Goal: Task Accomplishment & Management: Manage account settings

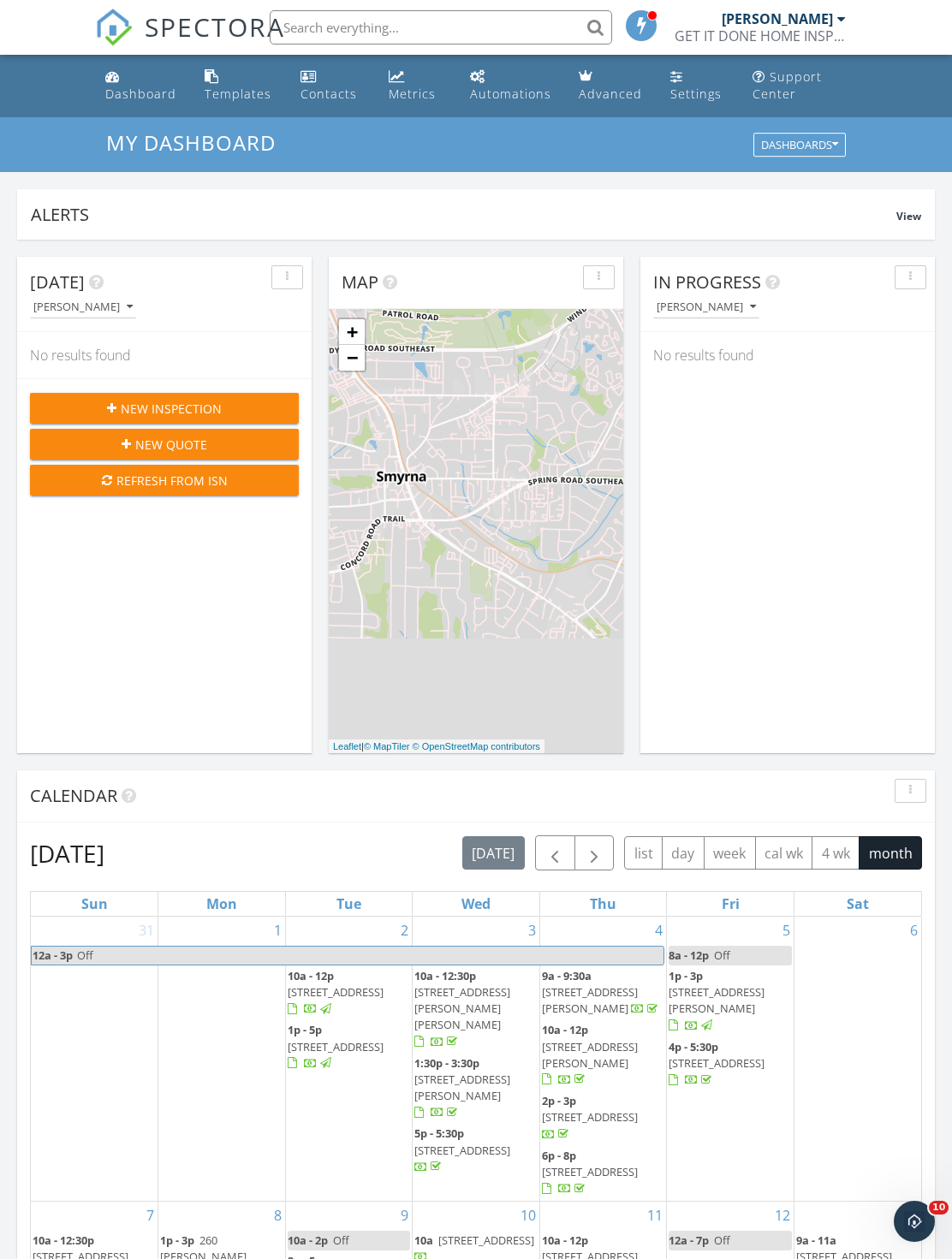
click at [276, 412] on div "New Inspection" at bounding box center [164, 408] width 242 height 18
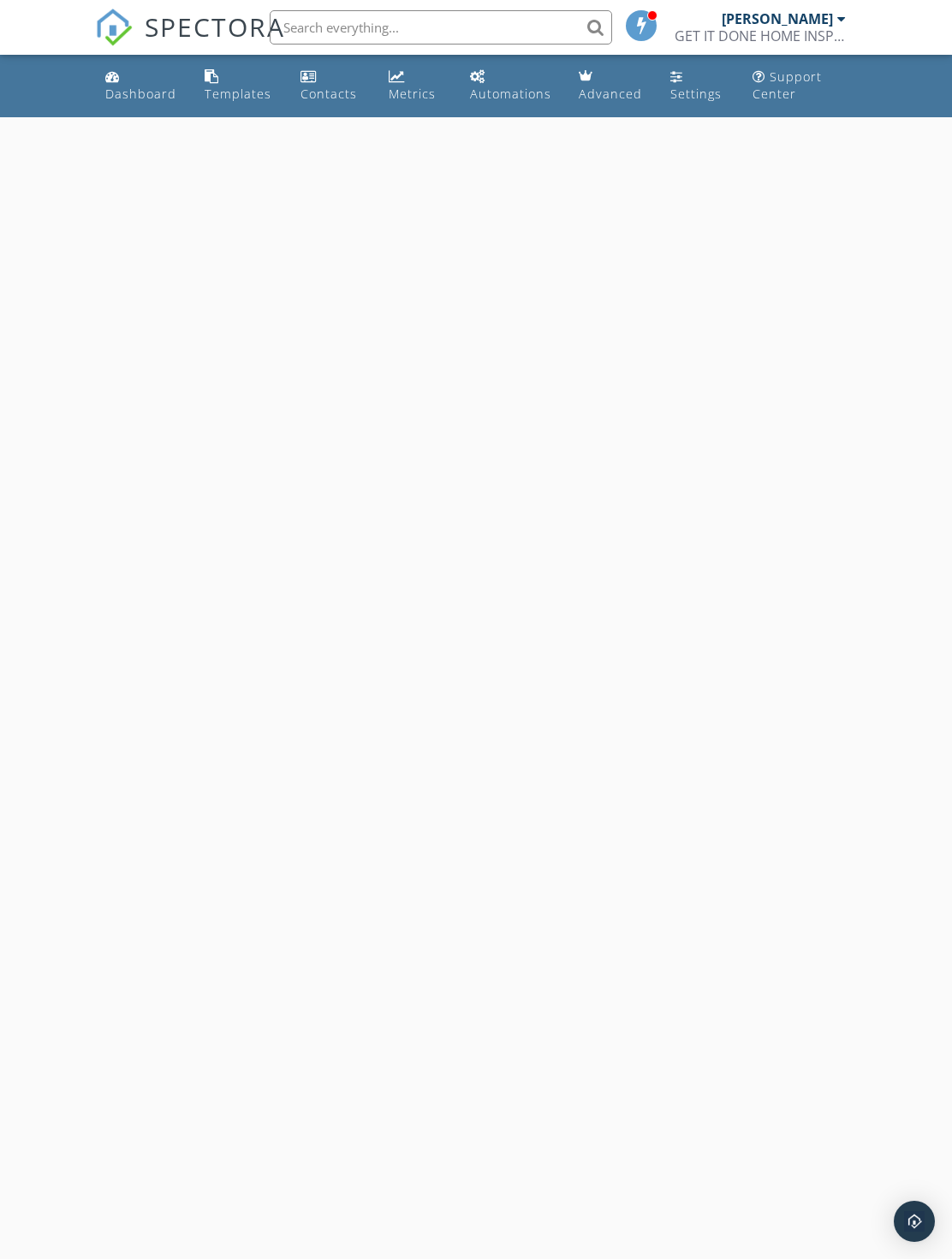
select select "8"
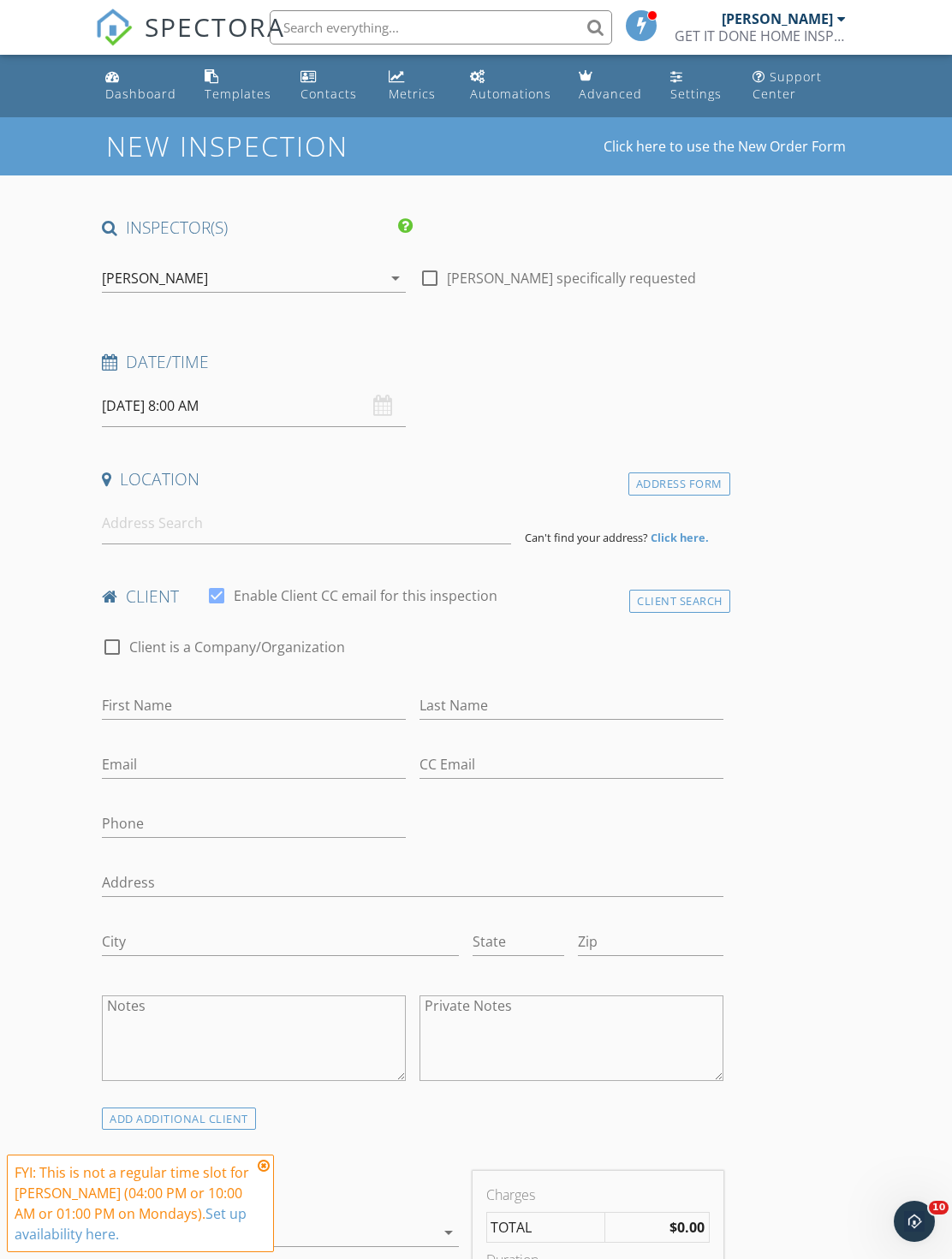
click at [308, 398] on input "[DATE] 8:00 AM" at bounding box center [254, 406] width 304 height 42
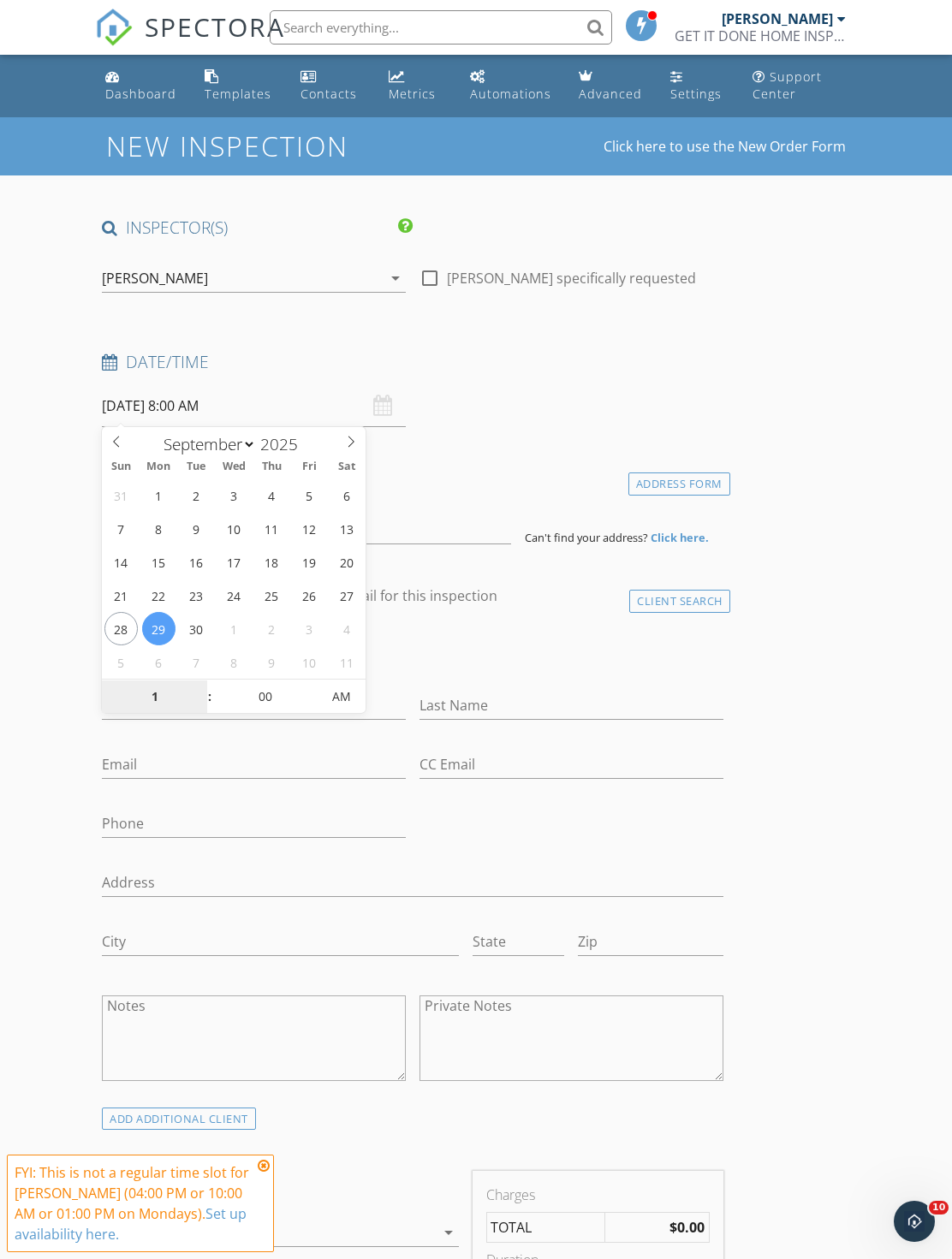
type input "10"
type input "09/29/2025 10:00 AM"
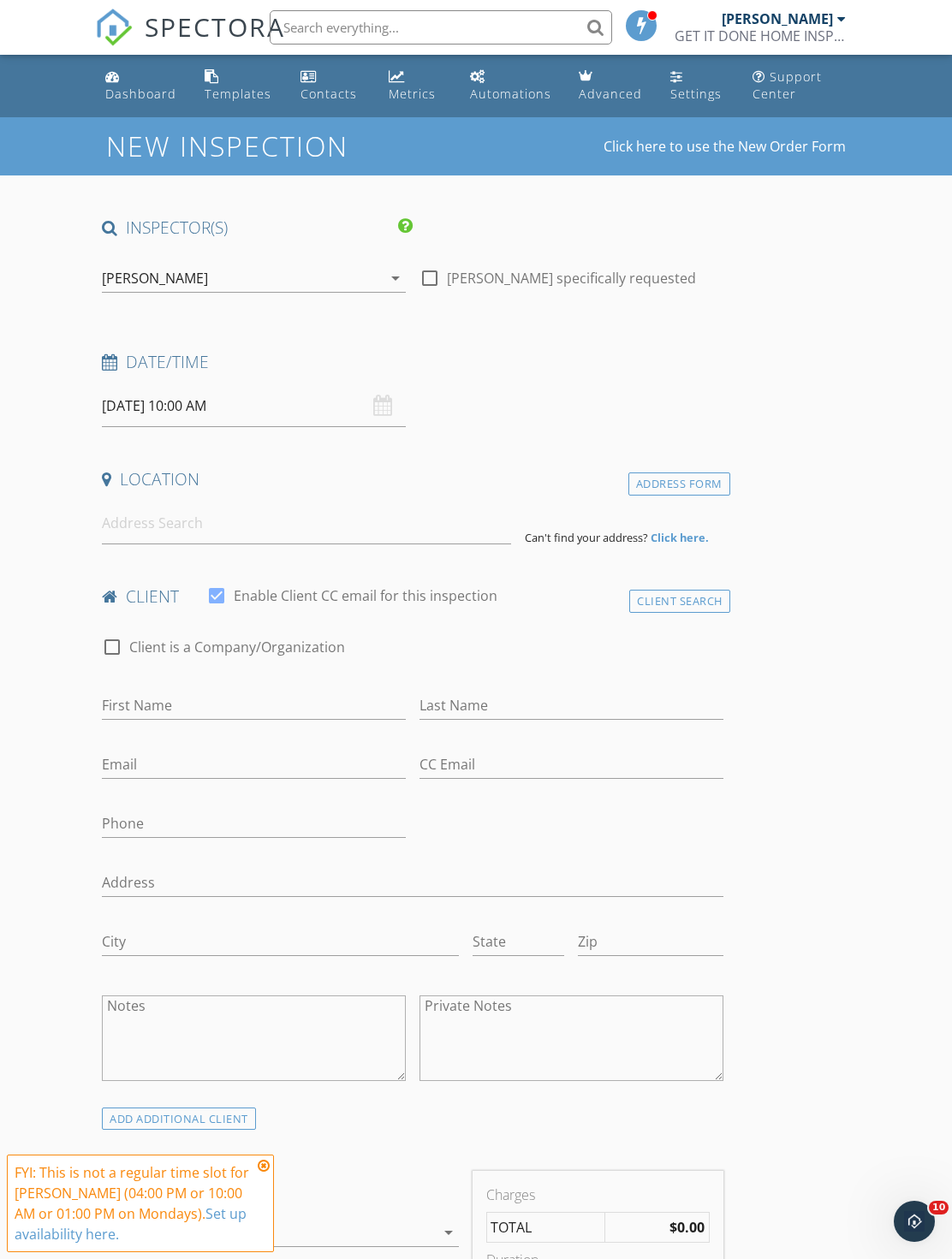
click at [305, 531] on input at bounding box center [306, 523] width 409 height 42
click at [325, 537] on input at bounding box center [306, 523] width 409 height 42
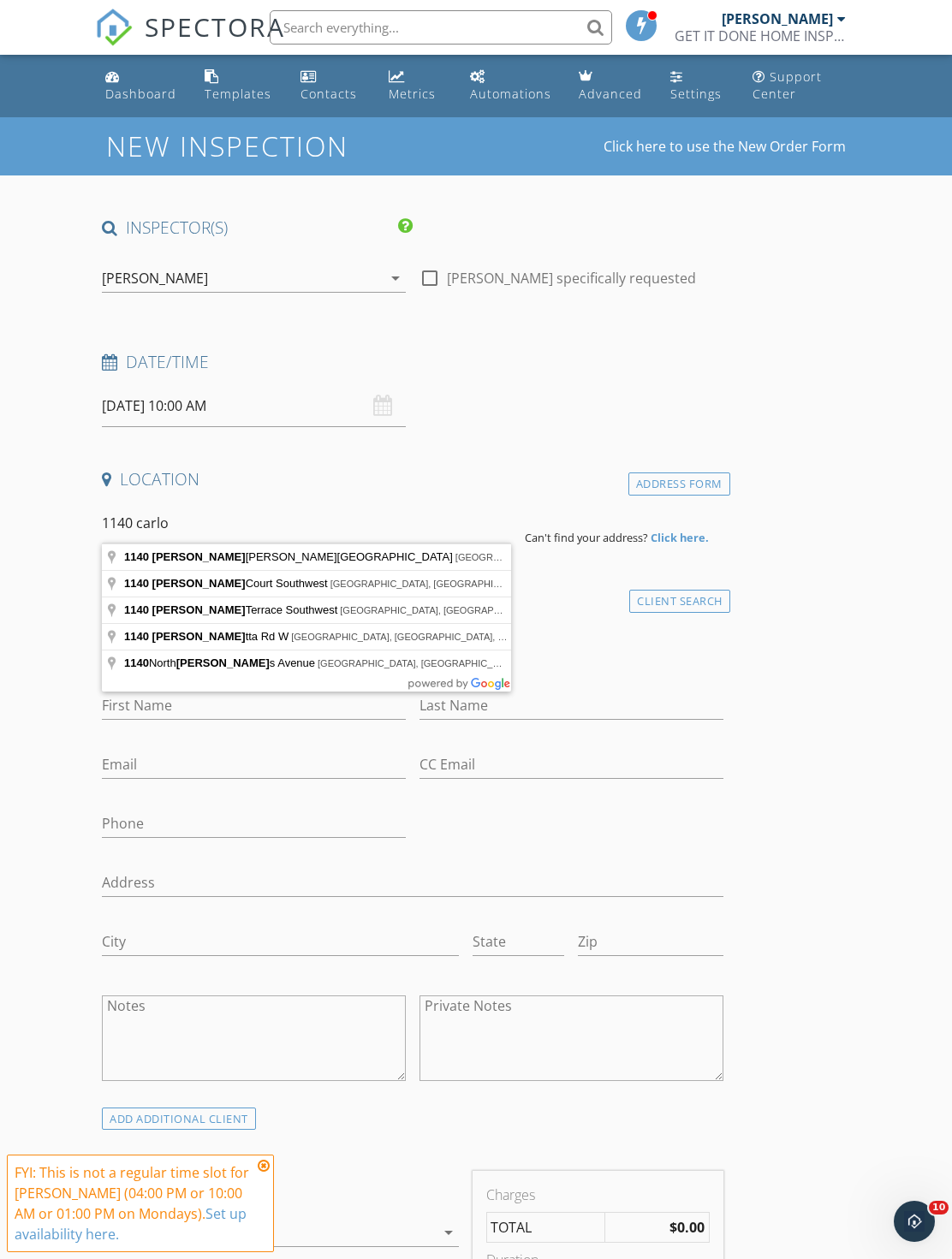
type input "1140 Carlo Terrace Southwest, Atlanta, GA, USA"
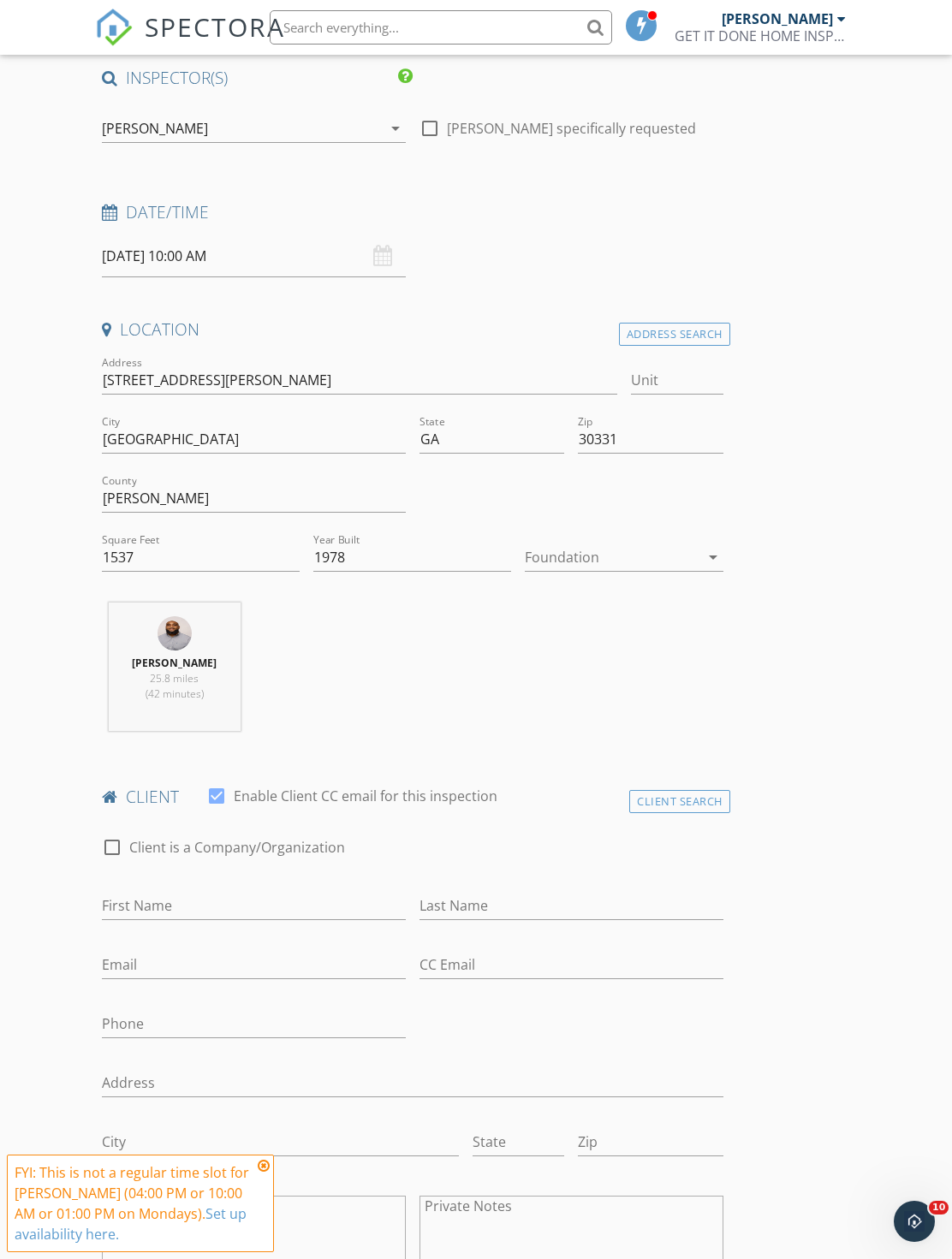
scroll to position [244, 0]
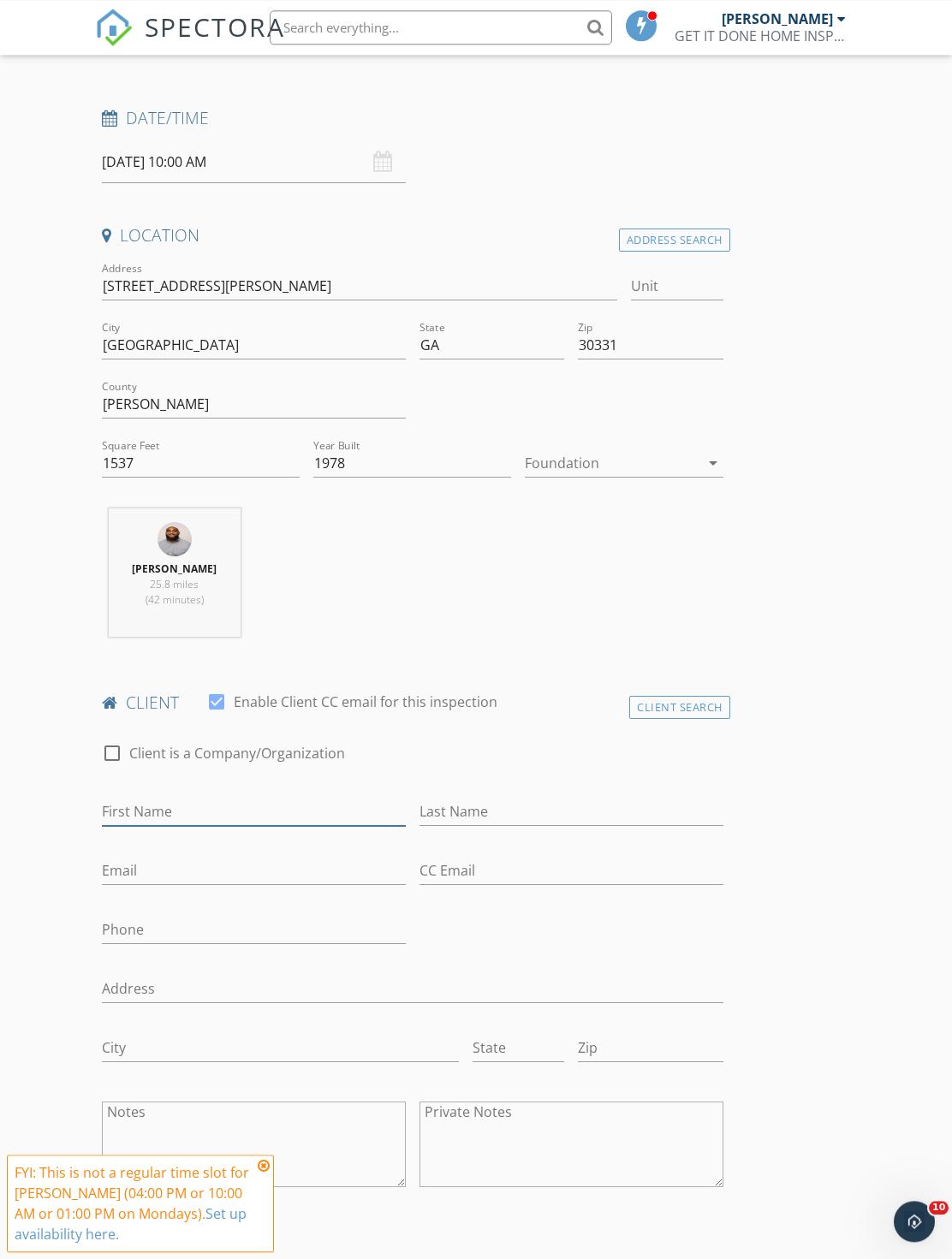
click at [312, 808] on input "First Name" at bounding box center [254, 811] width 304 height 29
click at [661, 713] on div "Client Search" at bounding box center [680, 706] width 101 height 23
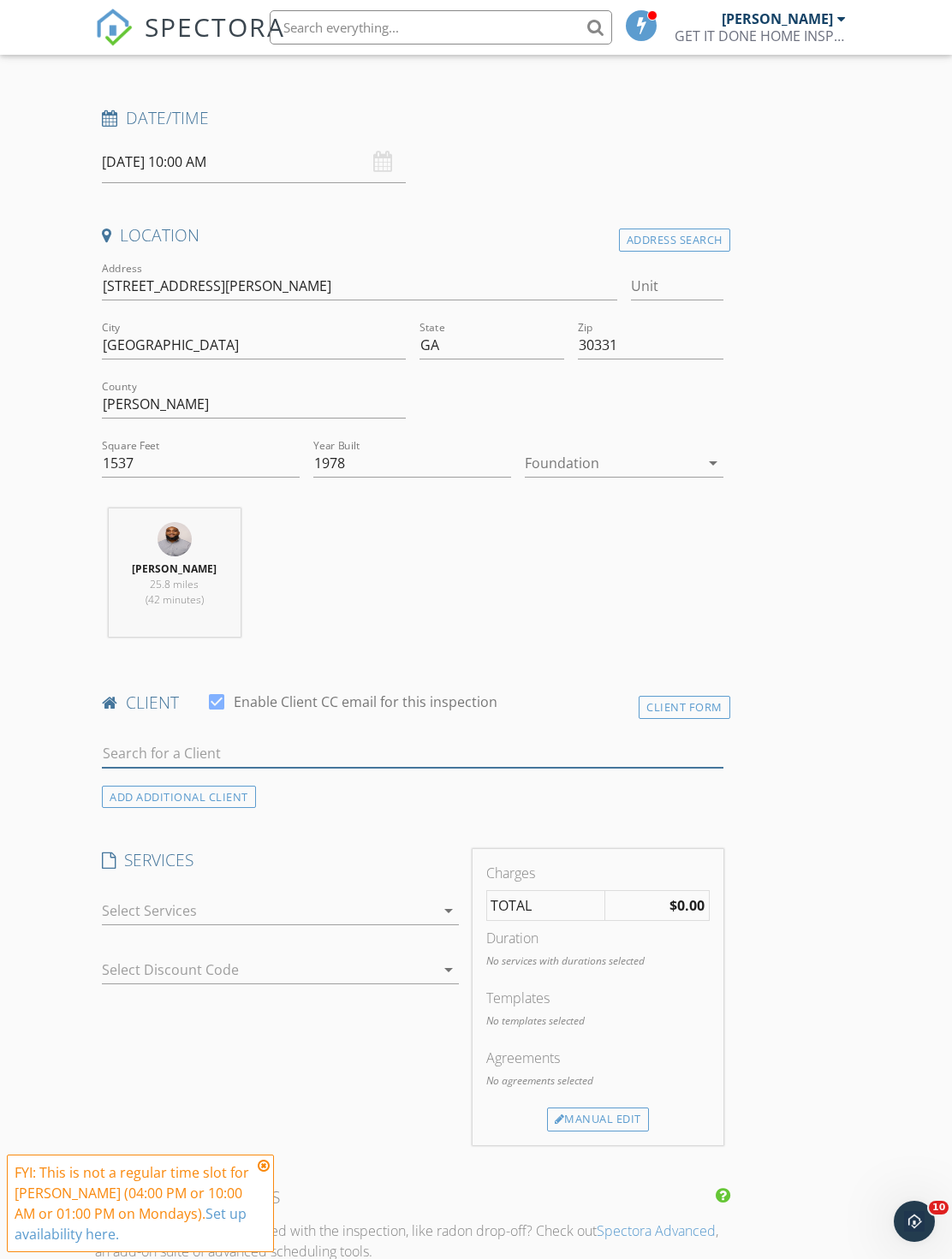
click at [380, 755] on input "text" at bounding box center [412, 753] width 620 height 29
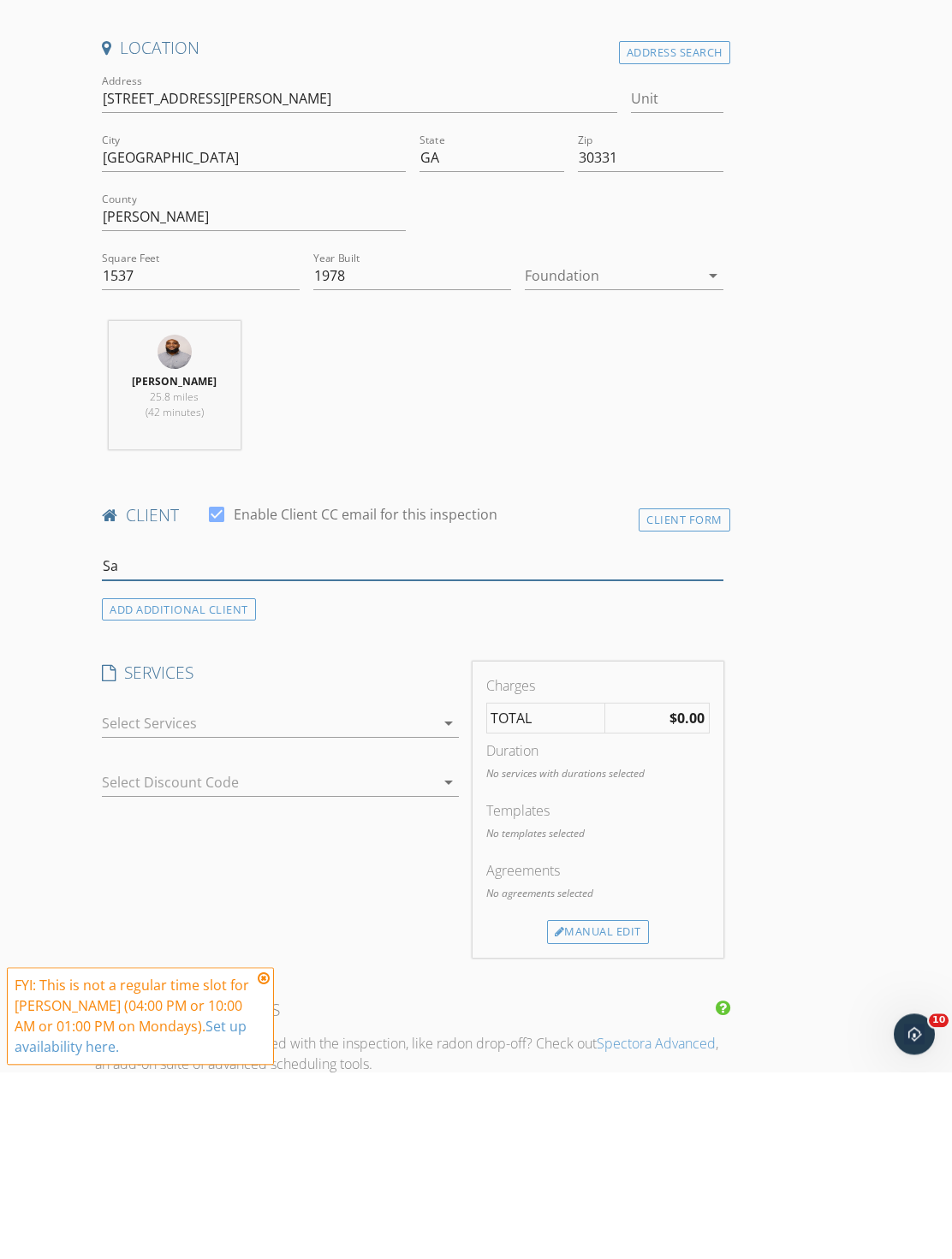
type input "S"
type input "A"
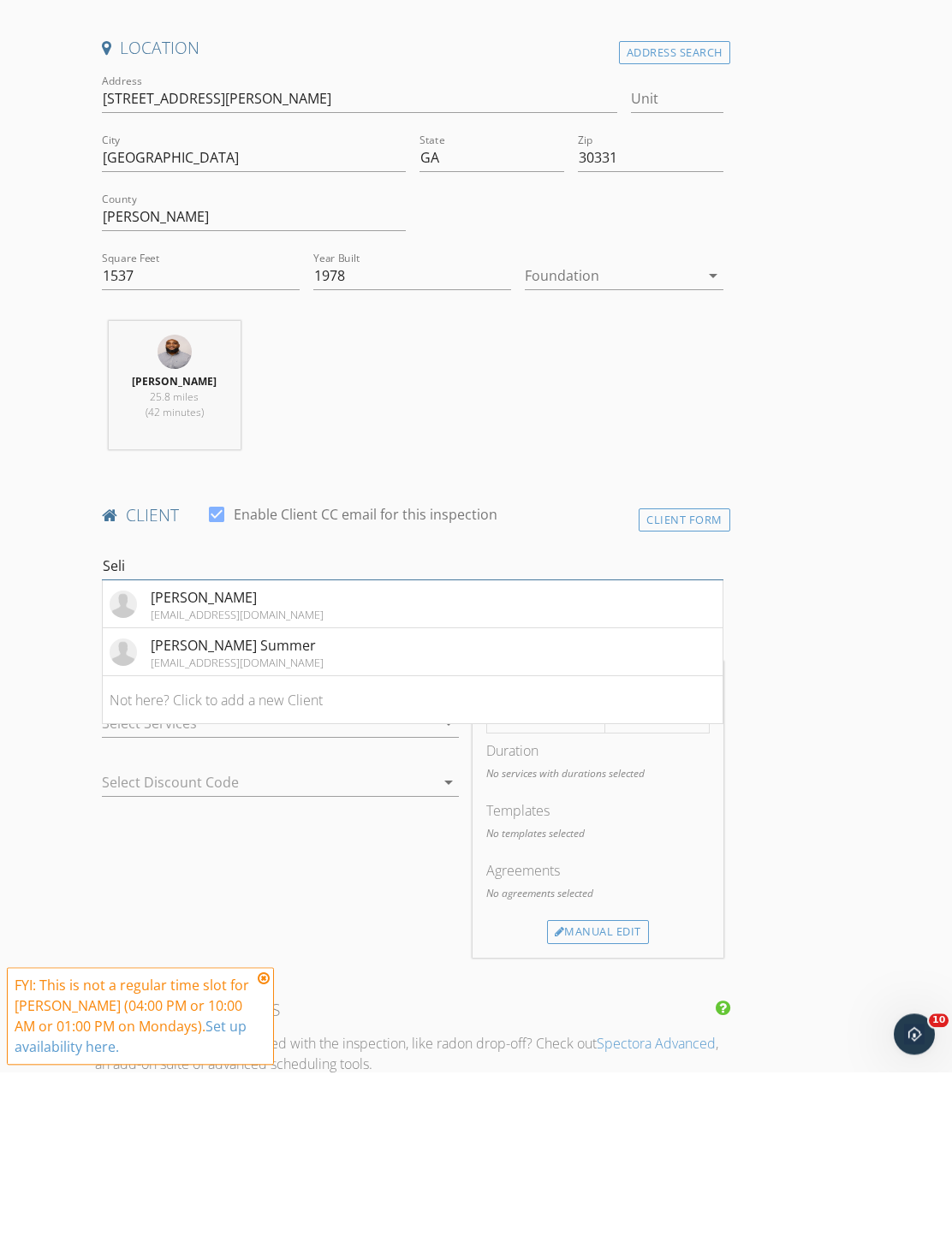
type input "Seli"
click at [450, 768] on li "Selima Houlker sedayes008@aol.com" at bounding box center [412, 791] width 619 height 48
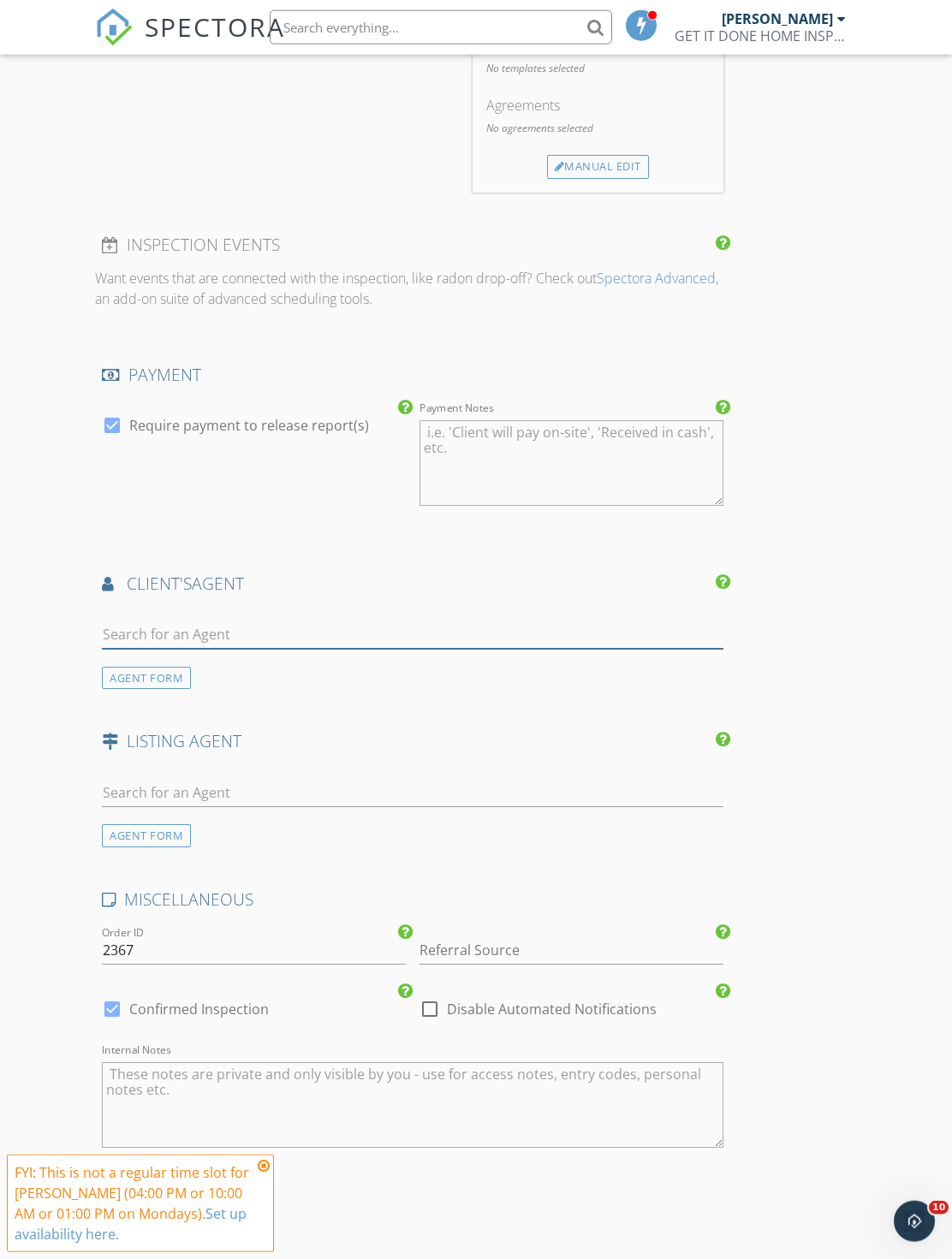
click at [398, 624] on input "text" at bounding box center [412, 634] width 620 height 29
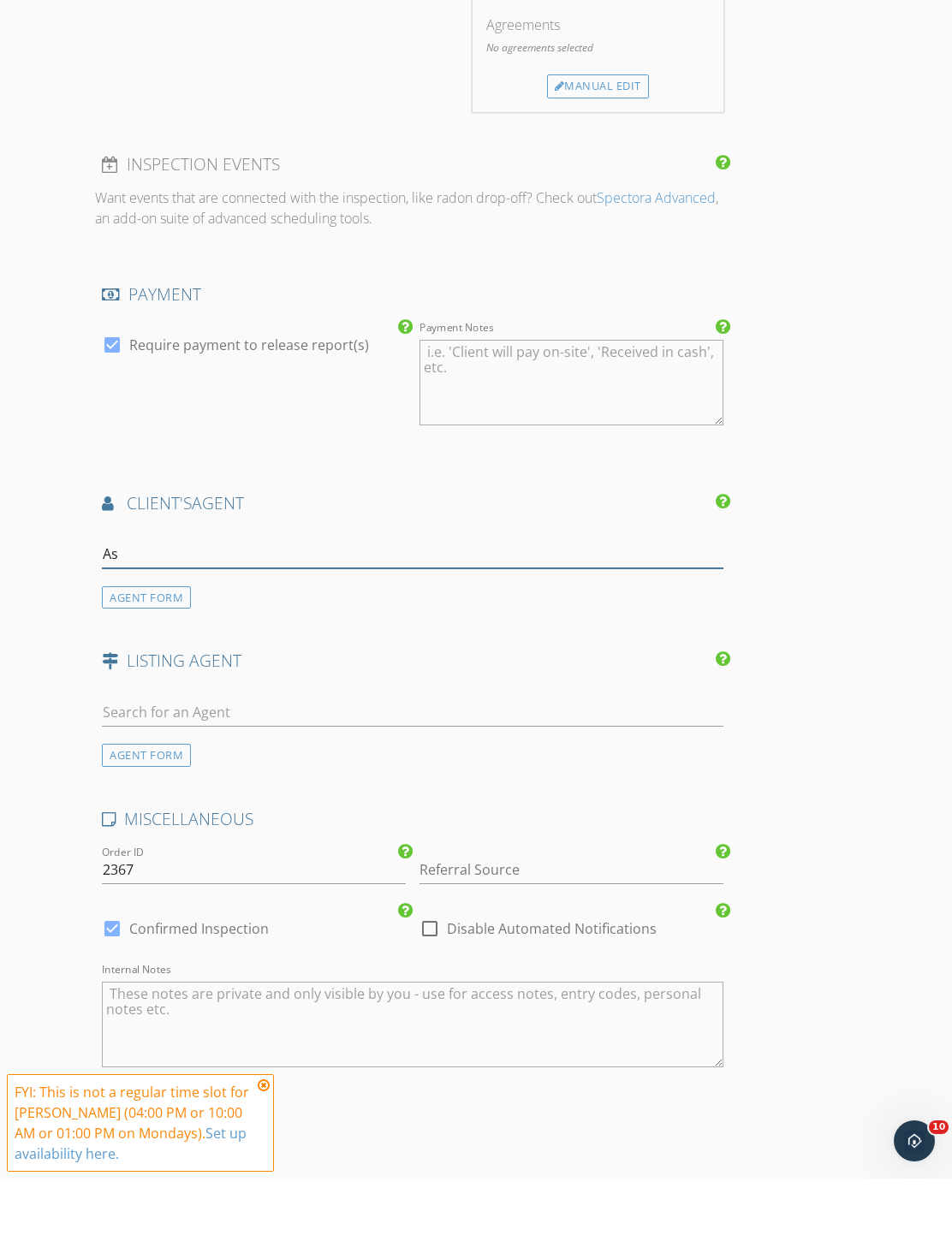
type input "A"
type input "Atk"
click at [450, 649] on li "Ashley Atkinson" at bounding box center [412, 673] width 619 height 48
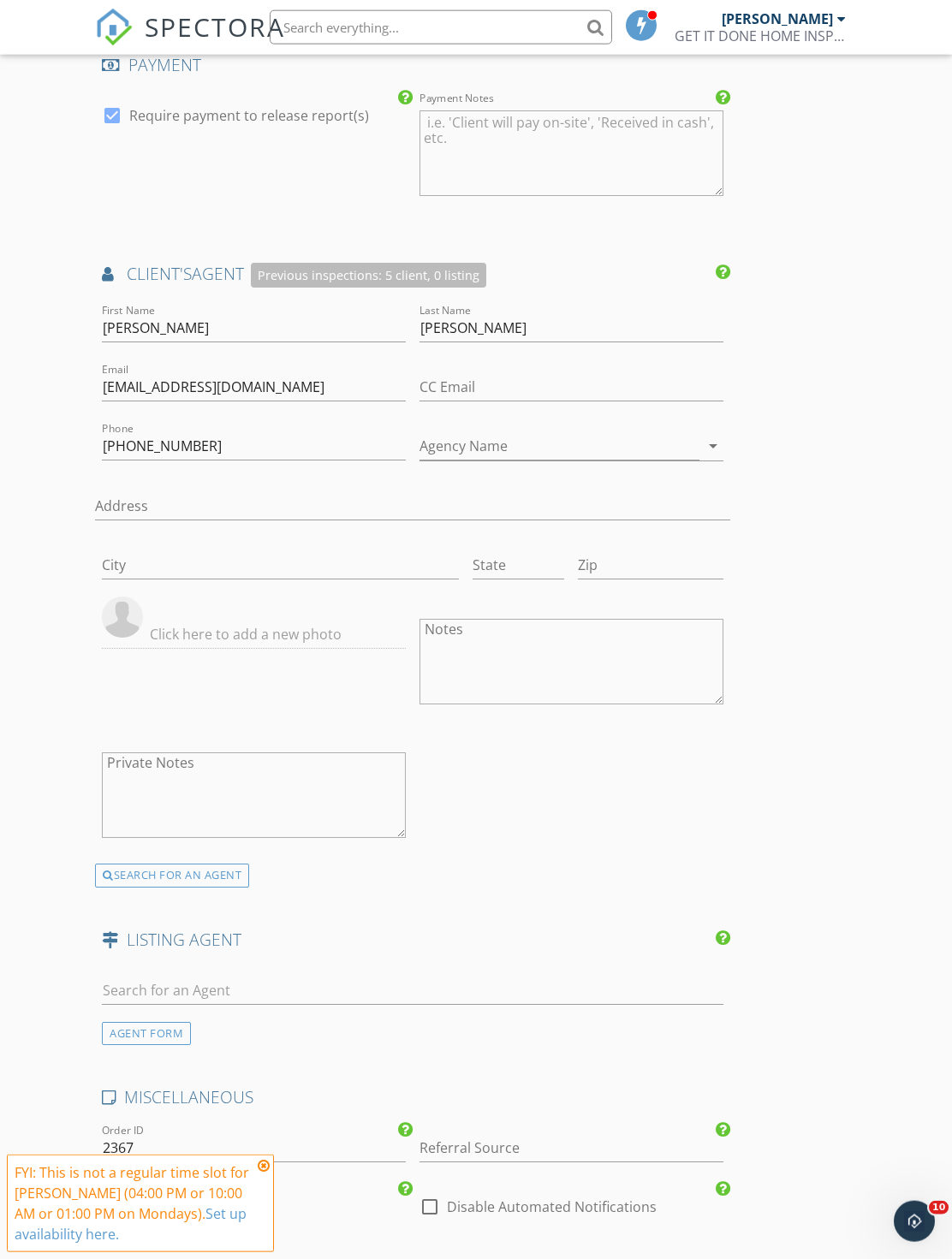
scroll to position [2227, 0]
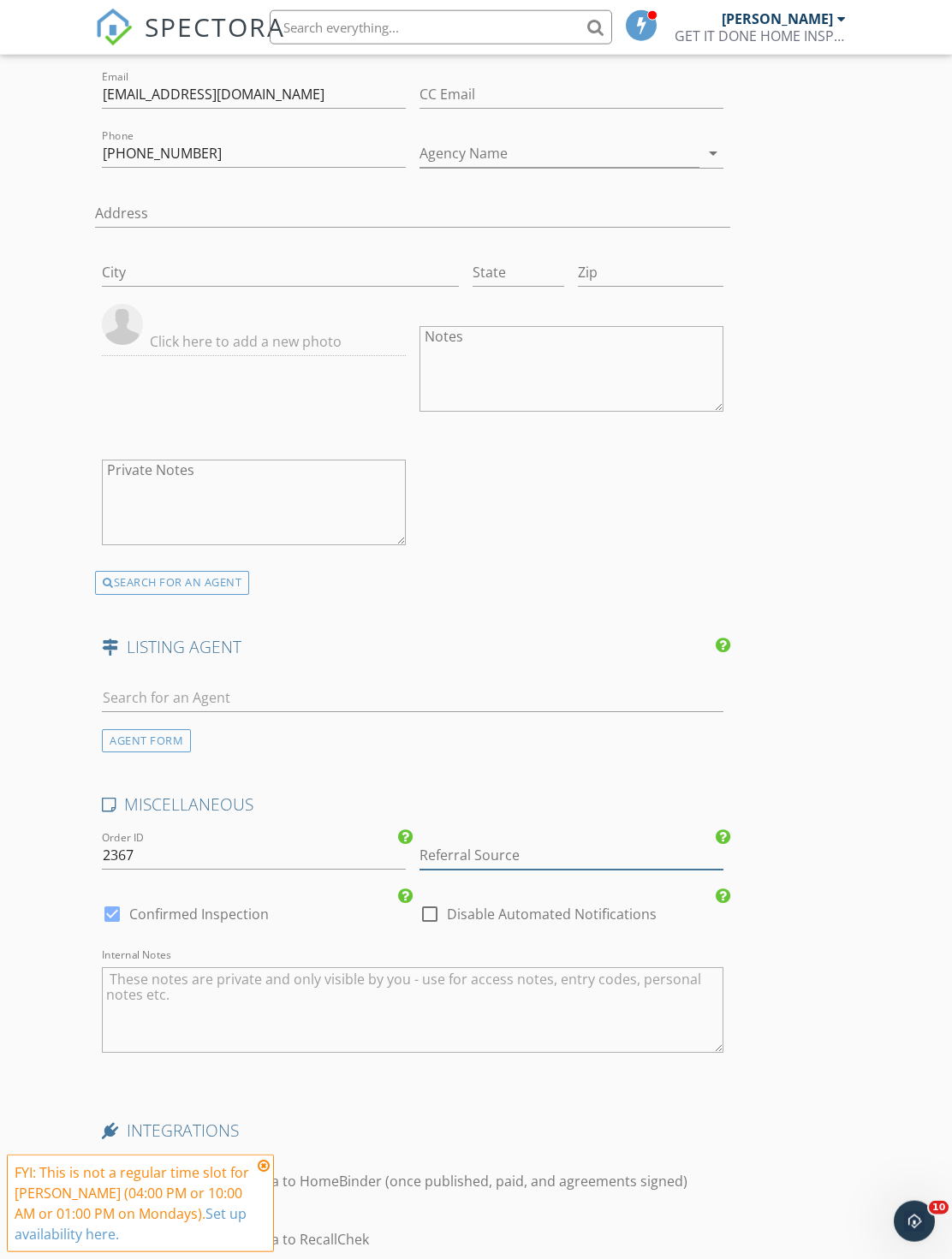
click at [465, 841] on input "Referral Source" at bounding box center [571, 855] width 304 height 29
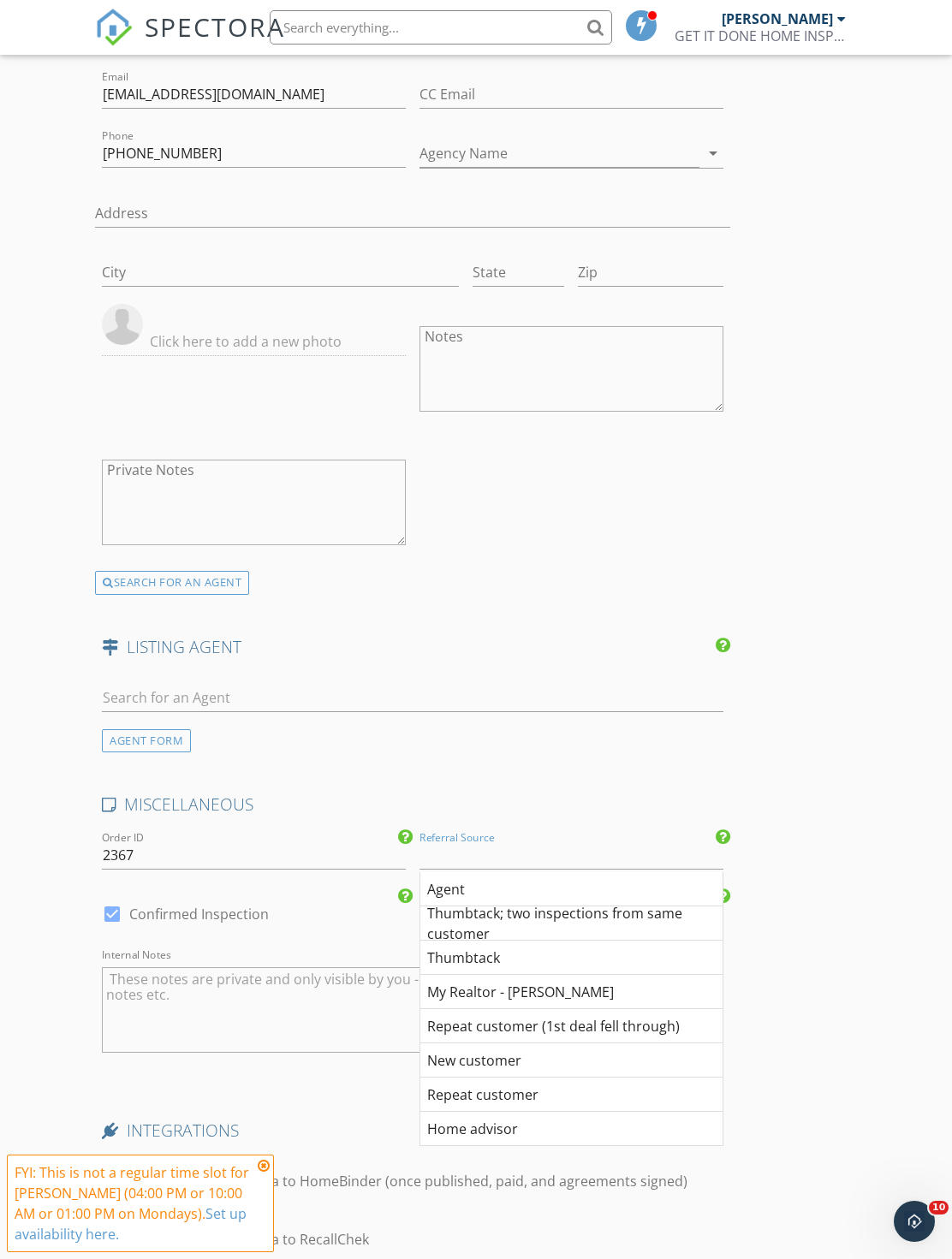
click at [475, 872] on div "Agent" at bounding box center [571, 889] width 302 height 35
type input "Agent"
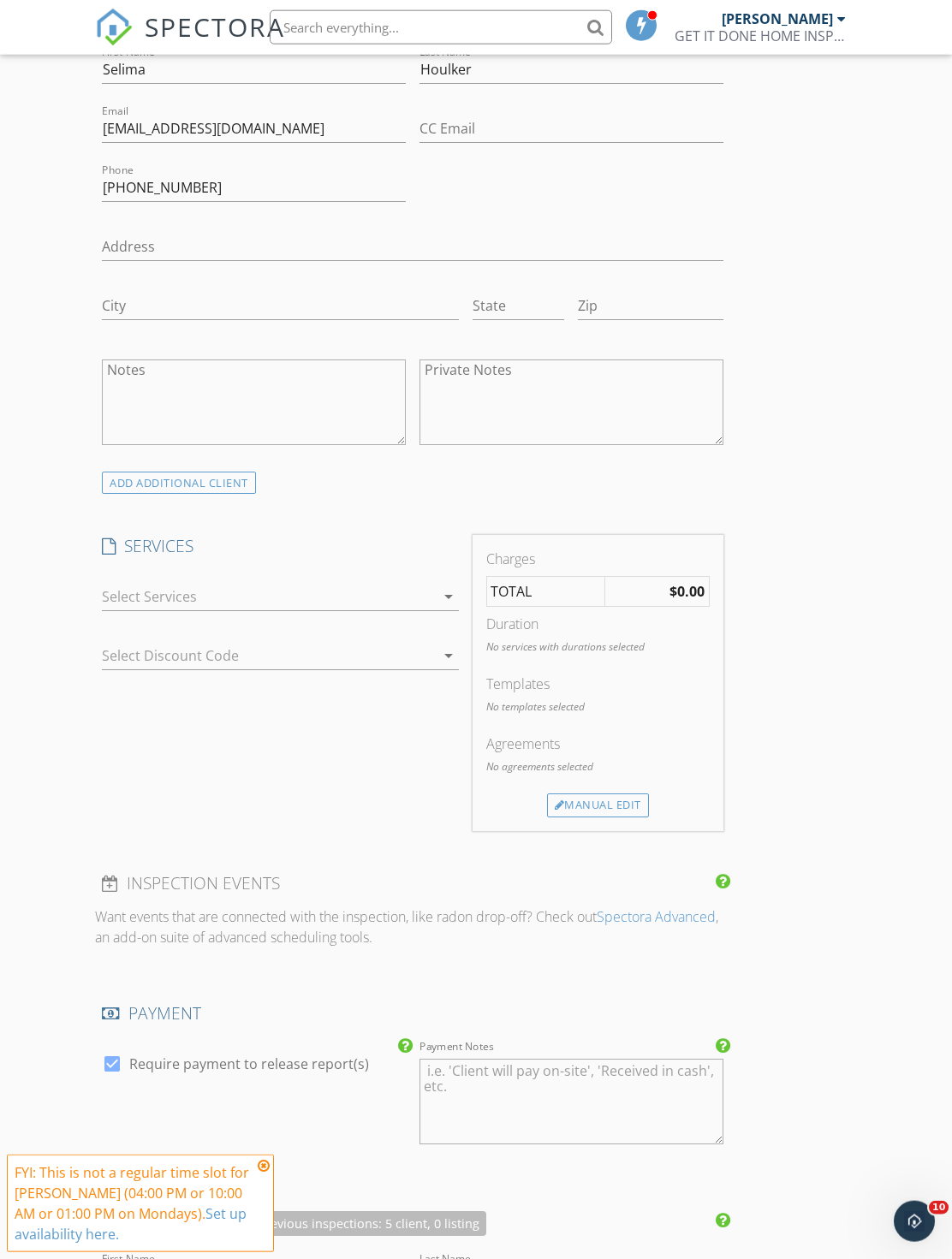
click at [374, 583] on div at bounding box center [267, 596] width 332 height 28
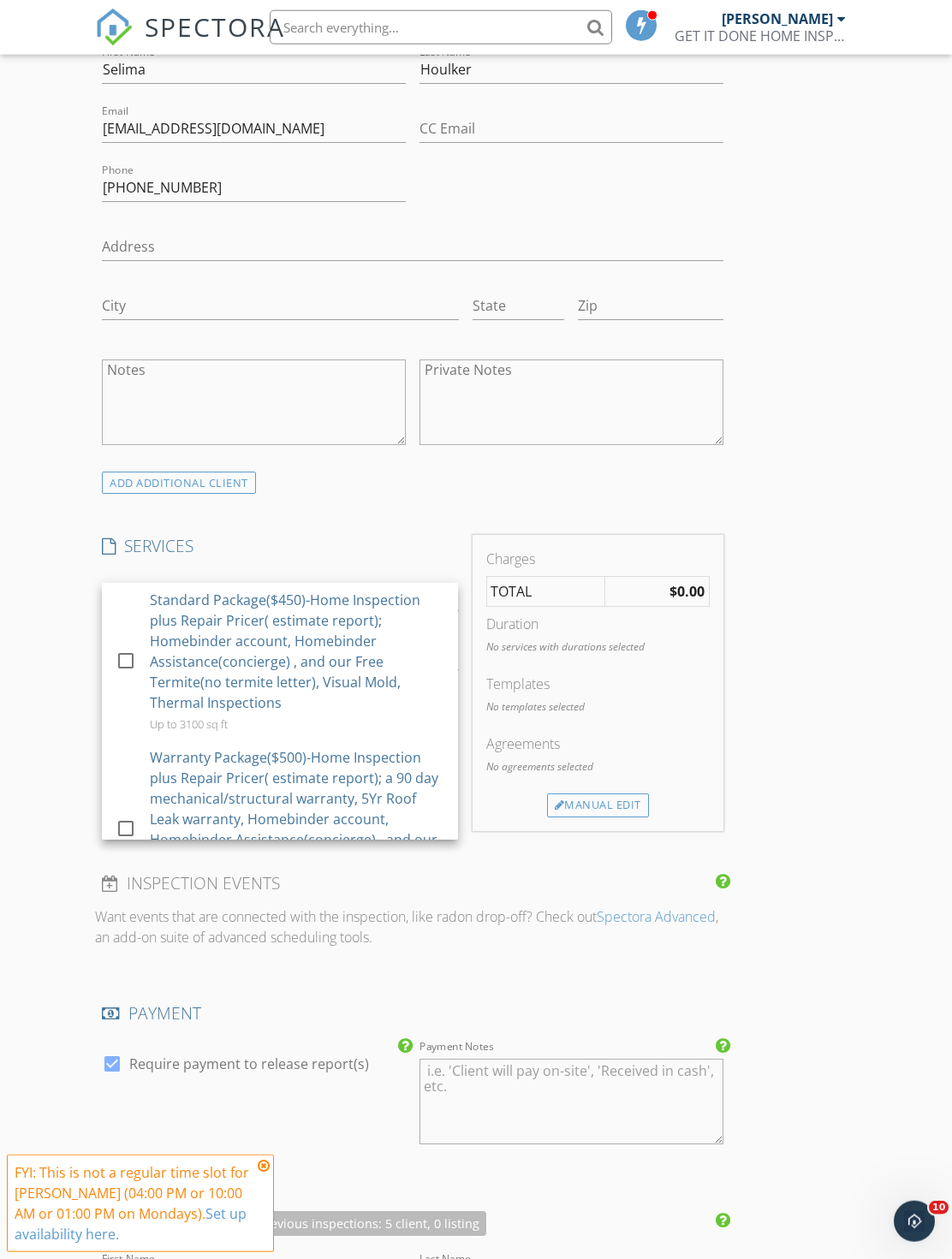
scroll to position [987, 0]
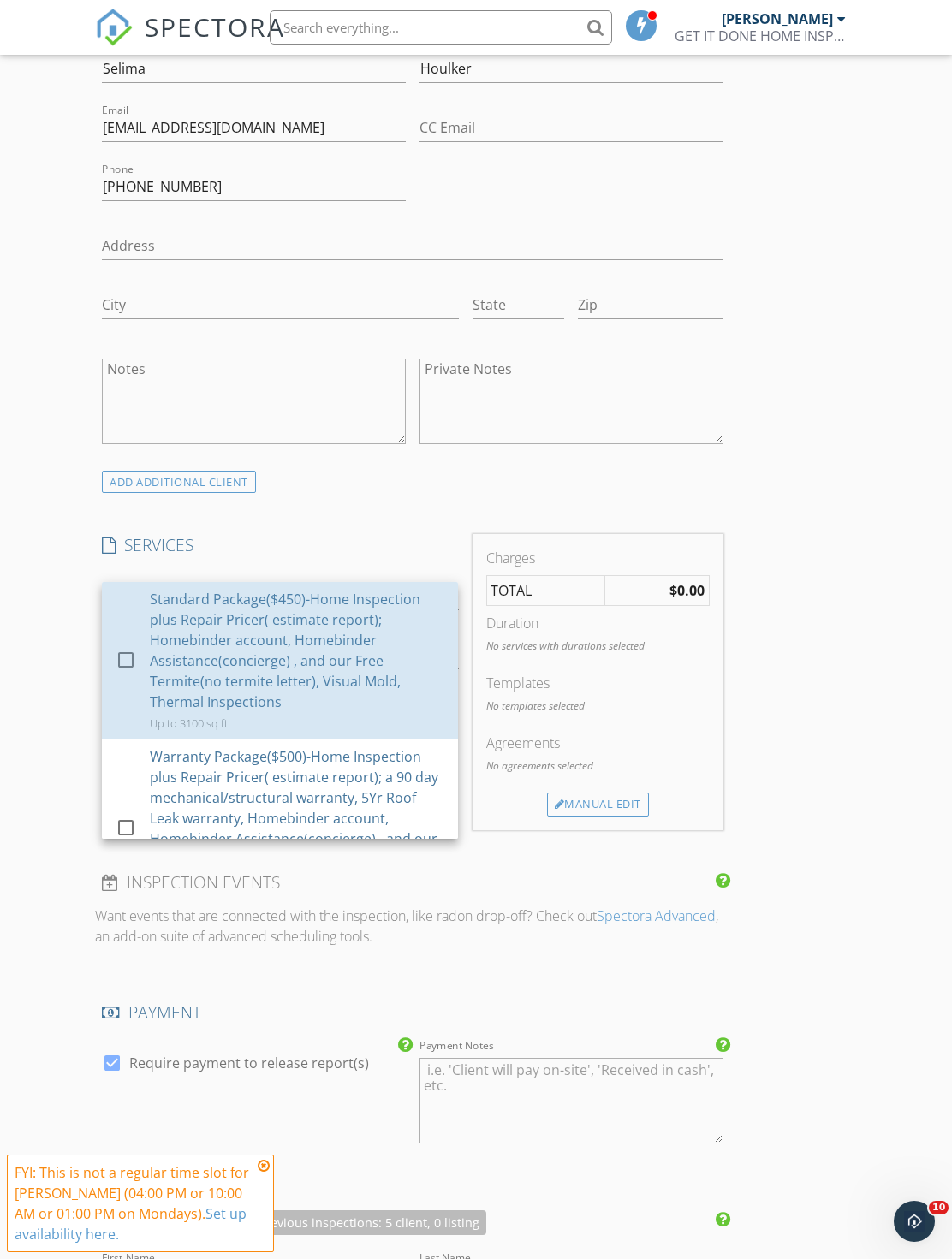
click at [330, 641] on div "Standard Package($450)-Home Inspection plus Repair Pricer( estimate report); Ho…" at bounding box center [296, 650] width 294 height 123
checkbox input "true"
checkbox input "false"
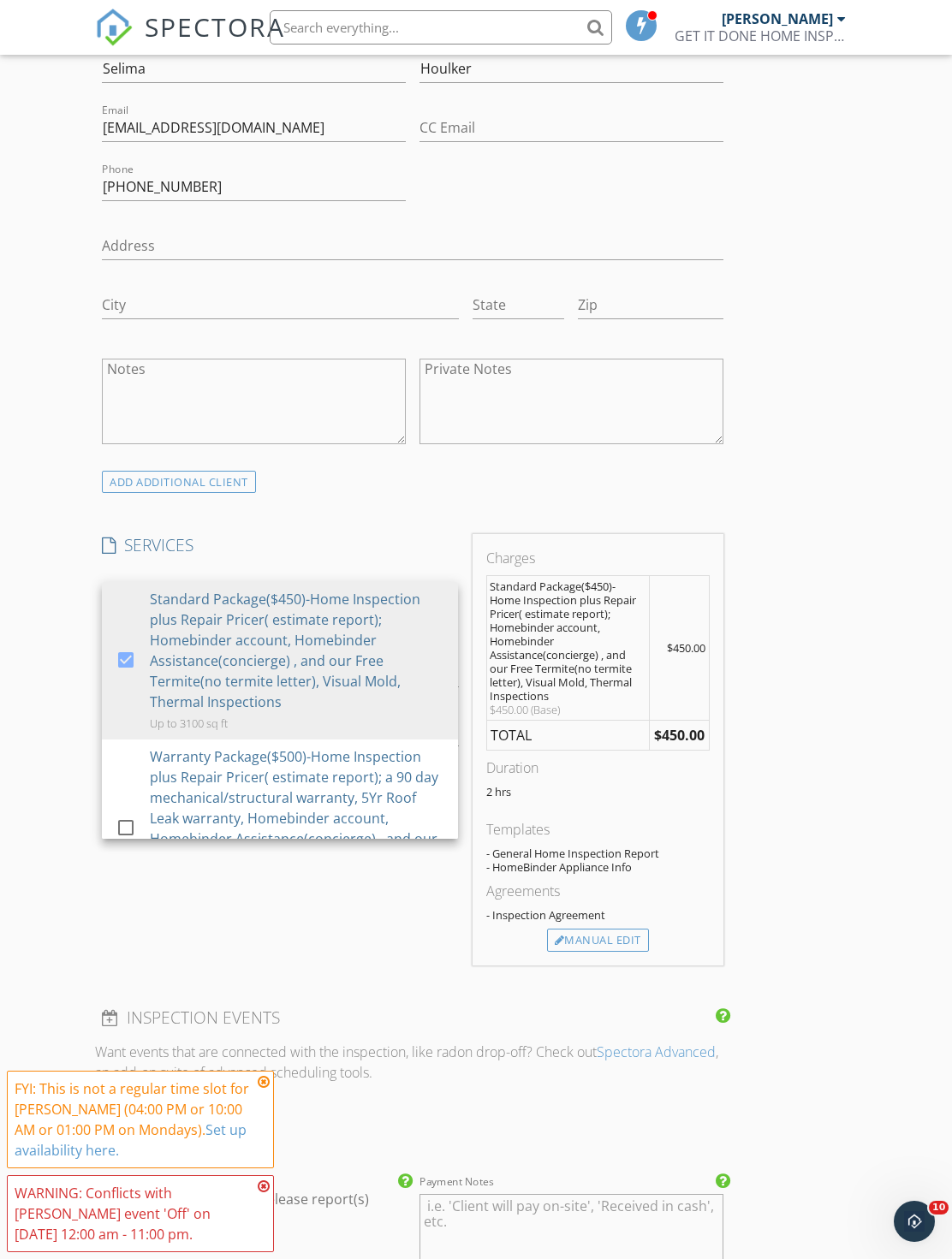
click at [620, 848] on div "- General Home Inspection Report" at bounding box center [597, 853] width 223 height 14
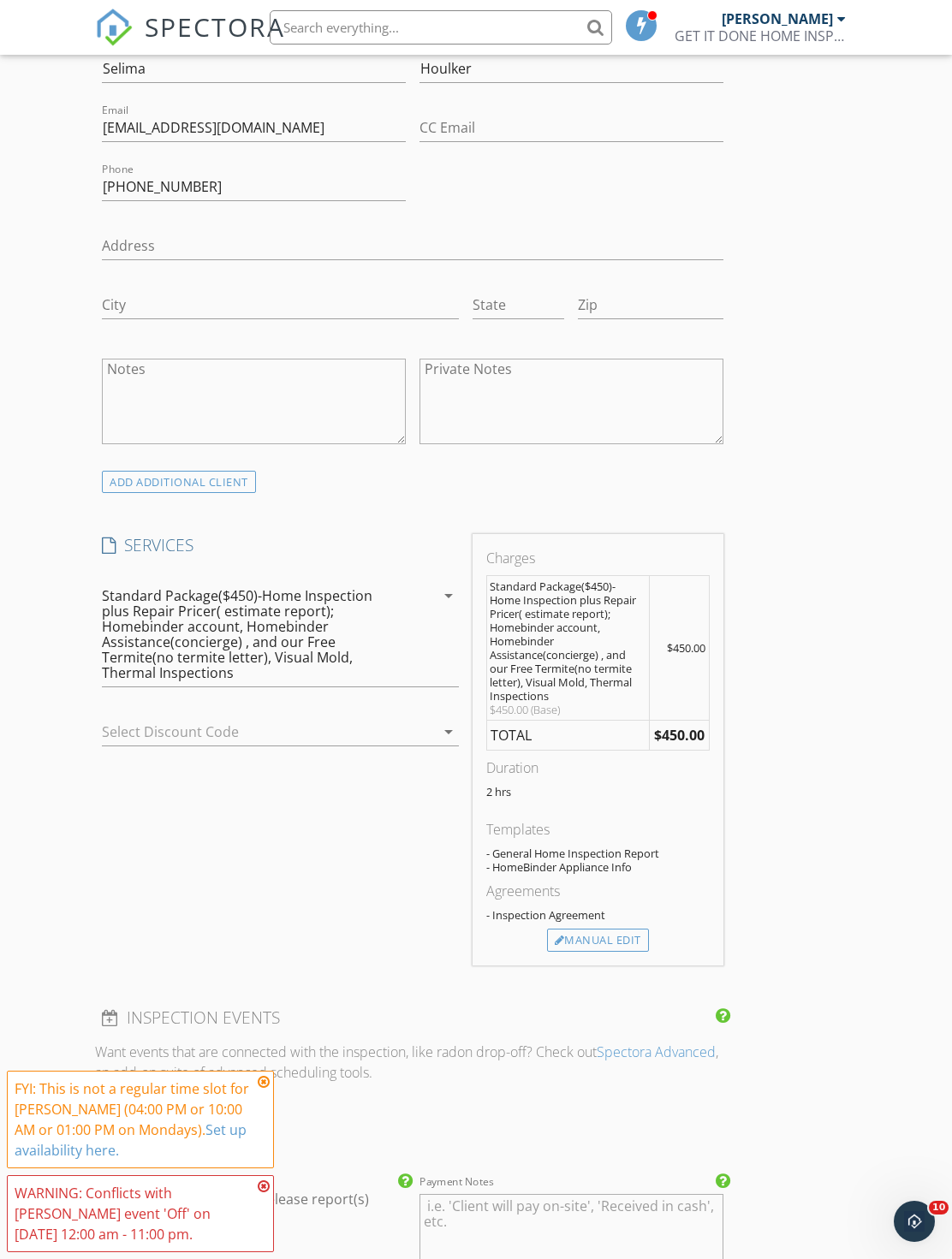
click at [615, 928] on div "Manual Edit" at bounding box center [597, 940] width 102 height 24
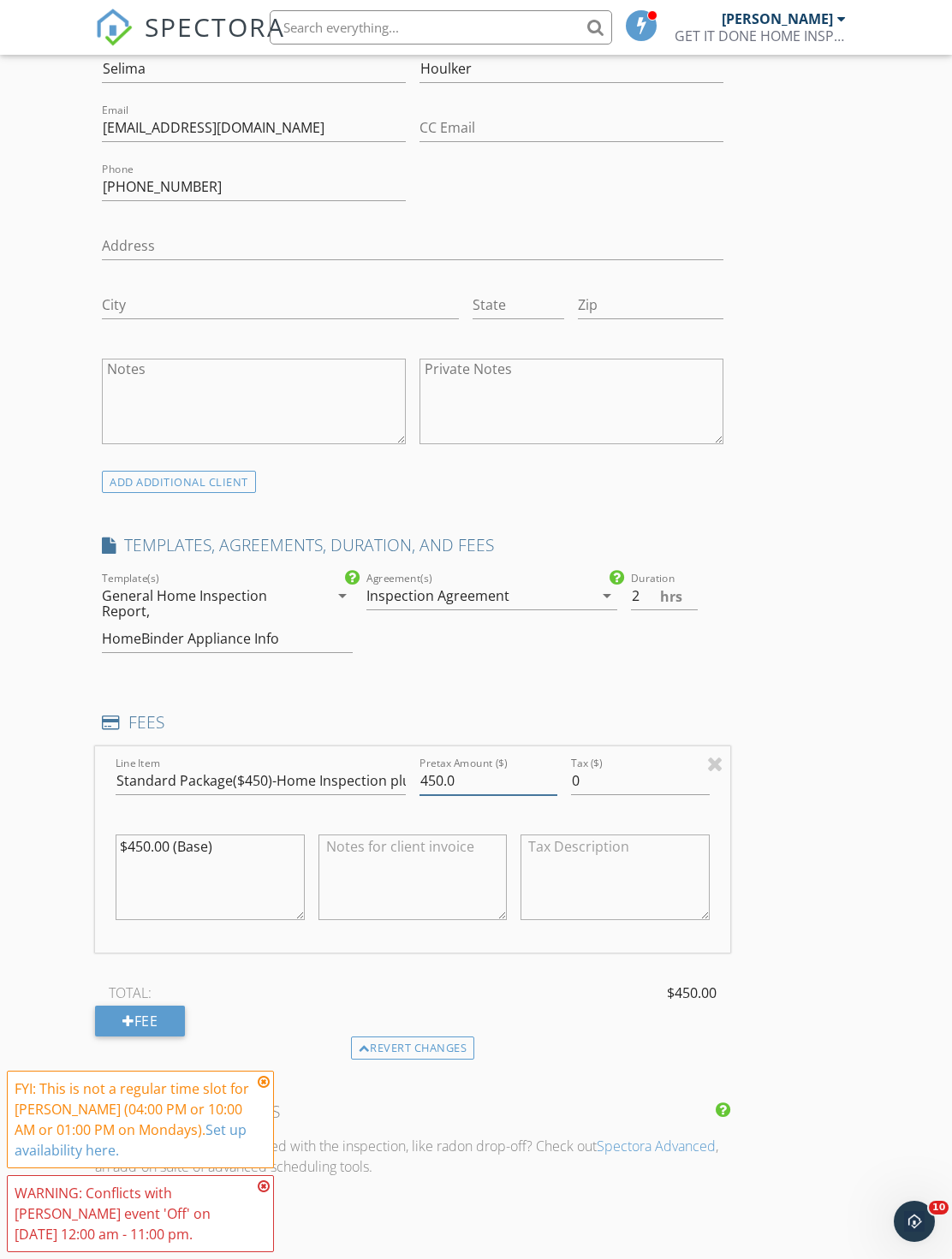
click at [513, 789] on input "450.0" at bounding box center [487, 781] width 138 height 29
type input "4"
type input "200"
click at [263, 777] on input "Standard Package($450)-Home Inspection plus Repair Pricer( estimate report); Ho…" at bounding box center [261, 782] width 290 height 29
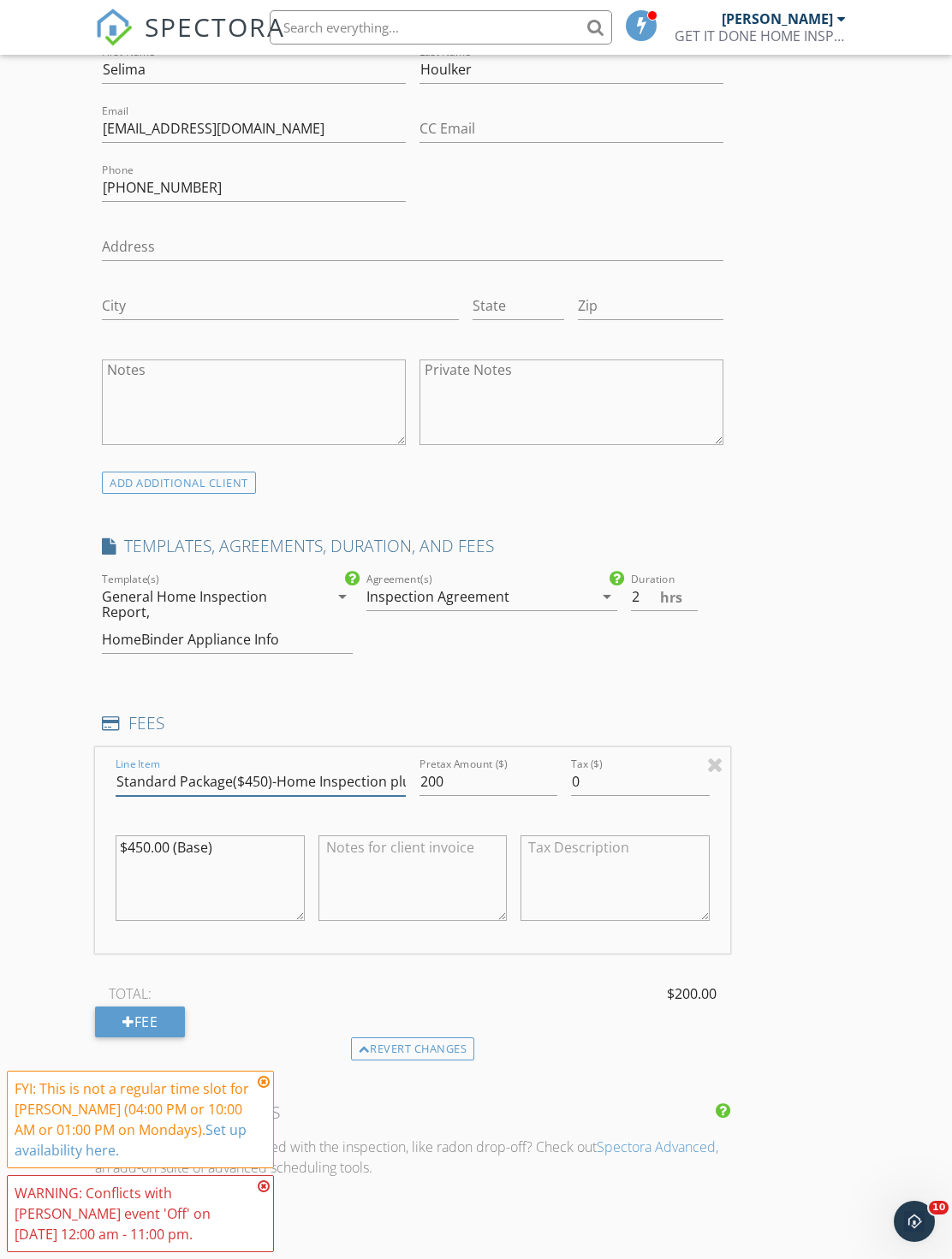
click at [258, 783] on input "Standard Package($450)-Home Inspection plus Repair Pricer( estimate report); Ho…" at bounding box center [261, 782] width 290 height 29
click at [258, 779] on input "Standard Package($450)-Home Inspection plus Repair Pricer( estimate report); Ho…" at bounding box center [261, 782] width 290 height 29
click at [253, 780] on input "Standard Package($450)-Home Inspection plus Repair Pricer( estimate report); Ho…" at bounding box center [261, 782] width 290 height 29
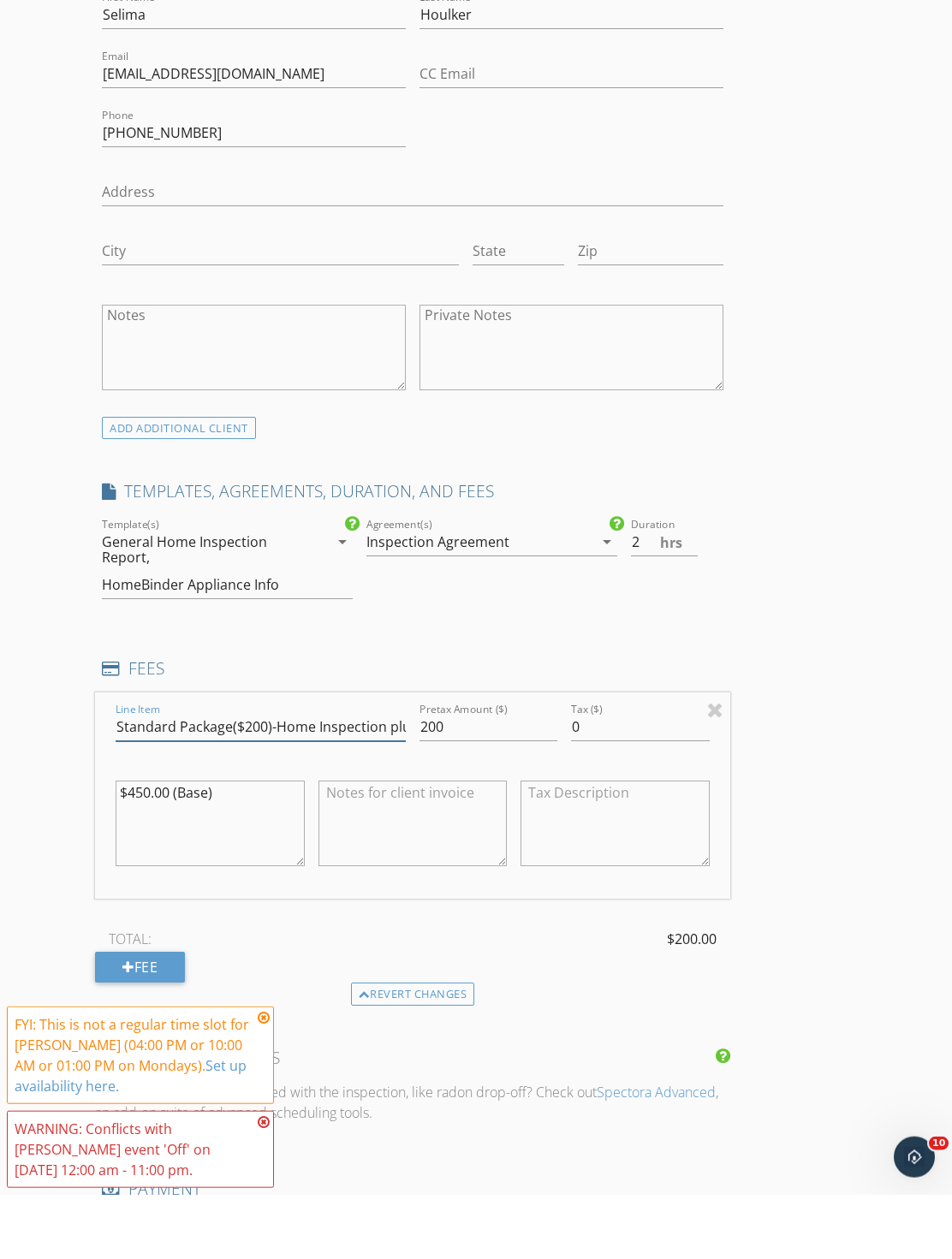
type input "Standard Package($200)-Home Inspection plus Repair Pricer( estimate report); Ho…"
click at [128, 845] on textarea "$450.00 (Base)" at bounding box center [210, 888] width 188 height 85
click at [133, 845] on textarea "$450.00 (Base)" at bounding box center [210, 888] width 188 height 85
click at [131, 845] on textarea "$450.00 (Base)" at bounding box center [210, 888] width 188 height 85
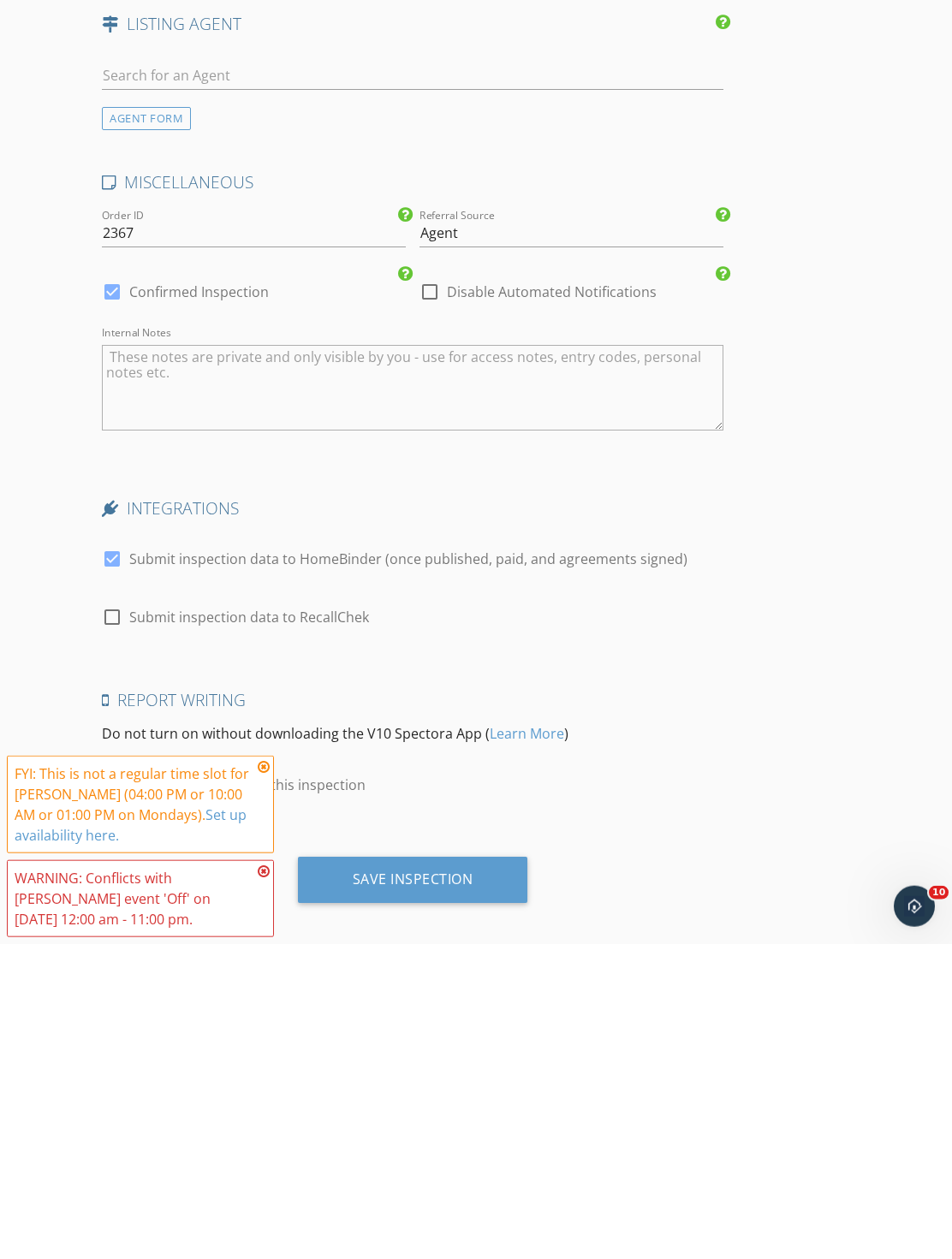
scroll to position [2770, 0]
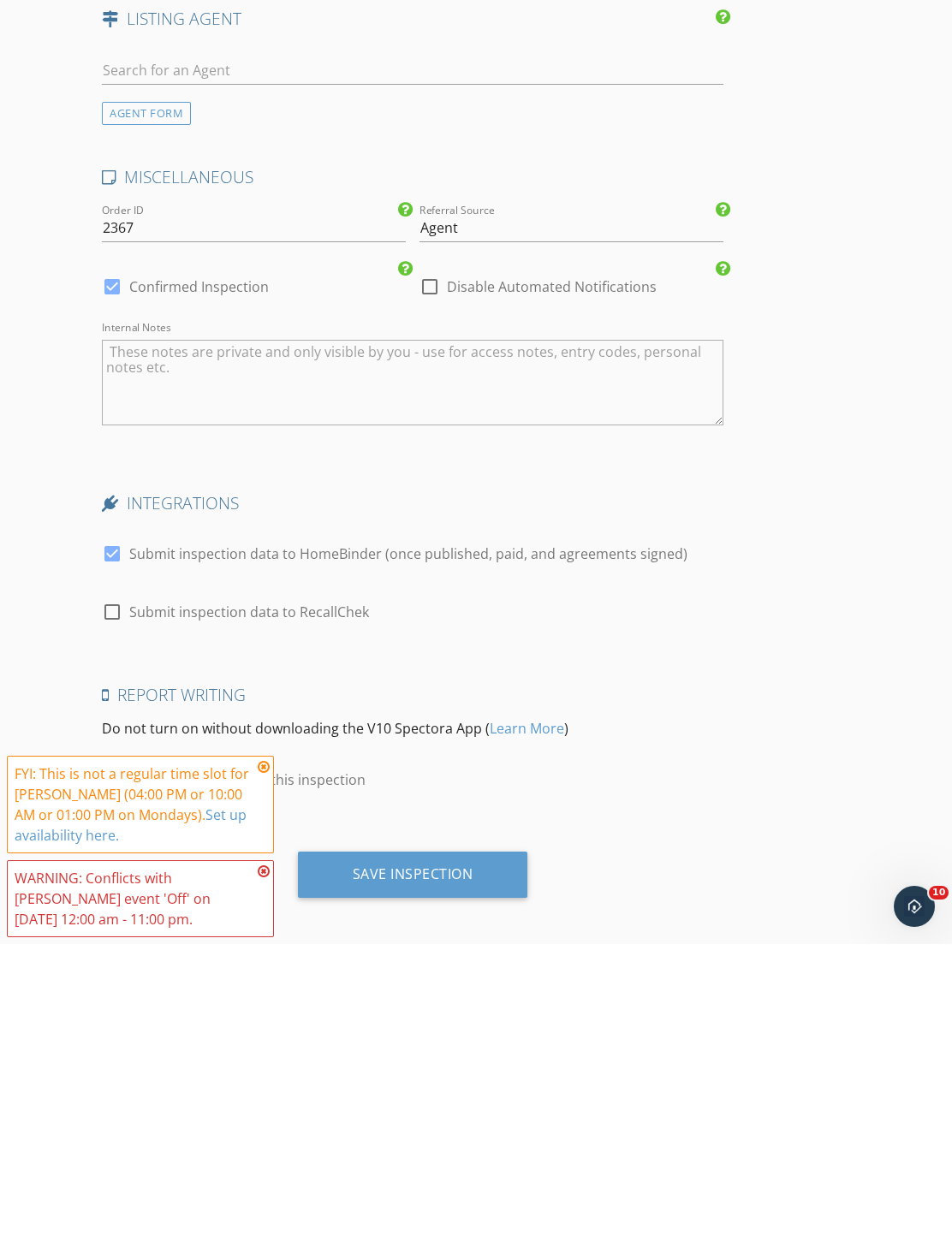
type textarea "$200.00 (Base)"
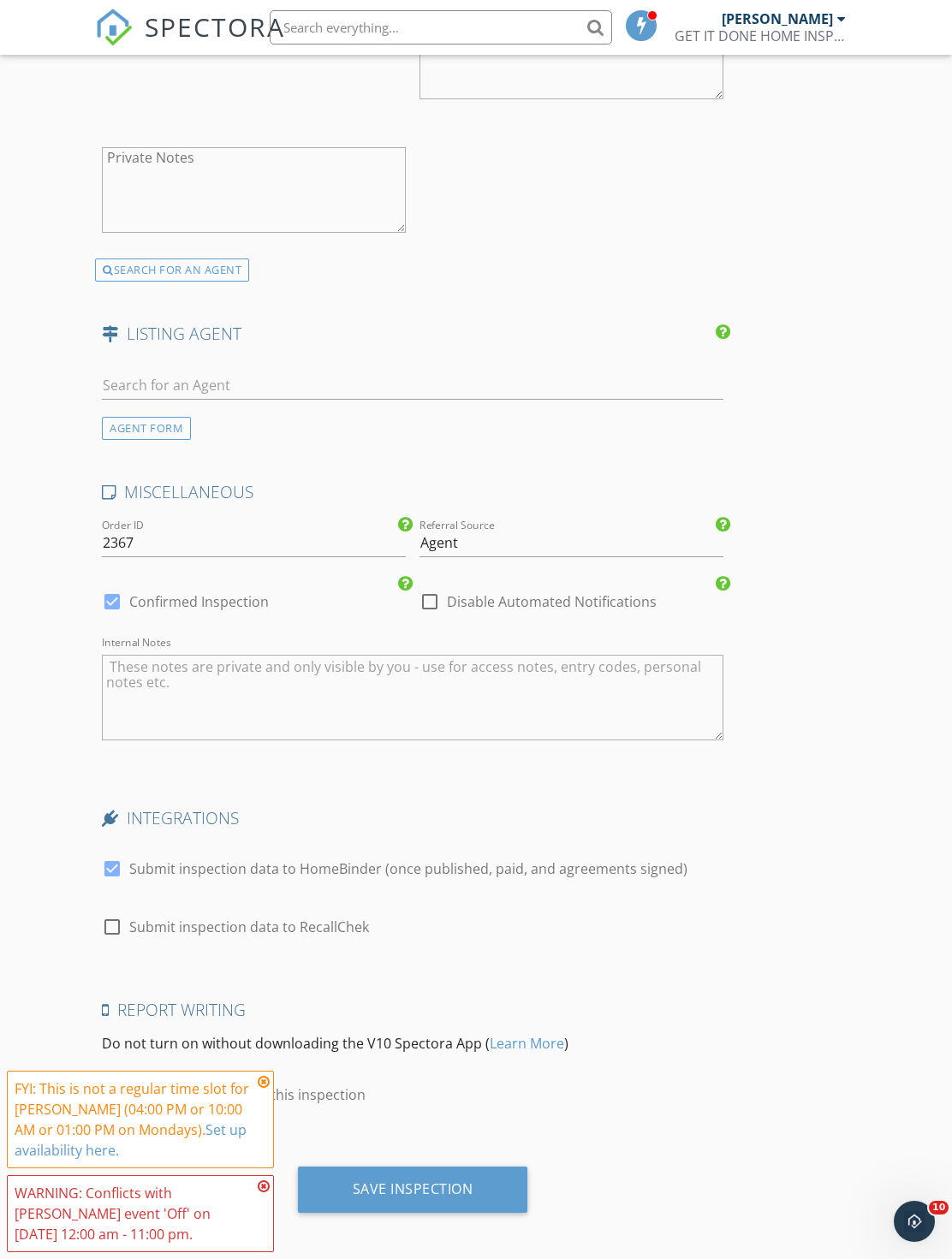
click at [406, 1166] on div "Save Inspection" at bounding box center [413, 1189] width 230 height 47
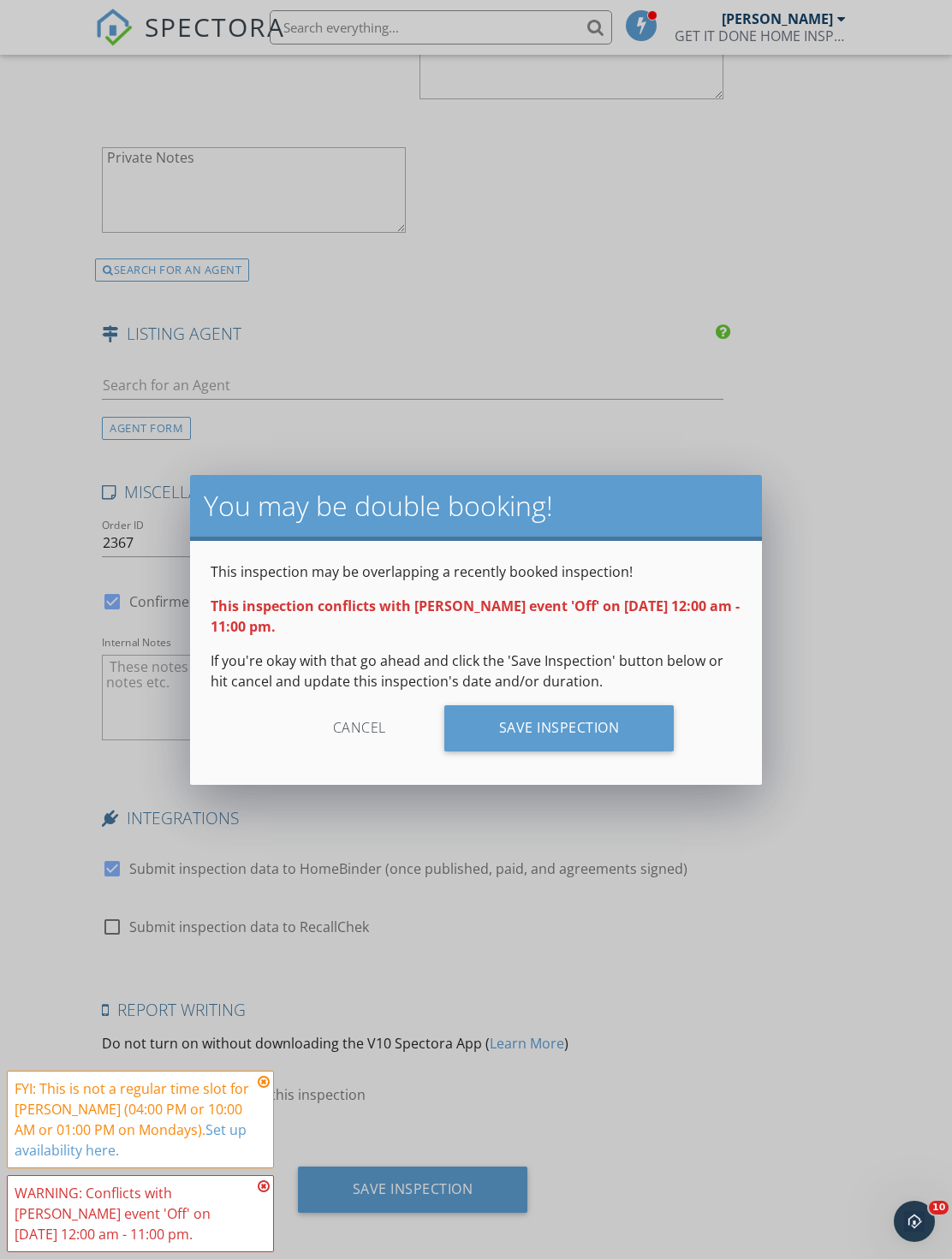
click at [552, 737] on div "Save Inspection" at bounding box center [559, 728] width 230 height 47
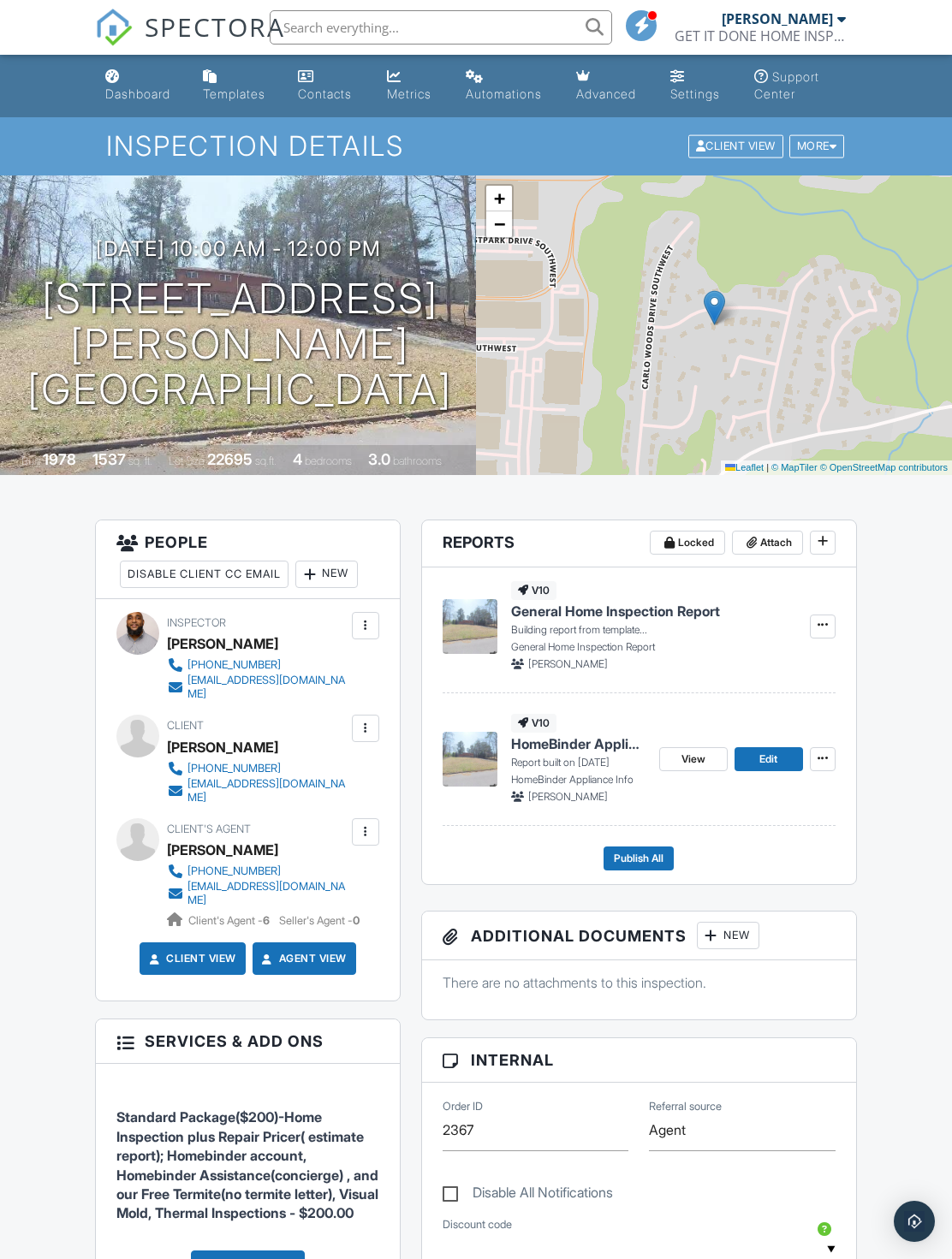
click at [150, 90] on div "Dashboard" at bounding box center [138, 93] width 65 height 15
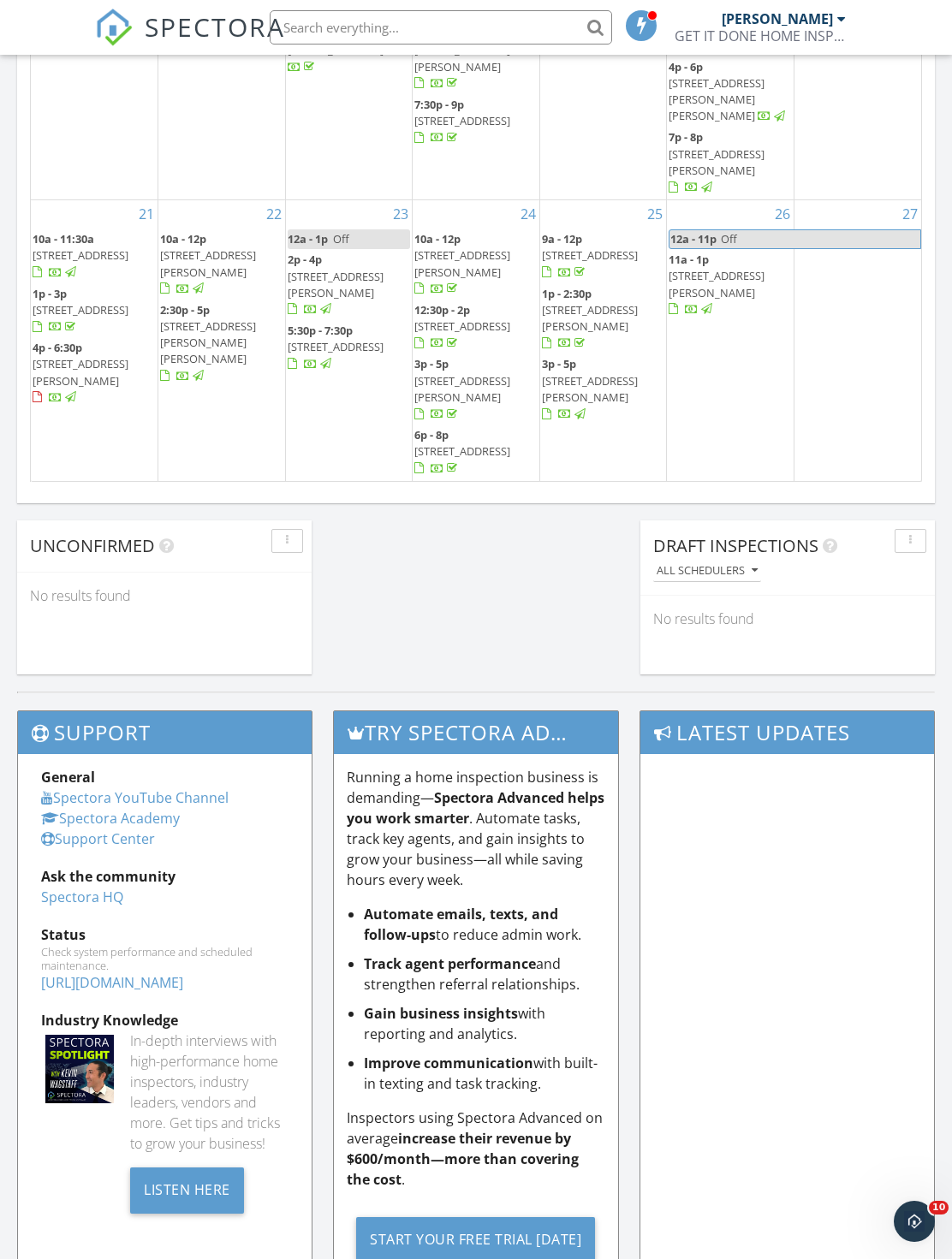
scroll to position [1106, 0]
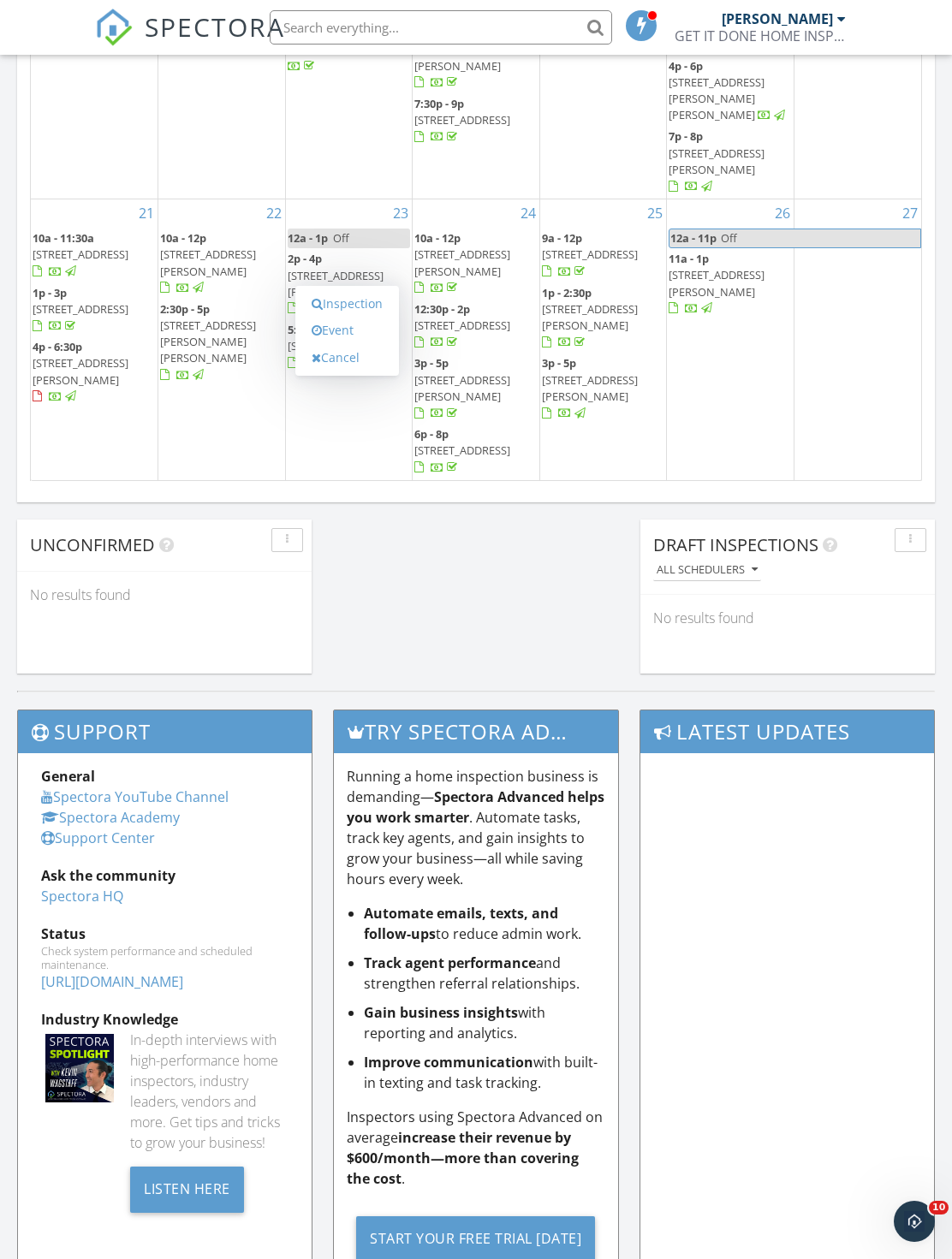
click at [353, 305] on link "Inspection" at bounding box center [347, 304] width 88 height 28
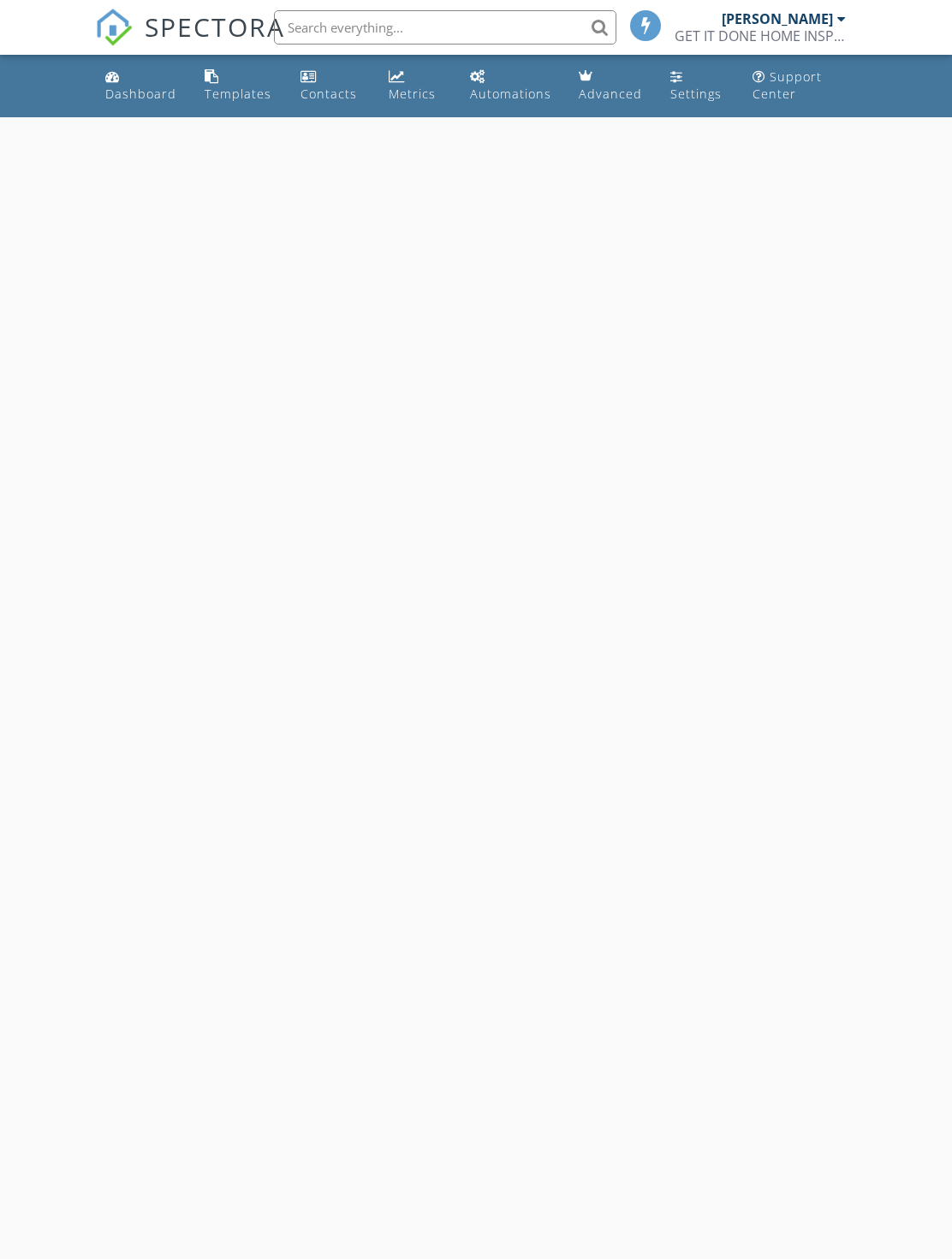
select select "8"
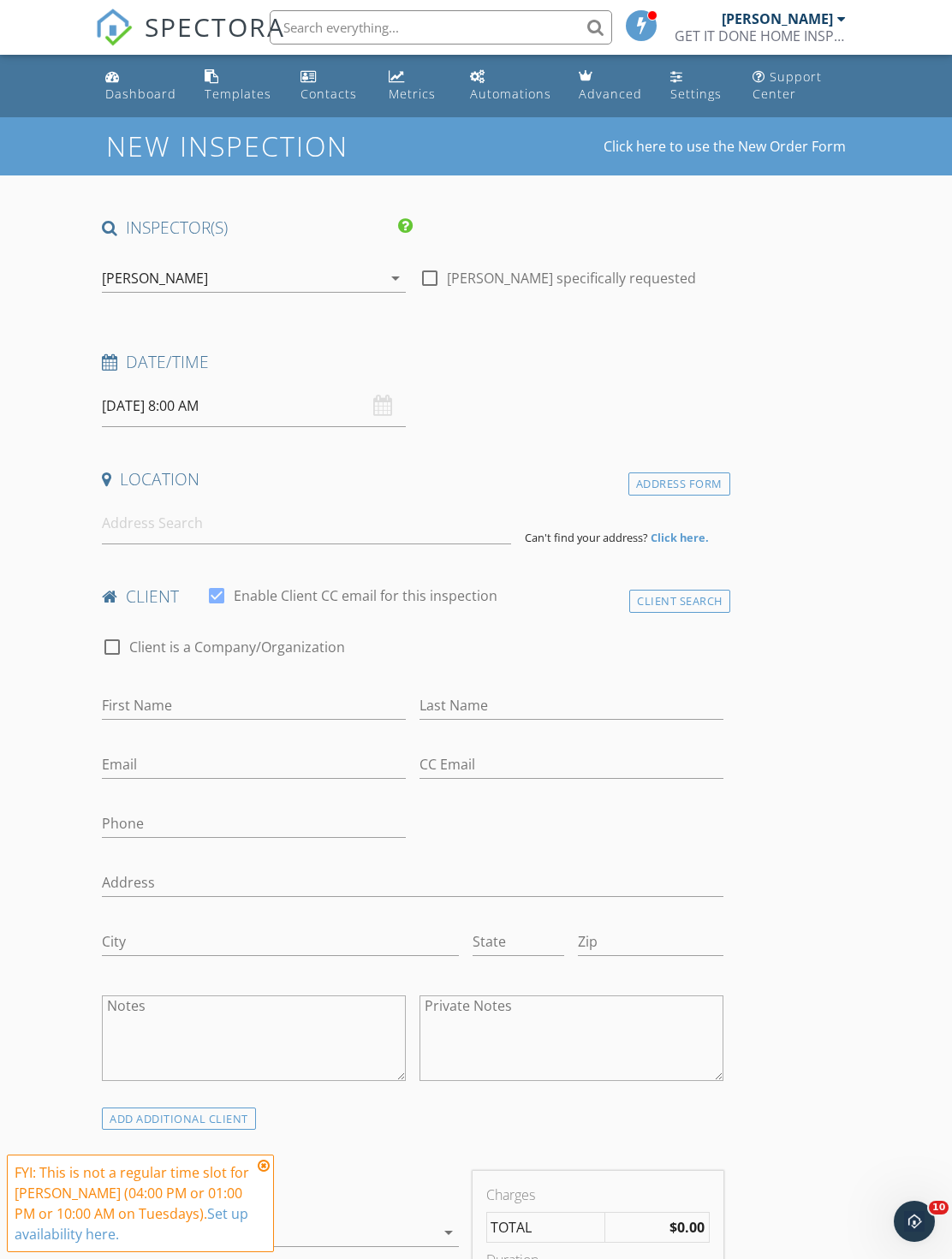
click at [263, 403] on input "[DATE] 8:00 AM" at bounding box center [254, 406] width 304 height 42
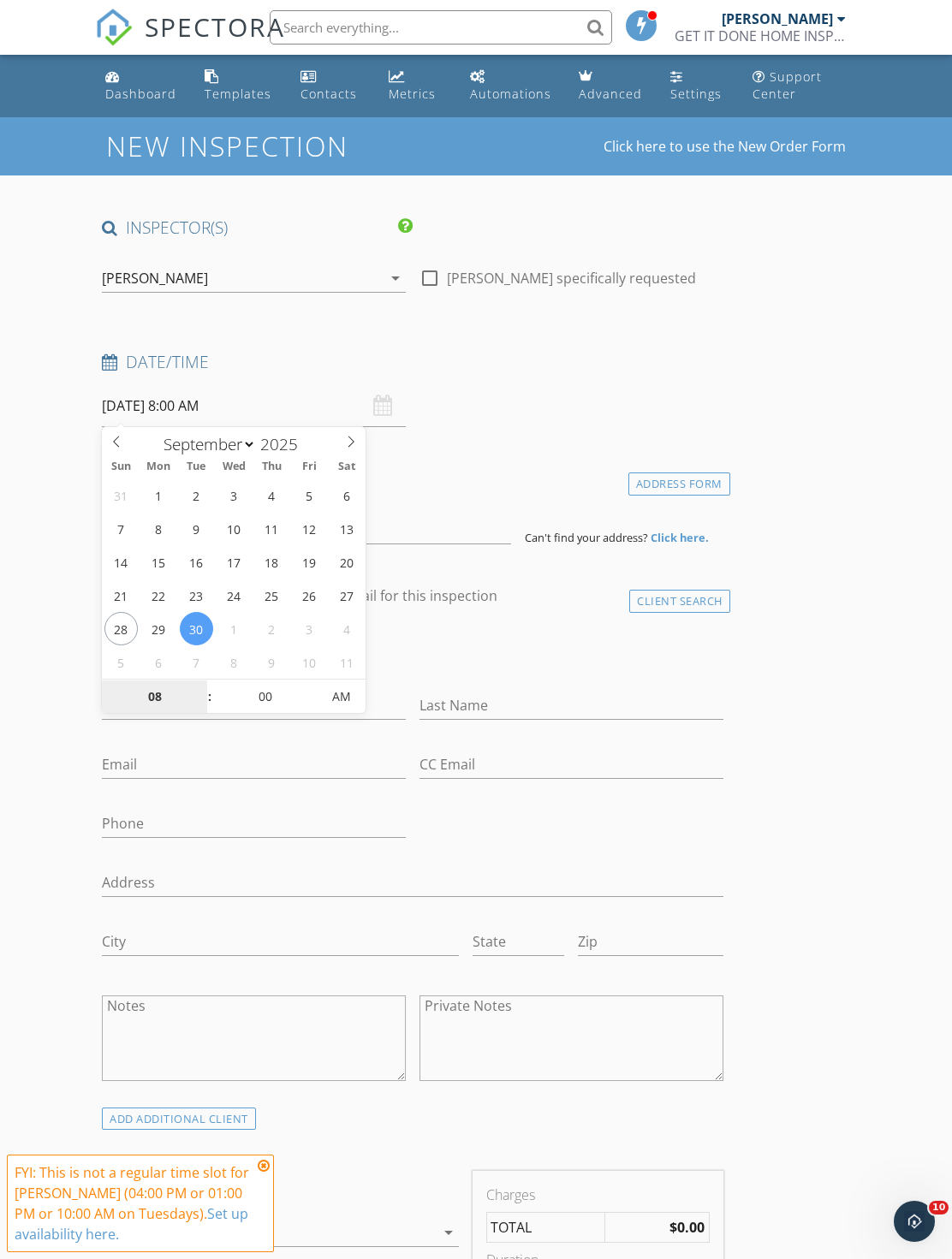
type input "[DATE] 8:00 AM"
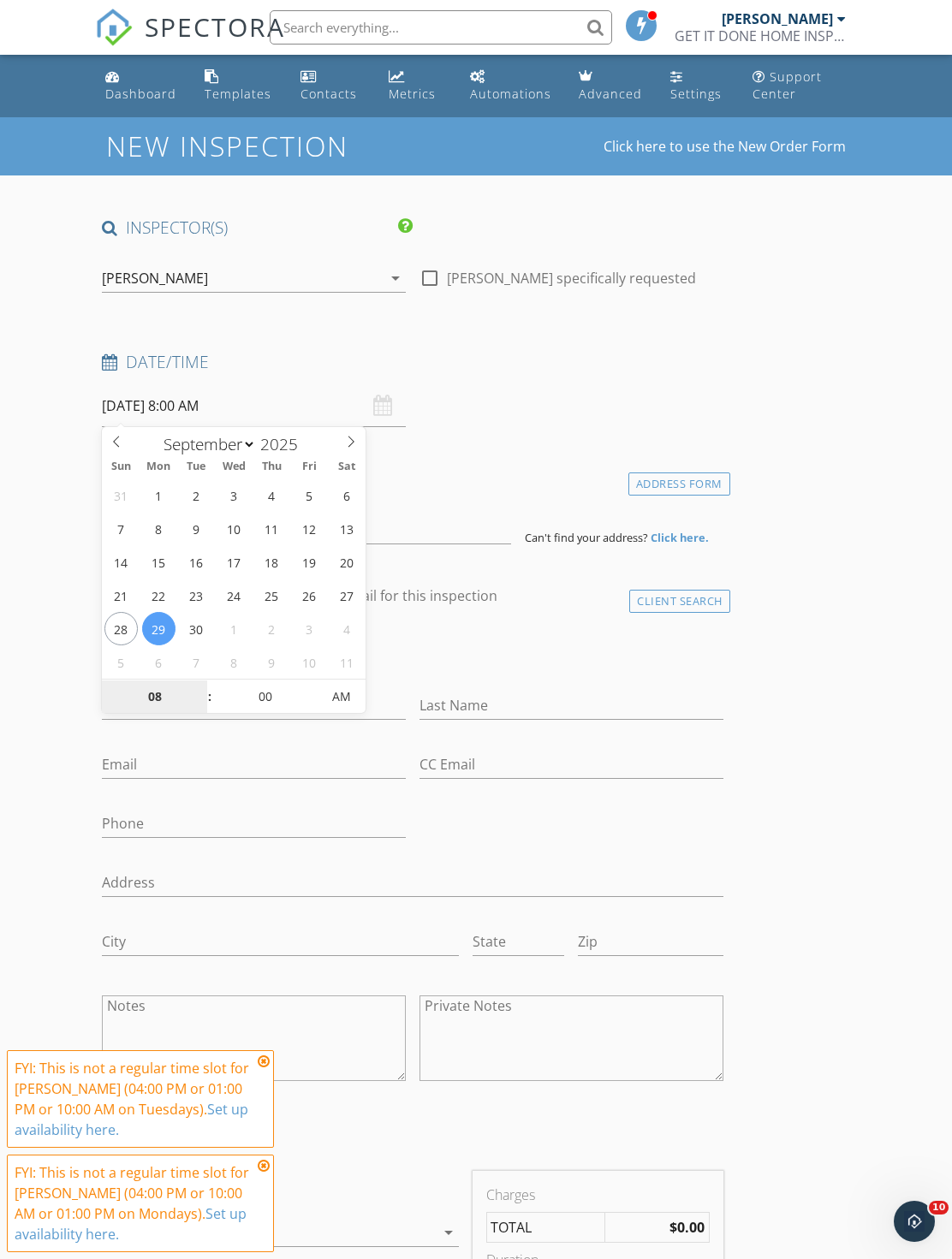
type input "1"
click at [375, 699] on input "First Name" at bounding box center [254, 705] width 304 height 29
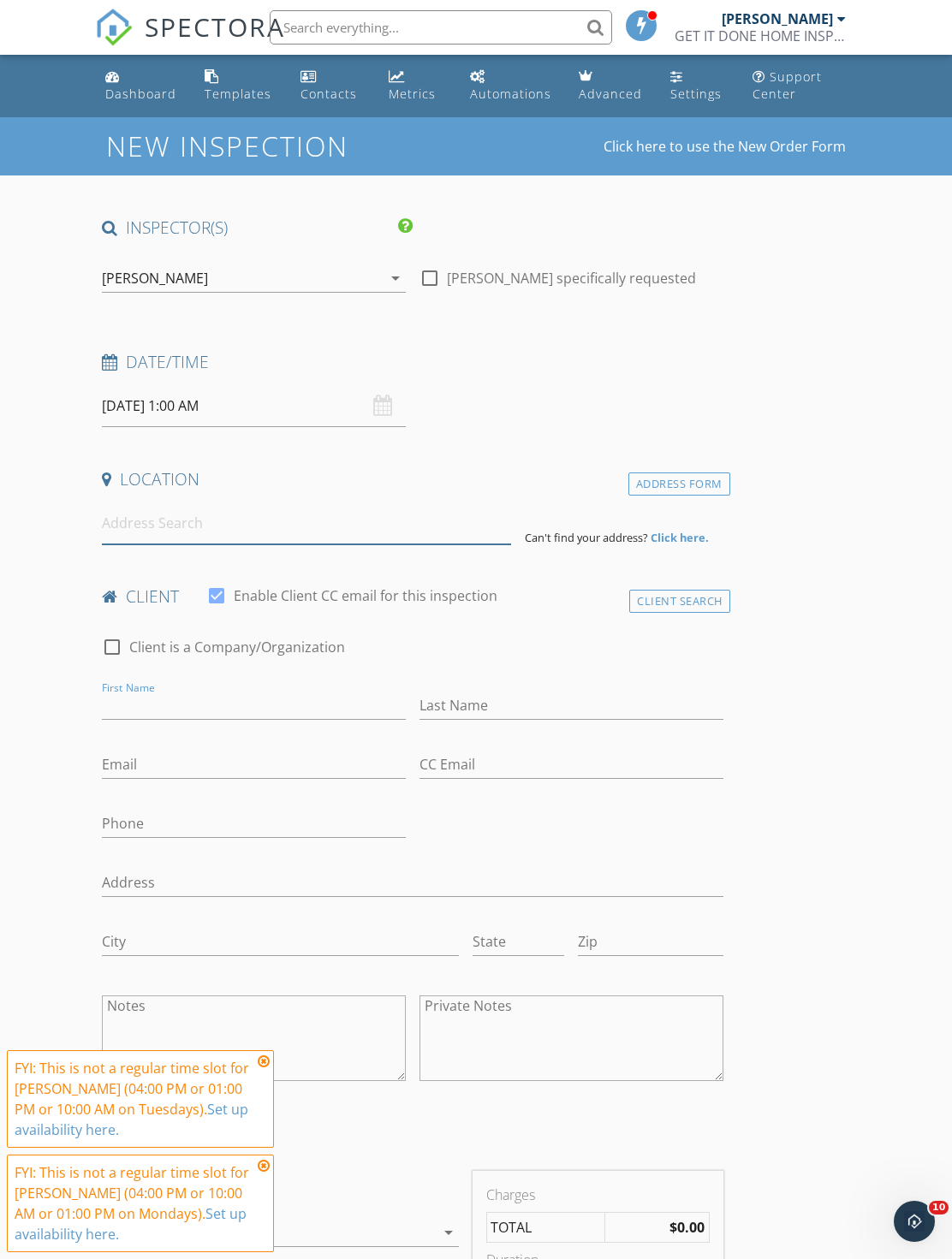
click at [256, 529] on input at bounding box center [306, 523] width 409 height 42
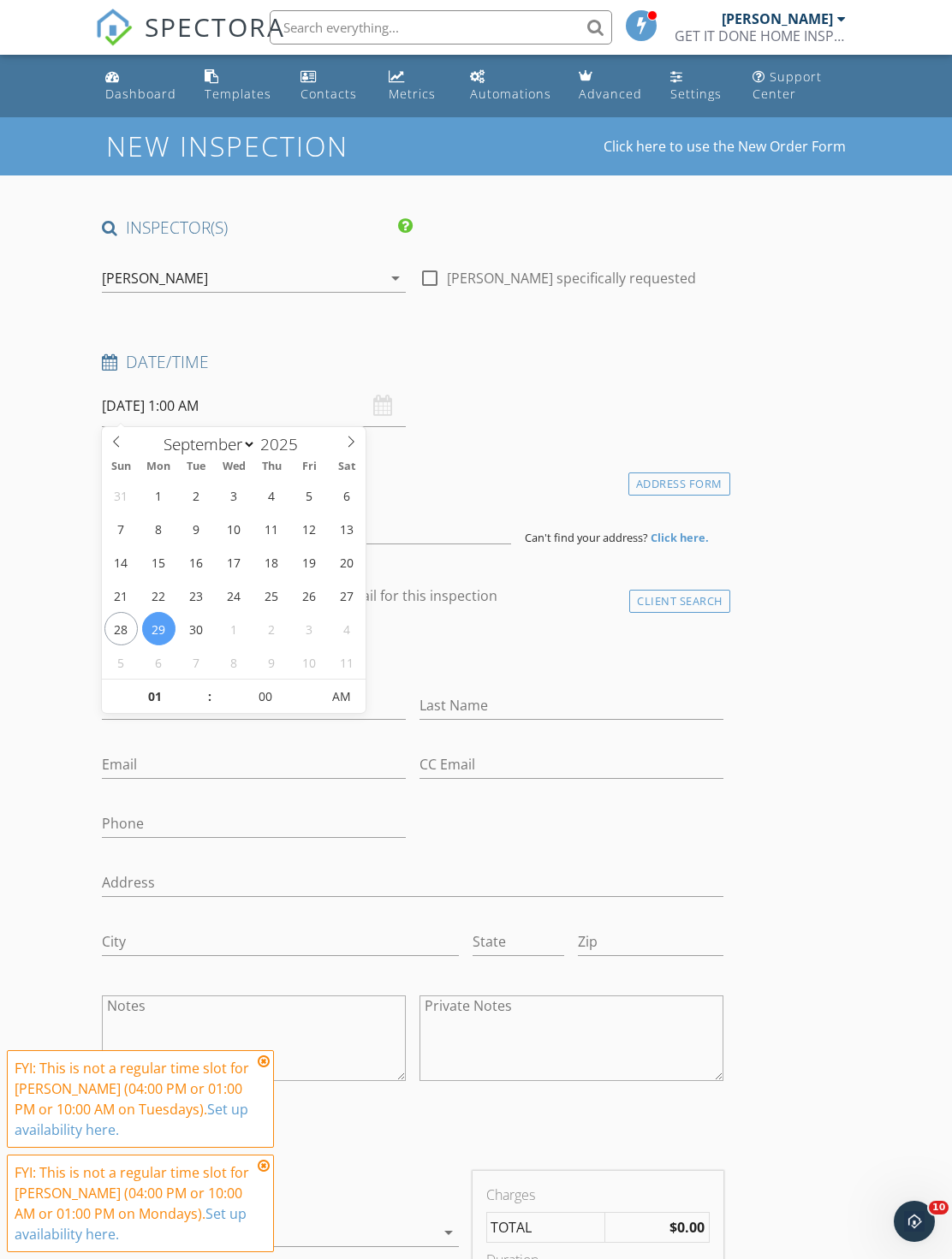
click at [356, 696] on span "AM" at bounding box center [342, 696] width 48 height 35
type input "09/29/2025 1:00 AM"
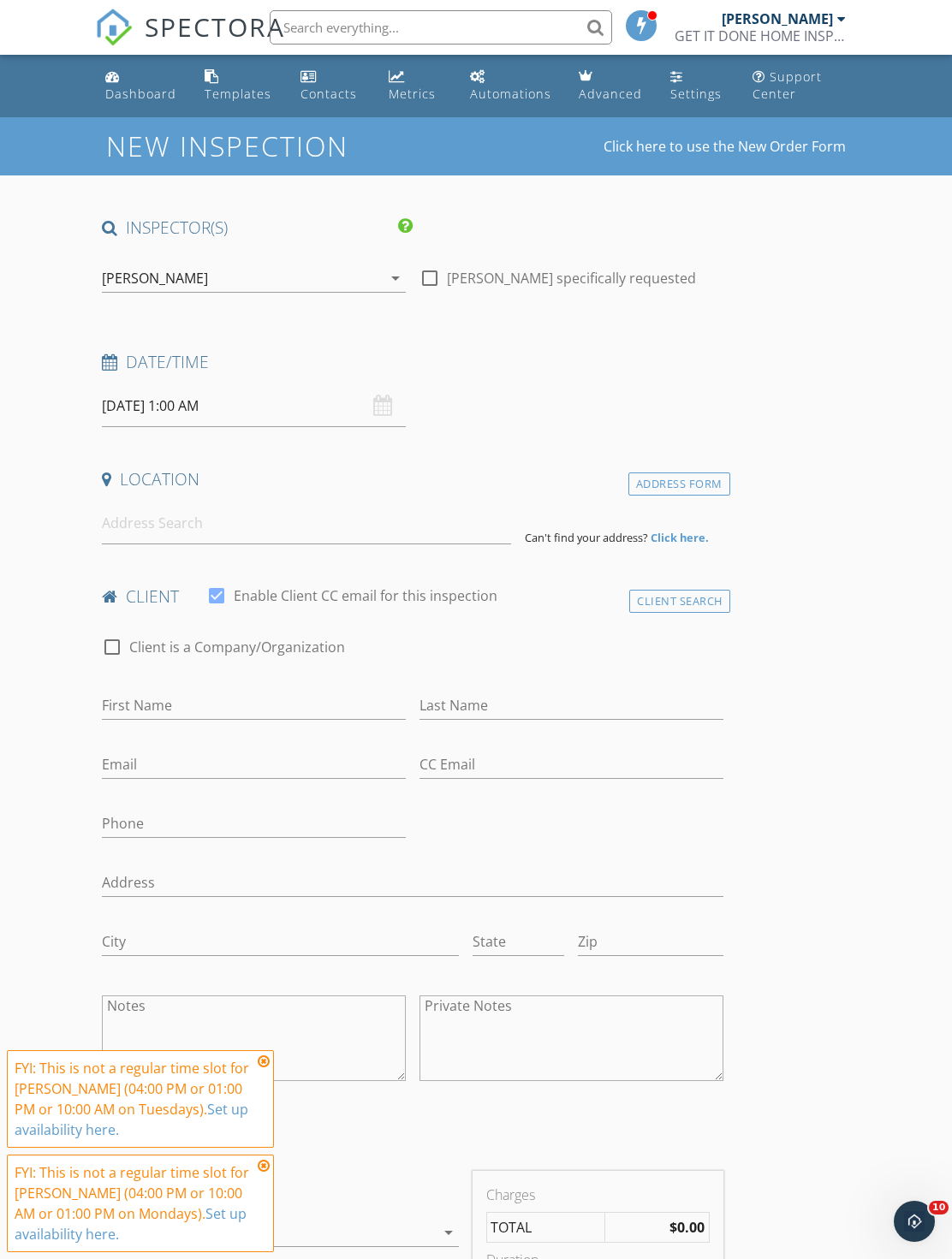
click at [600, 4] on icon at bounding box center [595, 27] width 16 height 54
click at [674, 607] on div "Client Search" at bounding box center [680, 600] width 101 height 23
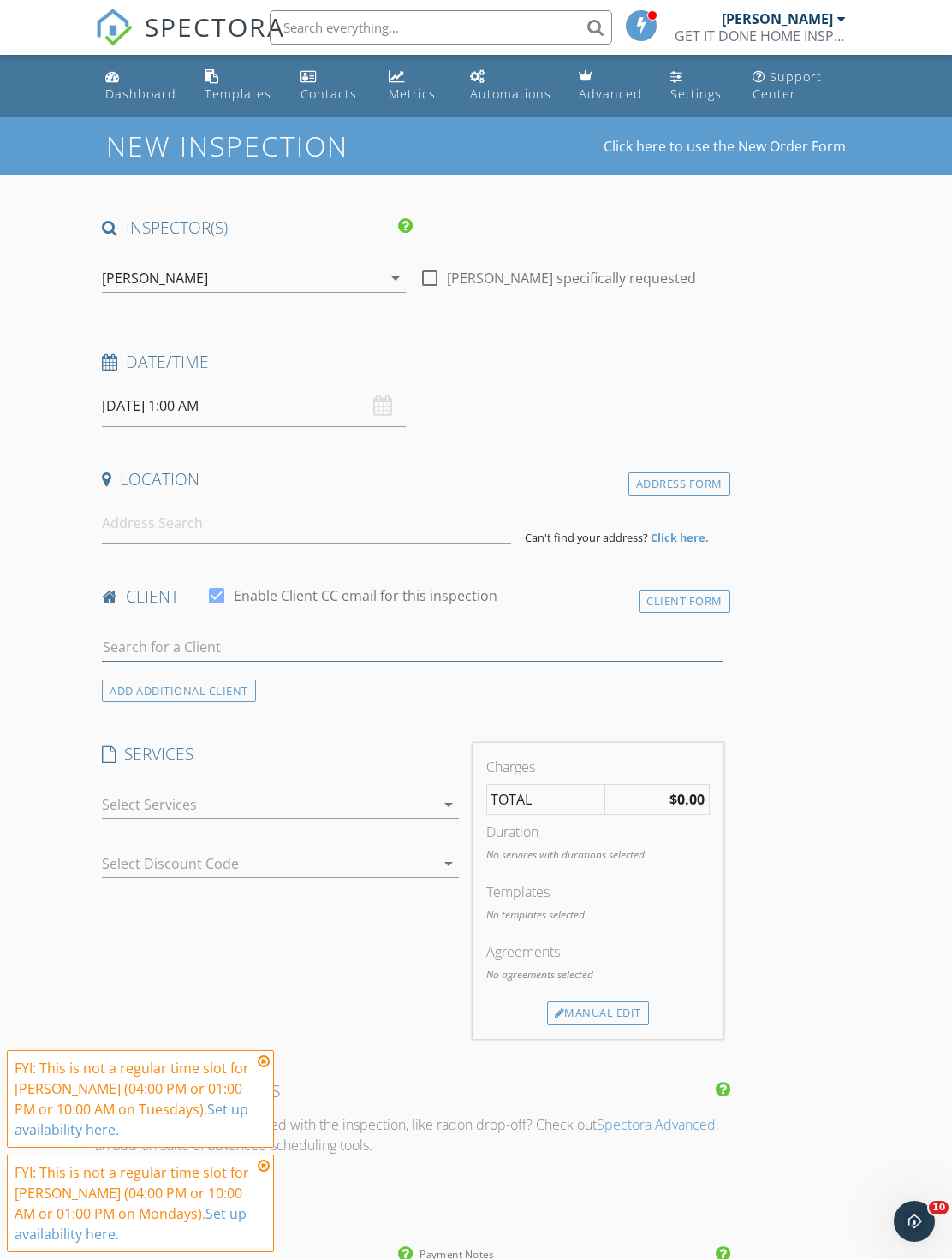
click at [339, 650] on input "text" at bounding box center [412, 647] width 620 height 29
type input "Zac st"
click at [350, 682] on li "Zac Stewart stewart.zaccheus@gmail.com" at bounding box center [412, 685] width 619 height 48
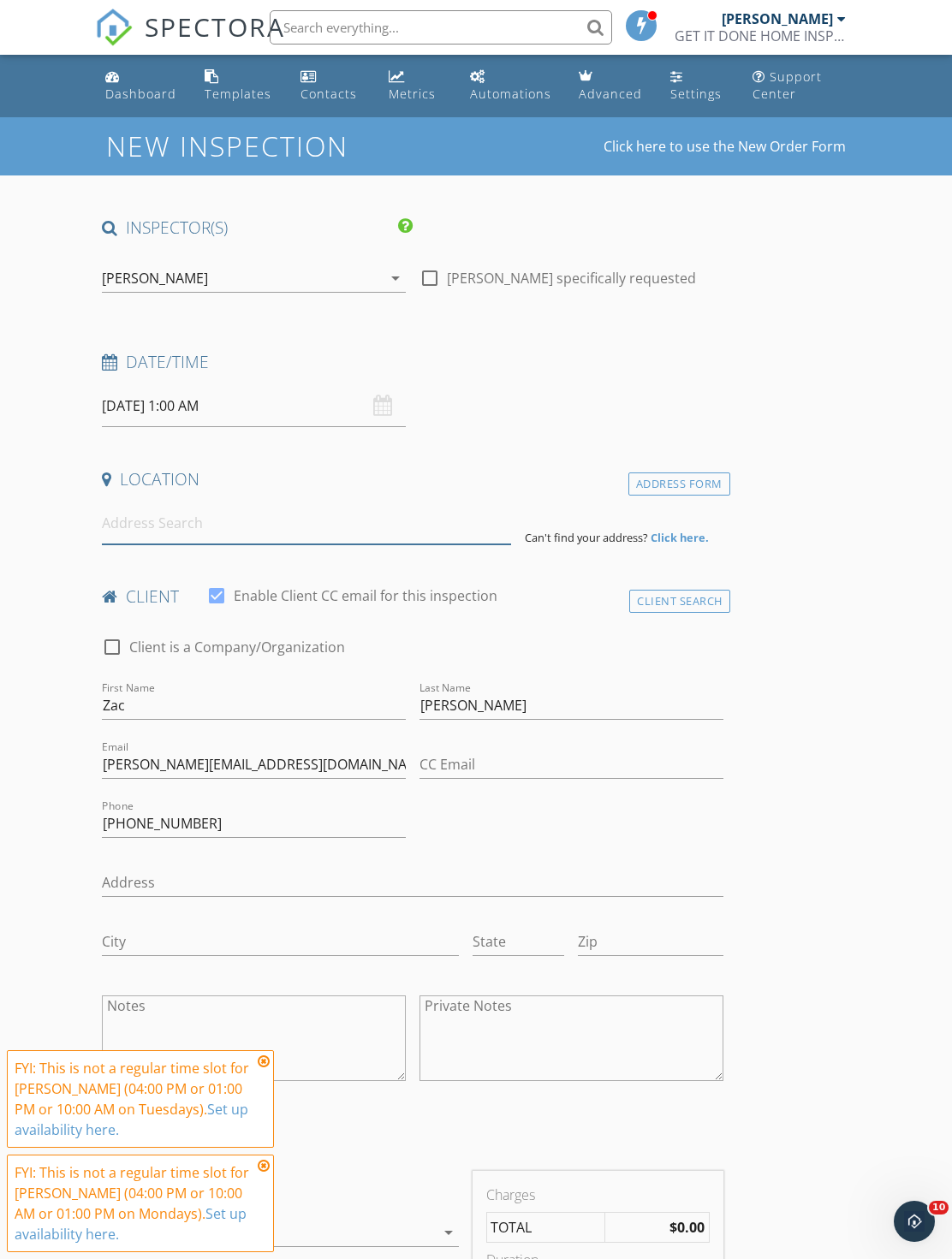
click at [337, 525] on input at bounding box center [306, 523] width 409 height 42
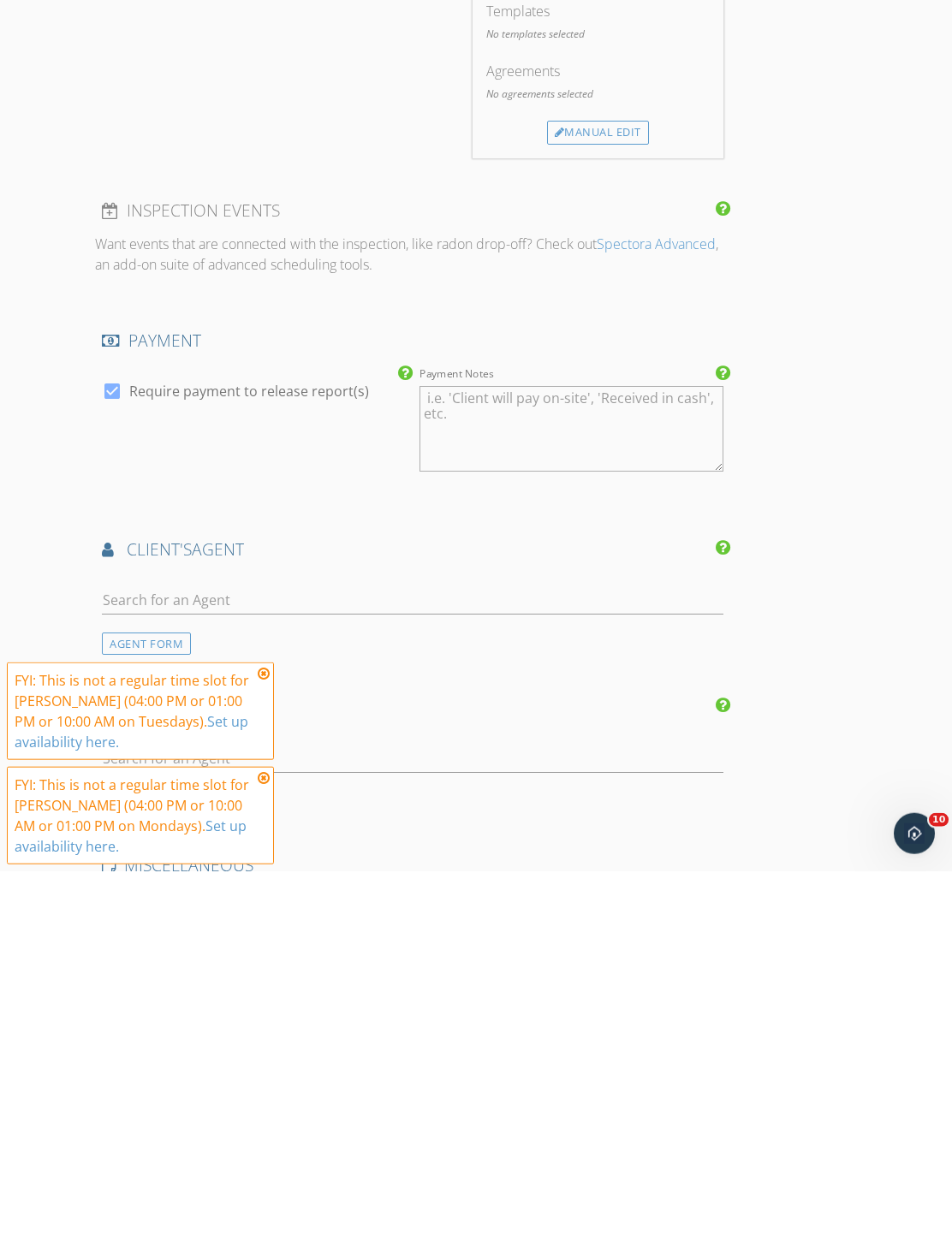
scroll to position [955, 0]
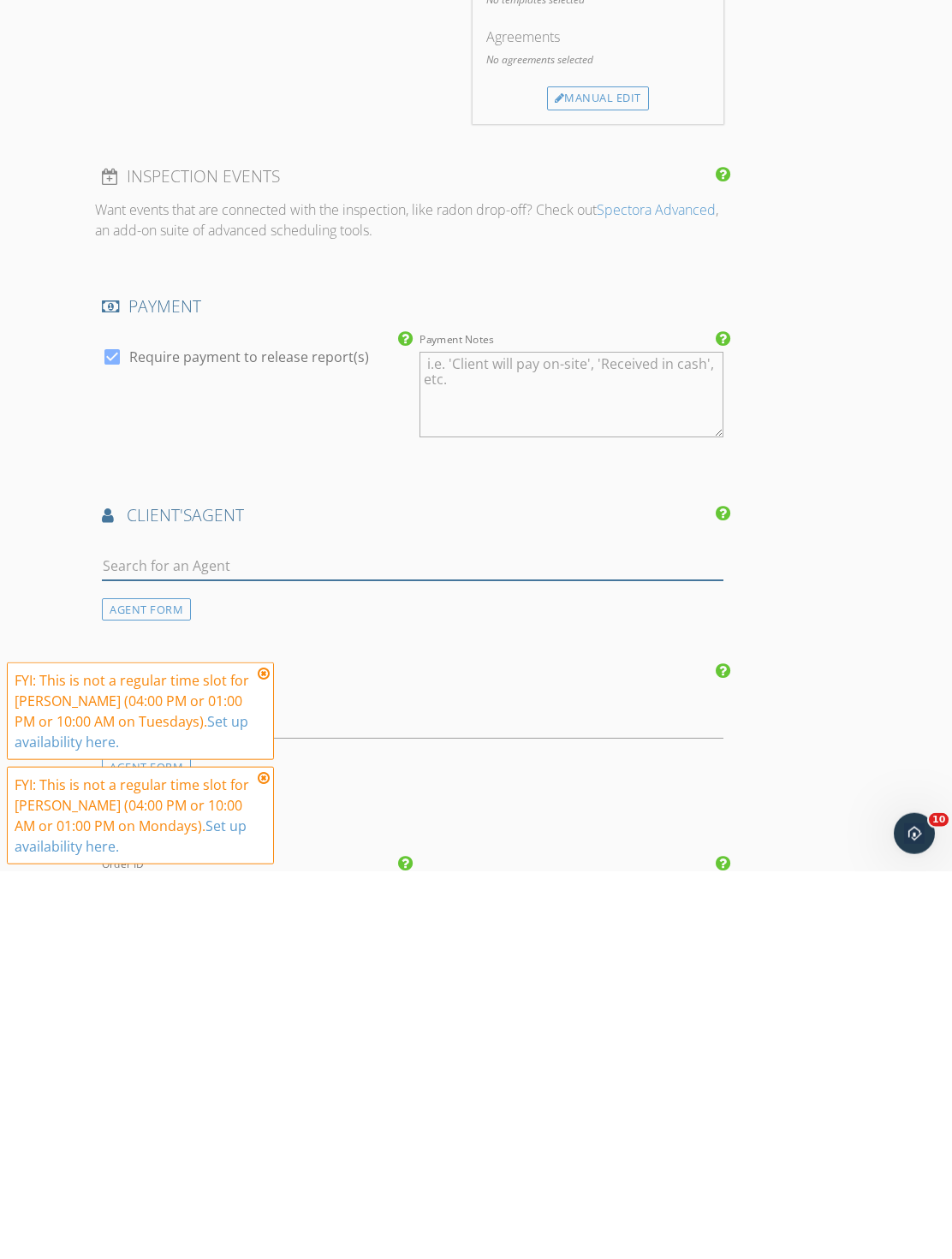
click at [324, 940] on input "text" at bounding box center [412, 954] width 620 height 29
type input "Shaw"
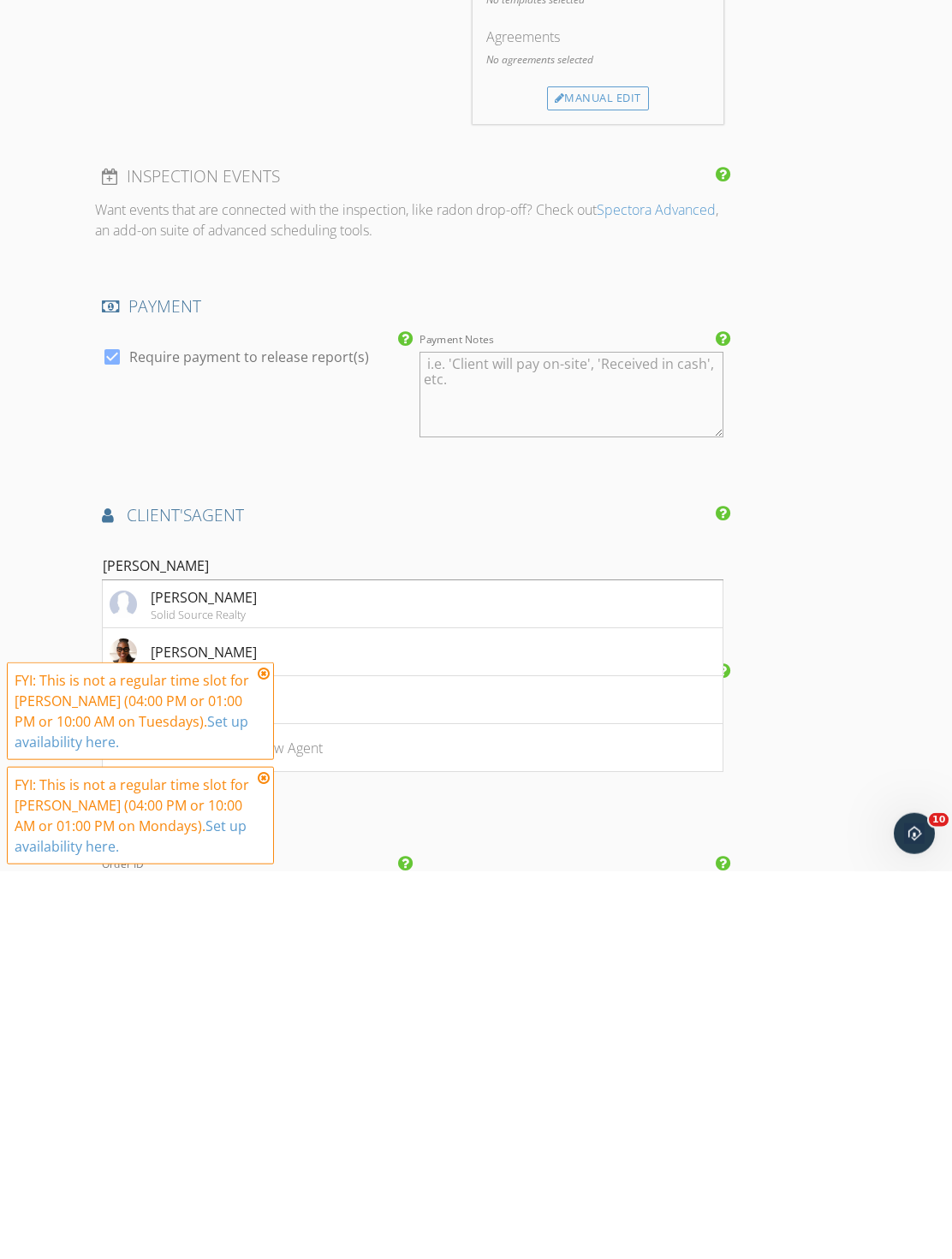
click at [319, 1015] on li "[PERSON_NAME]" at bounding box center [412, 1039] width 619 height 48
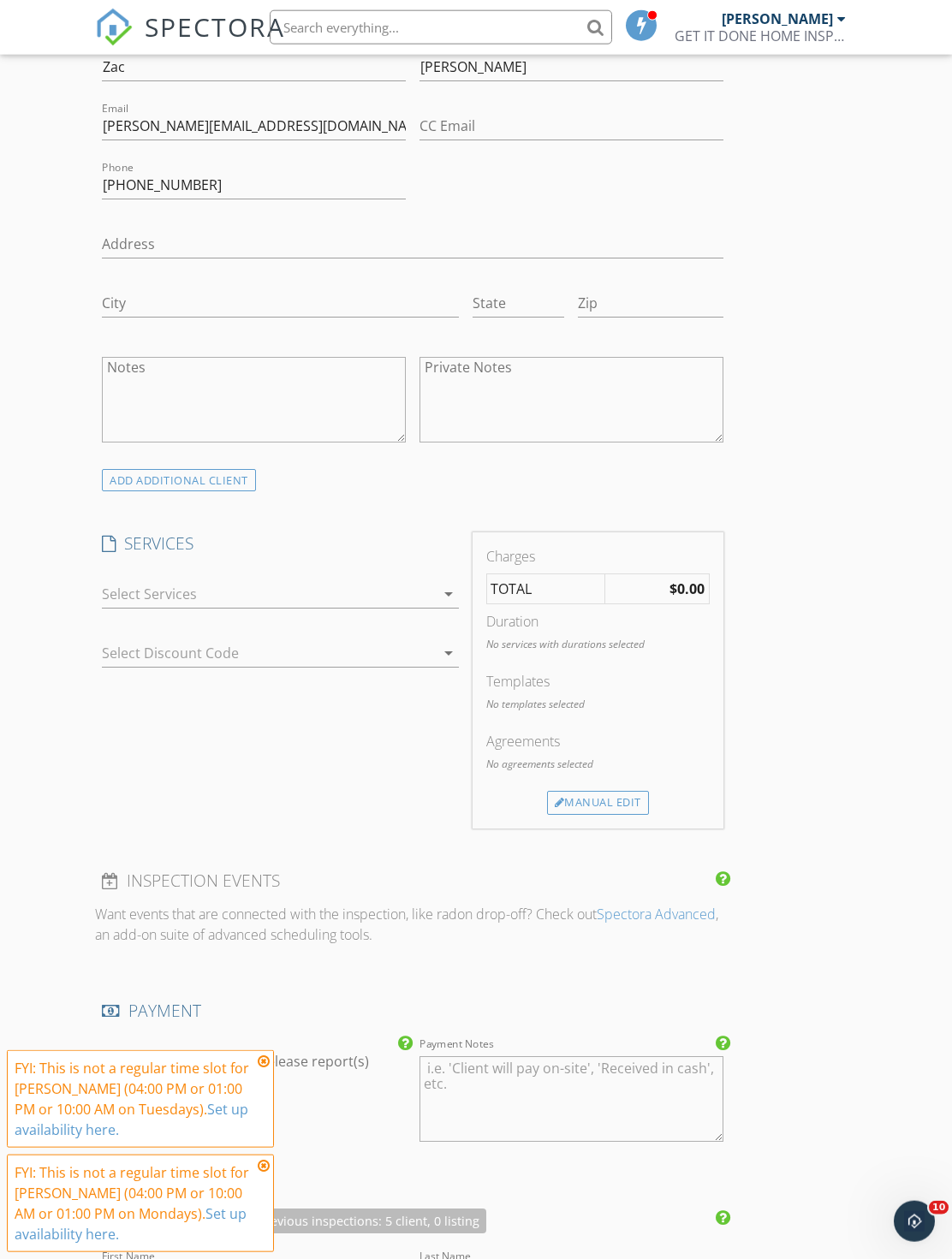
scroll to position [452, 0]
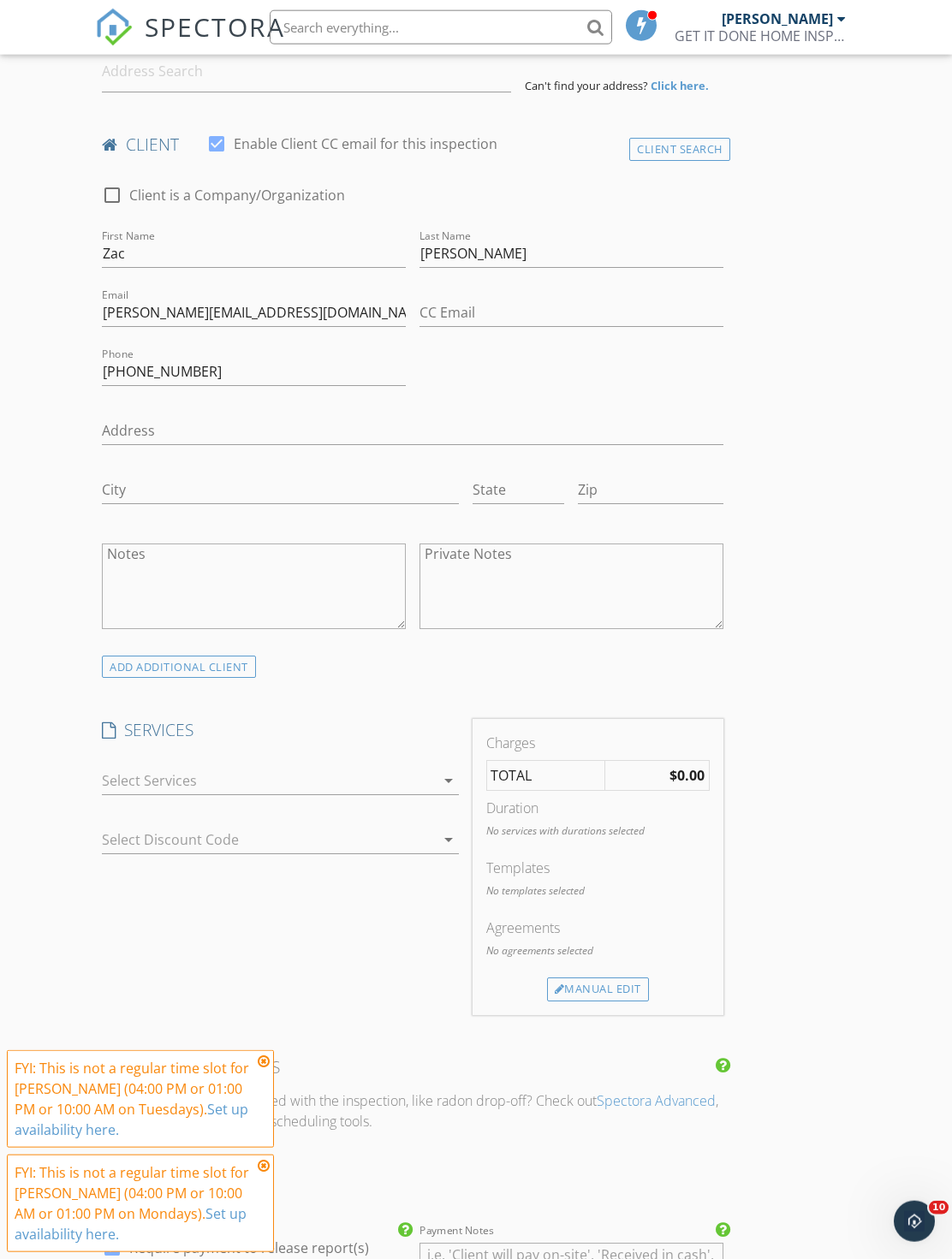
click at [337, 759] on div "check_box_outline_blank Standard Package($450)-Home Inspection plus Repair Pric…" at bounding box center [279, 785] width 356 height 55
click at [387, 767] on div at bounding box center [267, 781] width 332 height 28
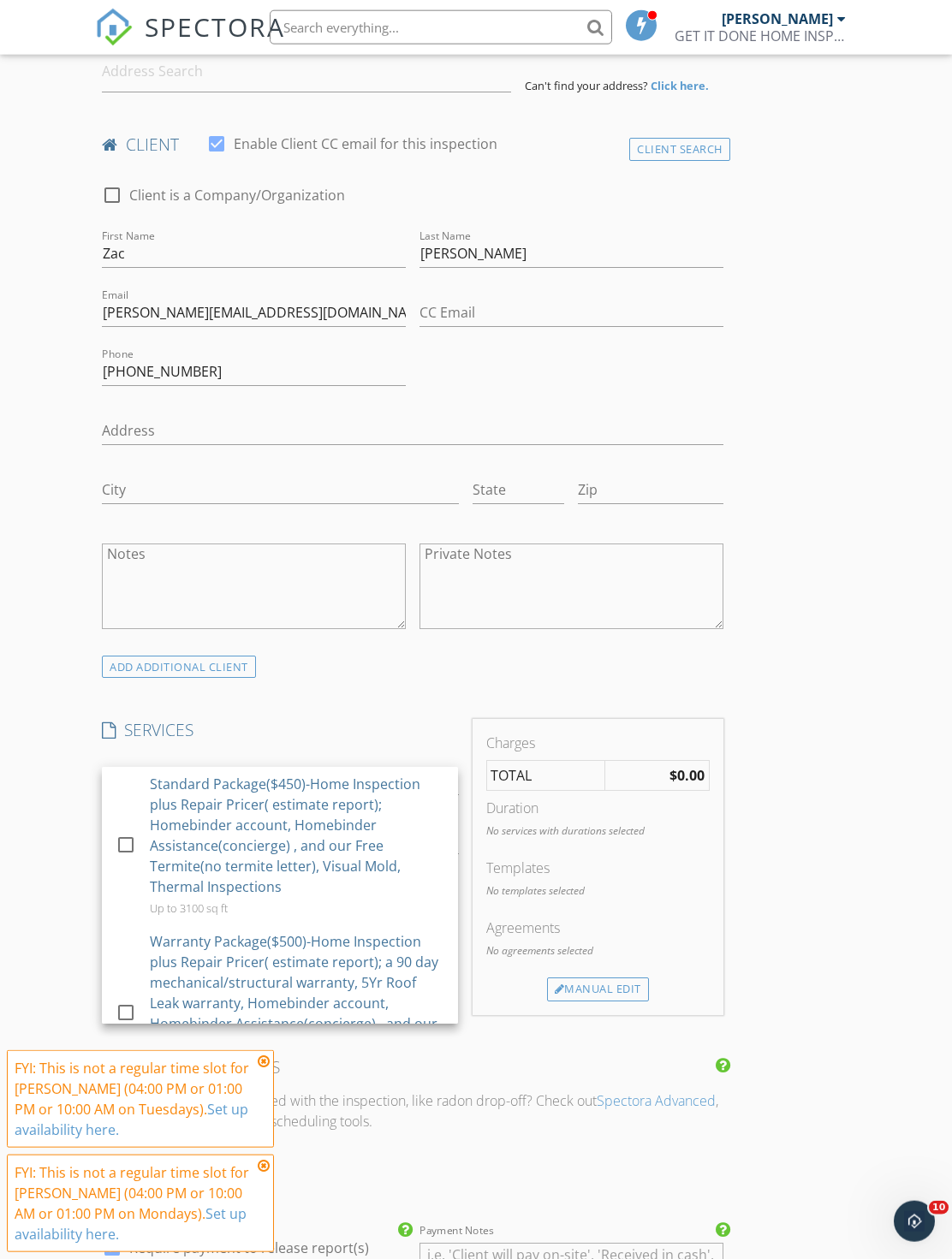
scroll to position [453, 0]
click at [415, 777] on div "Standard Package($450)-Home Inspection plus Repair Pricer( estimate report); Ho…" at bounding box center [296, 834] width 294 height 123
checkbox input "true"
checkbox input "false"
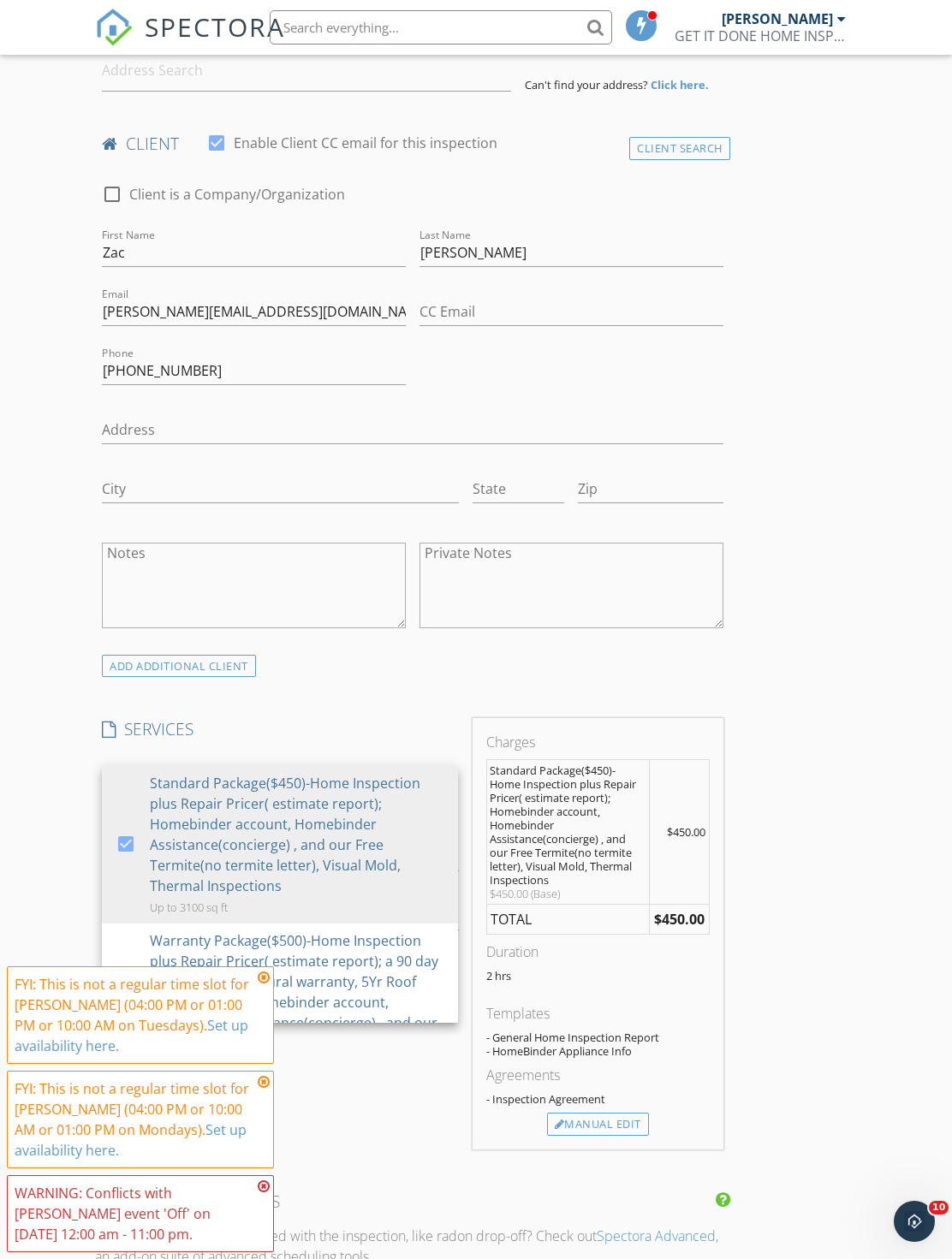
click at [657, 1061] on div "Templates - General Home Inspection Report - HomeBinder Appliance Info" at bounding box center [597, 1033] width 223 height 61
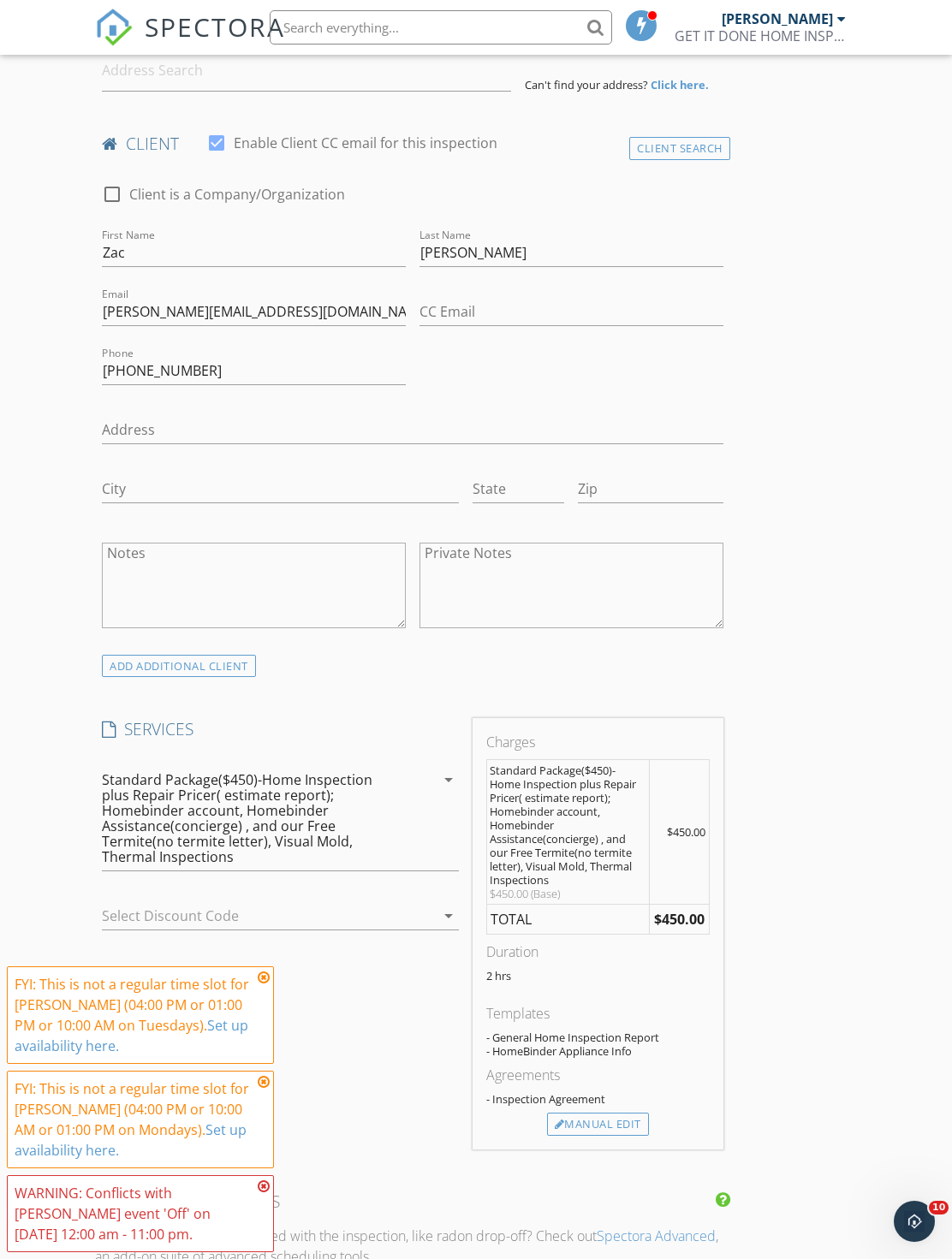
click at [615, 1112] on div "Manual Edit" at bounding box center [597, 1124] width 102 height 24
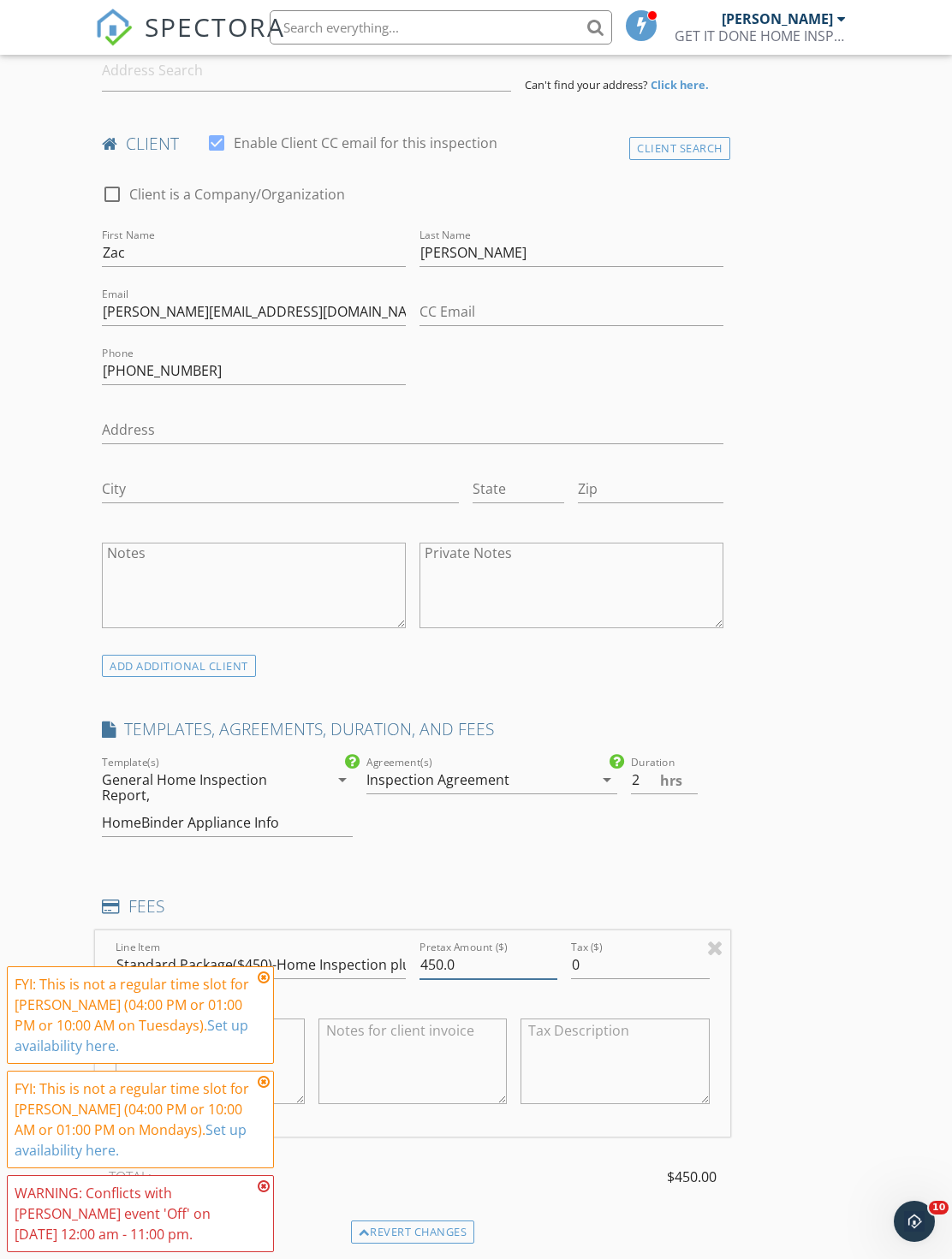
click at [547, 953] on input "450.0" at bounding box center [487, 965] width 138 height 29
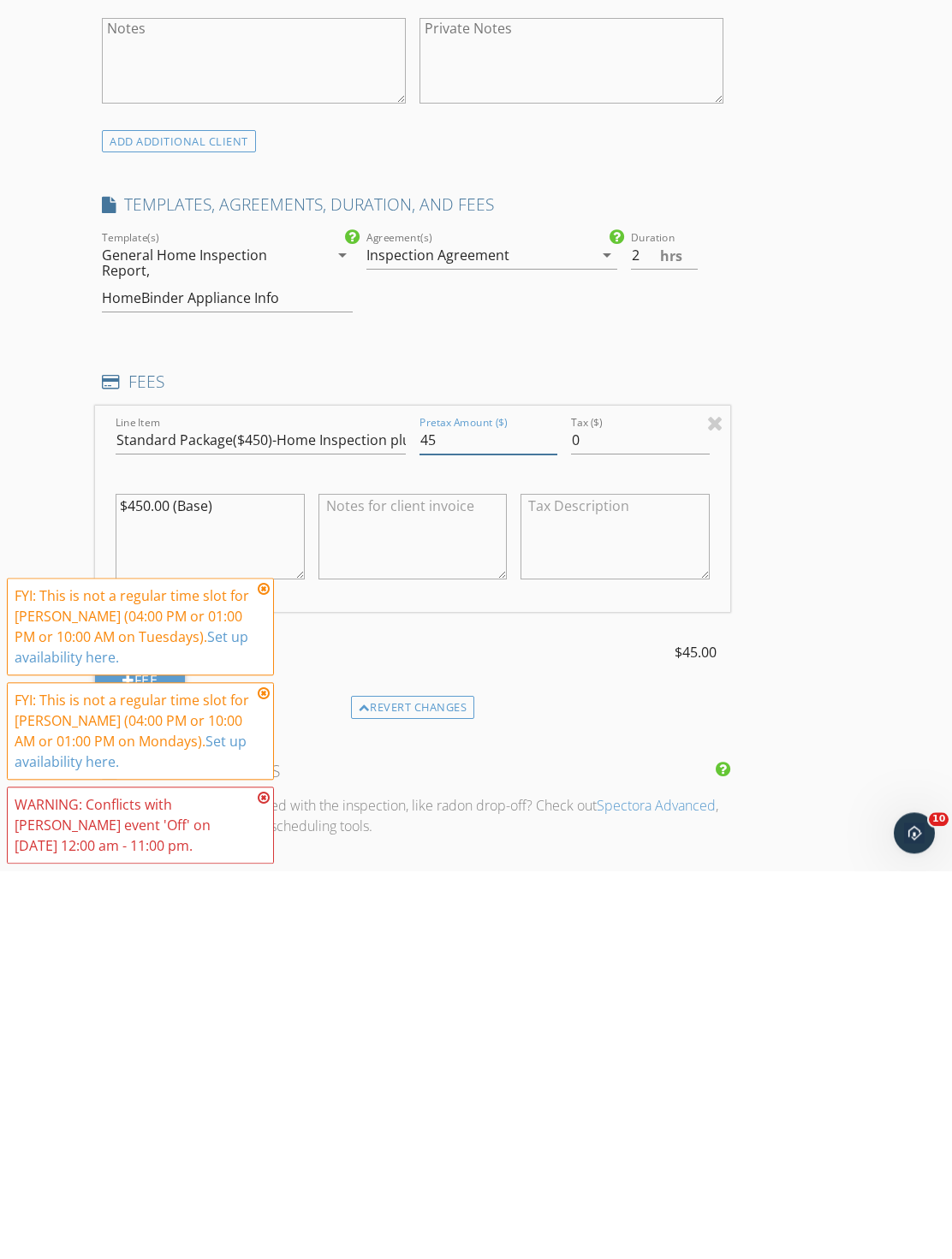
type input "4"
type input "300"
click at [255, 814] on input "Standard Package($450)-Home Inspection plus Repair Pricer( estimate report); Ho…" at bounding box center [261, 828] width 290 height 29
click at [258, 814] on input "Standard Package($450)-Home Inspection plus Repair Pricer( estimate report); Ho…" at bounding box center [261, 828] width 290 height 29
click at [249, 814] on input "Standard Package($450)-Home Inspection plus Repair Pricer( estimate report); Ho…" at bounding box center [261, 828] width 290 height 29
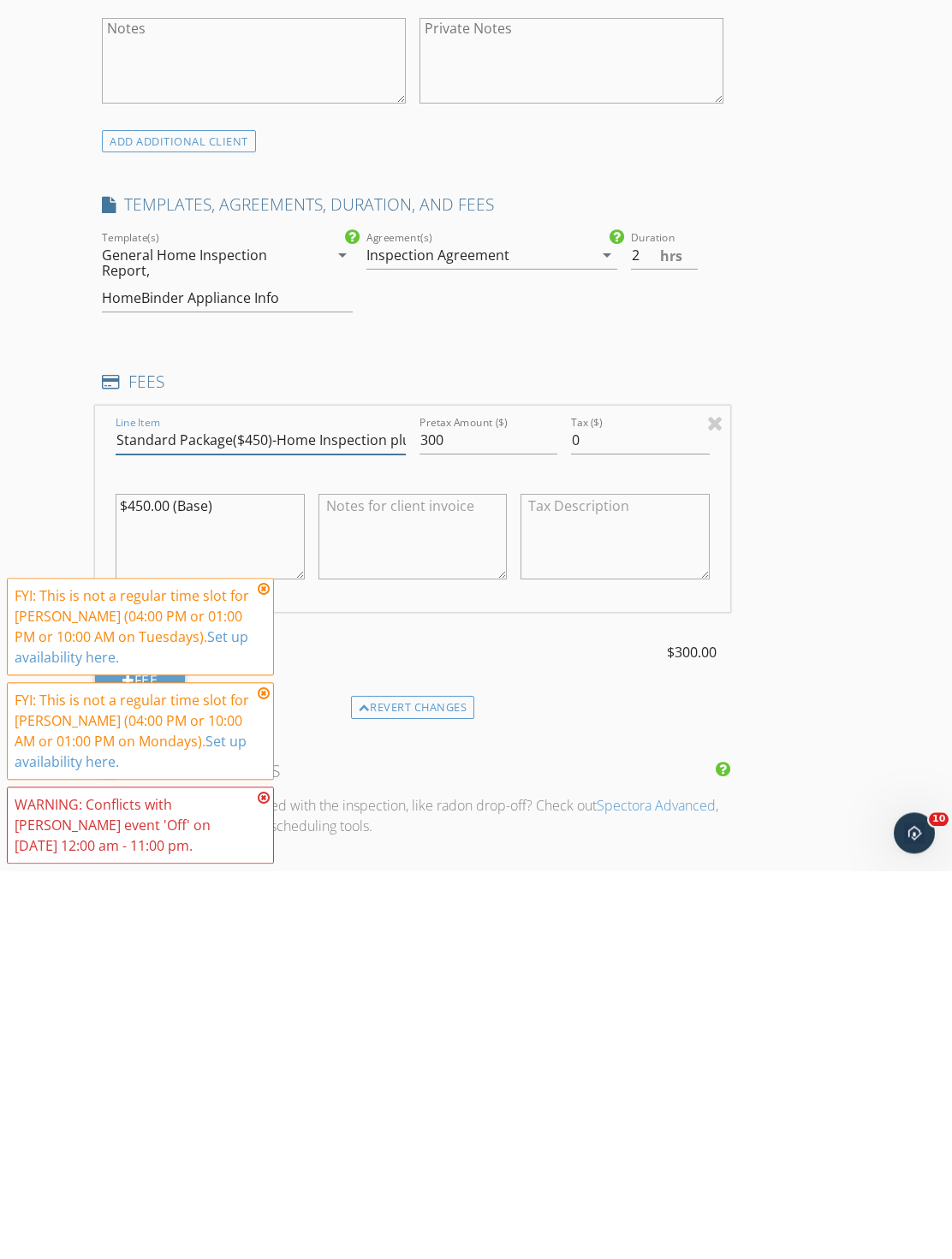
click at [247, 814] on input "Standard Package($450)-Home Inspection plus Repair Pricer( estimate report); Ho…" at bounding box center [261, 828] width 290 height 29
type input "Standard Package($300)-Home Inspection plus Repair Pricer( estimate report); Ho…"
click at [154, 883] on textarea "$450.00 (Base)" at bounding box center [210, 925] width 188 height 85
click at [125, 883] on textarea "$450.00 (Base)" at bounding box center [210, 925] width 188 height 85
click at [128, 883] on textarea "$450.00 (Base)" at bounding box center [210, 925] width 188 height 85
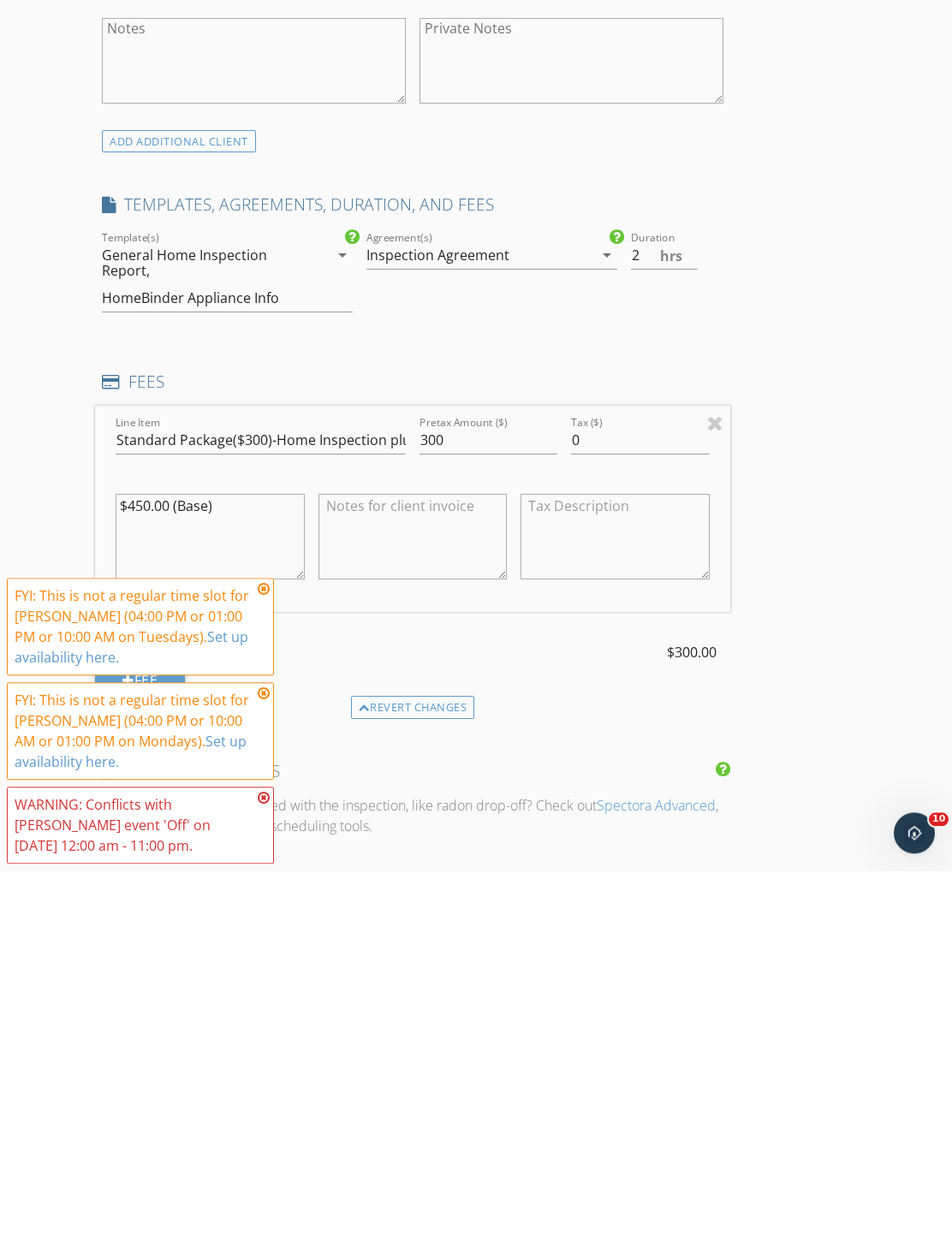
click at [150, 883] on textarea "$450.00 (Base)" at bounding box center [210, 925] width 188 height 85
click at [146, 883] on textarea "$450.00 (Base)" at bounding box center [210, 925] width 188 height 85
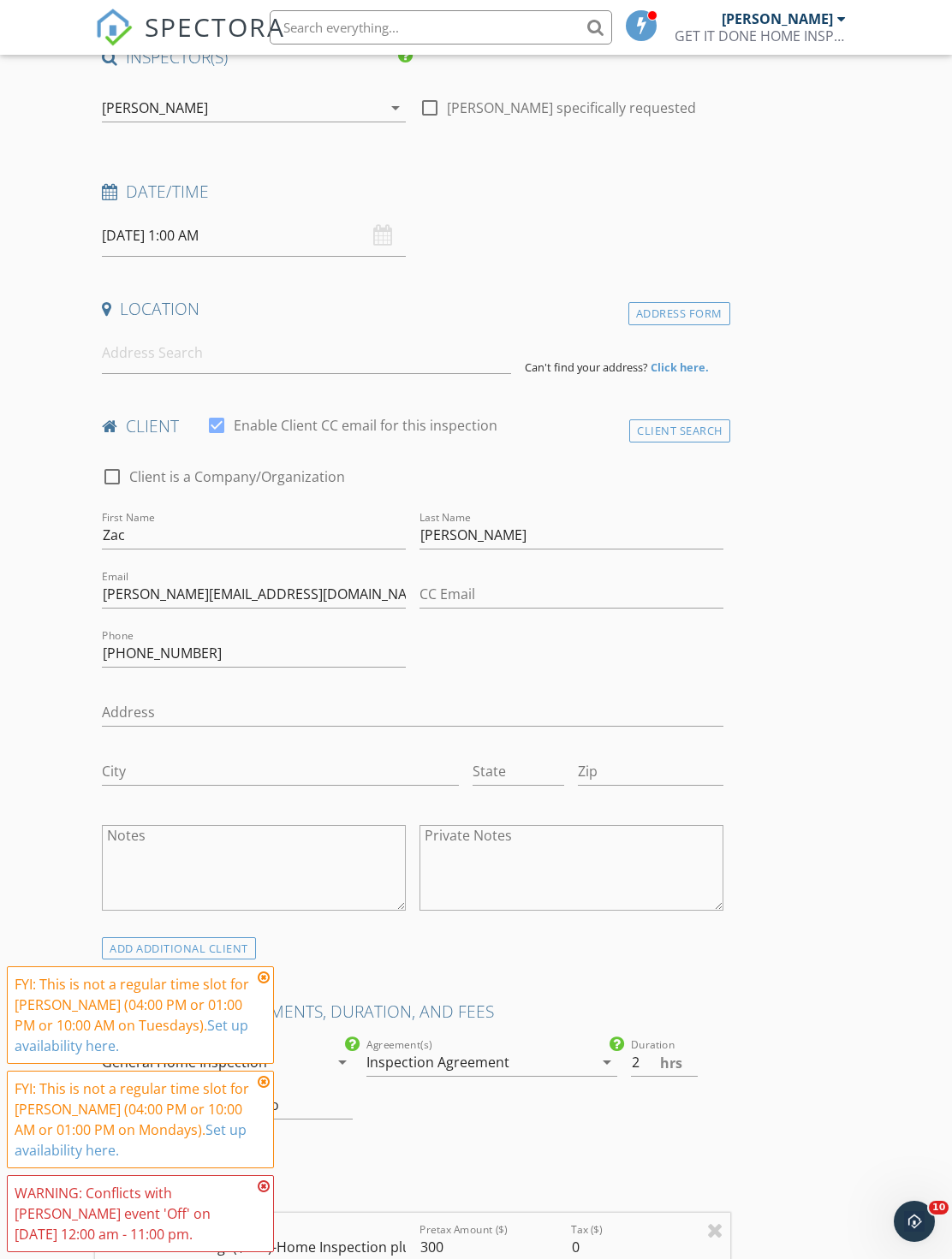
scroll to position [160, 0]
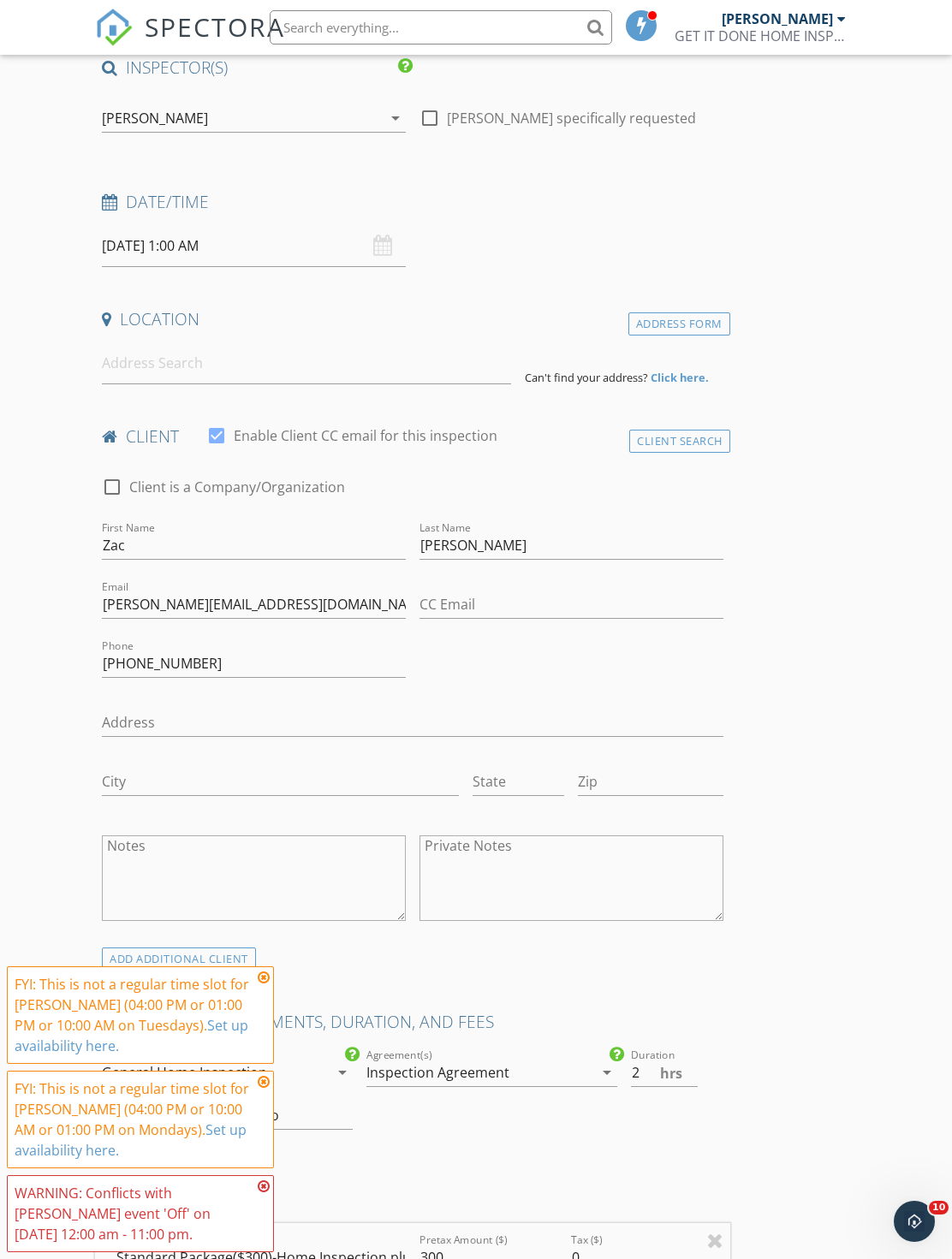
type textarea "$300.00 (Base)"
click at [286, 378] on input at bounding box center [306, 364] width 409 height 42
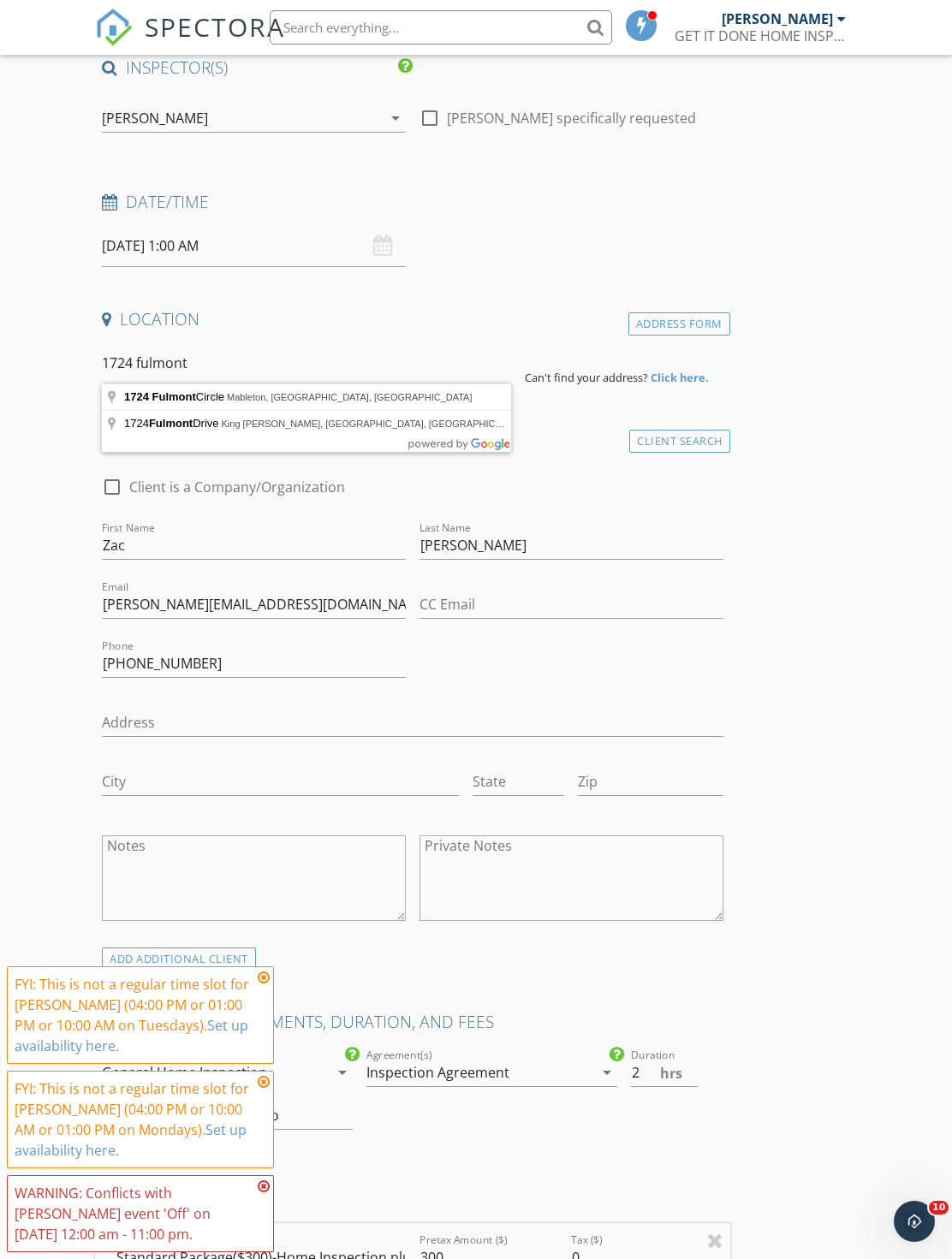
type input "1724 Fulmont Circle, Mableton, GA, USA"
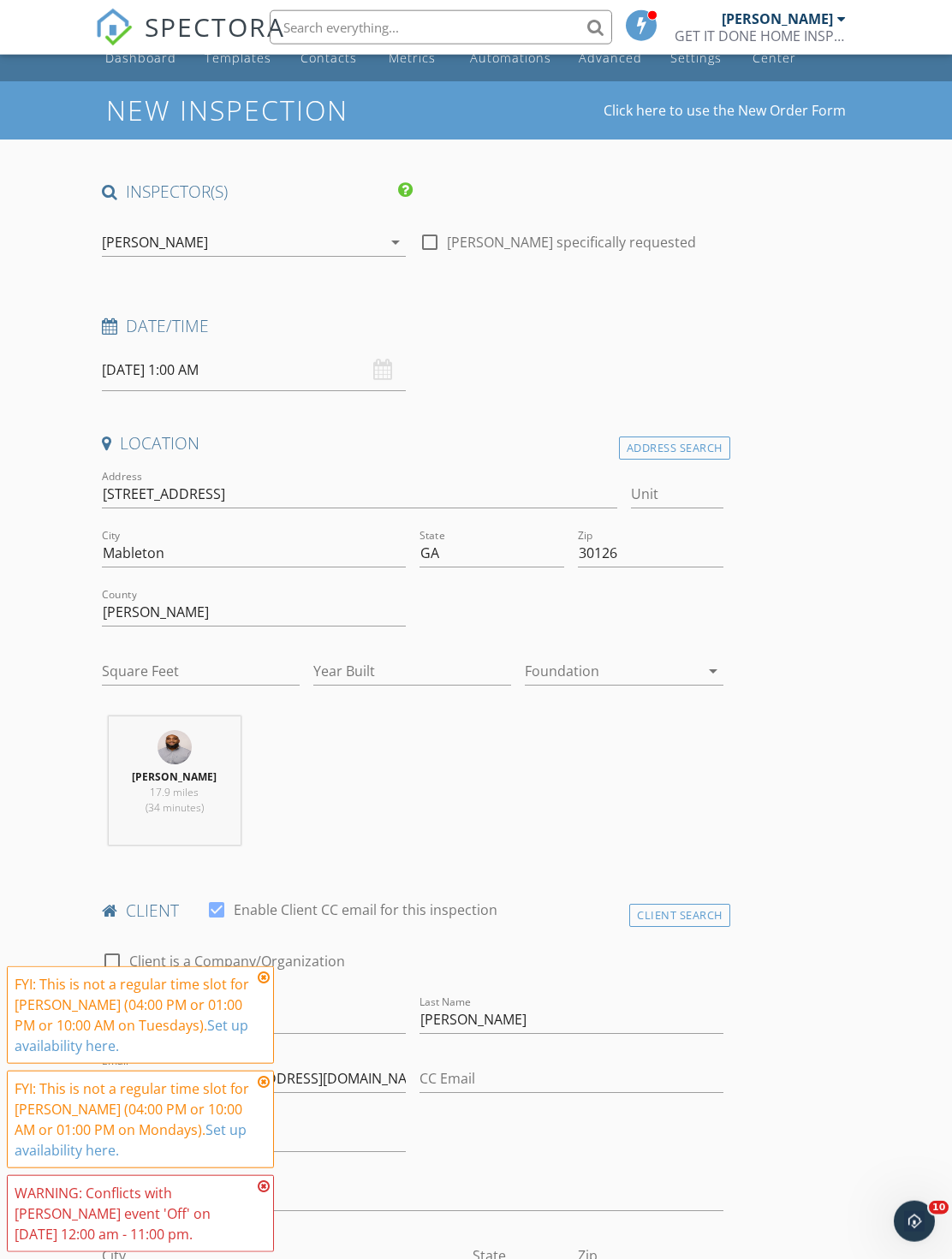
scroll to position [0, 0]
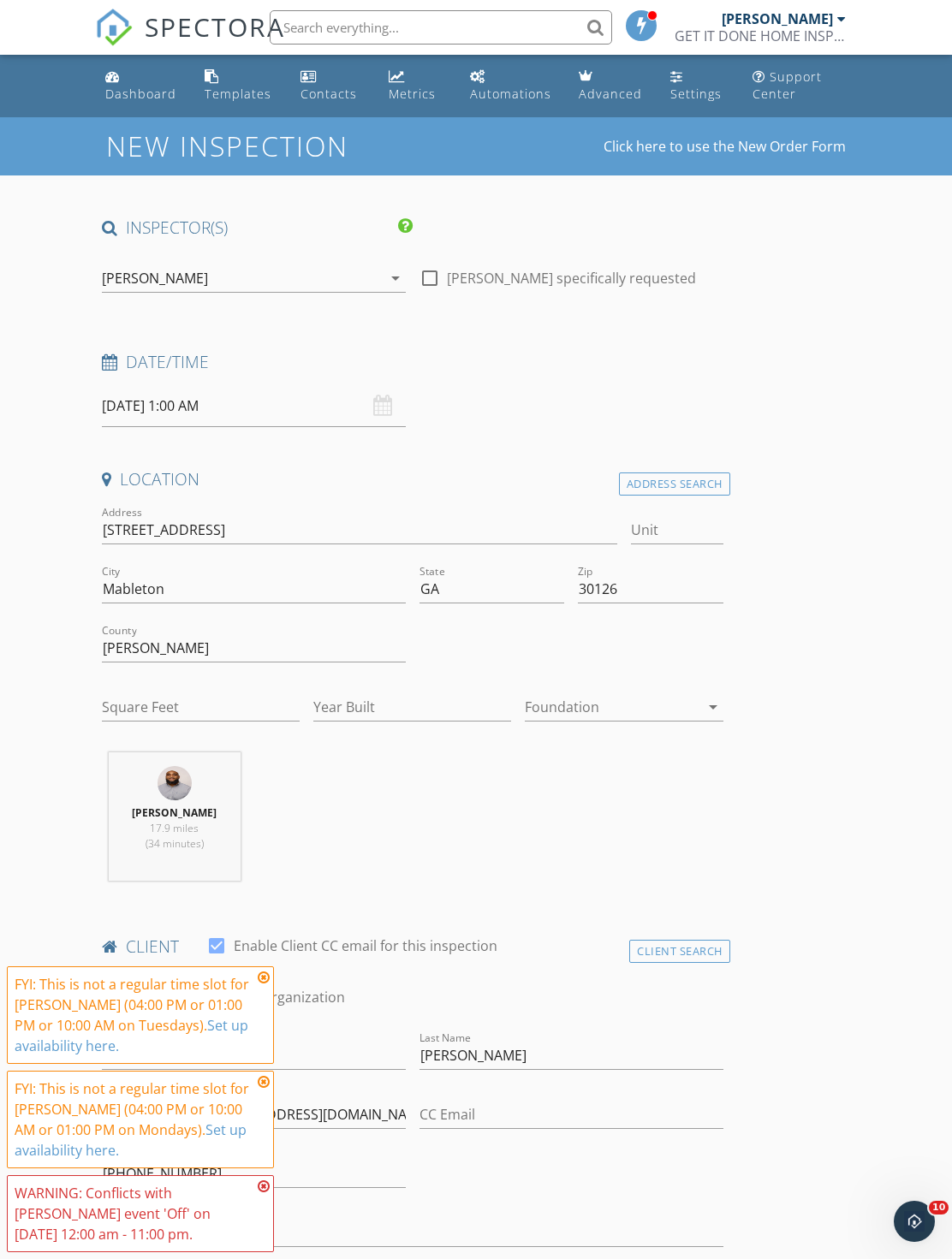
click at [347, 405] on input "09/29/2025 1:00 AM" at bounding box center [254, 406] width 304 height 42
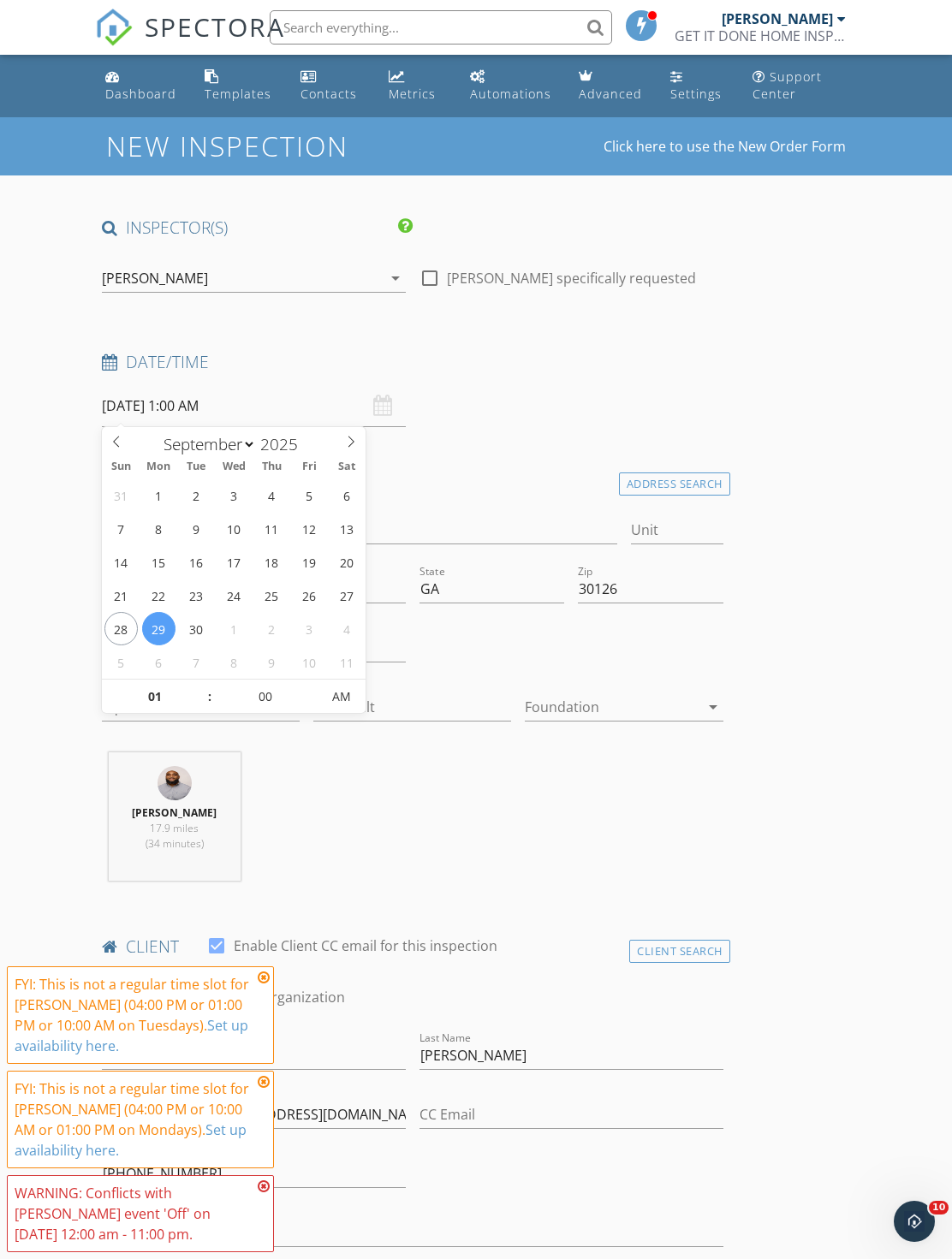
type input "[DATE] 1:00 PM"
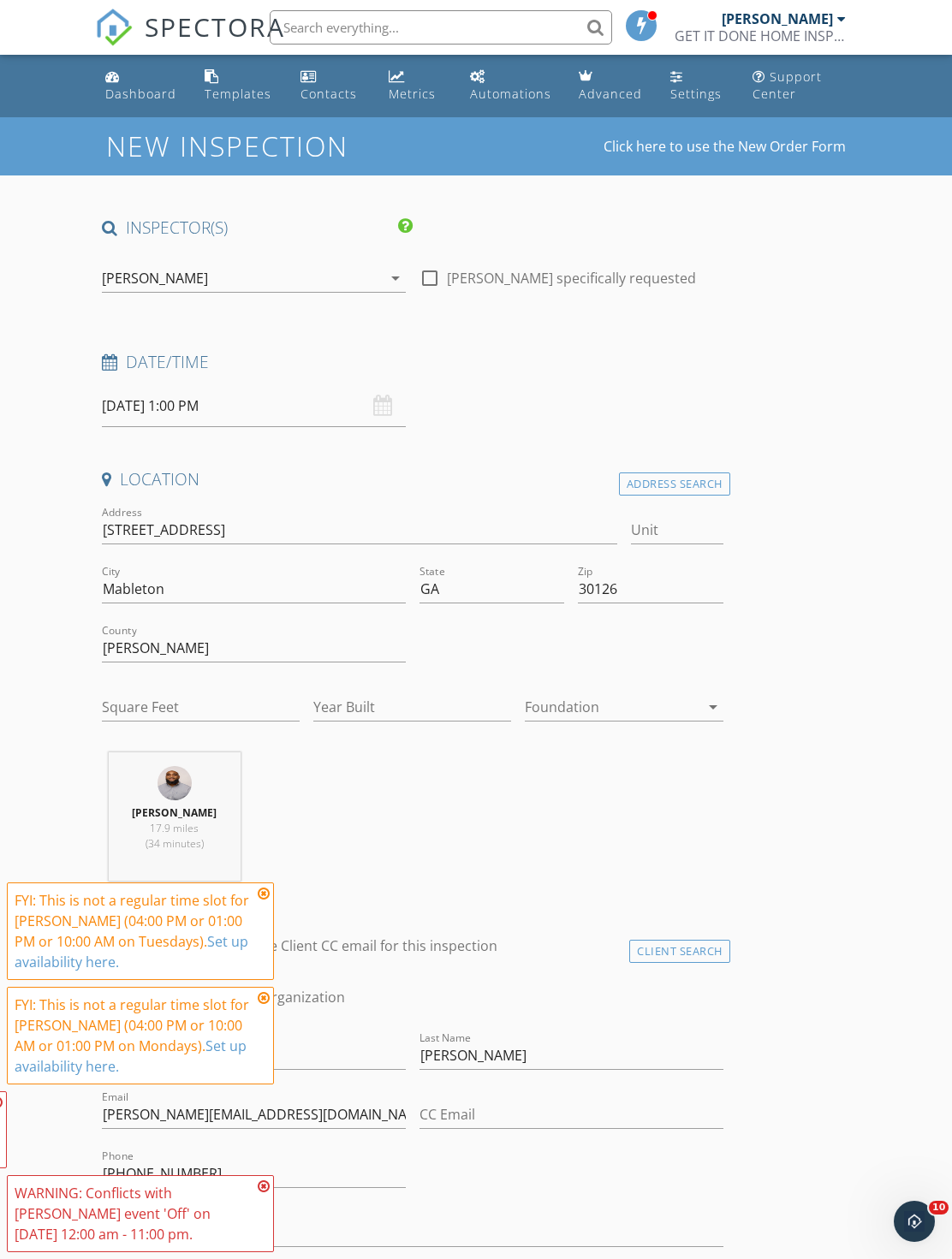
click at [720, 697] on icon "arrow_drop_down" at bounding box center [712, 706] width 21 height 21
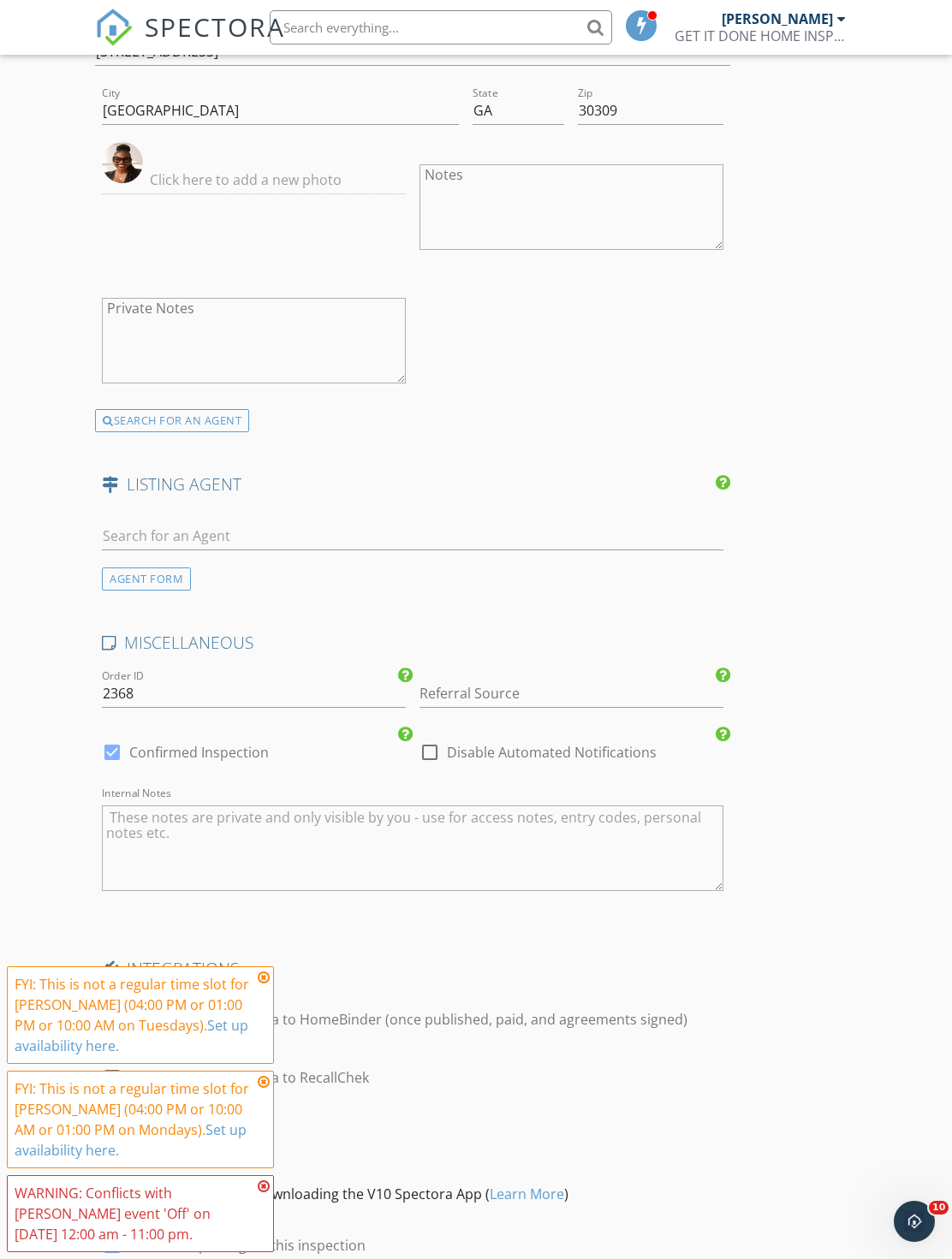
scroll to position [2696, 0]
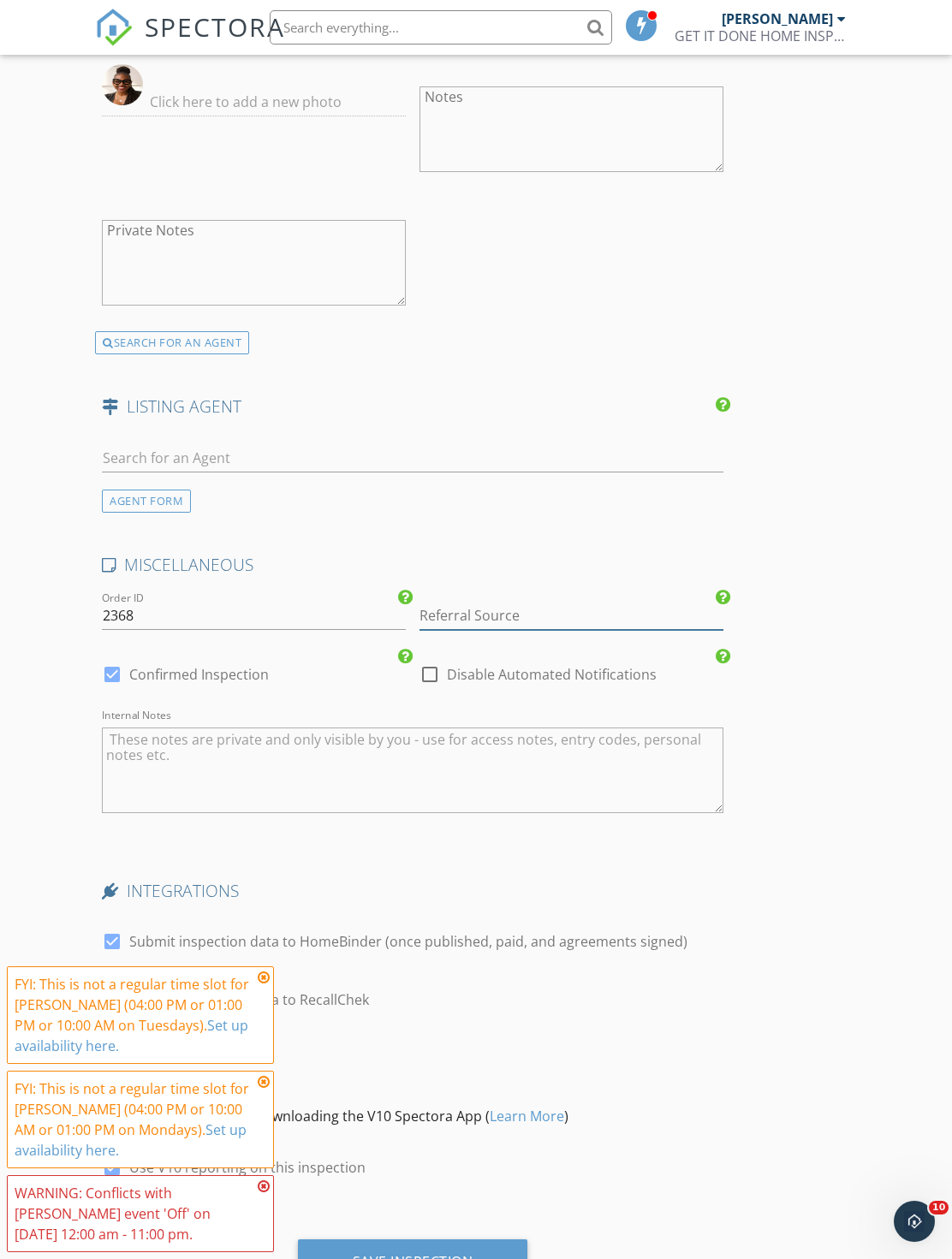
click at [514, 621] on input "Referral Source" at bounding box center [571, 615] width 304 height 29
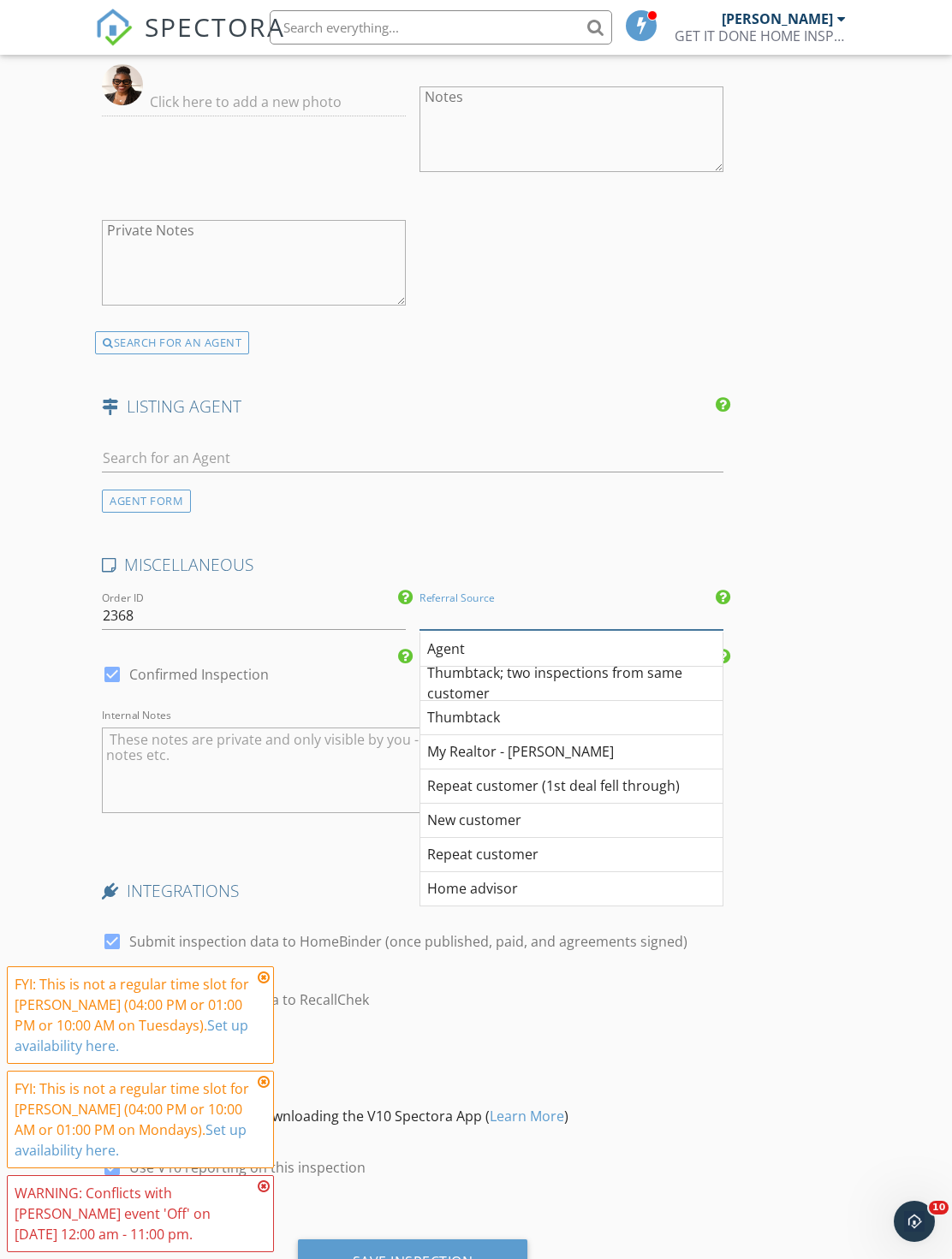
scroll to position [2695, 0]
click at [582, 780] on div "Repeat customer (1st deal fell through)" at bounding box center [571, 787] width 302 height 35
type input "Repeat customer (1st deal fell through)"
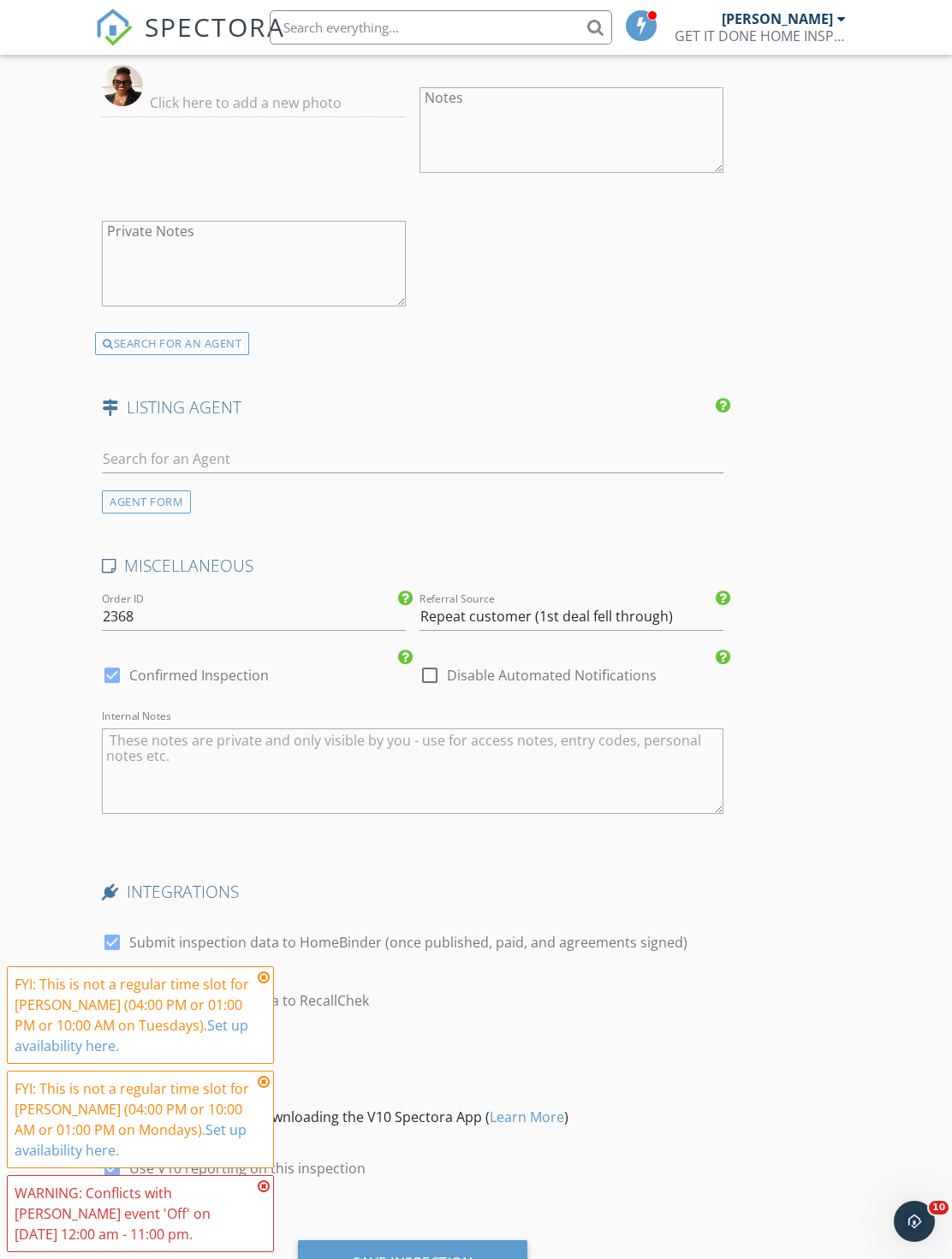
scroll to position [2696, 0]
click at [511, 1258] on div "Save Inspection" at bounding box center [413, 1262] width 230 height 47
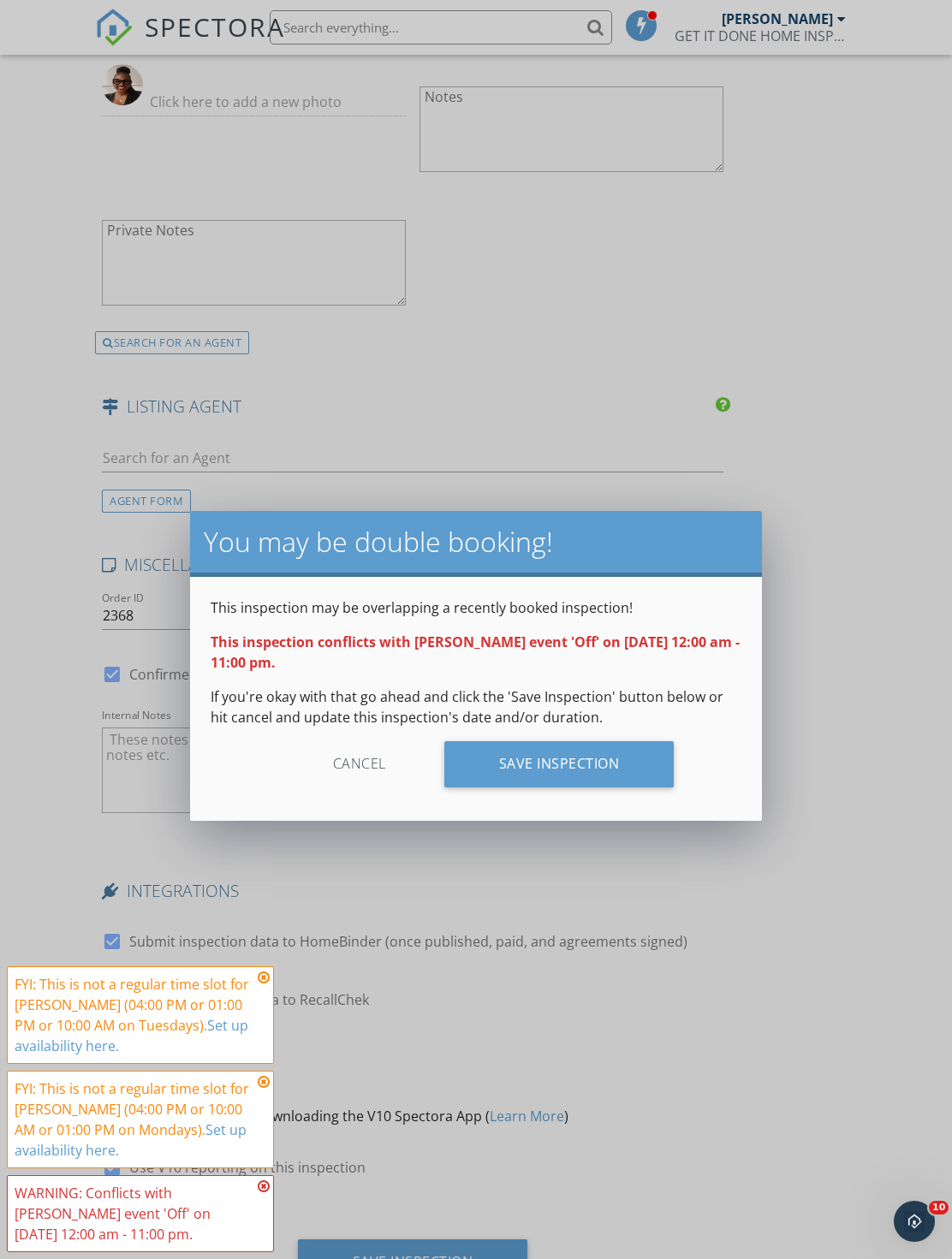
click at [589, 777] on div "Save Inspection" at bounding box center [559, 764] width 230 height 47
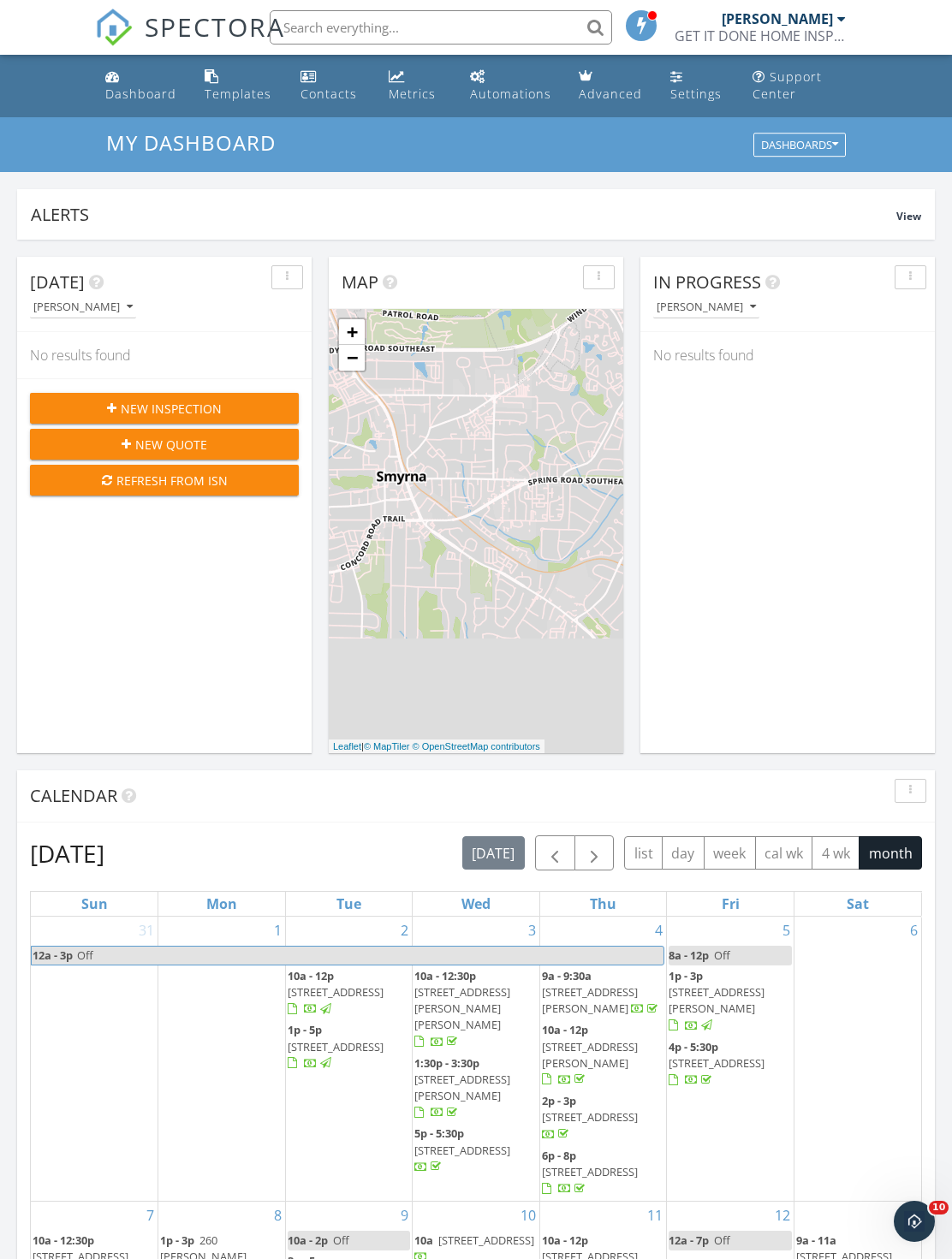
click at [530, 19] on input "text" at bounding box center [441, 27] width 343 height 35
click at [535, 22] on input "text" at bounding box center [441, 27] width 343 height 35
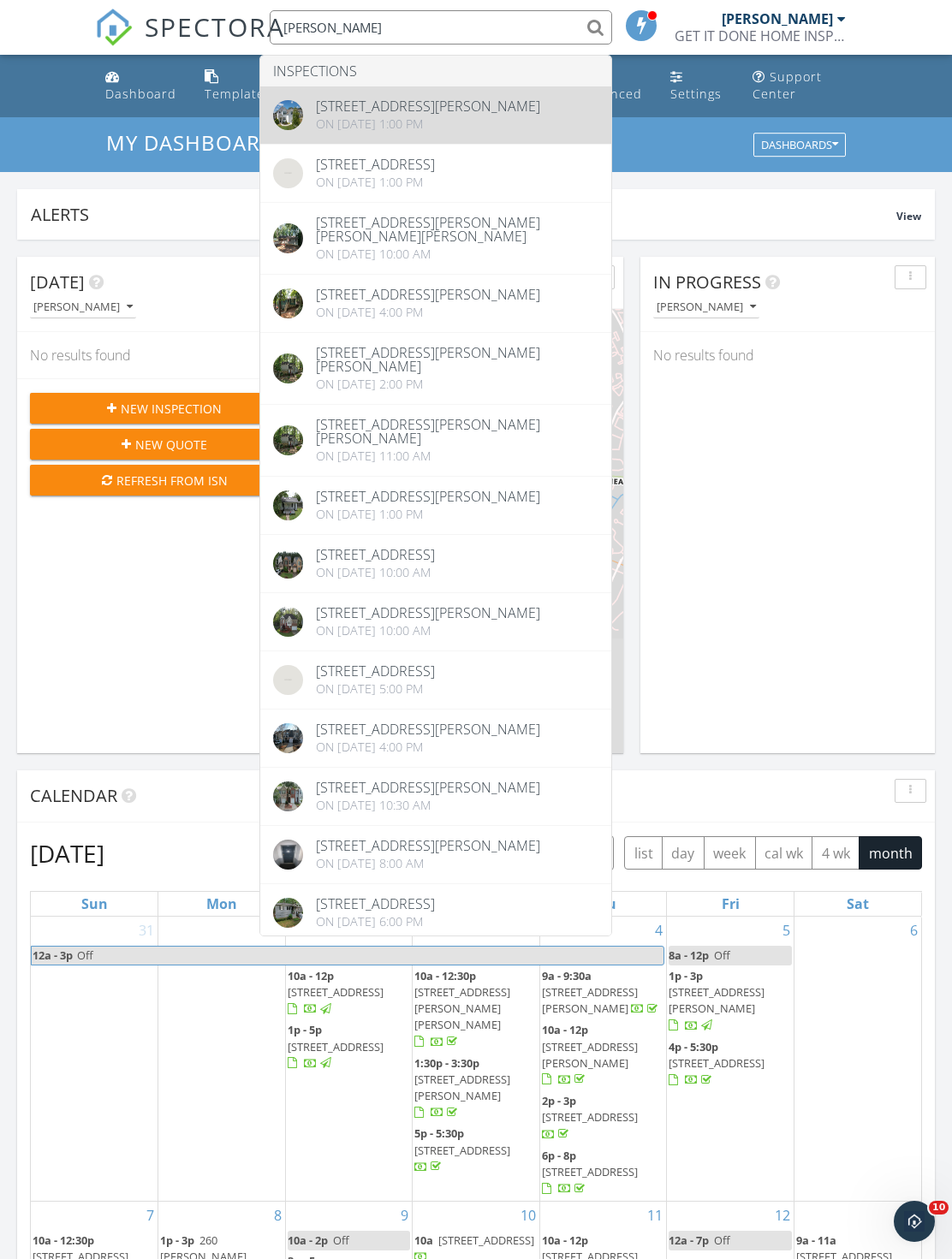
type input "Shaw"
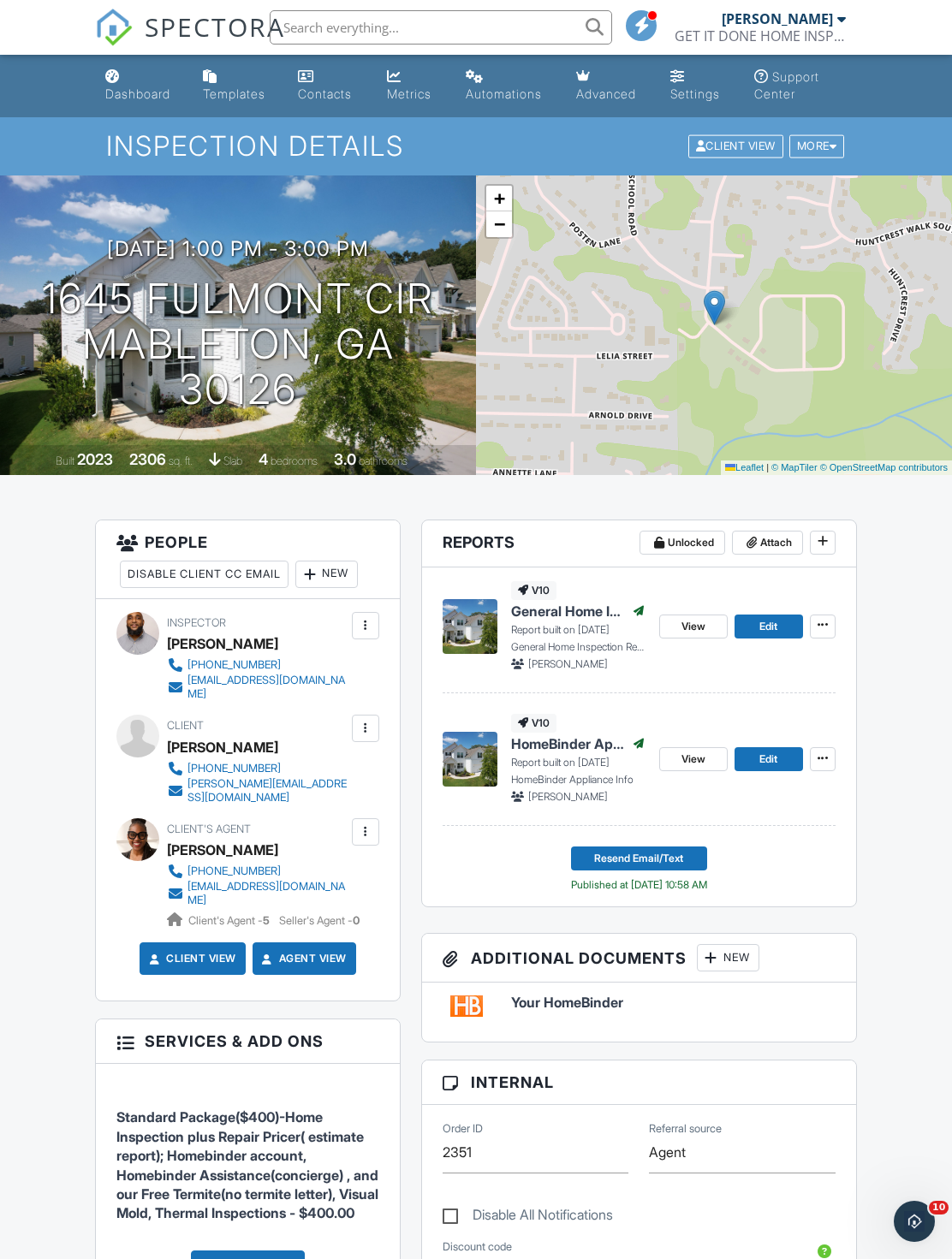
click at [463, 740] on div "v10 HomeBinder Appliance Info Published Report built on [DATE] HomeBinder Appli…" at bounding box center [544, 759] width 203 height 91
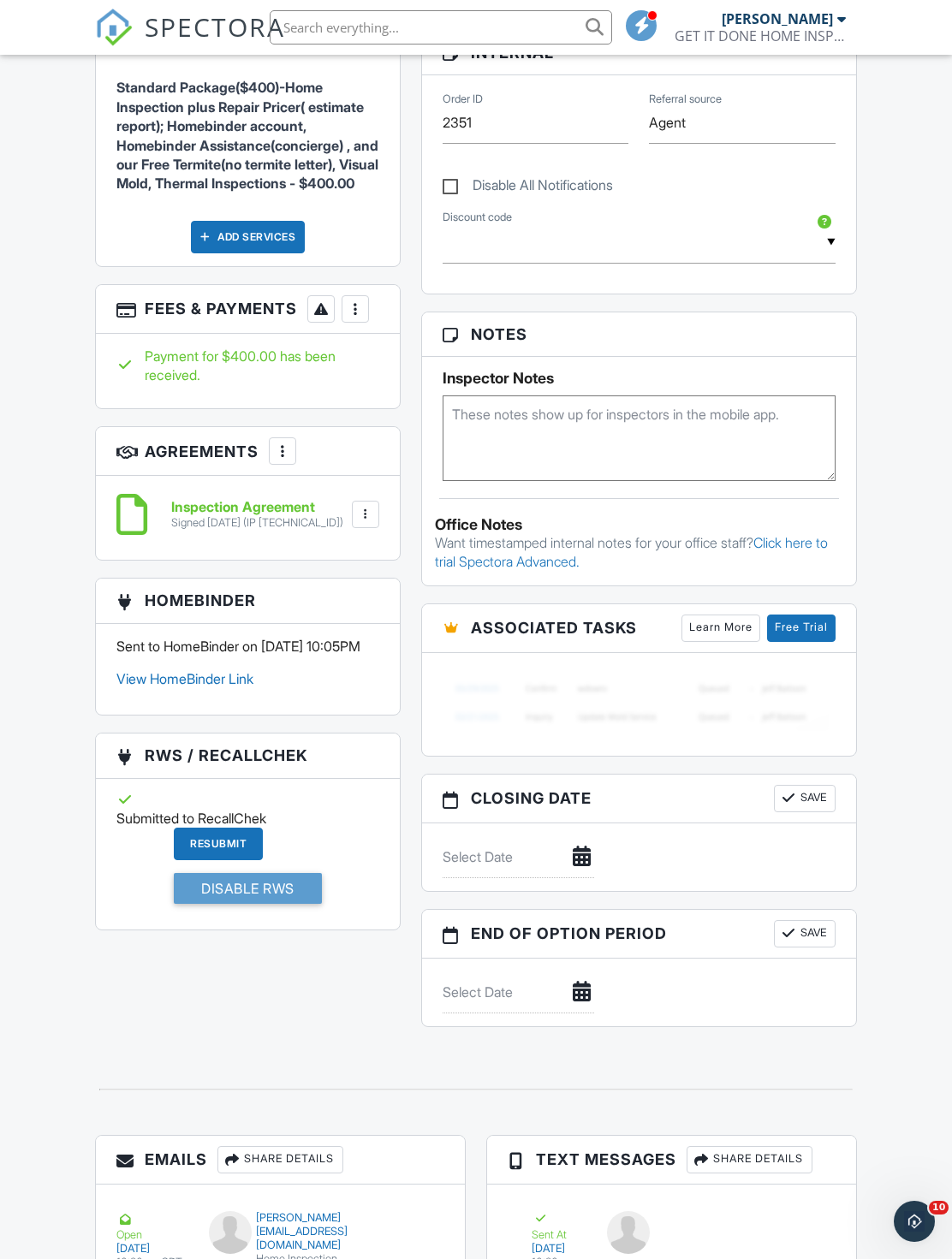
scroll to position [1091, 0]
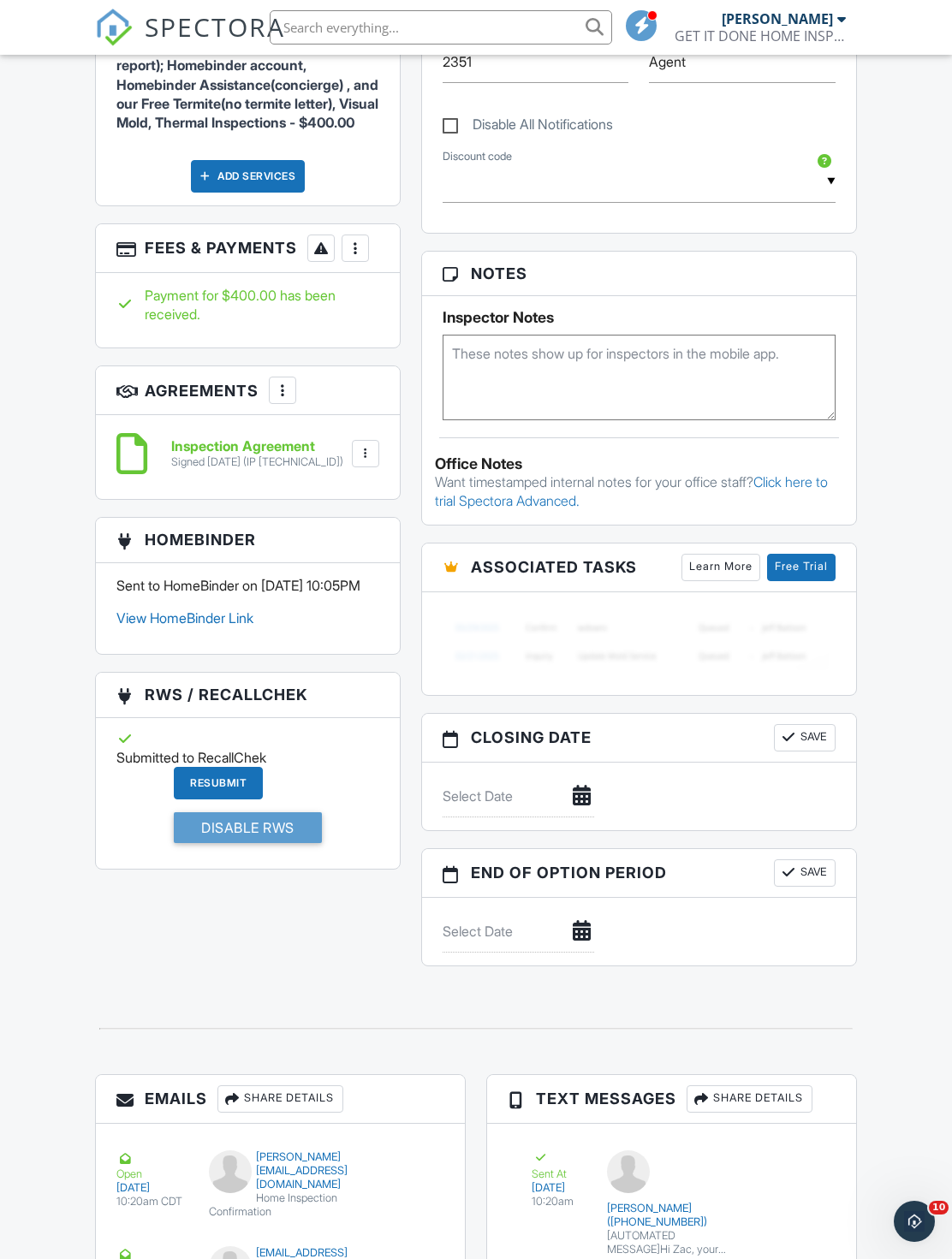
click at [266, 843] on input "Disable RWS" at bounding box center [247, 827] width 148 height 31
click at [257, 843] on input "Disable RWS" at bounding box center [247, 827] width 148 height 31
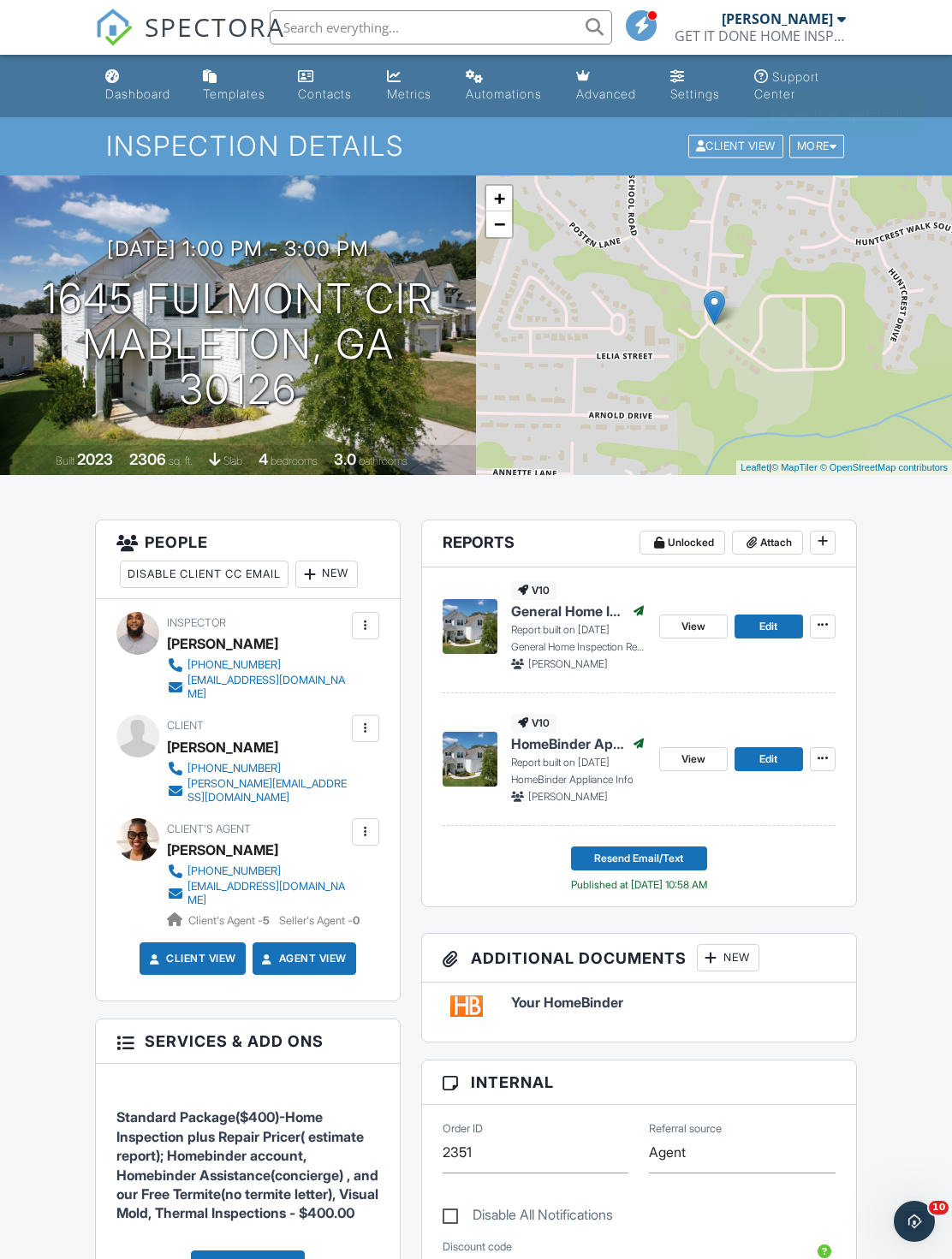
click at [504, 4] on li at bounding box center [436, 27] width 367 height 54
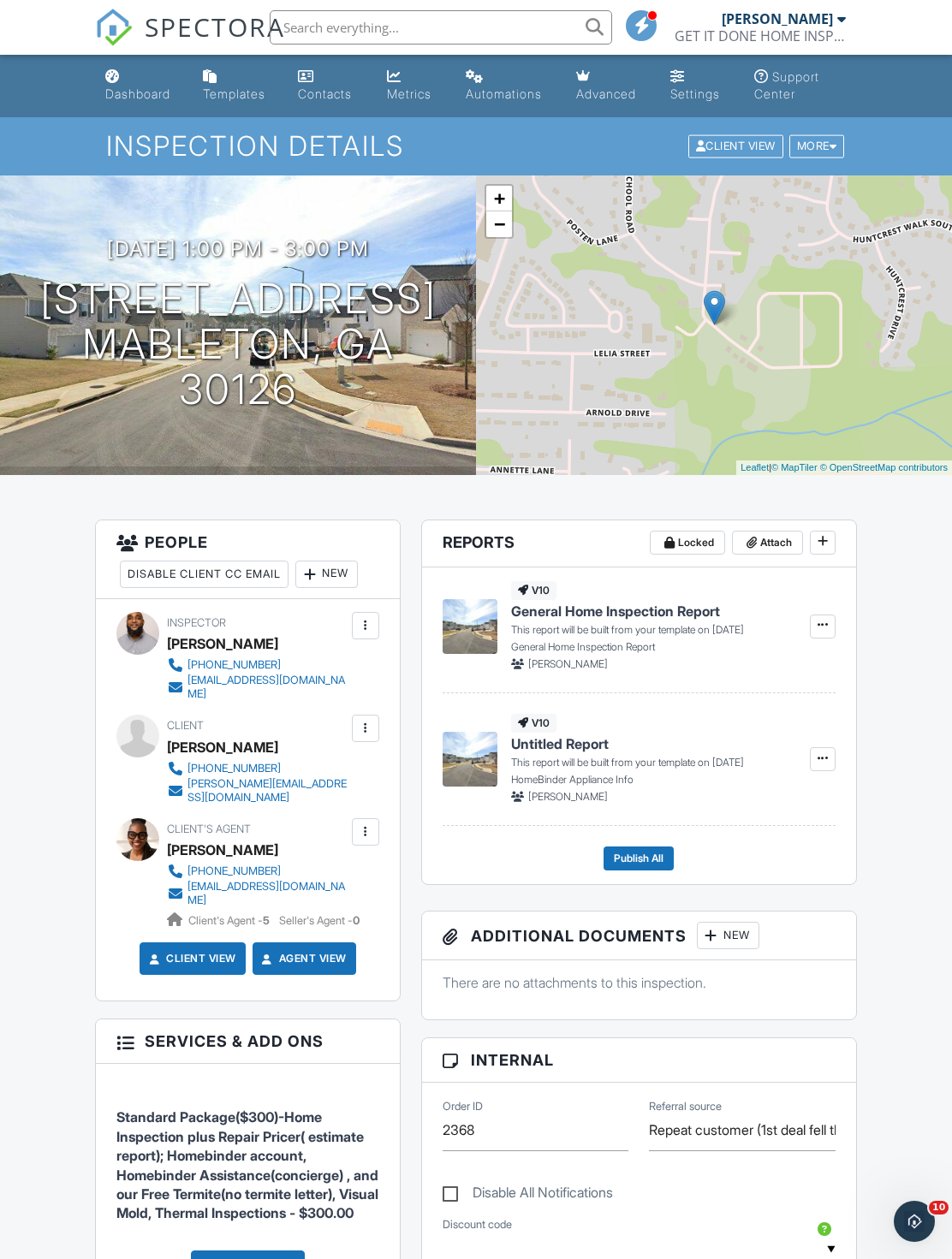
click at [131, 101] on div "Dashboard" at bounding box center [138, 93] width 65 height 15
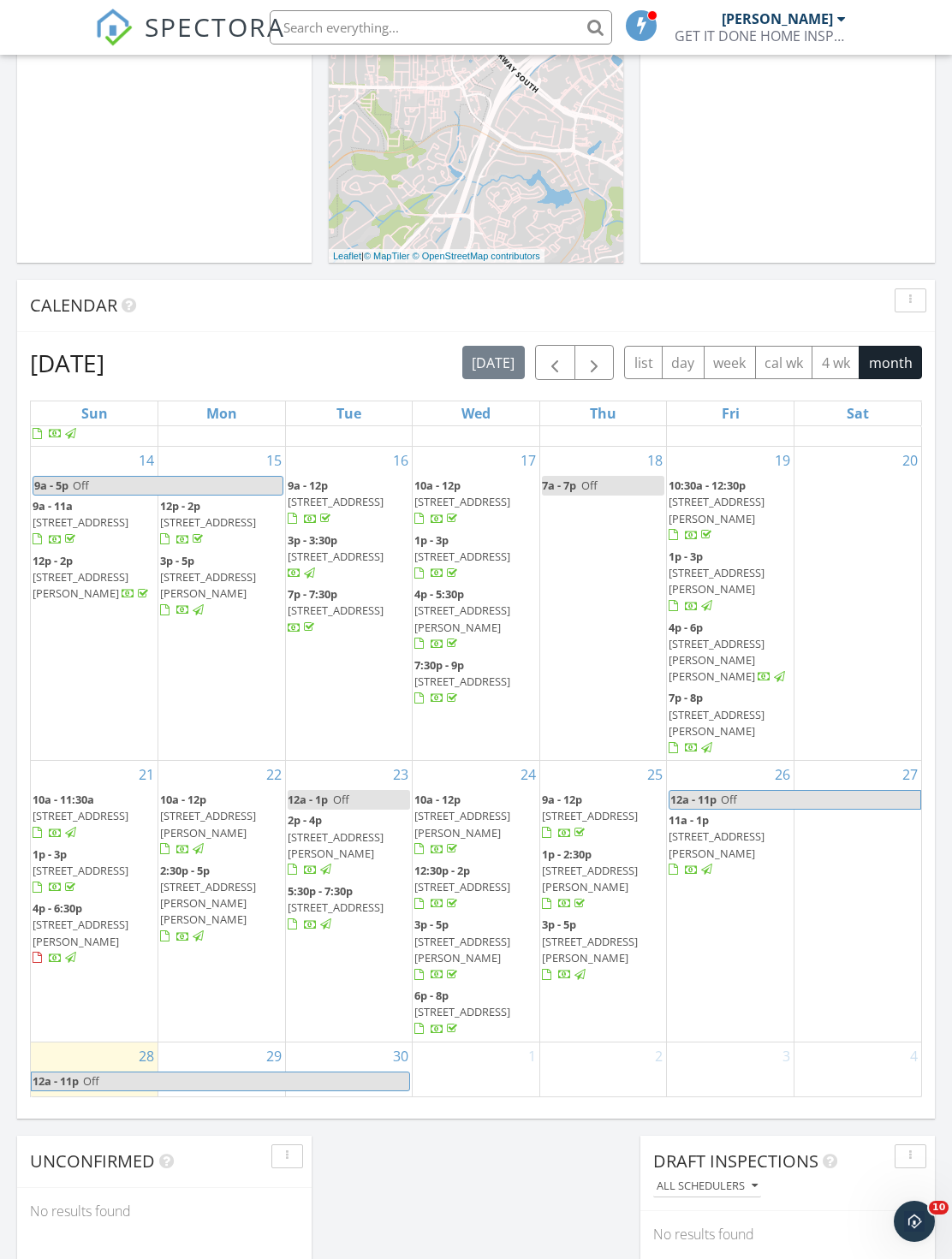
scroll to position [490, 0]
click at [371, 862] on link "Inspection" at bounding box center [347, 866] width 88 height 28
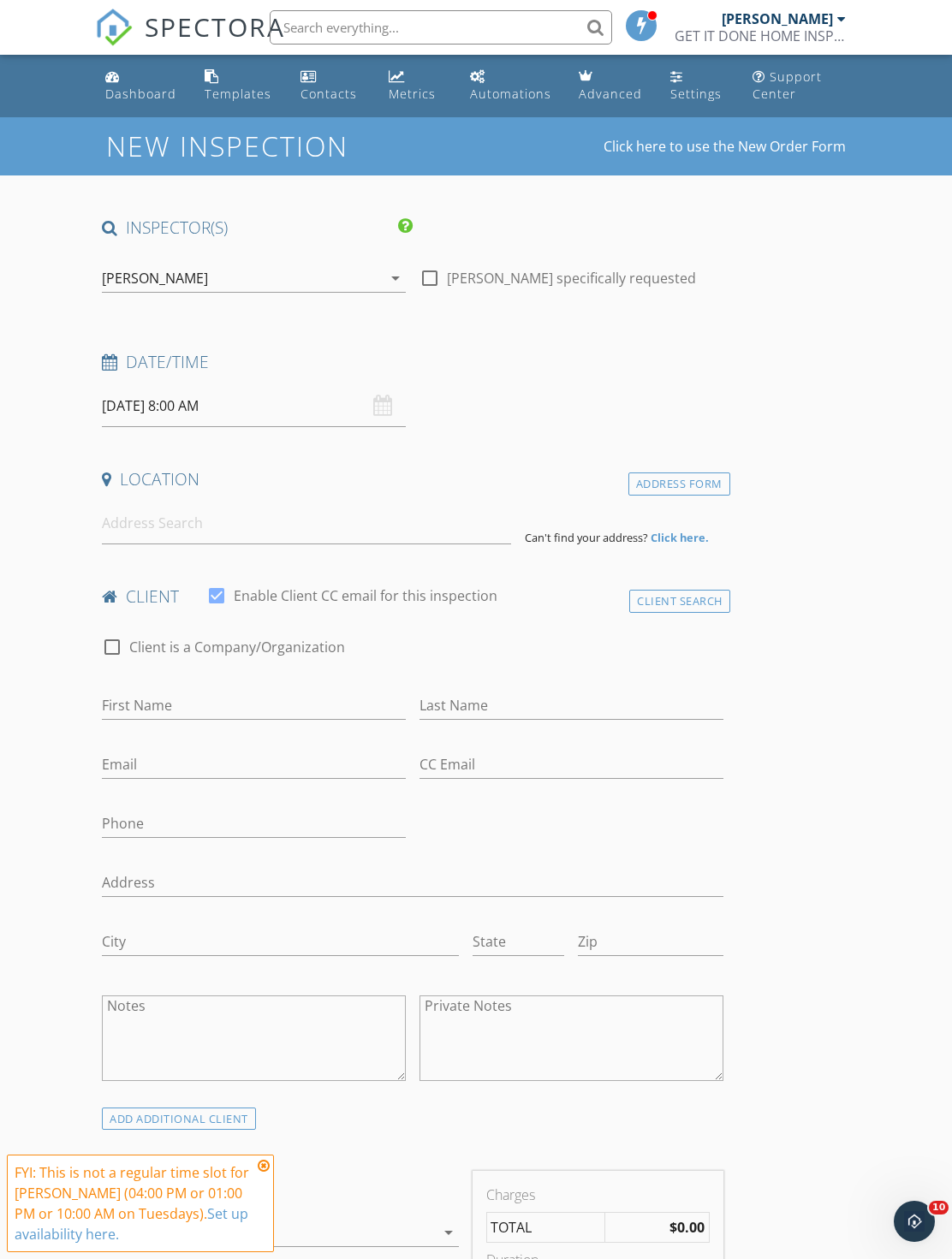
click at [304, 389] on input "09/30/2025 8:00 AM" at bounding box center [254, 406] width 304 height 42
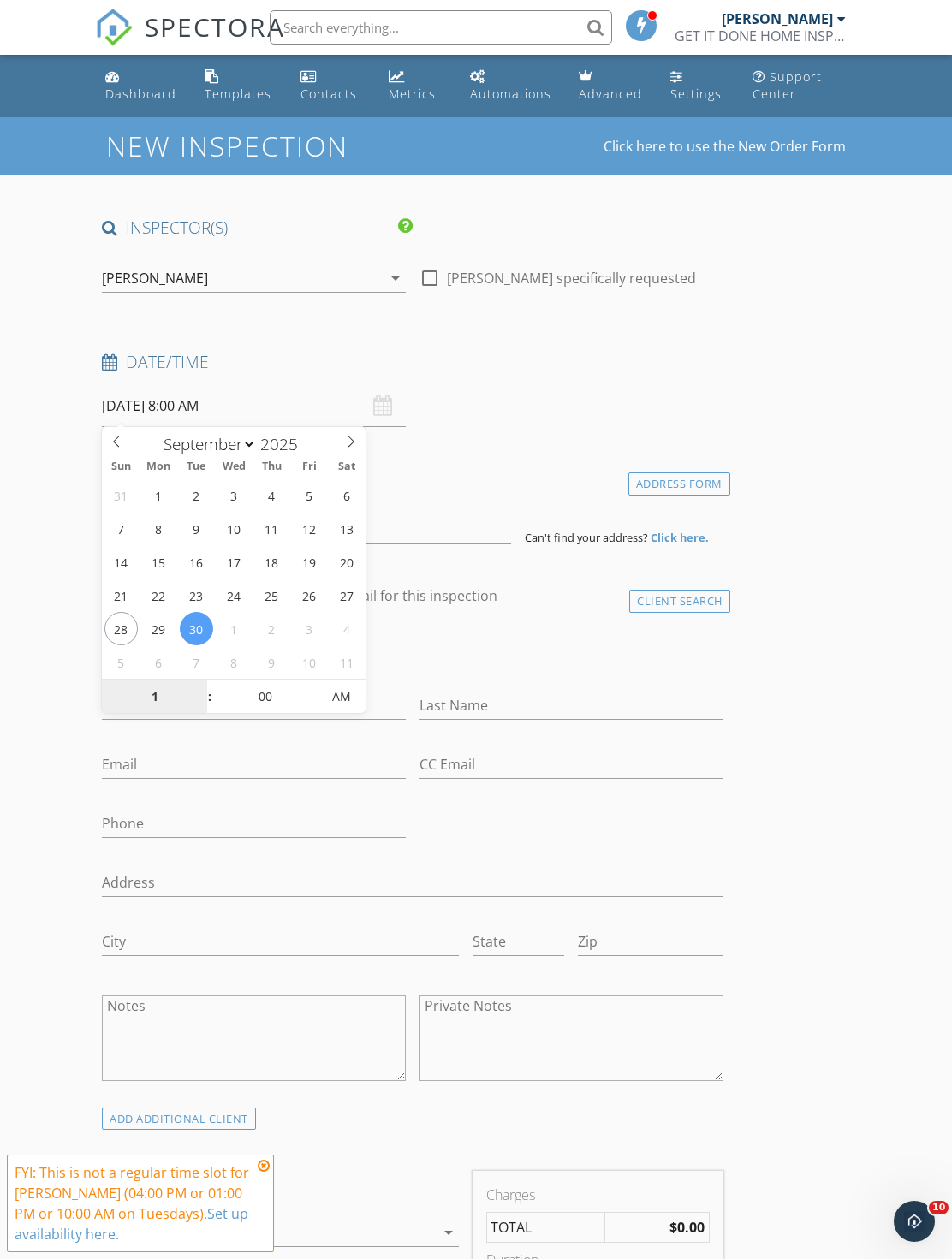
type input "10"
click at [345, 706] on span "AM" at bounding box center [342, 696] width 48 height 35
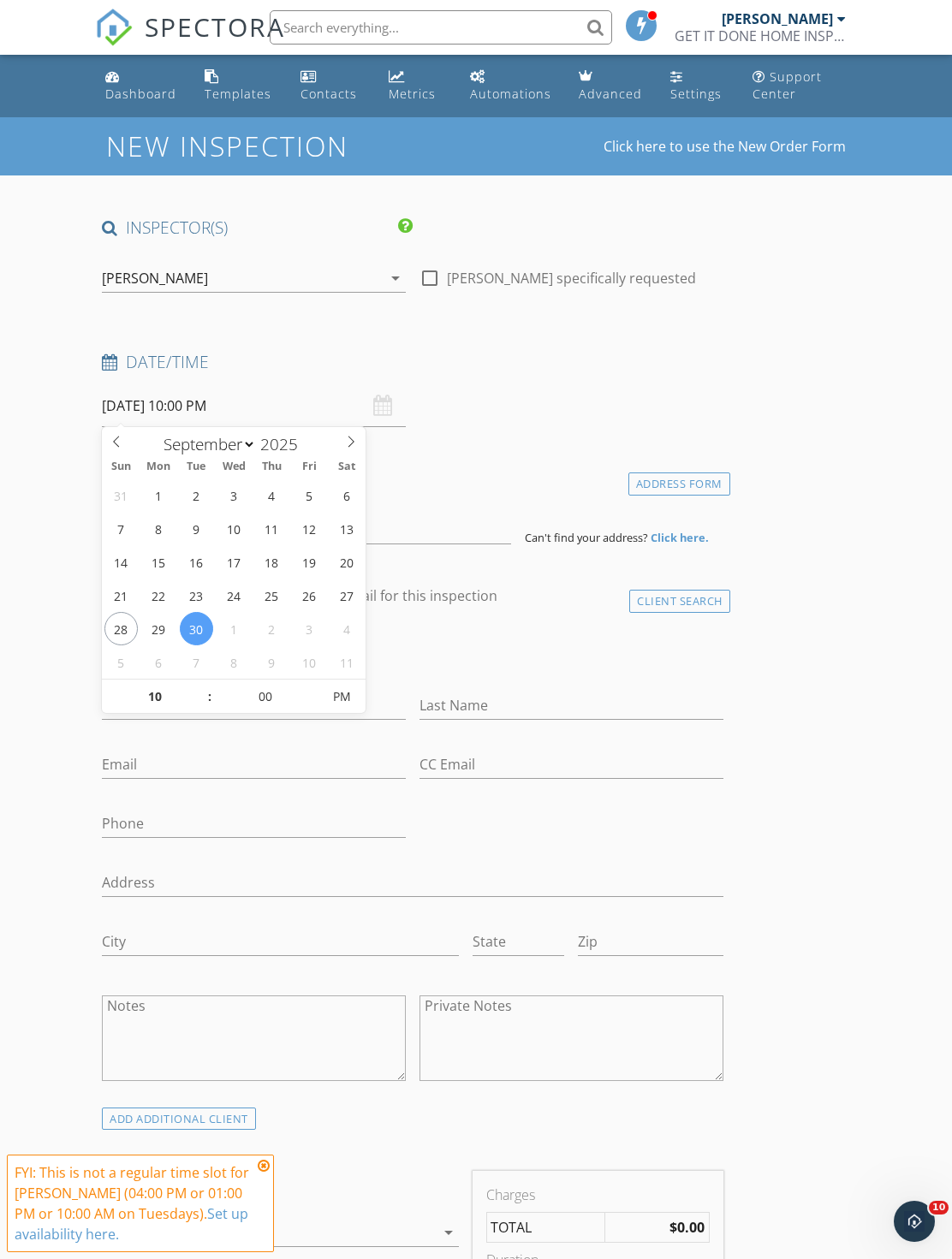
type input "09/30/2025 10:00 AM"
click at [559, 714] on input "Last Name" at bounding box center [571, 705] width 304 height 29
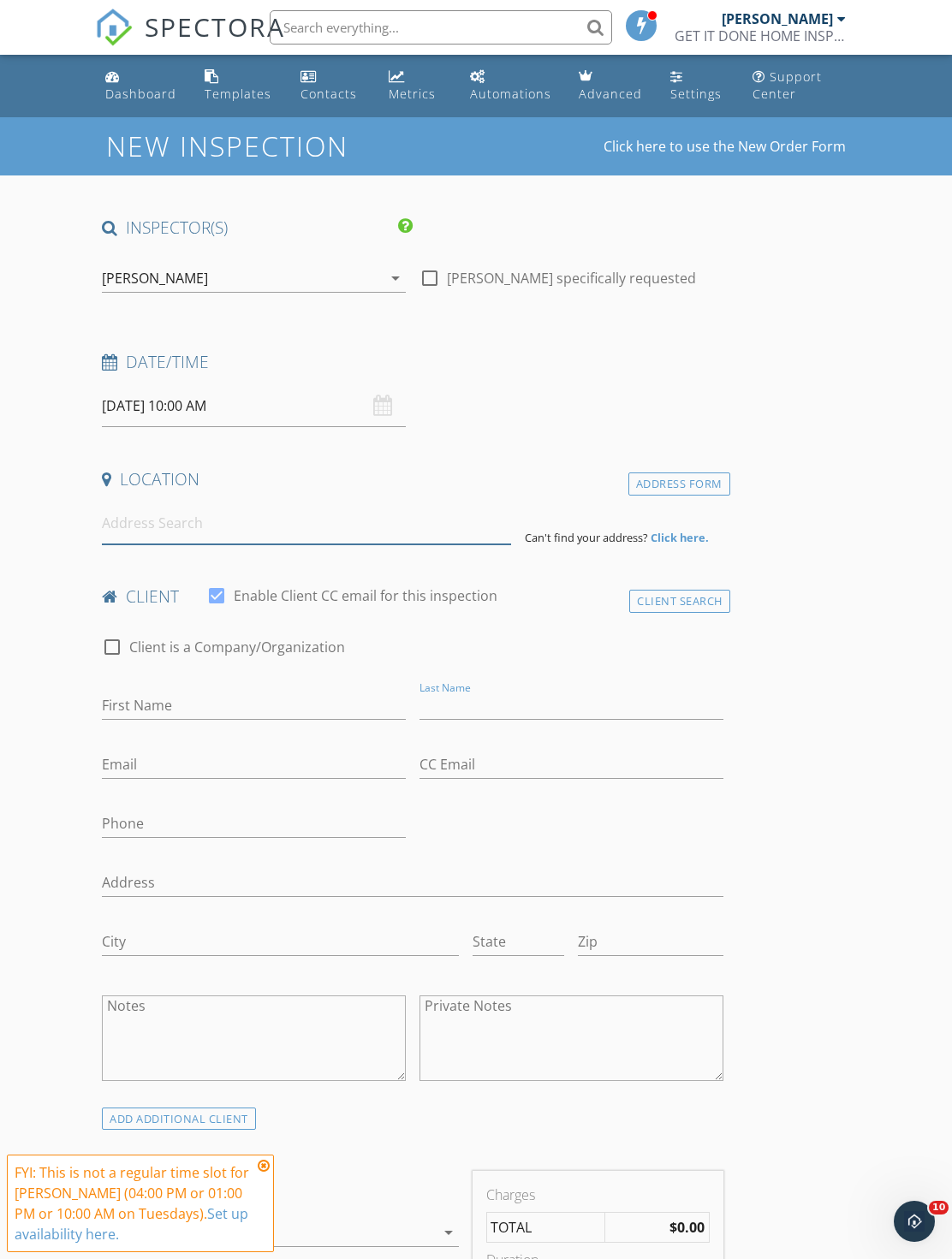
click at [331, 531] on input at bounding box center [306, 523] width 409 height 42
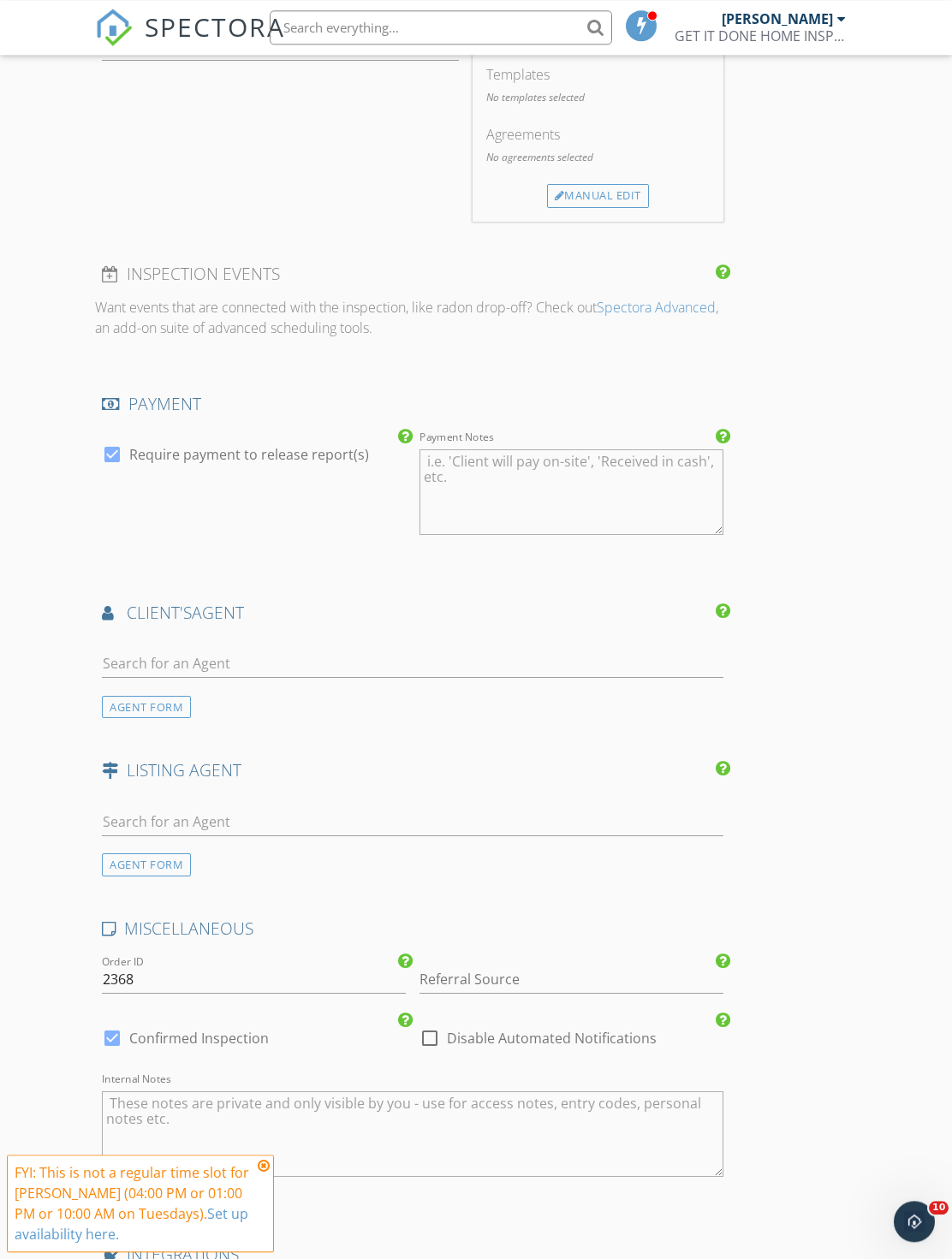
click at [388, 622] on div "client's AGENT" at bounding box center [412, 618] width 634 height 35
click at [479, 671] on input "text" at bounding box center [412, 664] width 620 height 29
type input "M"
type input "Jamil"
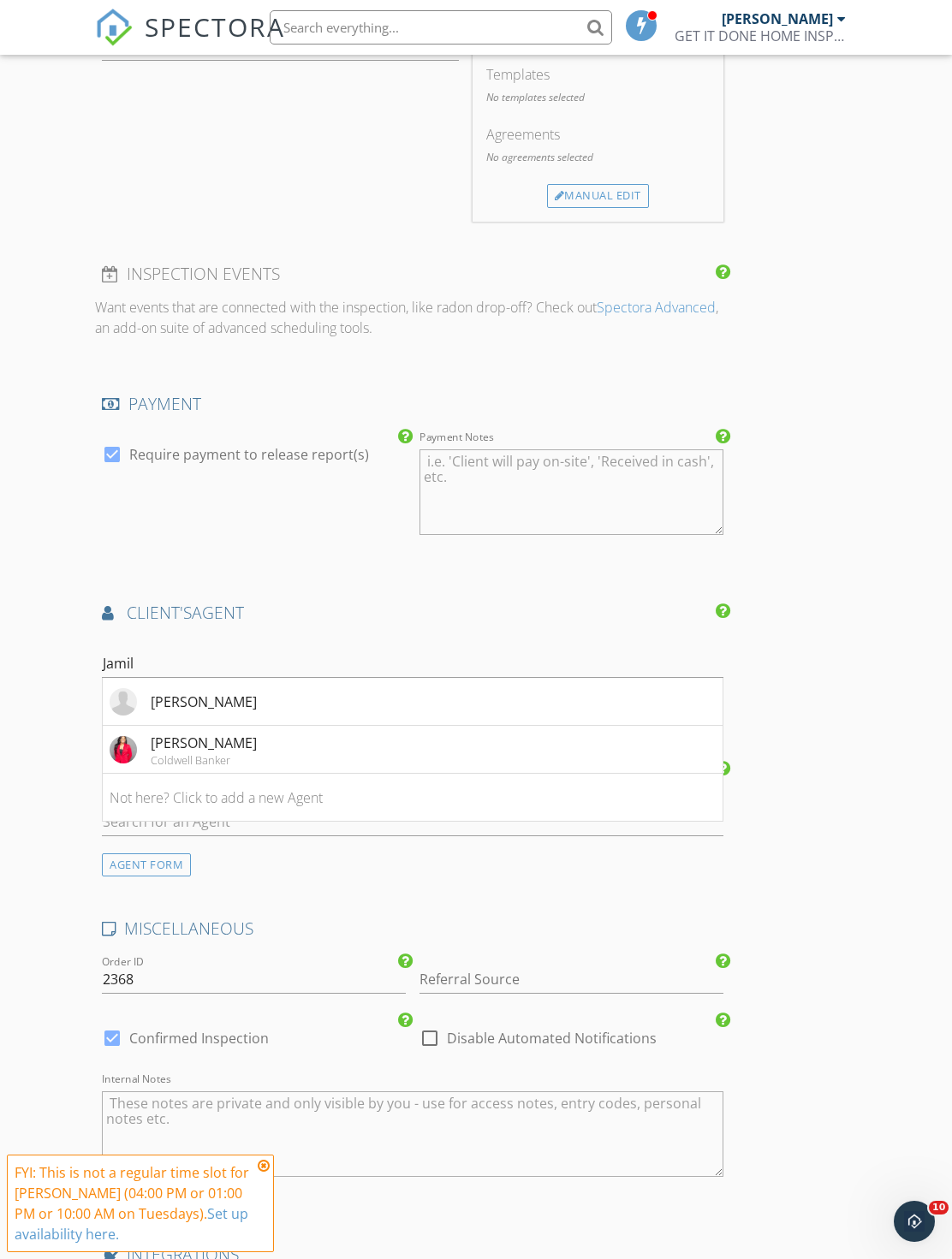
click at [349, 750] on li "Jamilla Austin Coldwell Banker" at bounding box center [412, 750] width 619 height 48
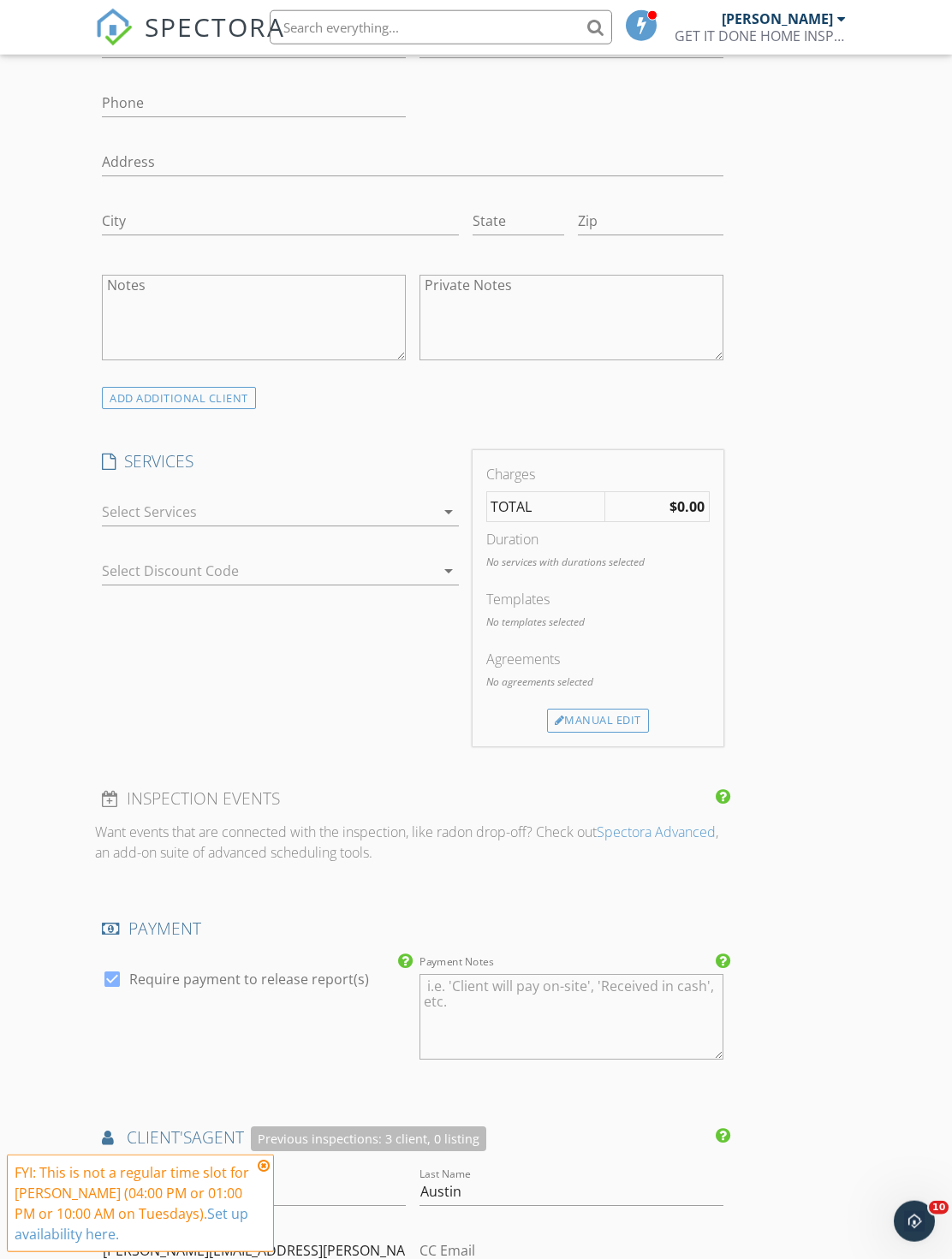
scroll to position [721, 0]
click at [324, 519] on div at bounding box center [267, 511] width 332 height 28
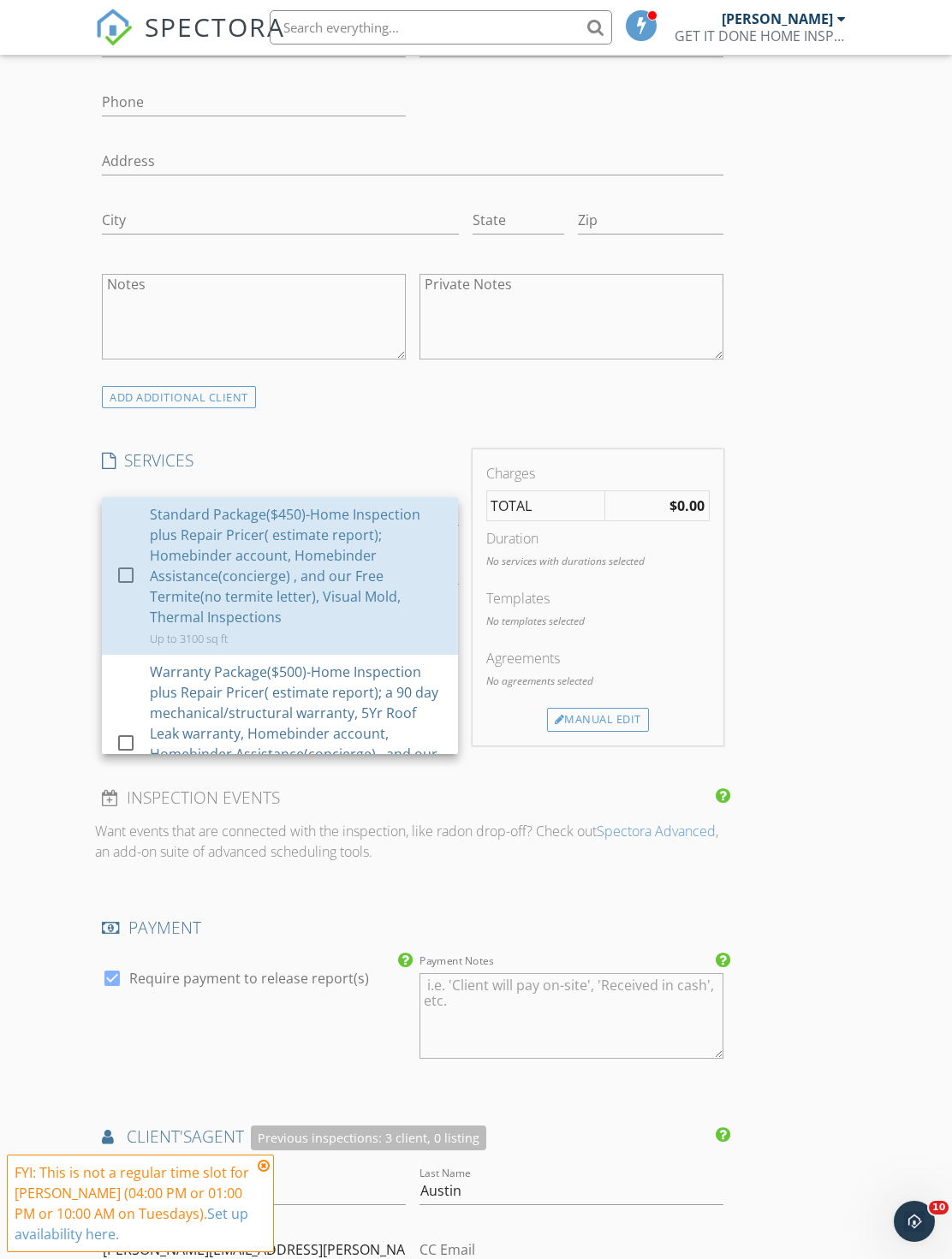
click at [353, 563] on div "Standard Package($450)-Home Inspection plus Repair Pricer( estimate report); Ho…" at bounding box center [296, 566] width 294 height 123
checkbox input "true"
checkbox input "false"
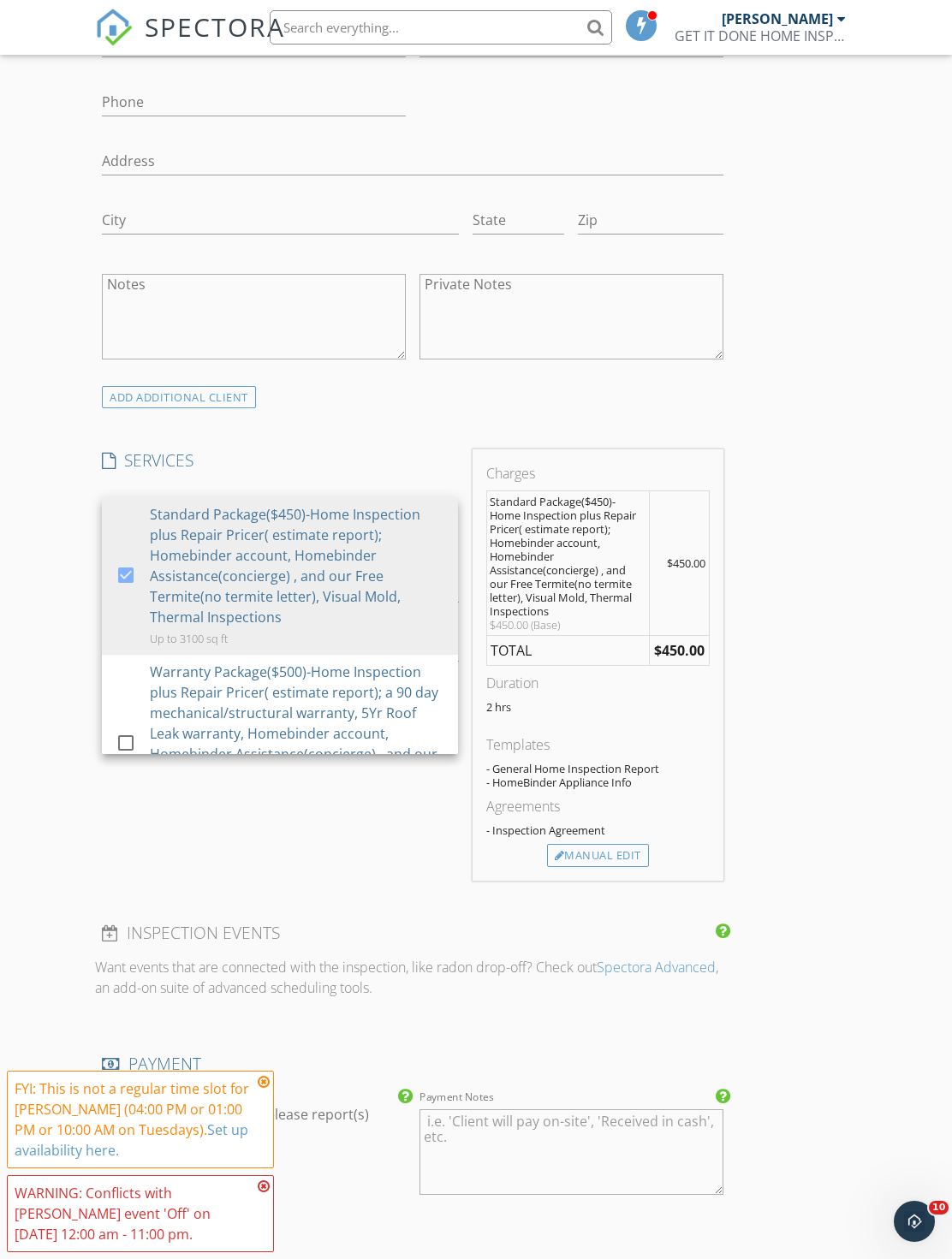
click at [610, 795] on div "Agreements" at bounding box center [597, 805] width 223 height 21
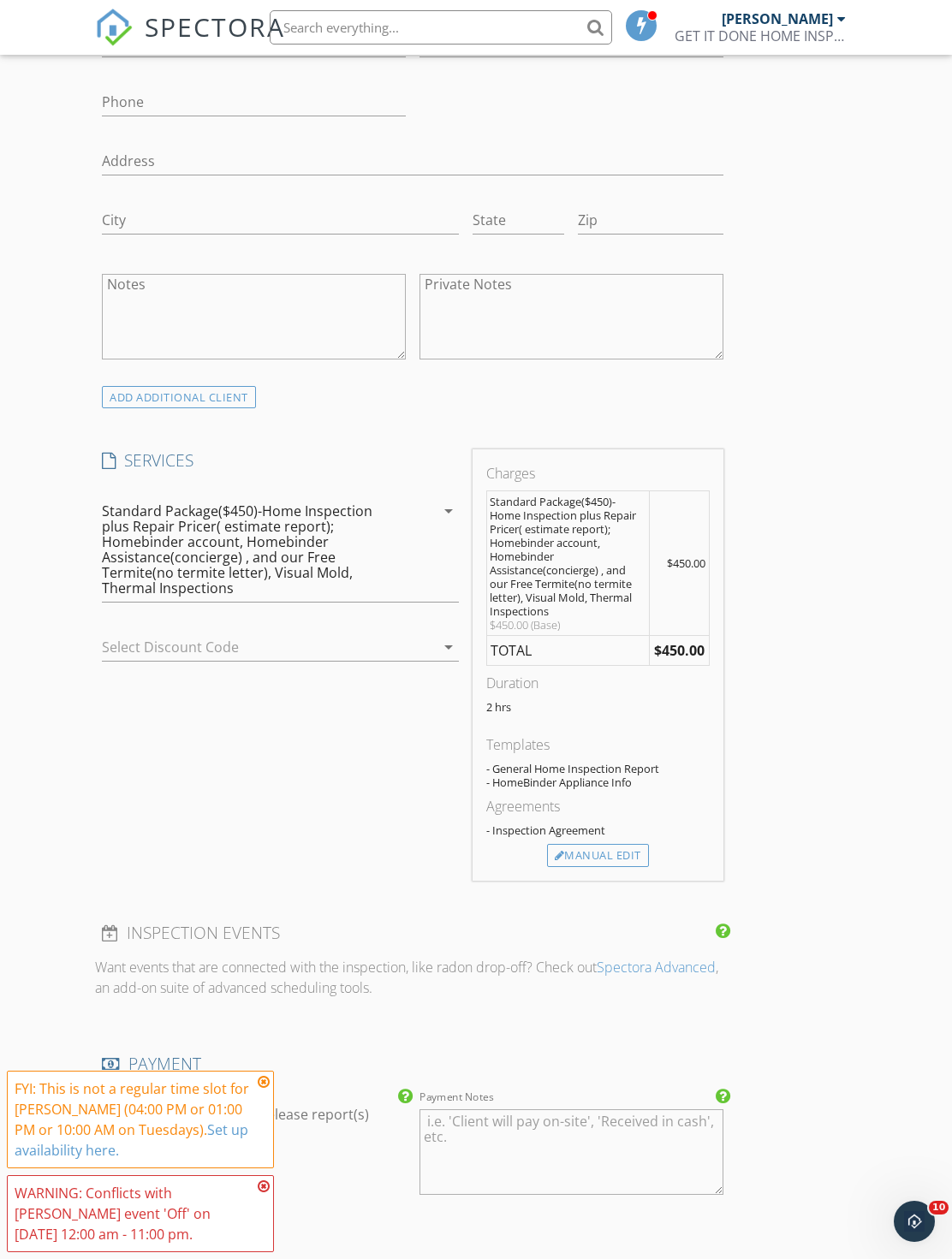
click at [641, 861] on div "Manual Edit" at bounding box center [597, 856] width 102 height 24
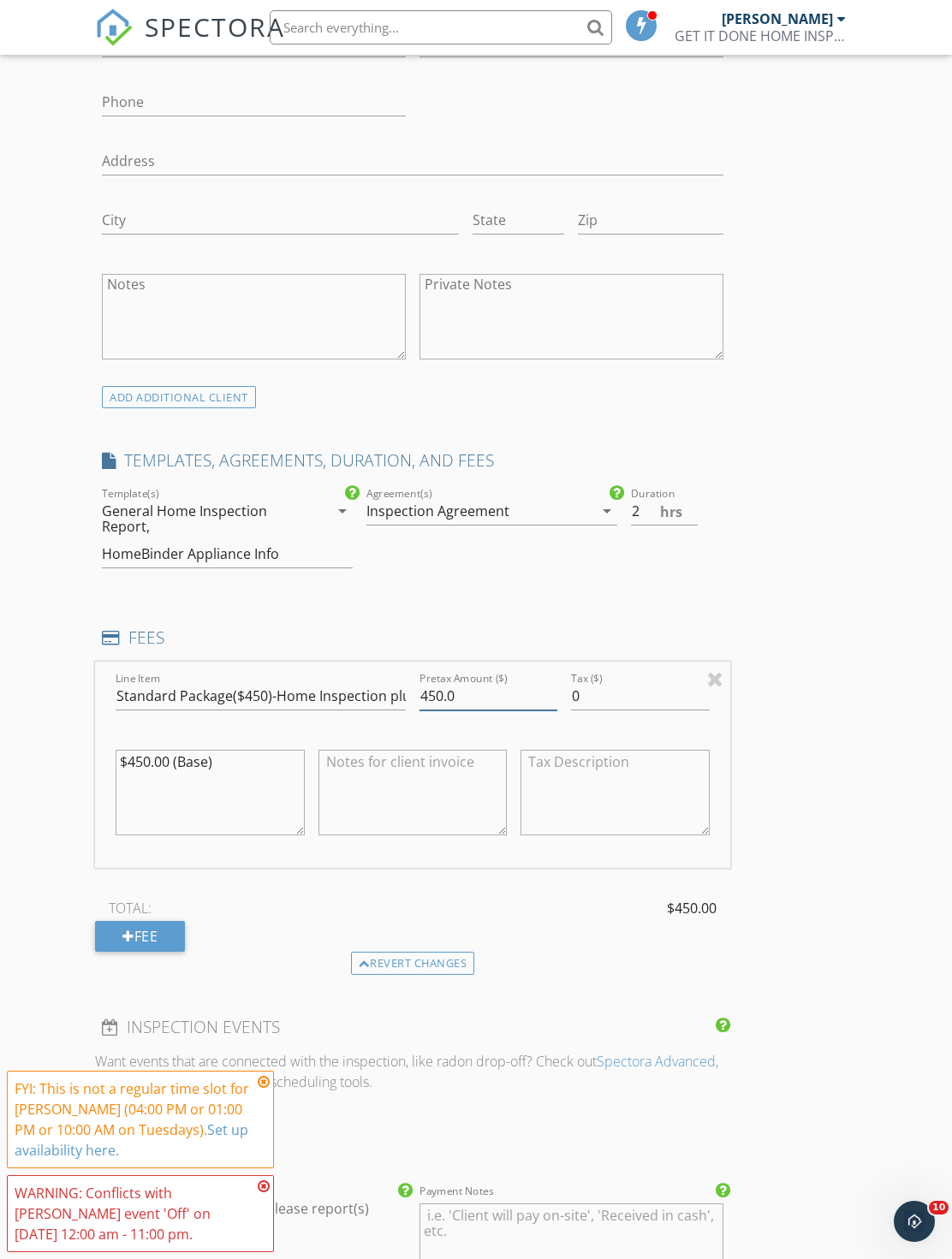
click at [513, 696] on input "450.0" at bounding box center [487, 696] width 138 height 29
type input "4"
type input "250"
click at [131, 760] on textarea "$450.00 (Base)" at bounding box center [210, 793] width 188 height 85
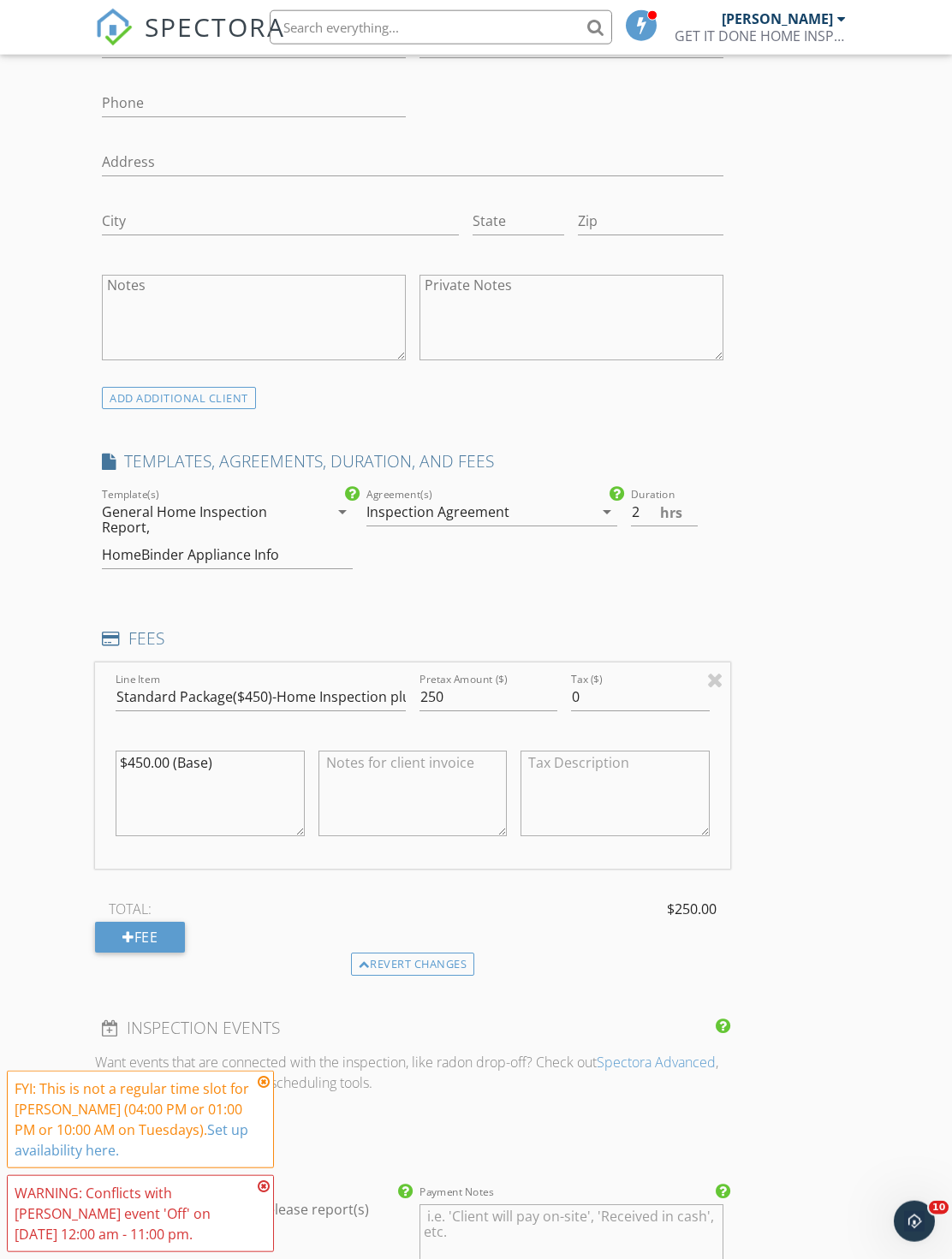
click at [134, 757] on textarea "$450.00 (Base)" at bounding box center [210, 793] width 188 height 85
click at [127, 755] on textarea "$450.00 (Base)" at bounding box center [210, 793] width 188 height 85
type textarea "$250.00 (Base)"
click at [258, 695] on input "Standard Package($450)-Home Inspection plus Repair Pricer( estimate report); Ho…" at bounding box center [261, 696] width 290 height 29
click at [261, 688] on input "Standard Package($450)-Home Inspection plus Repair Pricer( estimate report); Ho…" at bounding box center [261, 696] width 290 height 29
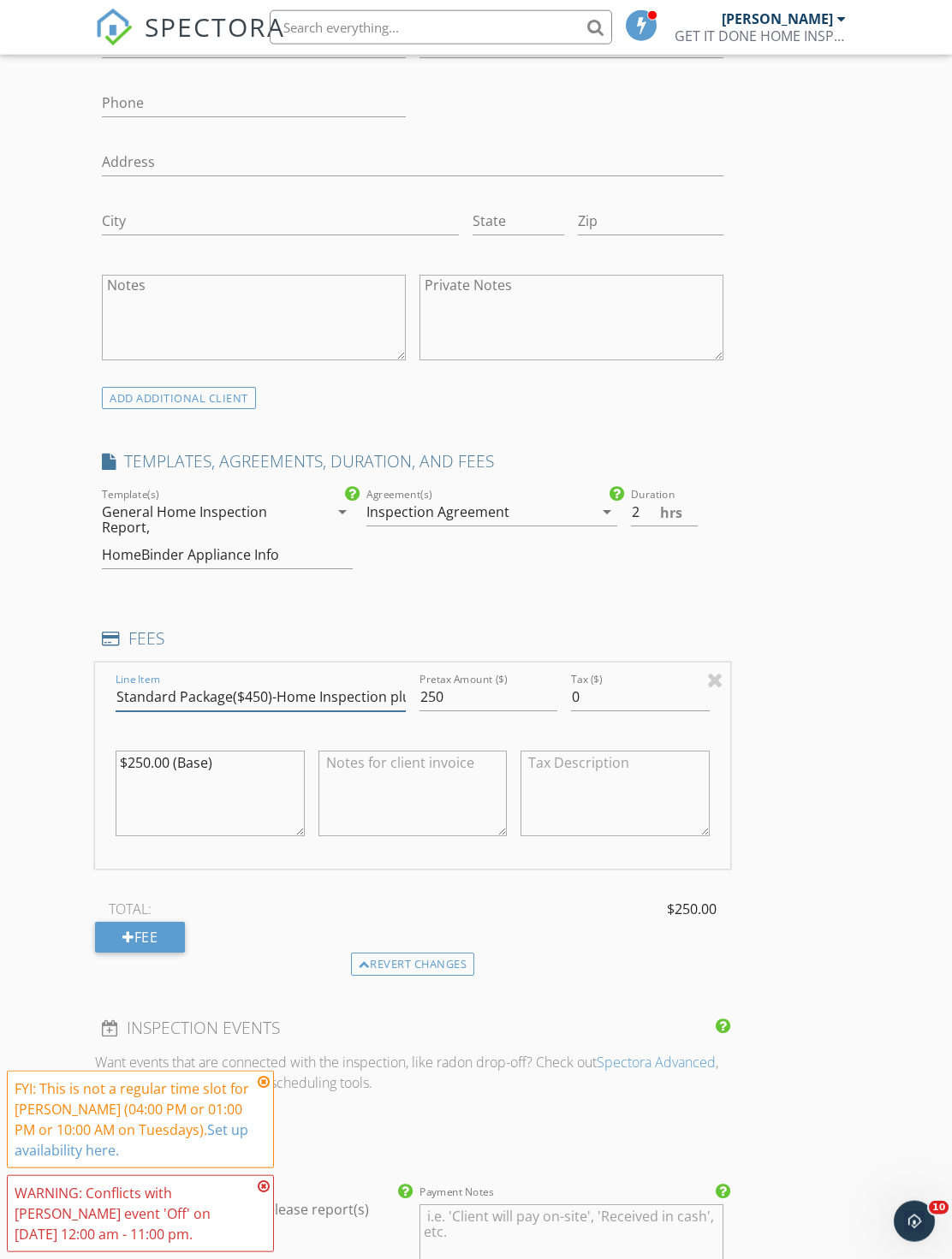
click at [244, 694] on input "Standard Package($450)-Home Inspection plus Repair Pricer( estimate report); Ho…" at bounding box center [261, 696] width 290 height 29
click at [242, 697] on input "Standard Package($450)-Home Inspection plus Repair Pricer( estimate report); Ho…" at bounding box center [261, 696] width 290 height 29
click at [247, 691] on input "Standard Package($450)-Home Inspection plus Repair Pricer( estimate report); Ho…" at bounding box center [261, 696] width 290 height 29
click at [244, 694] on input "Standard Package($450)-Home Inspection plus Repair Pricer( estimate report); Ho…" at bounding box center [261, 696] width 290 height 29
click at [264, 696] on input "Standard Package($450)-Home Inspection plus Repair Pricer( estimate report); Ho…" at bounding box center [261, 696] width 290 height 29
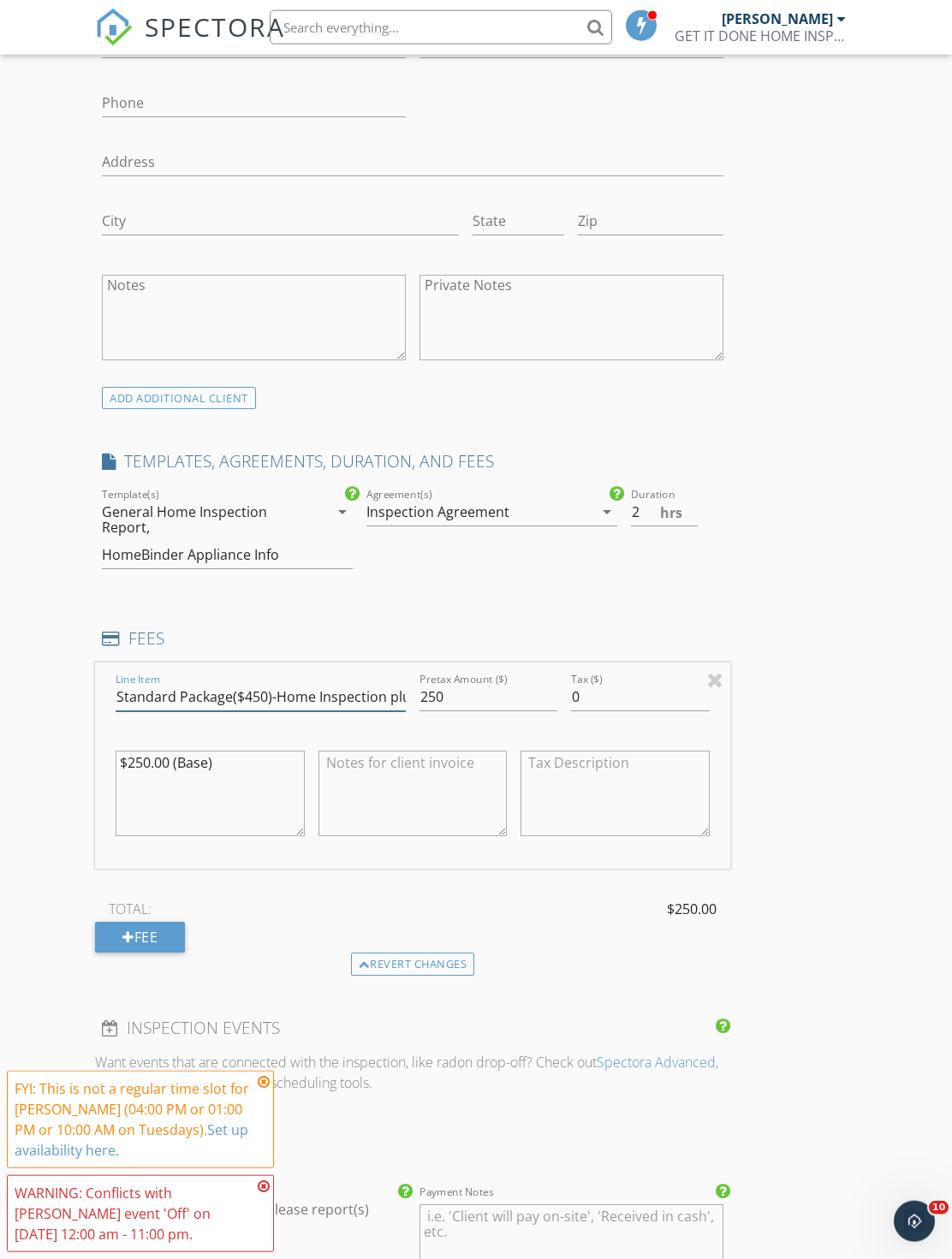
click at [261, 696] on input "Standard Package($450)-Home Inspection plus Repair Pricer( estimate report); Ho…" at bounding box center [261, 696] width 290 height 29
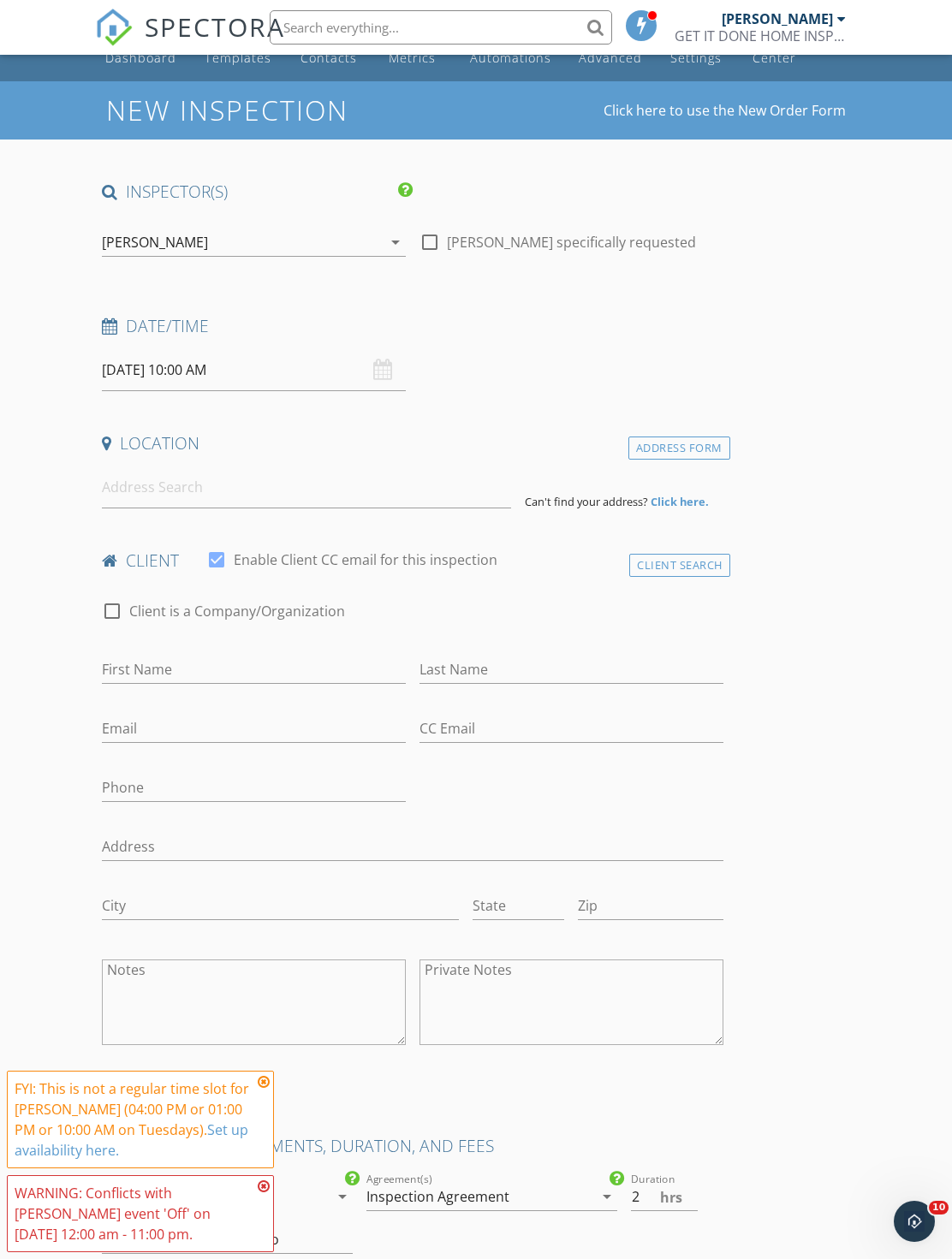
scroll to position [0, 0]
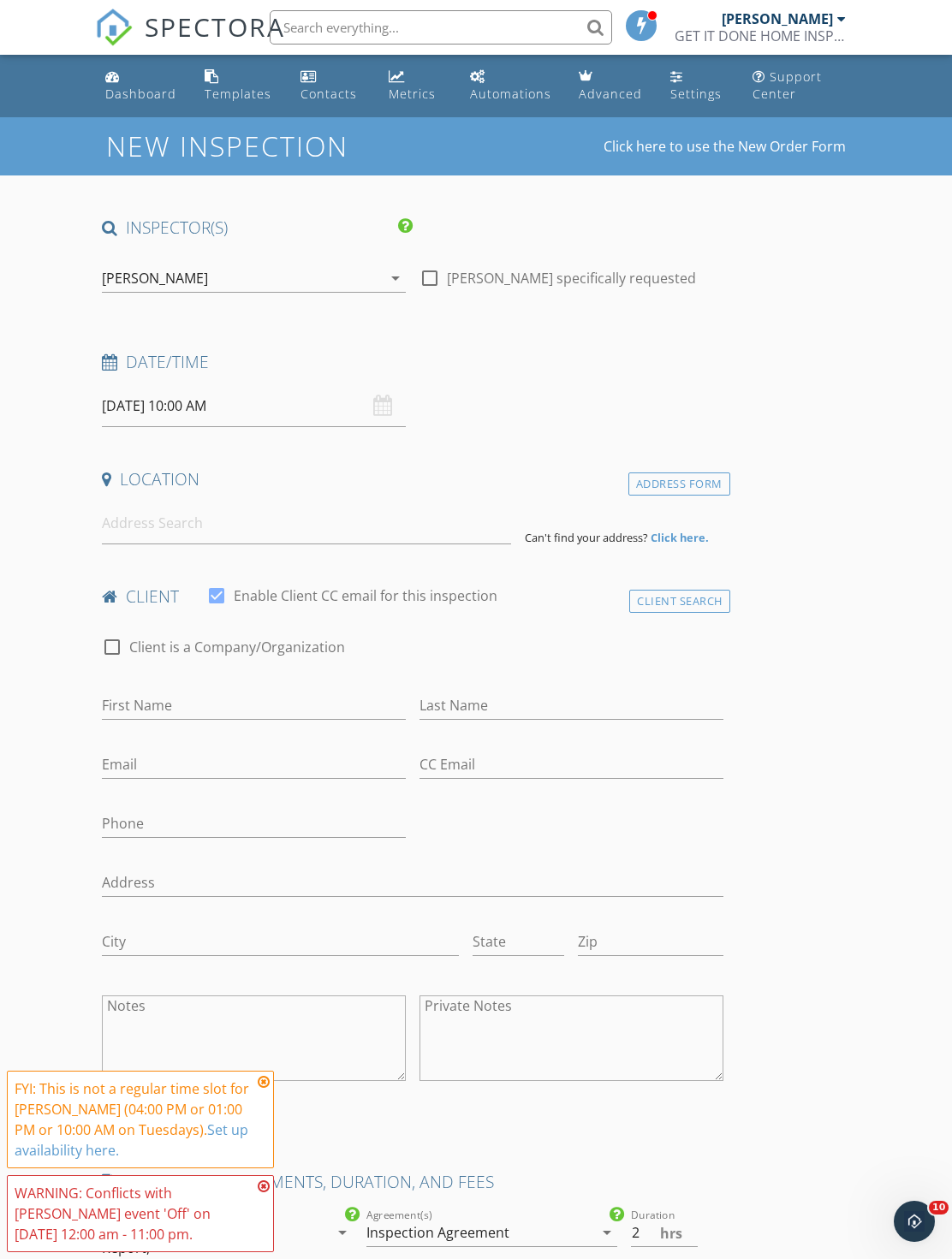
type input "Standard Package($250)-Home Inspection plus Repair Pricer( estimate report); Ho…"
click at [361, 521] on input at bounding box center [306, 523] width 409 height 42
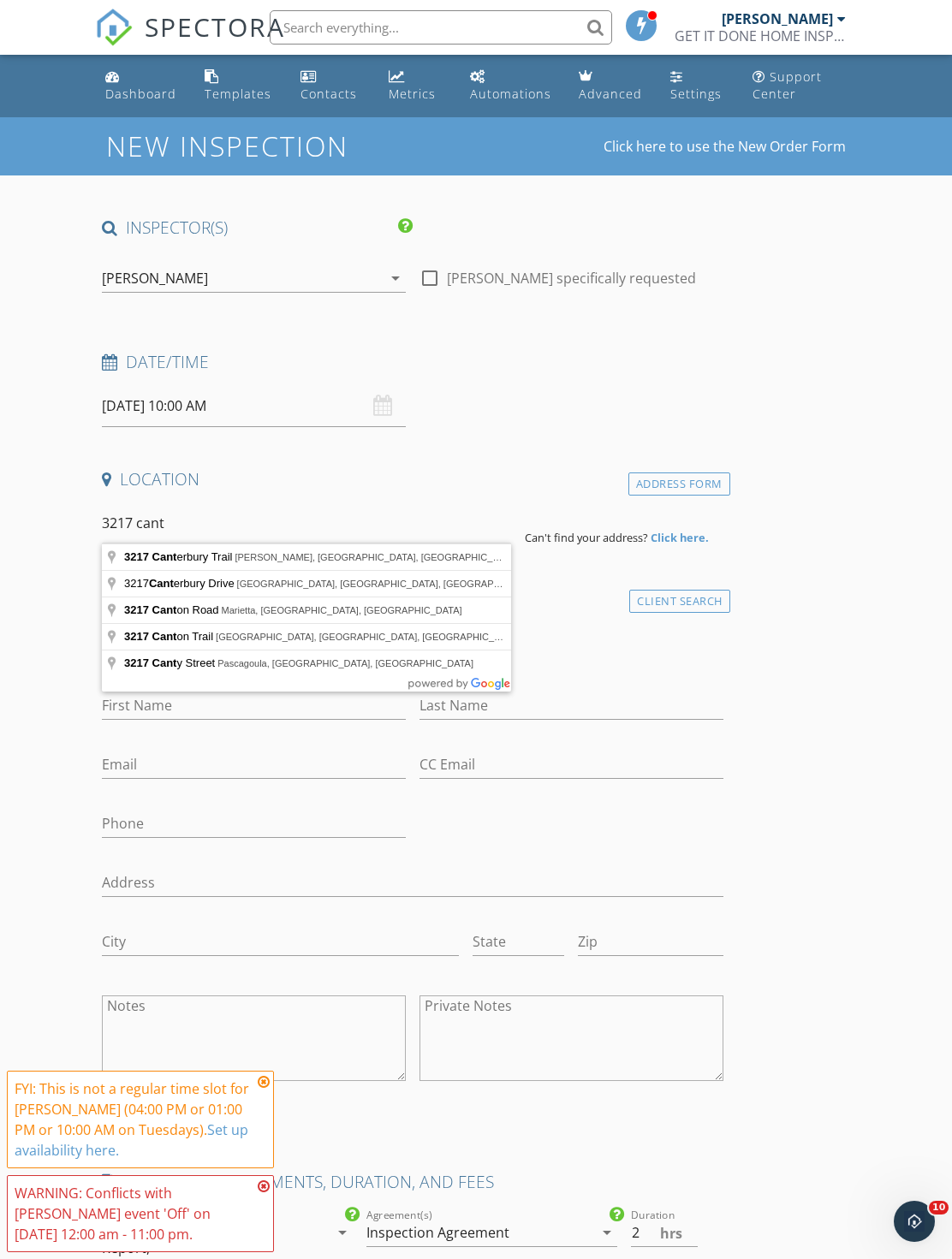
type input "3217 Canterbury Trail, Rex, GA, USA"
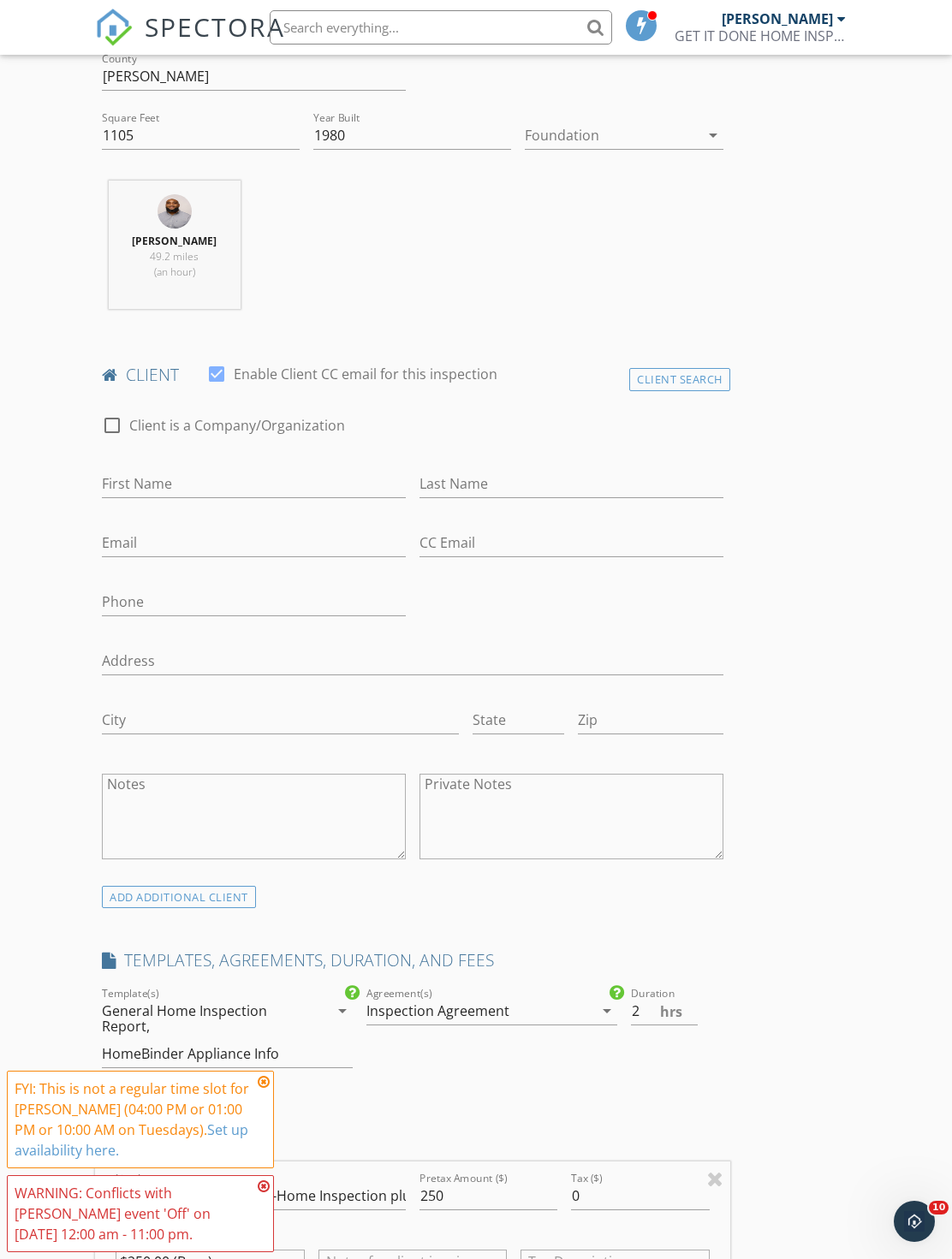
scroll to position [749, 0]
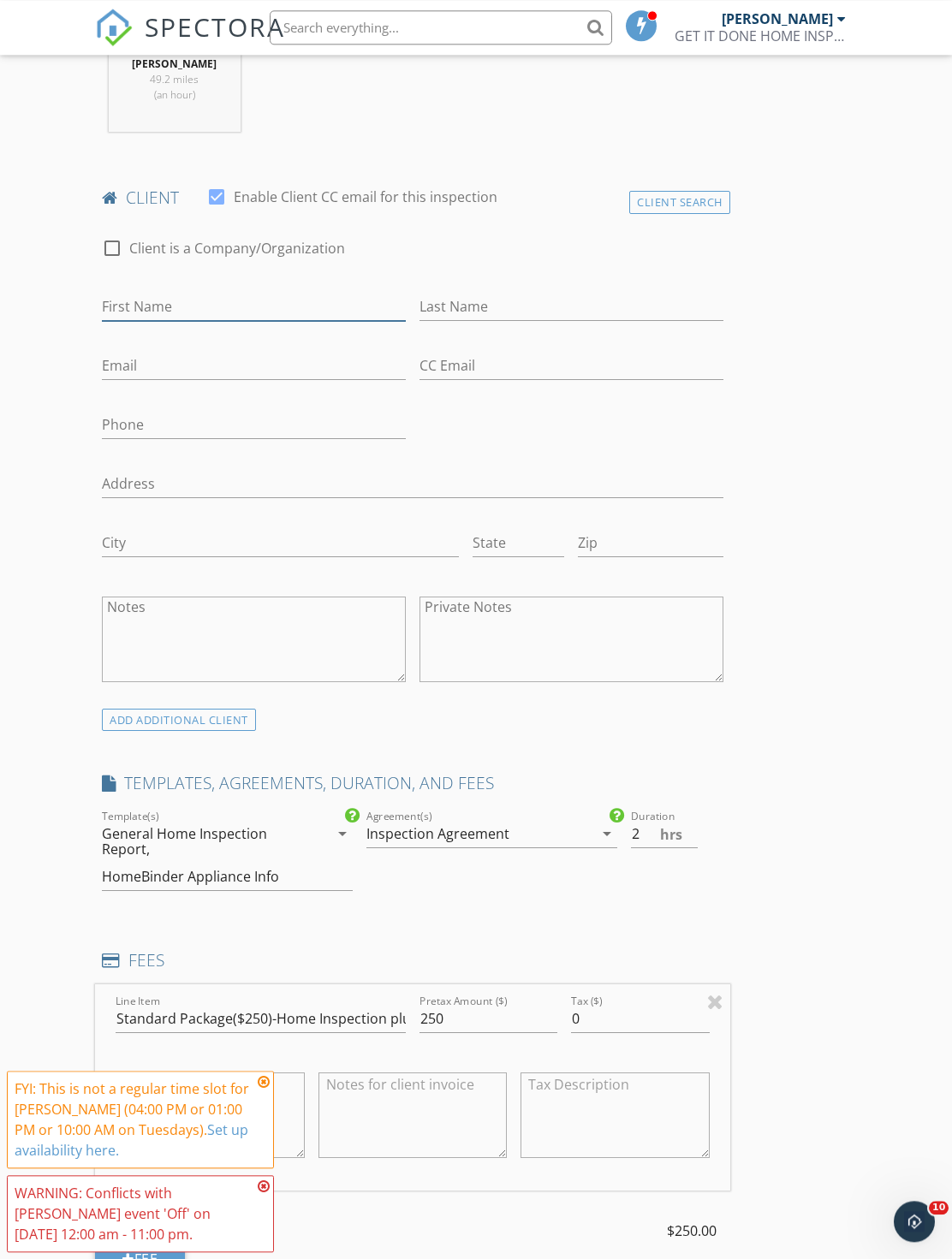
click at [305, 306] on input "First Name" at bounding box center [254, 306] width 304 height 29
type input "H"
type input "Jesus"
click at [330, 366] on input "Email" at bounding box center [254, 366] width 304 height 29
type input "Joeljd4@gmail.com"
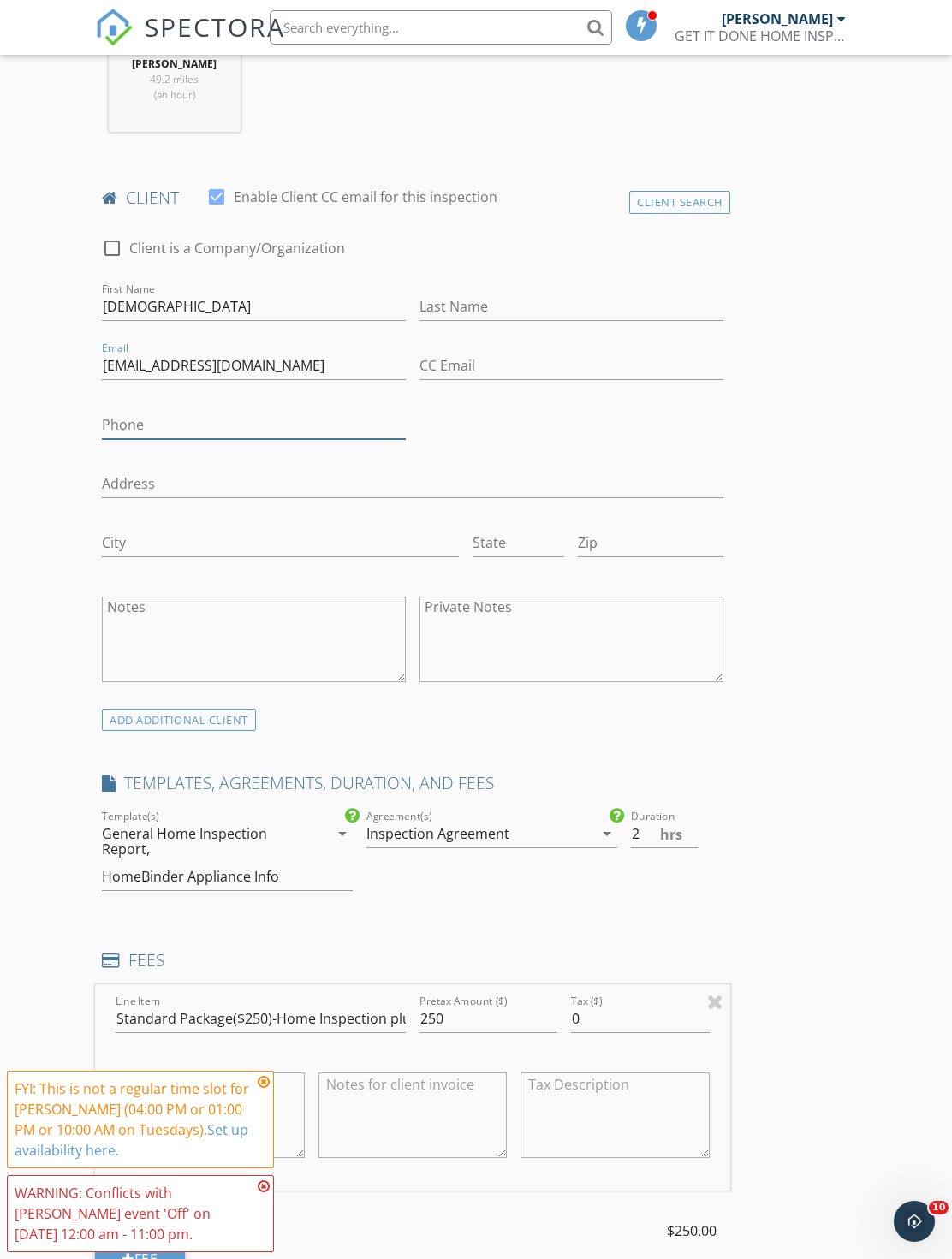
click at [249, 437] on input "Phone" at bounding box center [254, 425] width 304 height 29
click at [514, 305] on input "Last Name" at bounding box center [571, 306] width 304 height 29
type input "Diaz"
click at [295, 431] on input "Phone" at bounding box center [254, 425] width 304 height 29
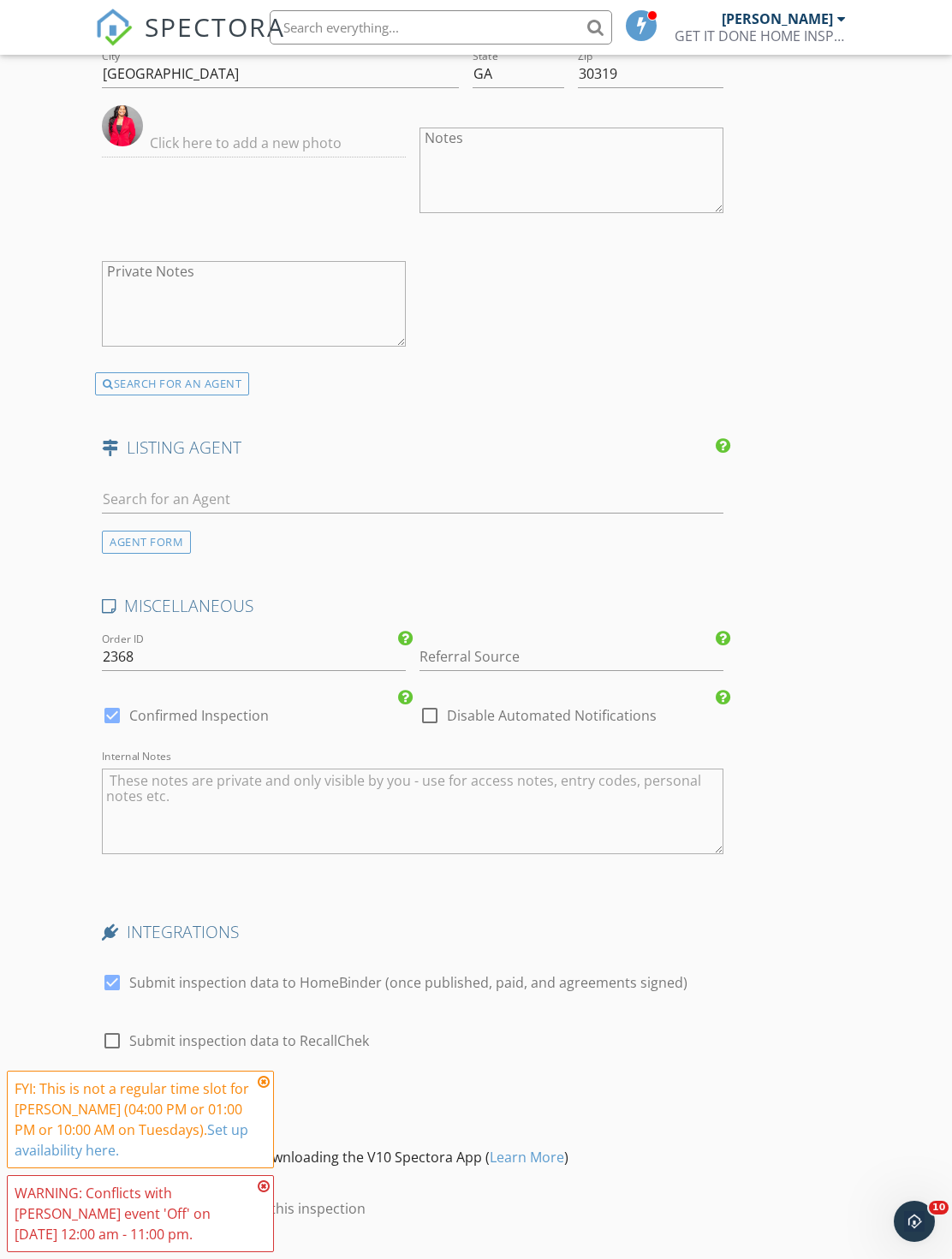
type input "256-572-2967"
click at [564, 678] on div at bounding box center [571, 682] width 304 height 10
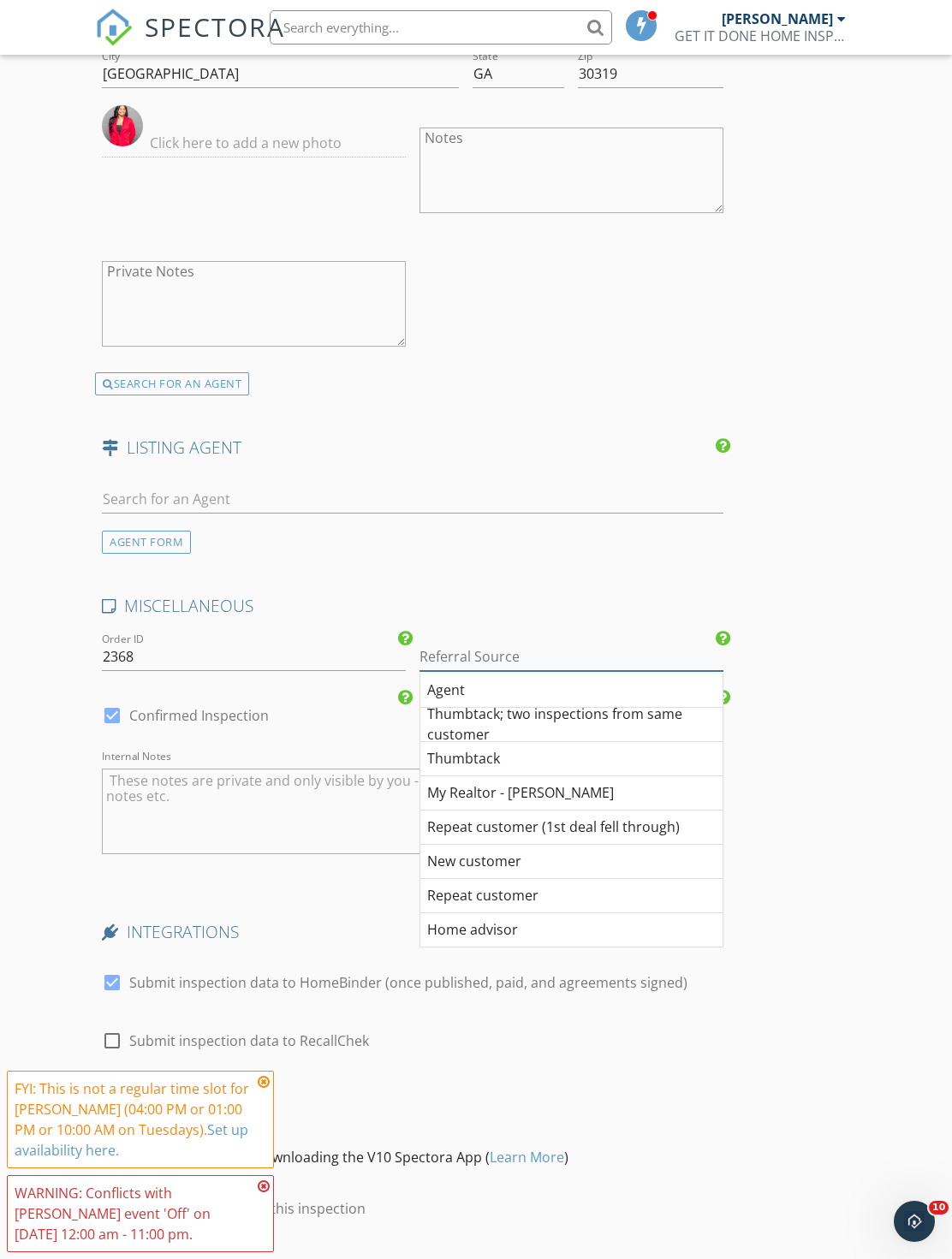
click at [571, 649] on input "Referral Source" at bounding box center [571, 657] width 304 height 29
click at [563, 686] on div "Agent" at bounding box center [571, 690] width 302 height 35
type input "Agent"
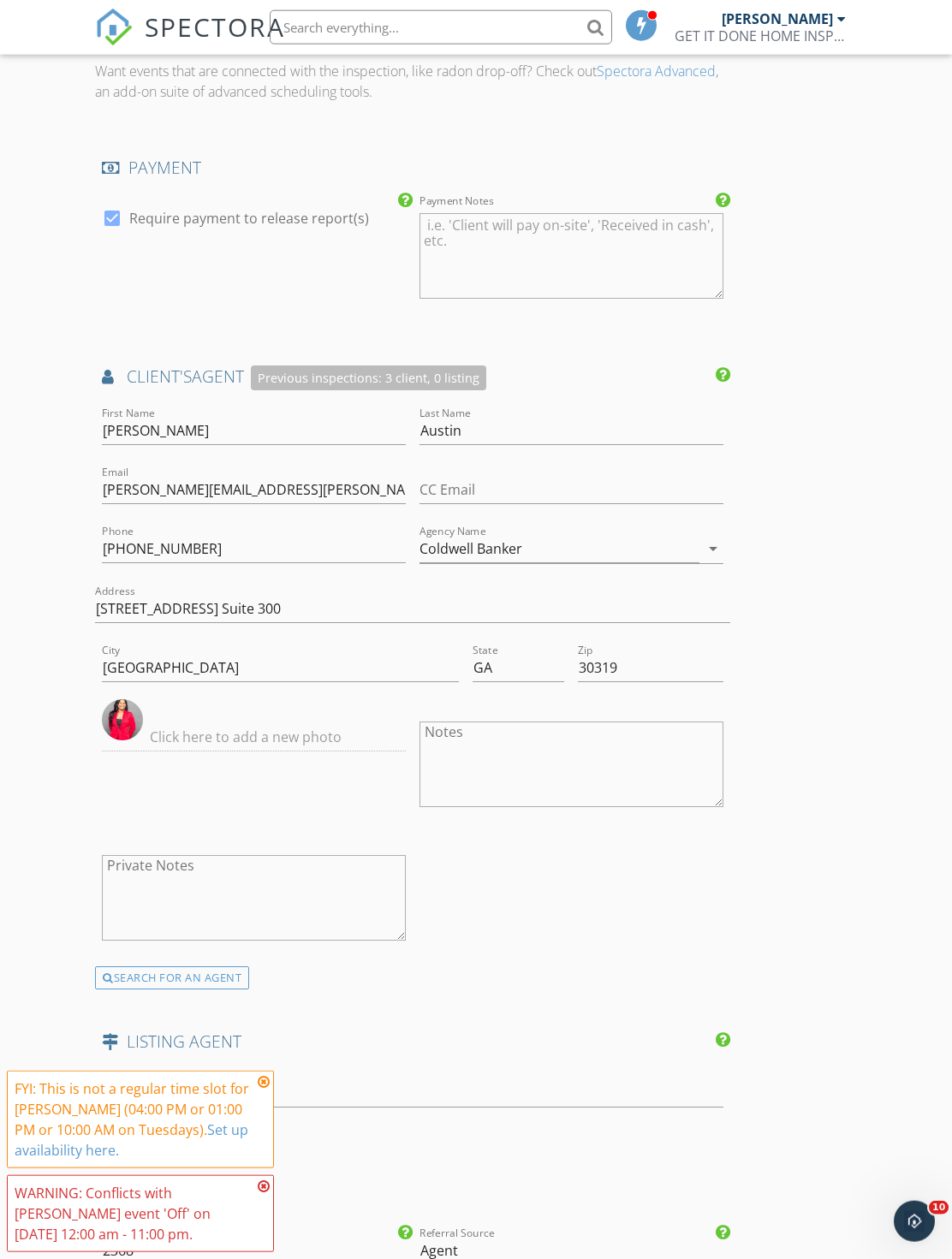
scroll to position [2770, 0]
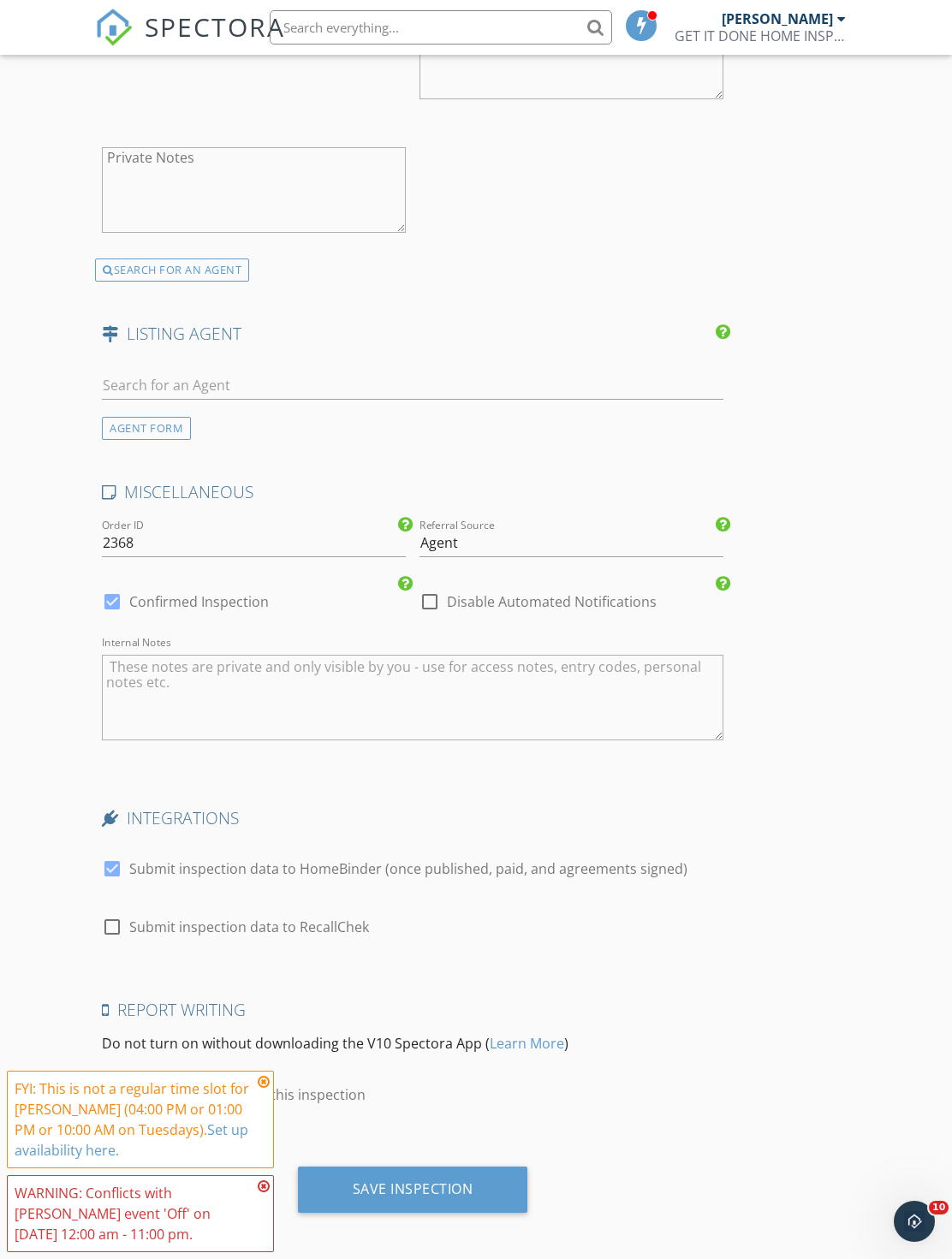
click at [488, 1173] on div "Save Inspection" at bounding box center [413, 1189] width 230 height 47
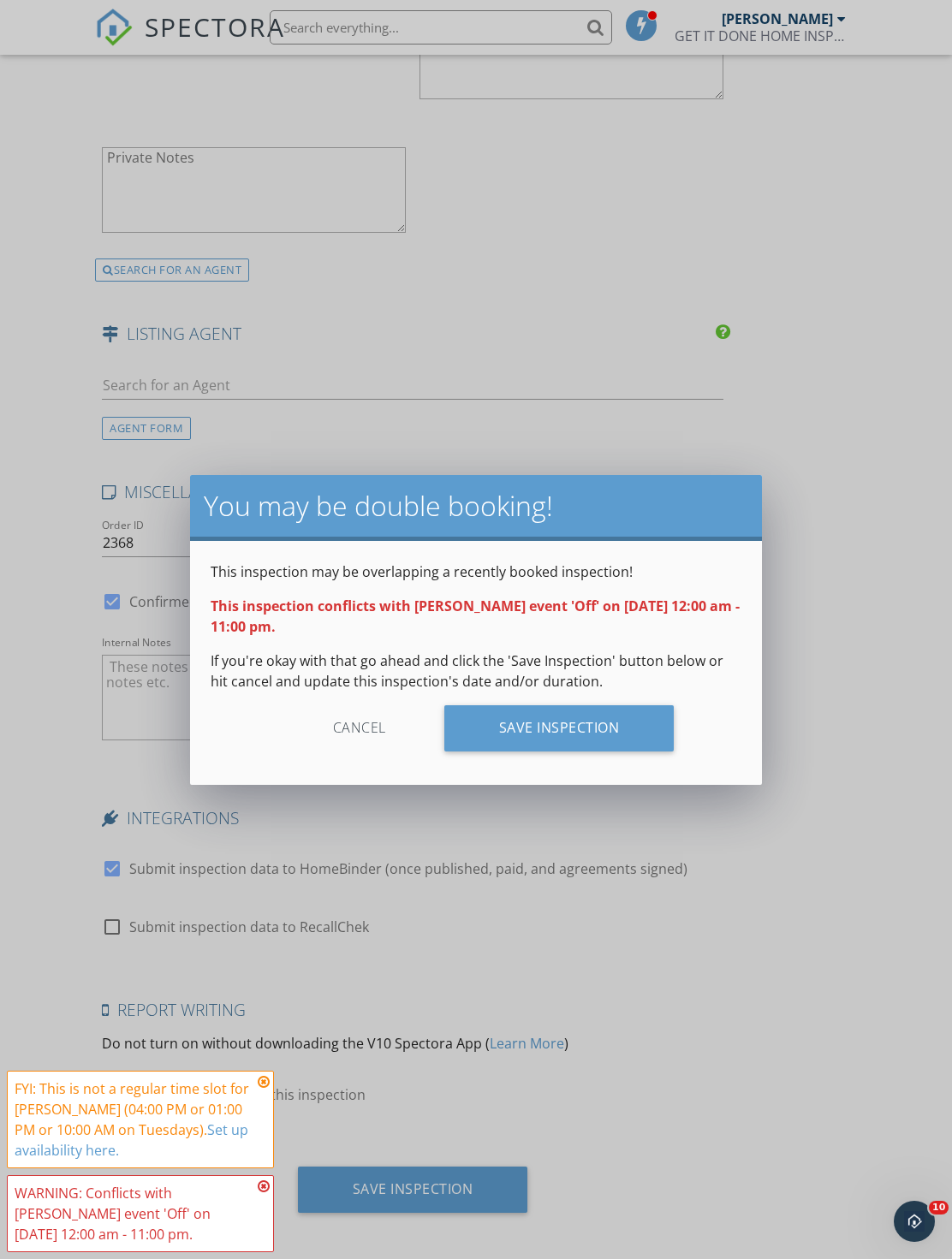
click at [566, 725] on div "Save Inspection" at bounding box center [559, 728] width 230 height 47
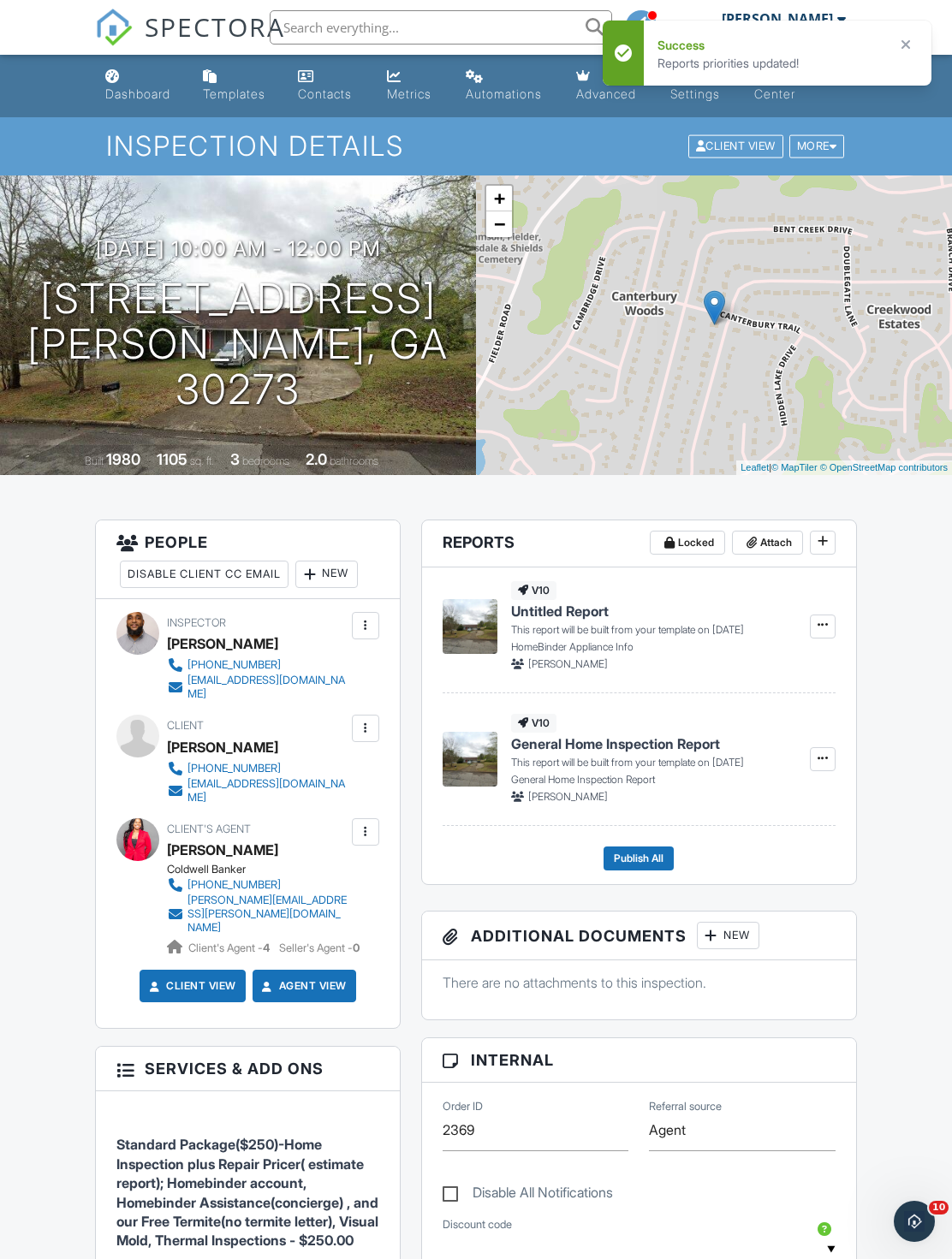
click at [154, 105] on link "Dashboard" at bounding box center [140, 85] width 84 height 49
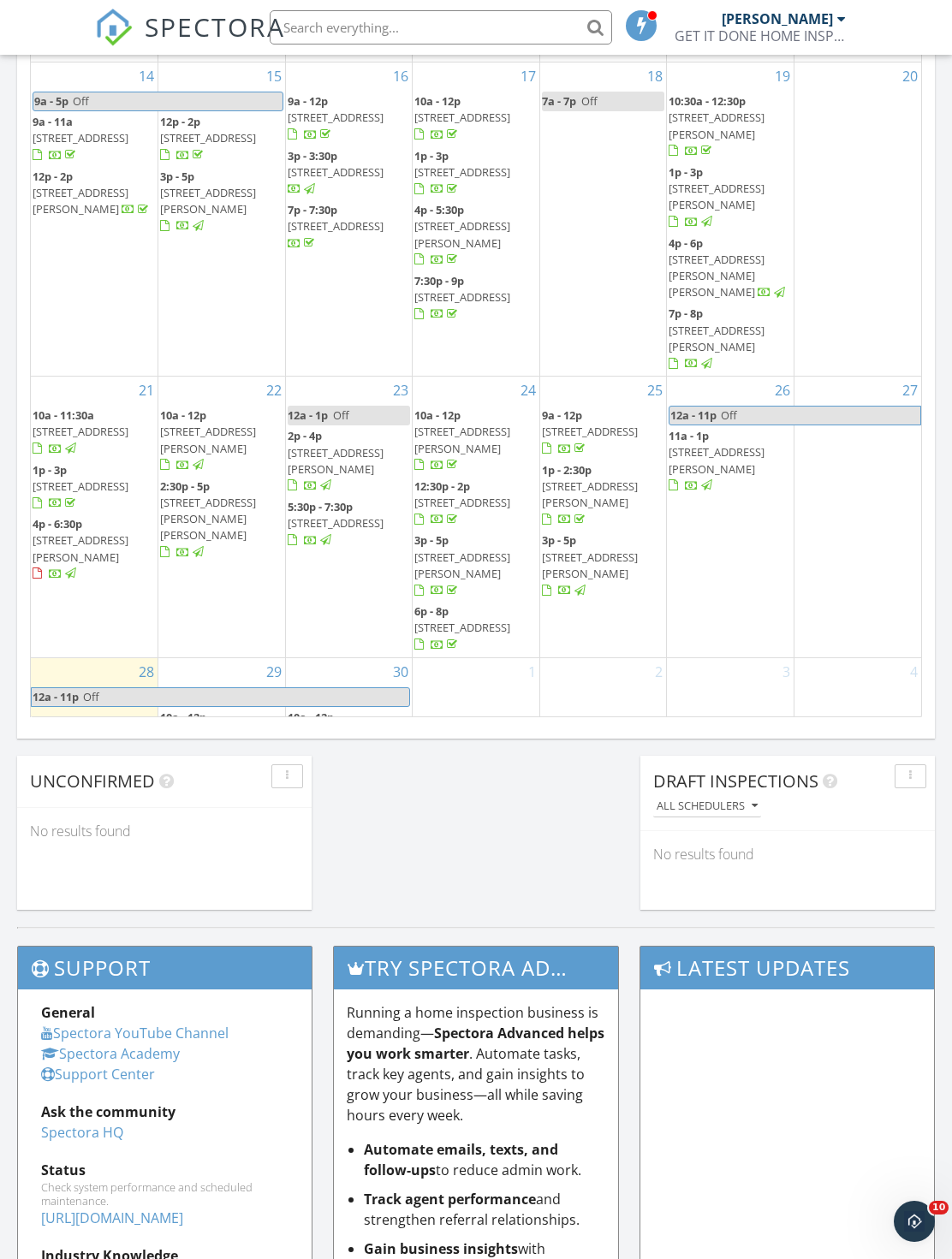
scroll to position [490, 0]
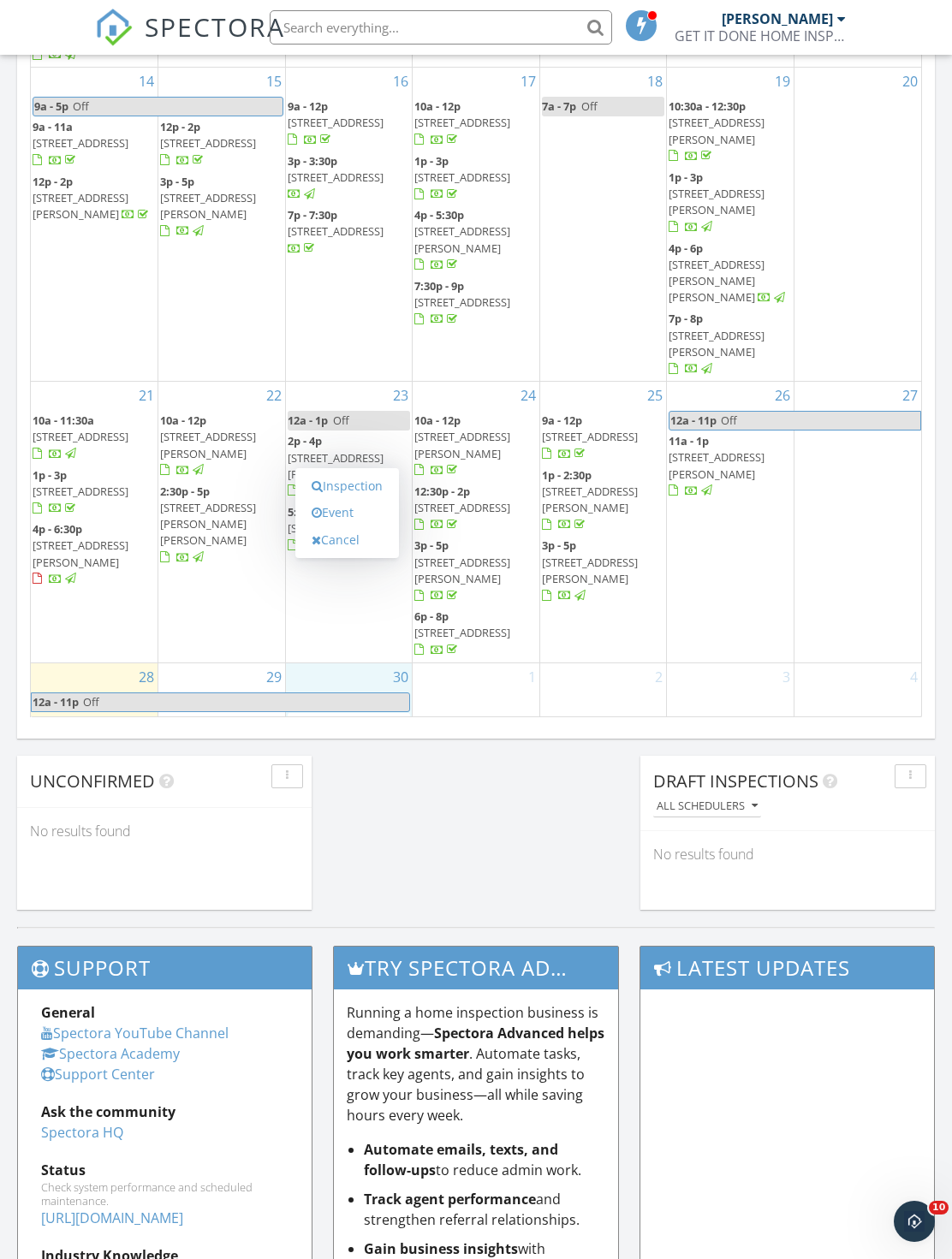
click at [379, 487] on link "Inspection" at bounding box center [347, 486] width 88 height 28
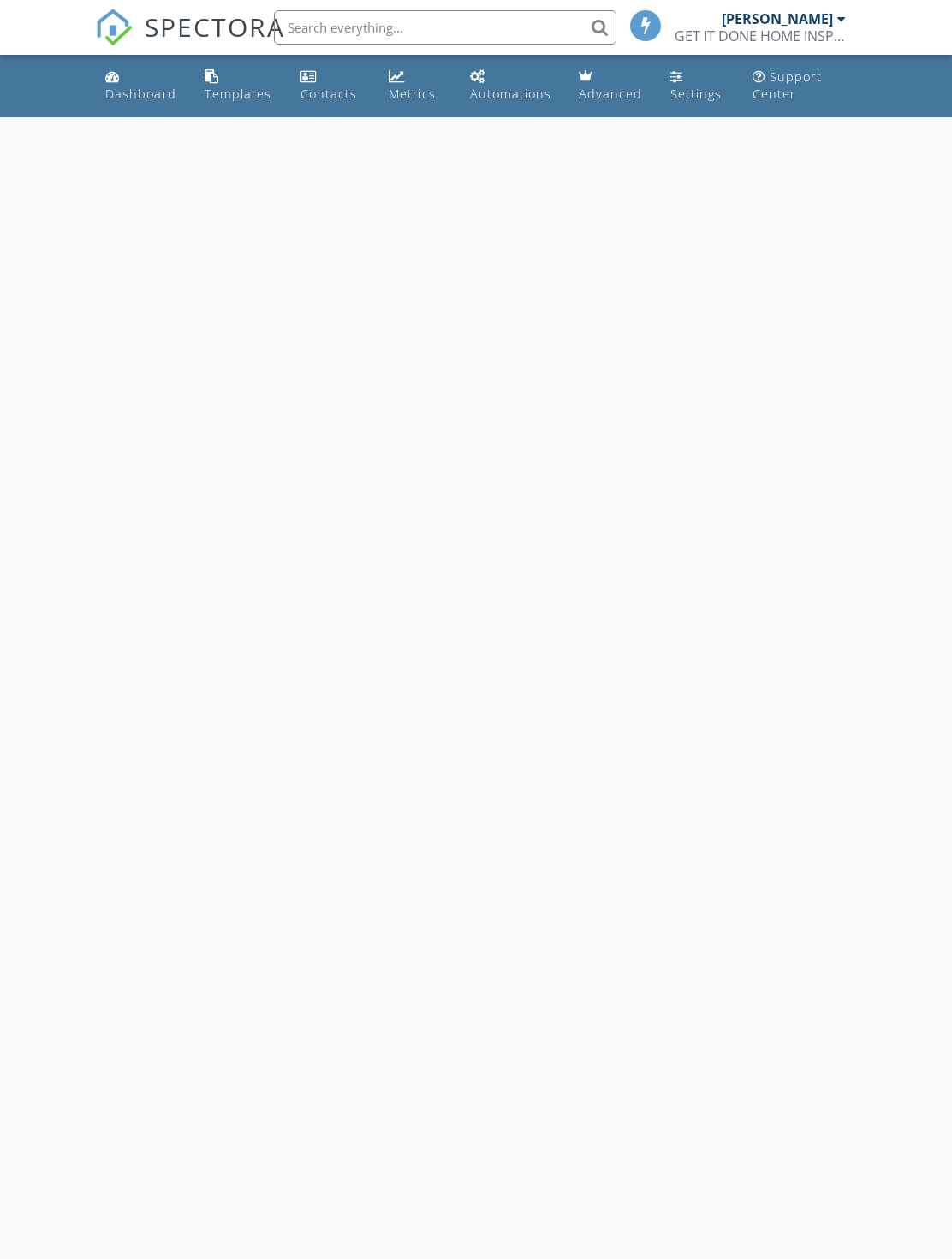
select select "8"
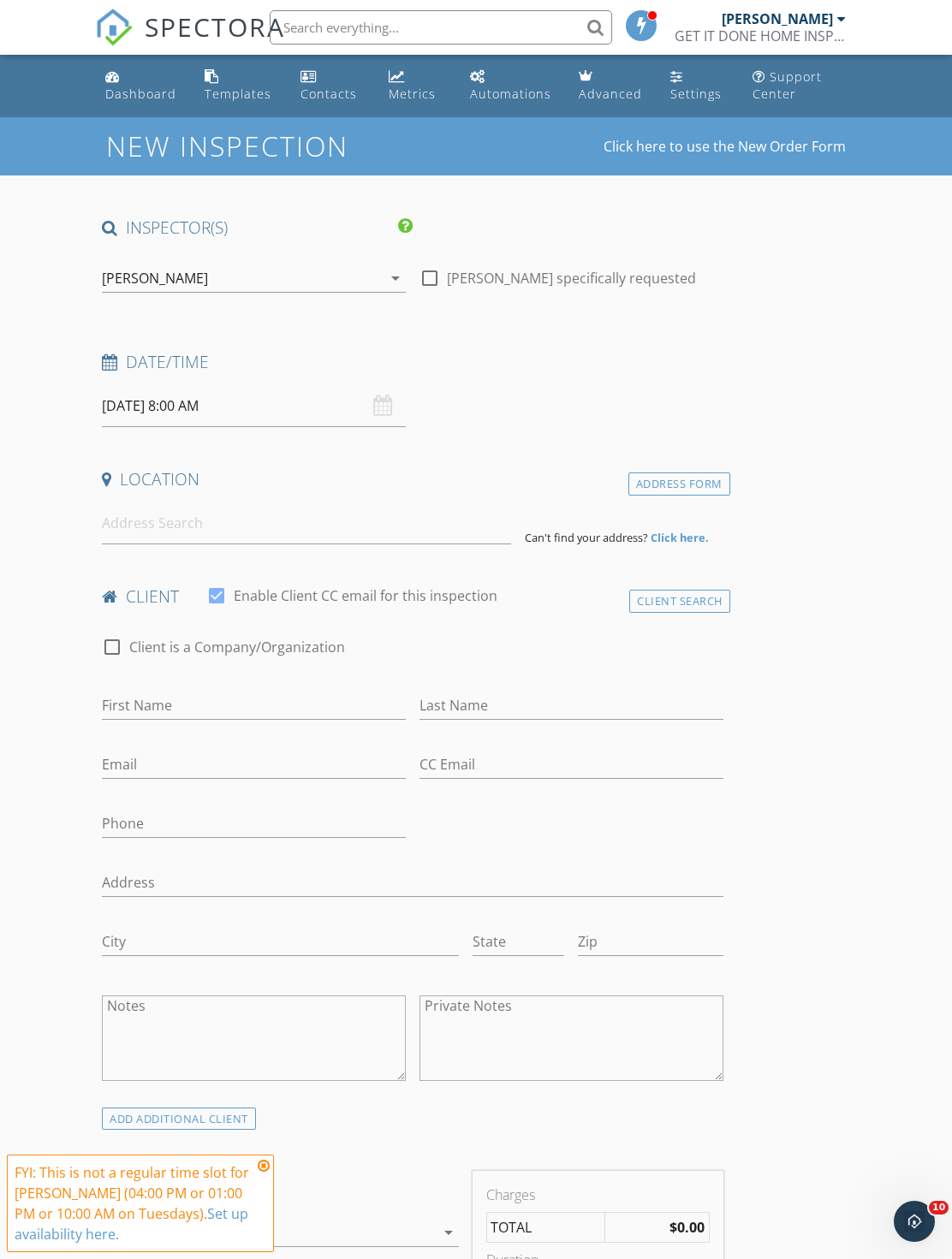
click at [268, 410] on input "[DATE] 8:00 AM" at bounding box center [254, 406] width 304 height 42
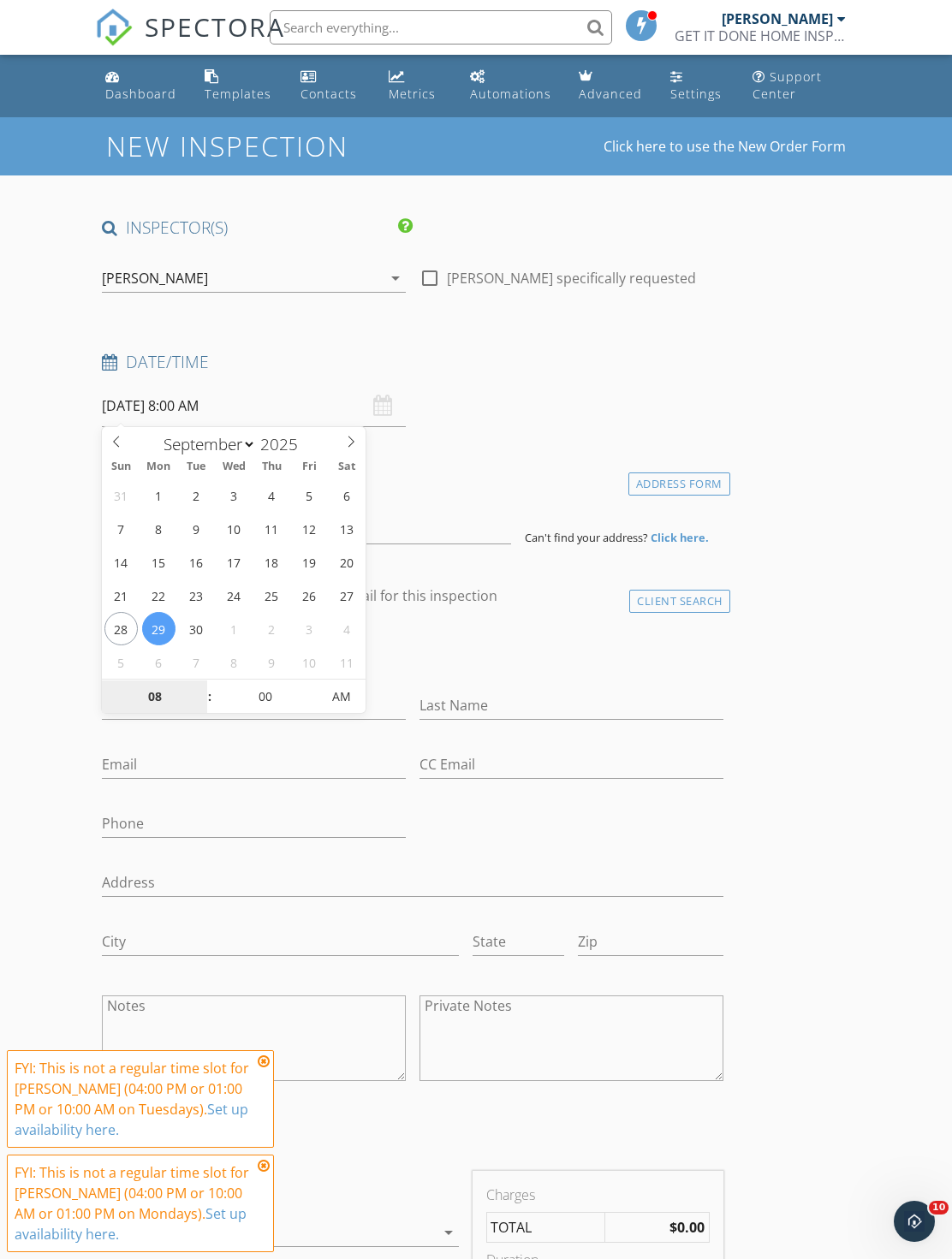
type input "[DATE] 8:00 AM"
type input "01"
type input "09/30/2025 1:00 PM"
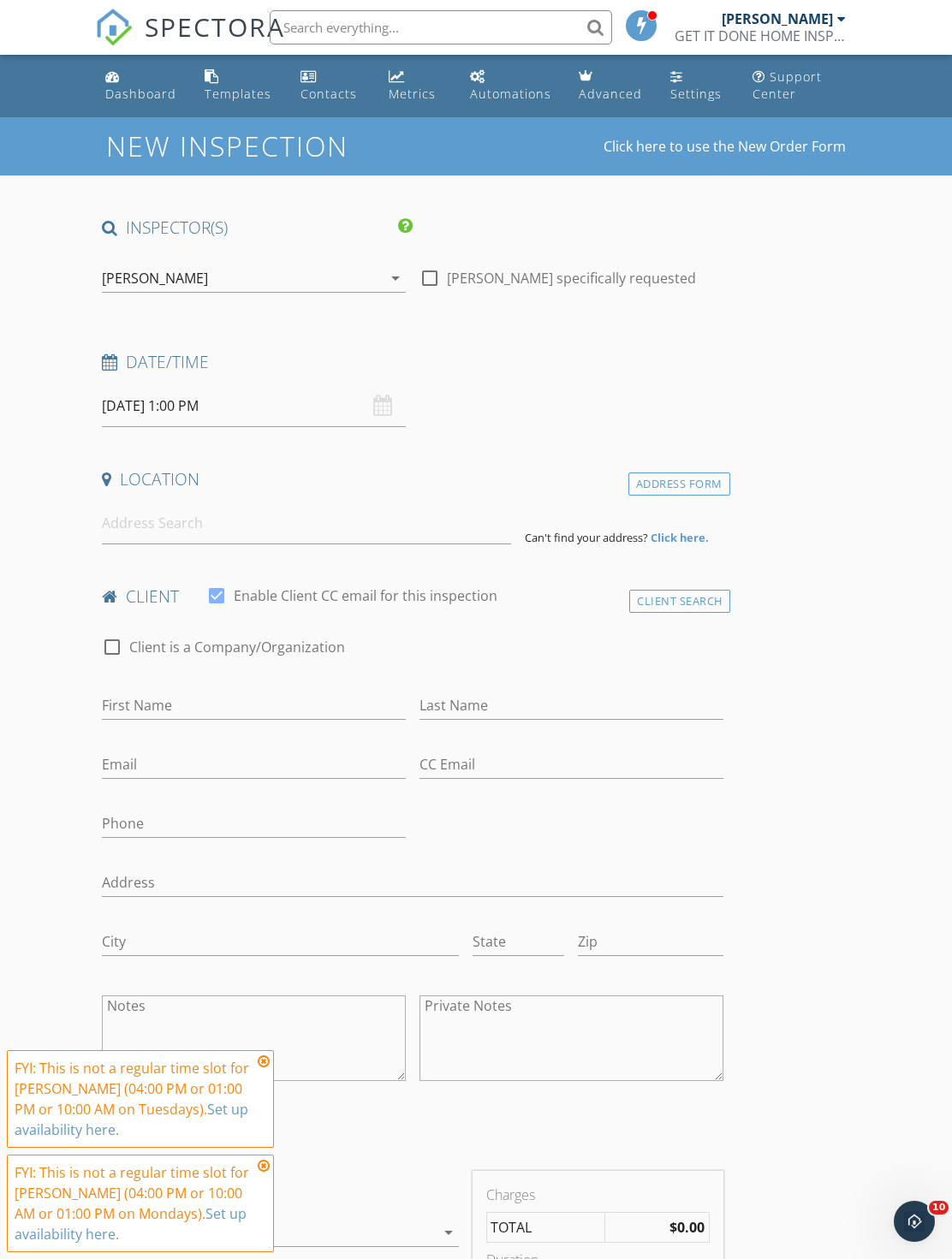
click at [729, 607] on div "Client Search" at bounding box center [680, 600] width 101 height 23
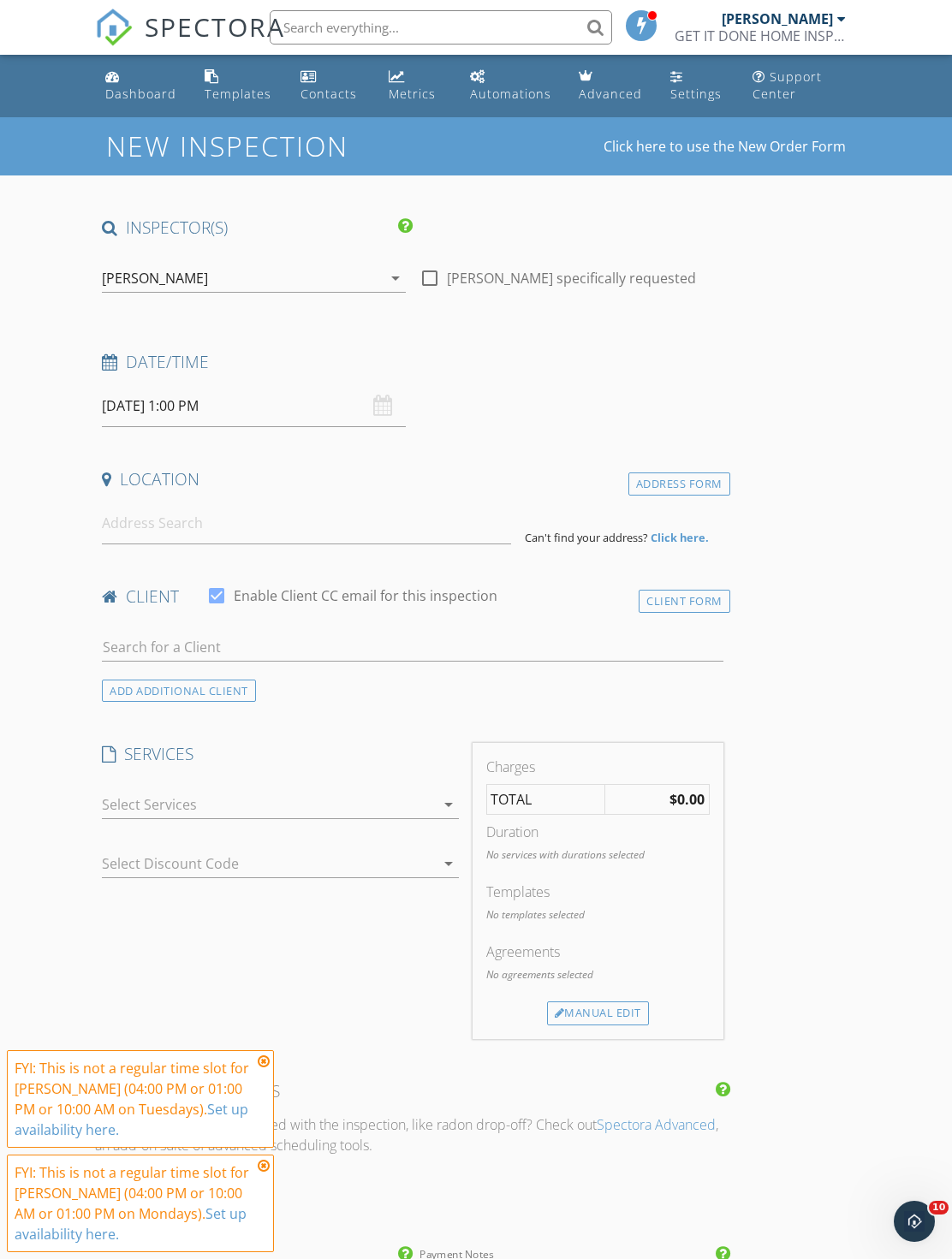
click at [295, 404] on input "09/30/2025 1:00 PM" at bounding box center [254, 406] width 304 height 42
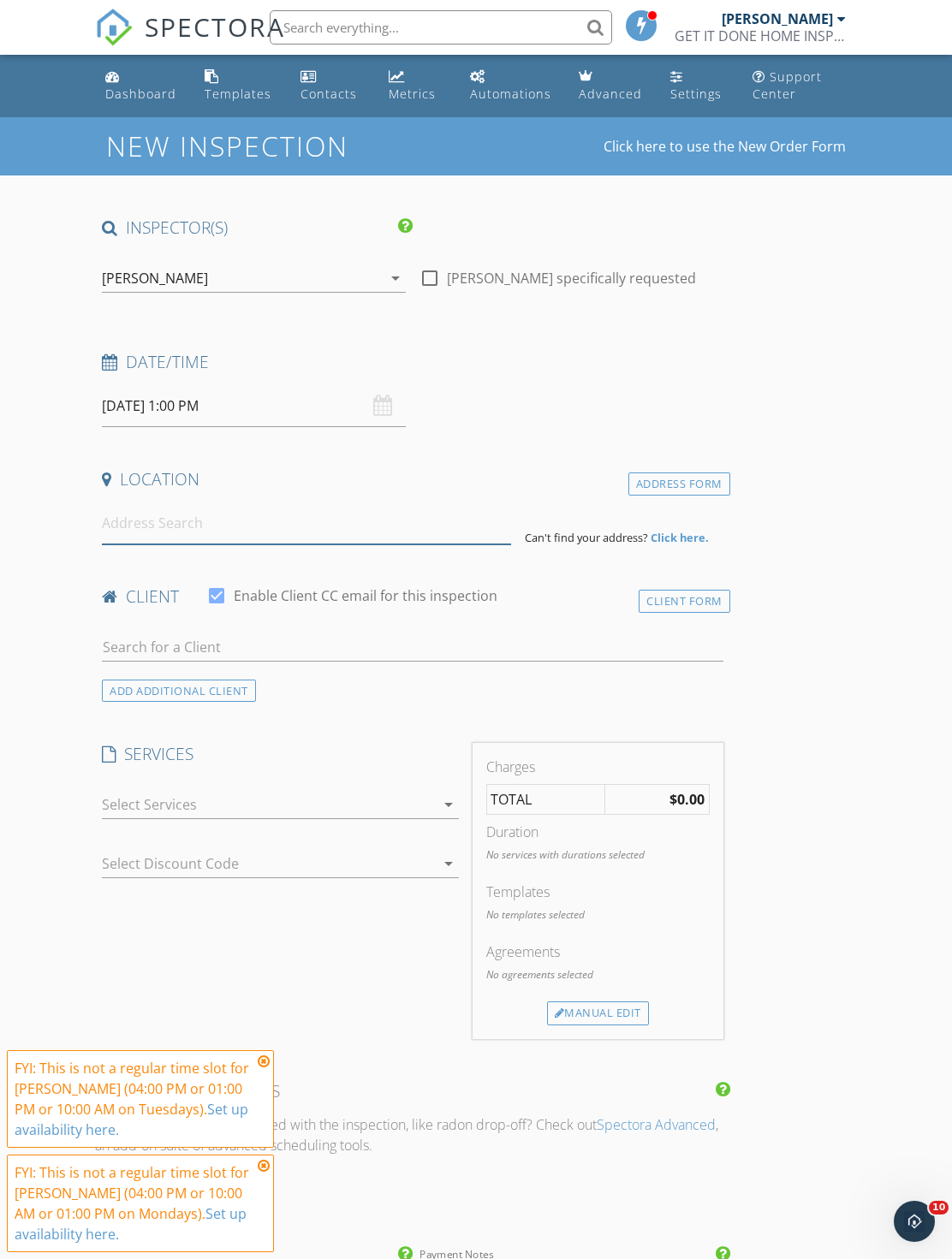
click at [393, 538] on input at bounding box center [306, 523] width 409 height 42
click at [359, 511] on input at bounding box center [306, 523] width 409 height 42
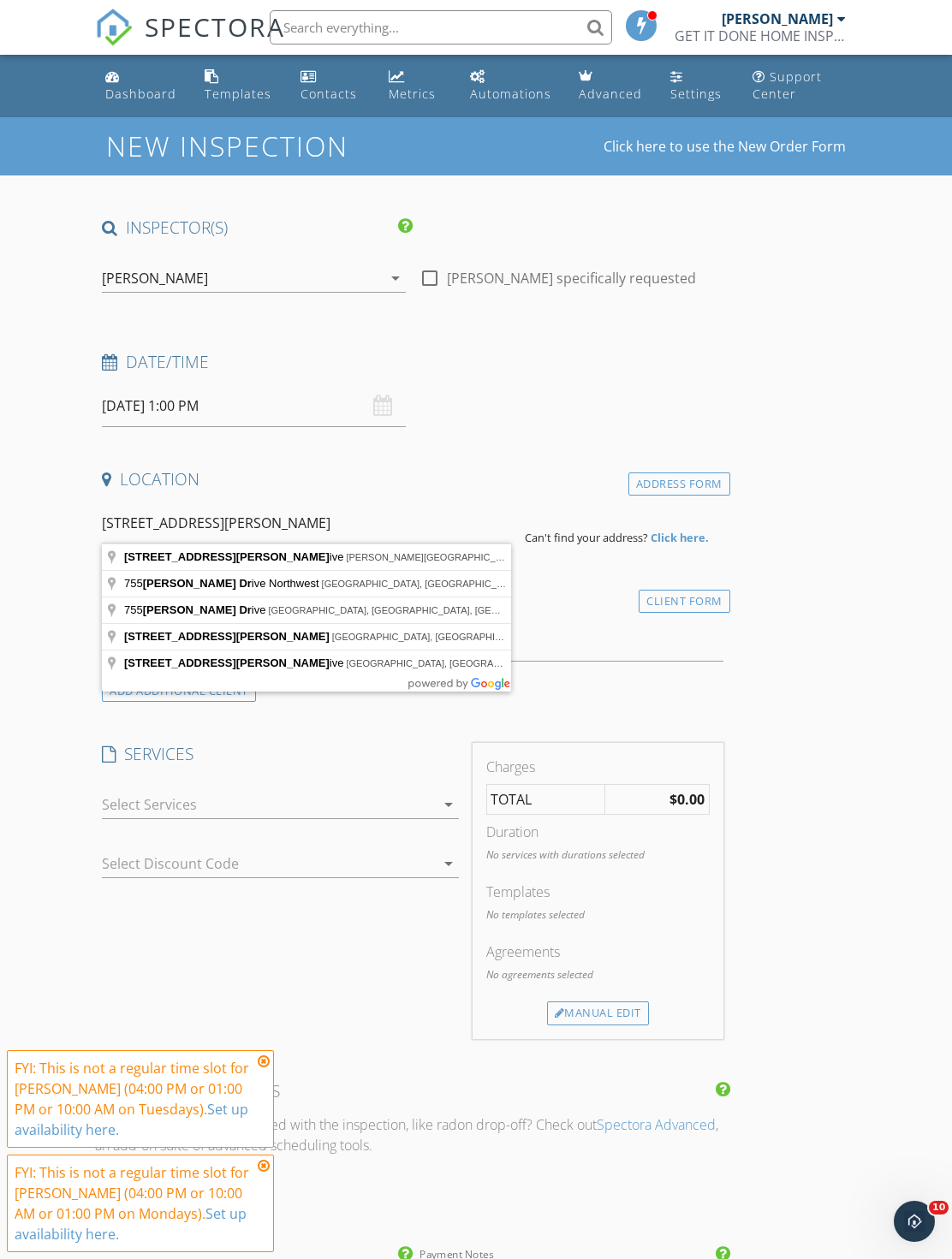
type input "755 Hammond dr"
click at [398, 801] on div at bounding box center [267, 804] width 332 height 28
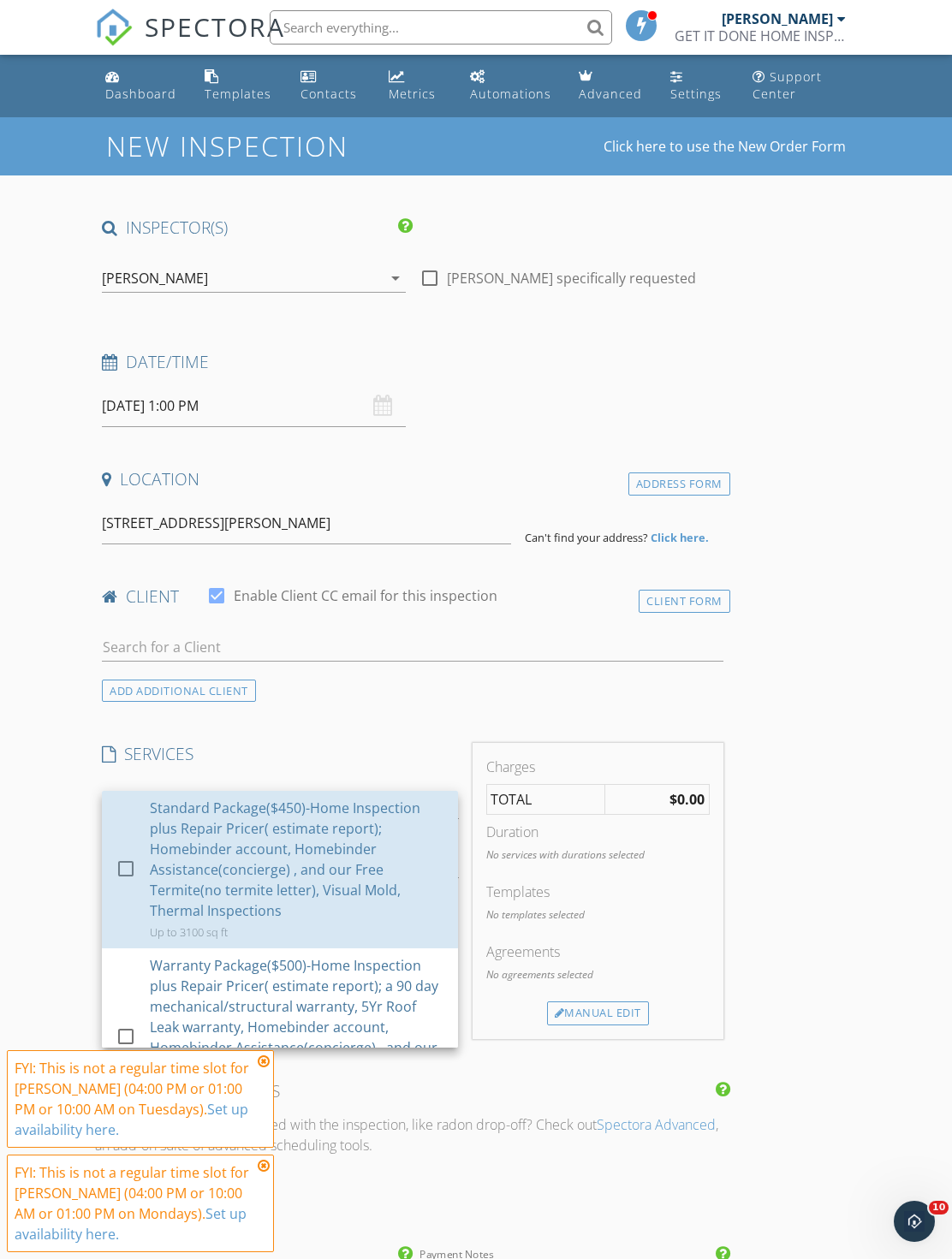
click at [387, 828] on div "Standard Package($450)-Home Inspection plus Repair Pricer( estimate report); Ho…" at bounding box center [296, 859] width 294 height 123
checkbox input "true"
checkbox input "false"
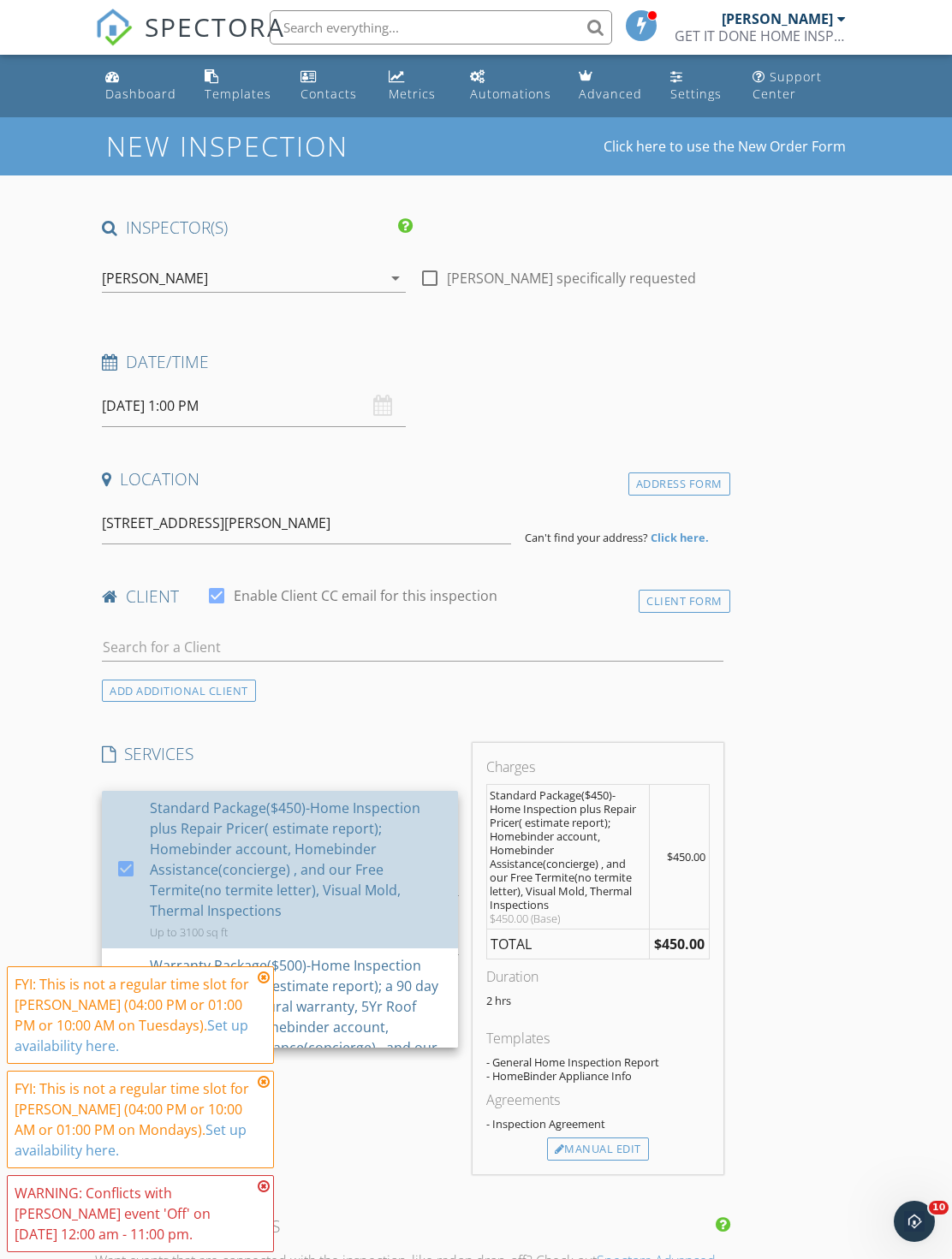
click at [399, 862] on div "Standard Package($450)-Home Inspection plus Repair Pricer( estimate report); Ho…" at bounding box center [296, 859] width 294 height 123
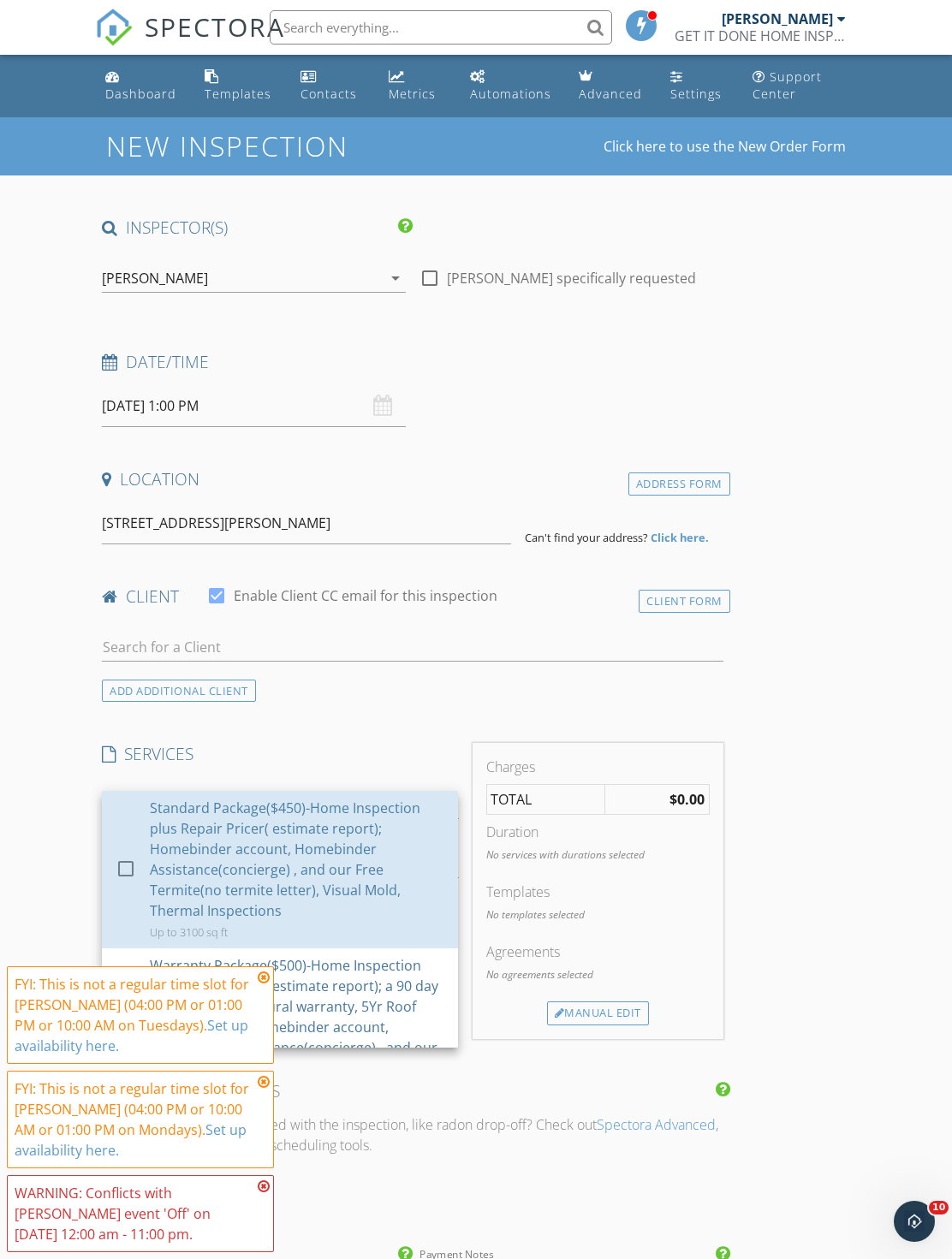
click at [393, 881] on div "Standard Package($450)-Home Inspection plus Repair Pricer( estimate report); Ho…" at bounding box center [296, 859] width 294 height 123
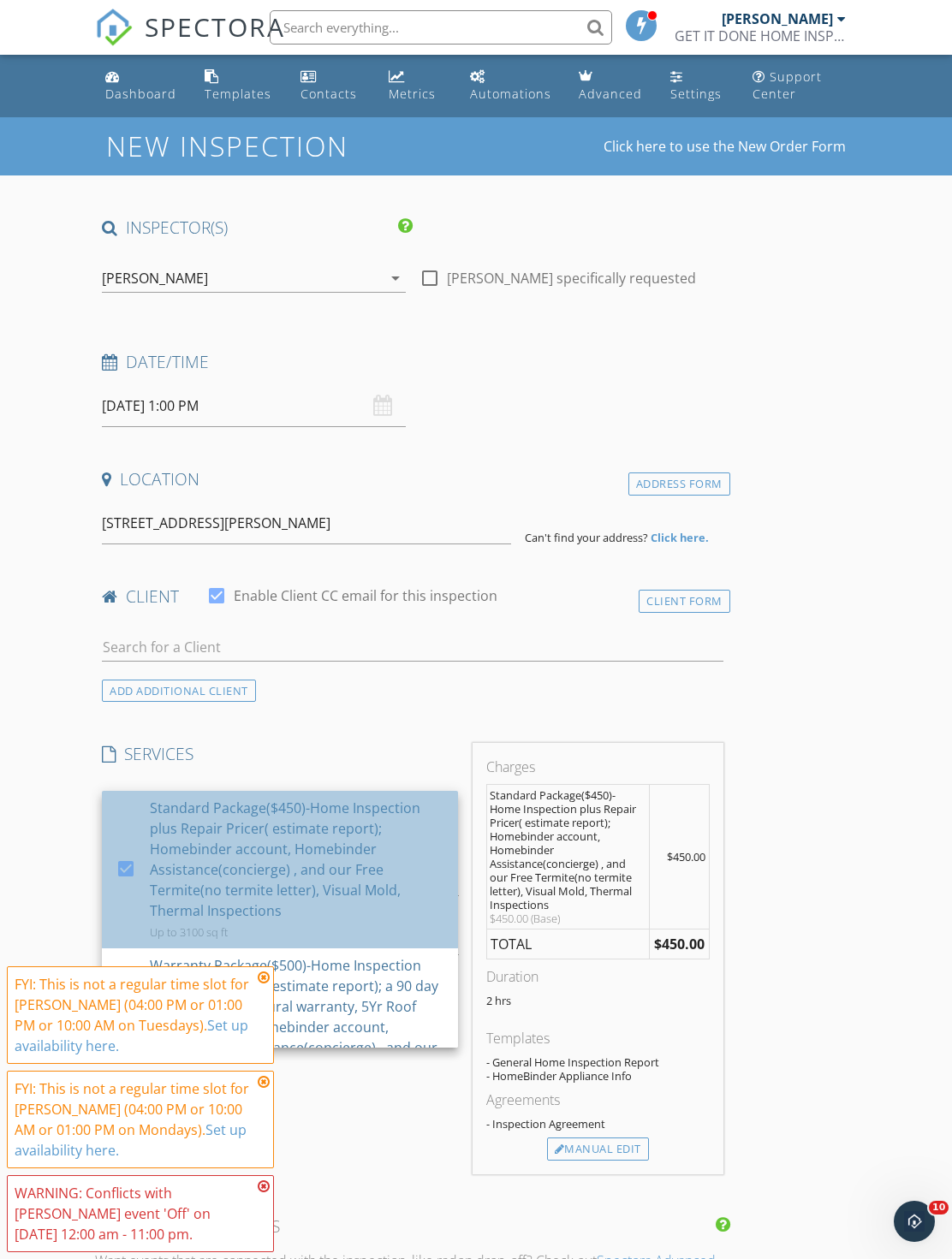
checkbox input "true"
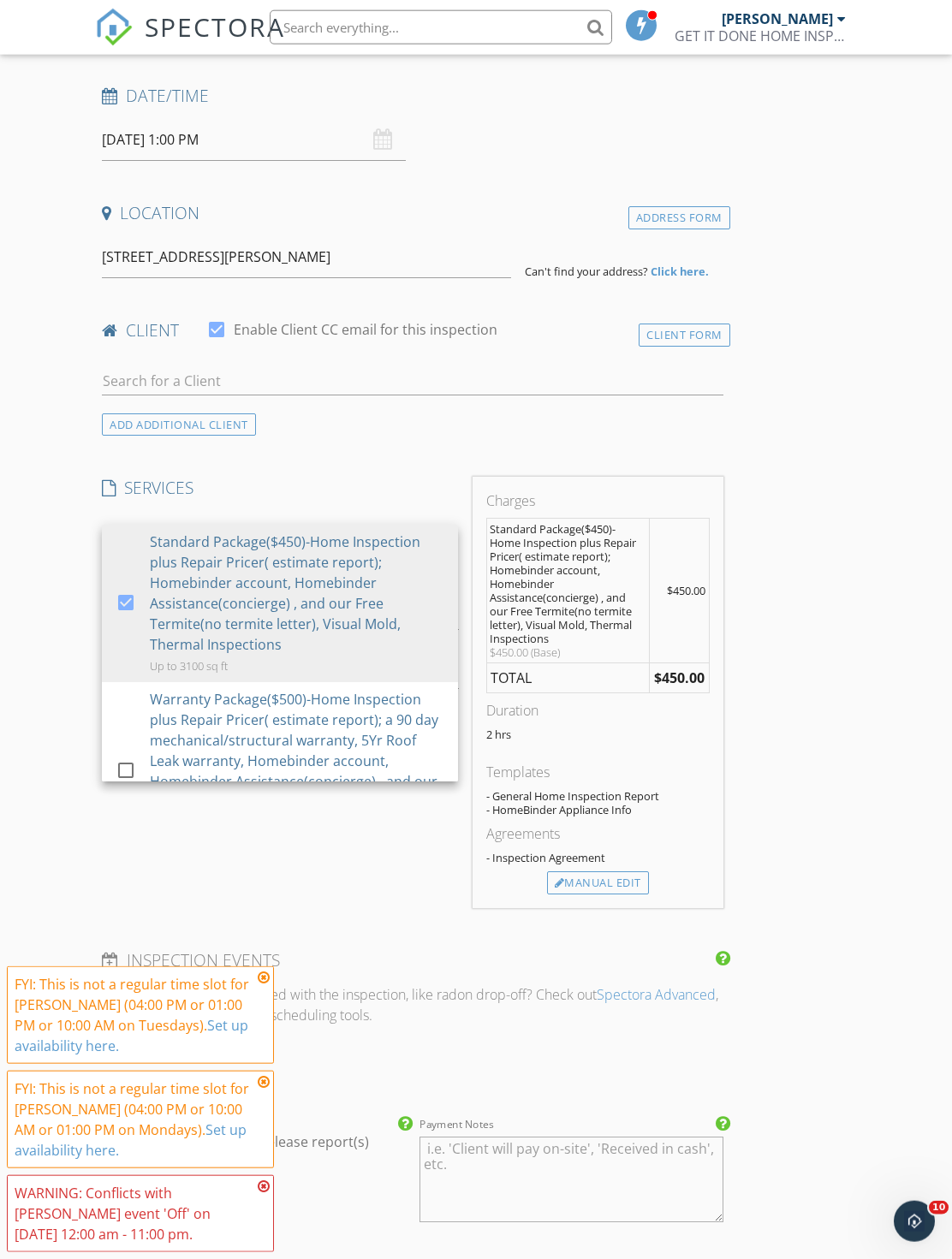
click at [632, 846] on div "Agreements - Inspection Agreement" at bounding box center [597, 847] width 223 height 48
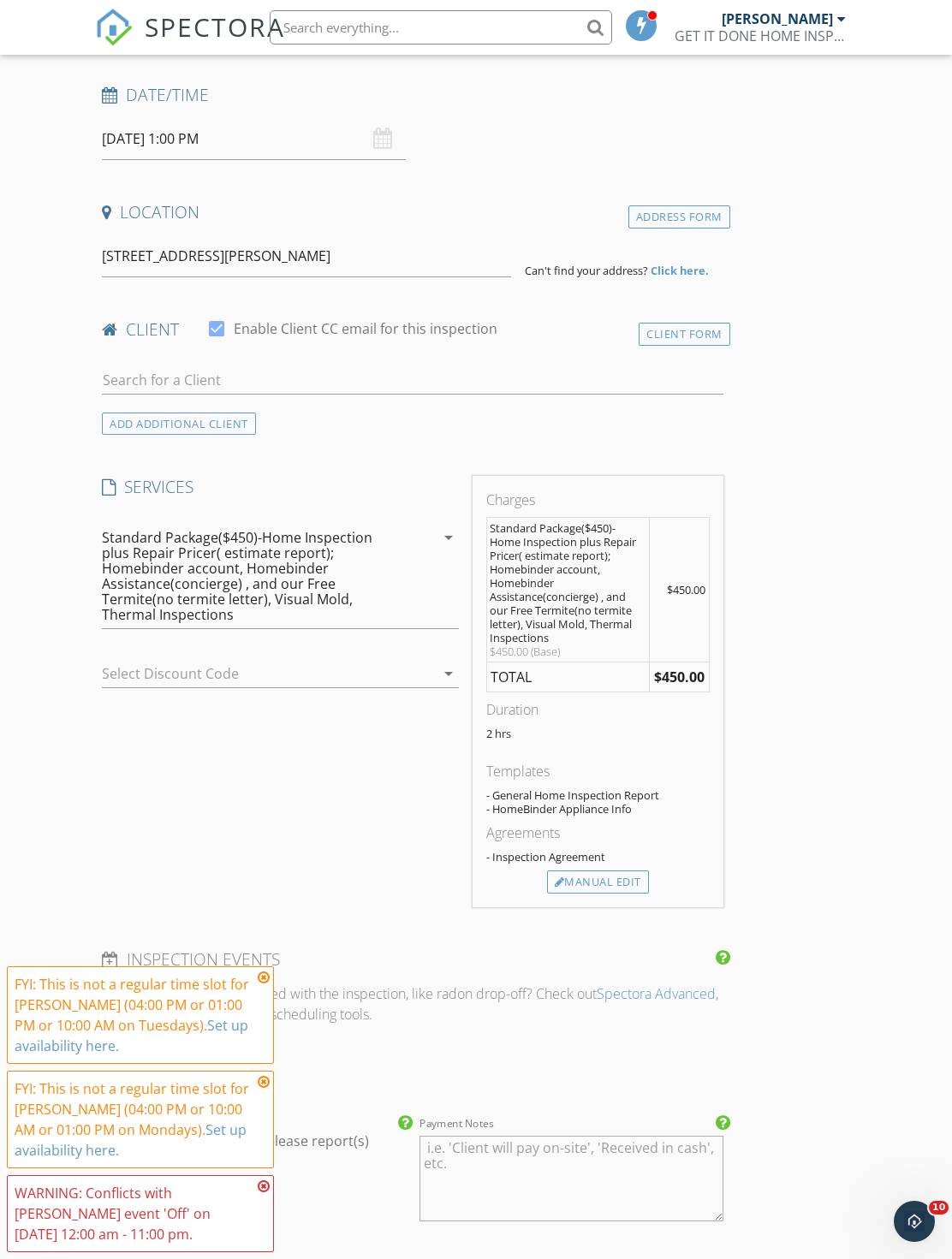
click at [633, 891] on div "Manual Edit" at bounding box center [597, 883] width 102 height 24
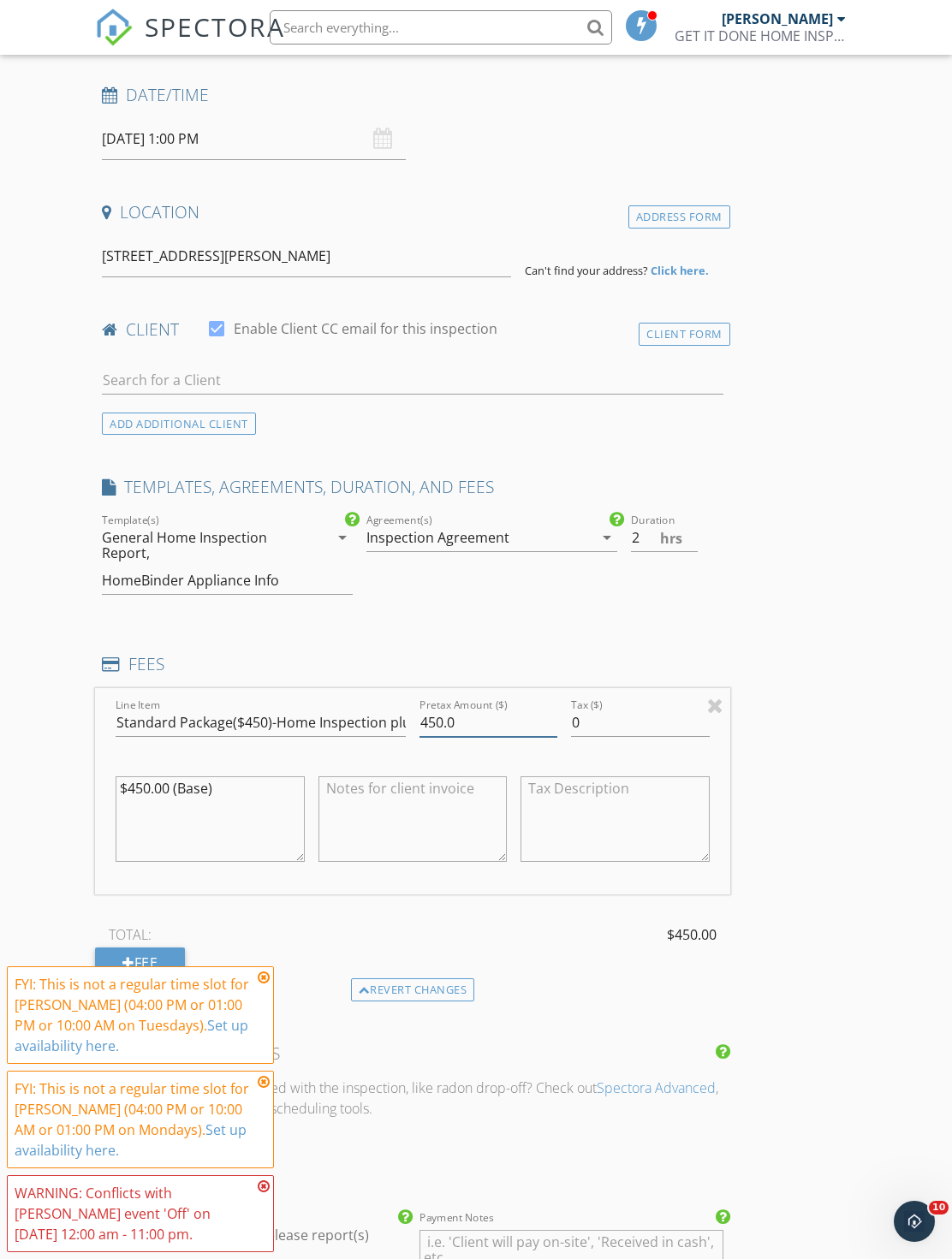
click at [521, 724] on input "450.0" at bounding box center [487, 722] width 138 height 29
type input "4"
type input "250"
click at [239, 718] on input "Standard Package($450)-Home Inspection plus Repair Pricer( estimate report); Ho…" at bounding box center [261, 723] width 290 height 29
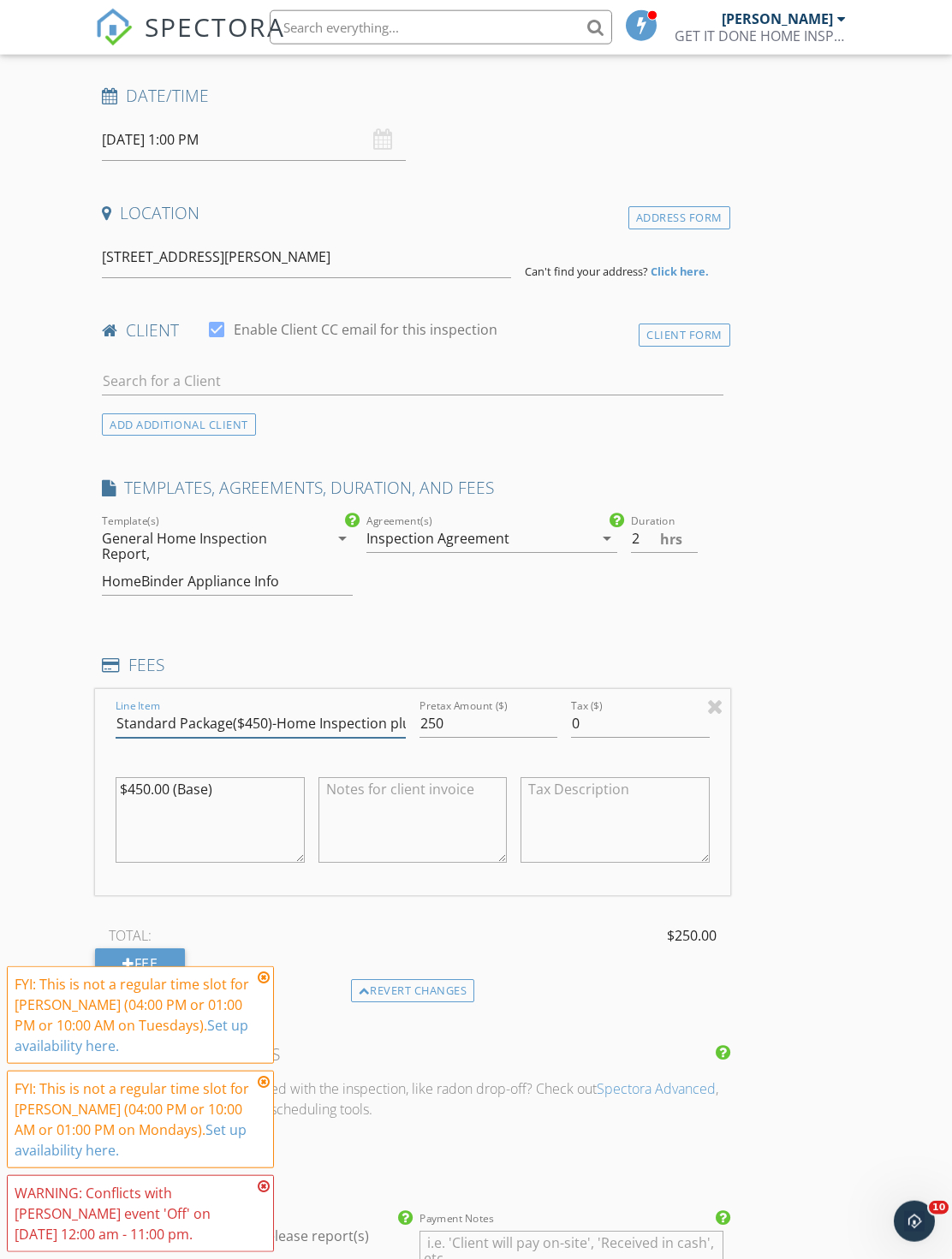
click at [249, 726] on input "Standard Package($450)-Home Inspection plus Repair Pricer( estimate report); Ho…" at bounding box center [261, 723] width 290 height 29
click at [263, 723] on input "Standard Package($450)-Home Inspection plus Repair Pricer( estimate report); Ho…" at bounding box center [261, 723] width 290 height 29
click at [261, 723] on input "Standard Package($450)-Home Inspection plus Repair Pricer( estimate report); Ho…" at bounding box center [261, 723] width 290 height 29
type input "Standard Package($250)-Home Inspection plus Repair Pricer( estimate report); Ho…"
click at [133, 786] on textarea "$450.00 (Base)" at bounding box center [210, 819] width 188 height 85
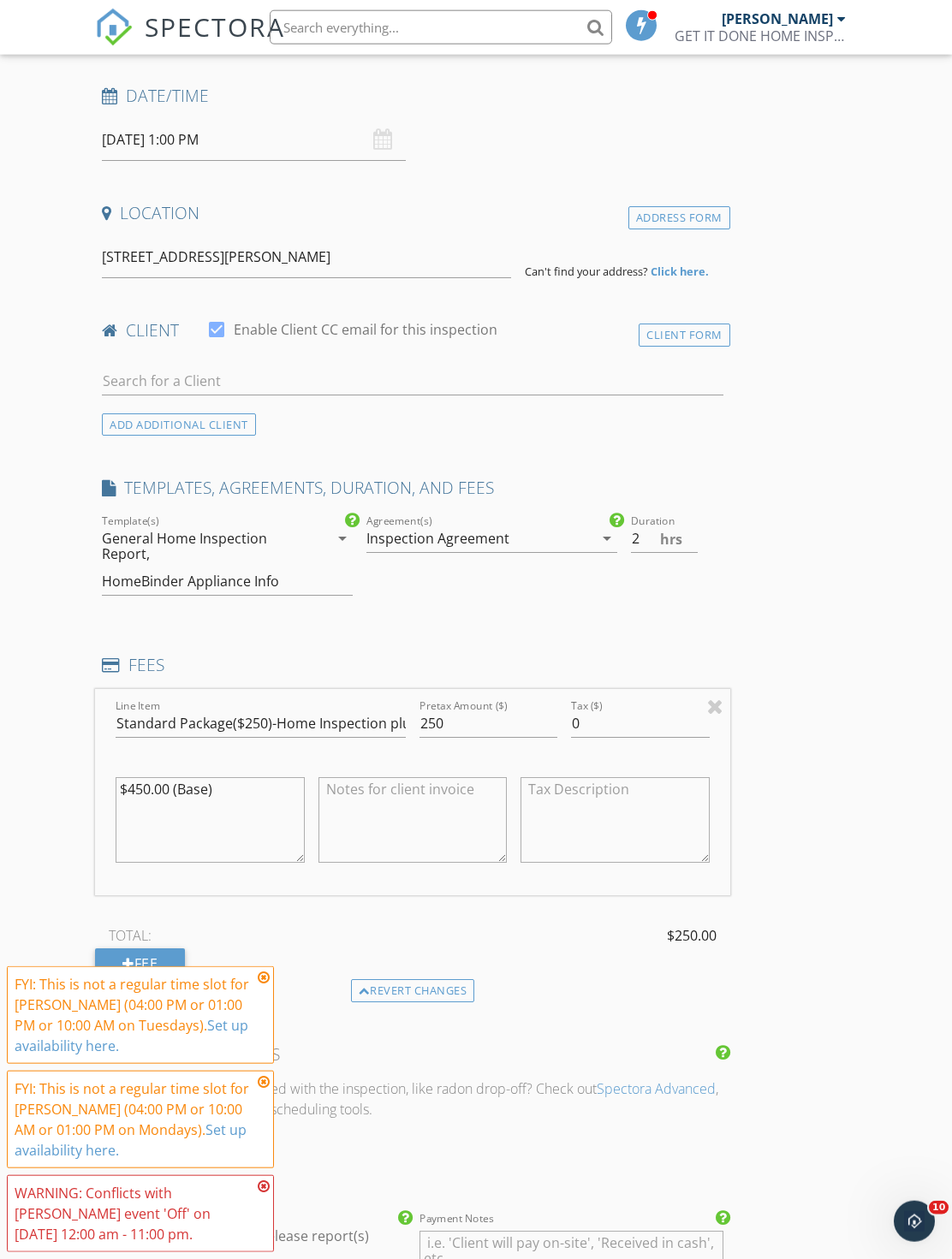
click at [131, 778] on textarea "$450.00 (Base)" at bounding box center [210, 819] width 188 height 85
click at [129, 794] on textarea "$450.00 (Base)" at bounding box center [210, 819] width 188 height 85
click at [133, 788] on textarea "$450.00 (Base)" at bounding box center [210, 819] width 188 height 85
click at [150, 769] on div "$450.00 (Base)" at bounding box center [210, 820] width 188 height 103
click at [144, 777] on textarea "$450.00 (Base)" at bounding box center [210, 819] width 188 height 85
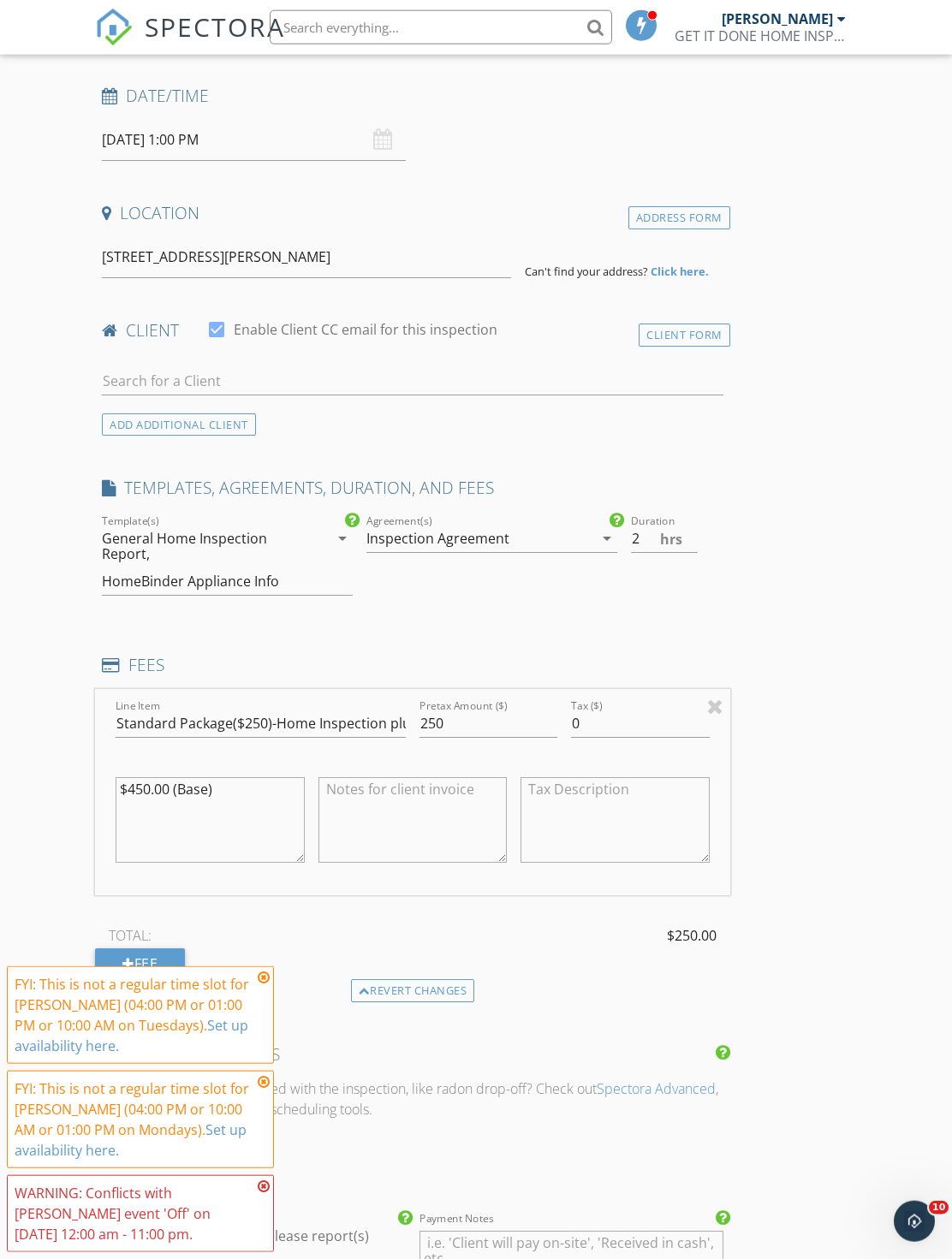
click at [135, 789] on textarea "$450.00 (Base)" at bounding box center [210, 819] width 188 height 85
click at [138, 782] on textarea "$450.00 (Base)" at bounding box center [210, 819] width 188 height 85
click at [134, 788] on textarea "$450.00 (Base)" at bounding box center [210, 819] width 188 height 85
type textarea "$250.00 (Base)"
click at [437, 731] on input "250" at bounding box center [487, 723] width 138 height 29
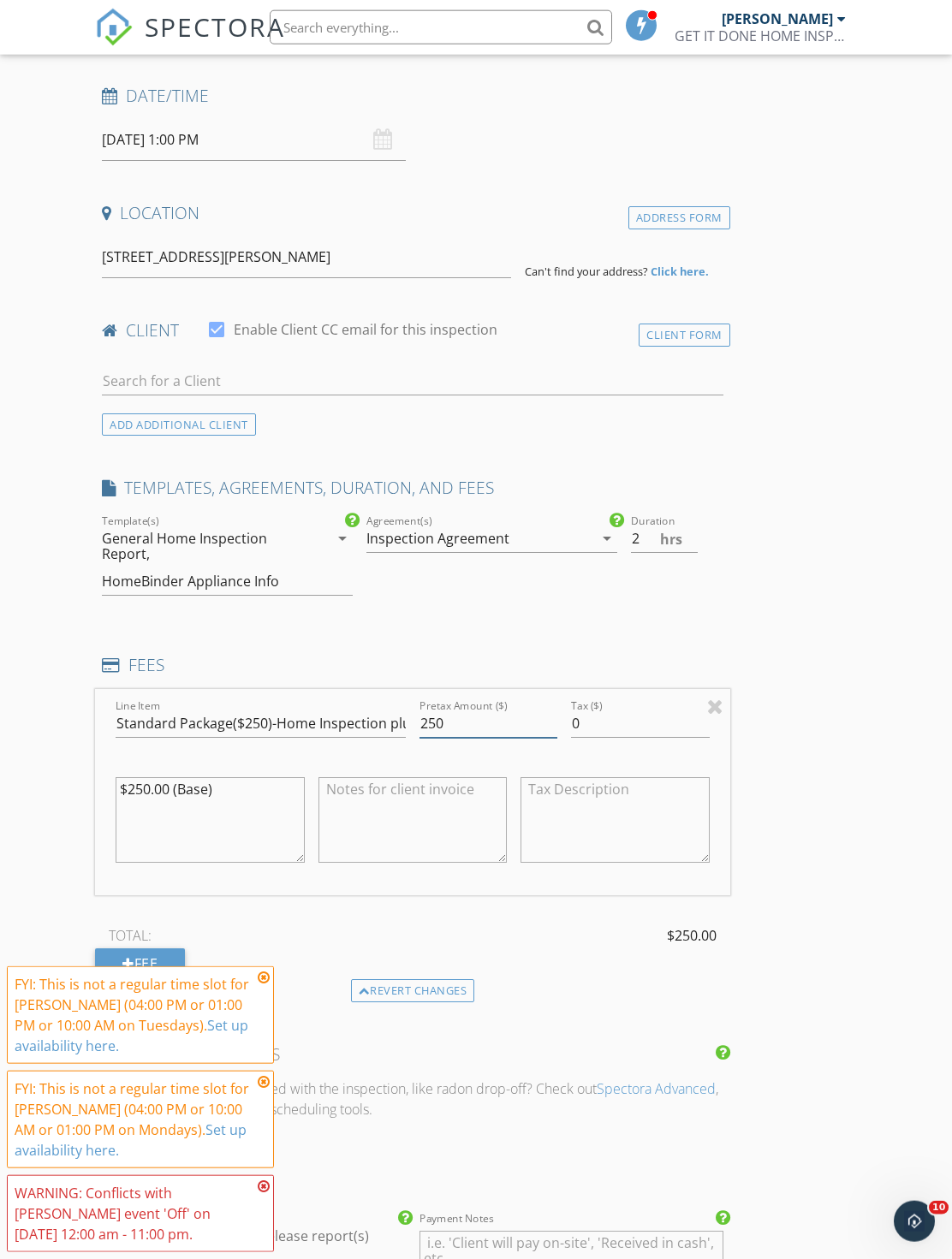
click at [441, 731] on input "250" at bounding box center [487, 723] width 138 height 29
click at [440, 727] on input "250" at bounding box center [487, 723] width 138 height 29
type input "100"
click at [160, 778] on textarea "$250.00 (Base)" at bounding box center [210, 819] width 188 height 85
click at [148, 777] on textarea "$250.00 (Base)" at bounding box center [210, 819] width 188 height 85
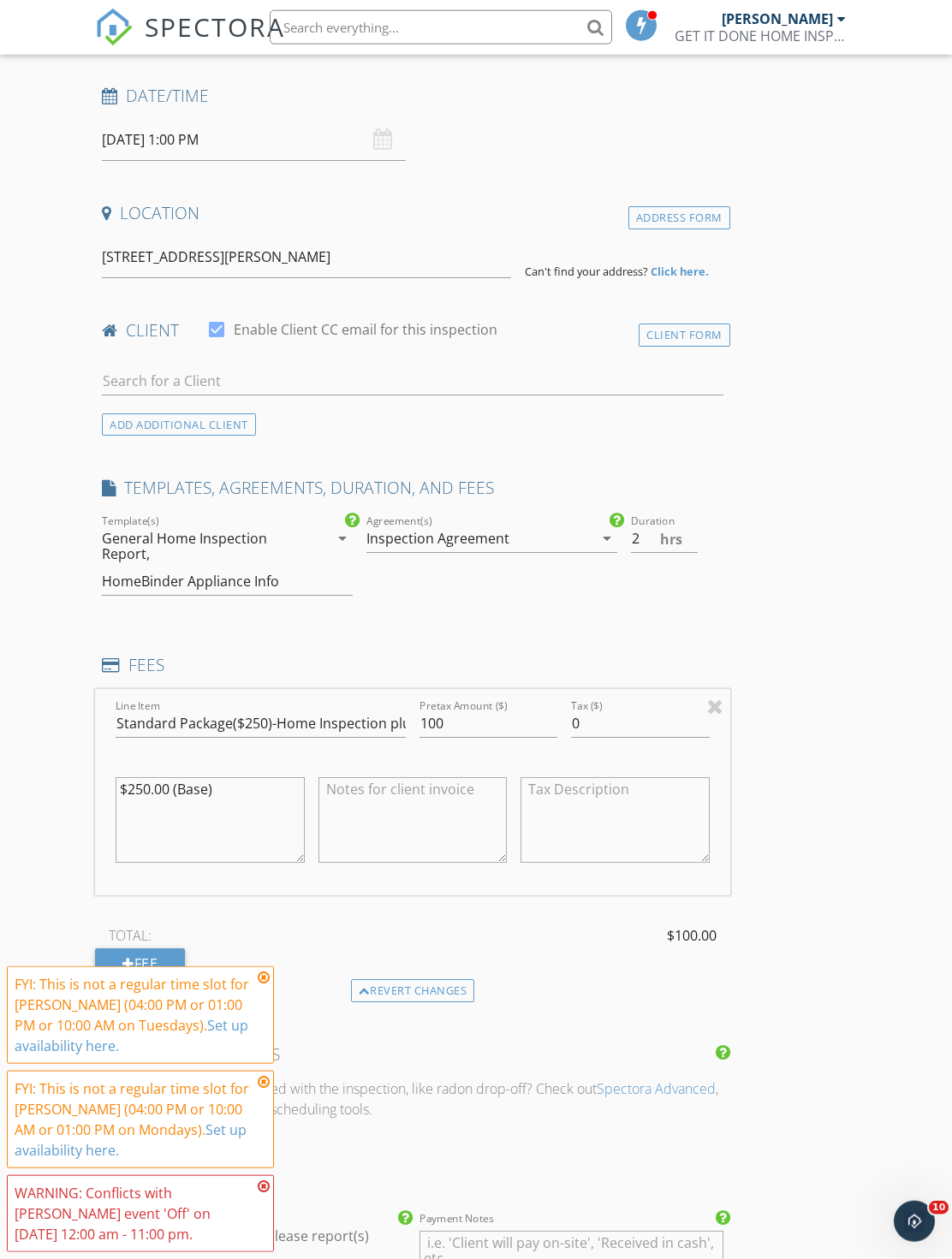
click at [140, 781] on textarea "$250.00 (Base)" at bounding box center [210, 819] width 188 height 85
click at [131, 796] on textarea "$250.00 (Base)" at bounding box center [210, 819] width 188 height 85
click at [142, 782] on textarea "$250.00 (Base)" at bounding box center [210, 819] width 188 height 85
click at [129, 789] on textarea "$250.00 (Base)" at bounding box center [210, 819] width 188 height 85
click at [129, 798] on textarea "$250.00 (Base)" at bounding box center [210, 819] width 188 height 85
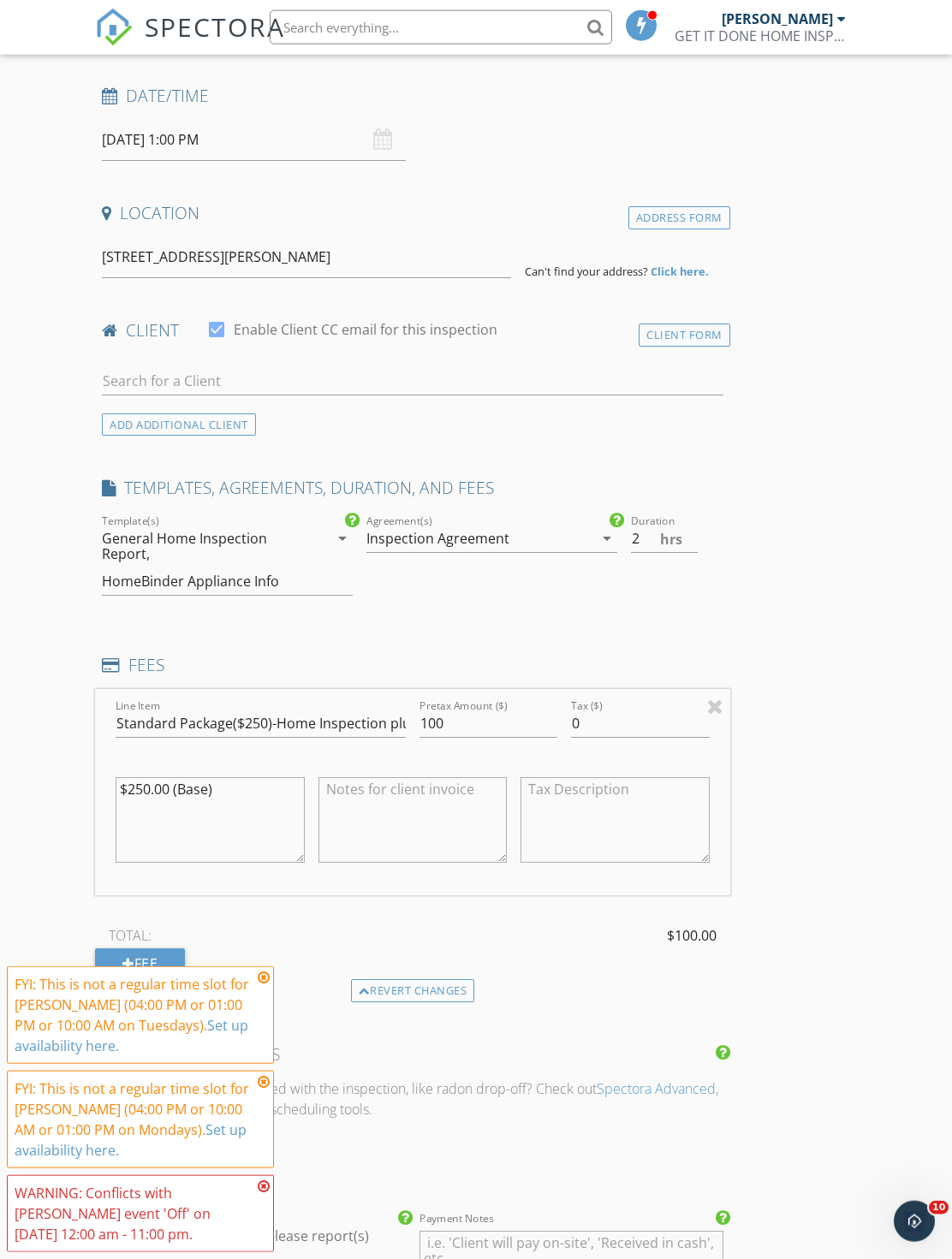
click at [138, 780] on textarea "$250.00 (Base)" at bounding box center [210, 819] width 188 height 85
click at [132, 794] on textarea "$250.00 (Base)" at bounding box center [210, 819] width 188 height 85
click at [139, 794] on textarea "1.00 (Base)" at bounding box center [210, 819] width 188 height 85
click at [133, 787] on textarea "1.00 (Base)" at bounding box center [210, 819] width 188 height 85
click at [131, 777] on textarea "1.00 (Base)" at bounding box center [210, 819] width 188 height 85
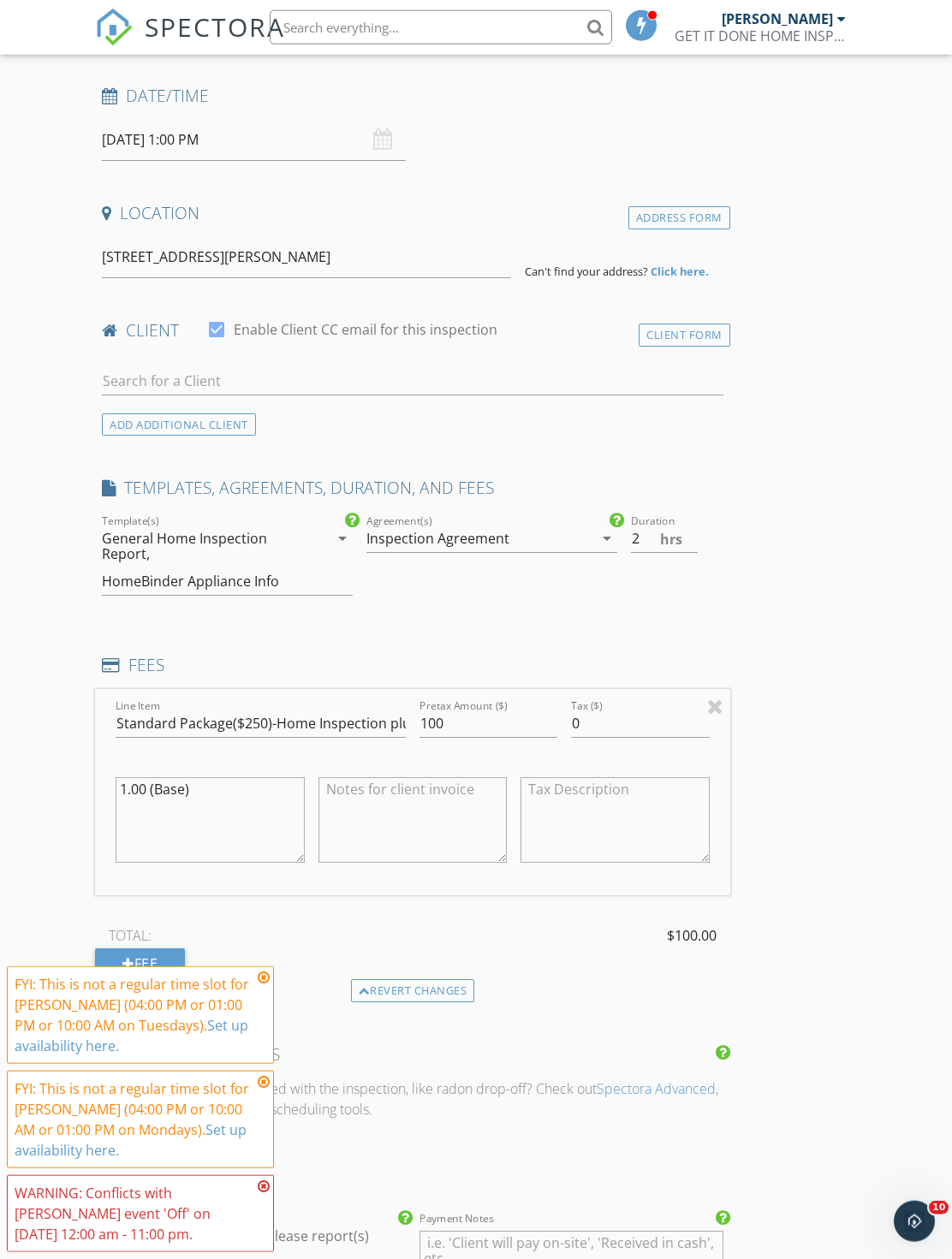
click at [126, 780] on textarea "1.00 (Base)" at bounding box center [210, 819] width 188 height 85
type textarea "100 (Base)"
click at [251, 727] on input "Standard Package($250)-Home Inspection plus Repair Pricer( estimate report); Ho…" at bounding box center [261, 723] width 290 height 29
click at [249, 727] on input "Standard Package($250)-Home Inspection plus Repair Pricer( estimate report); Ho…" at bounding box center [261, 723] width 290 height 29
click at [253, 728] on input "Standard Package($250)-Home Inspection plus Repair Pricer( estimate report); Ho…" at bounding box center [261, 723] width 290 height 29
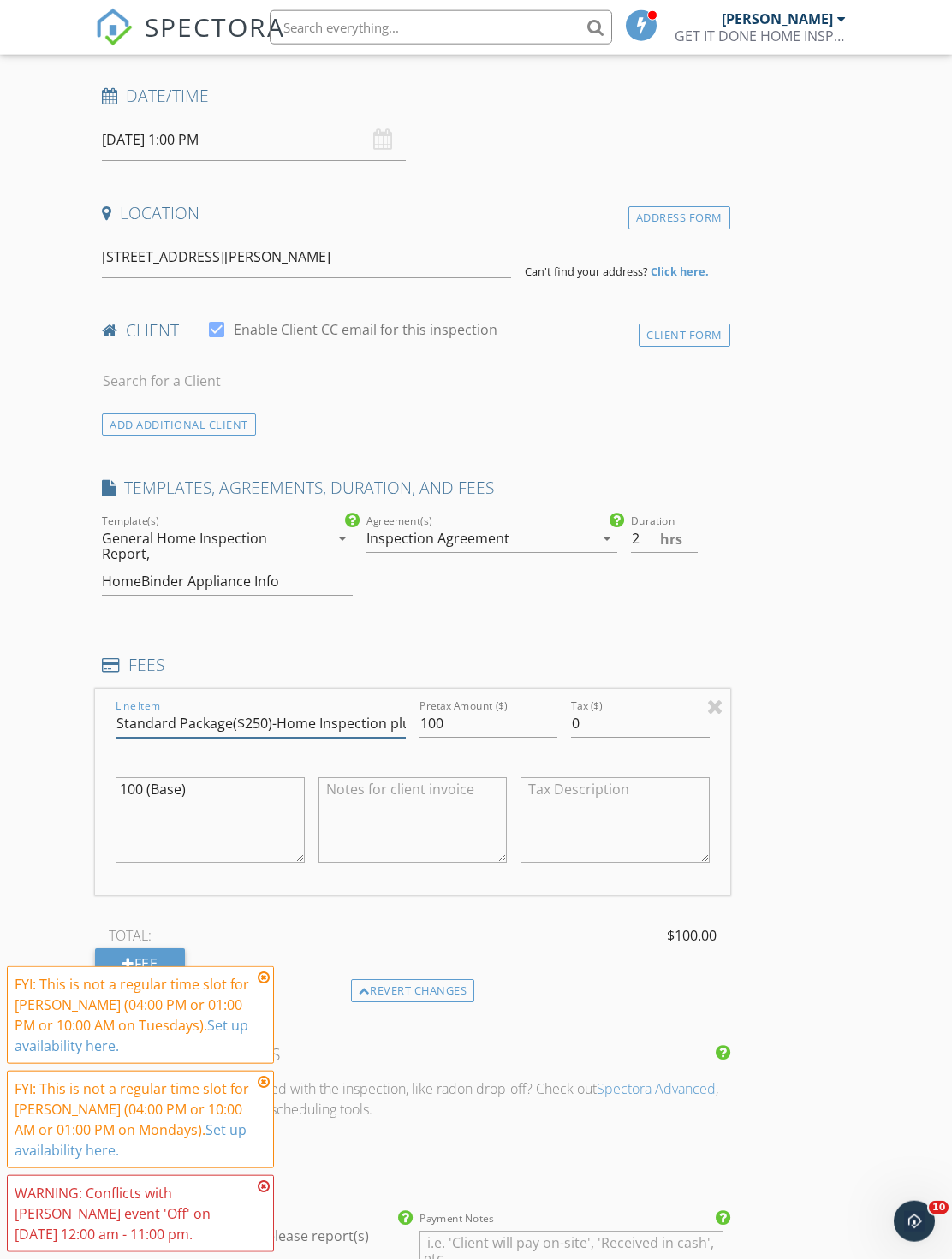
click at [247, 718] on input "Standard Package($250)-Home Inspection plus Repair Pricer( estimate report); Ho…" at bounding box center [261, 723] width 290 height 29
click at [261, 718] on input "Standard Package($250)-Home Inspection plus Repair Pricer( estimate report); Ho…" at bounding box center [261, 723] width 290 height 29
click at [255, 715] on input "Standard Package($250)-Home Inspection plus Repair Pricer( estimate report); Ho…" at bounding box center [261, 723] width 290 height 29
click at [251, 720] on input "Standard Package($250)-Home Inspection plus Repair Pricer( estimate report); Ho…" at bounding box center [261, 723] width 290 height 29
type input "Standard Package($100)-Home Inspection plus Repair Pricer( estimate report); Ho…"
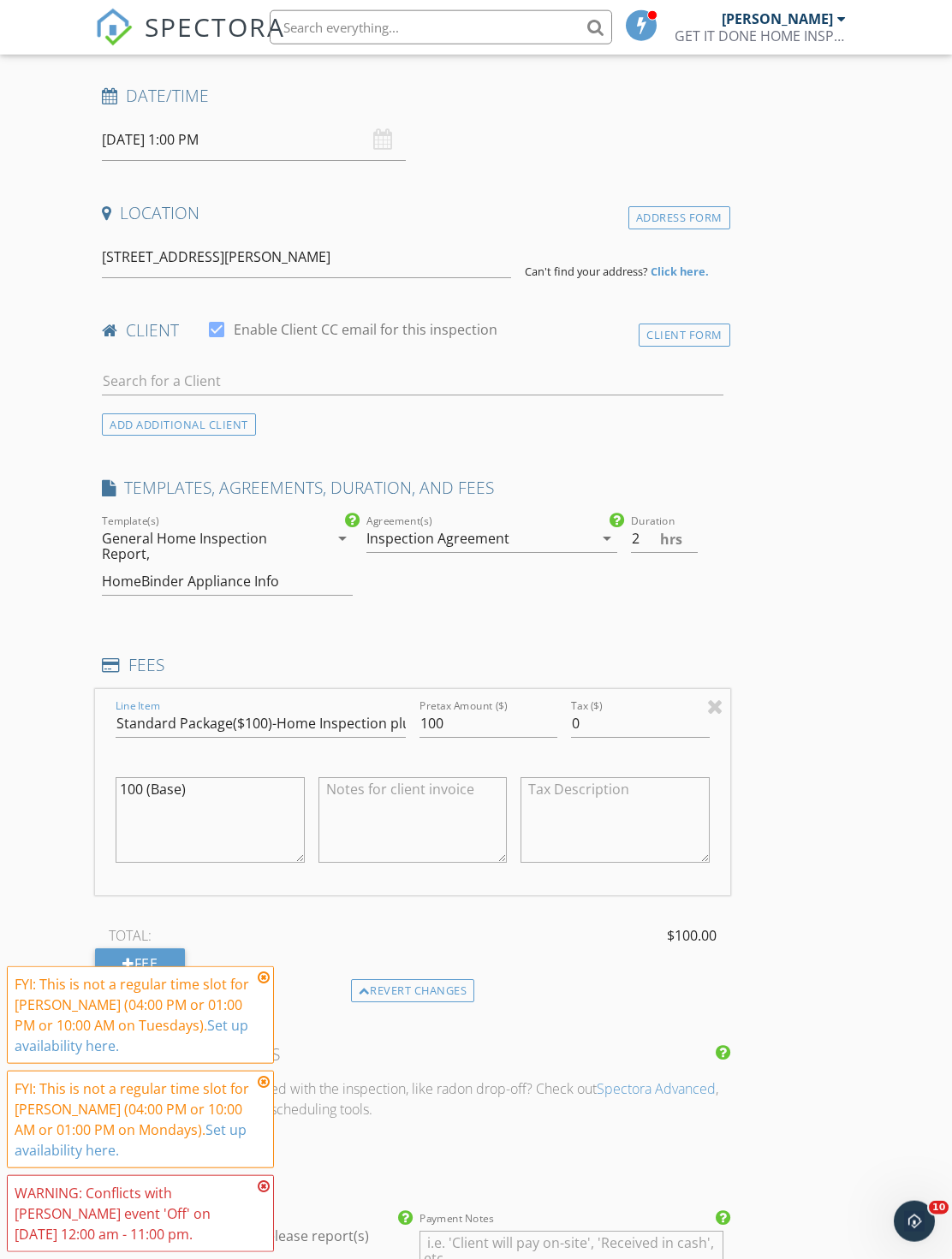
click at [666, 563] on div at bounding box center [677, 565] width 92 height 10
click at [651, 547] on input "2" at bounding box center [664, 538] width 66 height 29
type input "1"
click at [810, 720] on div "INSPECTOR(S) check_box JERMAINE JACKSON PRIMARY JERMAINE JACKSON arrow_drop_dow…" at bounding box center [476, 1197] width 762 height 2493
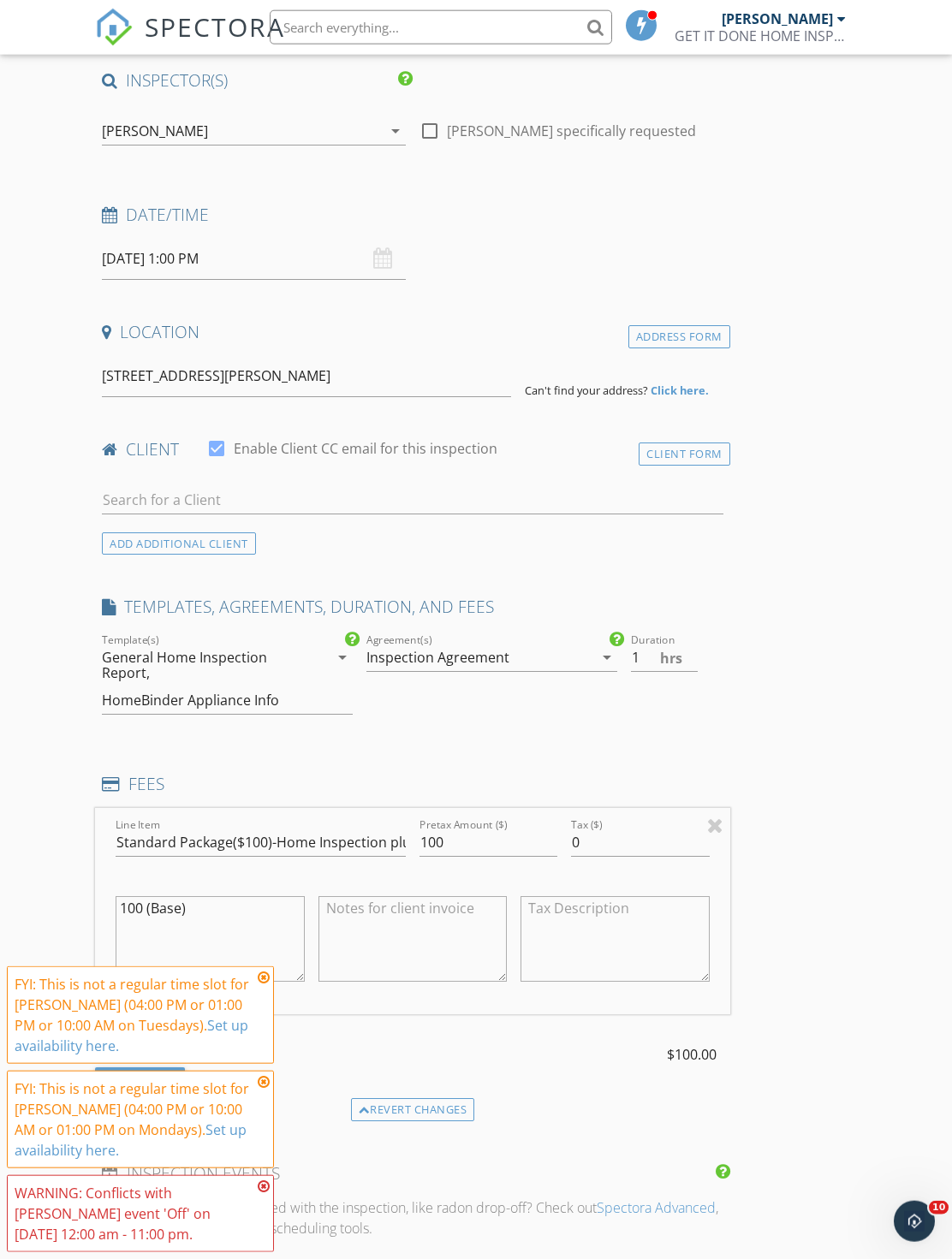
scroll to position [0, 0]
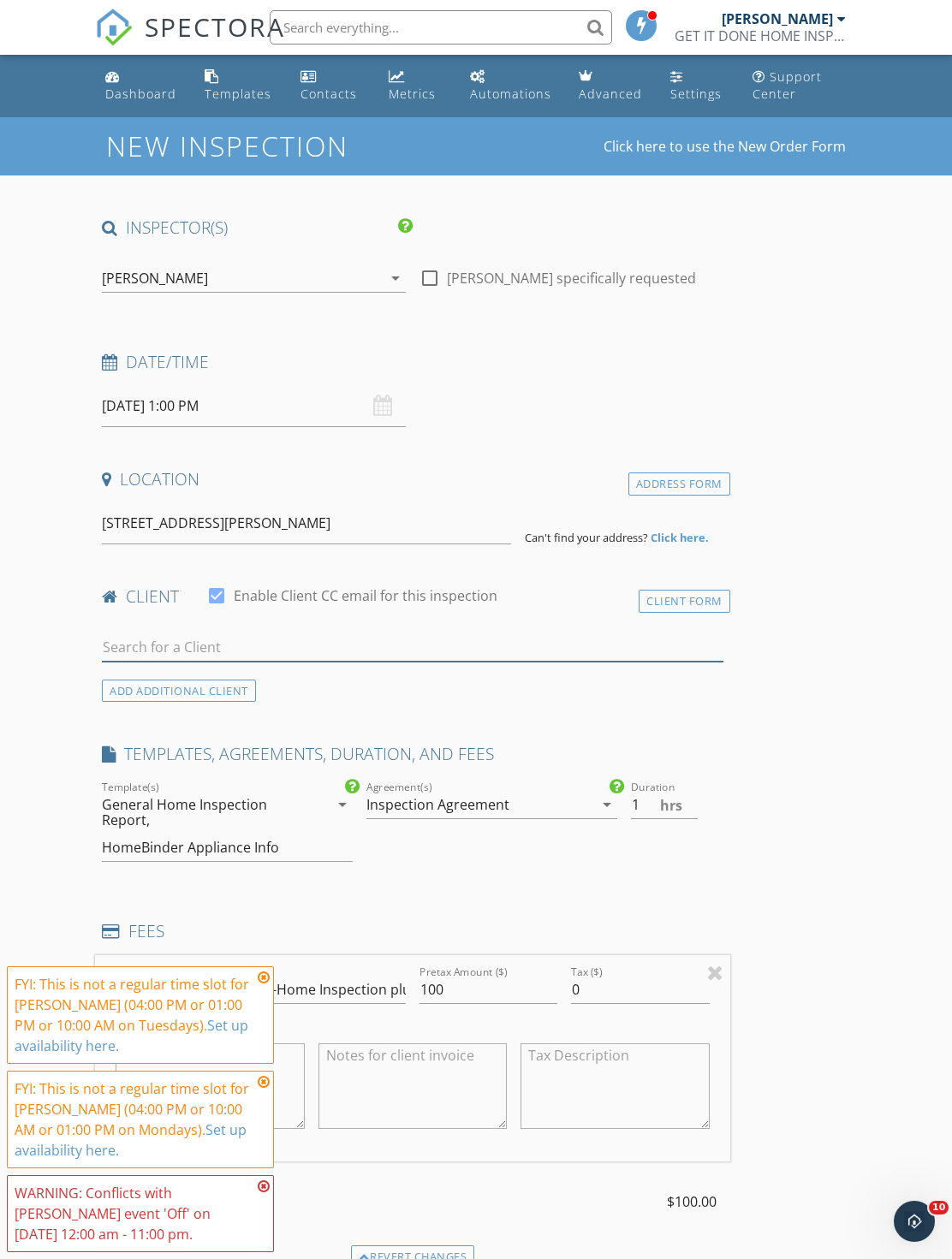
click at [393, 658] on input "text" at bounding box center [412, 647] width 620 height 29
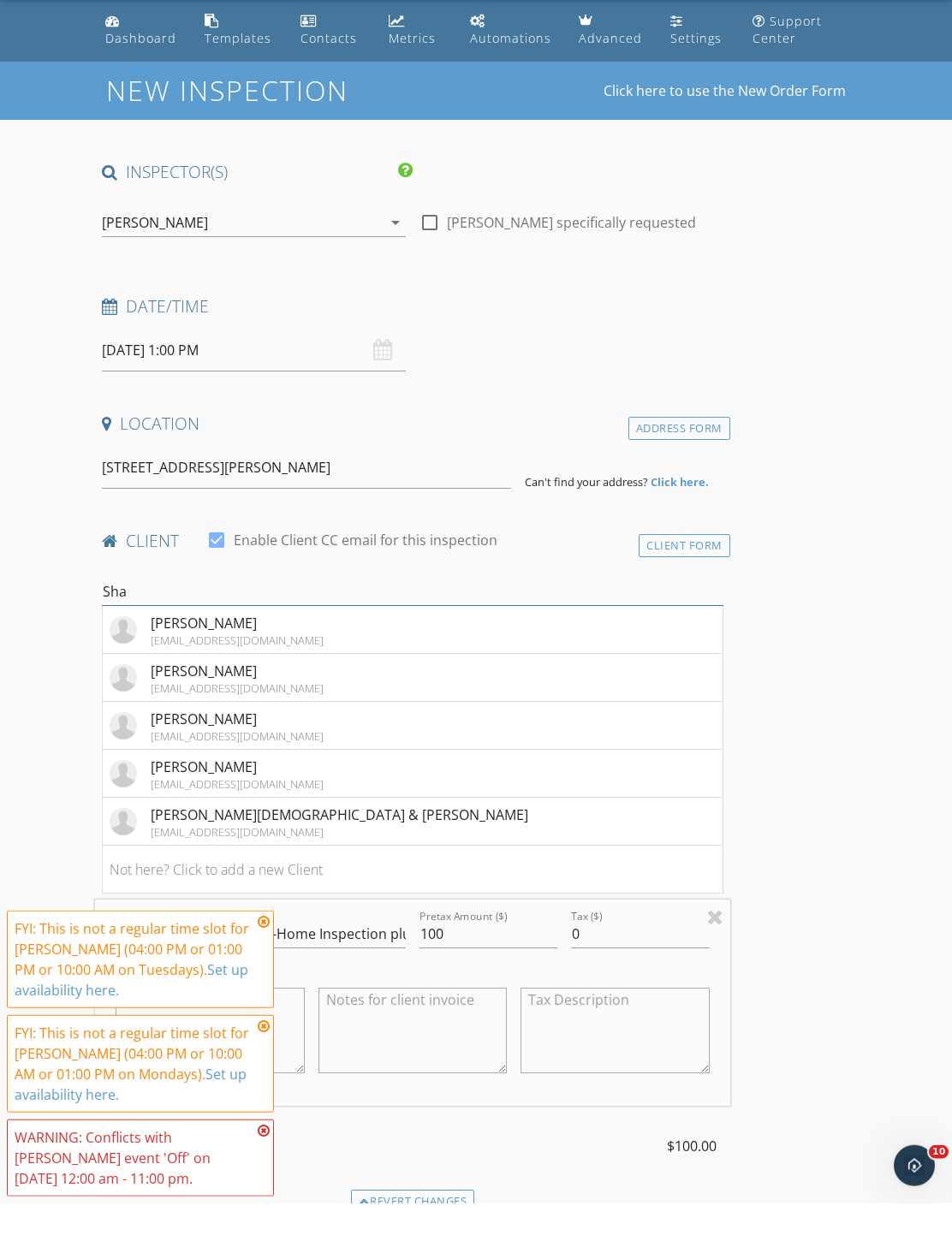
click at [286, 633] on input "Sha" at bounding box center [412, 647] width 620 height 29
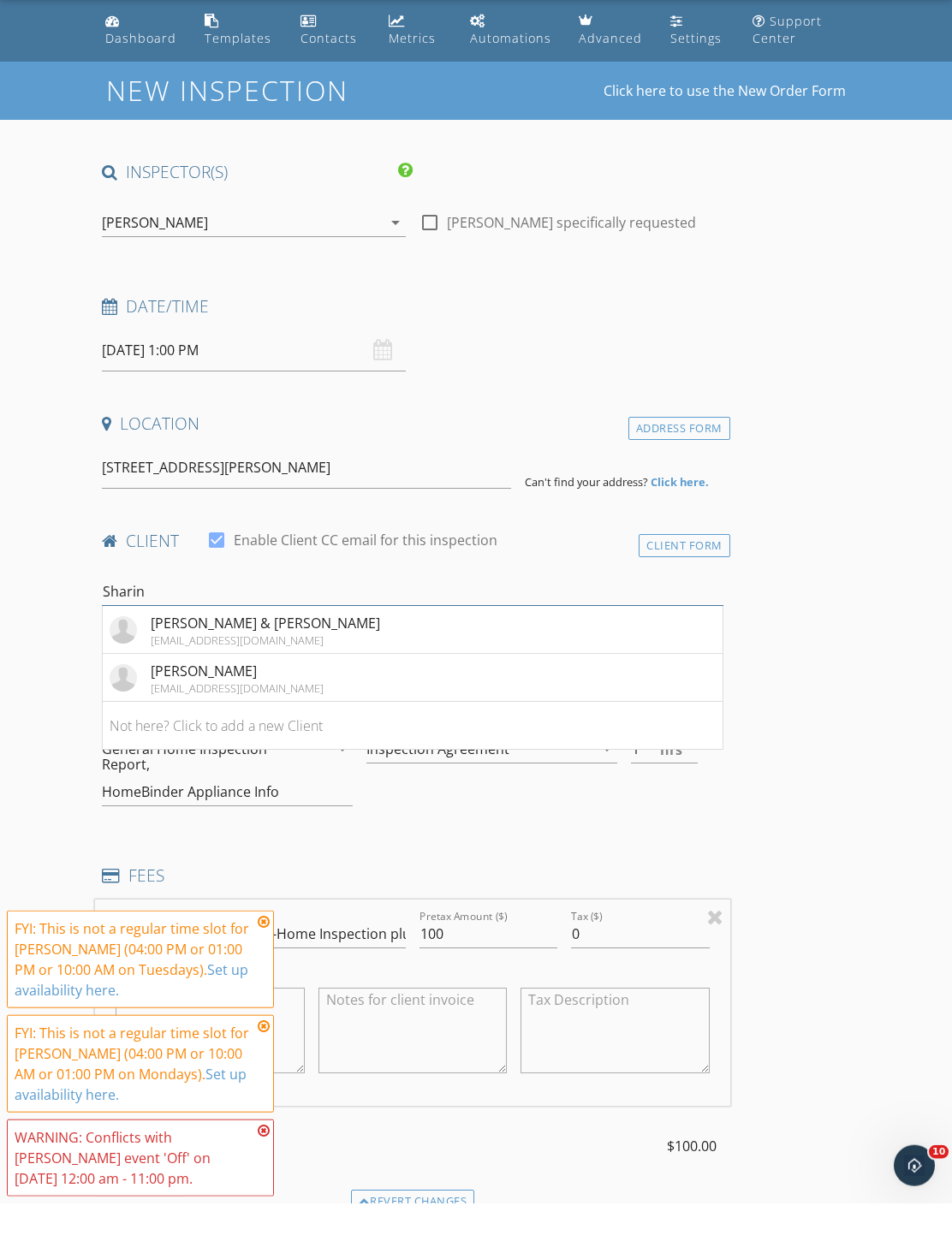
type input "Sharin"
click at [398, 709] on li "Sharina Harris sharinaharris13@gmail.com" at bounding box center [412, 733] width 619 height 48
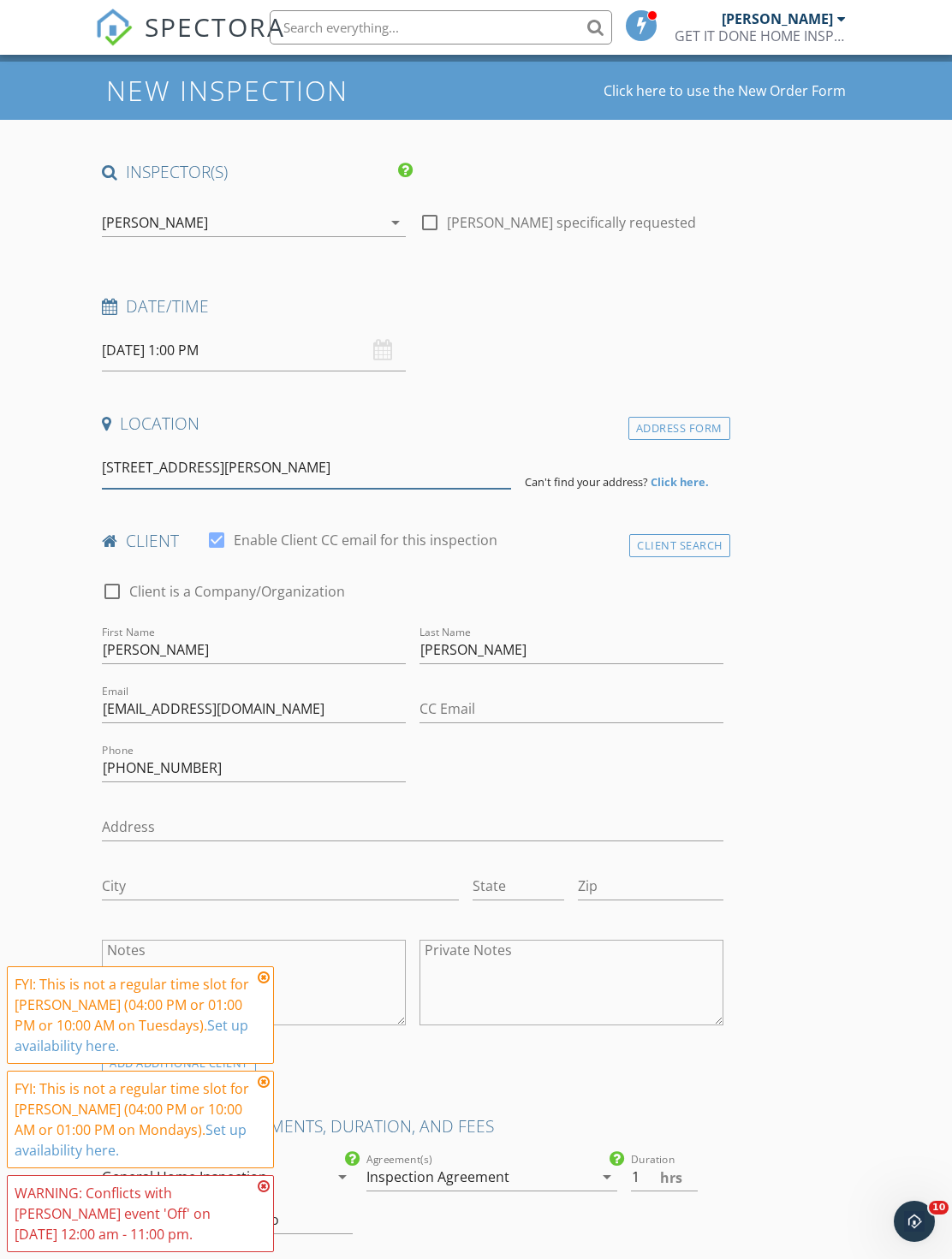
click at [410, 481] on input "755 Hammond dr" at bounding box center [306, 468] width 409 height 42
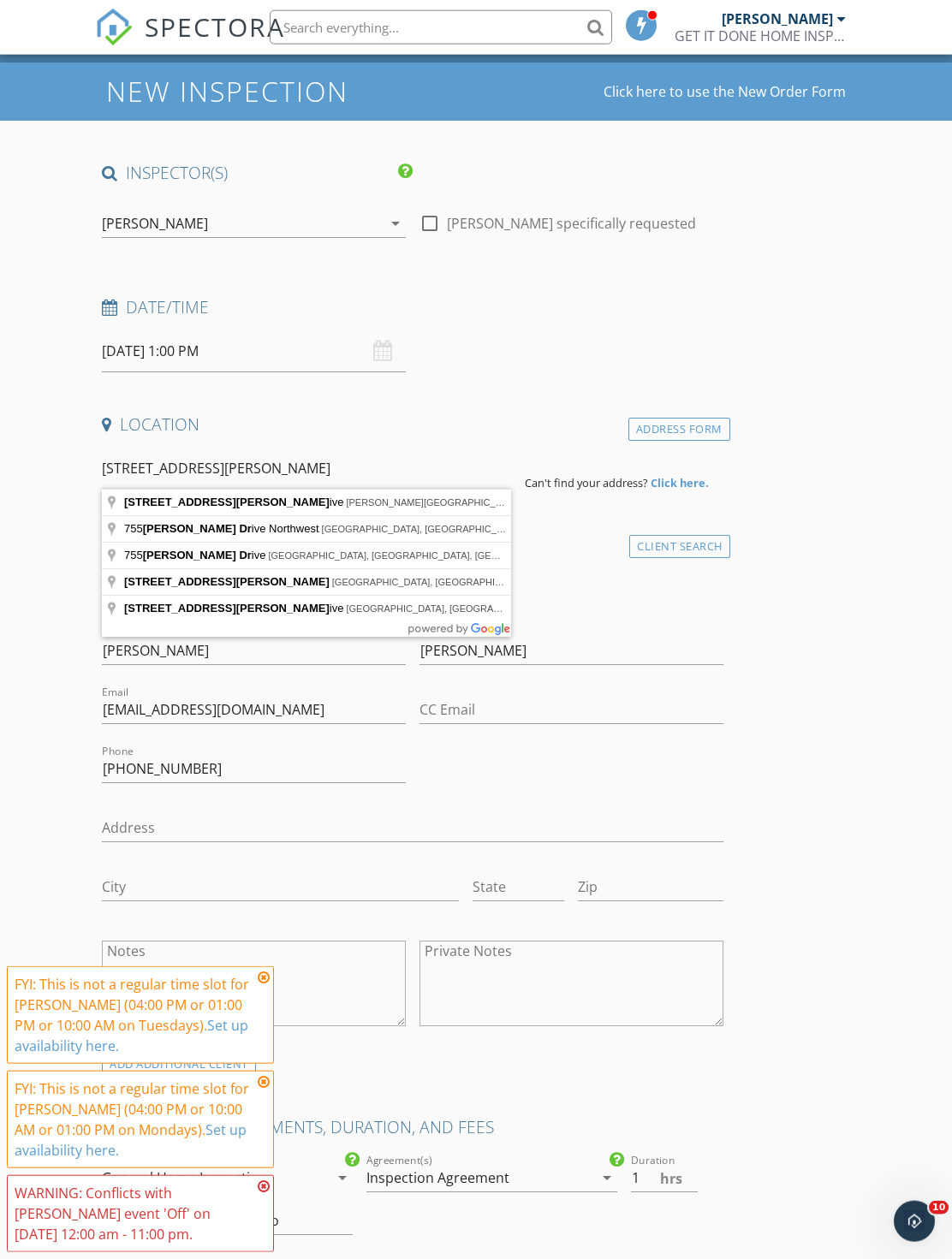
type input "755 Hammond Drive, Sandy Springs, GA, USA"
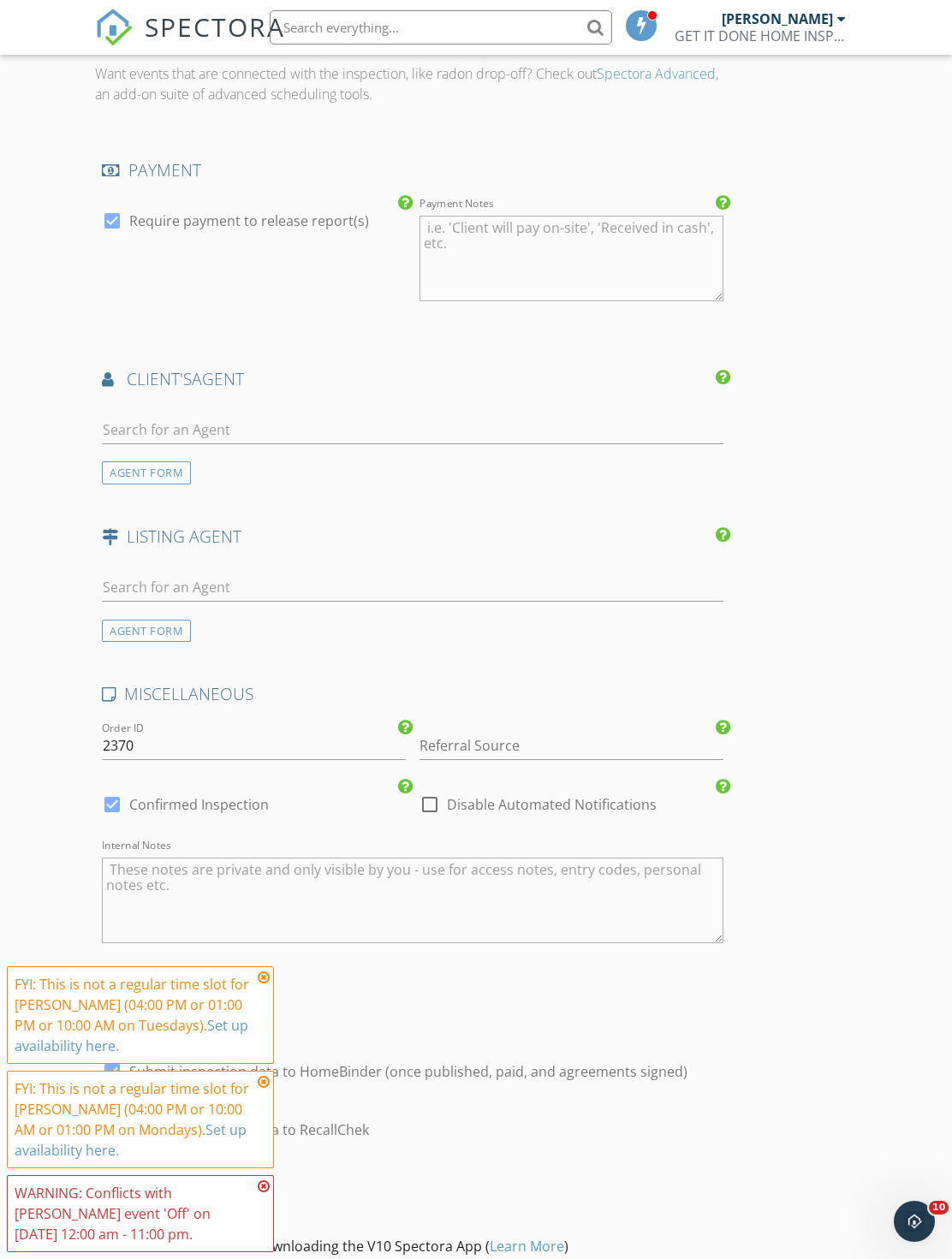
scroll to position [2188, 0]
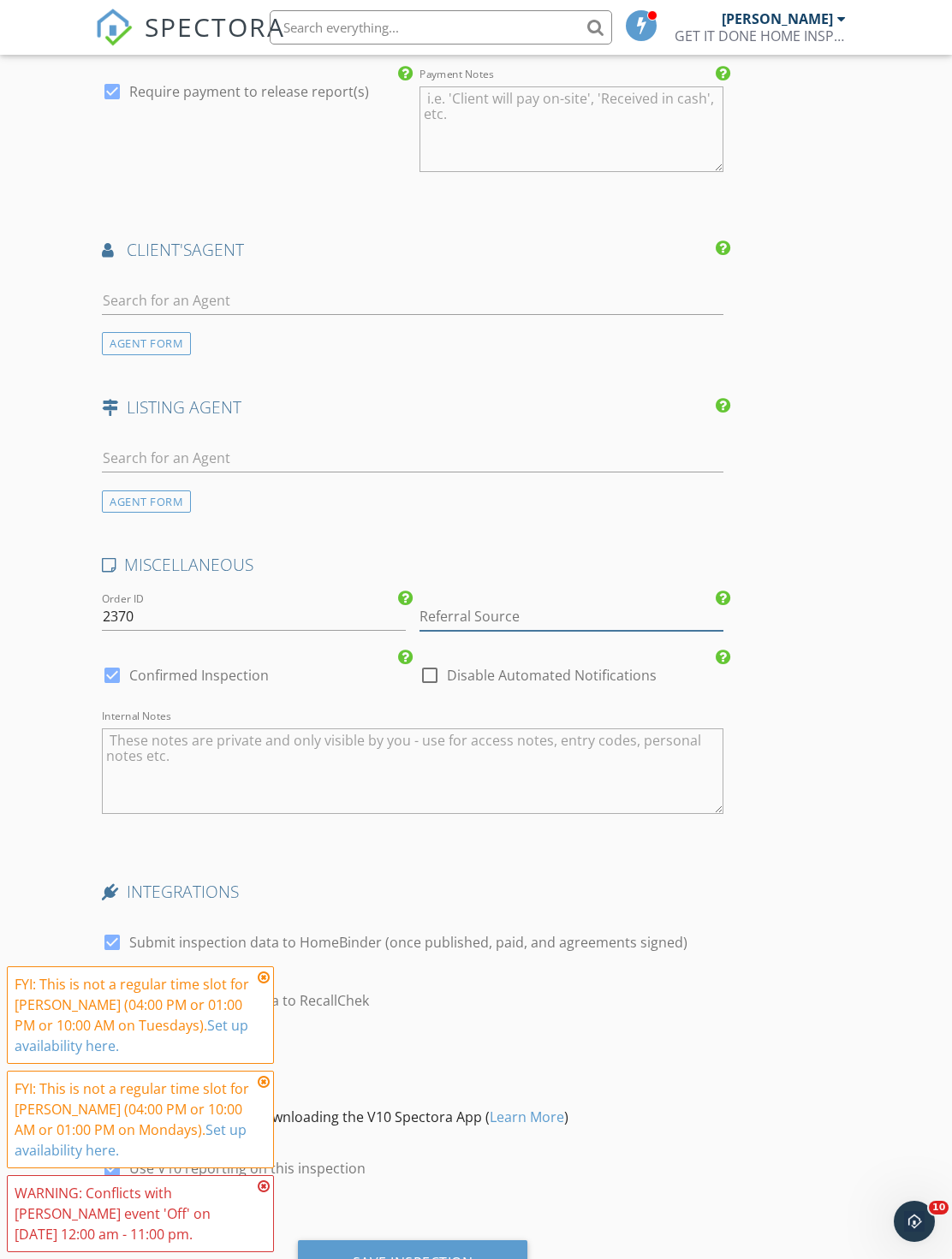
click at [516, 620] on input "Referral Source" at bounding box center [571, 616] width 304 height 29
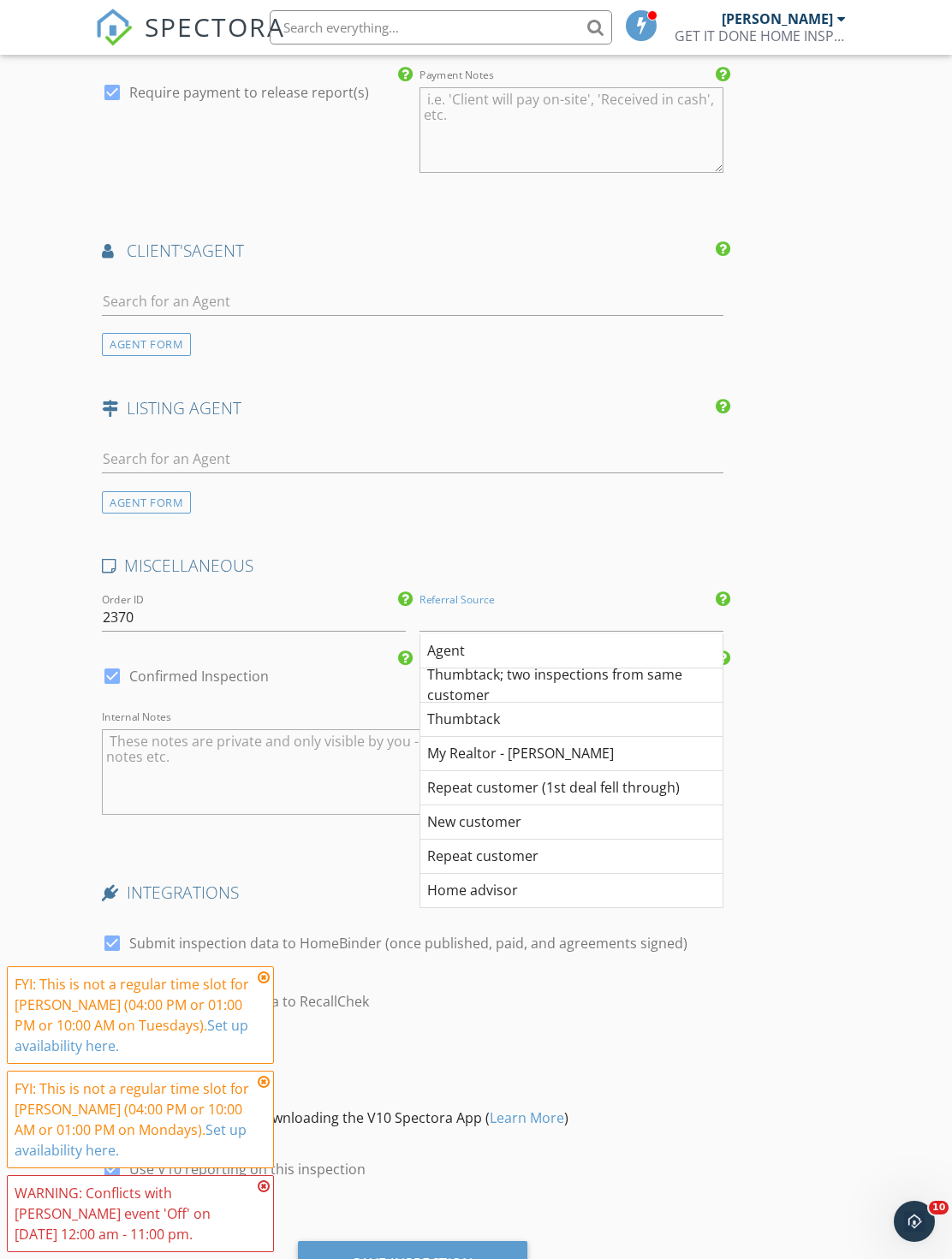
click at [658, 786] on div "Repeat customer (1st deal fell through)" at bounding box center [571, 787] width 302 height 35
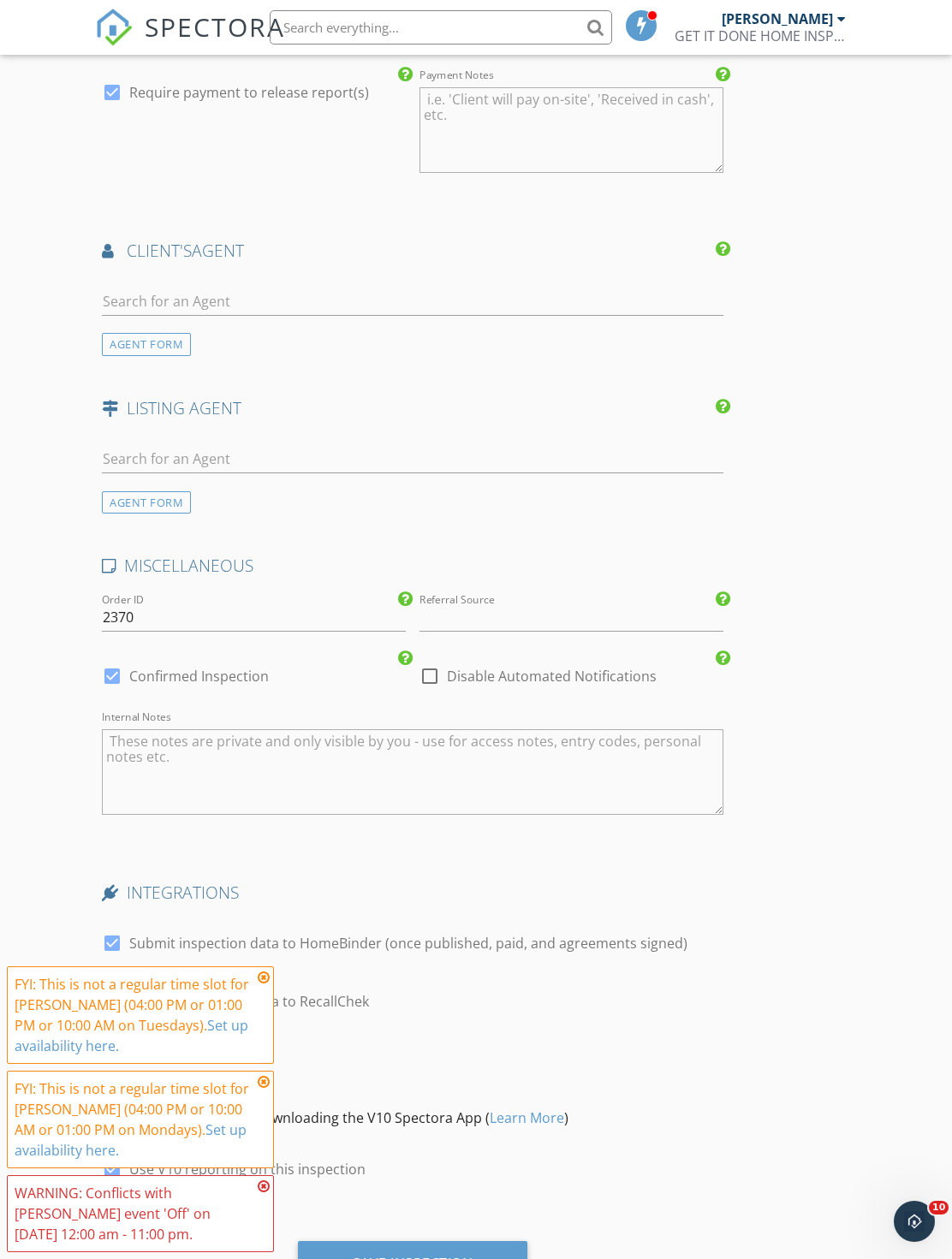
type input "Repeat customer (1st deal fell through)"
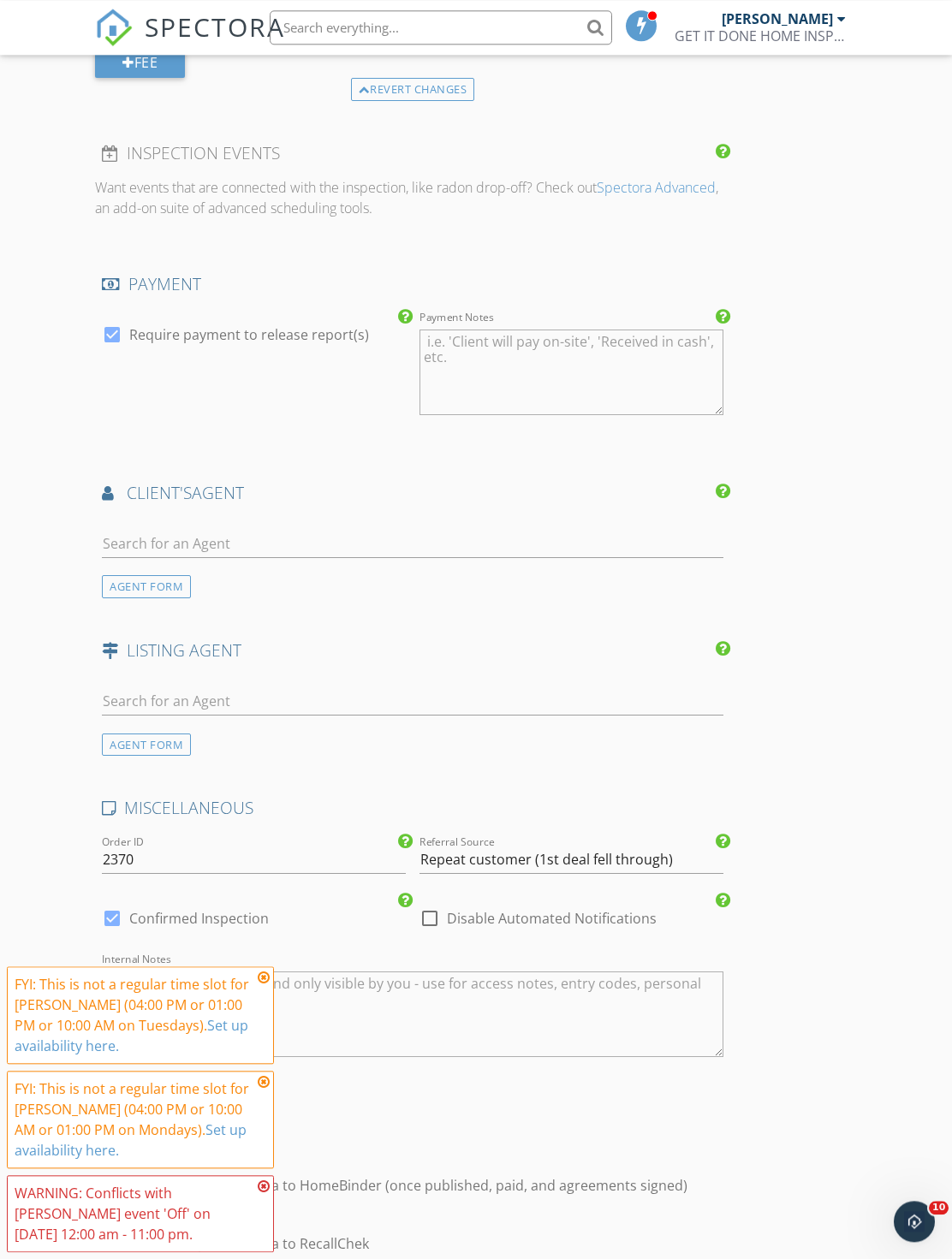
scroll to position [2188, 0]
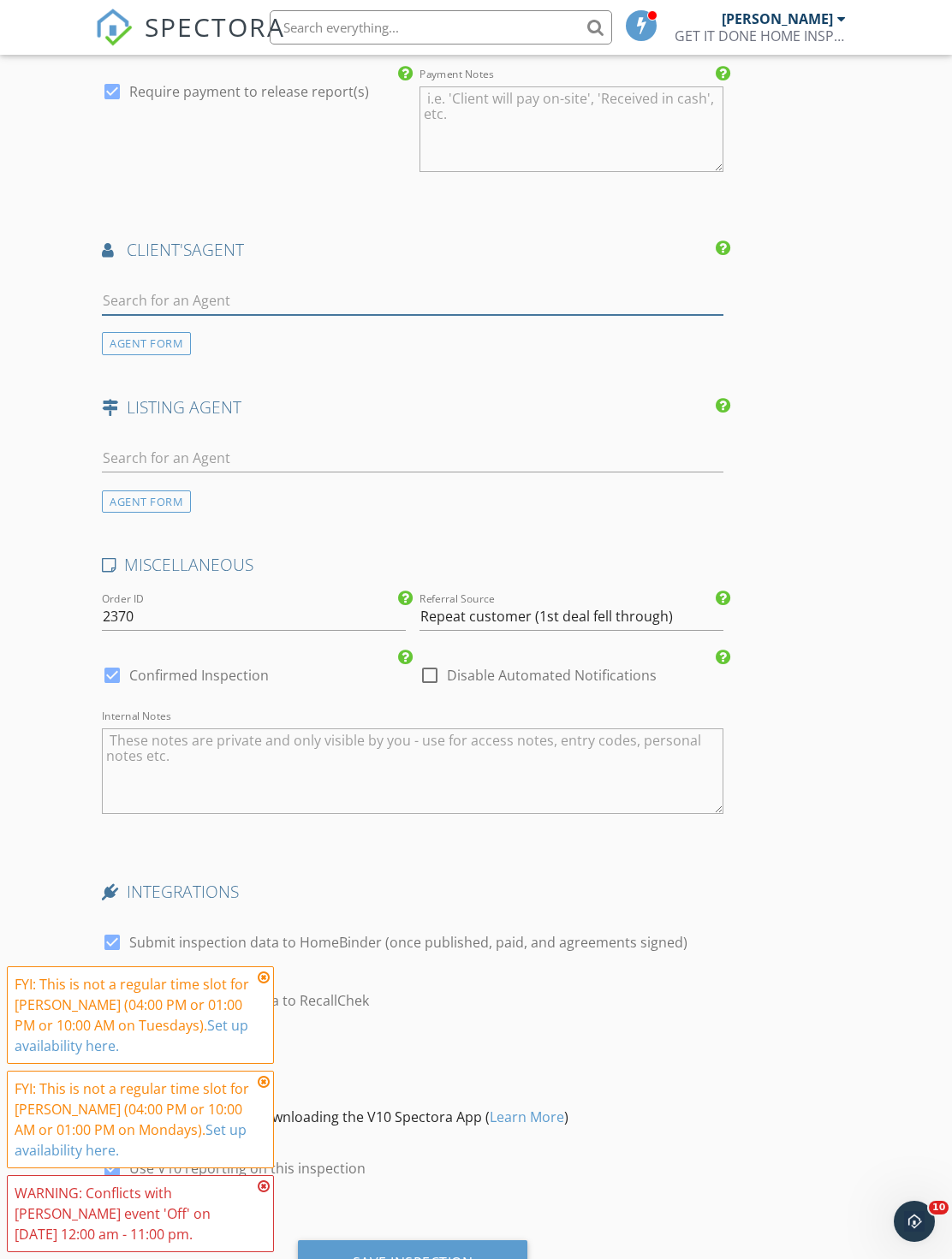
click at [475, 298] on input "text" at bounding box center [412, 300] width 620 height 29
type input "Sherwin"
click at [552, 296] on input "Sherwin" at bounding box center [412, 301] width 620 height 29
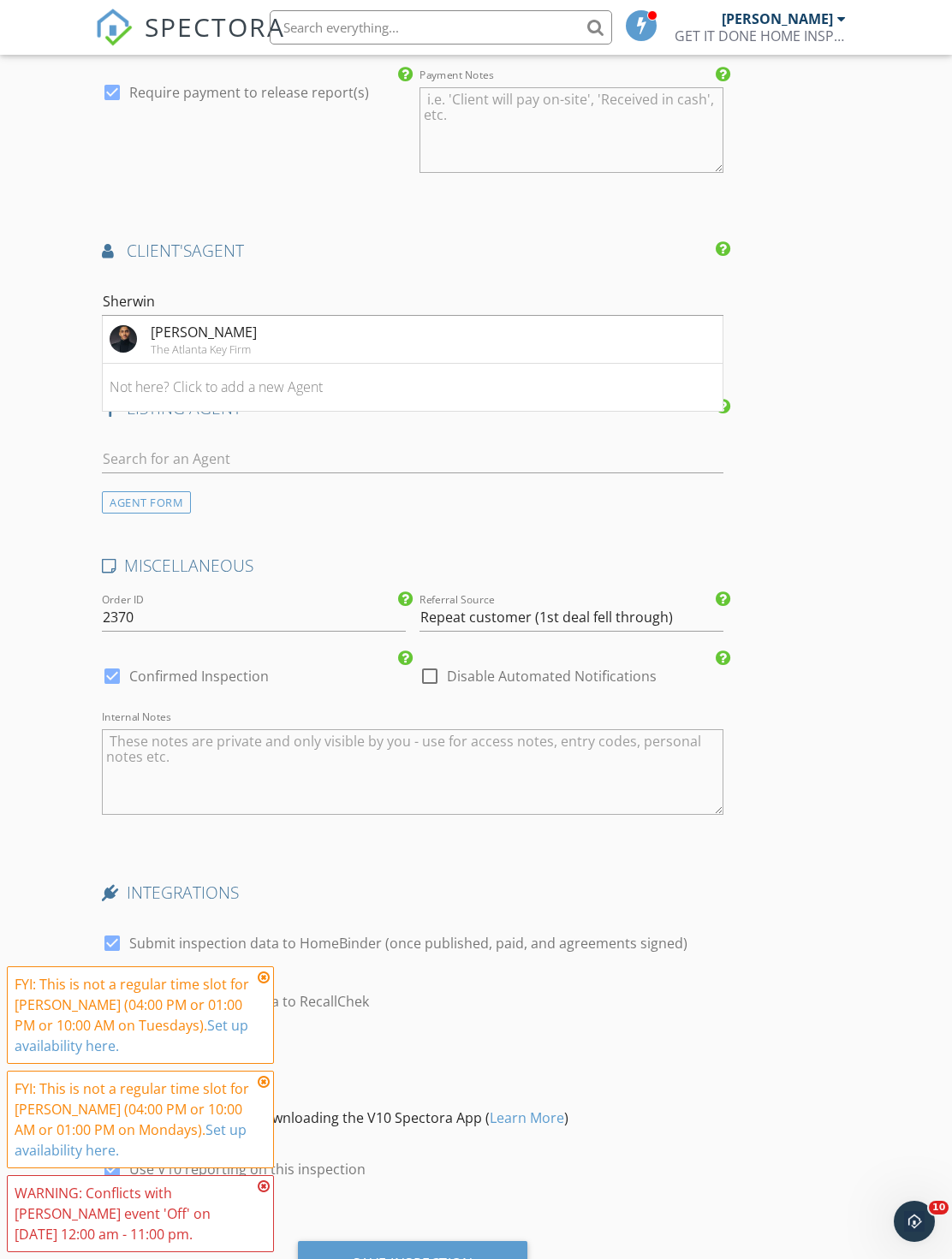
click at [506, 340] on li "Sherwin McDonald The Atlanta Key Firm" at bounding box center [412, 340] width 619 height 48
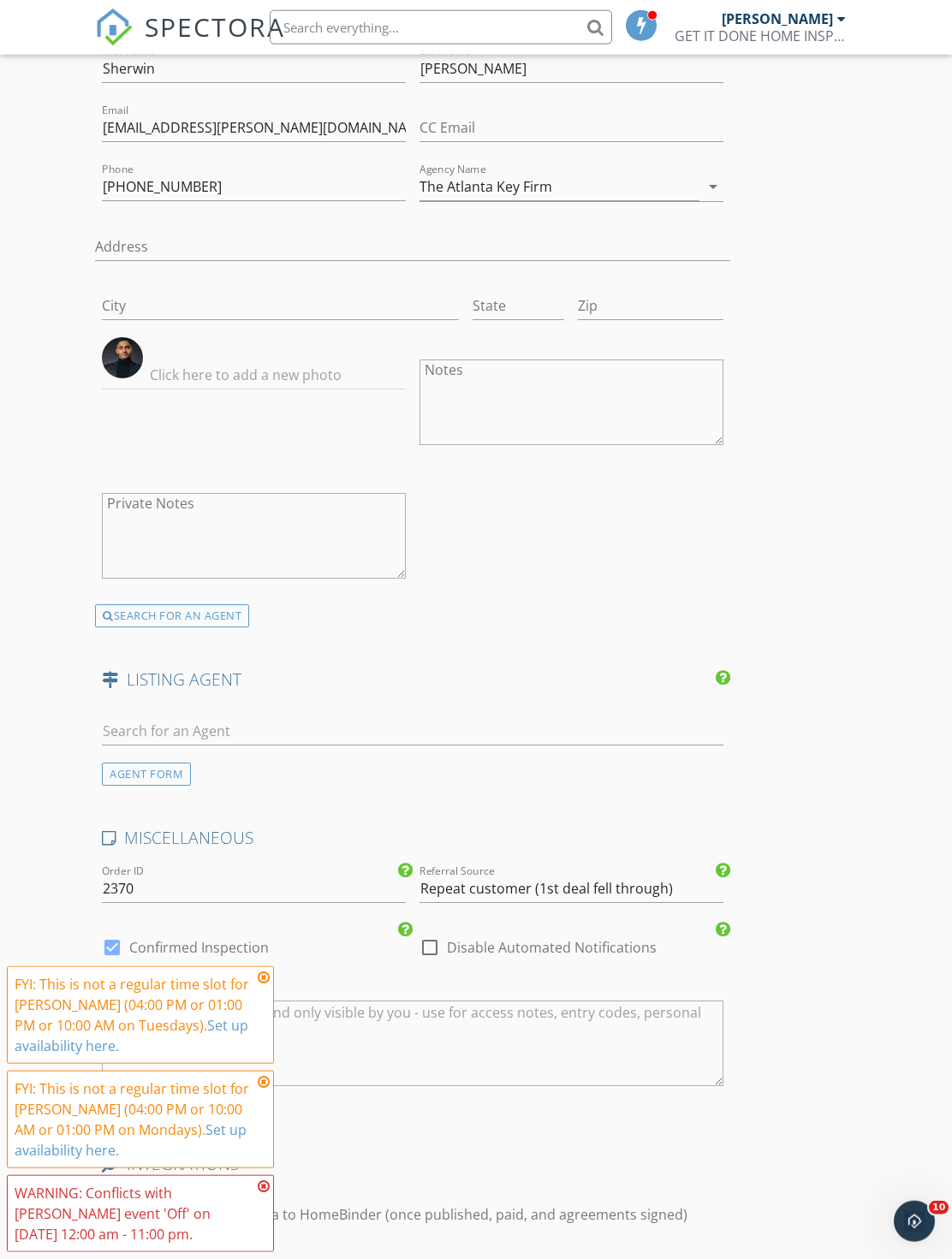
scroll to position [2696, 0]
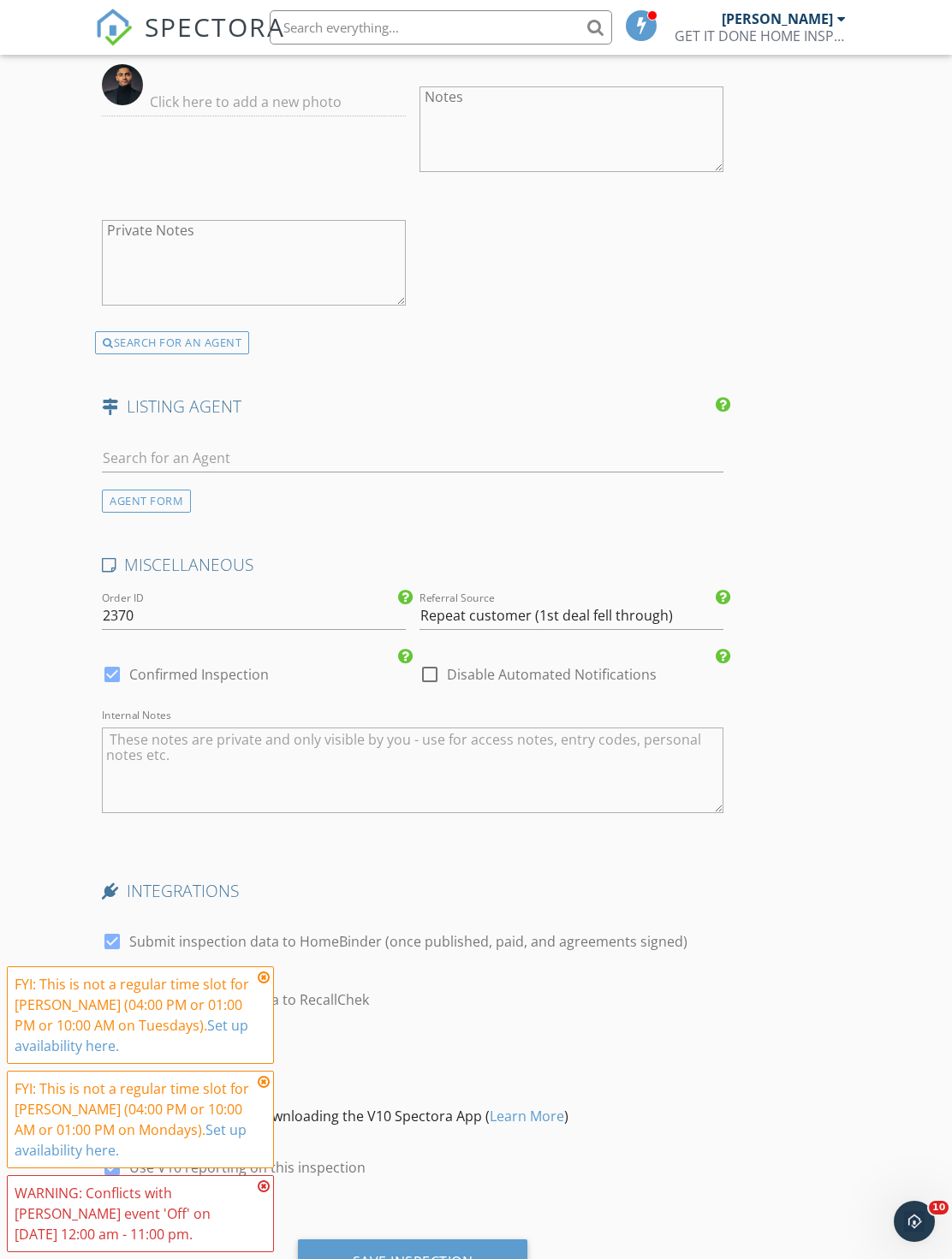
click at [450, 1239] on div "Save Inspection" at bounding box center [413, 1262] width 230 height 47
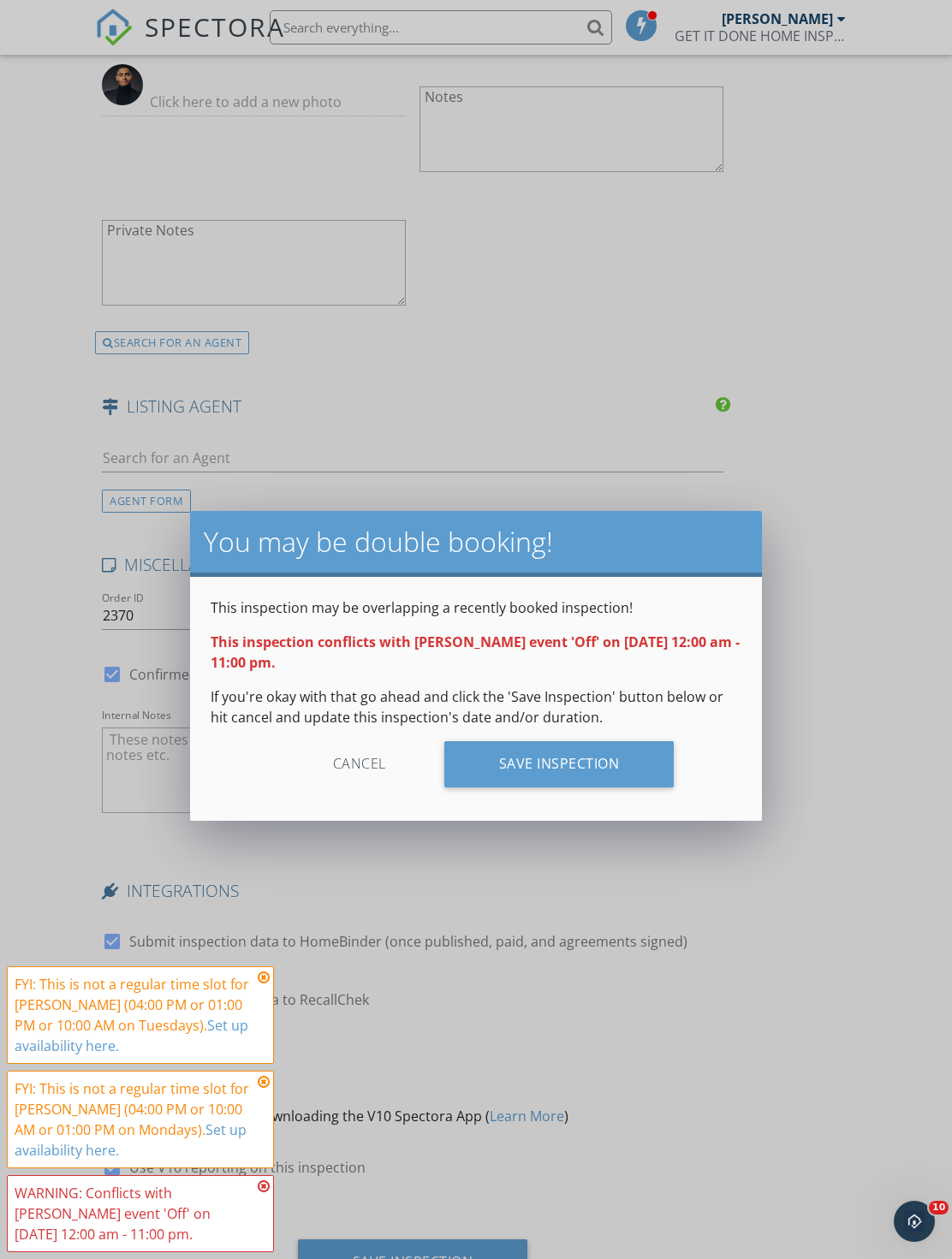
click at [492, 801] on div "This inspection may be overlapping a recently booked inspection! This inspectio…" at bounding box center [476, 698] width 571 height 244
click at [521, 765] on div "Save Inspection" at bounding box center [559, 764] width 230 height 47
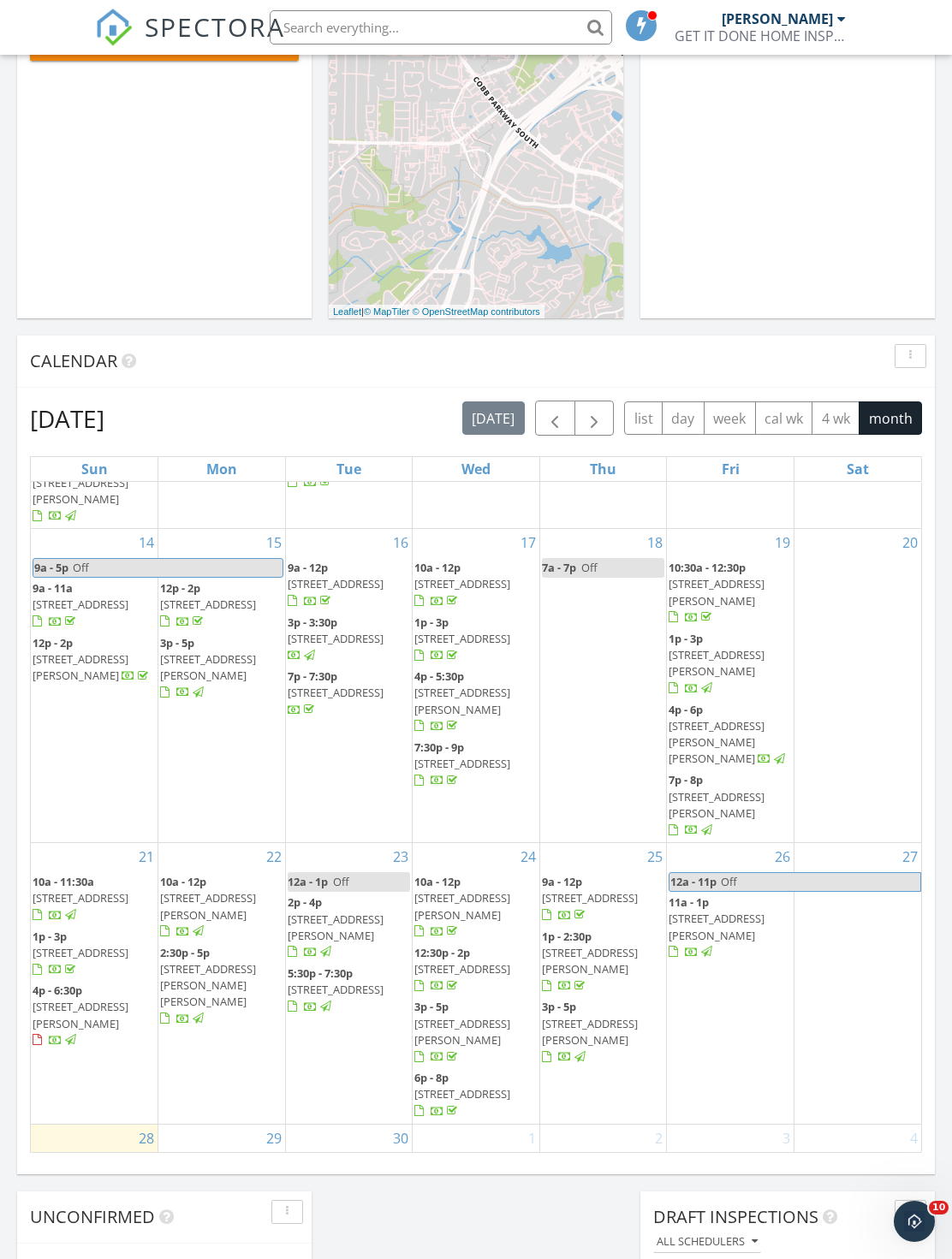
scroll to position [490, 0]
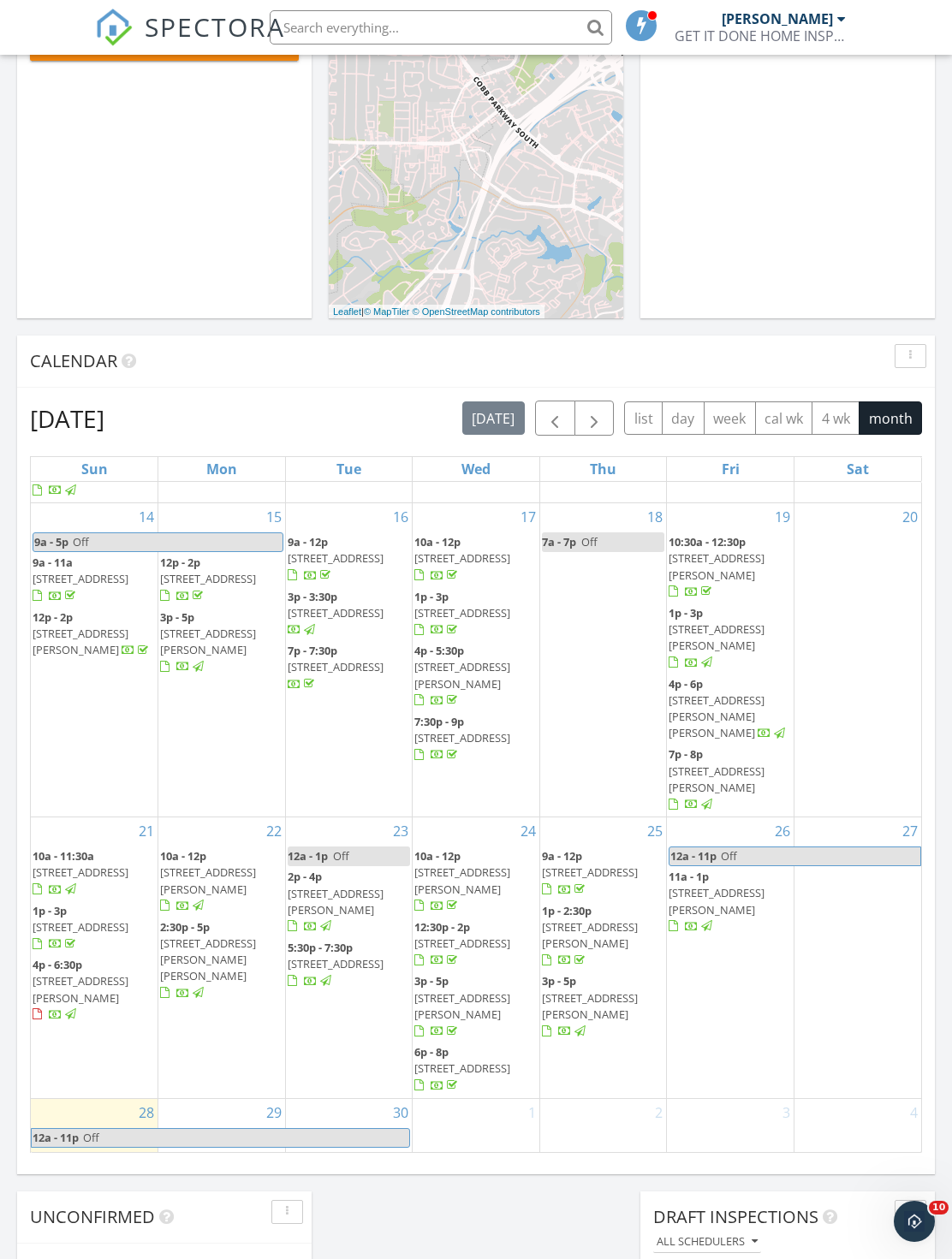
click at [513, 1127] on div at bounding box center [476, 1141] width 127 height 28
click at [372, 923] on link "Inspection" at bounding box center [347, 922] width 88 height 28
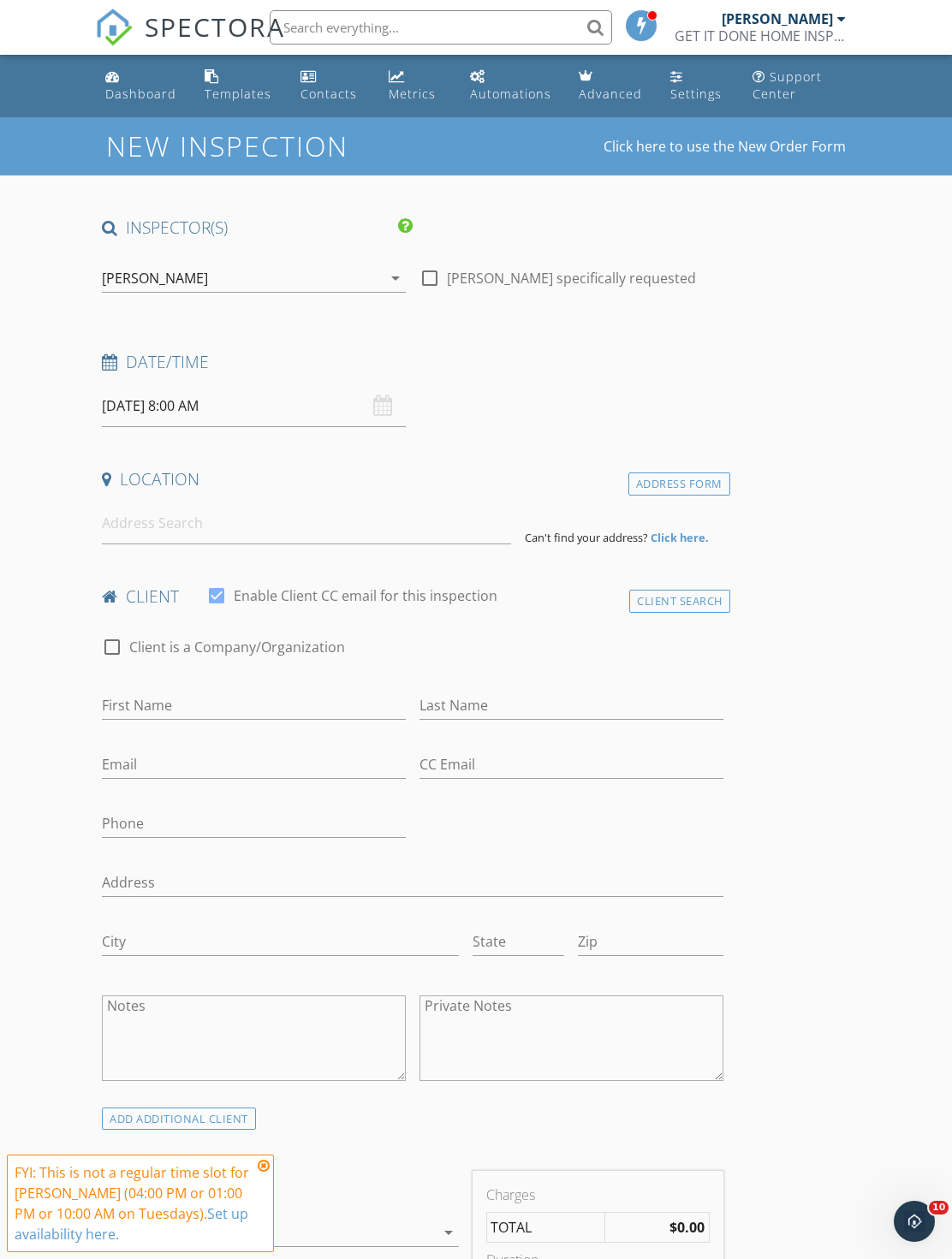
click at [415, 1] on li at bounding box center [436, 27] width 367 height 54
click at [463, 42] on input "text" at bounding box center [441, 27] width 343 height 35
click at [476, 20] on input "text" at bounding box center [441, 27] width 343 height 35
click at [509, 21] on input "text" at bounding box center [441, 27] width 343 height 35
click at [500, 23] on input "text" at bounding box center [441, 27] width 343 height 35
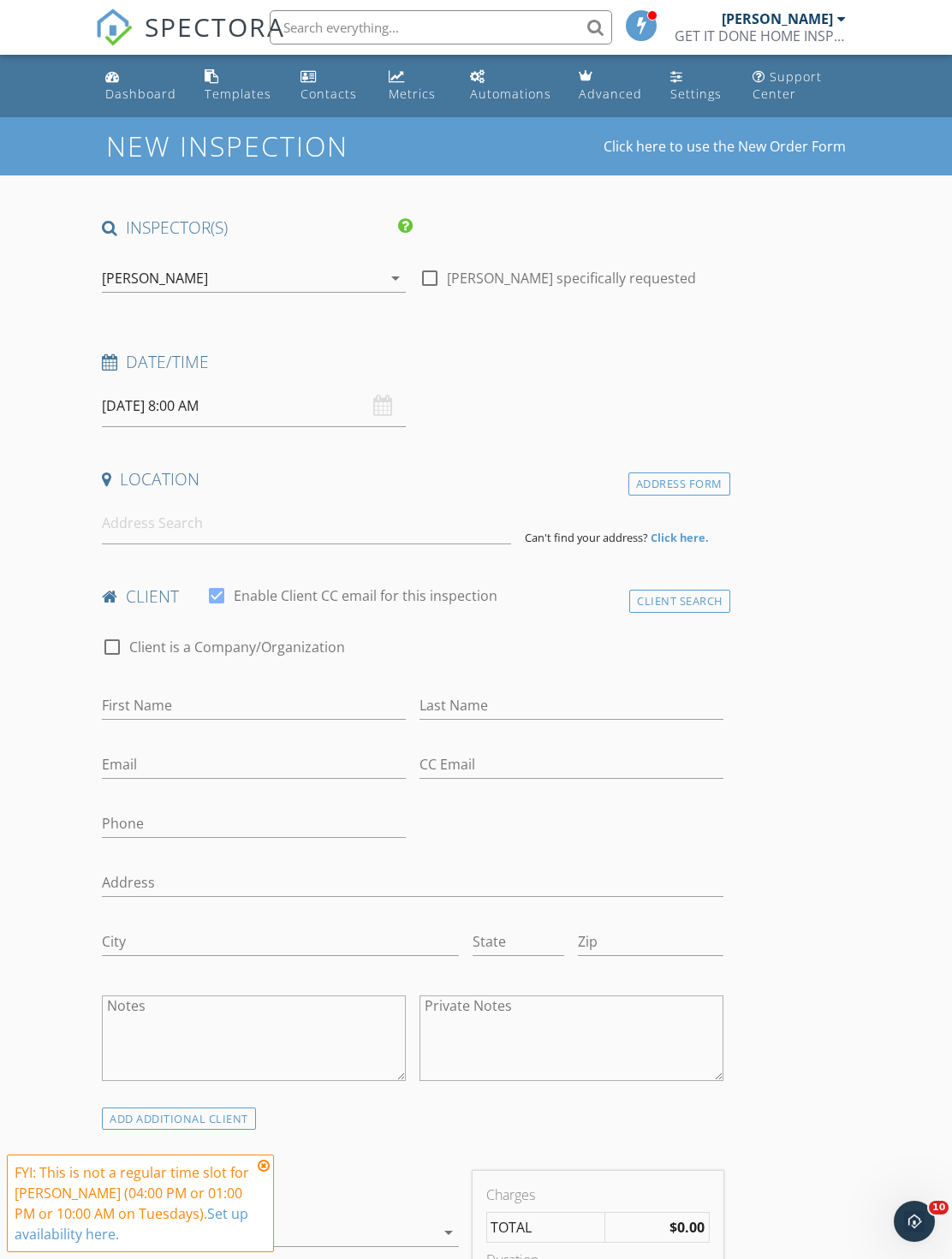
click at [497, 29] on input "text" at bounding box center [441, 27] width 343 height 35
click at [536, 29] on input "text" at bounding box center [441, 27] width 343 height 35
click at [161, 55] on link "SPECTORA" at bounding box center [190, 41] width 190 height 36
click at [249, 20] on span "SPECTORA" at bounding box center [215, 27] width 141 height 36
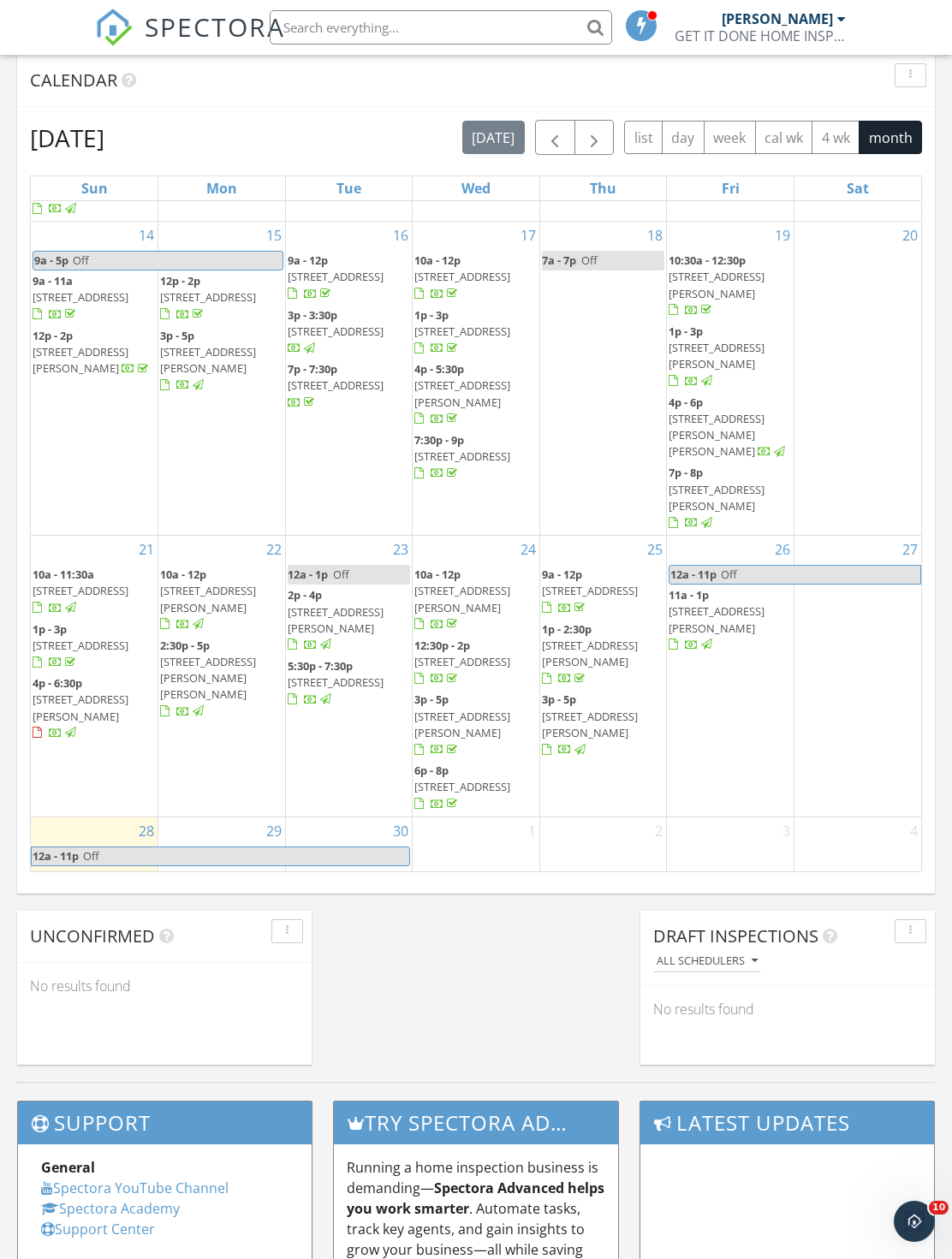
scroll to position [490, 0]
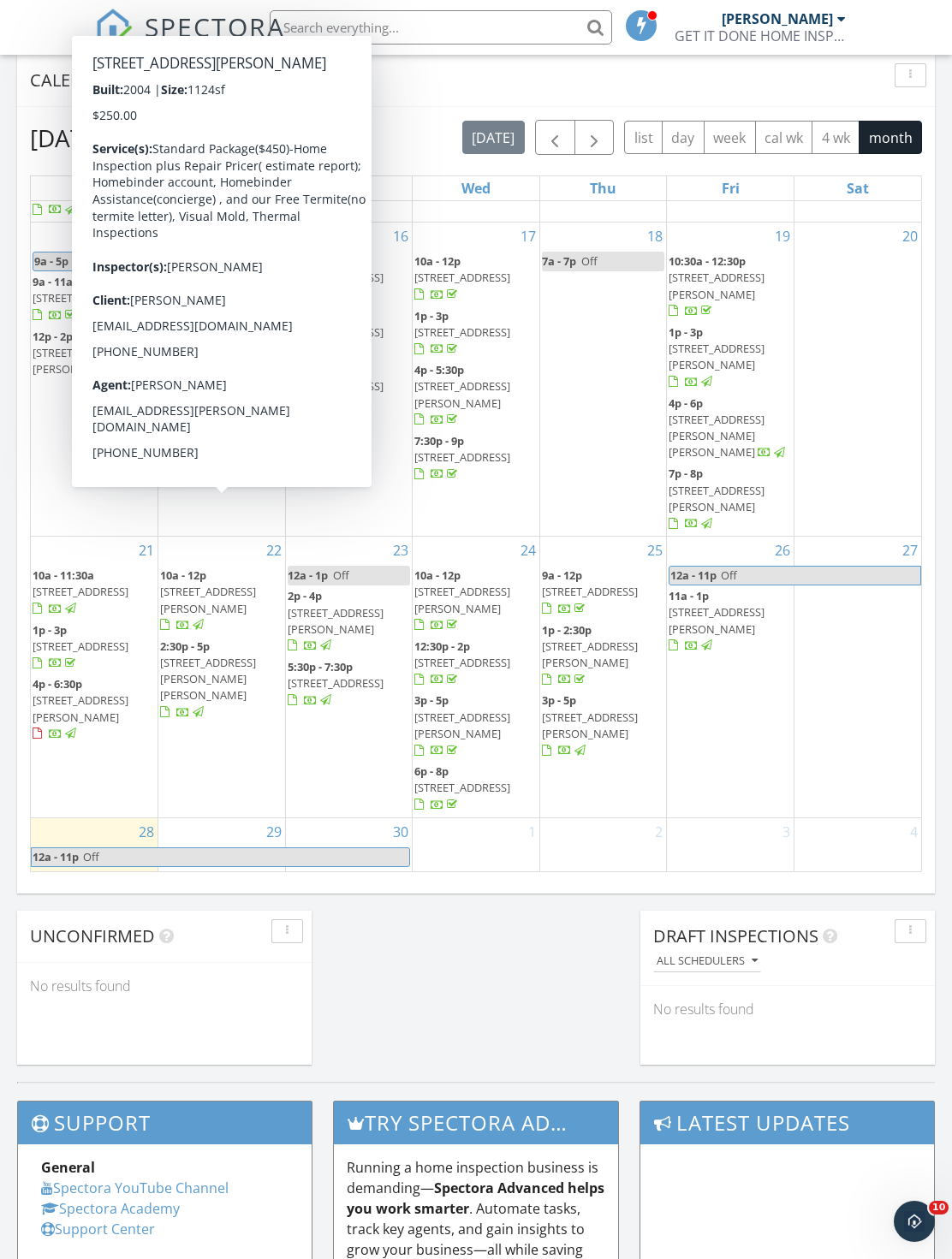
click at [482, 41] on input "text" at bounding box center [441, 27] width 343 height 35
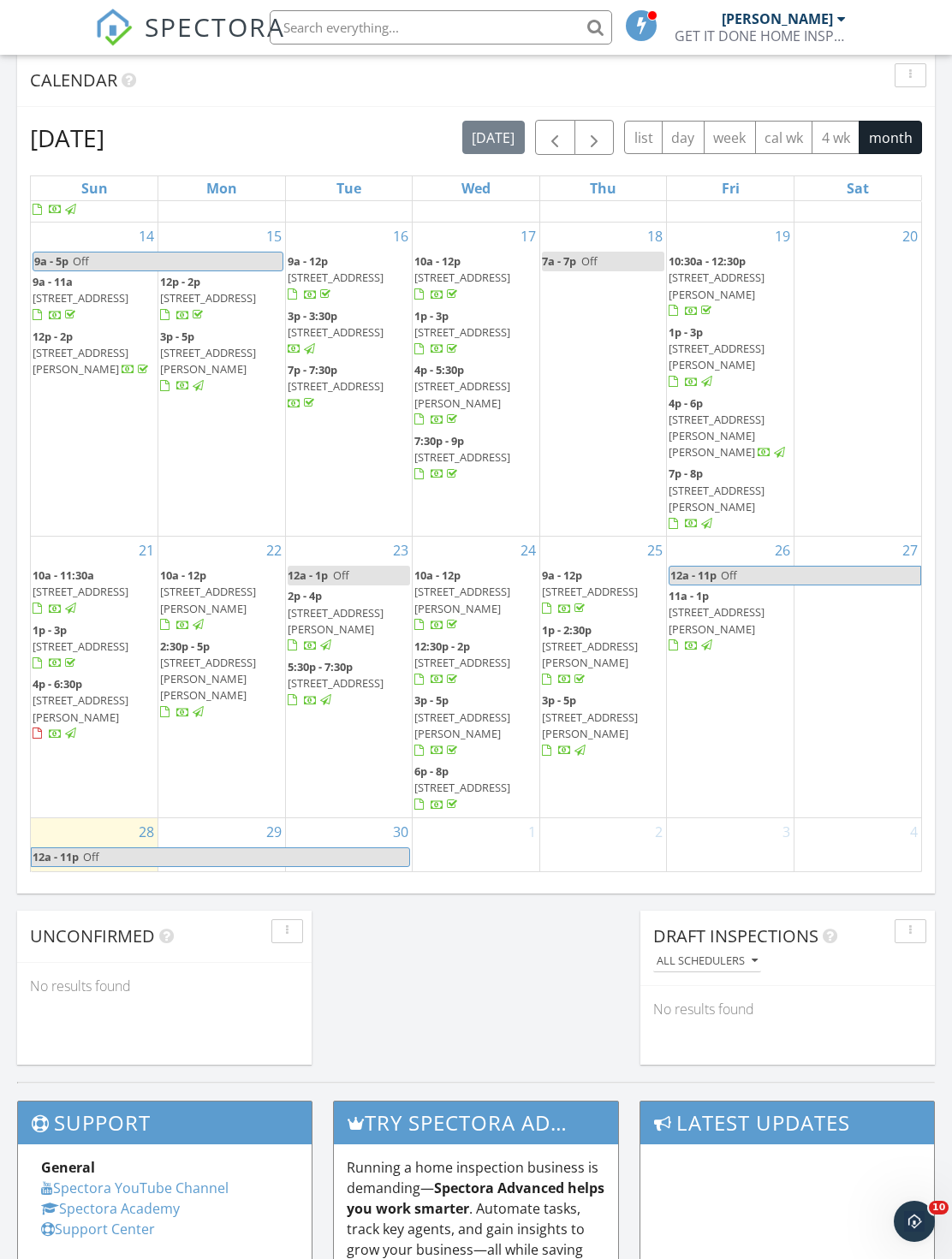
scroll to position [714, 0]
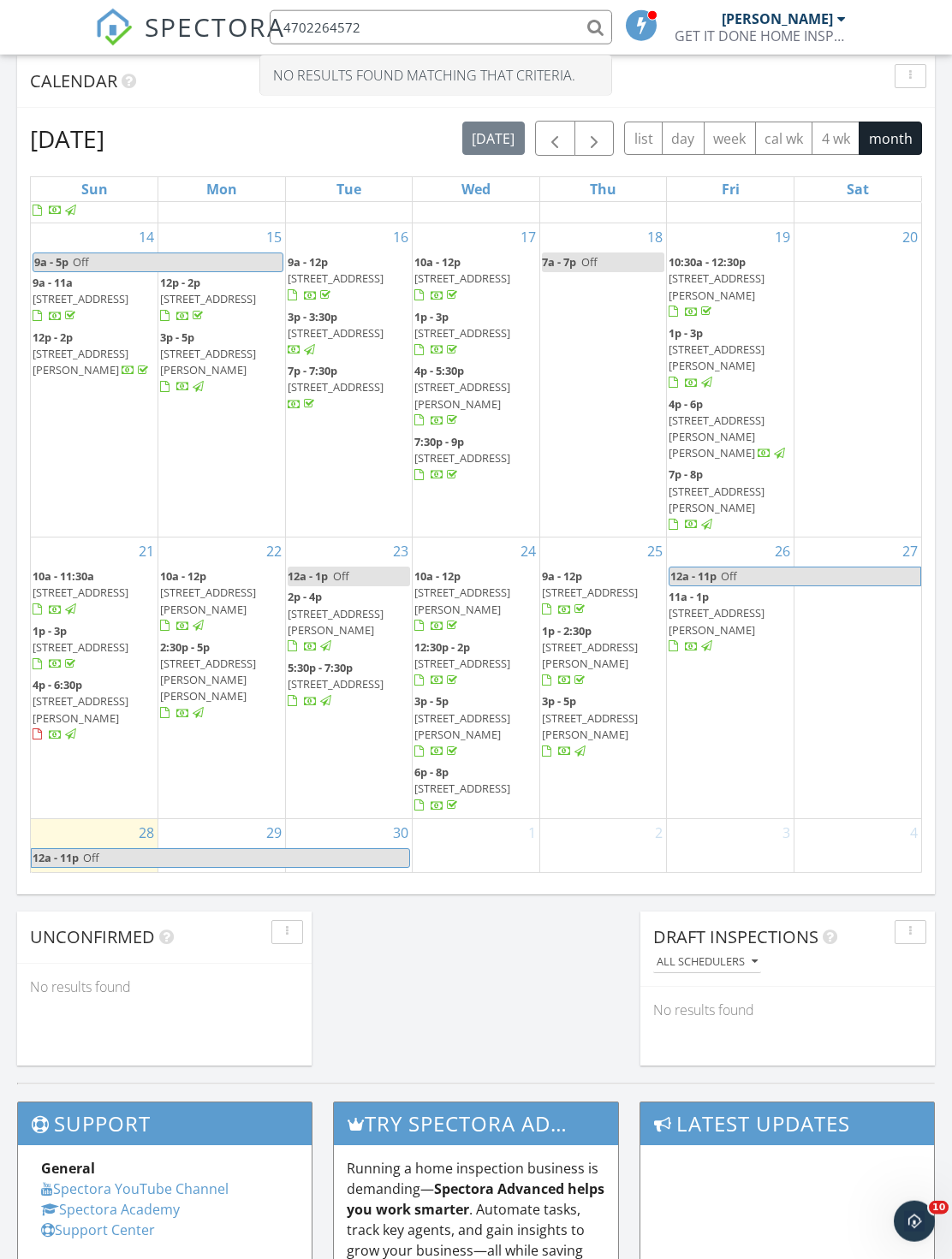
type input "4702264572"
click at [450, 130] on div "September 2025 today list day week cal wk 4 wk month" at bounding box center [476, 138] width 892 height 35
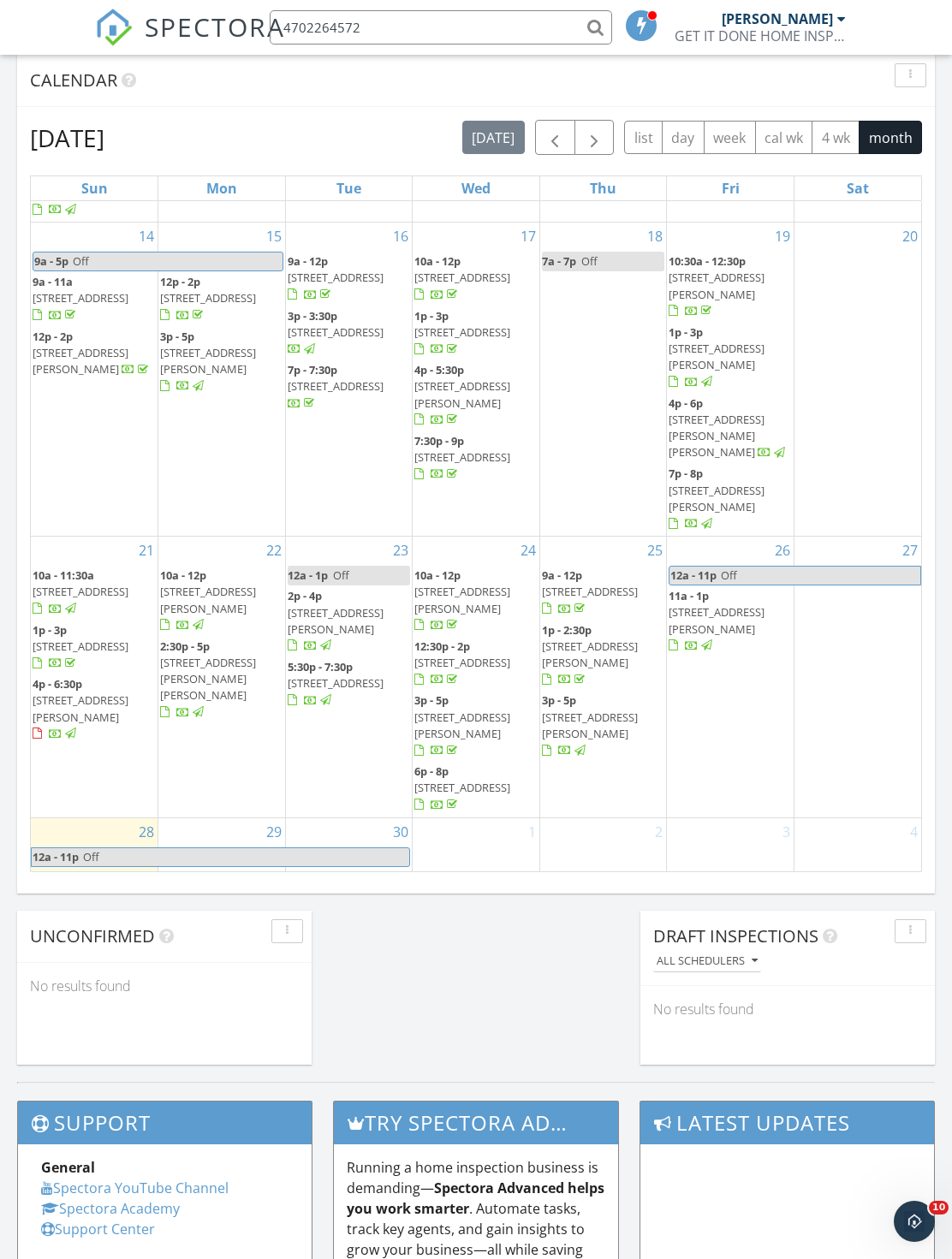
click at [547, 147] on span "button" at bounding box center [554, 138] width 21 height 21
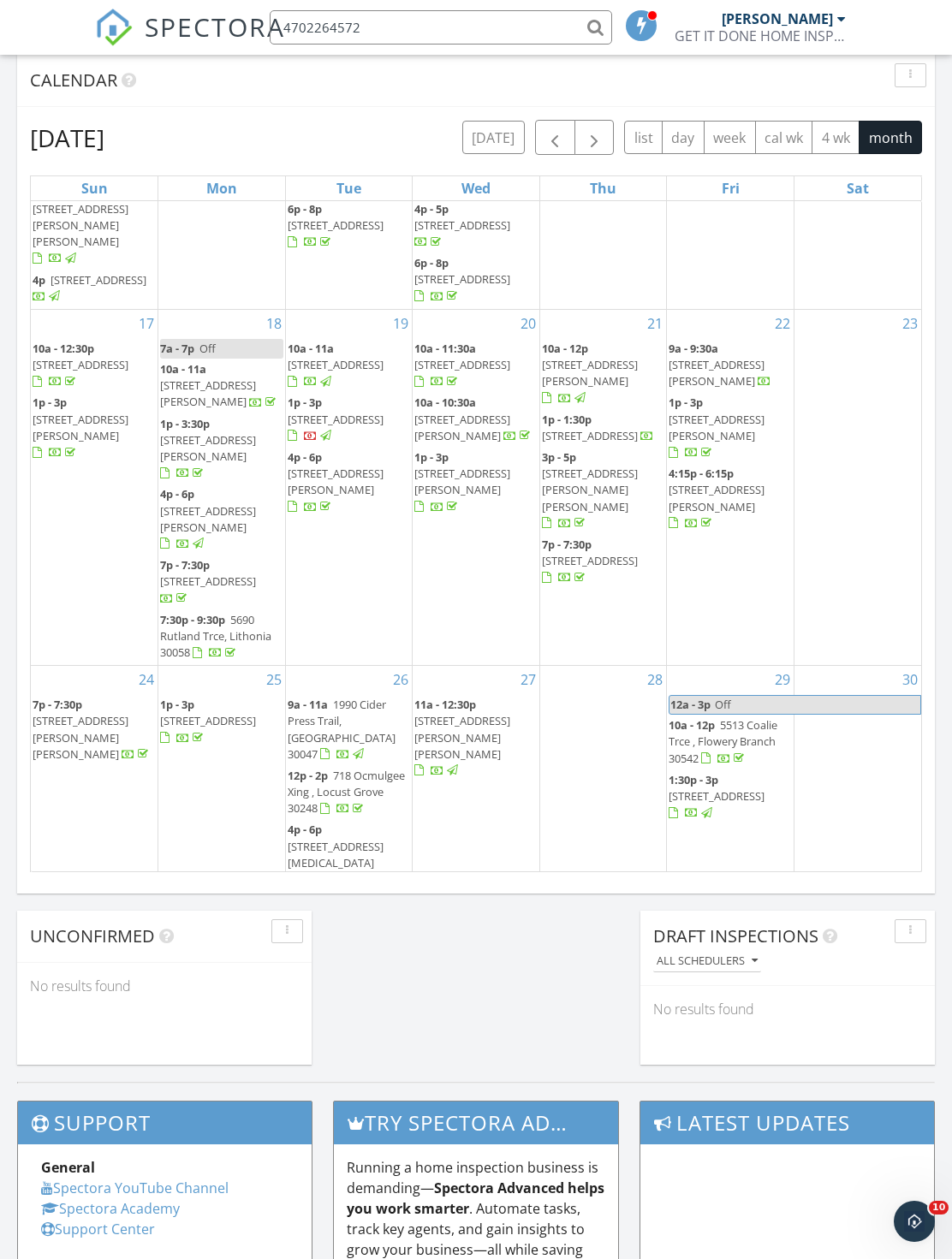
scroll to position [609, 0]
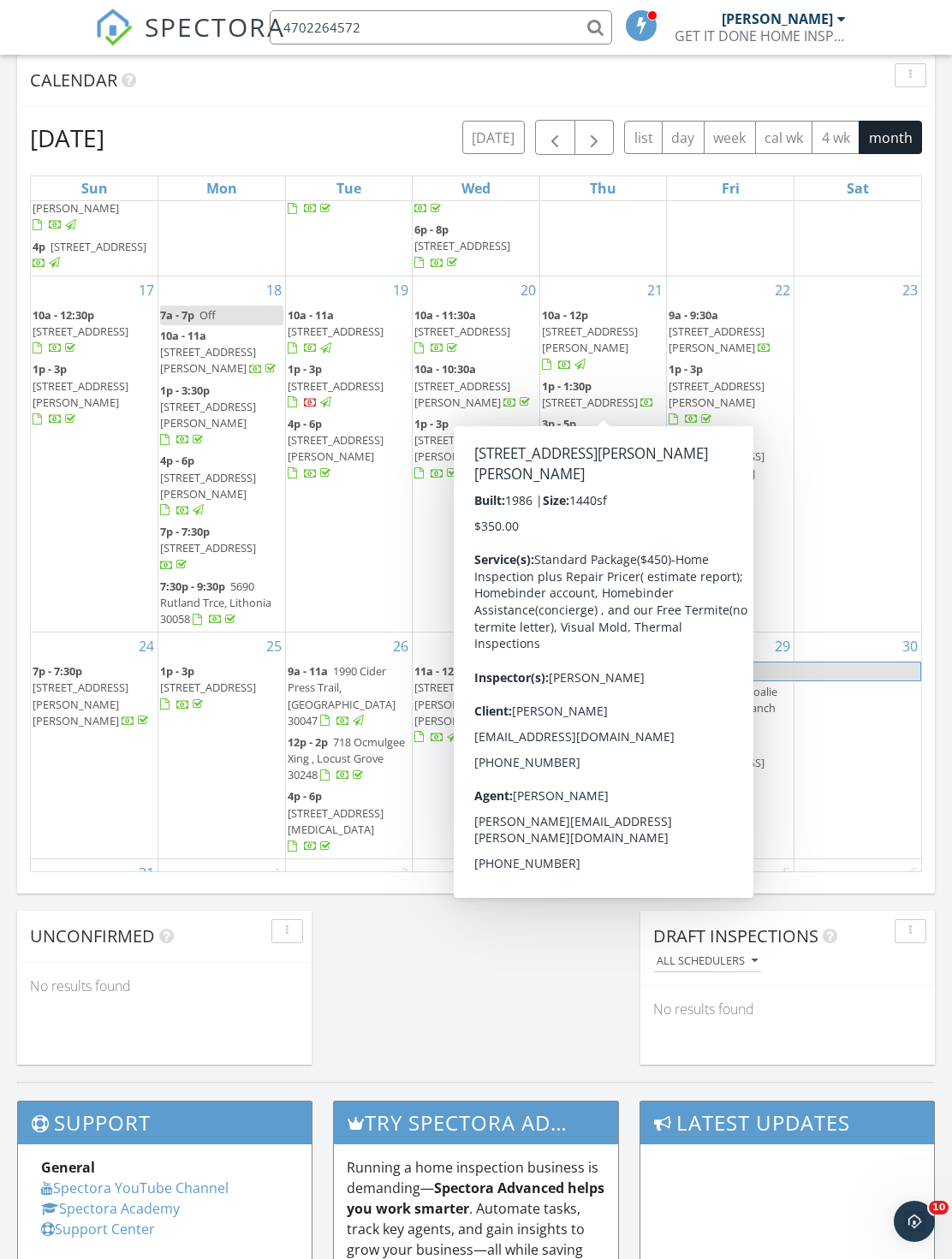
click at [626, 432] on span "5303 Kemper Pl, Stone Mountain 30088" at bounding box center [589, 456] width 96 height 48
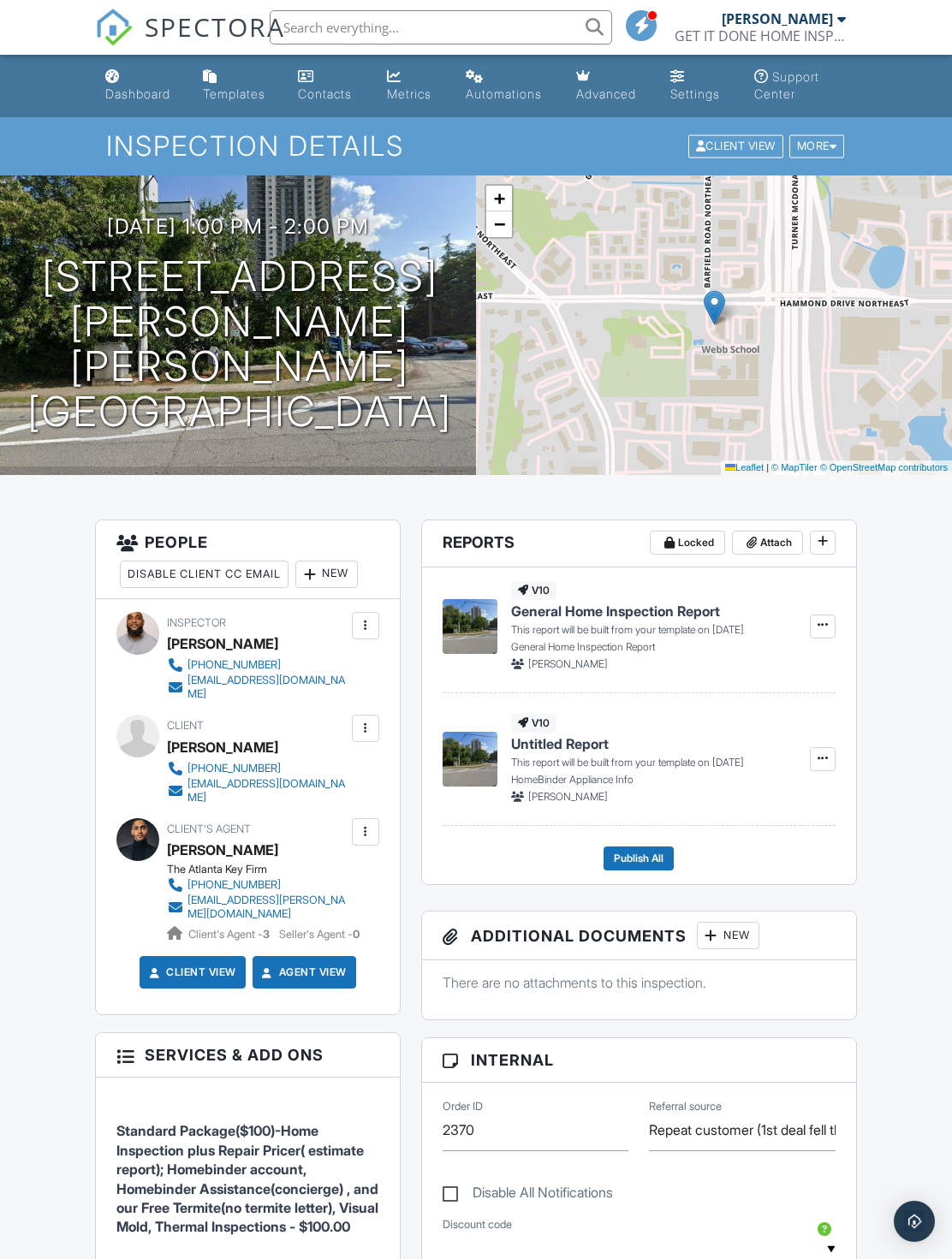
click at [141, 102] on link "Dashboard" at bounding box center [140, 85] width 84 height 49
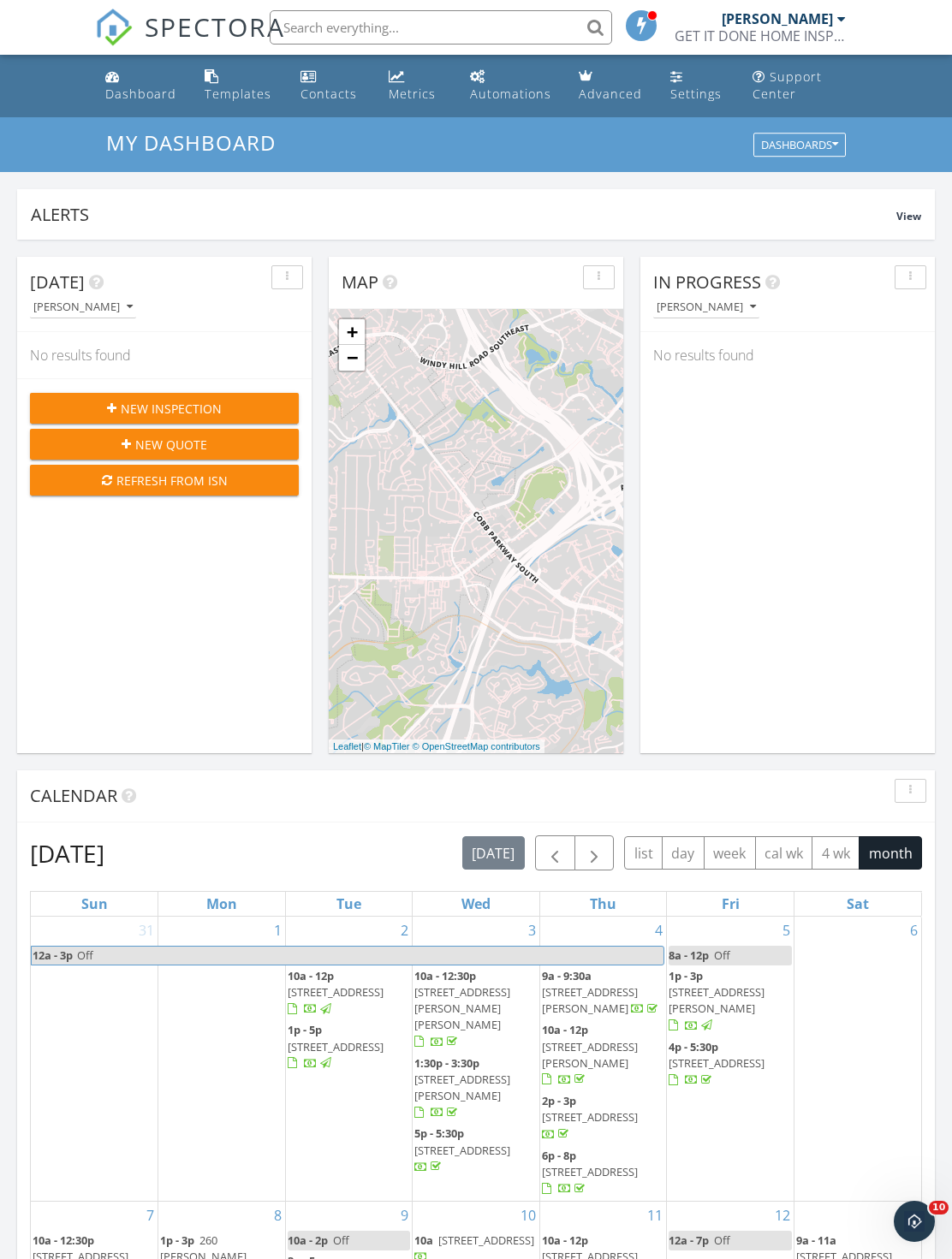
click at [217, 418] on span "New Inspection" at bounding box center [171, 408] width 101 height 18
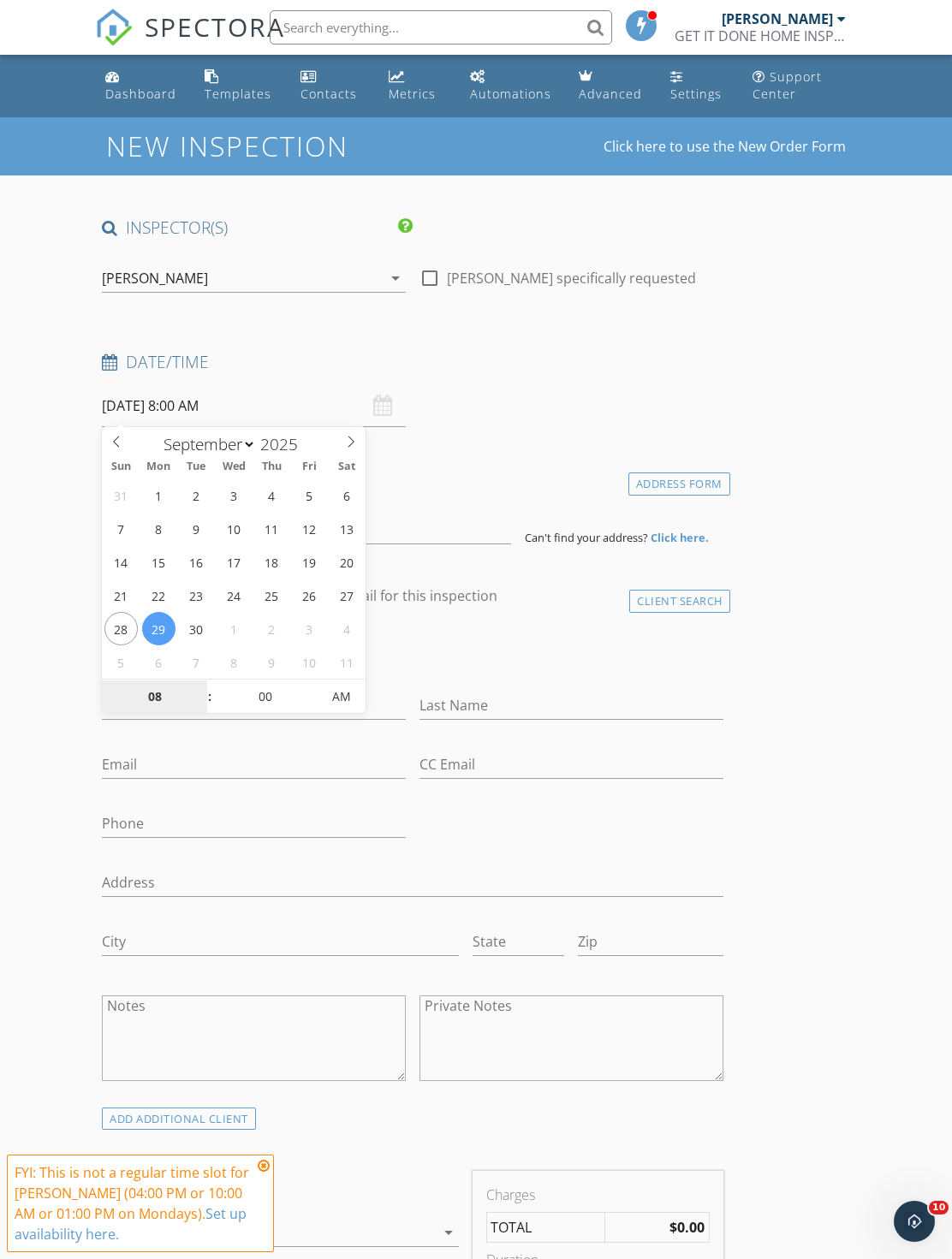
type input "[DATE] 8:00 AM"
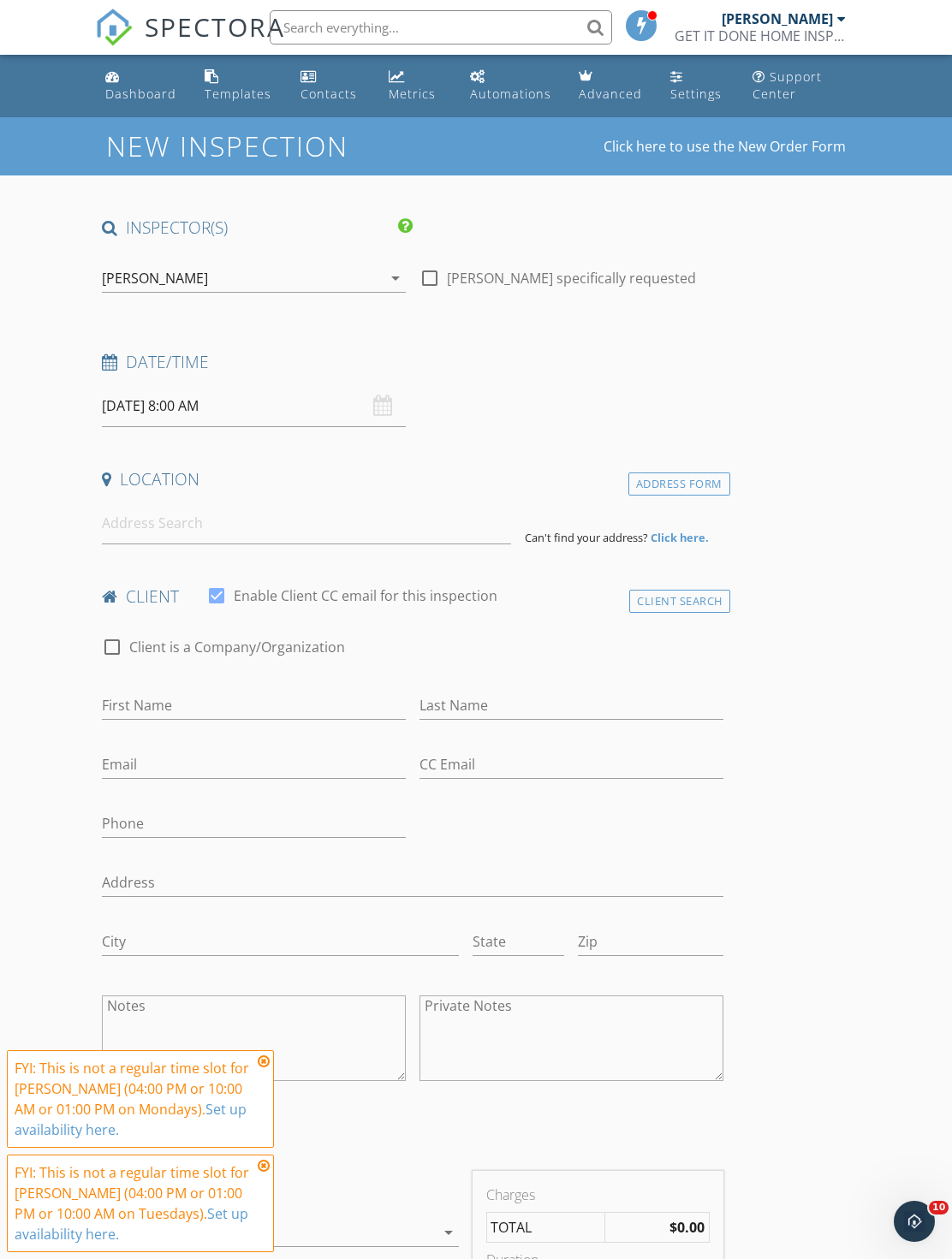
click at [172, 100] on div "Dashboard" at bounding box center [141, 93] width 71 height 16
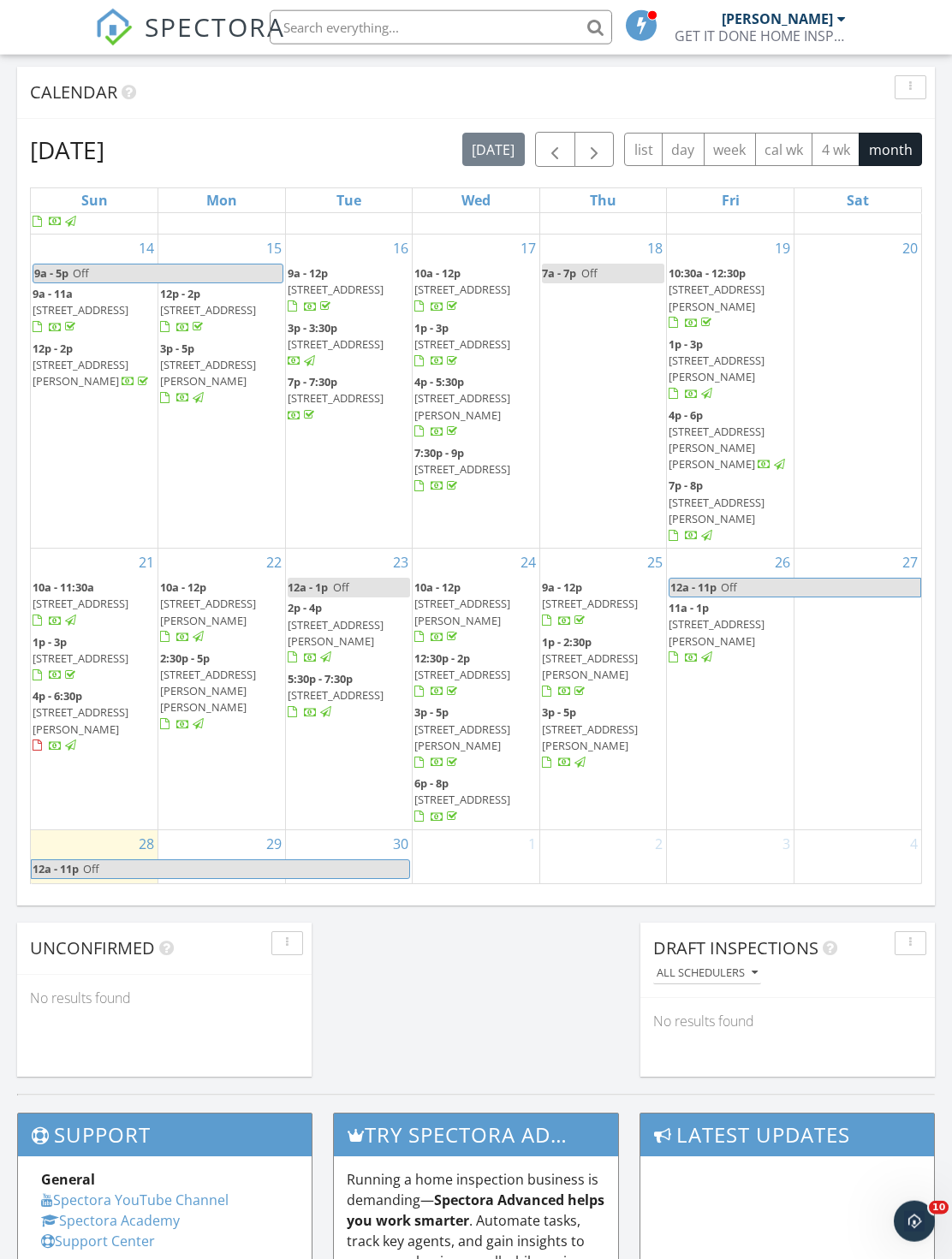
scroll to position [704, 0]
click at [468, 881] on div "1" at bounding box center [476, 916] width 127 height 175
click at [467, 829] on div "1" at bounding box center [476, 916] width 127 height 175
click at [474, 829] on div "1" at bounding box center [476, 916] width 127 height 175
click at [481, 659] on link "Inspection" at bounding box center [474, 652] width 88 height 28
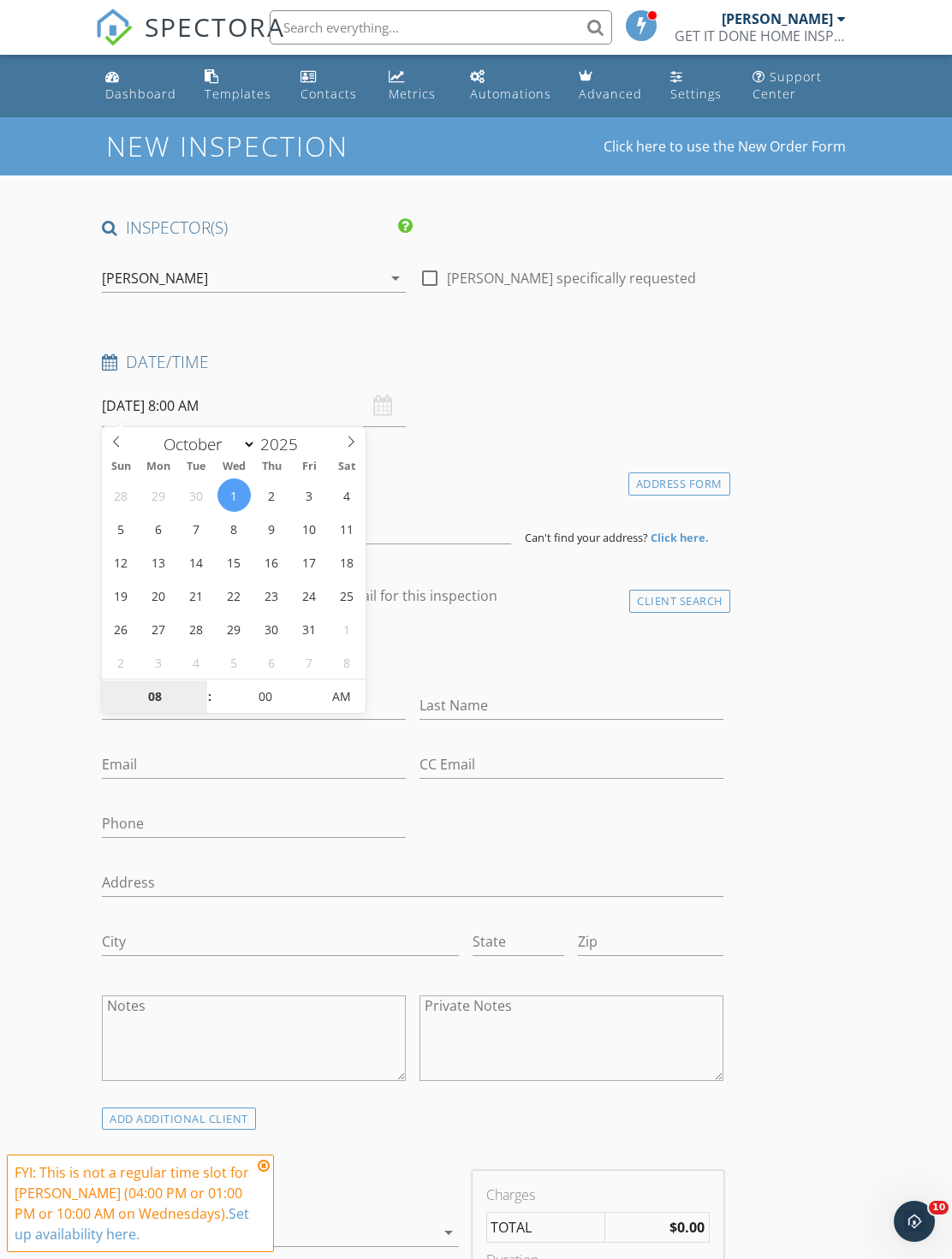
select select "8"
type input "[DATE] 8:00 AM"
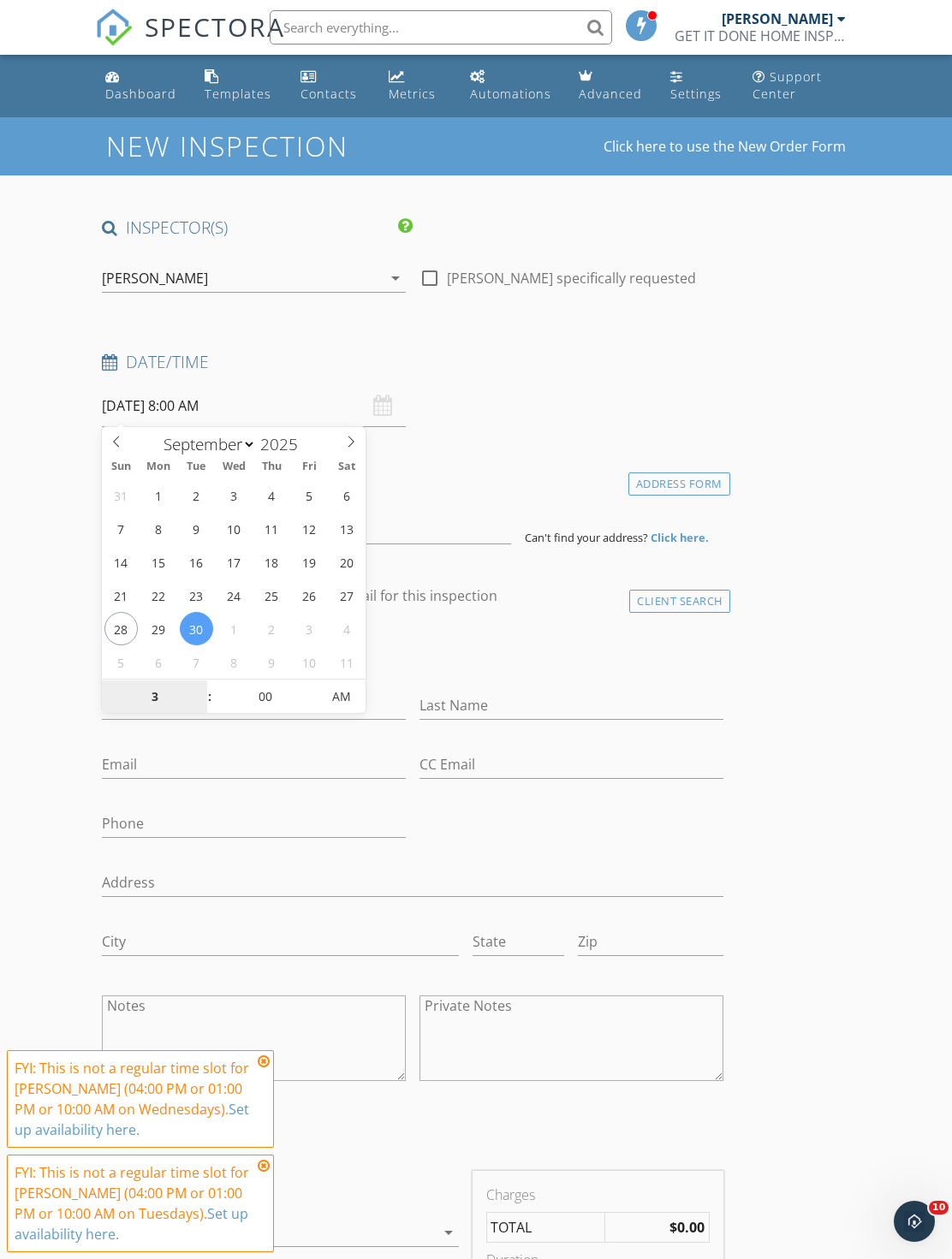
type input "03"
type input "[DATE] 3:00 PM"
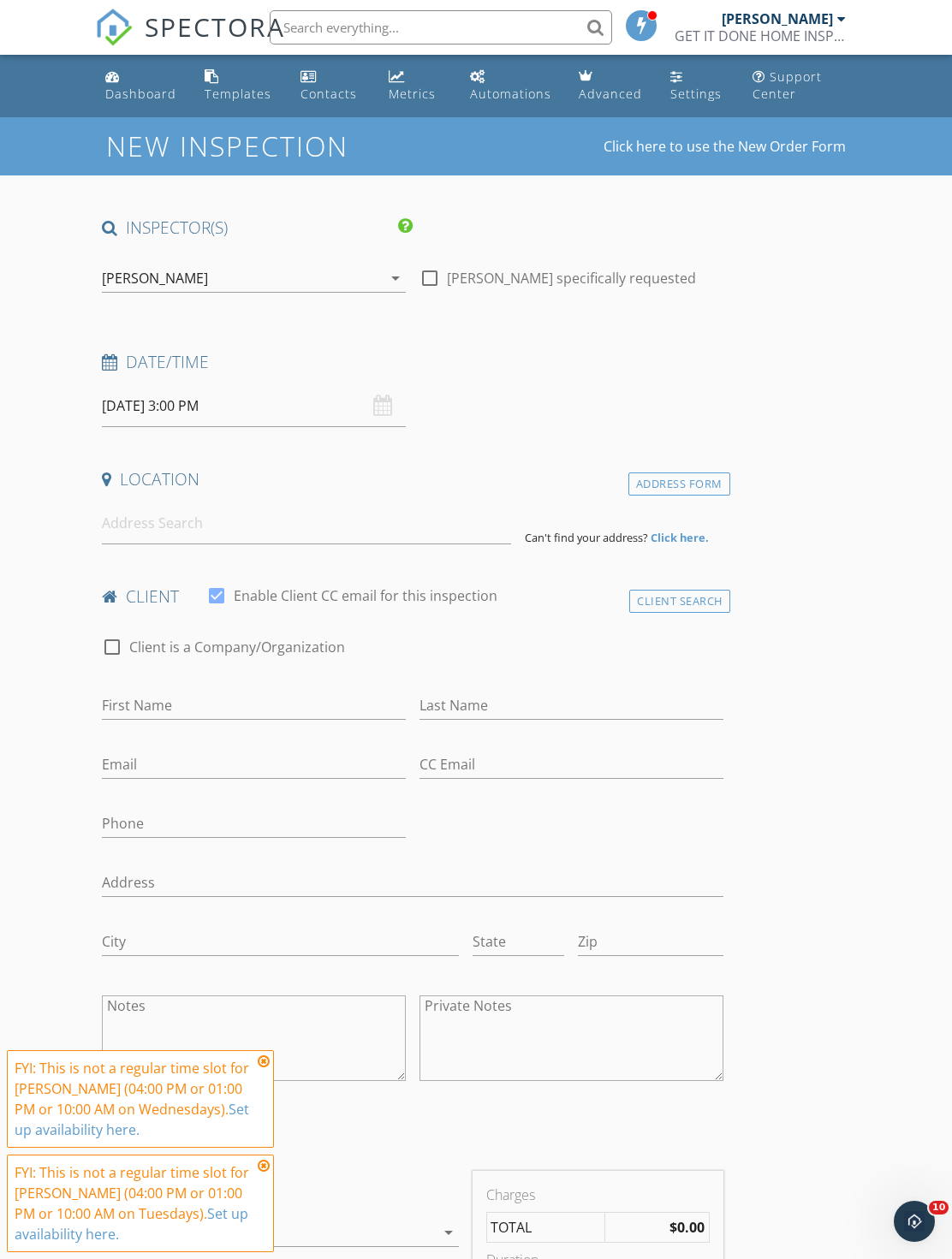
click at [299, 535] on input at bounding box center [306, 523] width 409 height 42
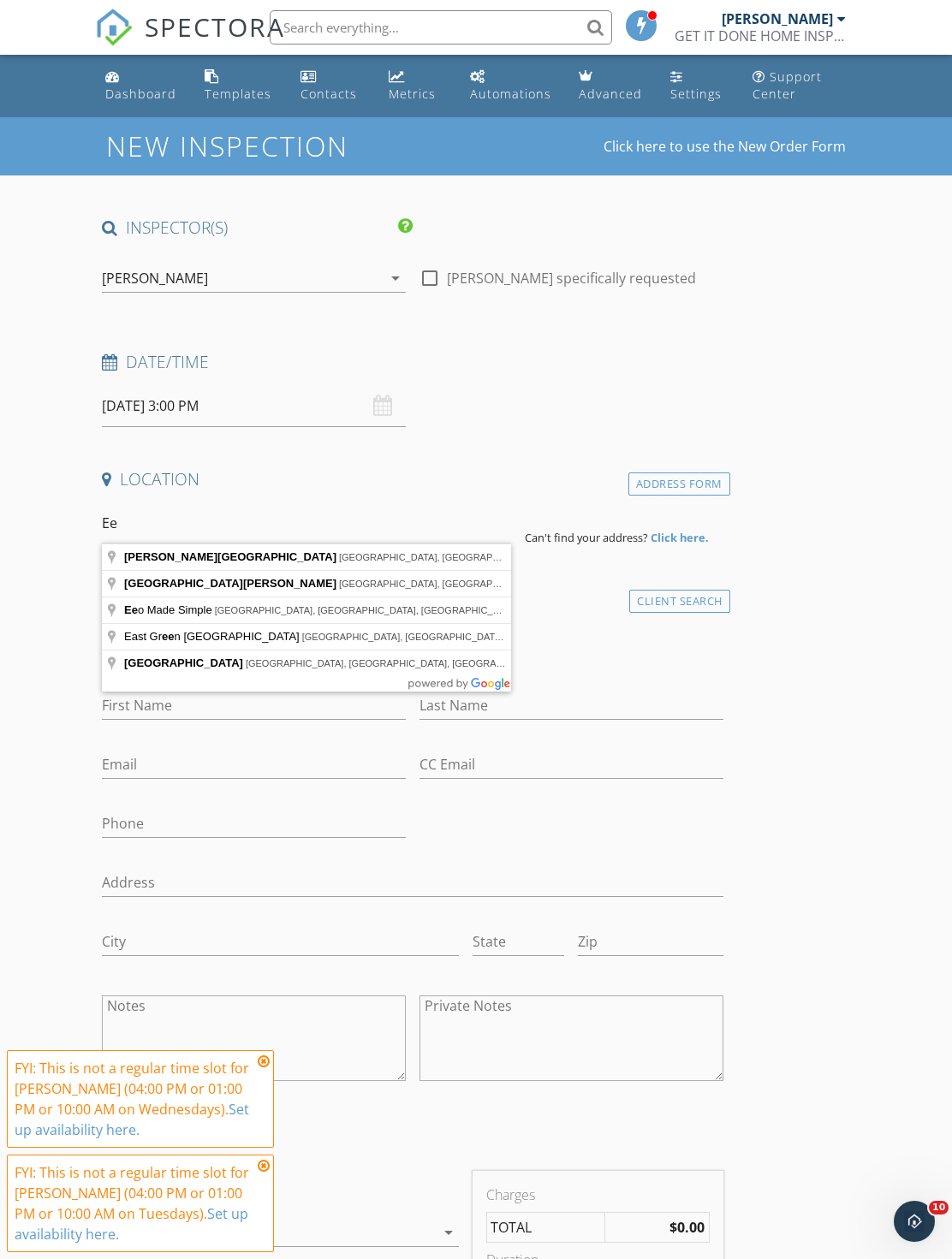
type input "E"
type input "3302 Creekway Drive, Decatur, GA, USA"
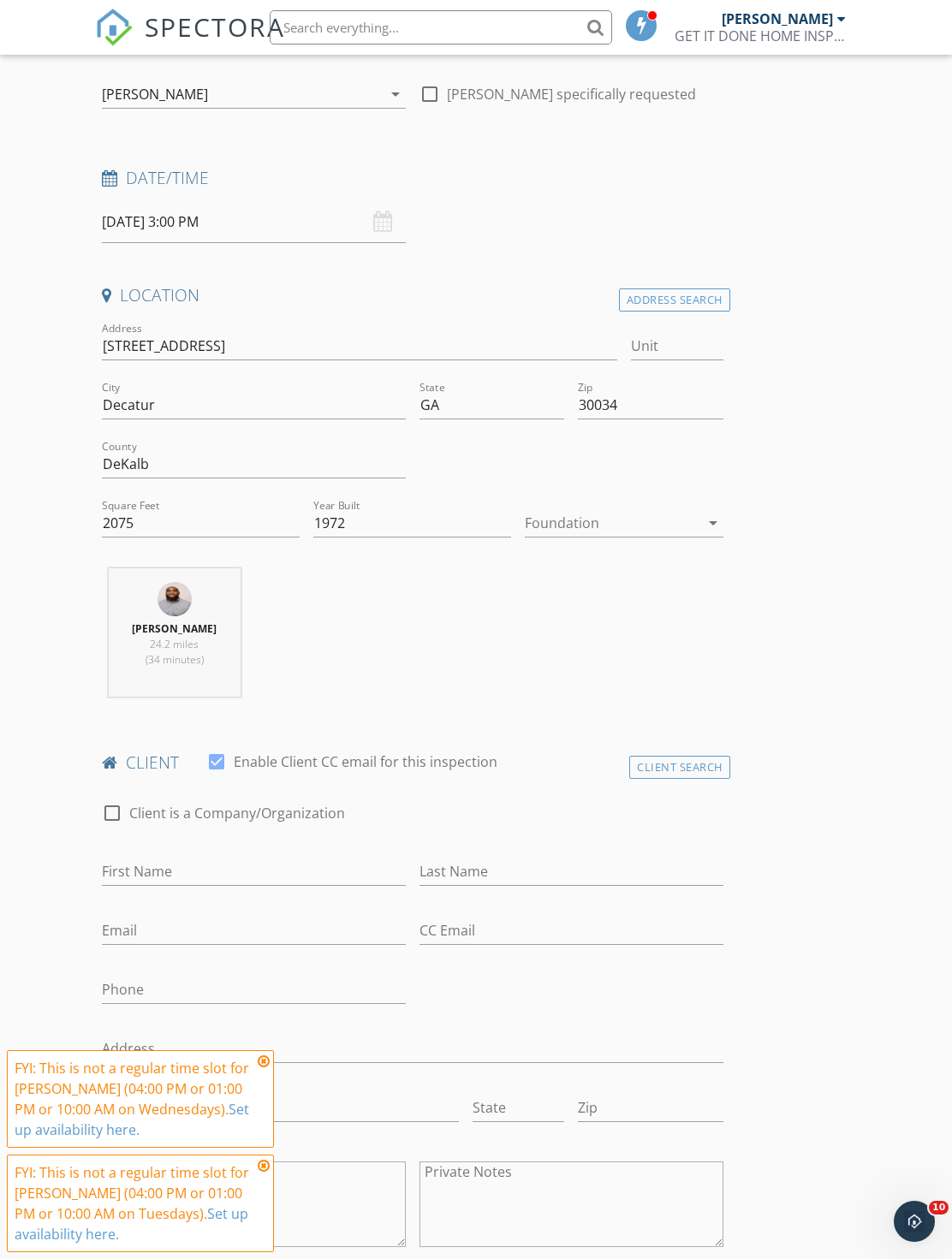
scroll to position [467, 0]
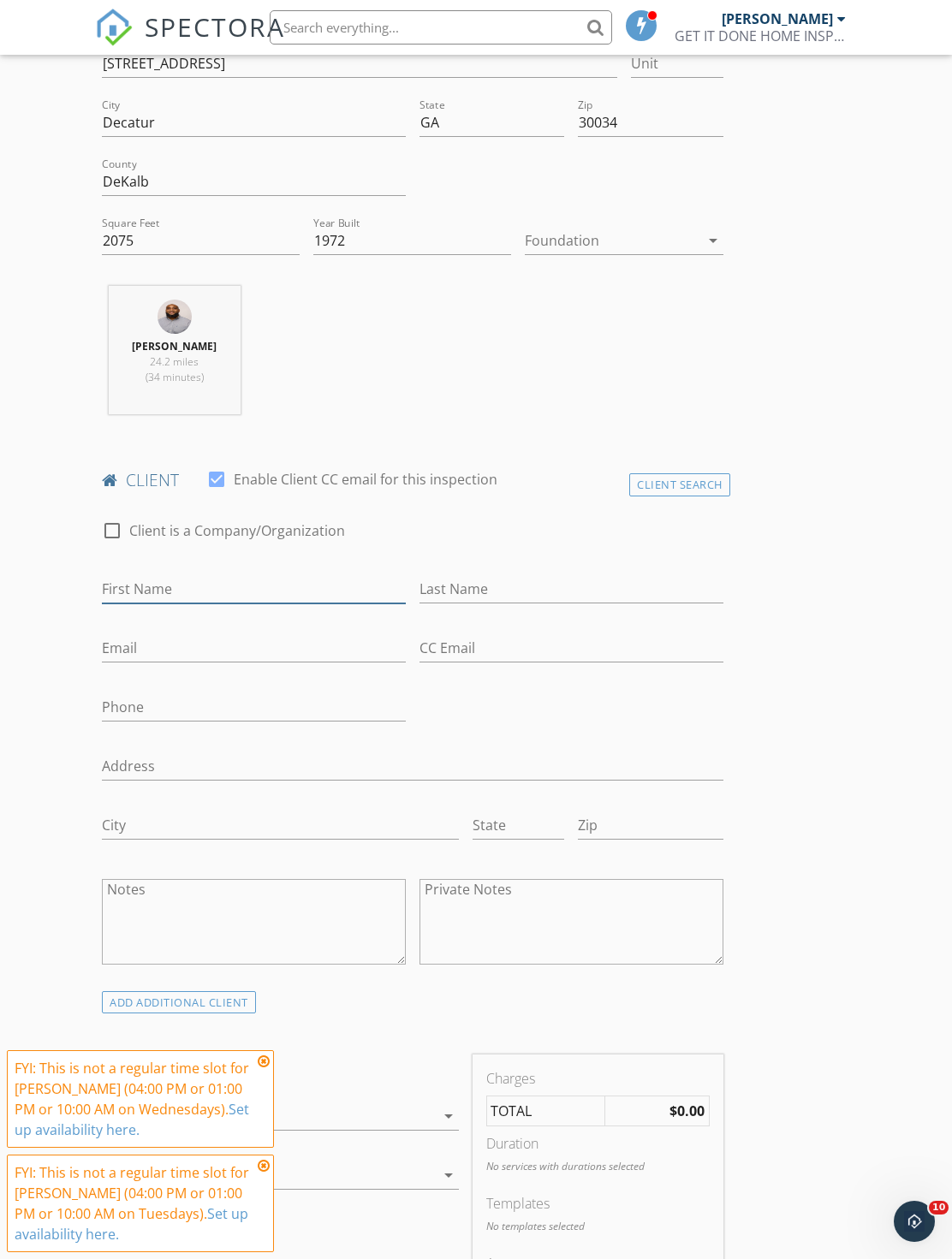
click at [345, 586] on input "First Name" at bounding box center [254, 589] width 304 height 29
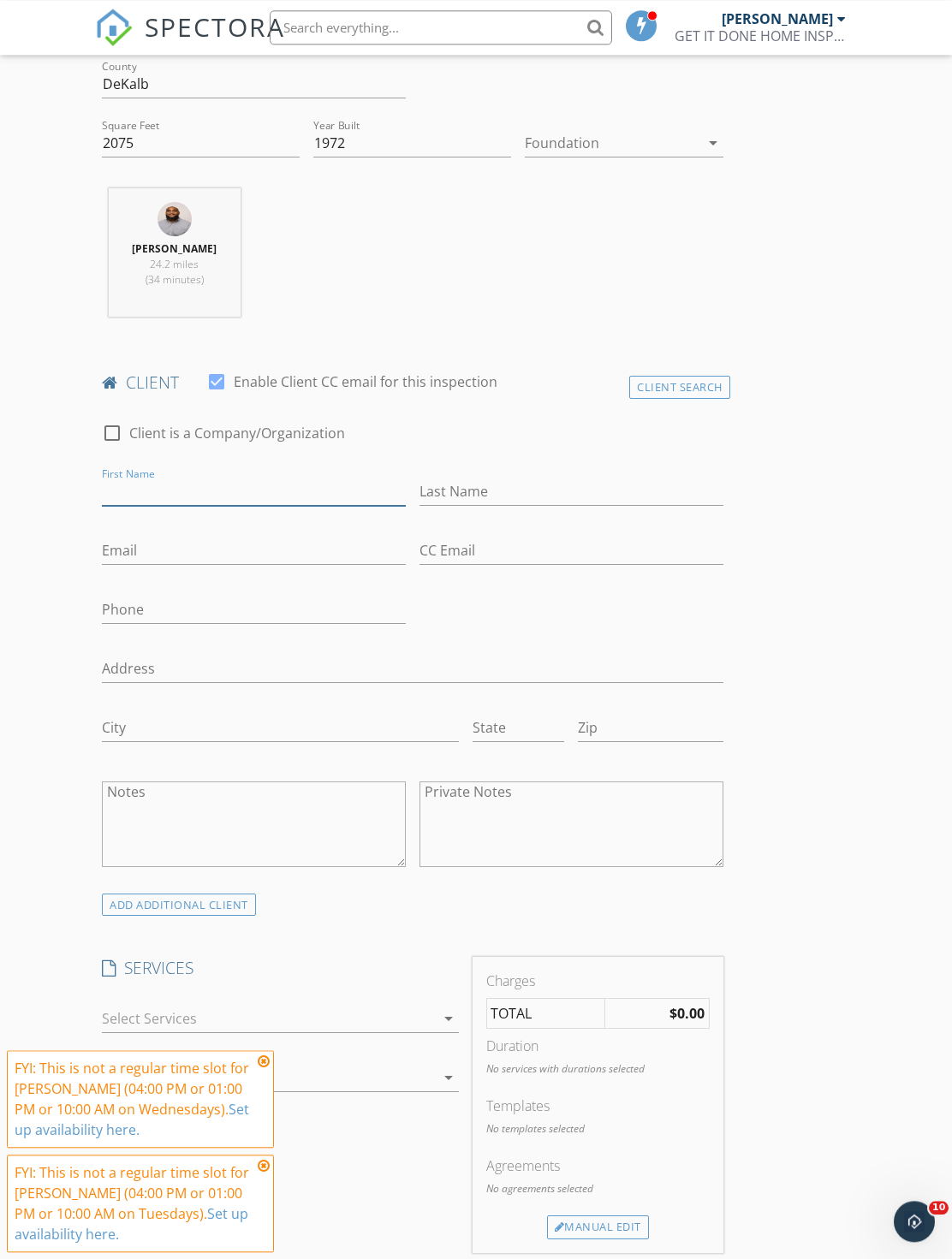
scroll to position [613, 0]
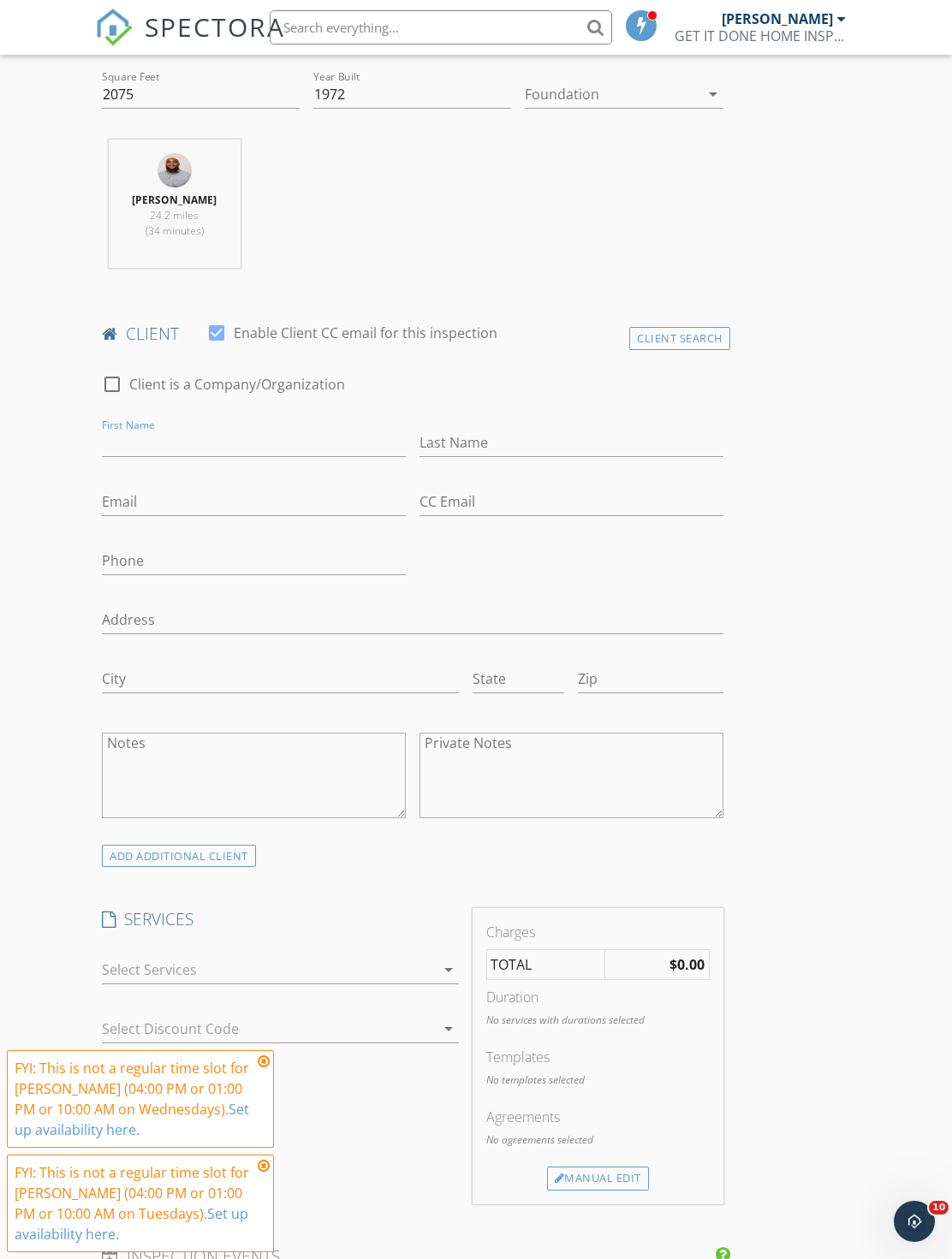
click at [678, 347] on div "Client Search" at bounding box center [680, 338] width 101 height 23
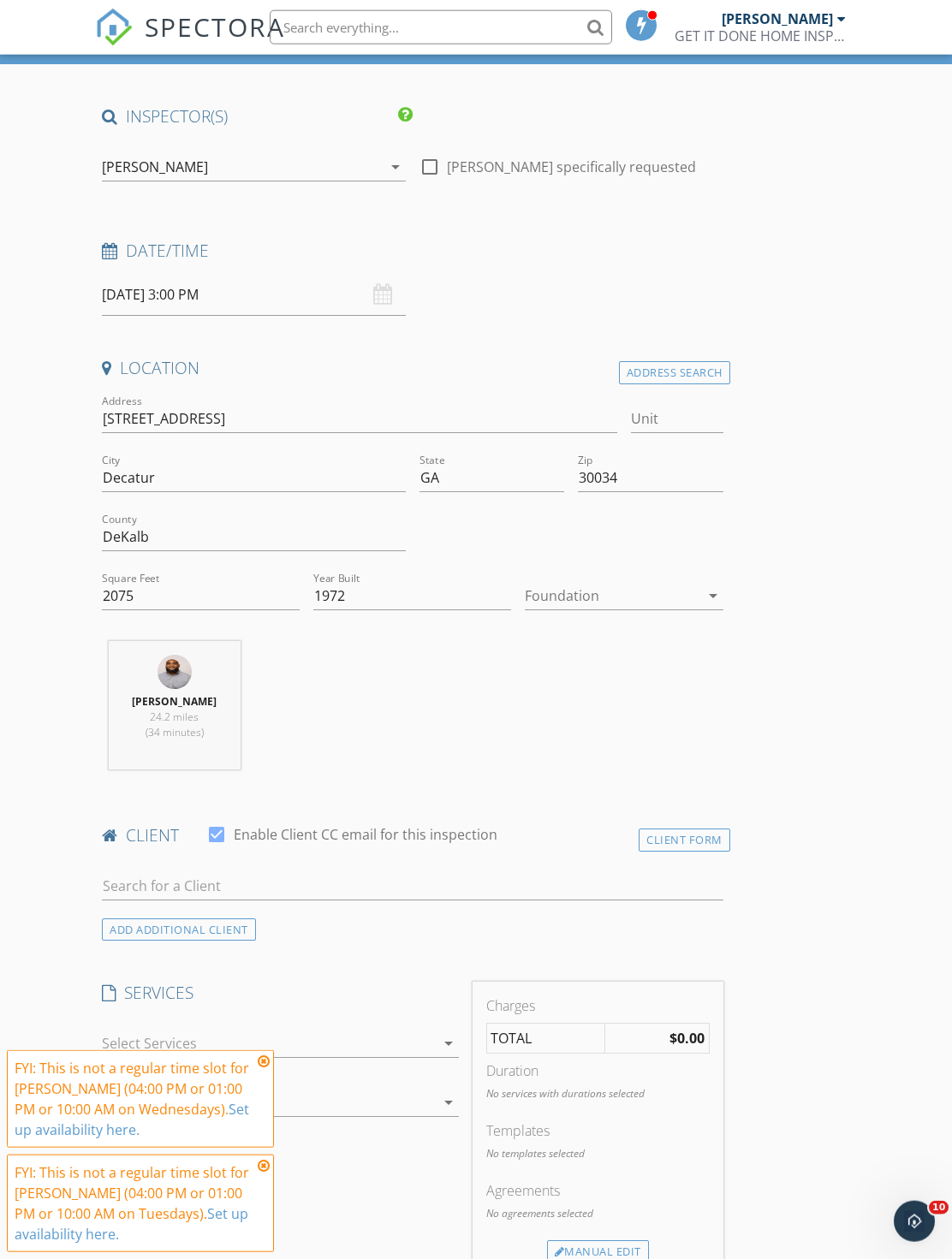
scroll to position [71, 0]
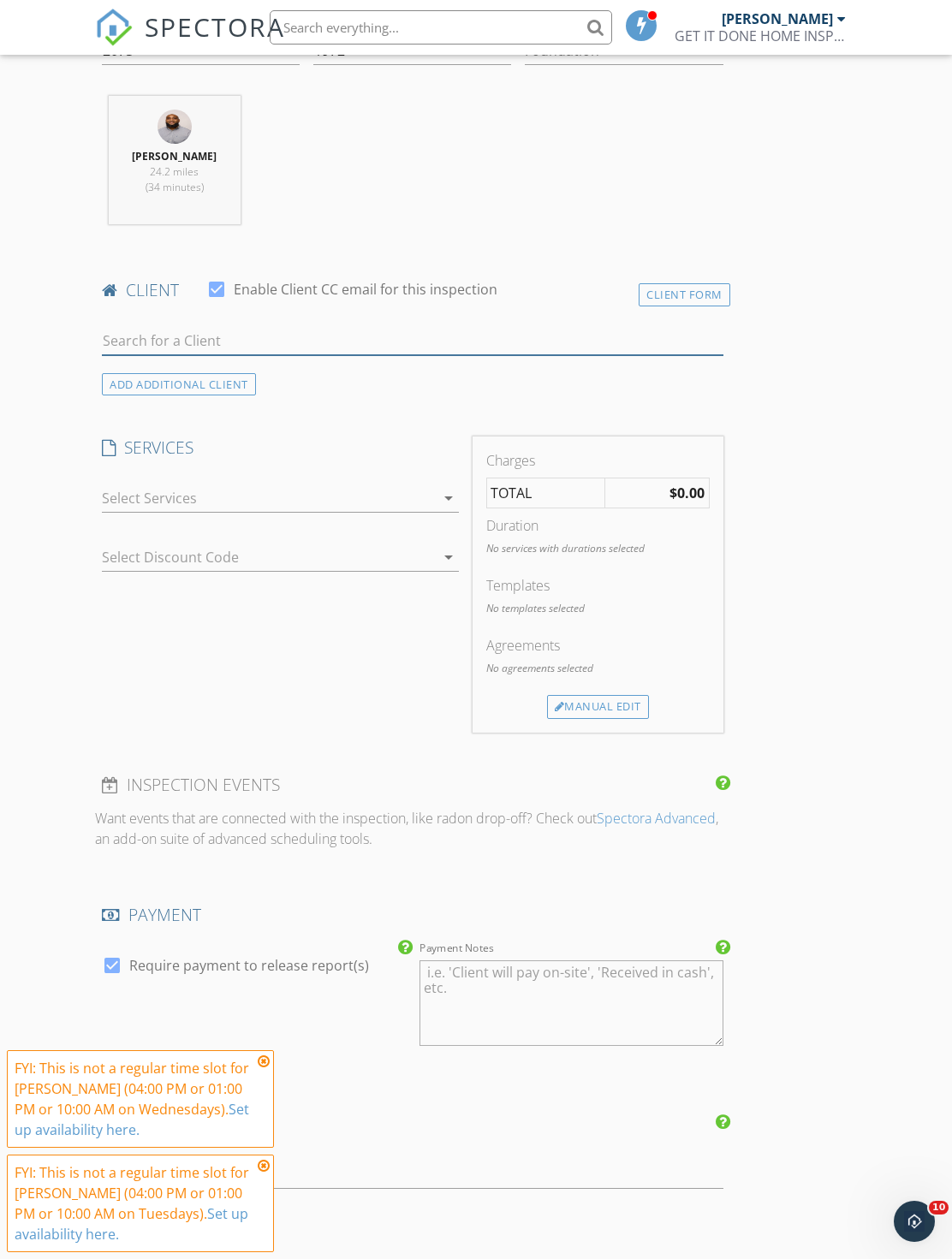
click at [340, 341] on input "text" at bounding box center [412, 341] width 620 height 29
type input "Ronal"
click at [456, 389] on li "Ronald Smith smithronald2339@gmail.com" at bounding box center [412, 379] width 619 height 48
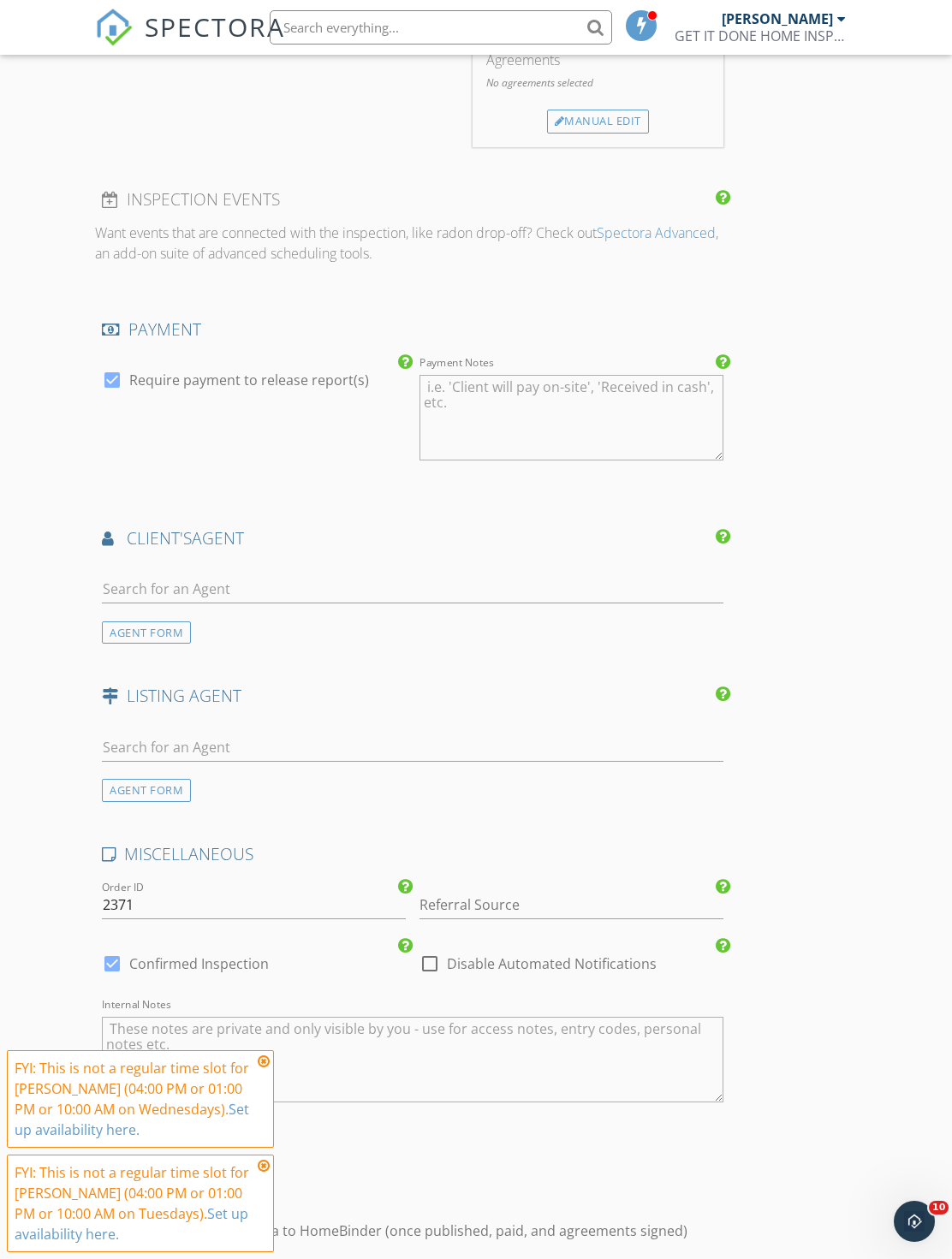
scroll to position [1665, 0]
click at [391, 566] on div "AGENT FORM" at bounding box center [412, 606] width 634 height 82
click at [412, 566] on div "AGENT FORM" at bounding box center [412, 606] width 634 height 82
click at [377, 579] on input "text" at bounding box center [412, 593] width 620 height 29
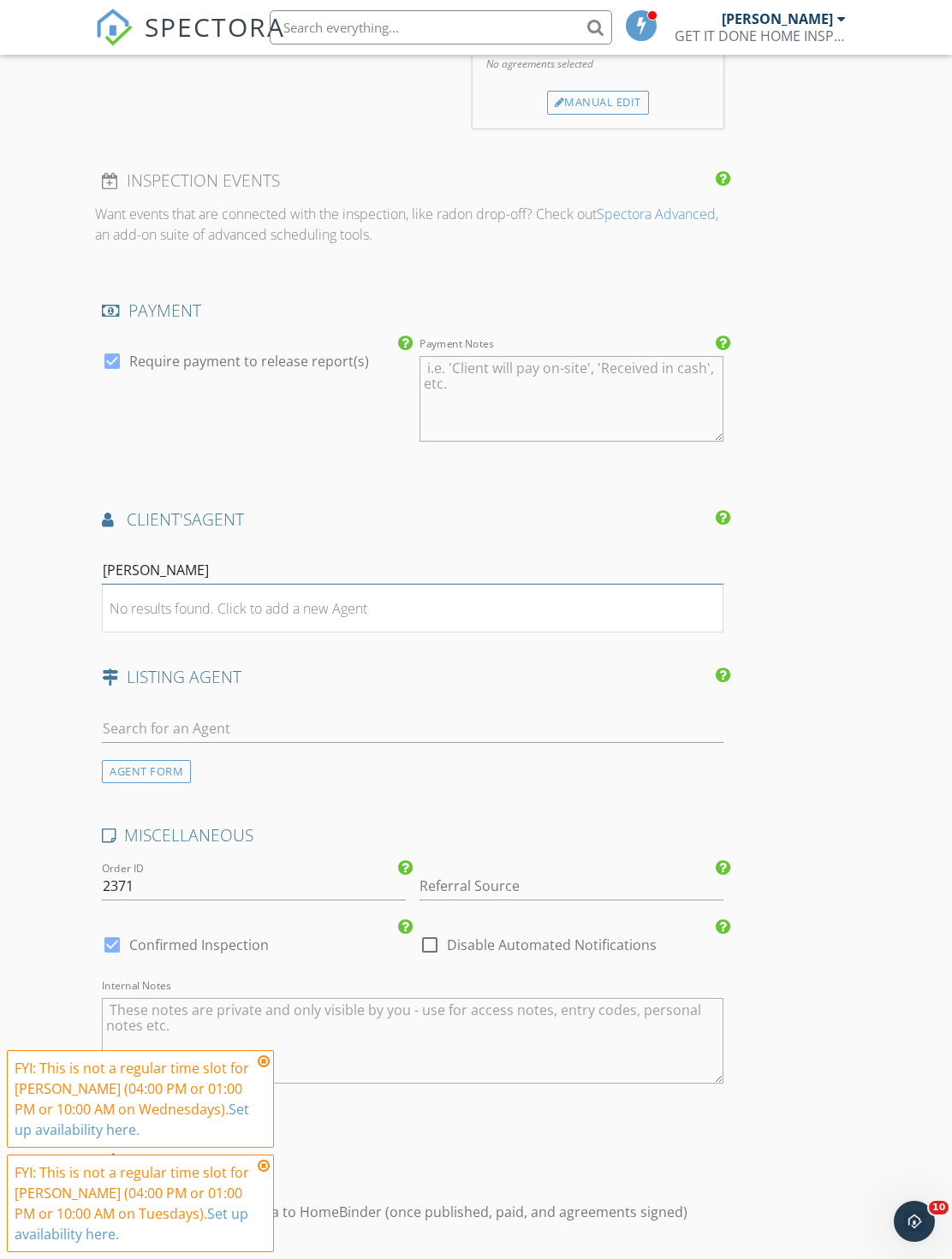
scroll to position [1859, 0]
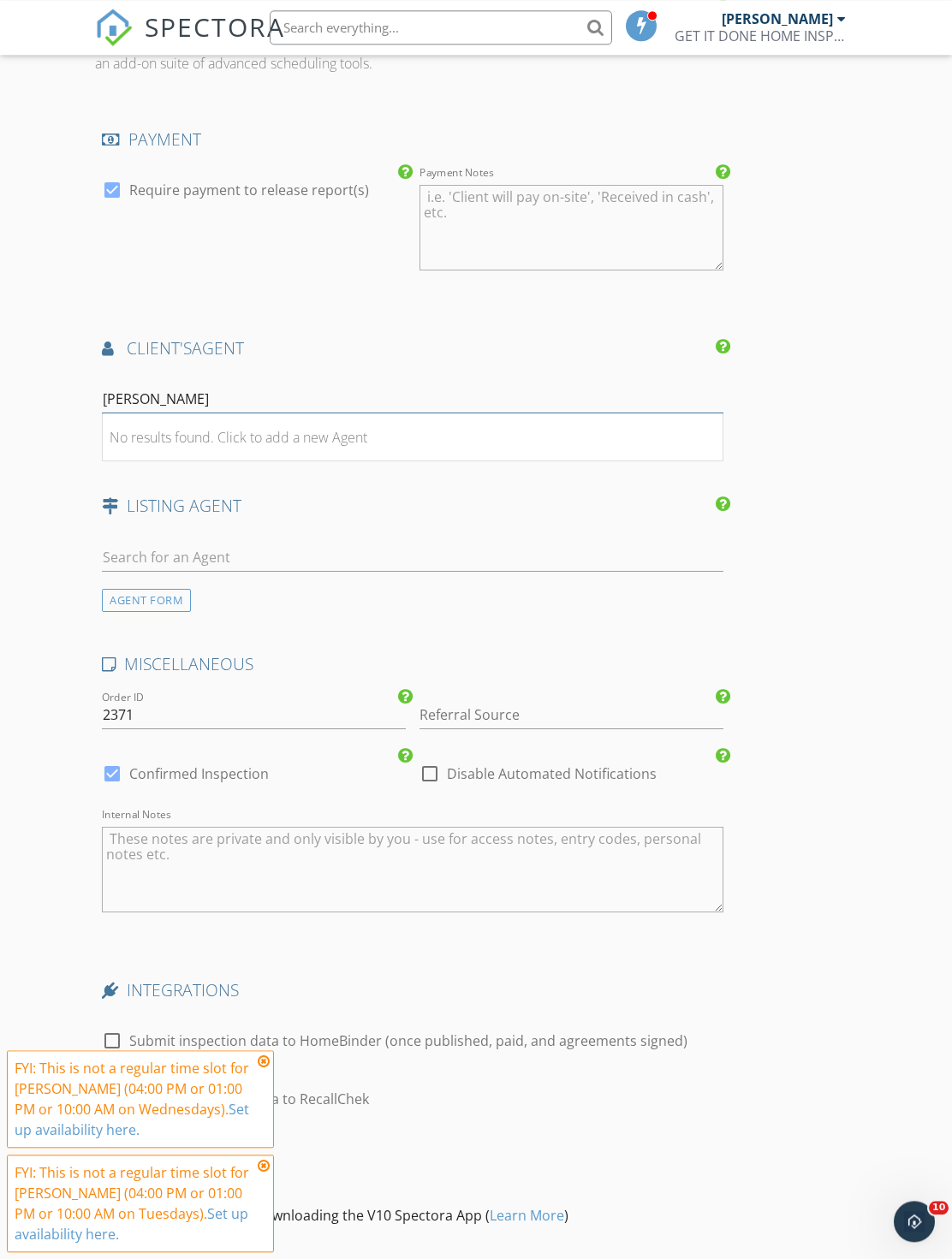
click at [418, 399] on input "Debra" at bounding box center [412, 399] width 620 height 29
type input "Dedra"
click at [458, 434] on li "Dedra Stafford Metro Brokers" at bounding box center [412, 437] width 619 height 48
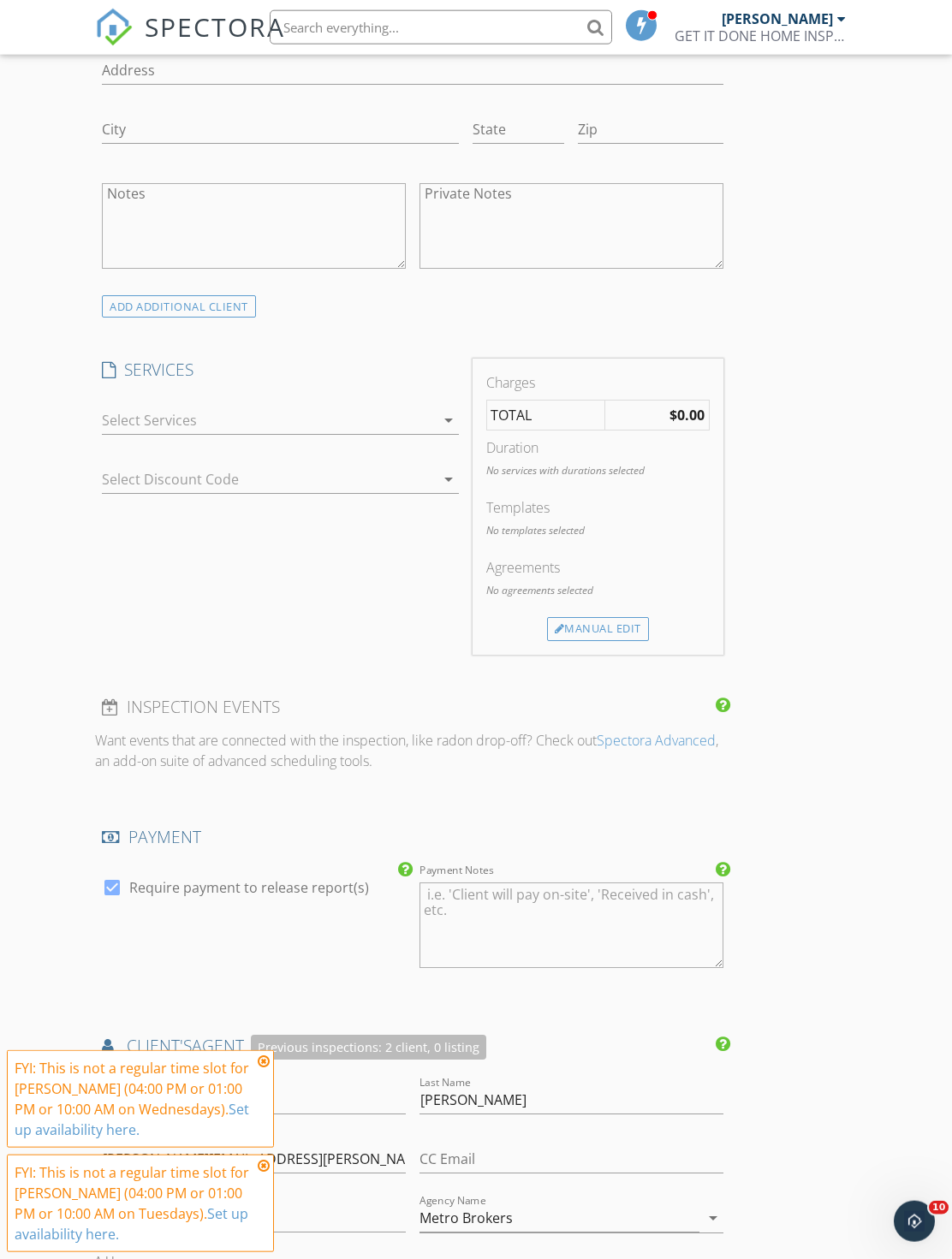
scroll to position [997, 0]
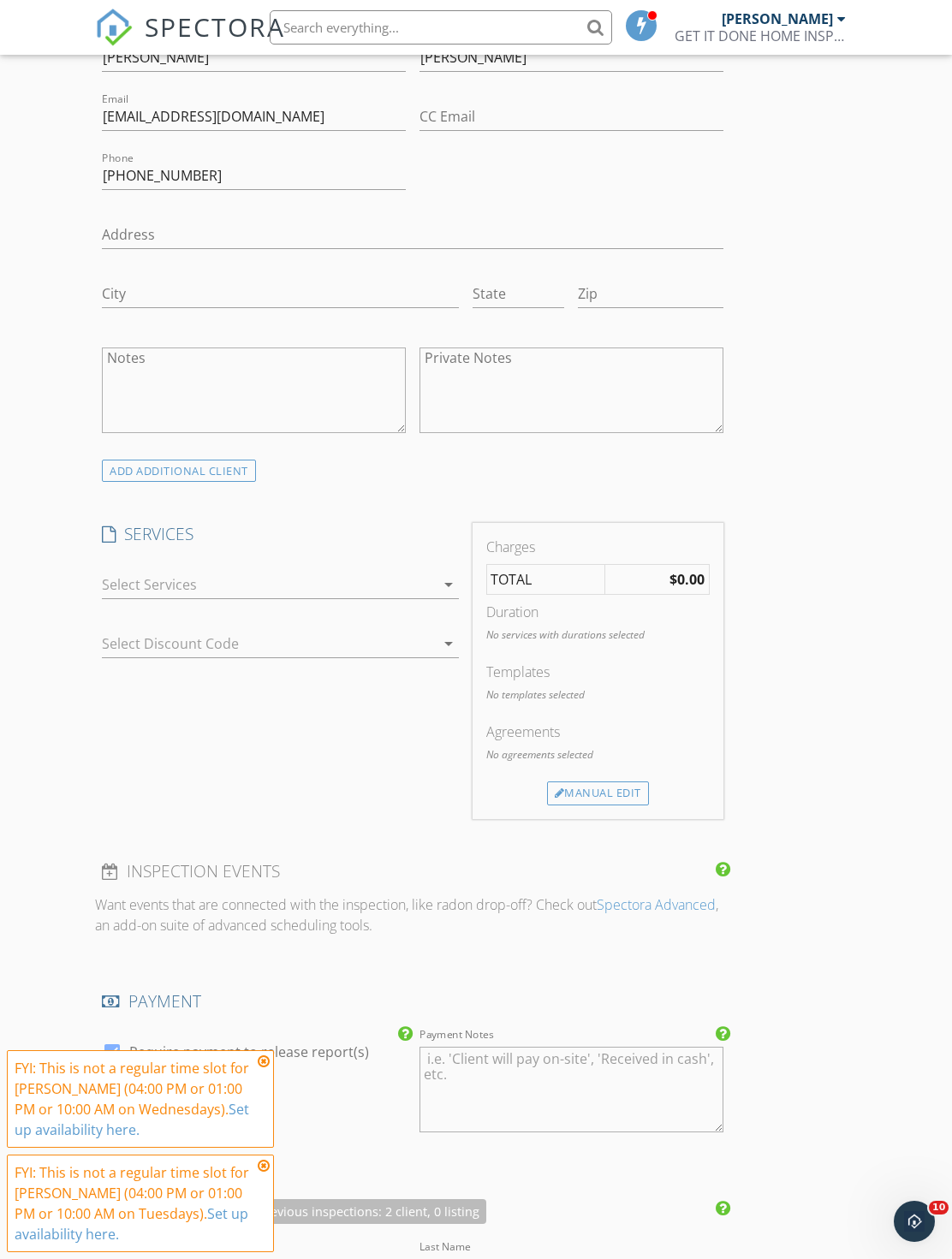
click at [422, 571] on div at bounding box center [267, 584] width 332 height 28
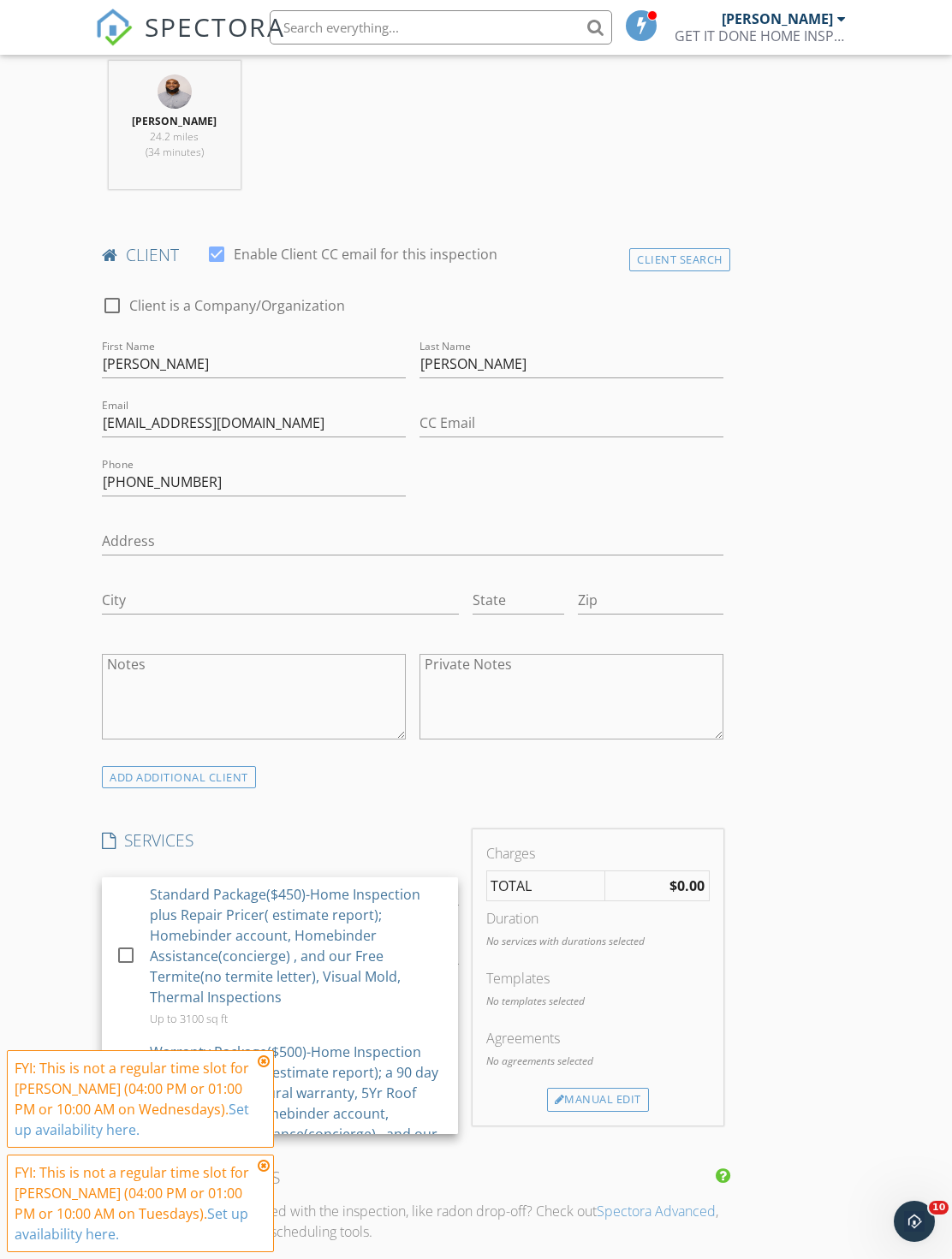
scroll to position [1145, 0]
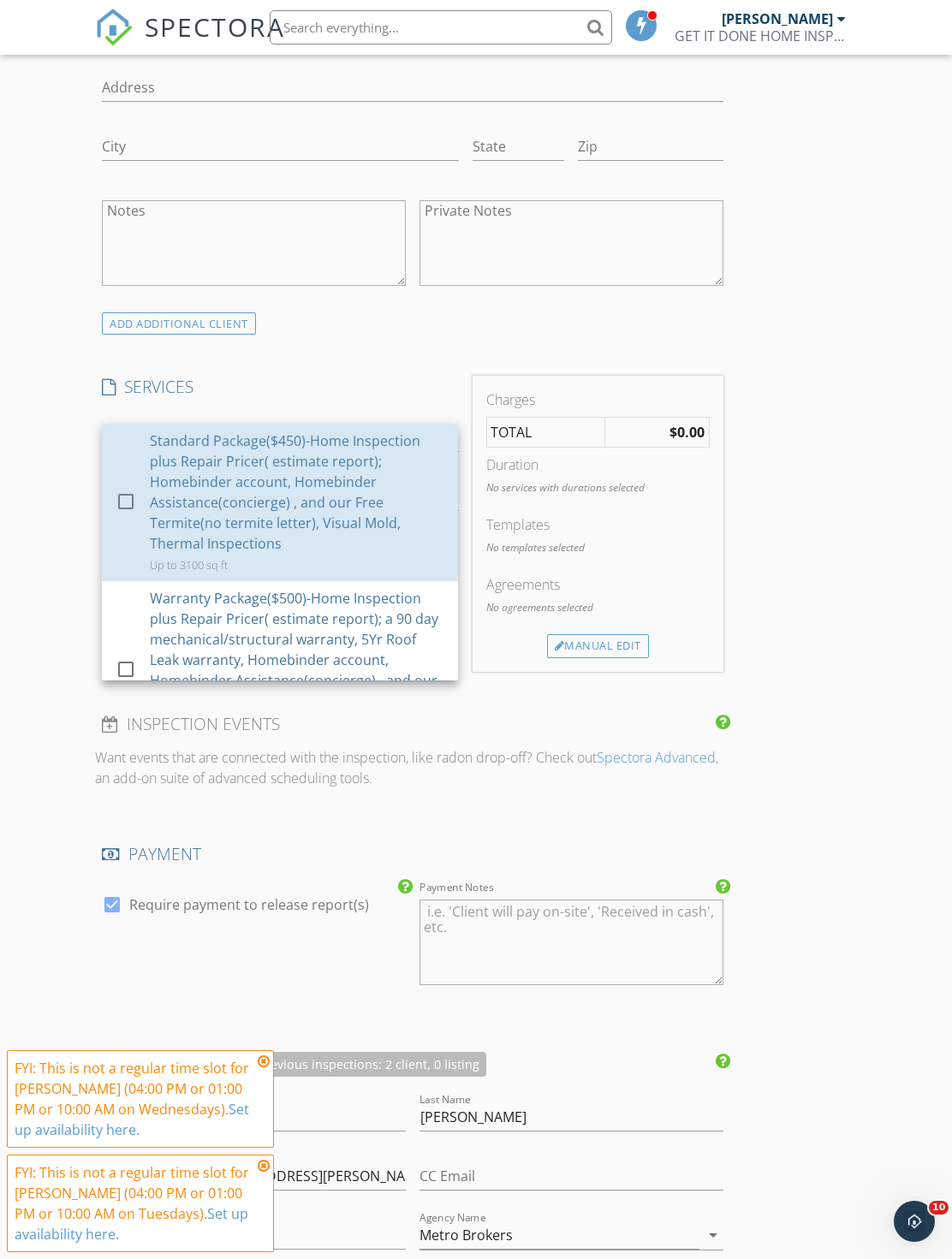
click at [367, 480] on div "Standard Package($450)-Home Inspection plus Repair Pricer( estimate report); Ho…" at bounding box center [296, 492] width 294 height 123
checkbox input "true"
checkbox input "false"
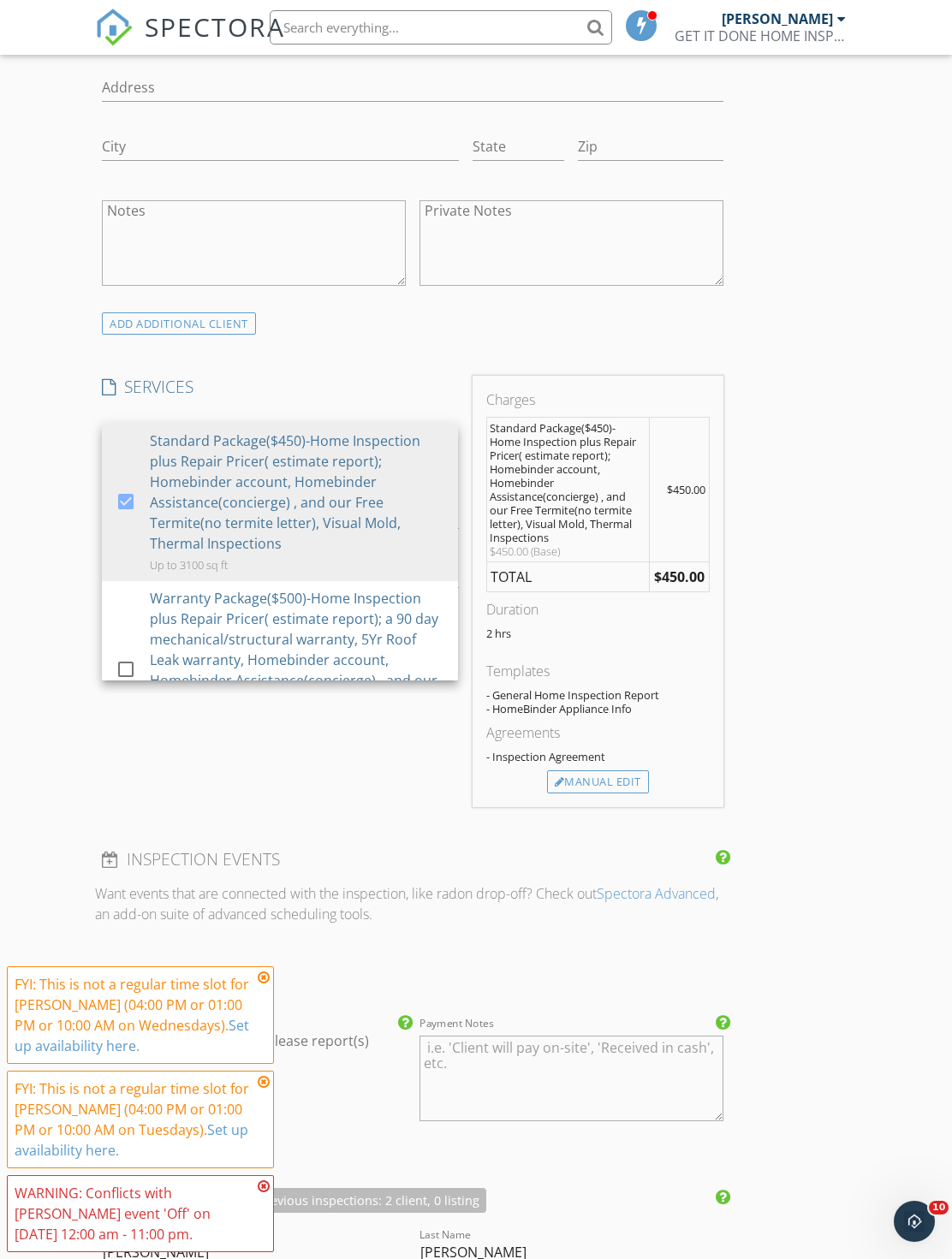
click at [622, 739] on div "Agreements" at bounding box center [597, 732] width 223 height 21
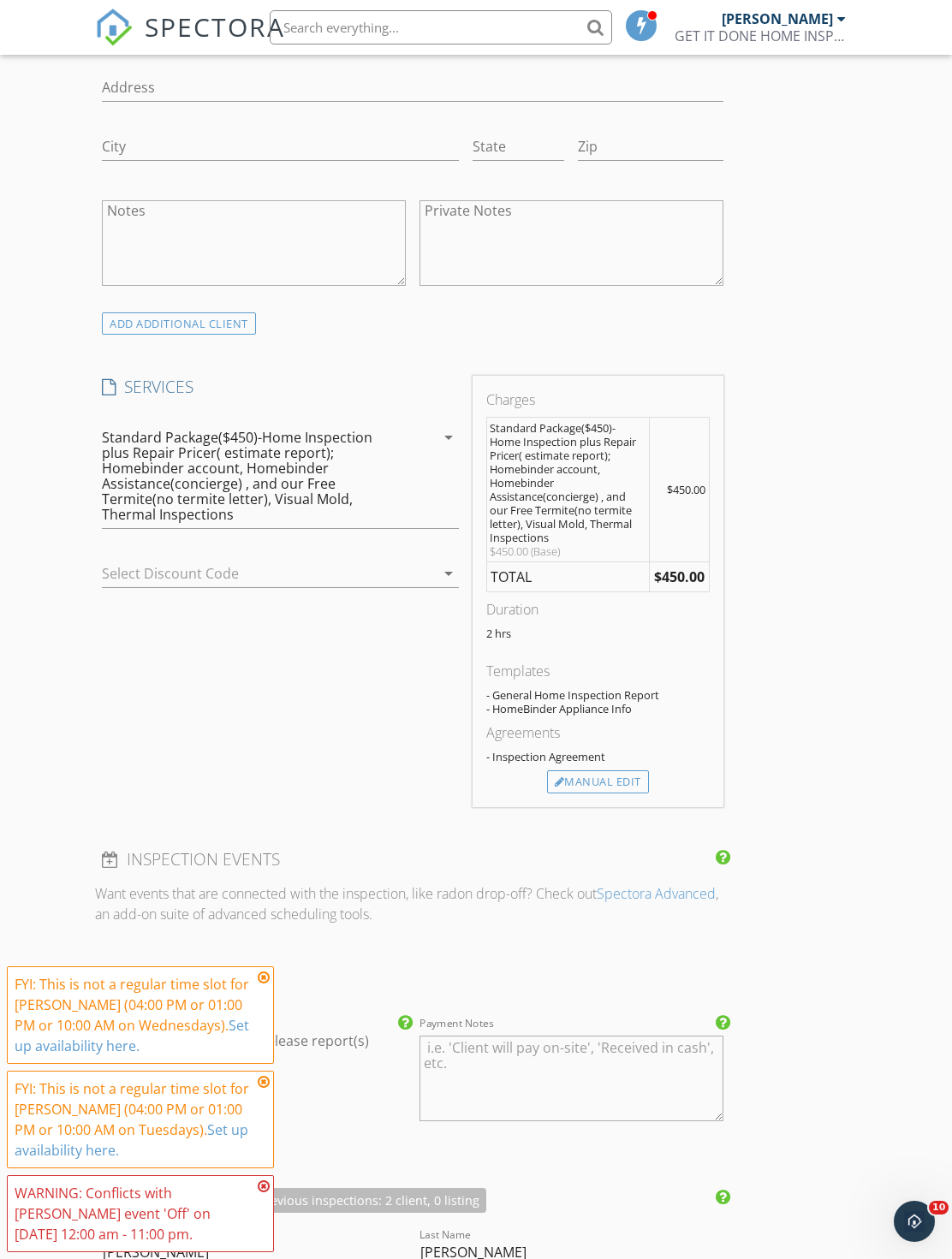
click at [636, 771] on div "Manual Edit" at bounding box center [597, 783] width 102 height 24
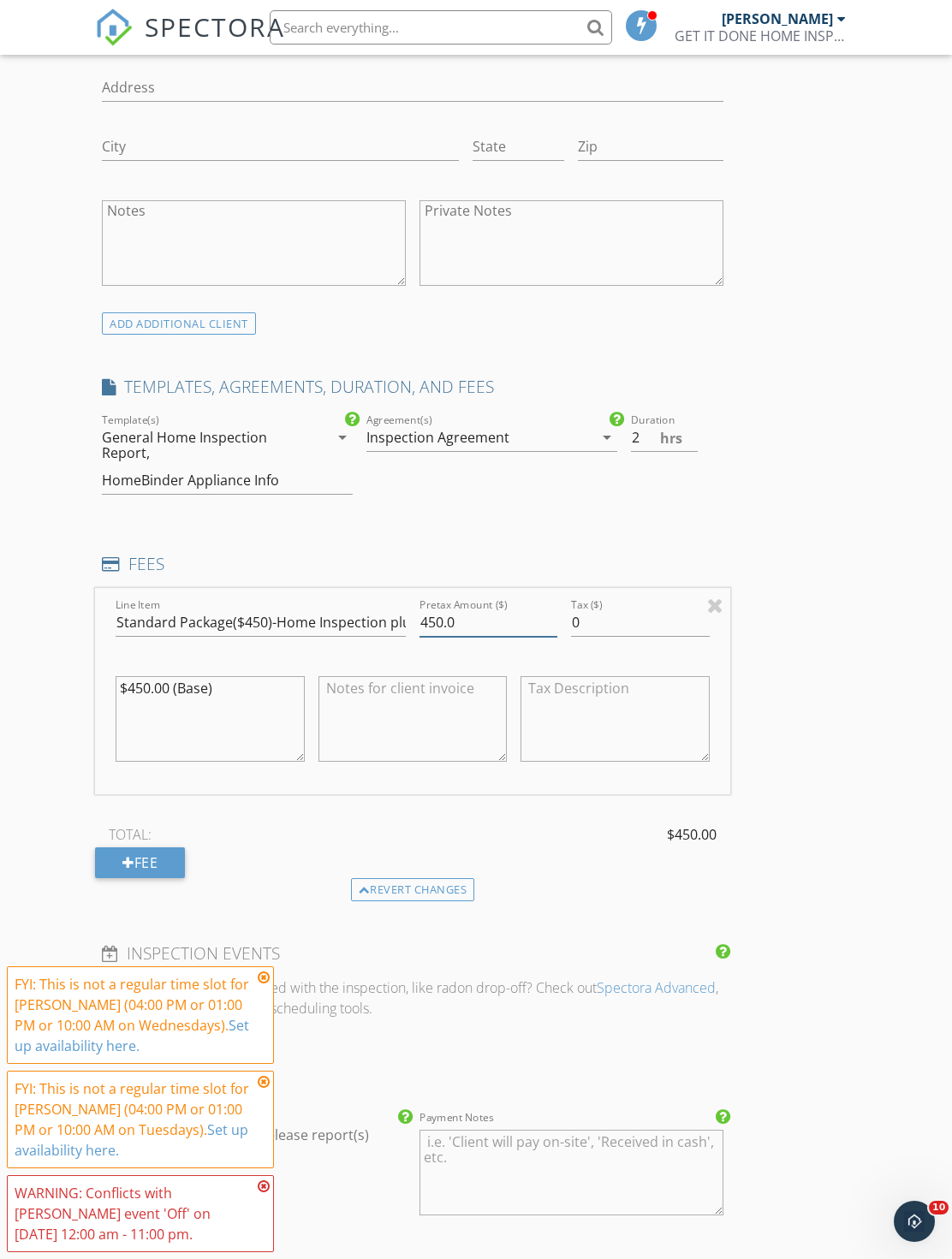
click at [525, 631] on input "450.0" at bounding box center [487, 622] width 138 height 29
type input "4"
type input "300"
click at [264, 611] on input "Standard Package($450)-Home Inspection plus Repair Pricer( estimate report); Ho…" at bounding box center [261, 622] width 290 height 29
click at [265, 608] on input "Standard Package($450)-Home Inspection plus Repair Pricer( estimate report); Ho…" at bounding box center [261, 622] width 290 height 29
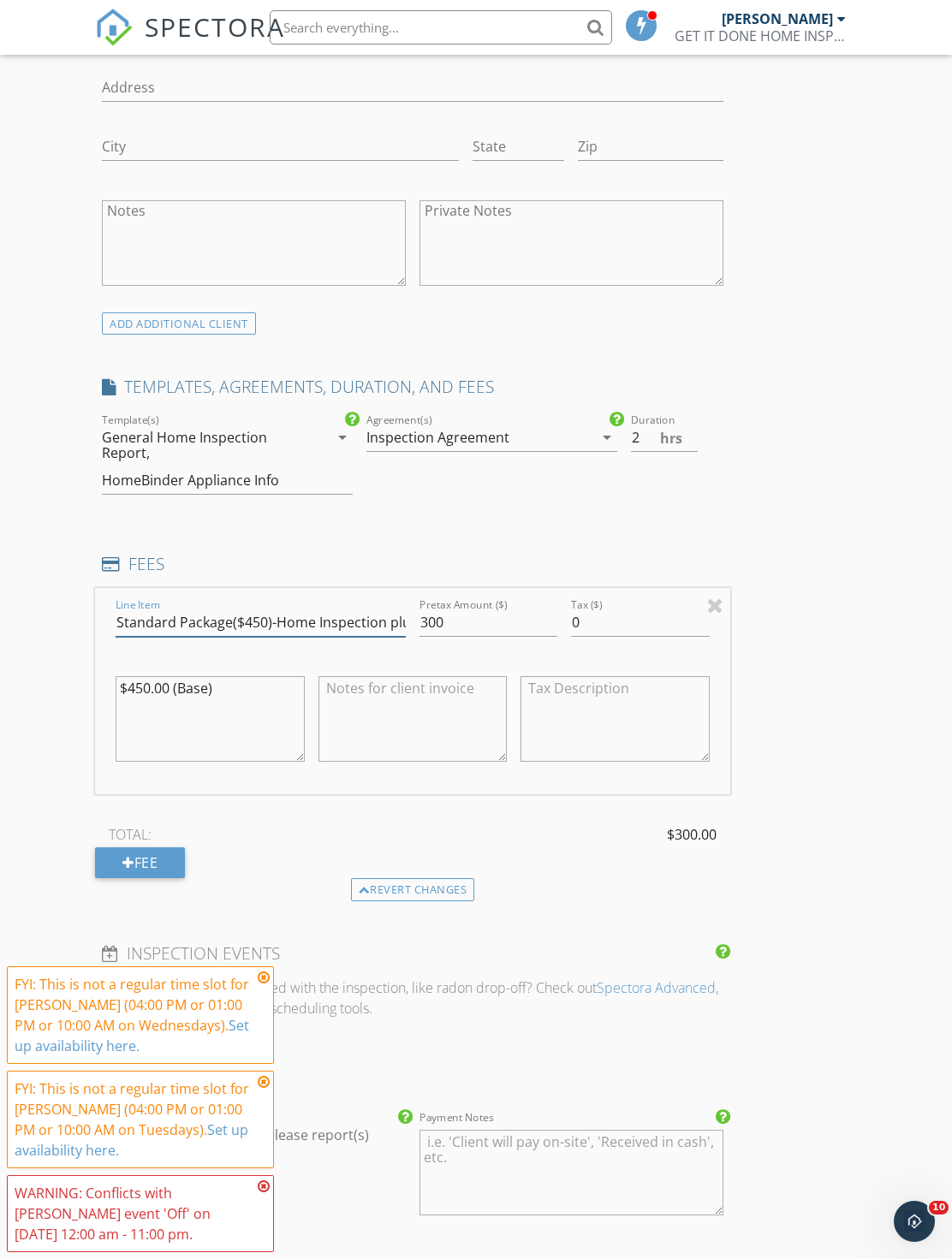
click at [255, 631] on input "Standard Package($450)-Home Inspection plus Repair Pricer( estimate report); Ho…" at bounding box center [261, 622] width 290 height 29
click at [258, 618] on input "Standard Package($450)-Home Inspection plus Repair Pricer( estimate report); Ho…" at bounding box center [261, 622] width 290 height 29
click at [263, 623] on input "Standard Package($450)-Home Inspection plus Repair Pricer( estimate report); Ho…" at bounding box center [261, 622] width 290 height 29
click at [261, 619] on input "Standard Package($450)-Home Inspection plus Repair Pricer( estimate report); Ho…" at bounding box center [261, 622] width 290 height 29
type input "Standard Package($300)-Home Inspection plus Repair Pricer( estimate report); Ho…"
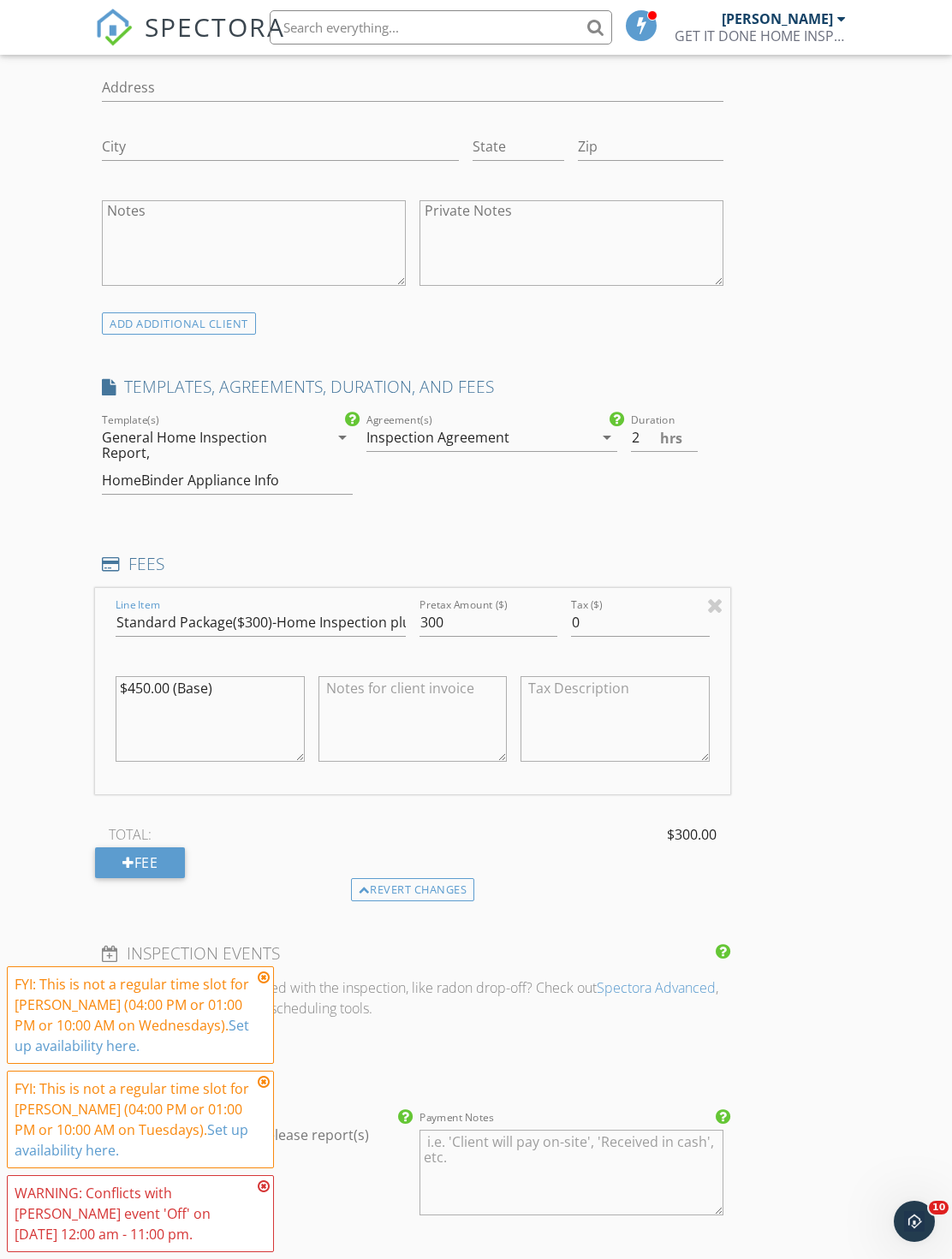
click at [141, 688] on textarea "$450.00 (Base)" at bounding box center [210, 718] width 188 height 85
click at [138, 679] on textarea "$450.00 (Base)" at bounding box center [210, 718] width 188 height 85
click at [138, 690] on textarea "$450.00 (Base)" at bounding box center [210, 718] width 188 height 85
click at [136, 689] on textarea "$450.00 (Base)" at bounding box center [210, 718] width 188 height 85
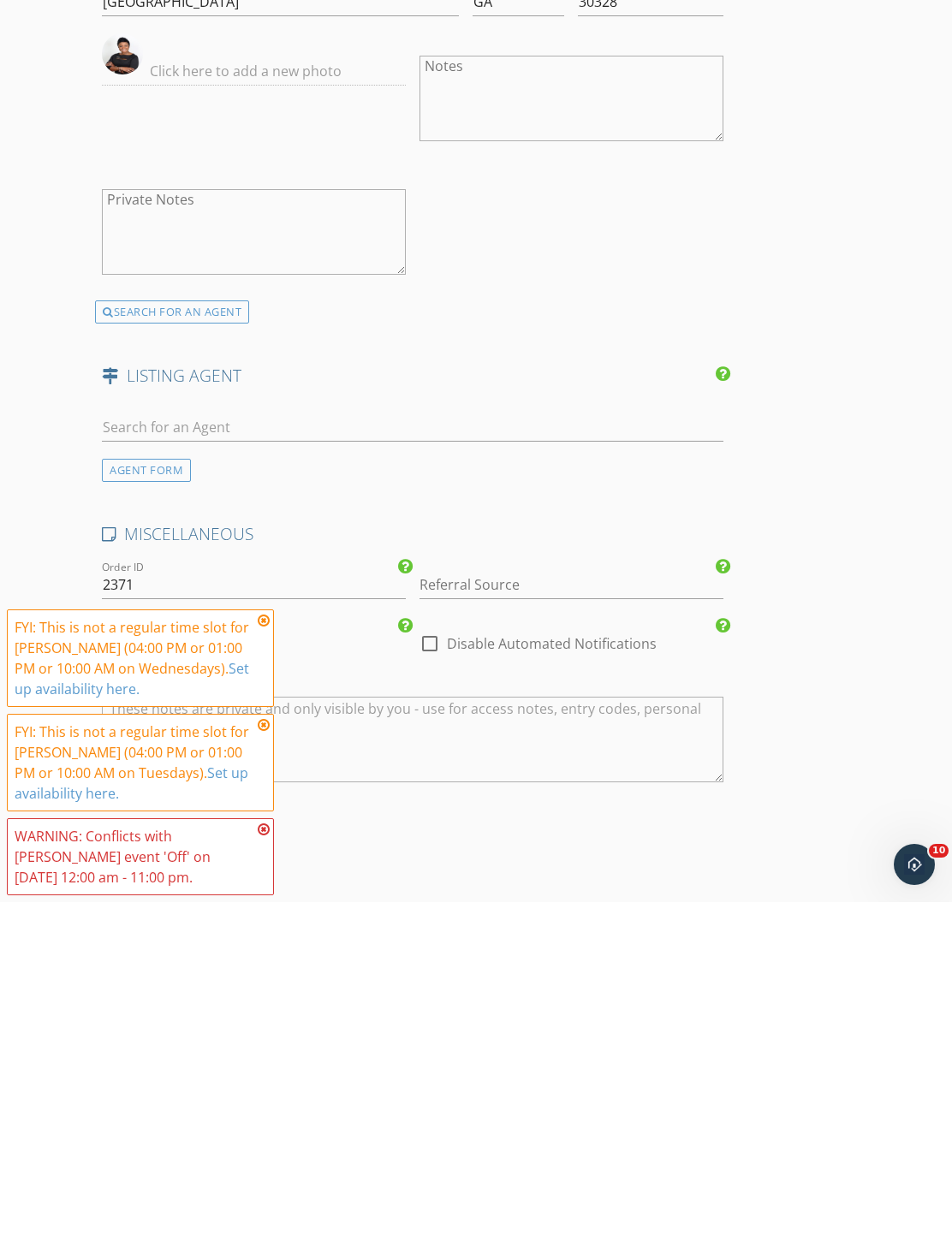
scroll to position [2518, 0]
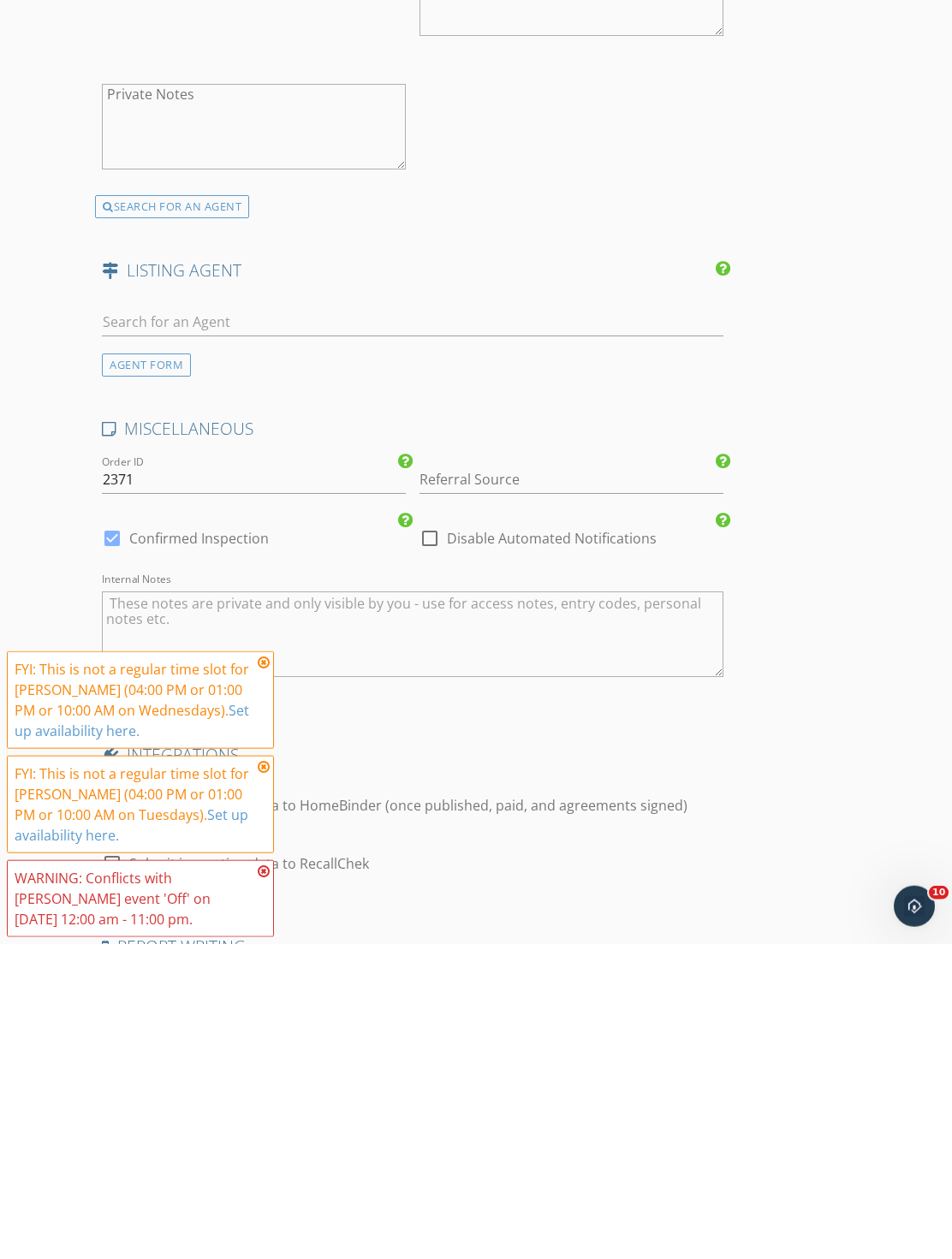
type textarea "$300.00 (Base)"
click at [582, 781] on input "Referral Source" at bounding box center [571, 794] width 304 height 29
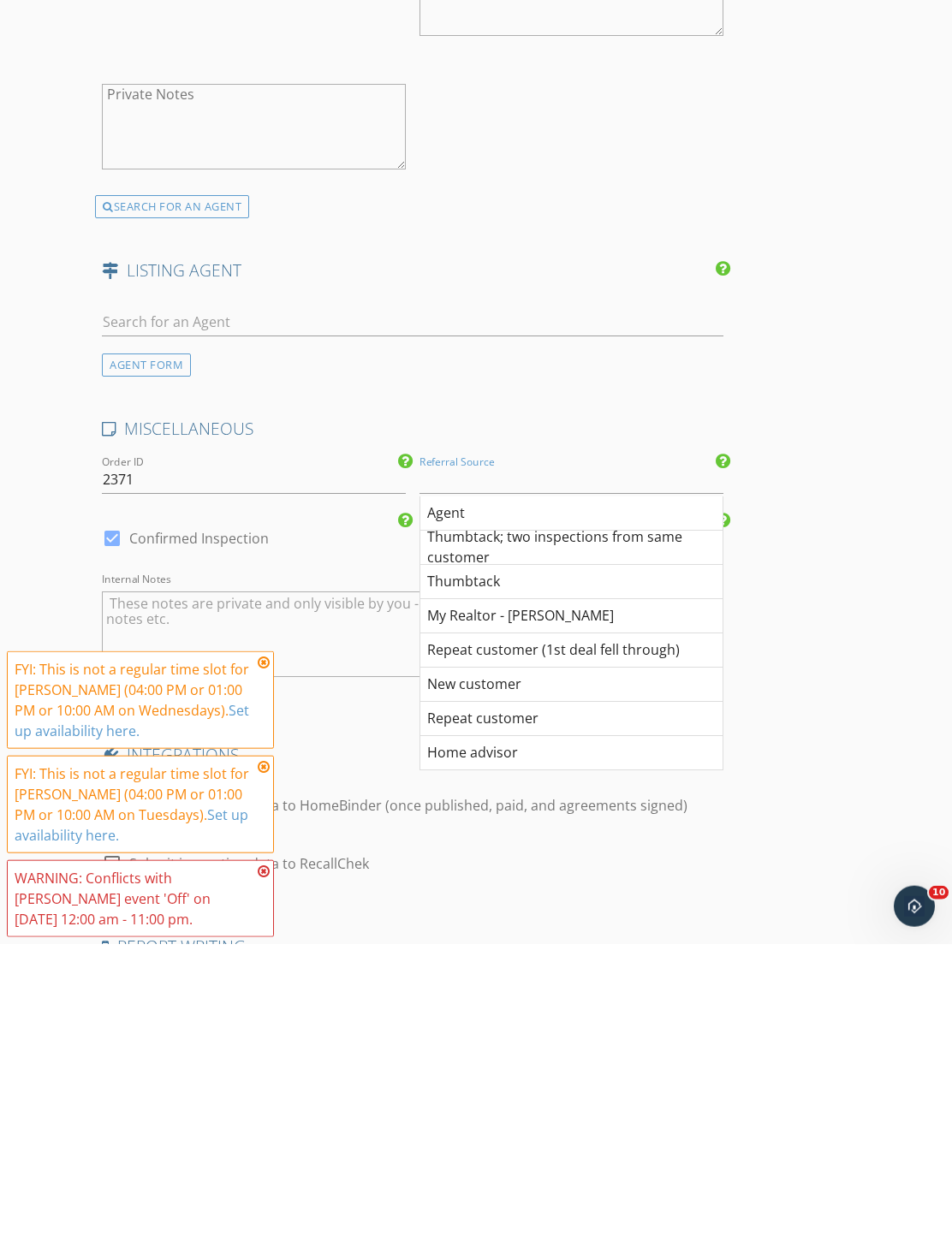
click at [658, 948] on div "Repeat customer (1st deal fell through)" at bounding box center [571, 965] width 302 height 35
type input "Repeat customer (1st deal fell through)"
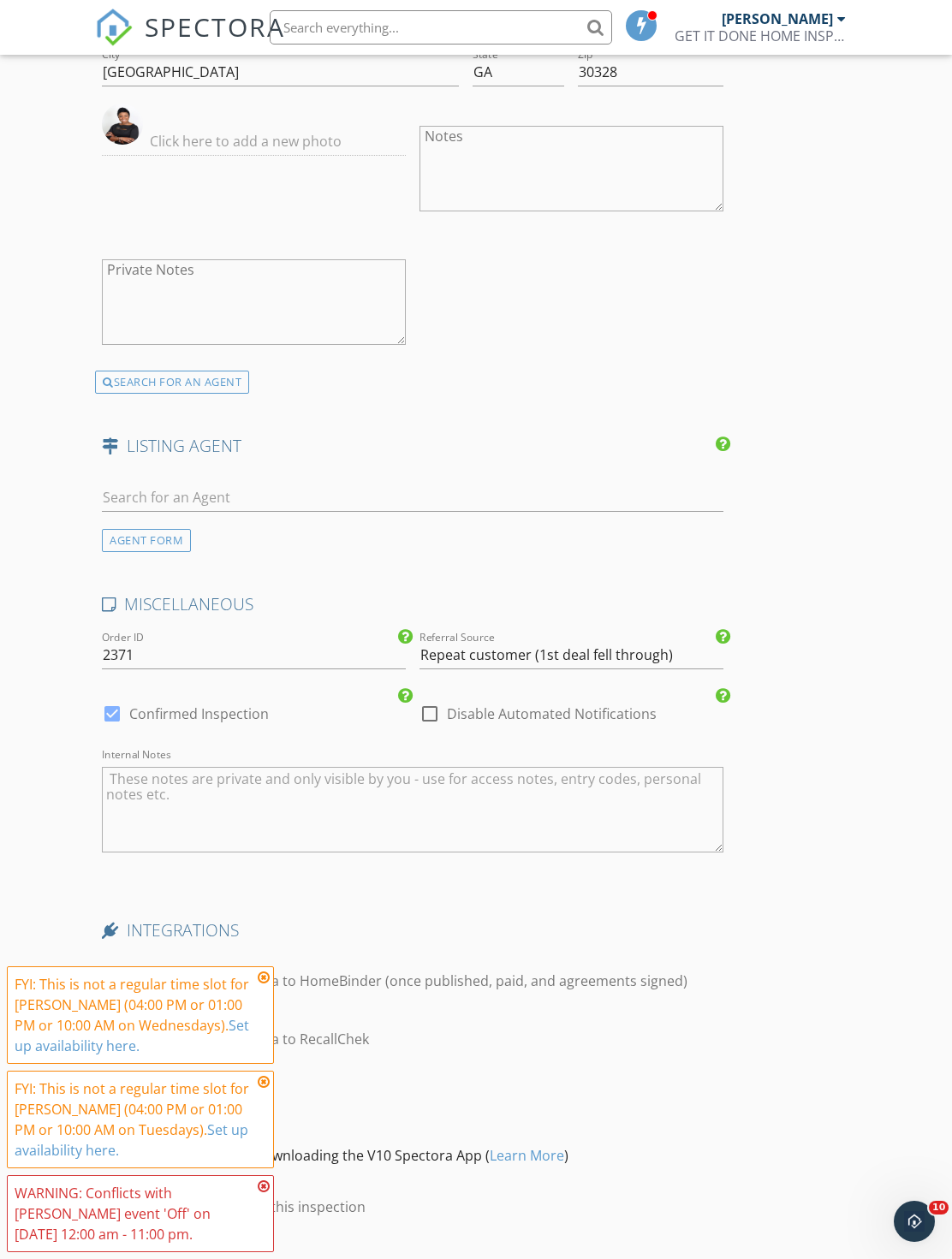
scroll to position [2696, 0]
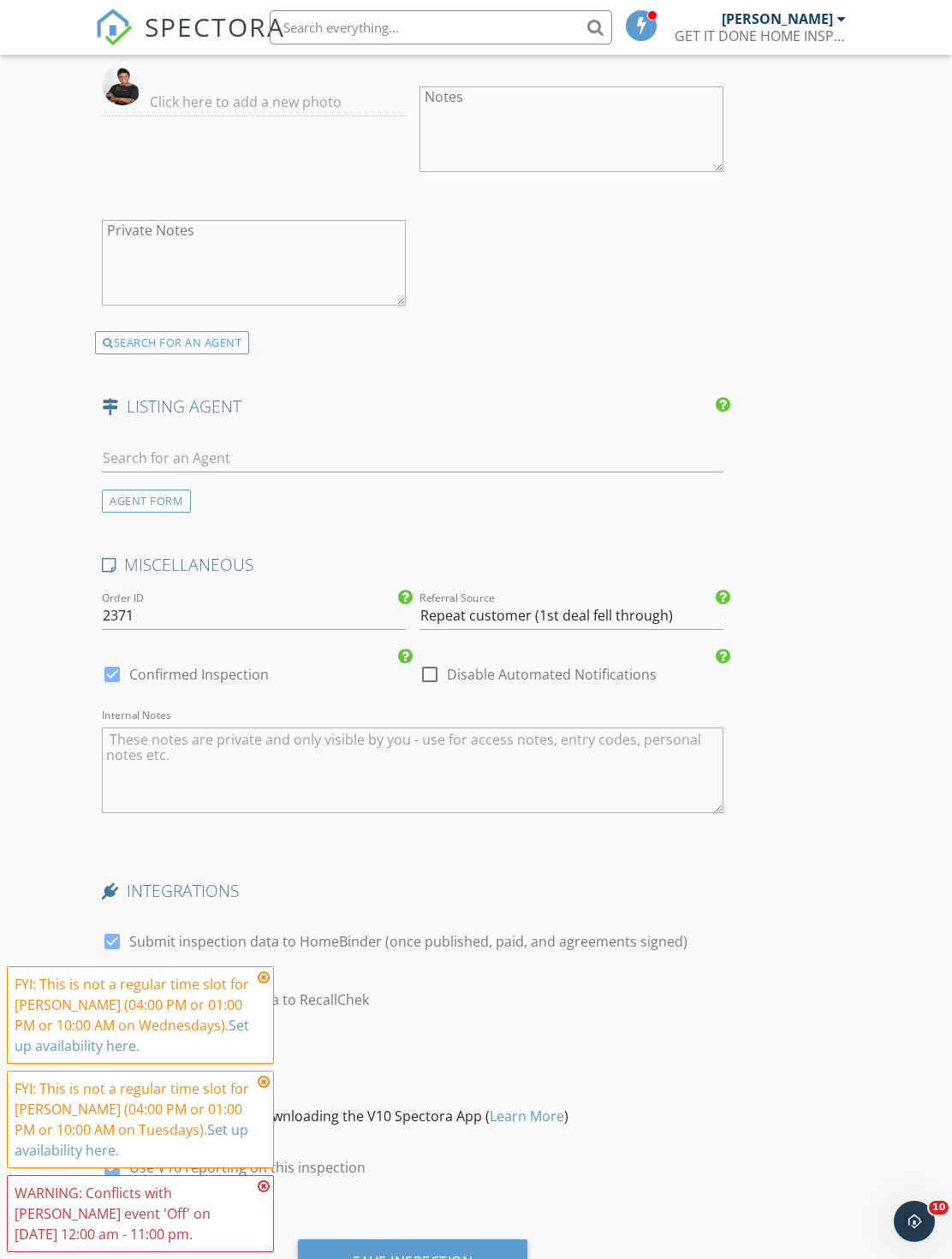
click at [485, 1239] on div "Save Inspection" at bounding box center [413, 1262] width 230 height 47
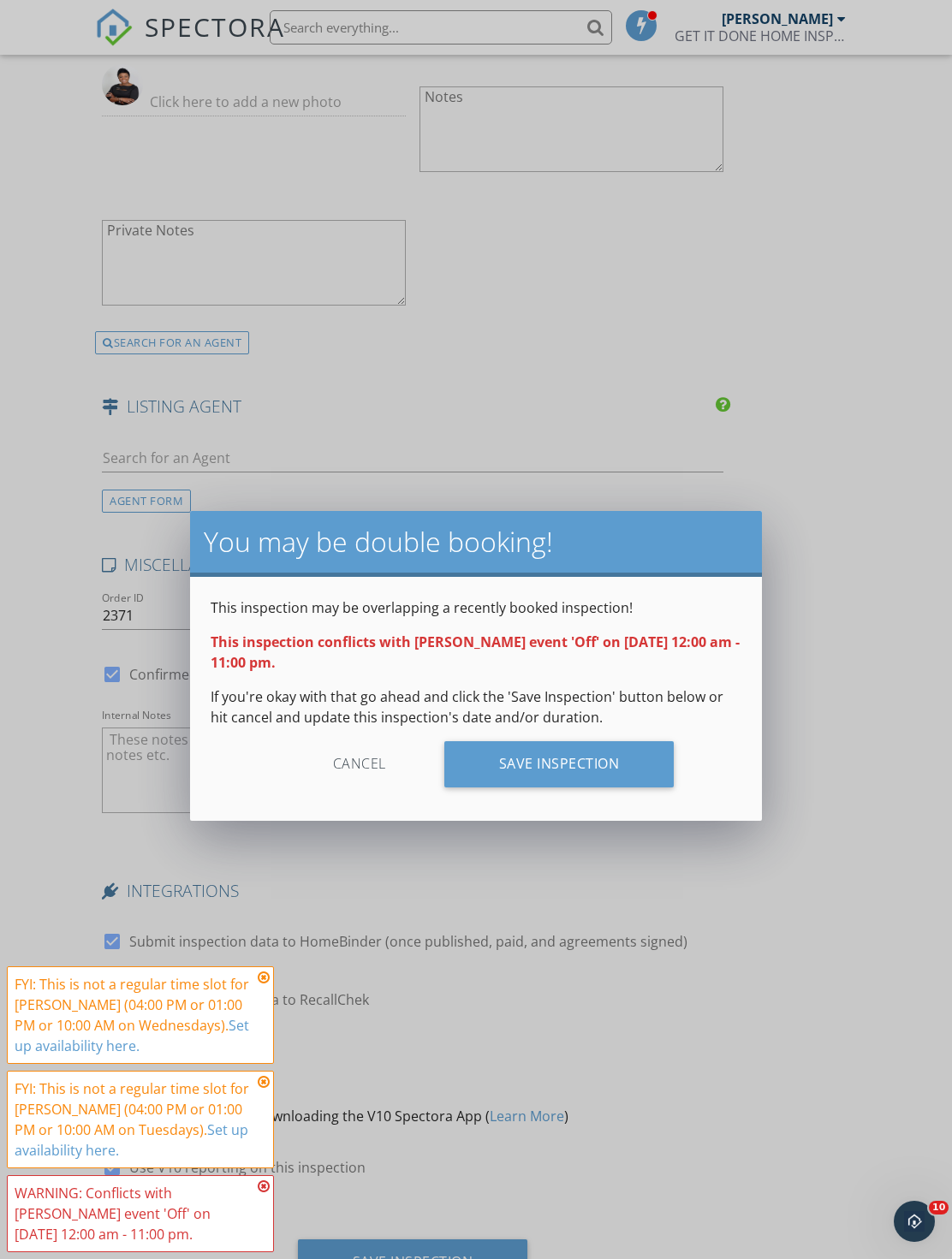
click at [626, 778] on div "Save Inspection" at bounding box center [559, 764] width 230 height 47
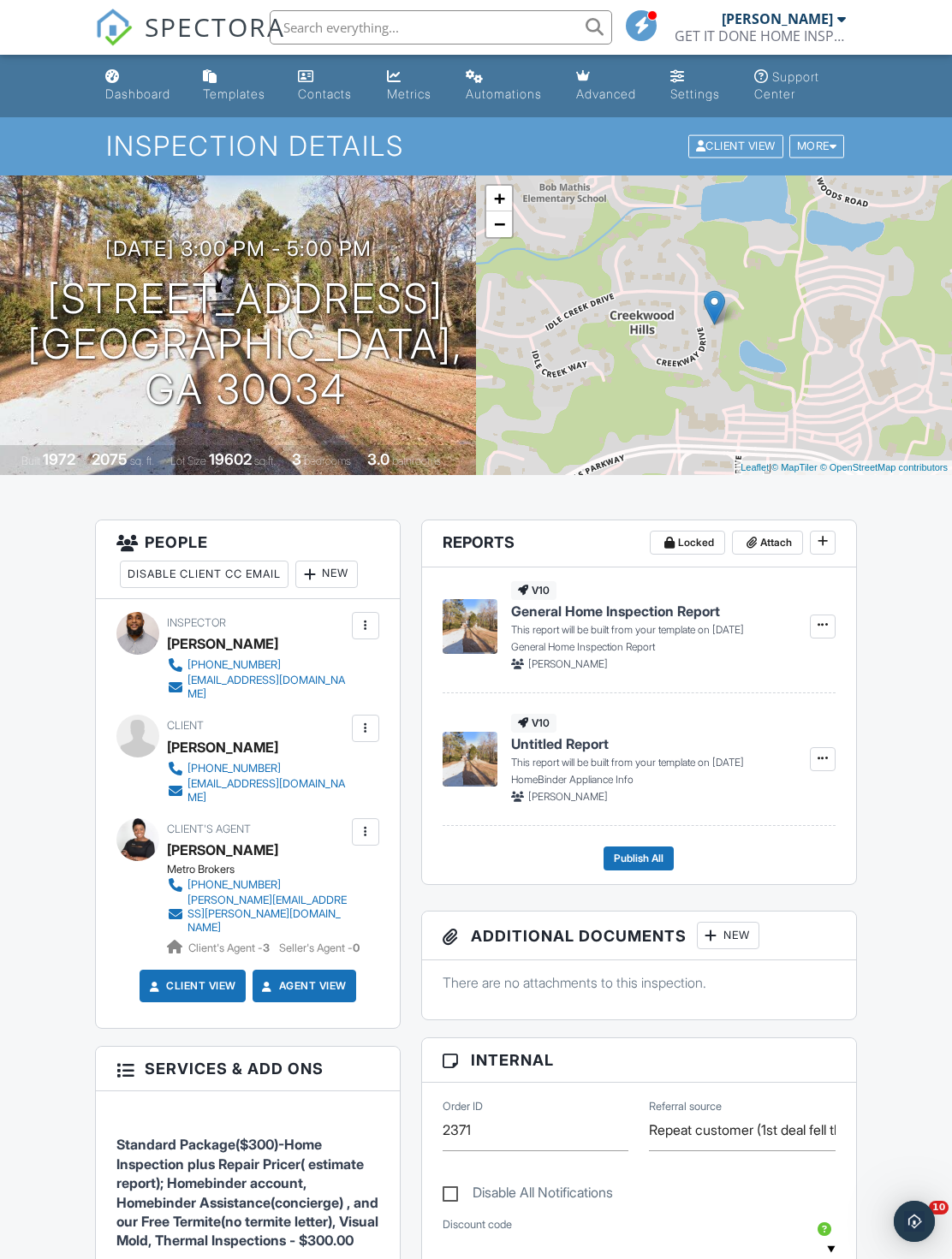
click at [161, 75] on link "Dashboard" at bounding box center [140, 85] width 84 height 49
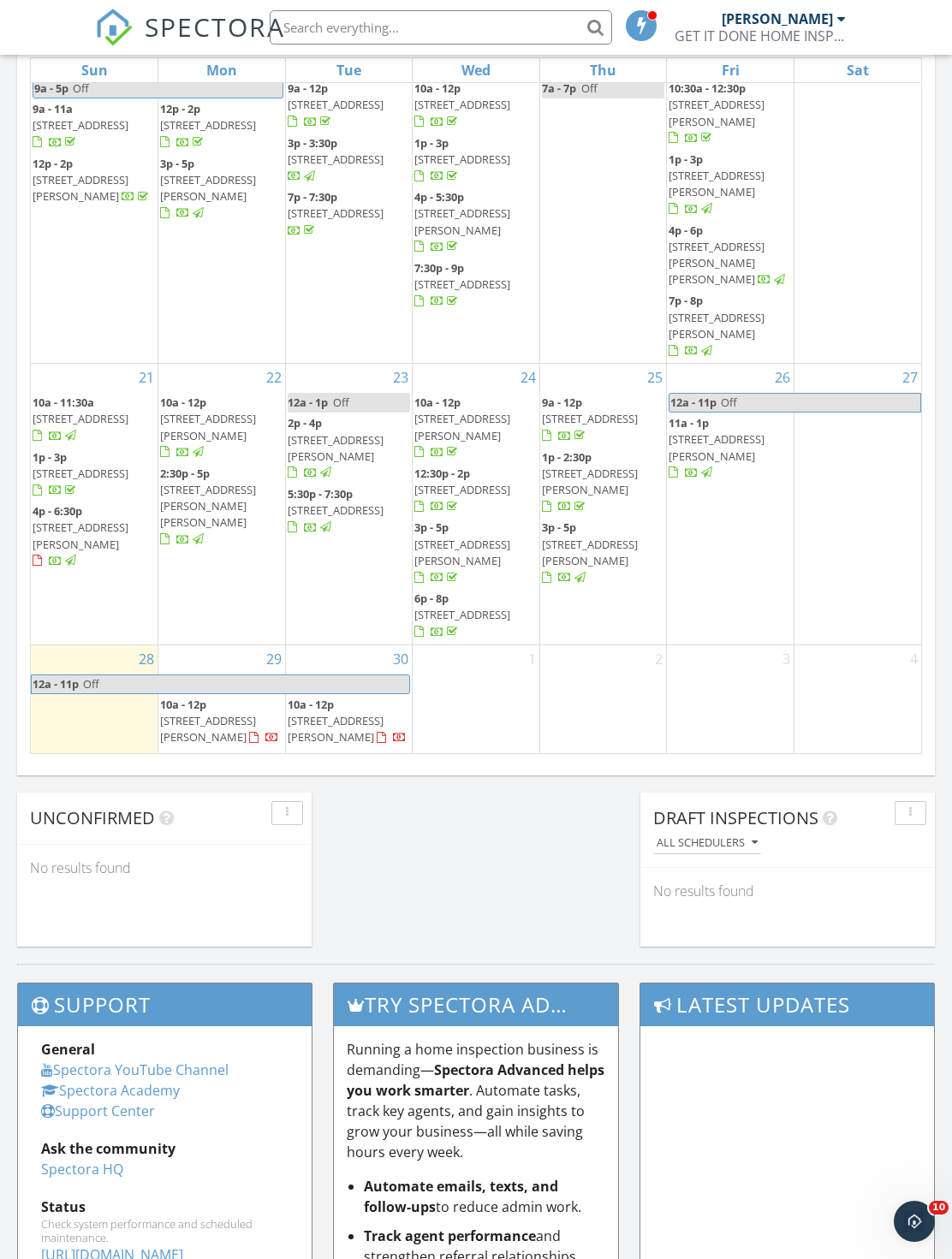
scroll to position [544, 0]
click at [218, 735] on div "29 10a - 12p [STREET_ADDRESS] 1p - 3p [STREET_ADDRESS]" at bounding box center [222, 761] width 127 height 230
click at [236, 476] on link "Inspection" at bounding box center [219, 470] width 88 height 28
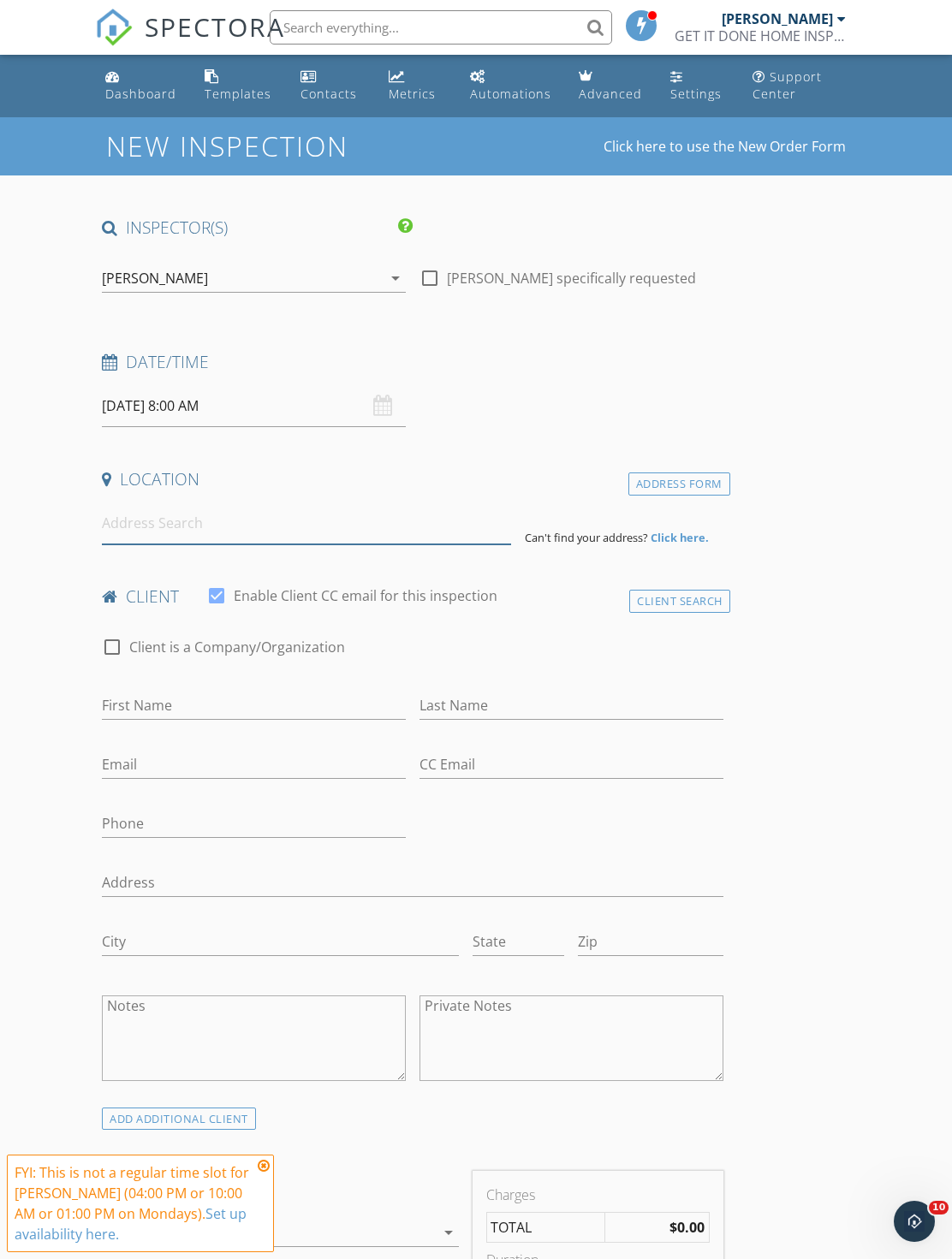
click at [299, 541] on input at bounding box center [306, 523] width 409 height 42
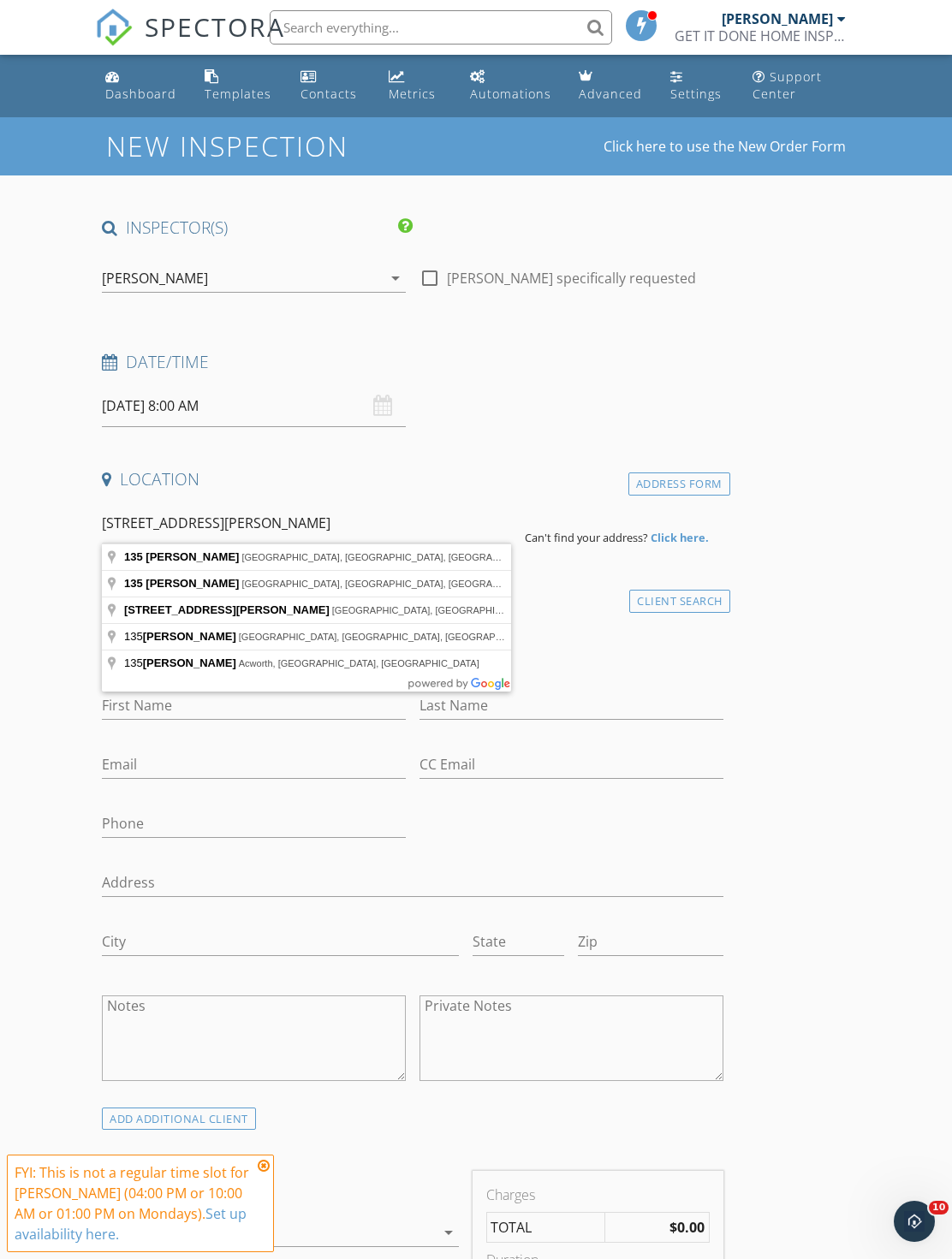
type input "135 Pamela Ct, Fayetteville, GA, USA"
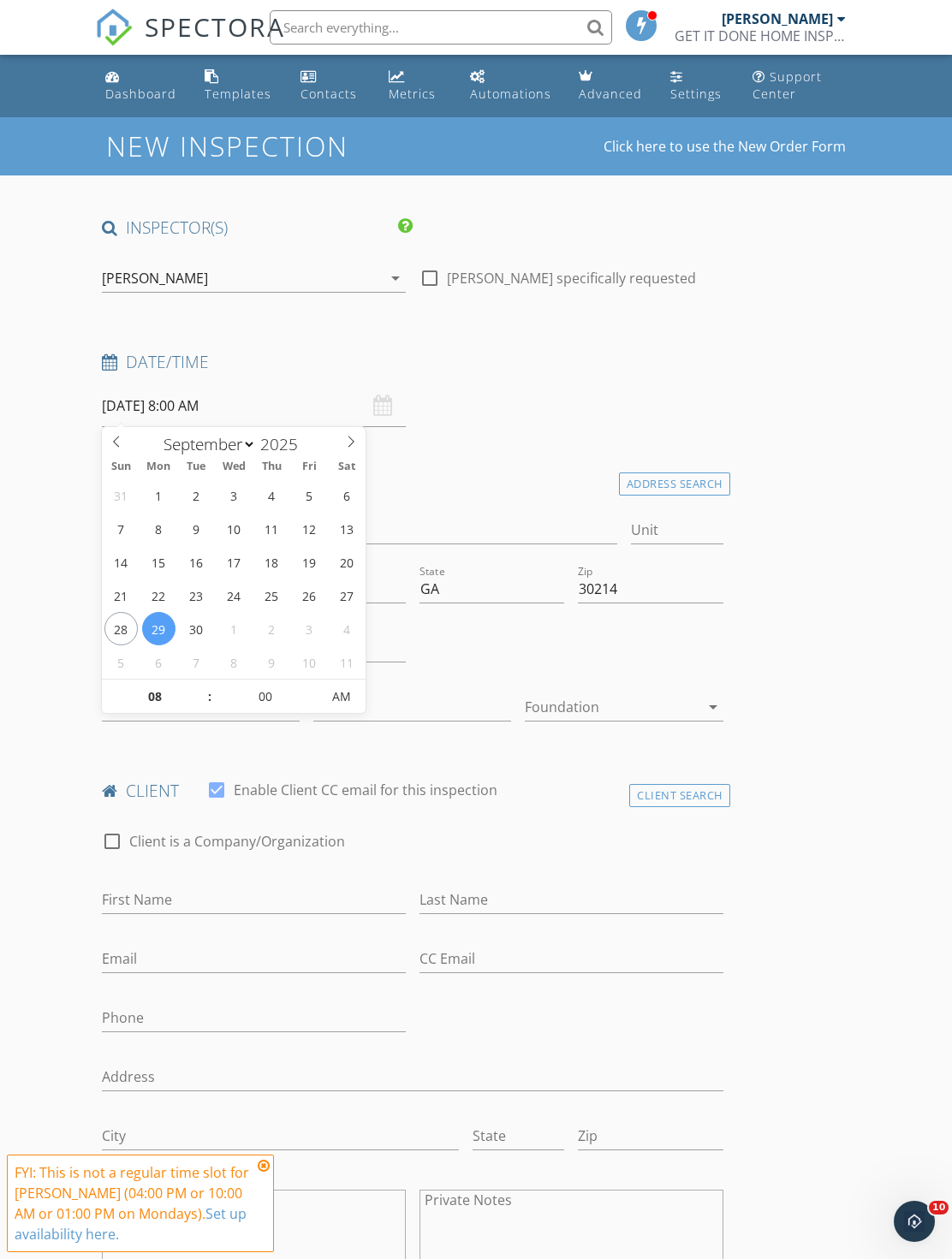
click at [255, 417] on input "09/29/2025 8:00 AM" at bounding box center [254, 406] width 304 height 42
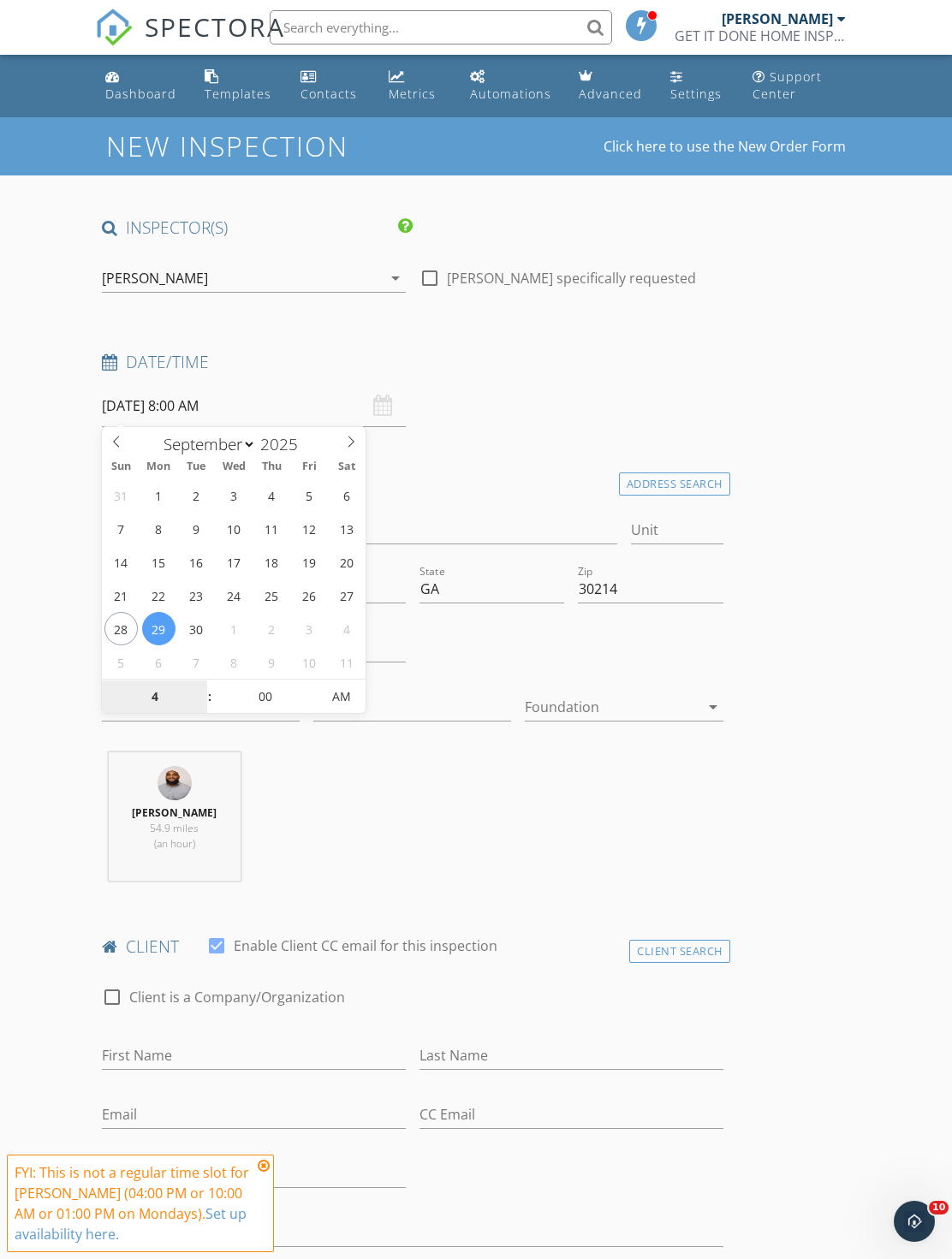
type input "04"
type input "[DATE] 4:00 PM"
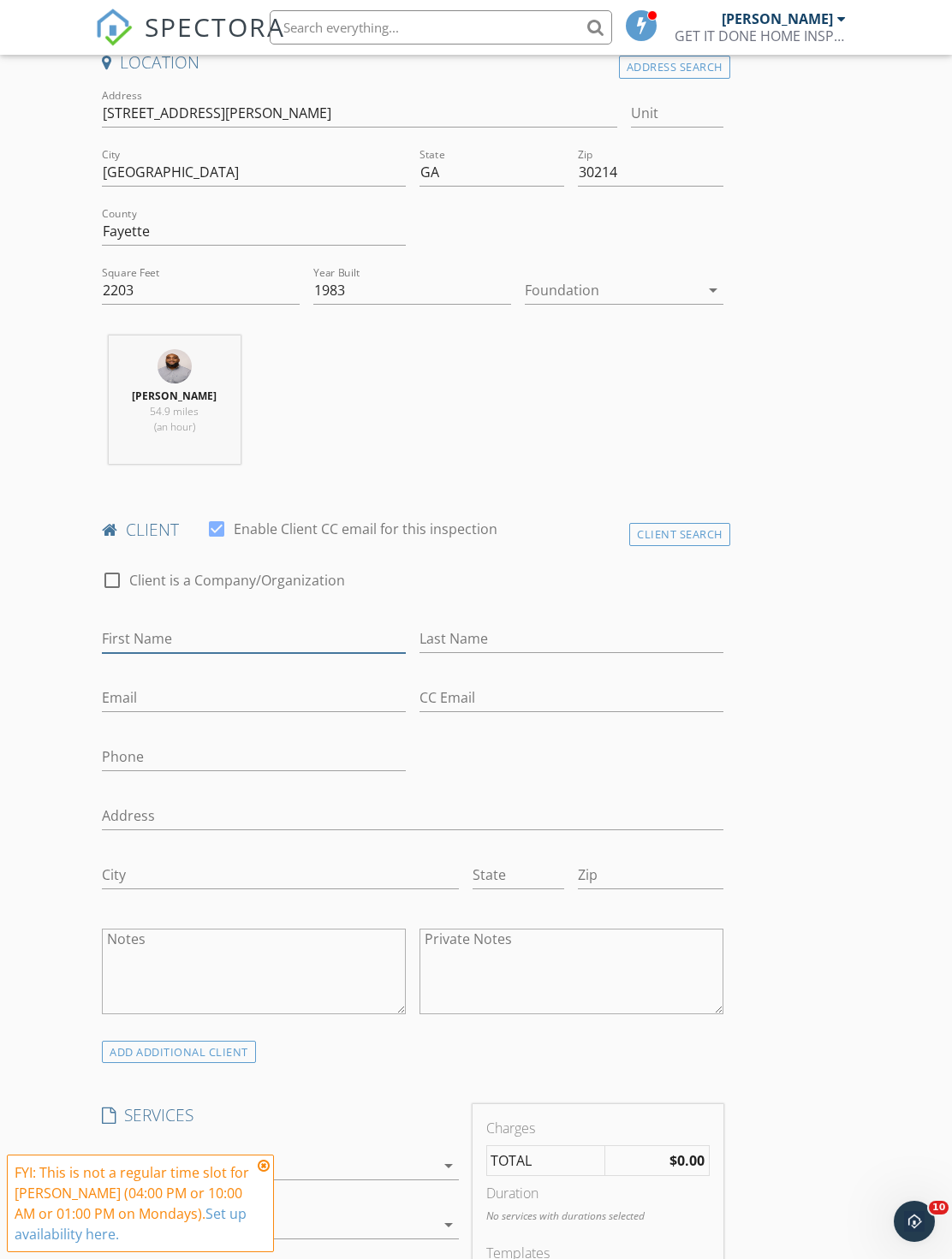
click at [310, 649] on input "First Name" at bounding box center [254, 639] width 304 height 29
type input "1"
click at [686, 536] on div "Client Search" at bounding box center [680, 535] width 101 height 23
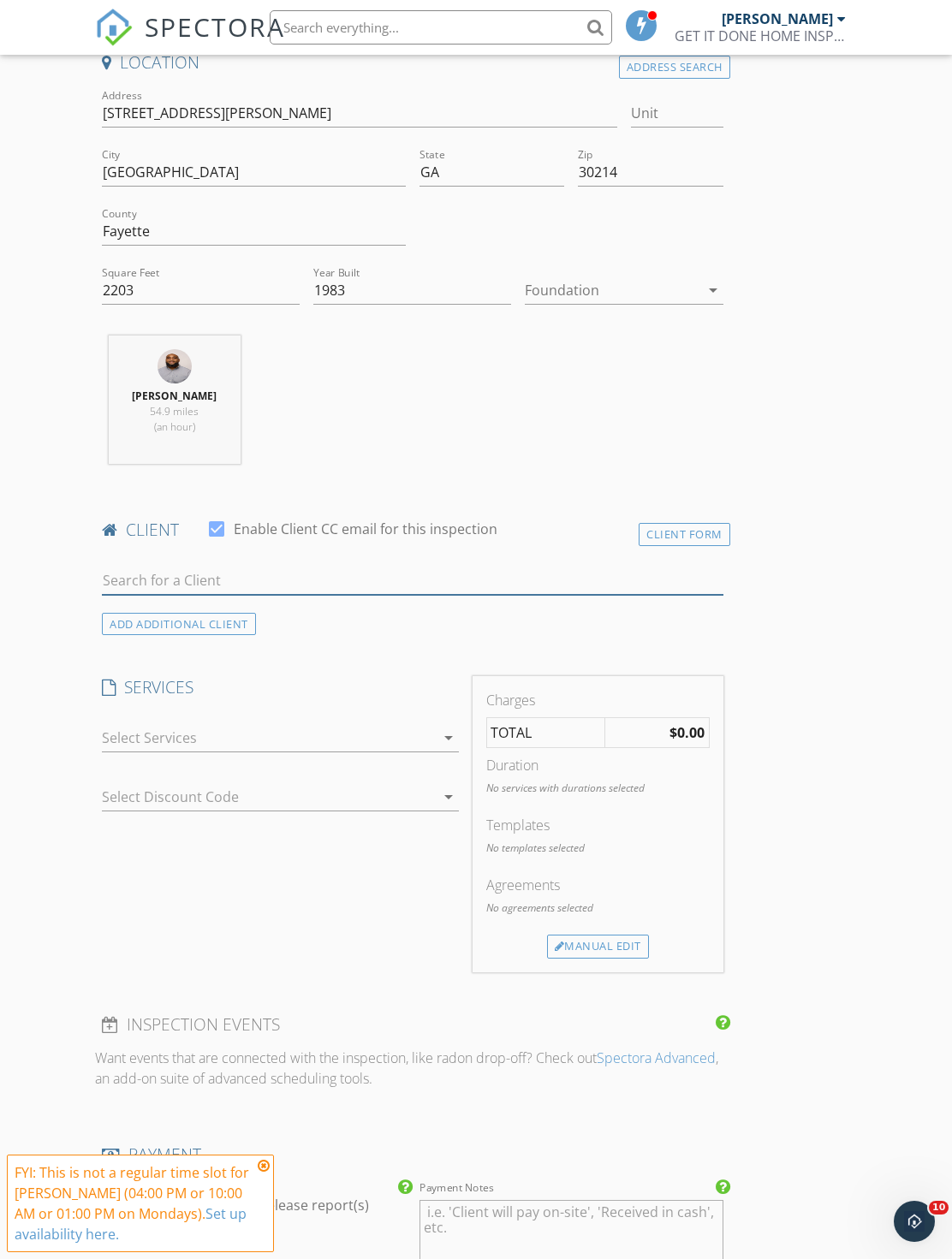
click at [330, 578] on input "text" at bounding box center [412, 580] width 620 height 29
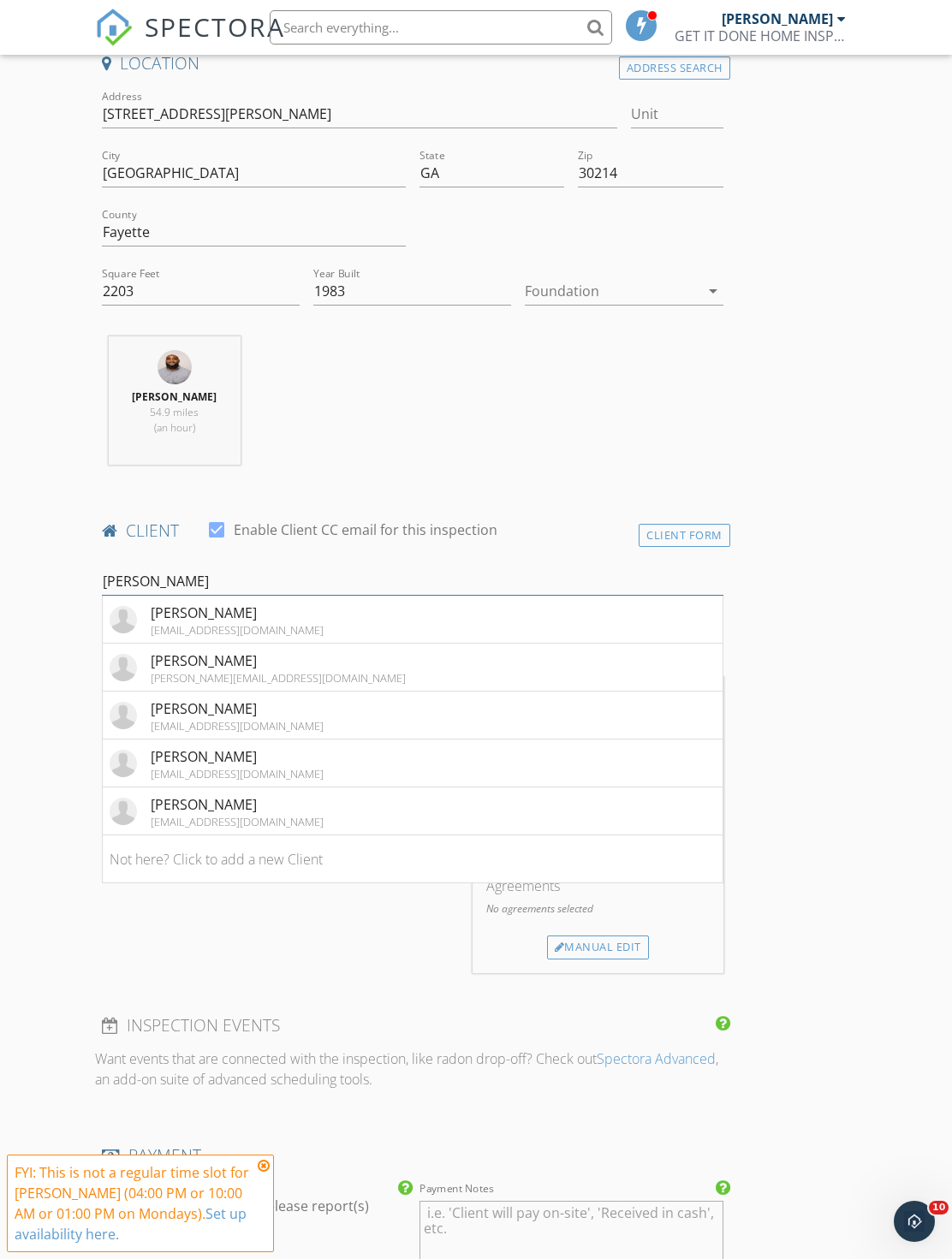
type input "Bianca"
click at [295, 713] on li "Bianca Nichols info@mybrokerb.com" at bounding box center [412, 715] width 619 height 48
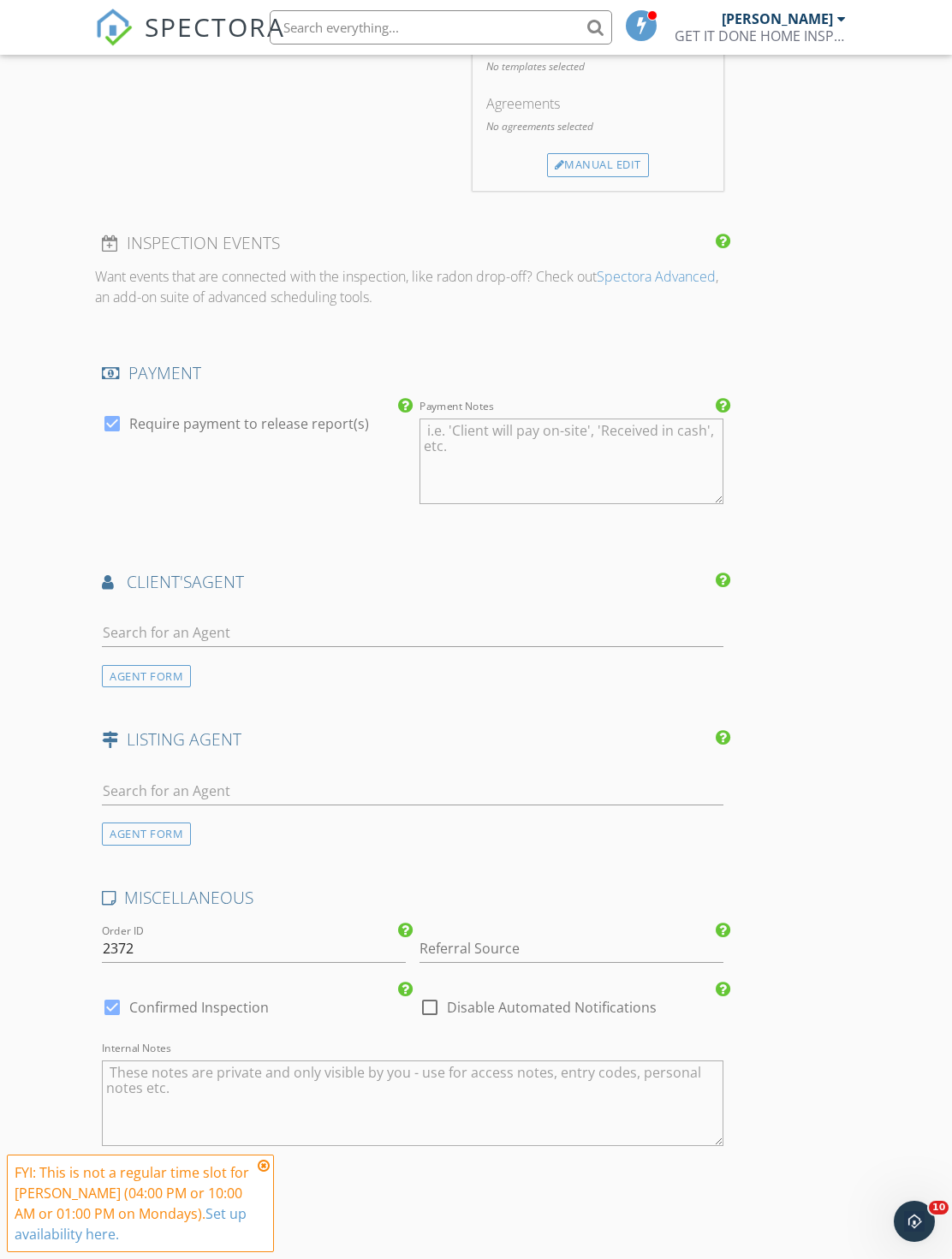
scroll to position [1759, 0]
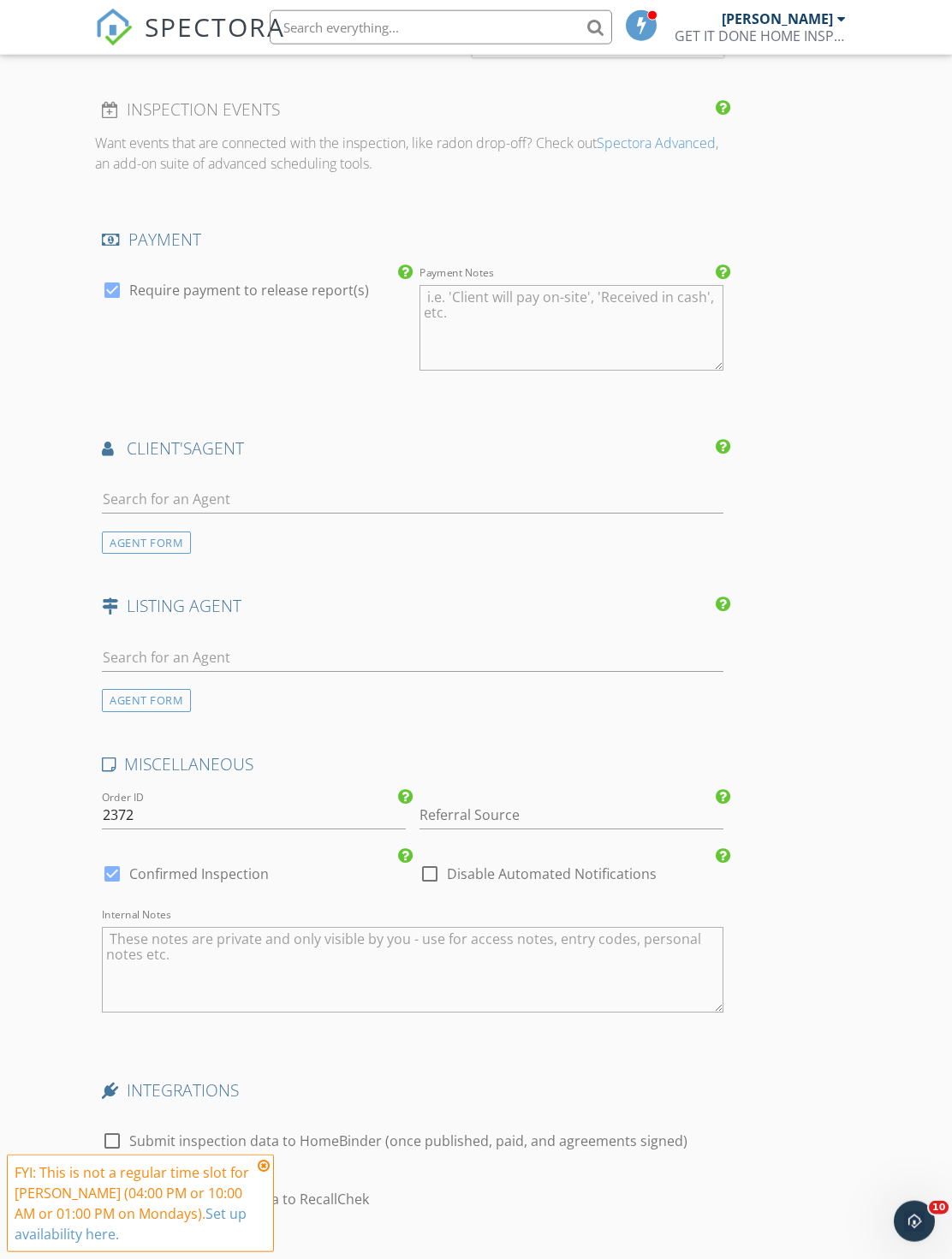
click at [386, 507] on input "text" at bounding box center [412, 499] width 620 height 29
type input "C"
type input "Bian"
click at [398, 554] on li "Bianca Nichols Metro Brokers" at bounding box center [412, 537] width 619 height 48
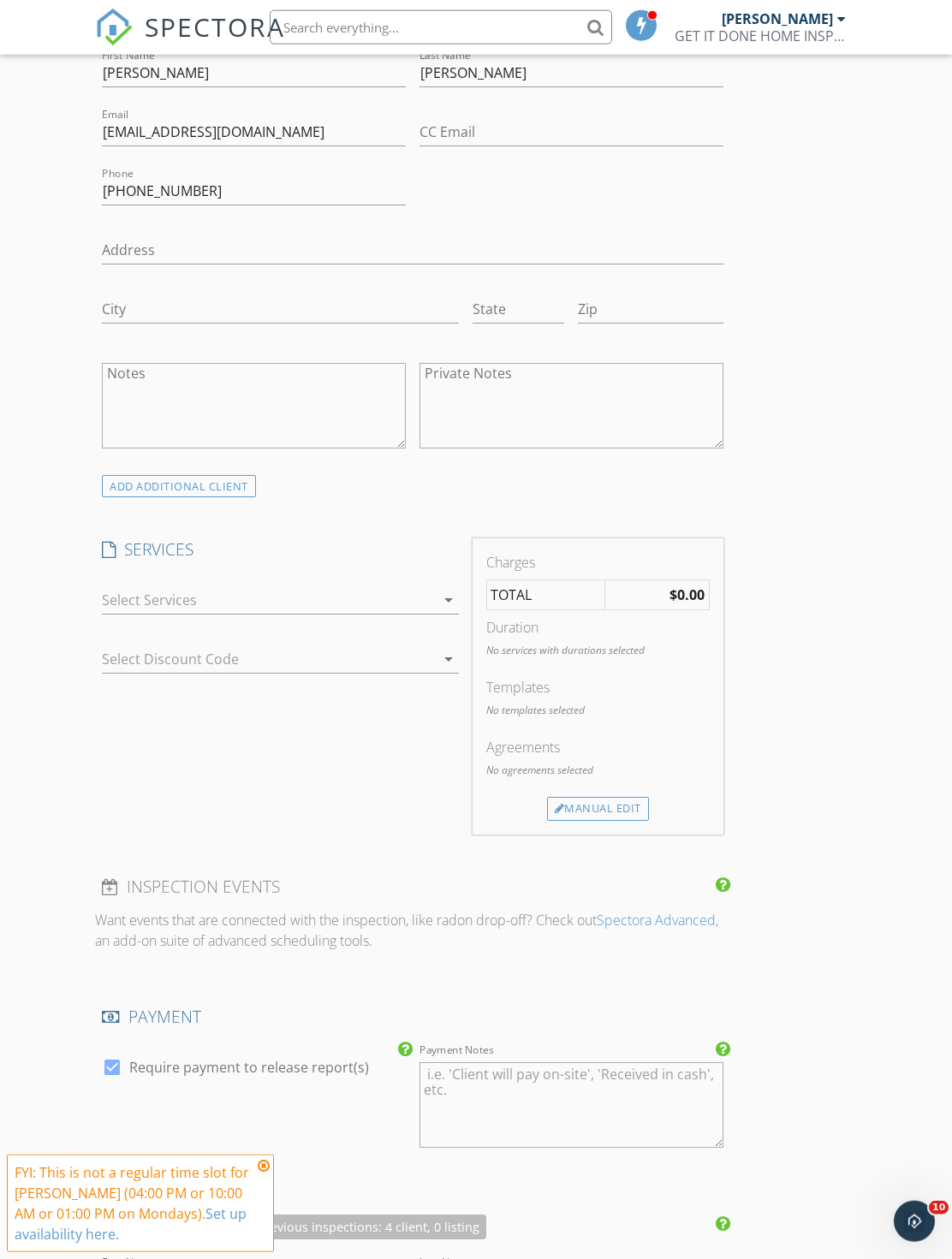
click at [322, 611] on div "arrow_drop_down" at bounding box center [279, 600] width 356 height 29
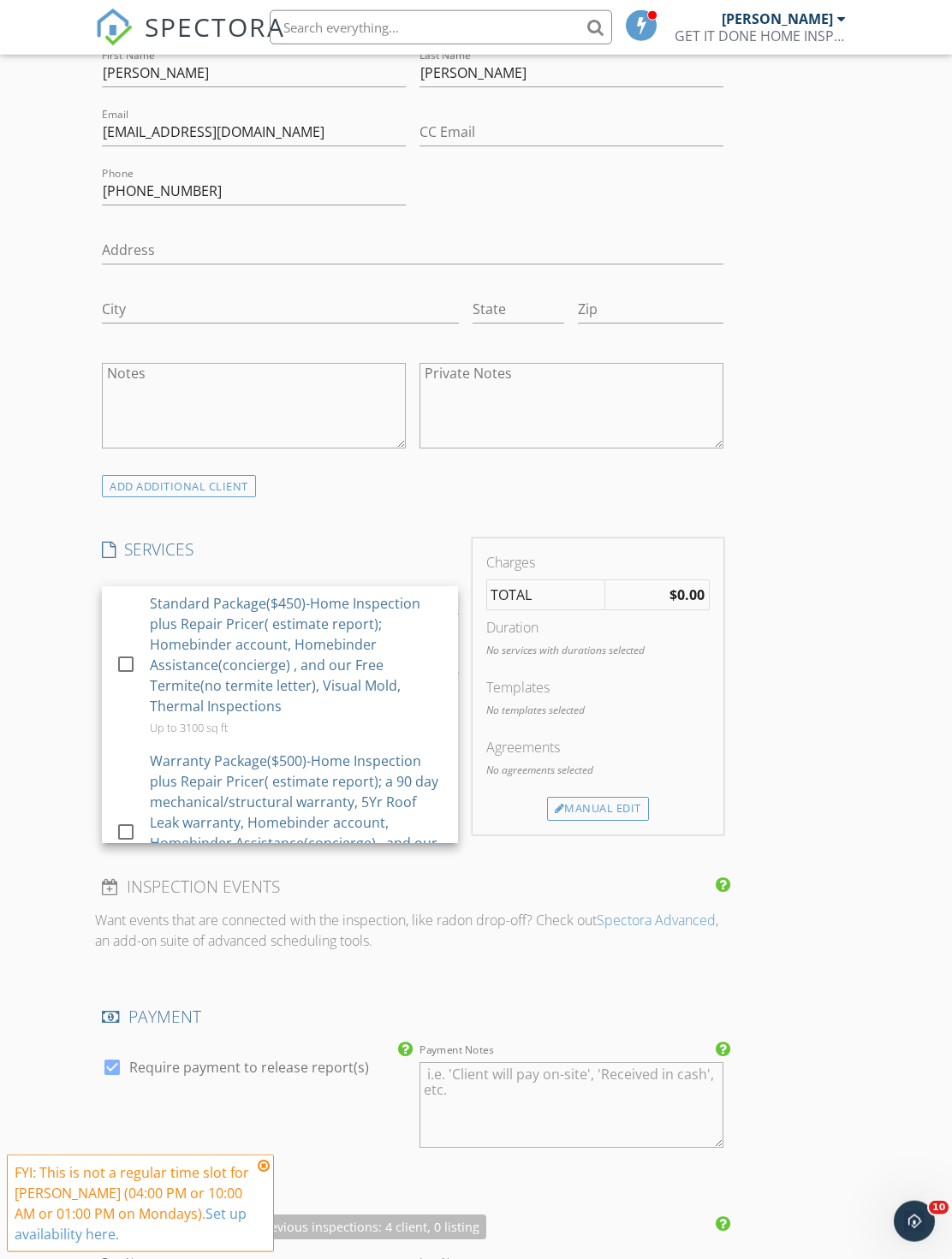
scroll to position [984, 0]
click at [346, 597] on div "Standard Package($450)-Home Inspection plus Repair Pricer( estimate report); Ho…" at bounding box center [296, 654] width 294 height 123
checkbox input "true"
checkbox input "false"
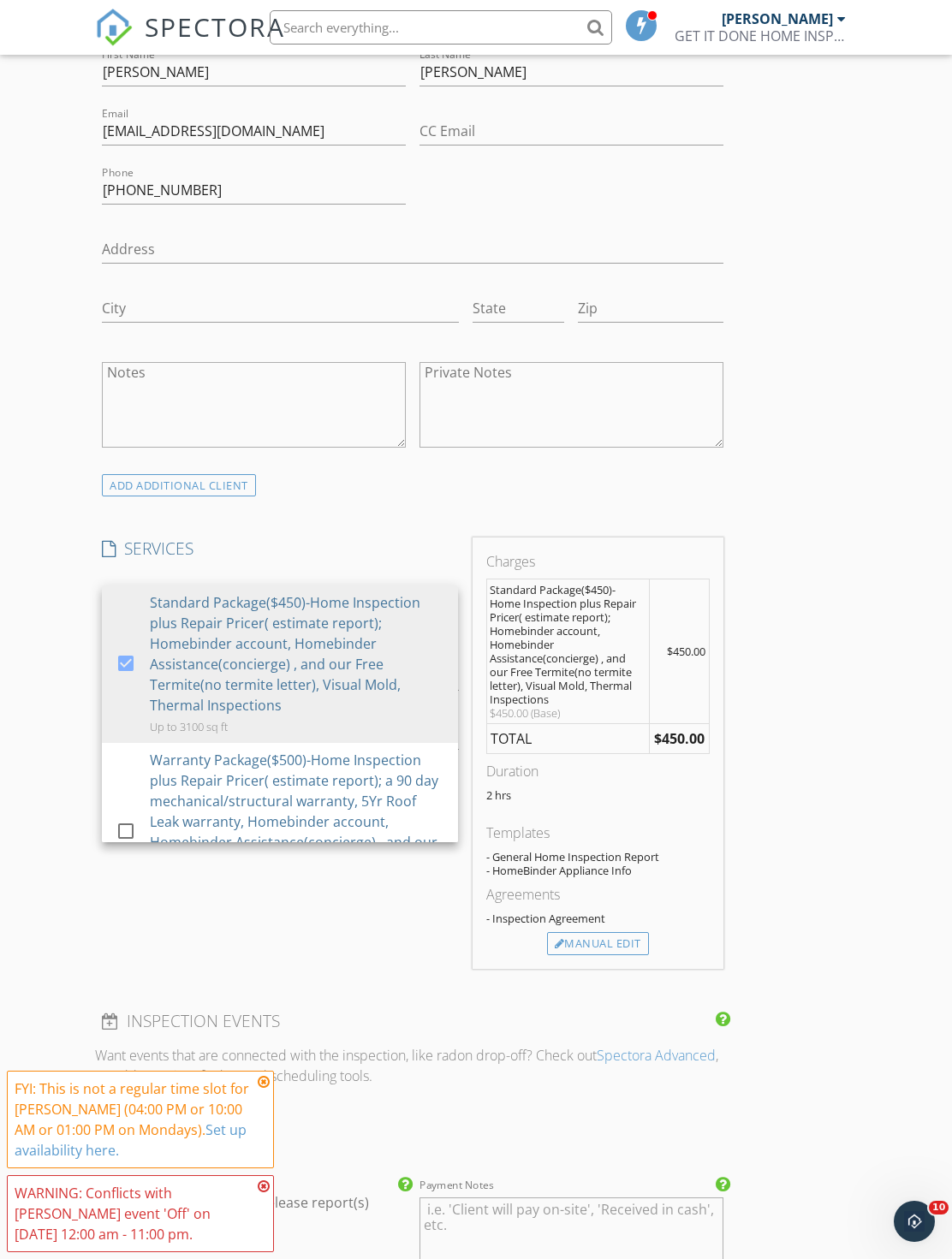
click at [592, 932] on div "Manual Edit" at bounding box center [597, 944] width 102 height 24
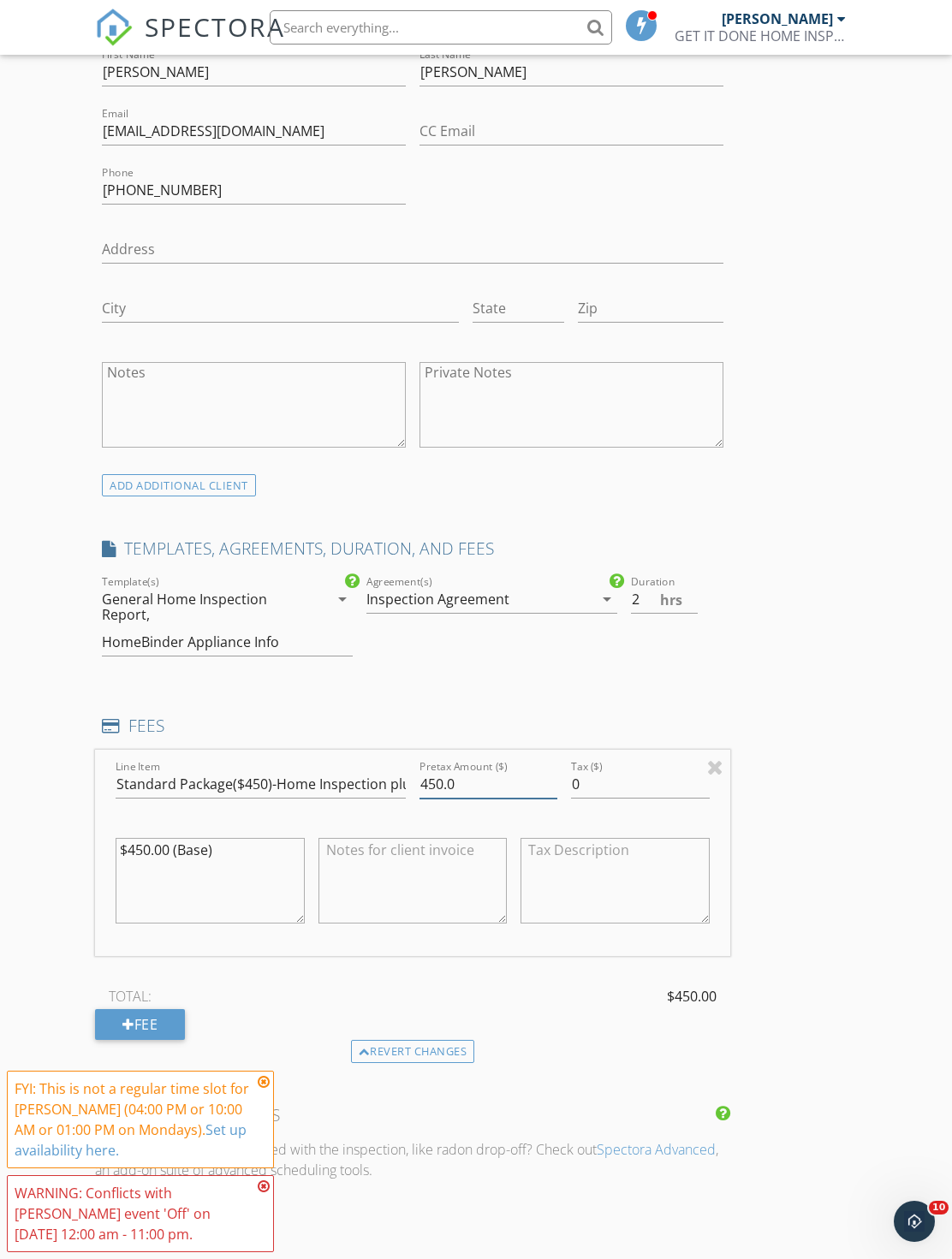
click at [502, 781] on input "450.0" at bounding box center [487, 785] width 138 height 29
type input "4"
type input "3"
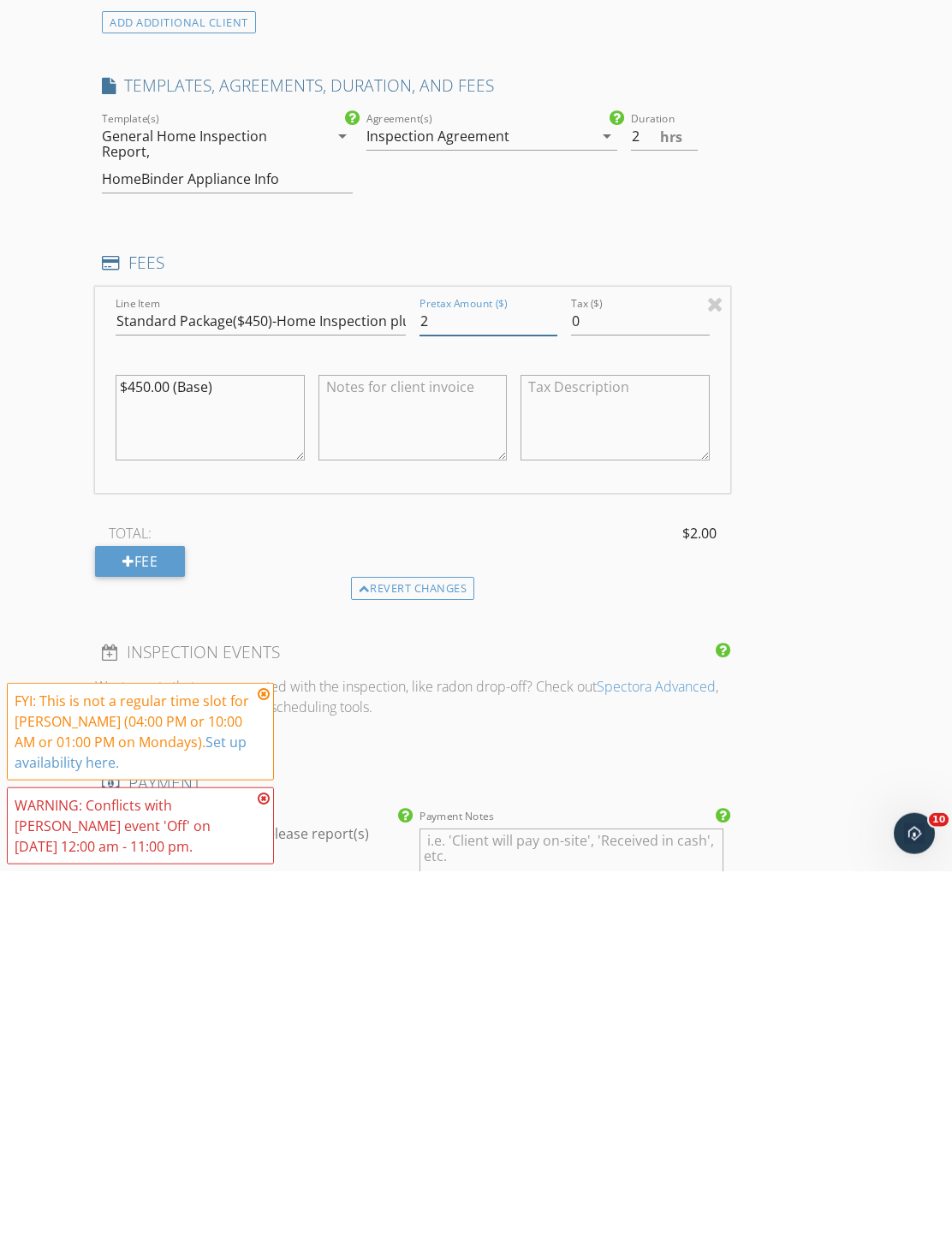
scroll to position [1071, 0]
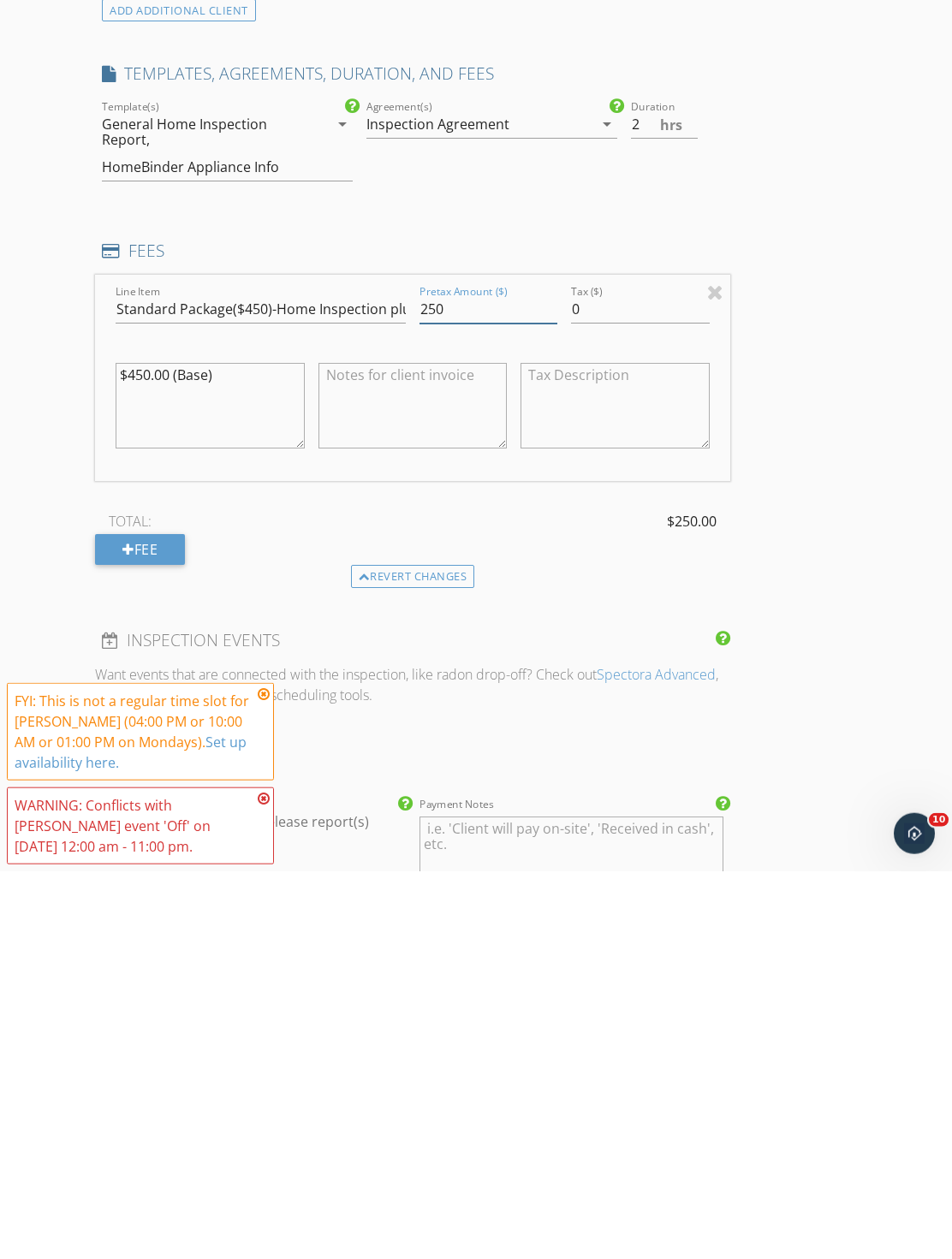
type input "250"
click at [135, 751] on textarea "$450.00 (Base)" at bounding box center [210, 793] width 188 height 85
click at [131, 751] on textarea "$450.00 (Base)" at bounding box center [210, 793] width 188 height 85
click at [137, 751] on textarea "$450.00 (Base)" at bounding box center [210, 793] width 188 height 85
click at [129, 751] on textarea "$450.00 (Base)" at bounding box center [210, 793] width 188 height 85
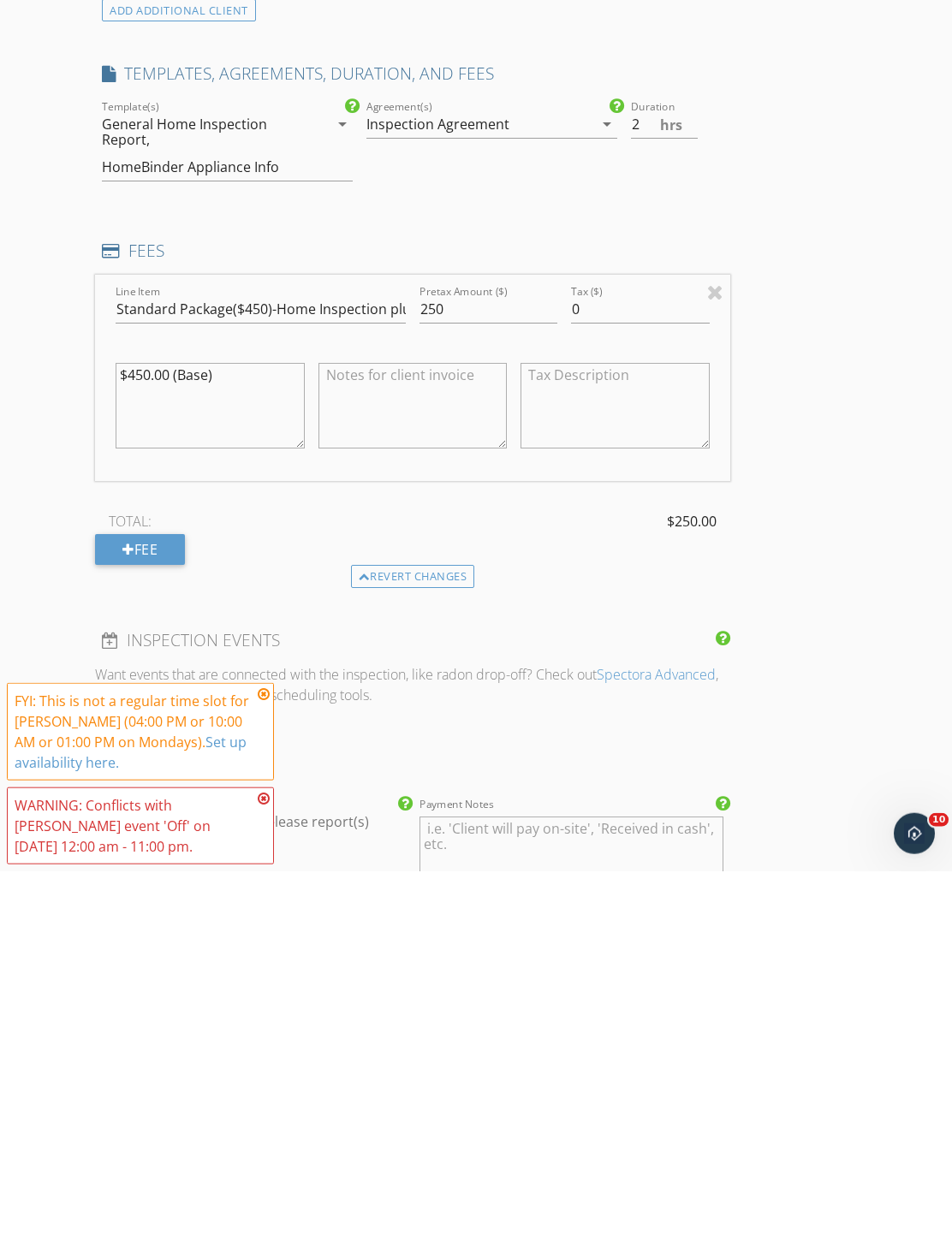
click at [135, 751] on textarea "$450.00 (Base)" at bounding box center [210, 793] width 188 height 85
click at [127, 751] on textarea "$450.00 (Base)" at bounding box center [210, 793] width 188 height 85
click at [129, 751] on textarea "$450.00 (Base)" at bounding box center [210, 793] width 188 height 85
click at [144, 751] on textarea "$450.00 (Base)" at bounding box center [210, 793] width 188 height 85
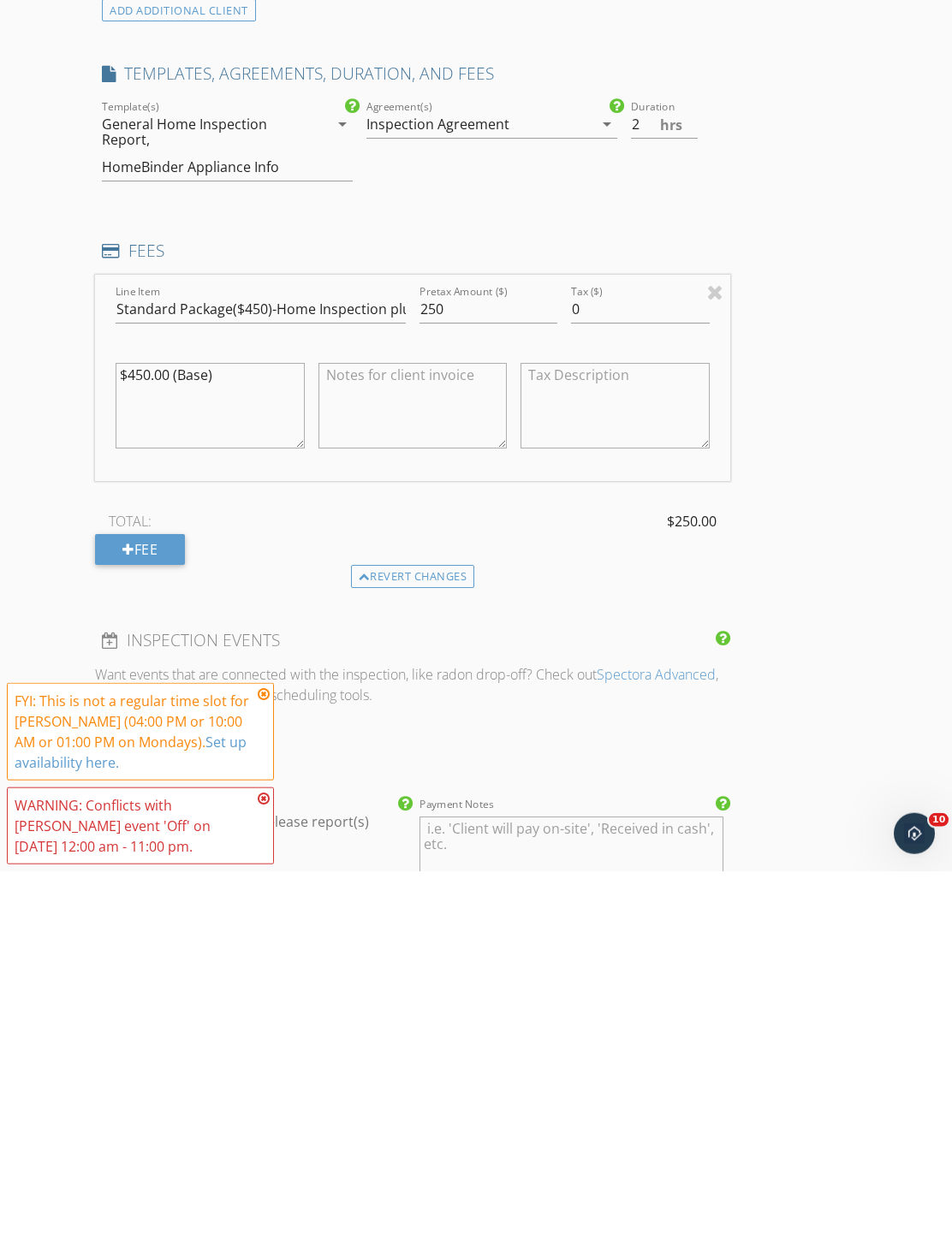
click at [144, 751] on textarea "$450.00 (Base)" at bounding box center [210, 793] width 188 height 85
click at [152, 751] on textarea "$450.00 (Base)" at bounding box center [210, 793] width 188 height 85
click at [148, 751] on textarea "$450.00 (Base)" at bounding box center [210, 793] width 188 height 85
click at [140, 751] on textarea "$450.00 (Base)" at bounding box center [210, 793] width 188 height 85
click at [139, 751] on textarea "$450.00 (Base)" at bounding box center [210, 793] width 188 height 85
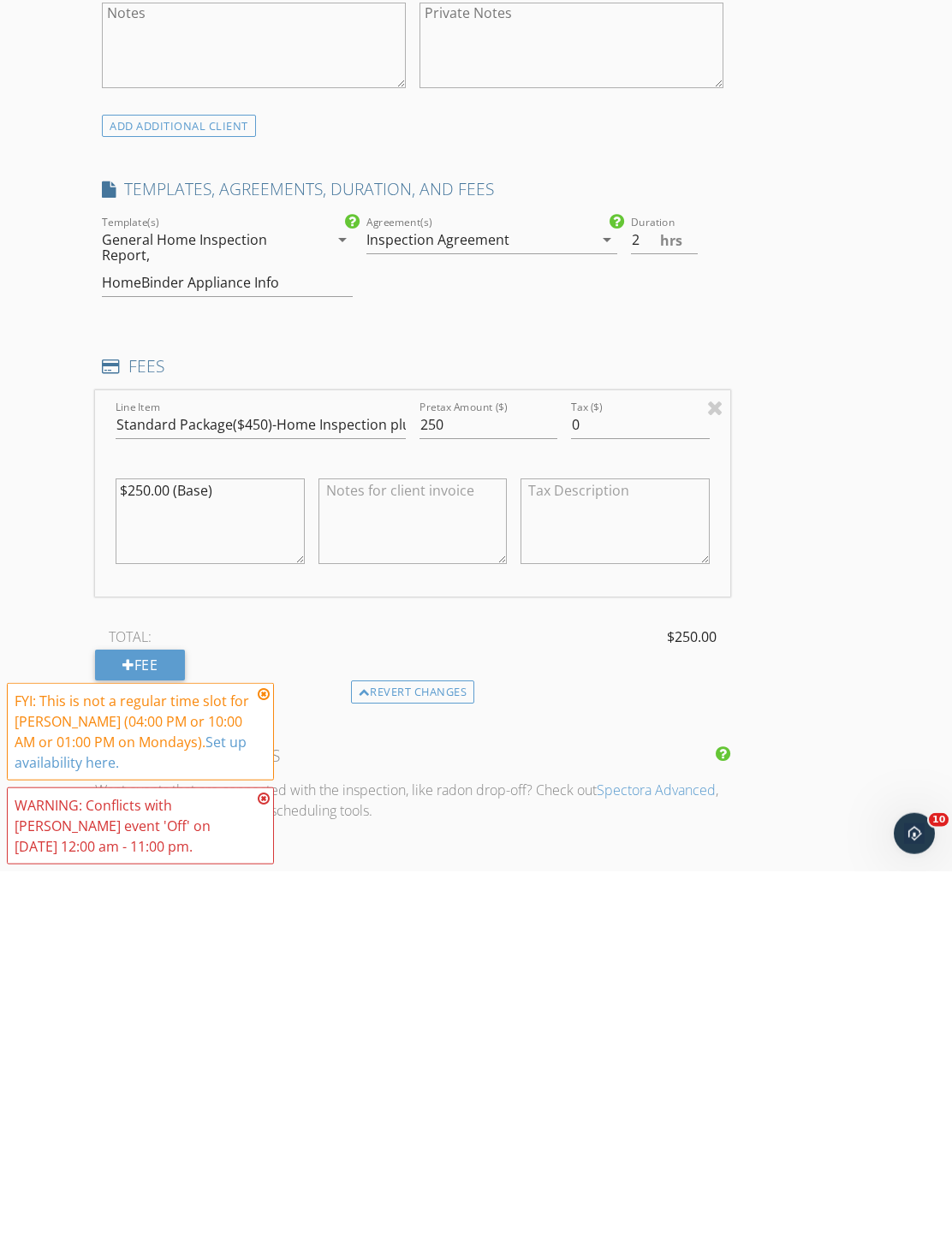
scroll to position [1204, 0]
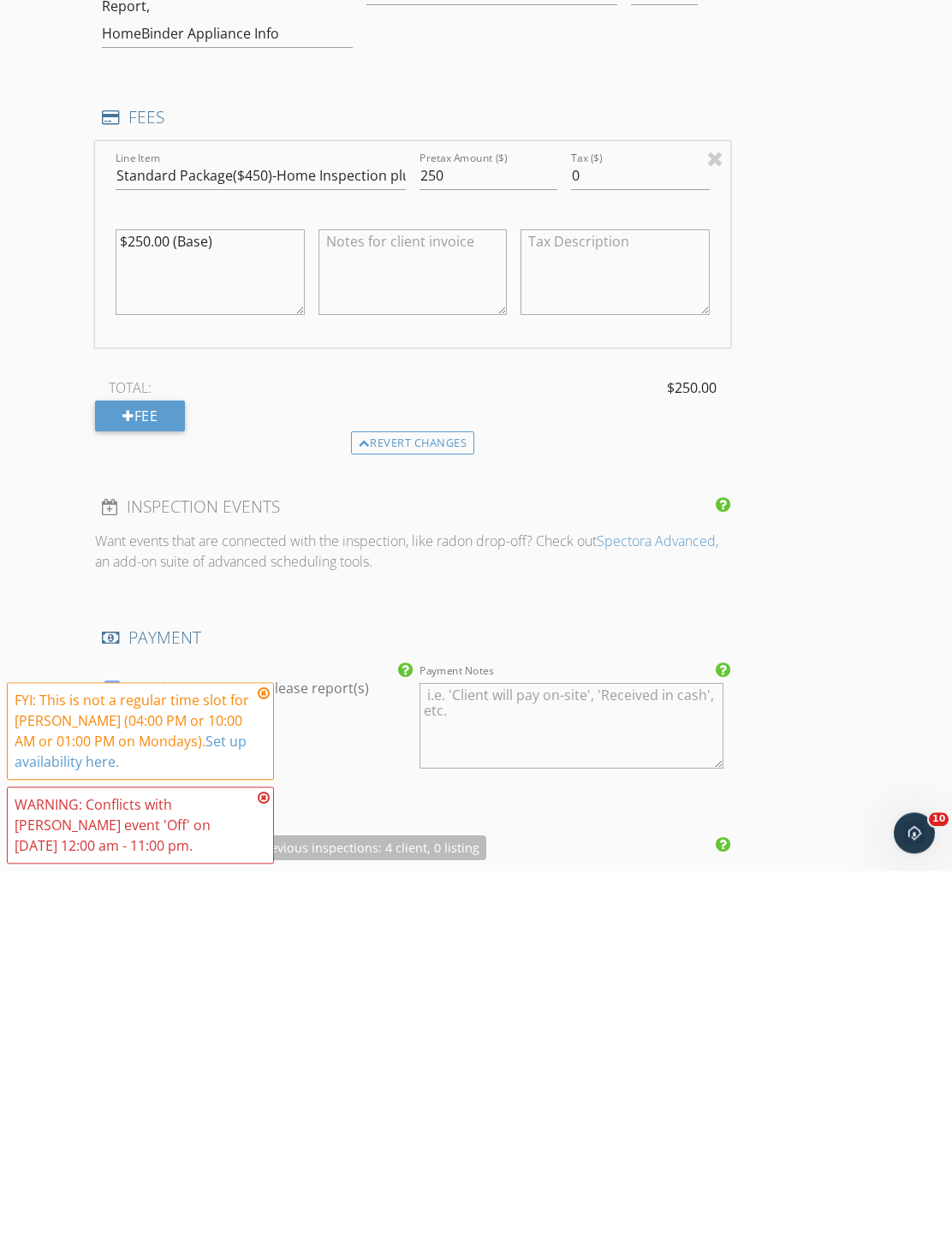
type textarea "$250.00 (Base)"
click at [265, 550] on input "Standard Package($450)-Home Inspection plus Repair Pricer( estimate report); Ho…" at bounding box center [261, 564] width 290 height 29
click at [246, 550] on input "Standard Package($450)-Home Inspection plus Repair Pricer( estimate report); Ho…" at bounding box center [261, 564] width 290 height 29
click at [232, 550] on input "Standard Package($450)-Home Inspection plus Repair Pricer( estimate report); Ho…" at bounding box center [261, 564] width 290 height 29
click at [261, 550] on input "Standard Package($450)-Home Inspection plus Repair Pricer( estimate report); Ho…" at bounding box center [261, 564] width 290 height 29
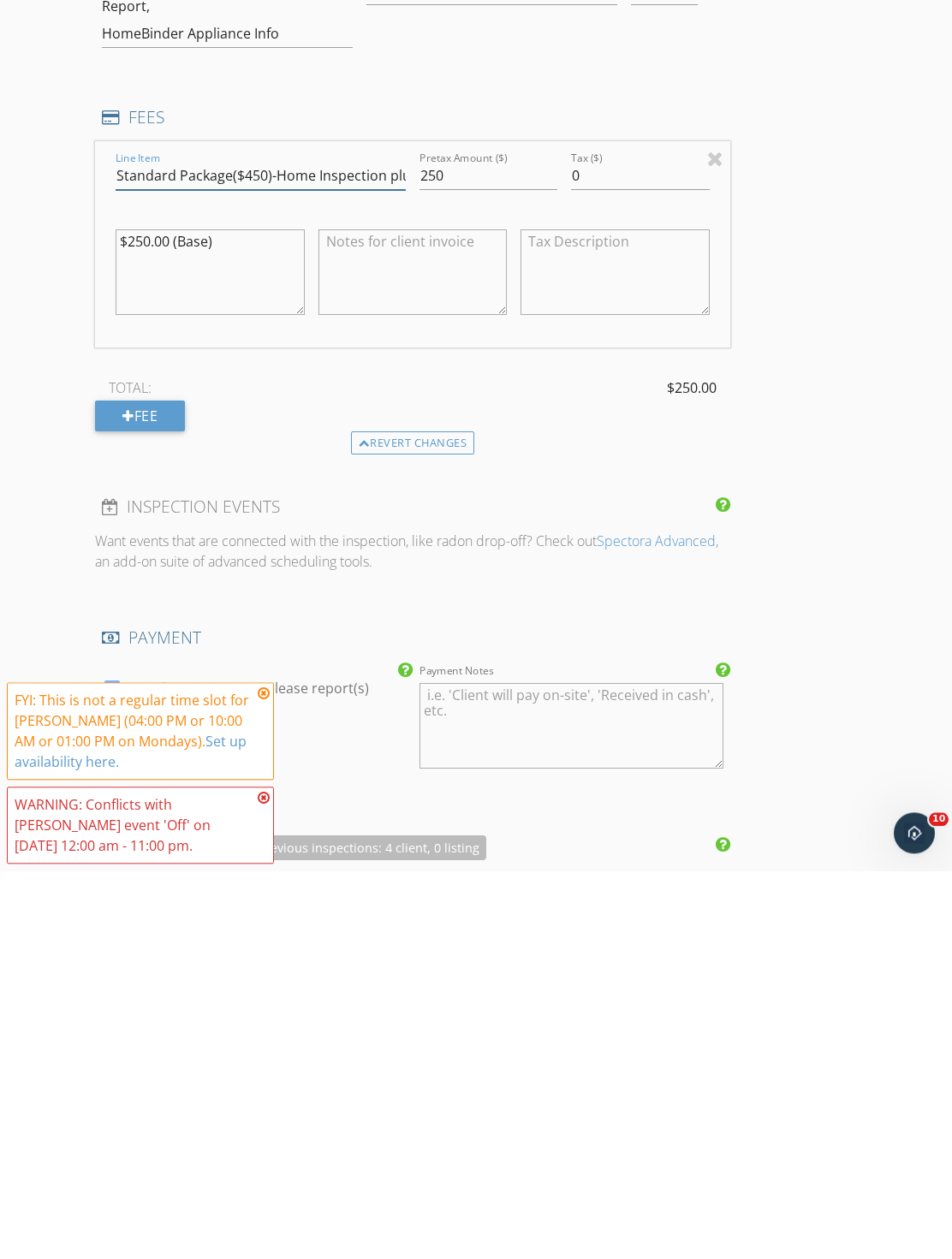
click at [256, 550] on input "Standard Package($450)-Home Inspection plus Repair Pricer( estimate report); Ho…" at bounding box center [261, 564] width 290 height 29
click at [253, 550] on input "Standard Package($450)-Home Inspection plus Repair Pricer( estimate report); Ho…" at bounding box center [261, 564] width 290 height 29
click at [247, 550] on input "Standard Package($450)-Home Inspection plus Repair Pricer( estimate report); Ho…" at bounding box center [261, 564] width 290 height 29
click at [838, 514] on div "INSPECTOR(S) check_box JERMAINE JACKSON PRIMARY JERMAINE JACKSON arrow_drop_dow…" at bounding box center [476, 902] width 762 height 3779
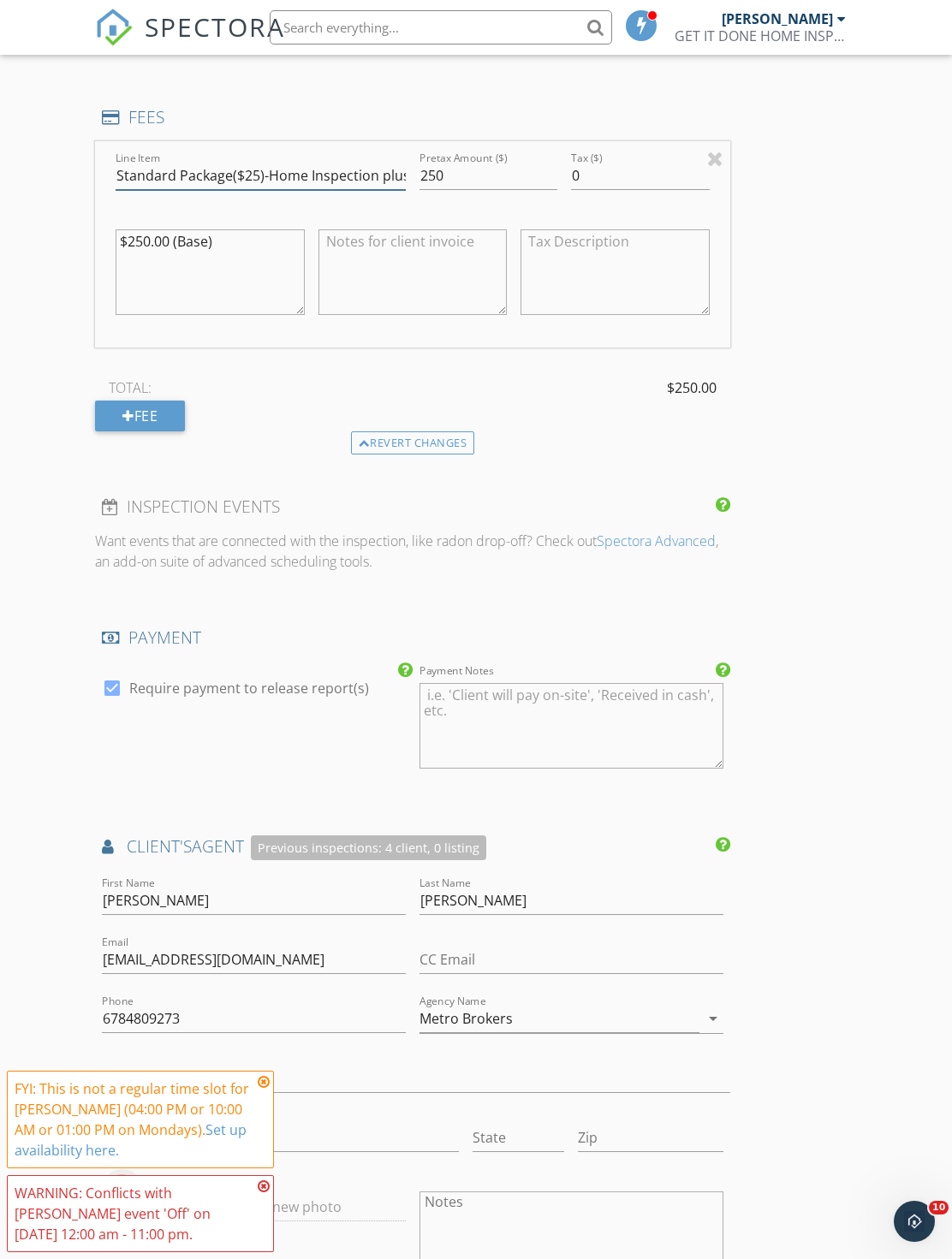
click at [251, 179] on input "Standard Package($25)-Home Inspection plus Repair Pricer( estimate report); Hom…" at bounding box center [261, 175] width 290 height 29
click at [273, 162] on input "Standard Package($25)-Home Inspection plus Repair Pricer( estimate report); Hom…" at bounding box center [261, 176] width 290 height 29
click at [234, 184] on input "Standard Package($25)-Home Inspection plus Repair Pricer( estimate report); Hom…" at bounding box center [261, 176] width 290 height 29
click at [244, 171] on input "Standard Package($25)-Home Inspection plus Repair Pricer( estimate report); Hom…" at bounding box center [261, 176] width 290 height 29
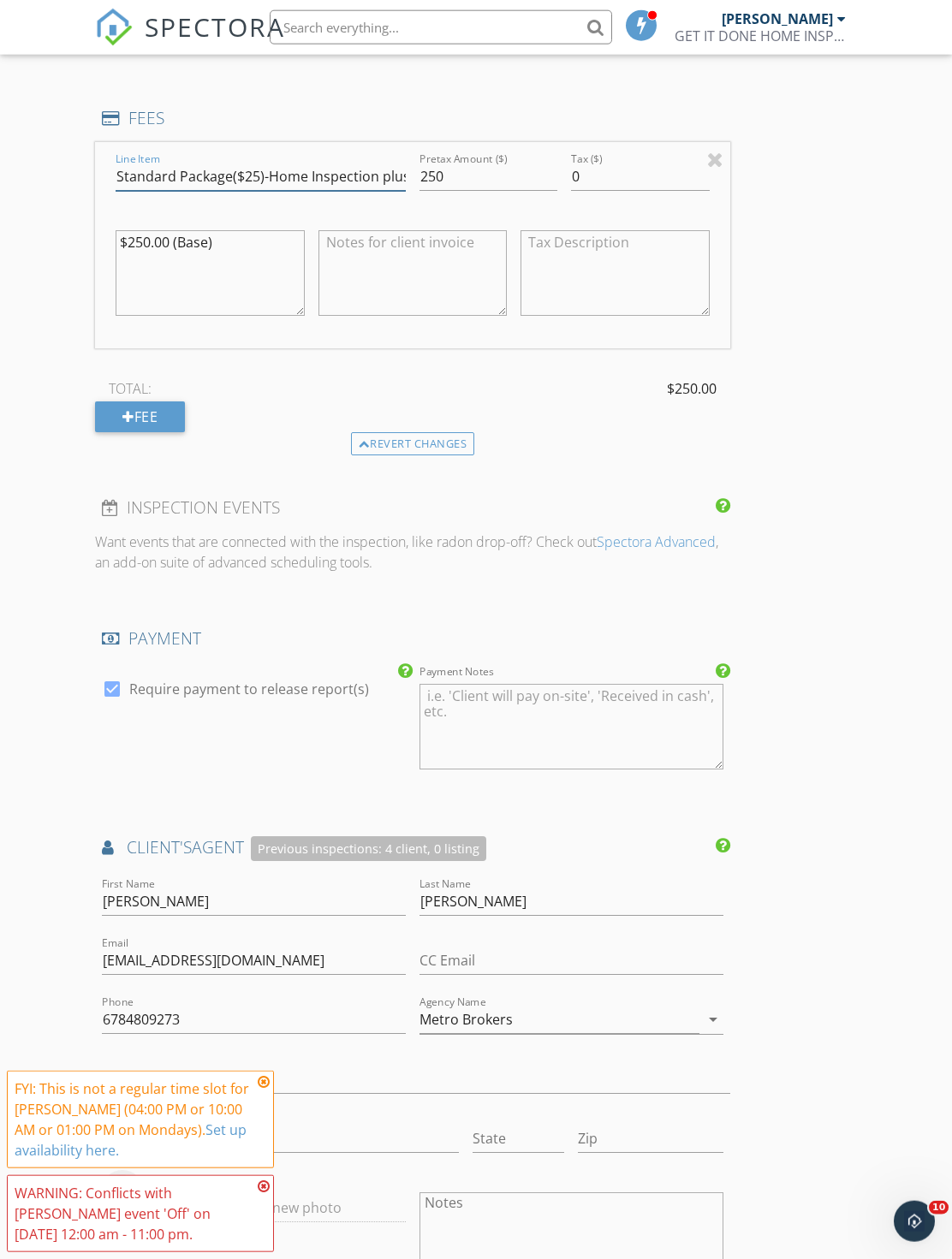
click at [255, 162] on input "Standard Package($25)-Home Inspection plus Repair Pricer( estimate report); Hom…" at bounding box center [261, 176] width 290 height 29
click at [240, 175] on input "Standard Package($25)-Home Inspection plus Repair Pricer( estimate report); Hom…" at bounding box center [261, 176] width 290 height 29
click at [255, 175] on input "Standard Package($25)-Home Inspection plus Repair Pricer( estimate report); Hom…" at bounding box center [261, 176] width 290 height 29
click at [256, 181] on input "Standard Package($25)-Home Inspection plus Repair Pricer( estimate report); Hom…" at bounding box center [261, 176] width 290 height 29
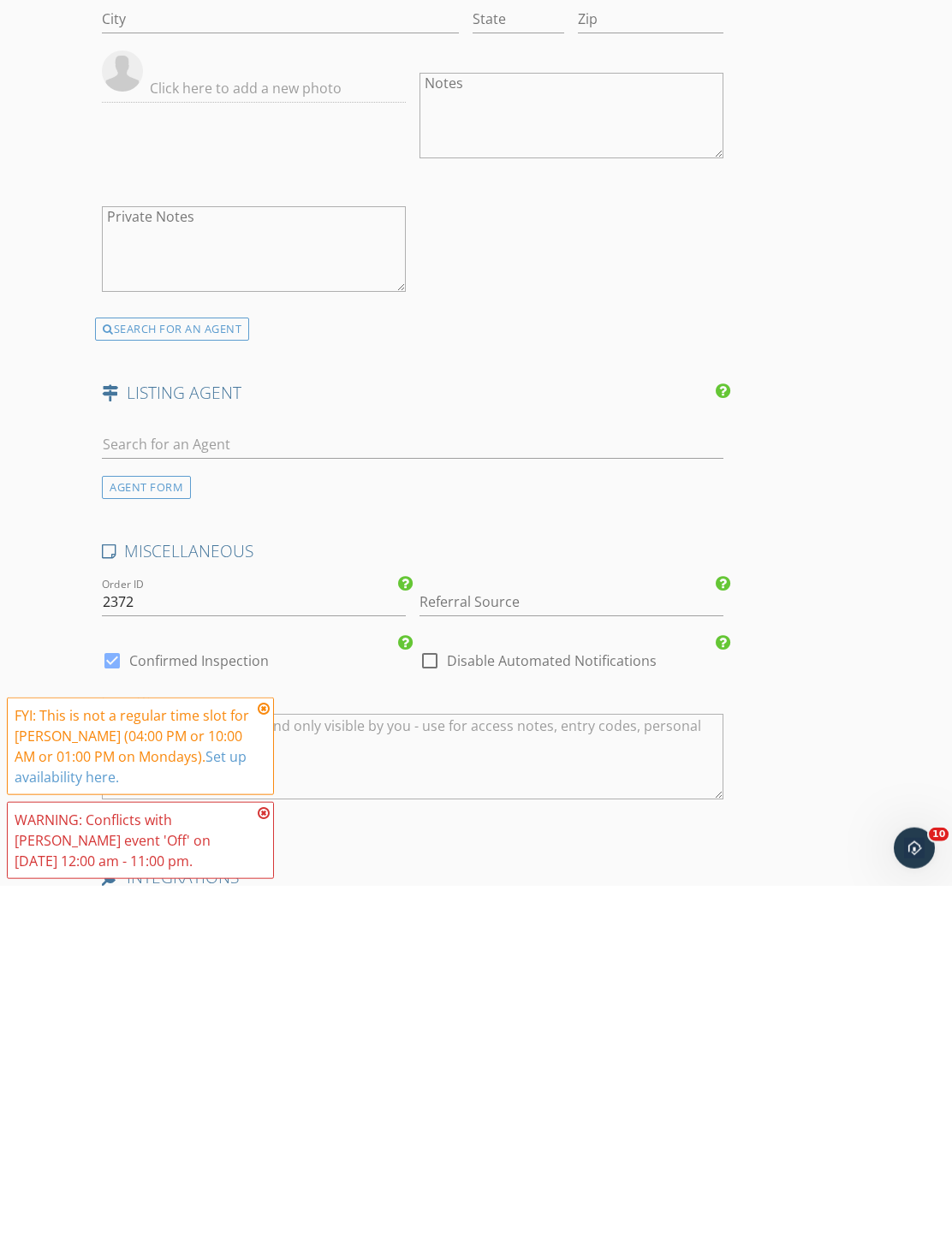
scroll to position [2770, 0]
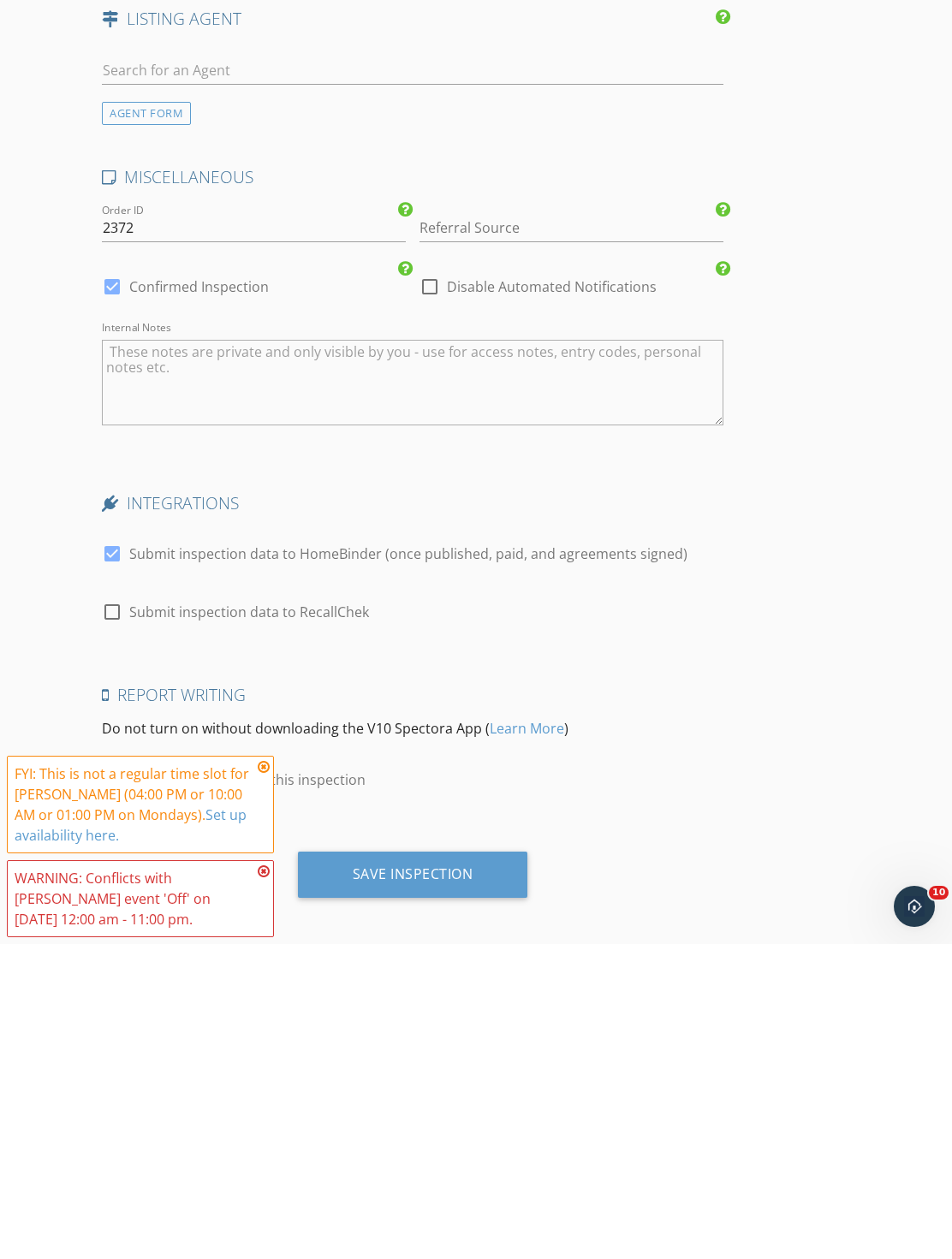
type input "Standard Package($250)-Home Inspection plus Repair Pricer( estimate report); Ho…"
click at [549, 1166] on div "Save Inspection" at bounding box center [412, 1196] width 634 height 59
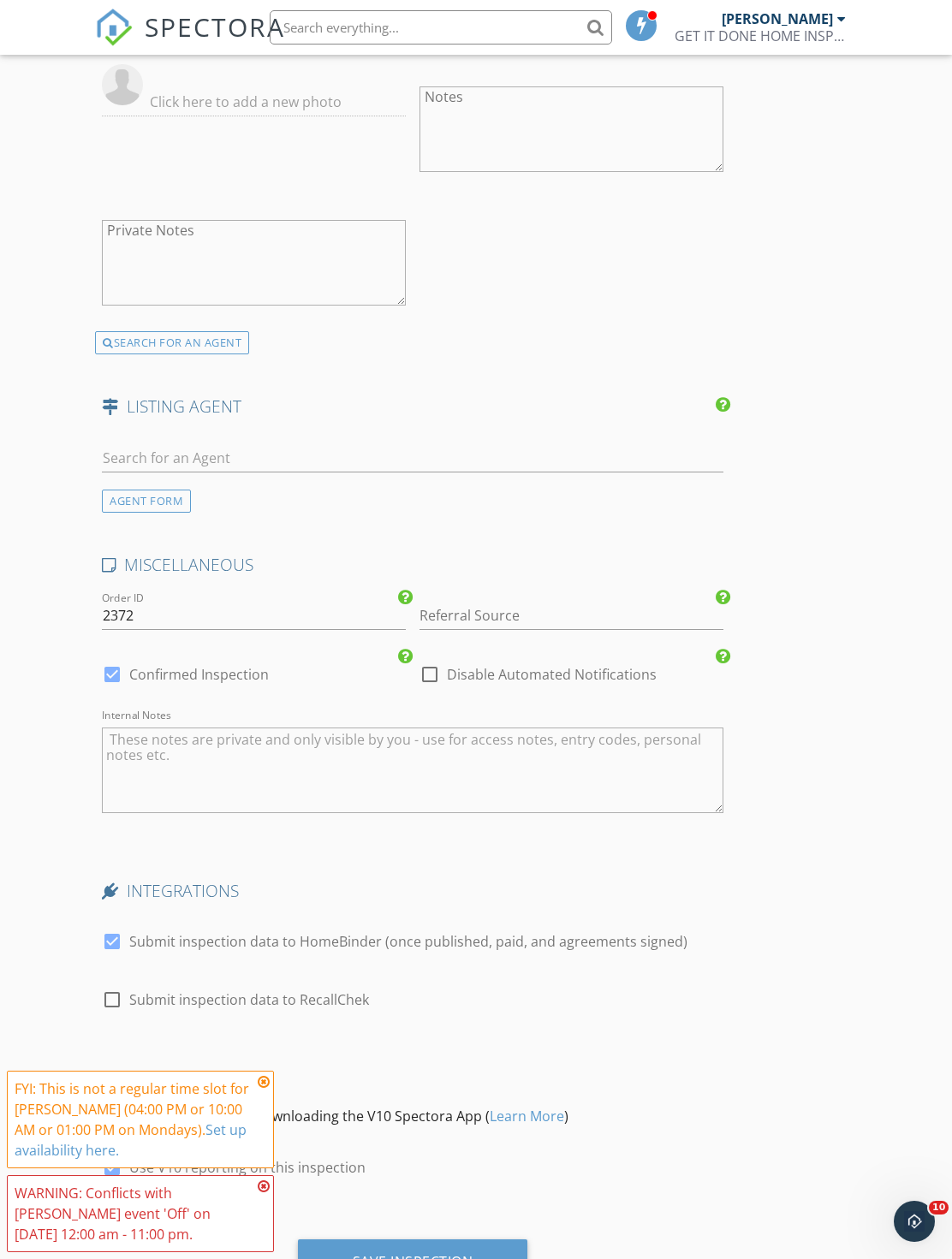
click at [475, 1240] on div "Save Inspection" at bounding box center [413, 1262] width 230 height 47
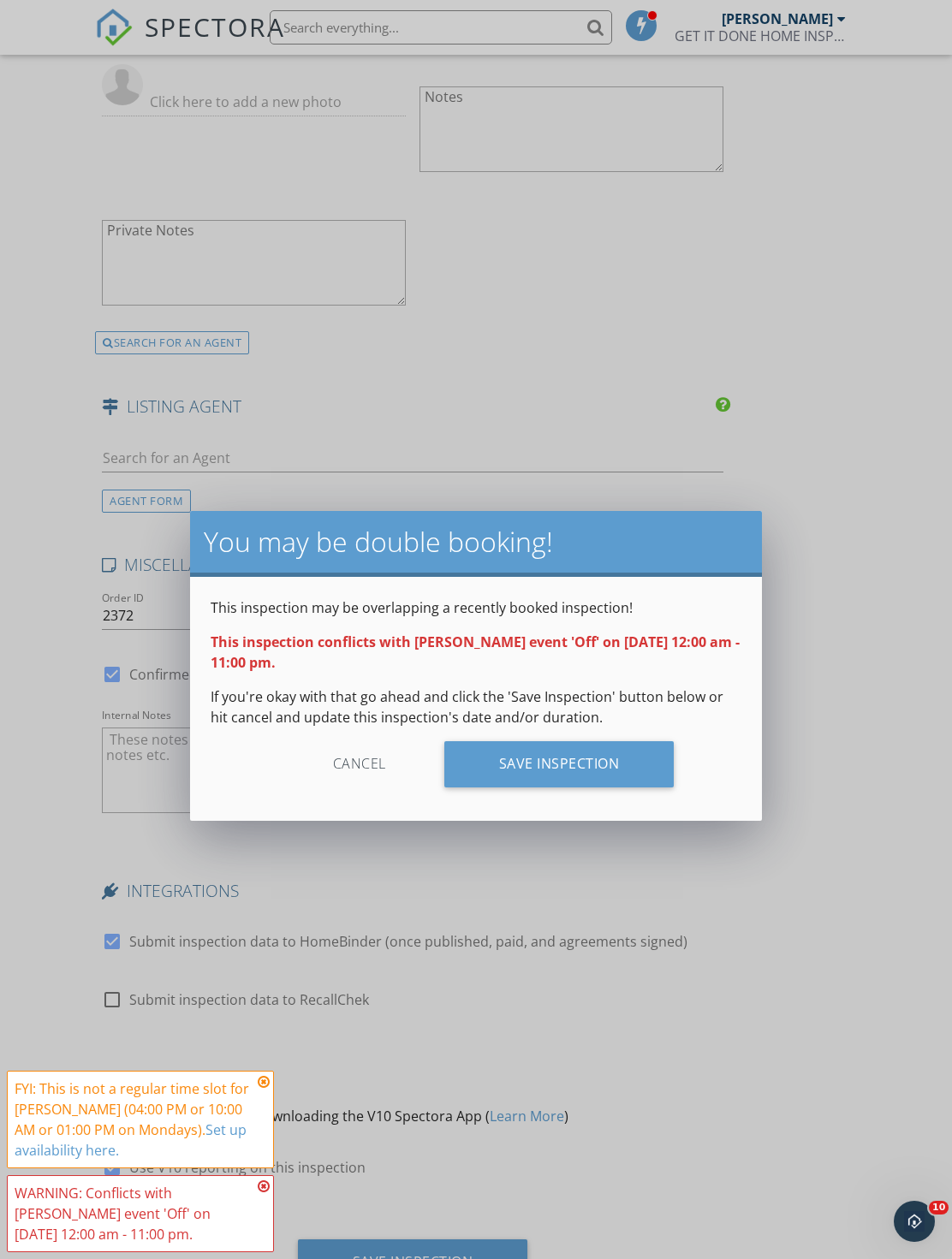
click at [645, 781] on div "Save Inspection" at bounding box center [559, 764] width 230 height 47
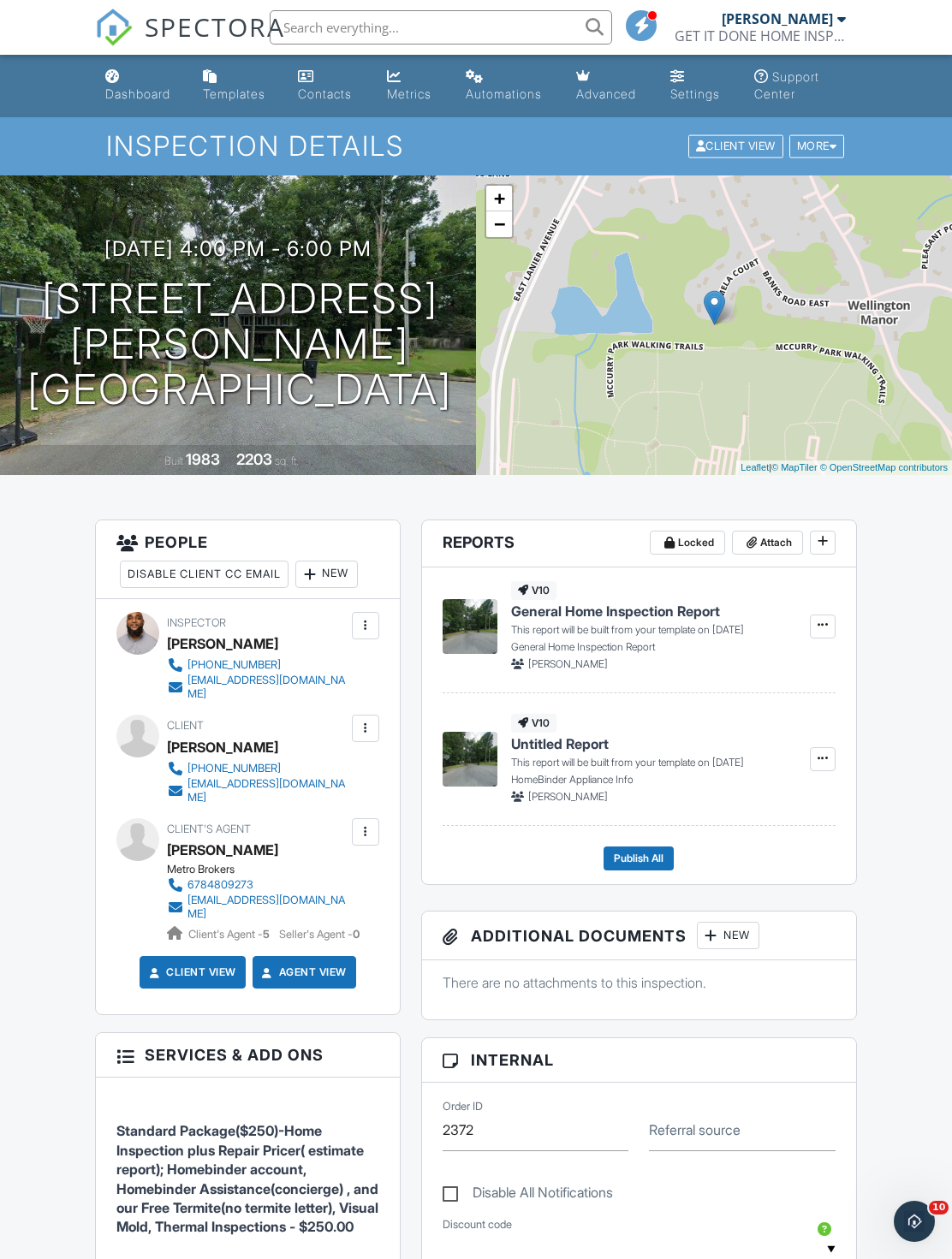
click at [100, 101] on link "Dashboard" at bounding box center [140, 85] width 84 height 49
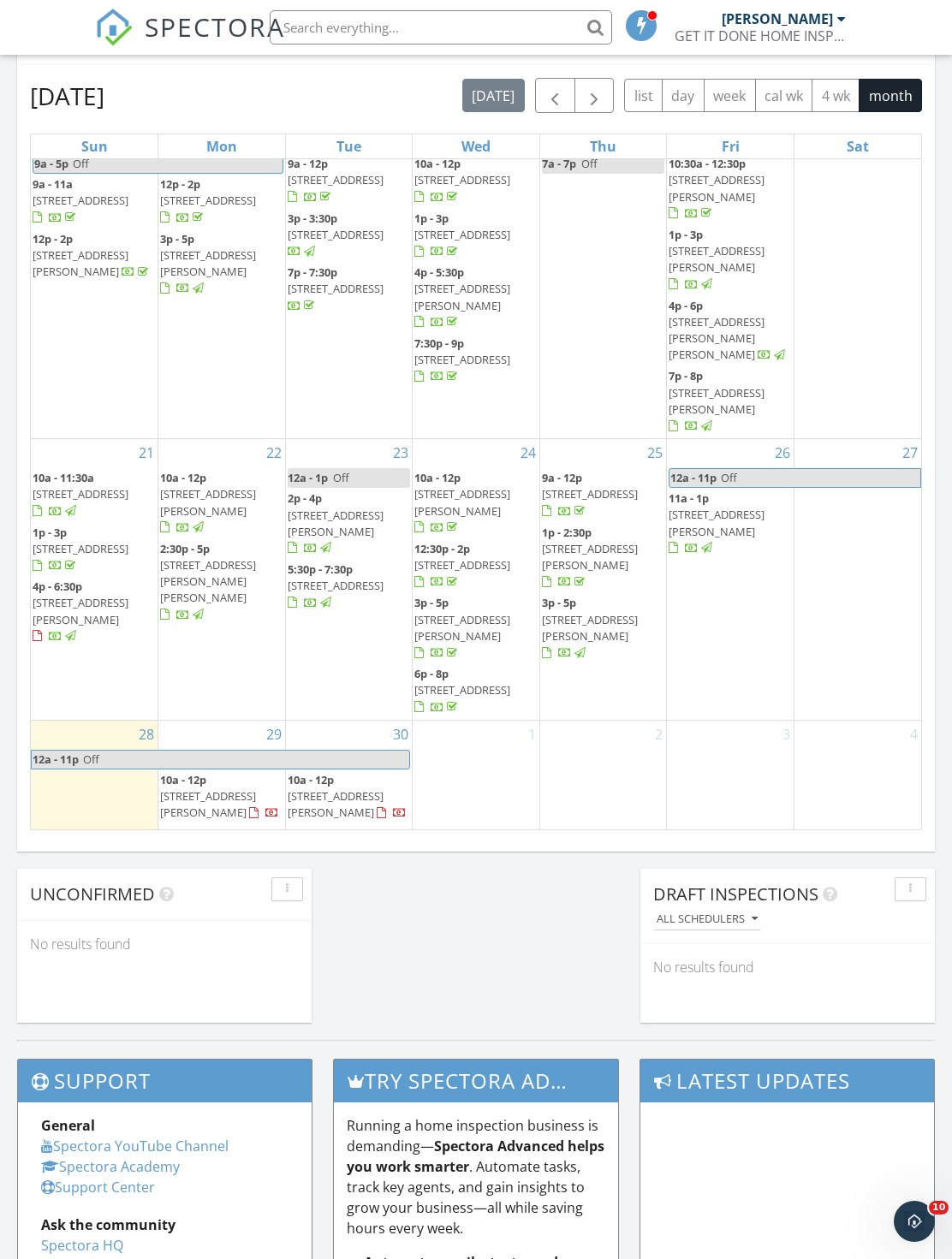
scroll to position [544, 0]
click at [483, 774] on div "1" at bounding box center [476, 837] width 127 height 230
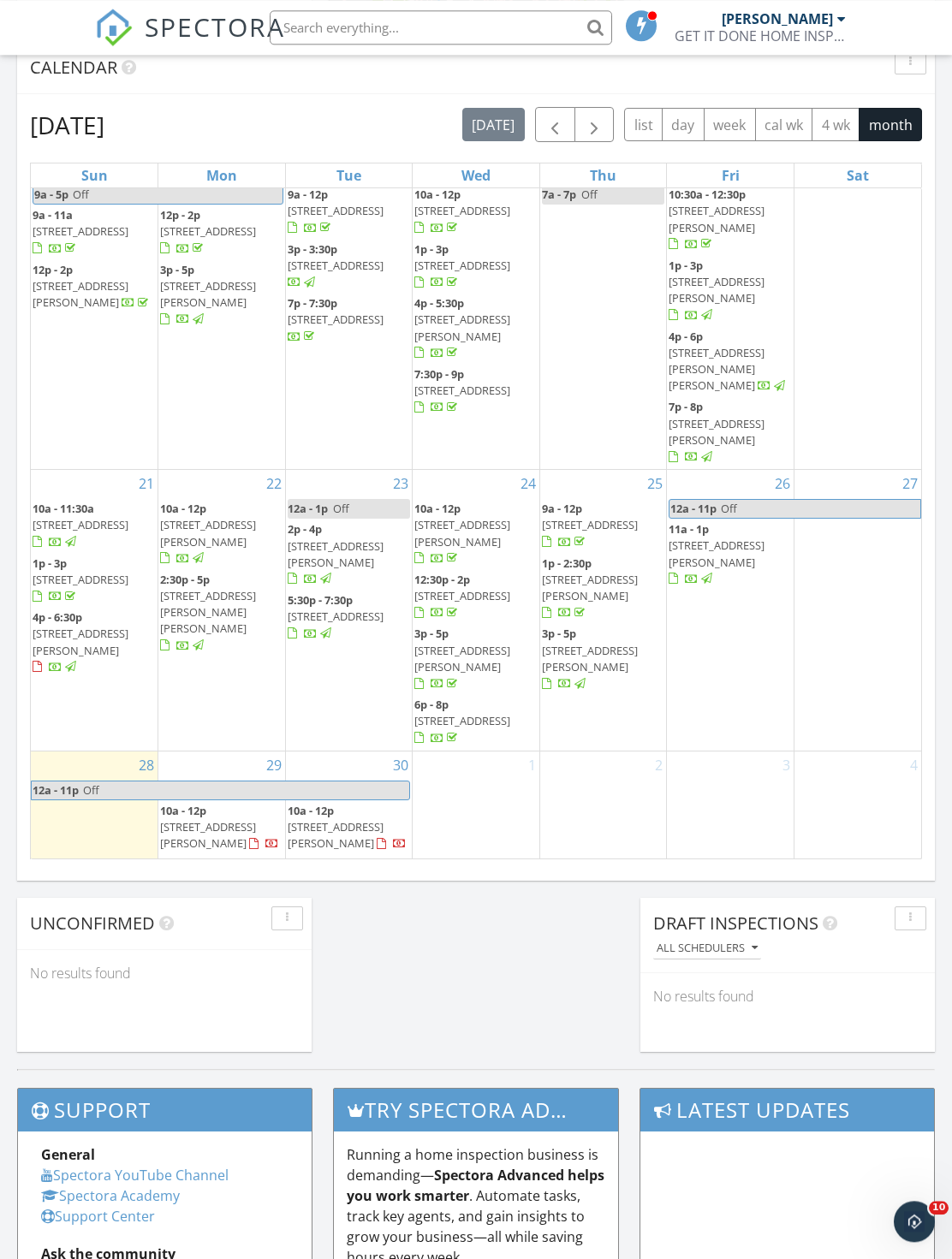
scroll to position [728, 0]
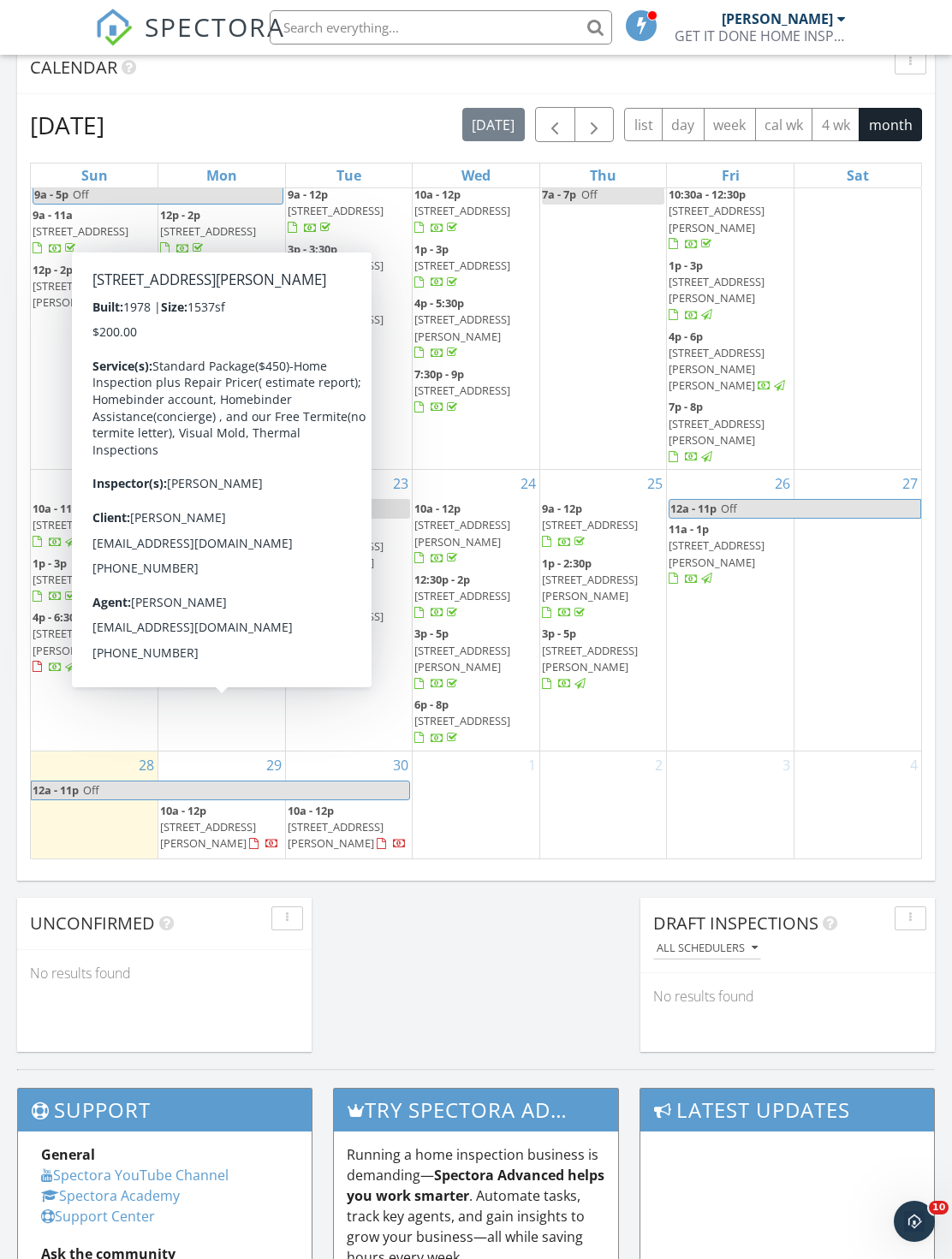
click at [167, 819] on span "1140 Carlo Terrace SW, Atlanta 30331" at bounding box center [208, 835] width 96 height 32
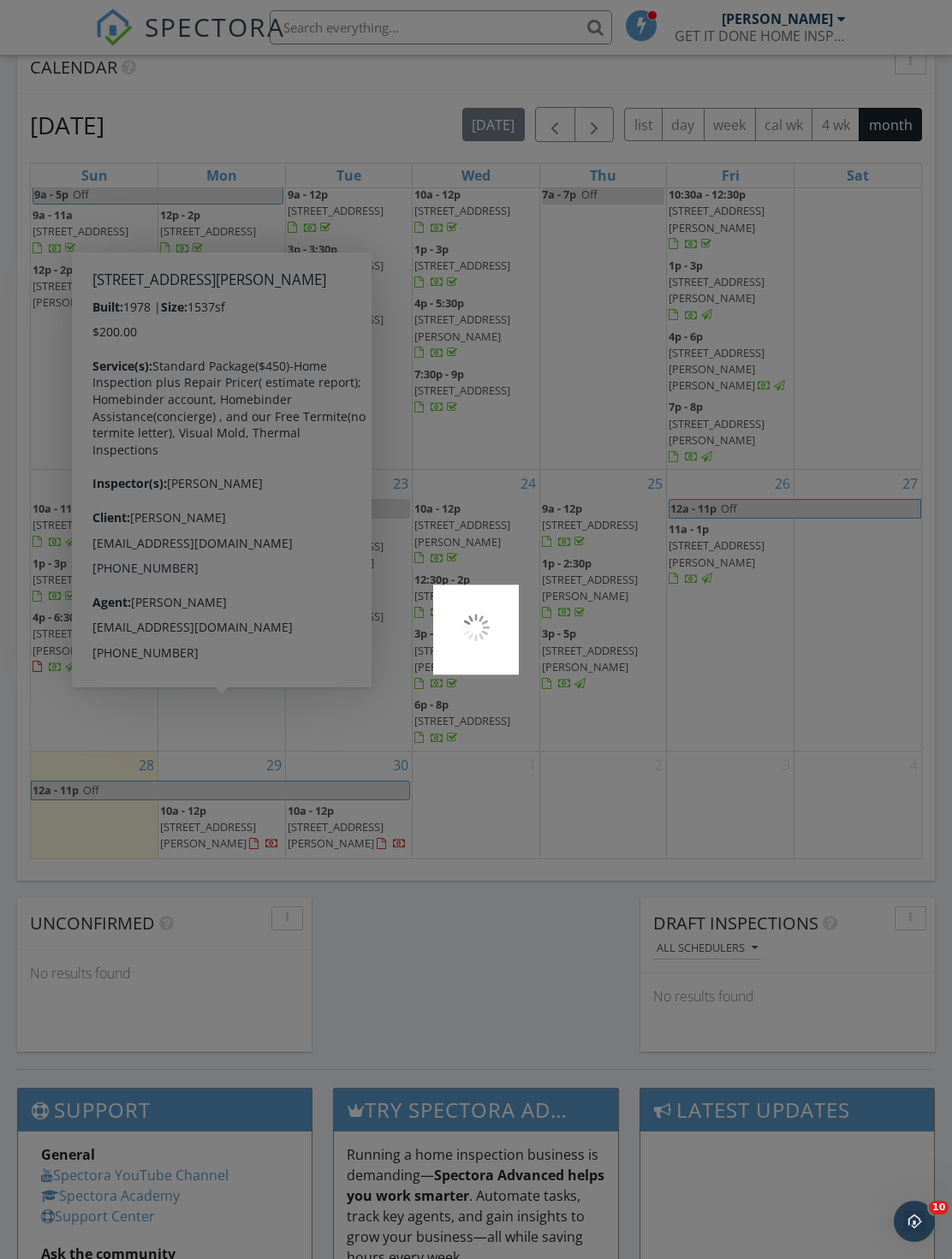
scroll to position [801, 0]
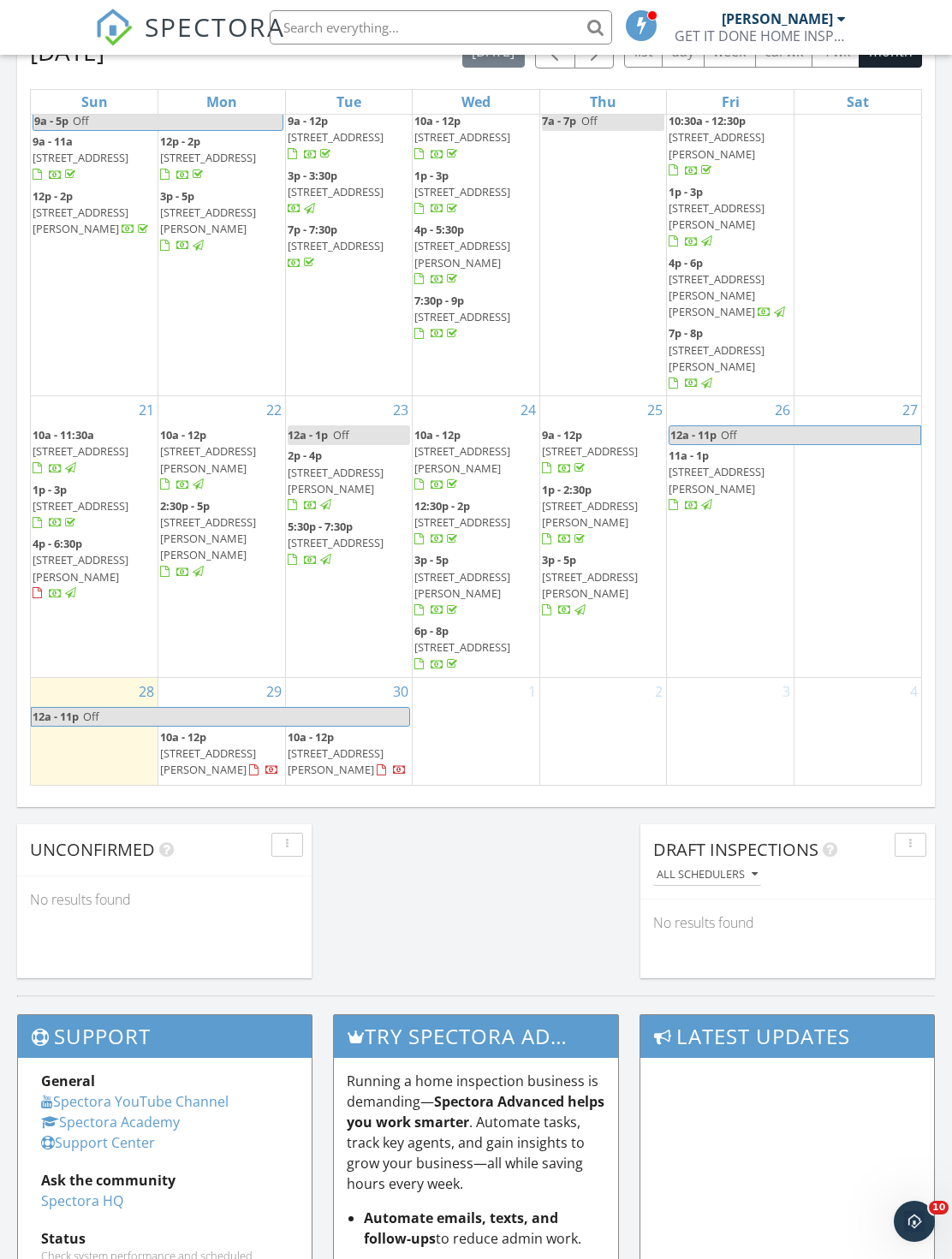
click at [74, 682] on div "28 12a - 11p Off" at bounding box center [94, 792] width 127 height 230
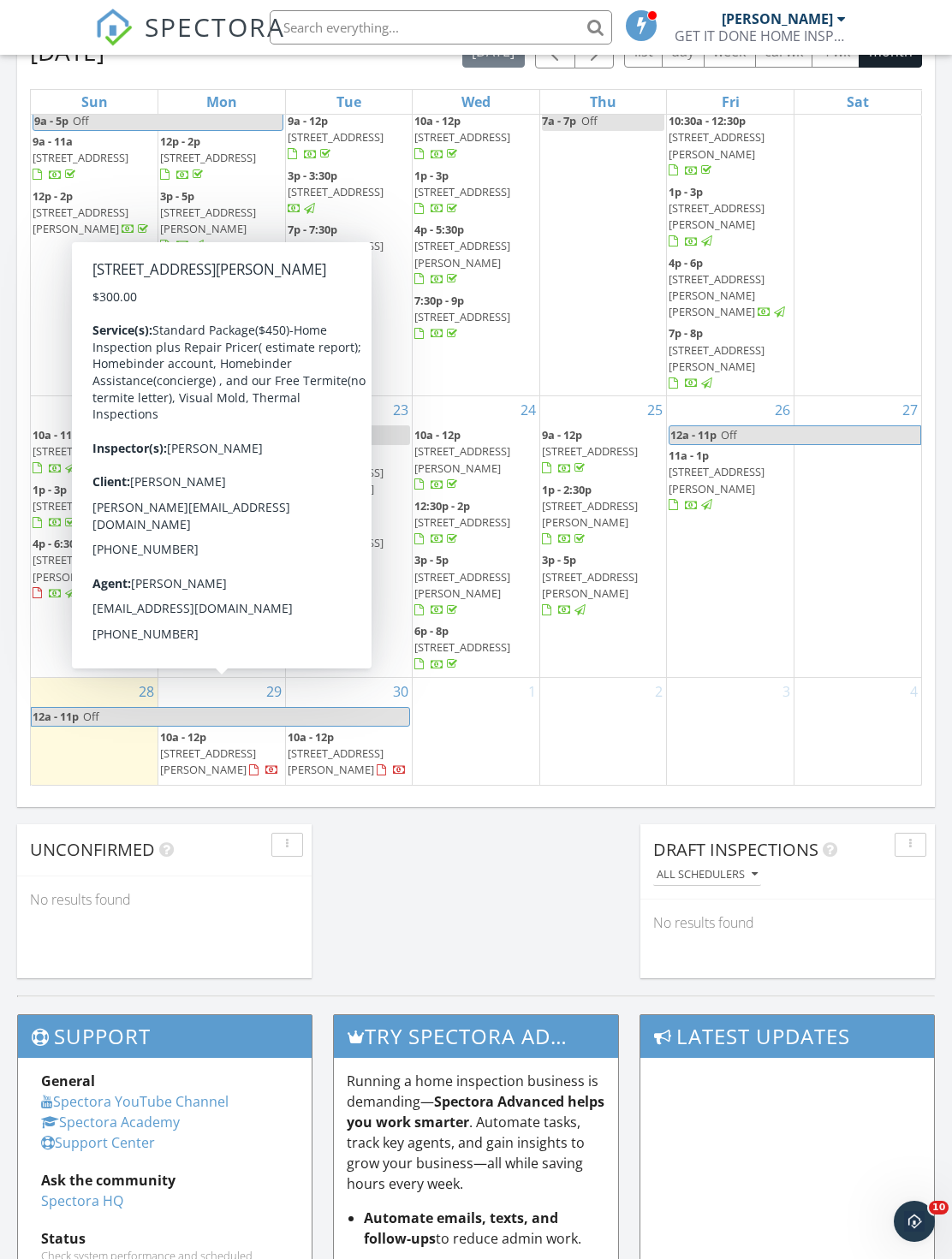
click at [107, 678] on div "28 12a - 11p Off" at bounding box center [94, 792] width 127 height 230
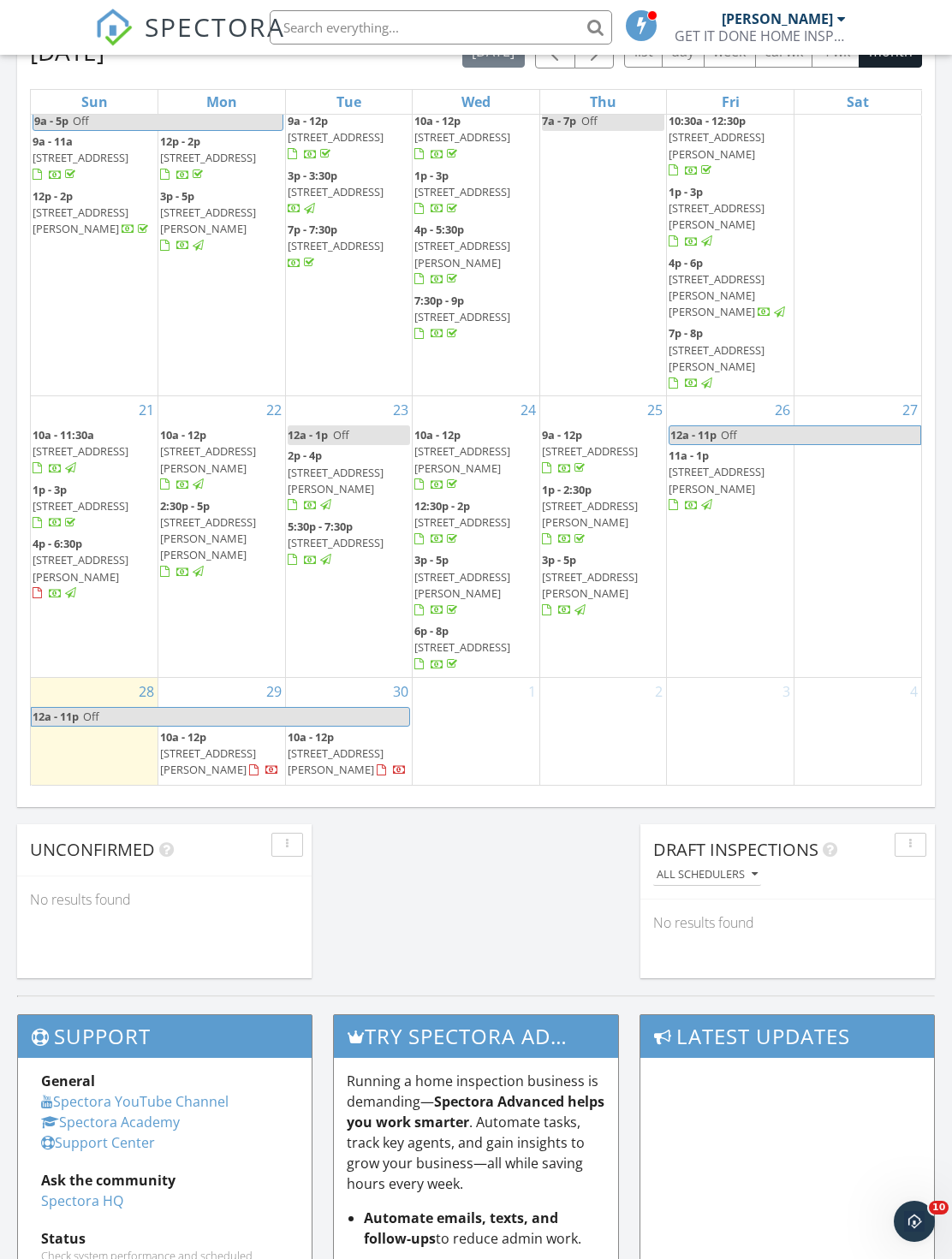
click at [478, 729] on div "1" at bounding box center [476, 792] width 127 height 230
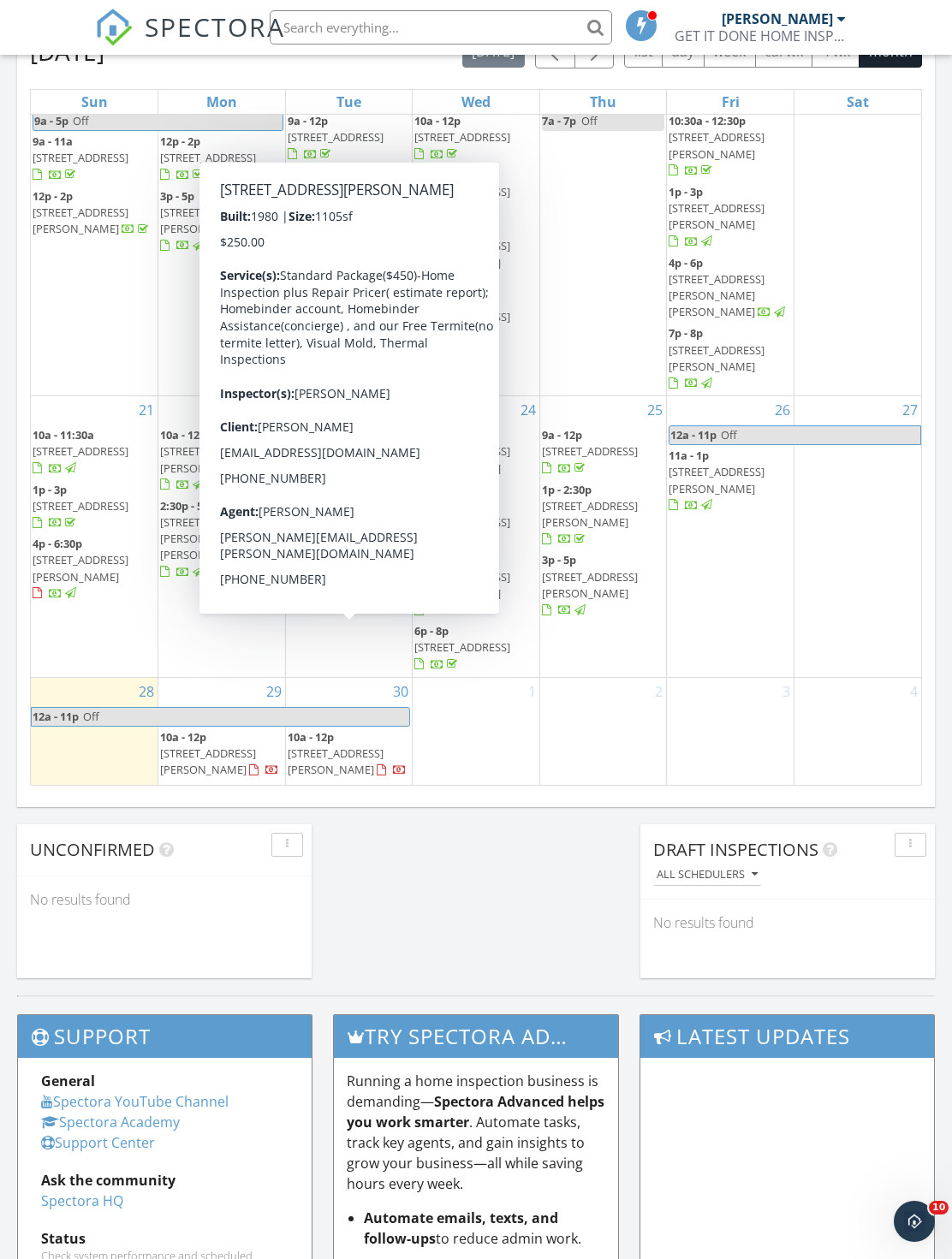
click at [312, 745] on span "3217 Canterbury Trail, Rex 30273" at bounding box center [335, 761] width 96 height 32
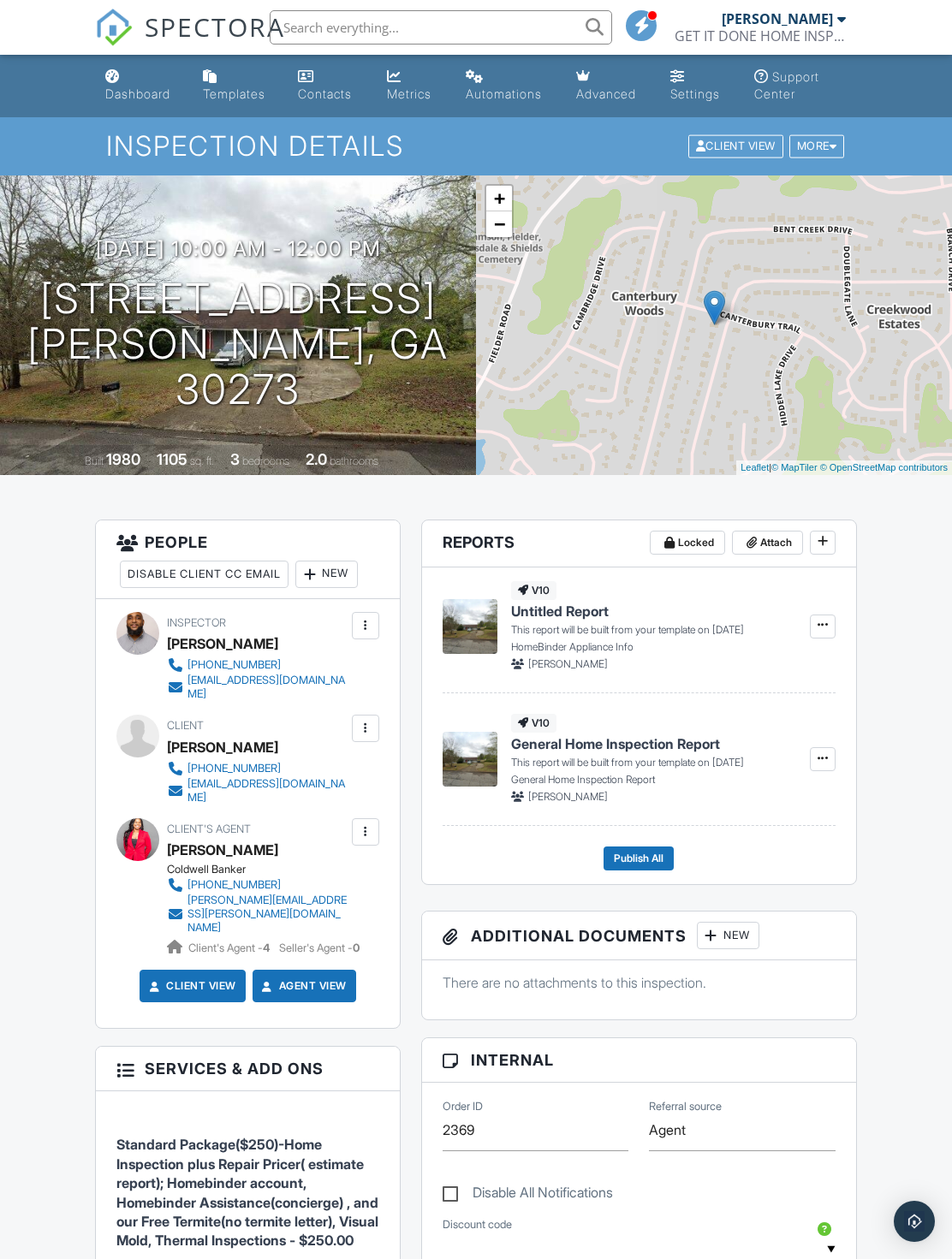
click at [113, 102] on link "Dashboard" at bounding box center [140, 85] width 84 height 49
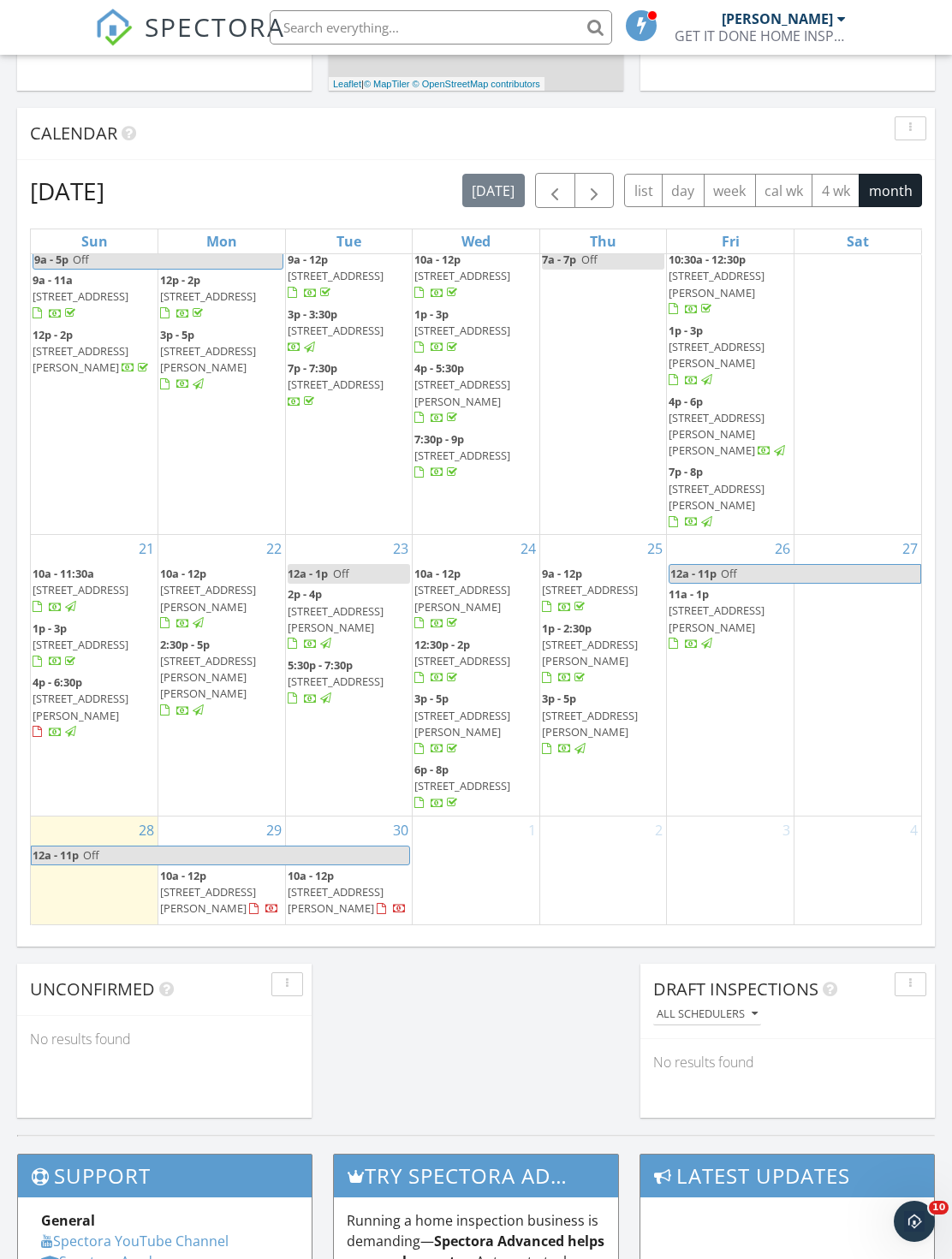
scroll to position [544, 0]
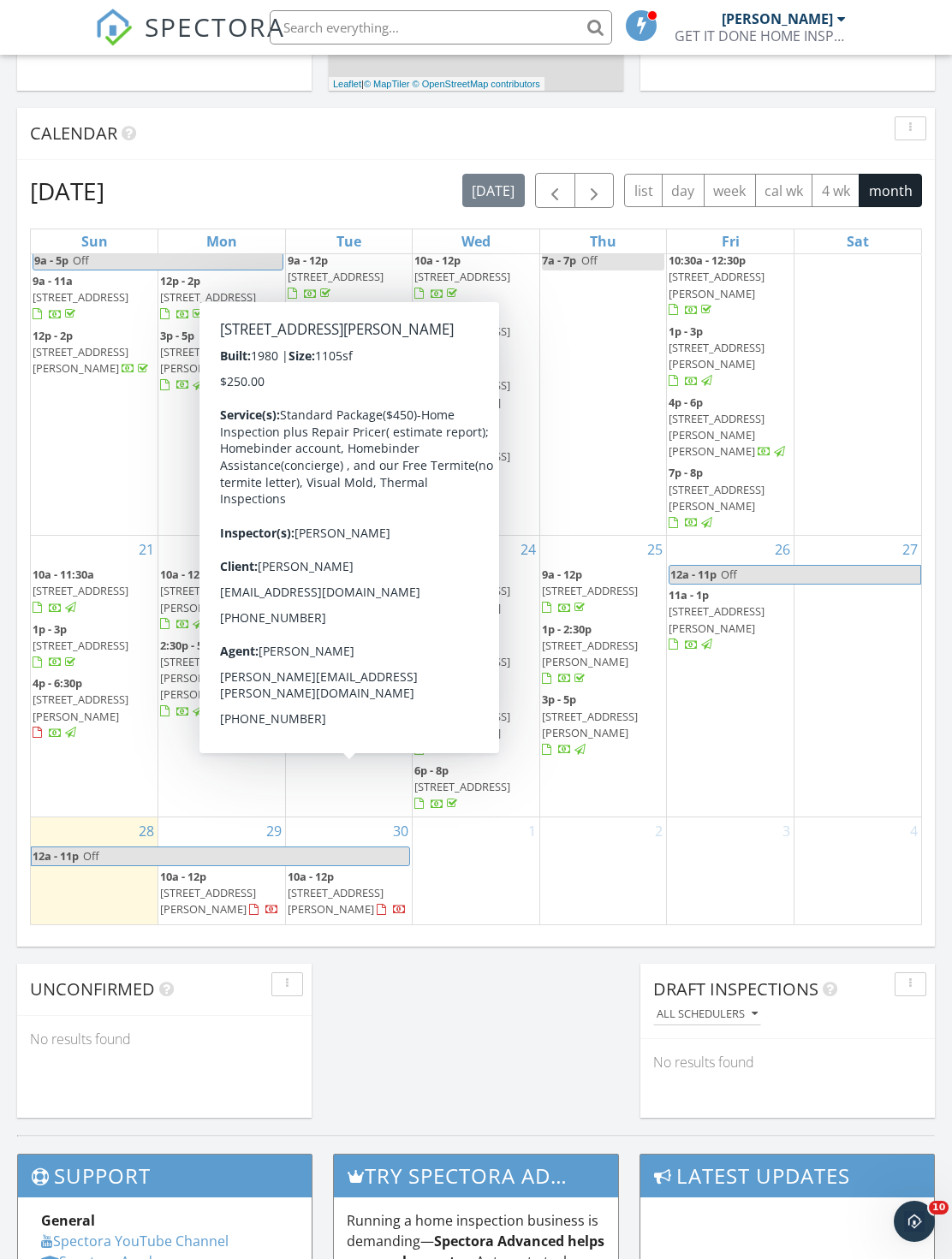
click at [437, 882] on div "1" at bounding box center [476, 932] width 127 height 230
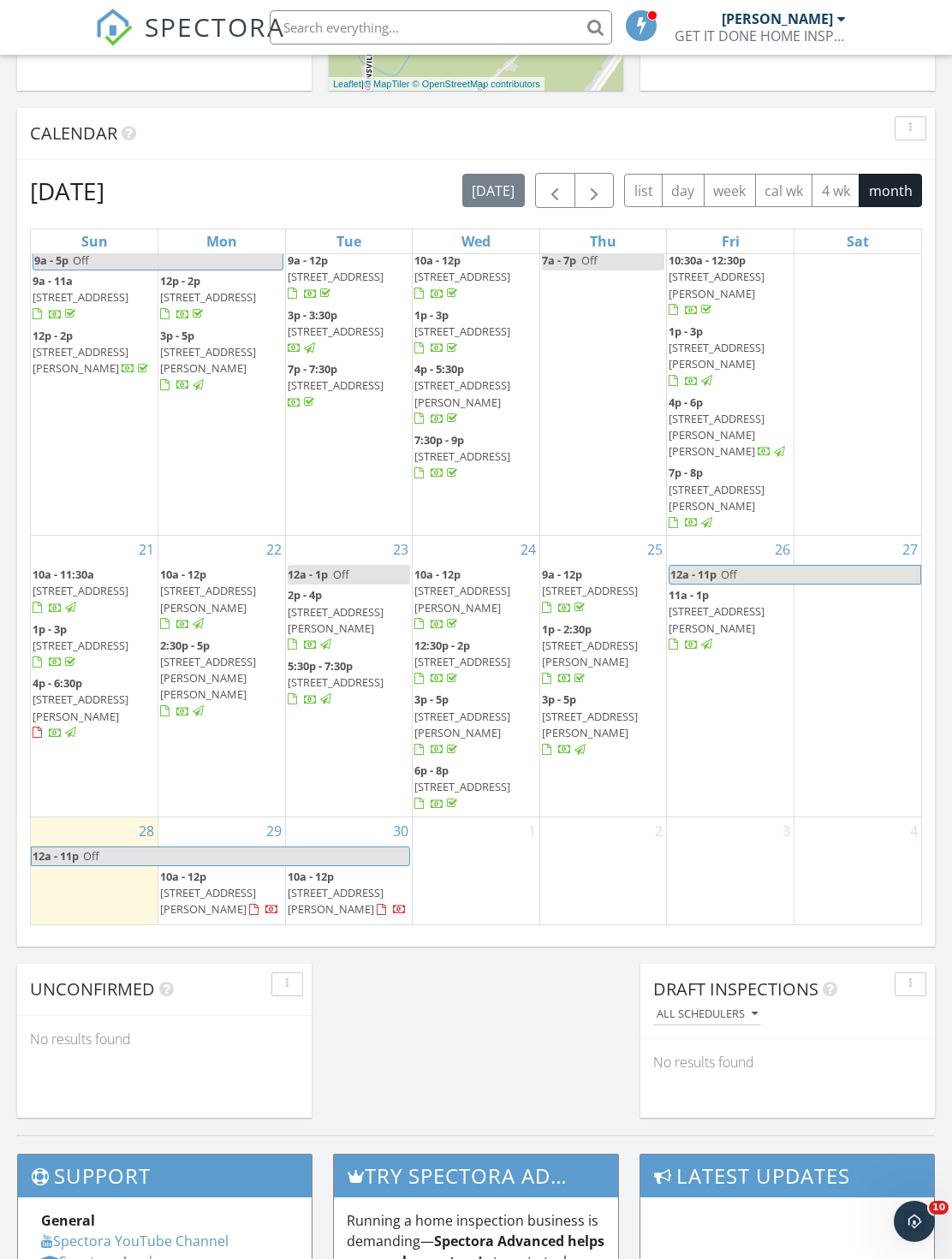
scroll to position [9, 9]
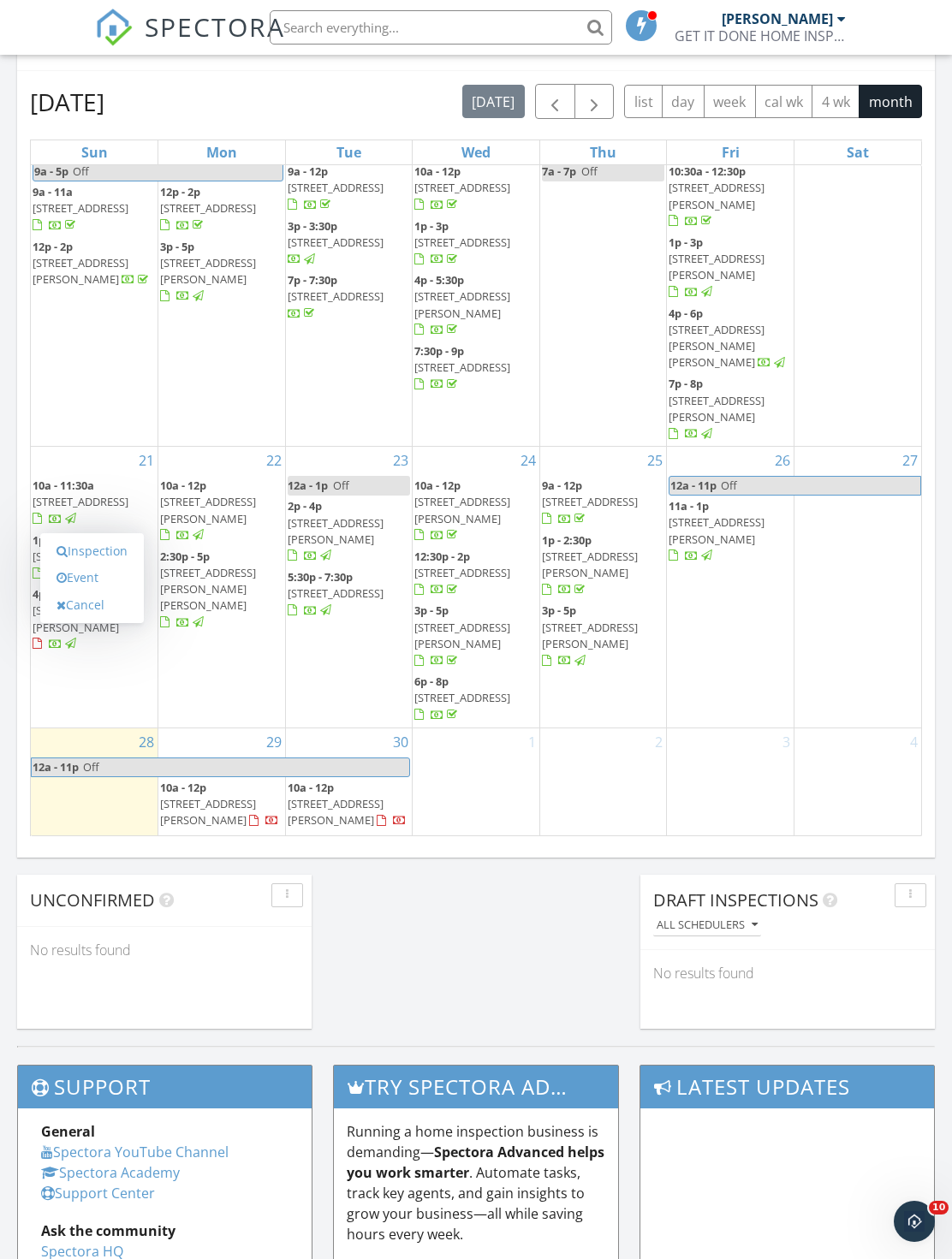
click at [117, 561] on link "Inspection" at bounding box center [91, 552] width 88 height 28
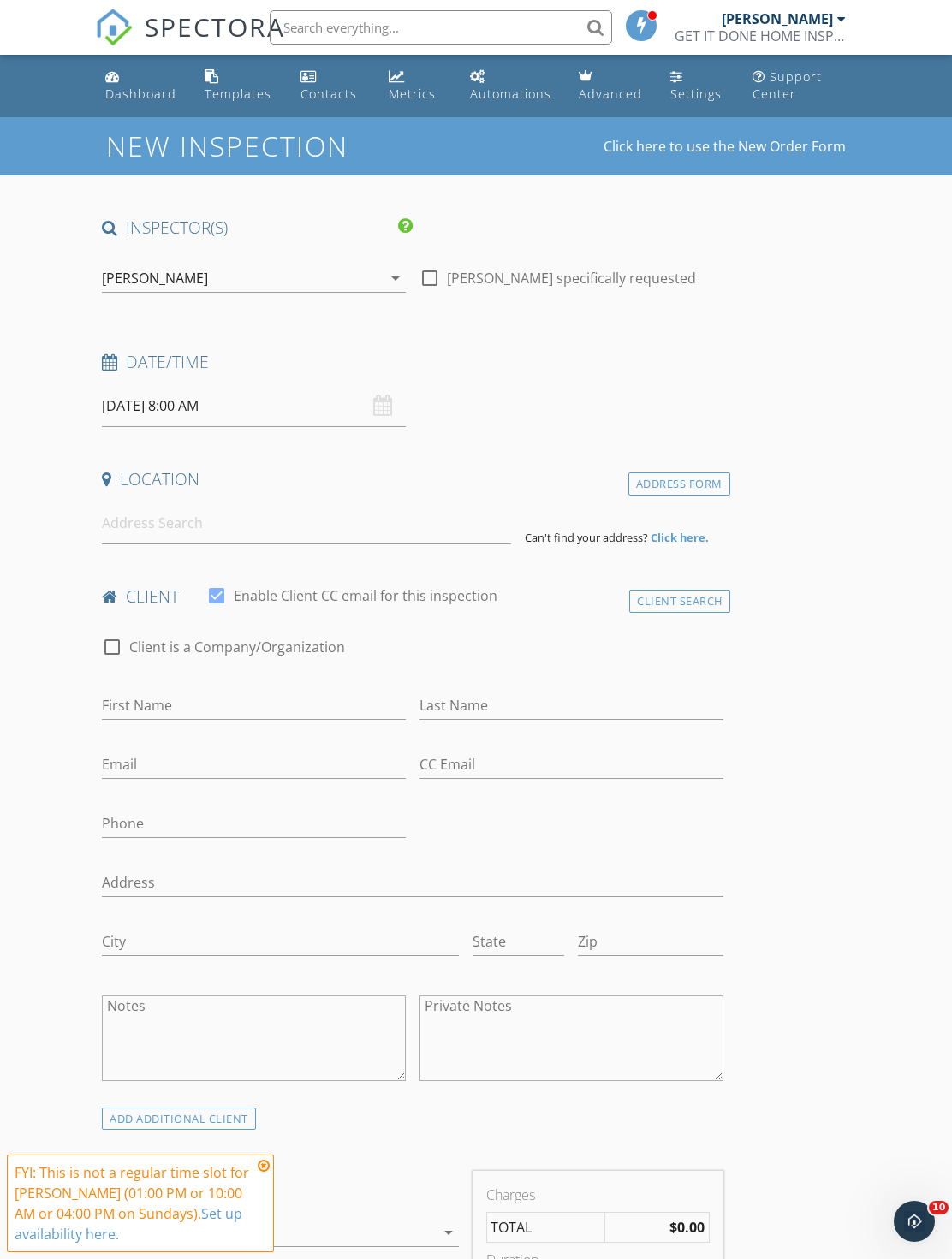
click at [249, 407] on input "[DATE] 8:00 AM" at bounding box center [254, 406] width 304 height 42
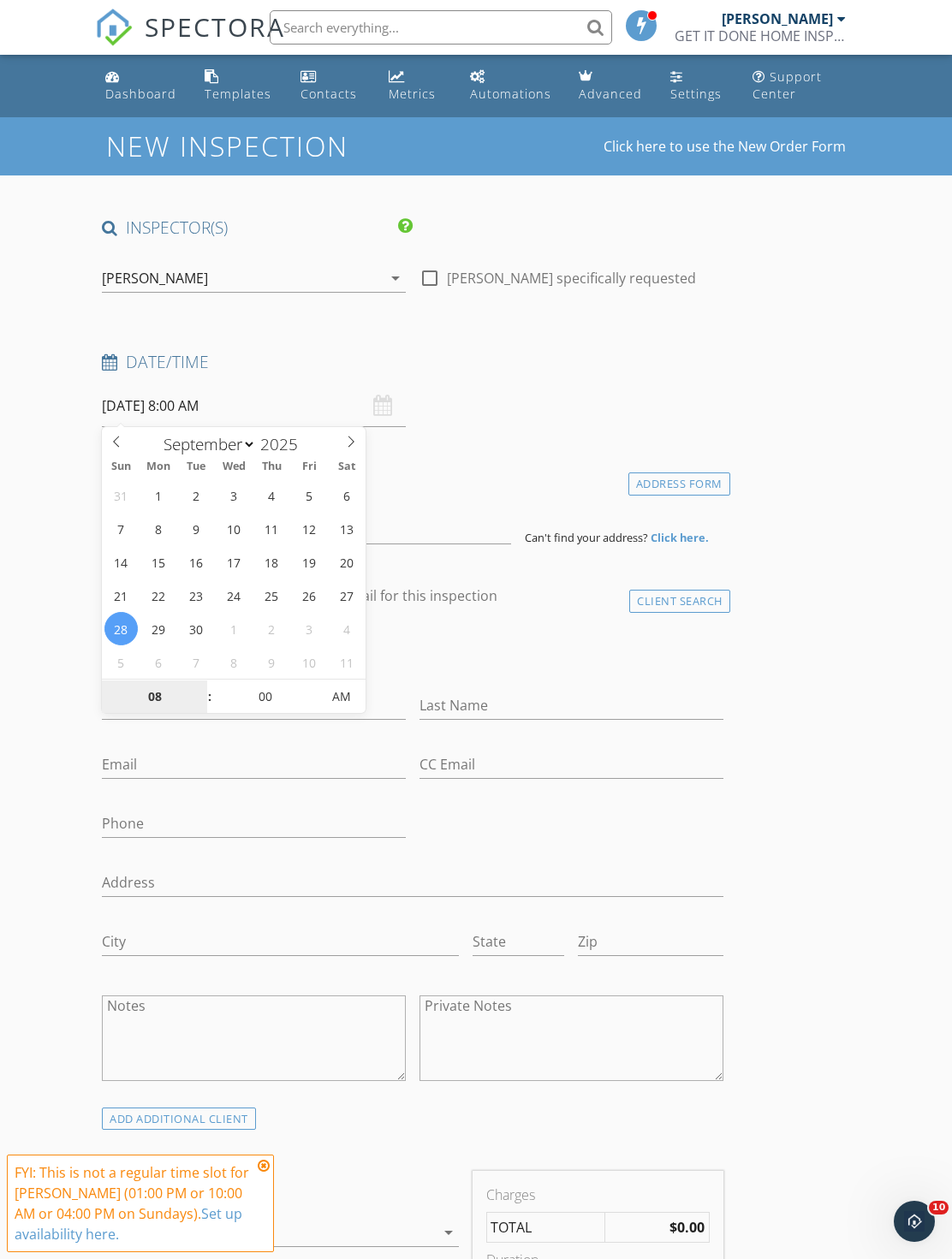
click at [157, 706] on input "08" at bounding box center [155, 697] width 105 height 35
type input "03"
type input "[DATE] 3:00 PM"
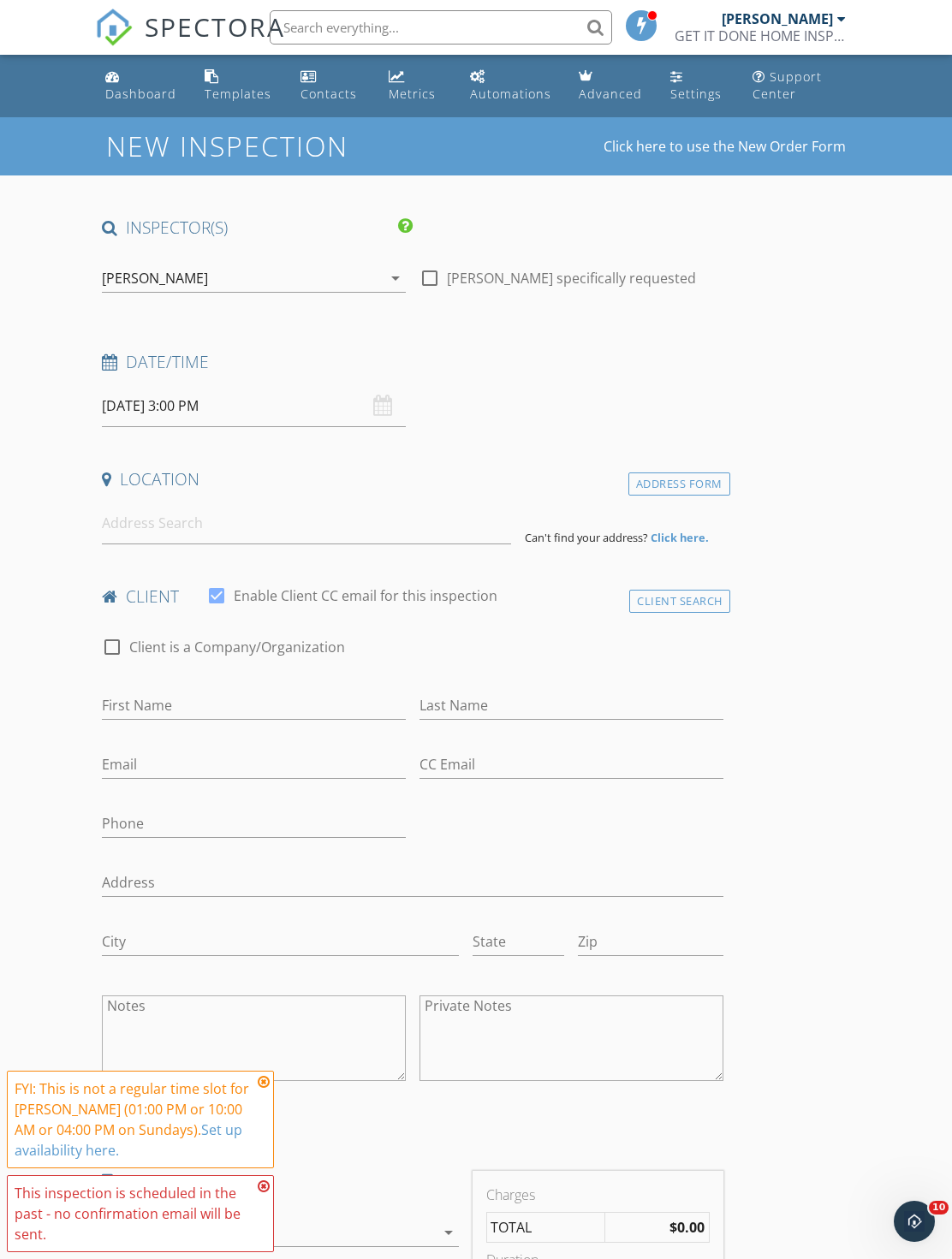
click at [261, 541] on input at bounding box center [306, 523] width 409 height 42
click at [652, 1] on link at bounding box center [643, 27] width 35 height 54
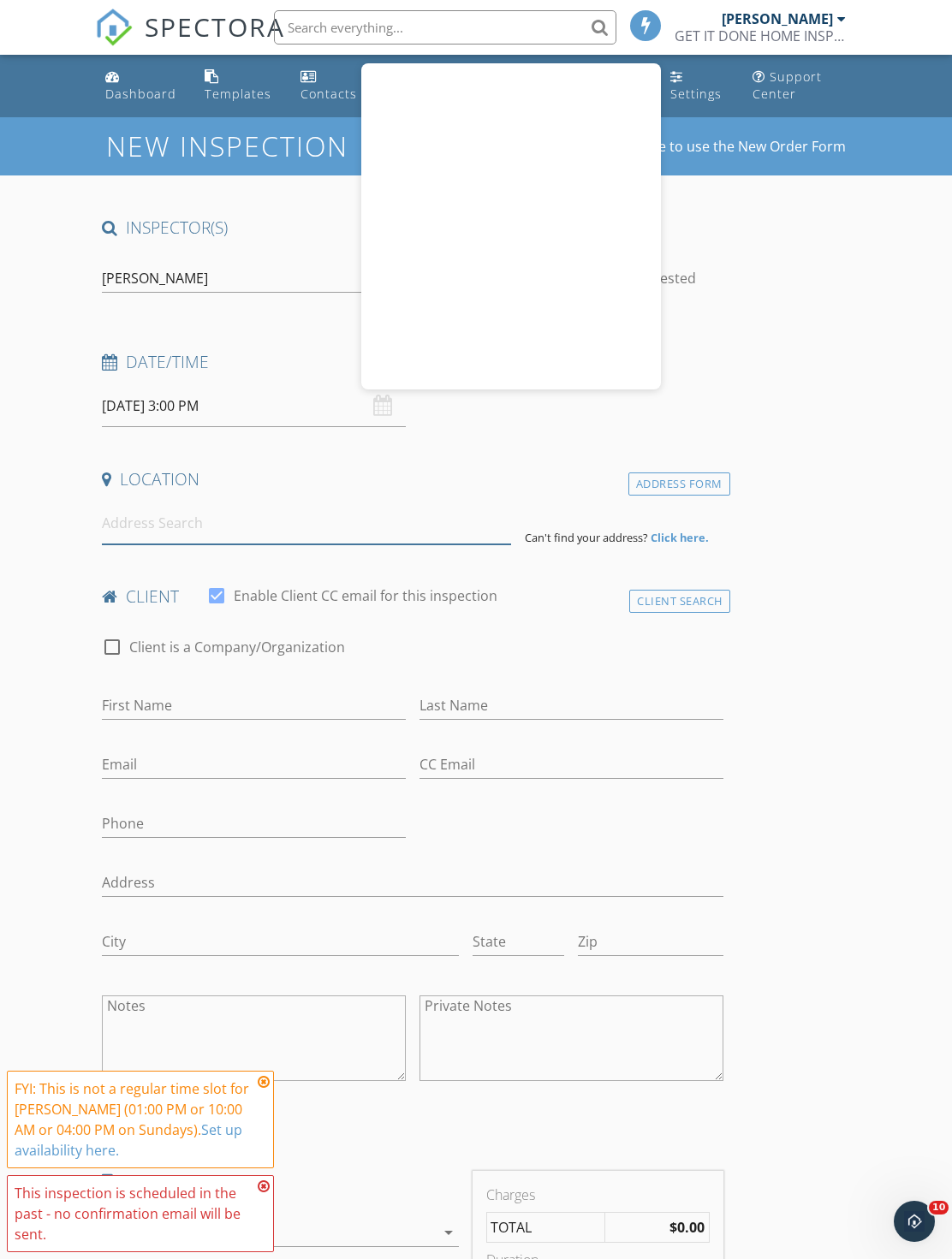
click at [267, 540] on input at bounding box center [306, 523] width 409 height 42
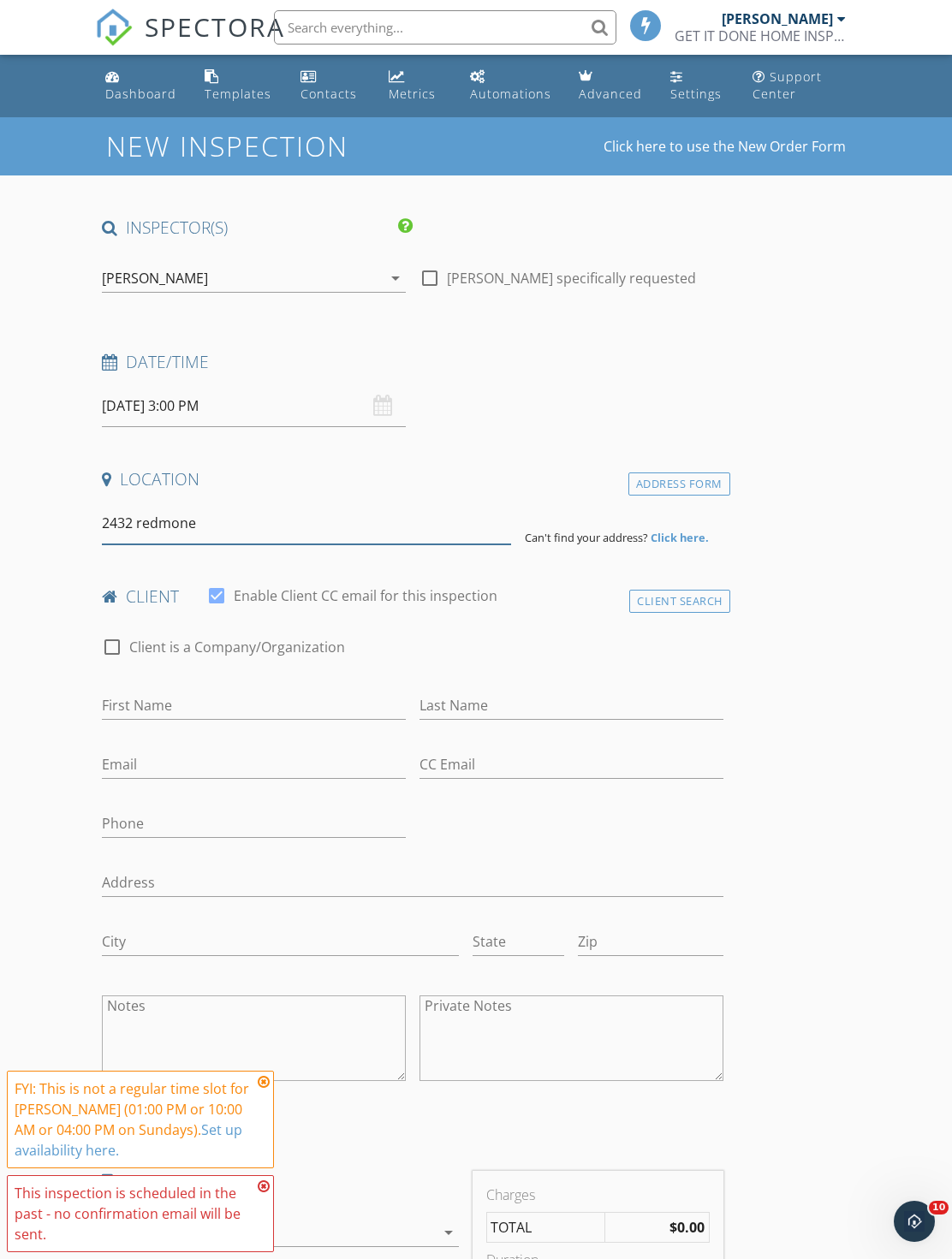
click at [345, 532] on input "2432 redmone" at bounding box center [306, 523] width 409 height 42
type input "[STREET_ADDRESS][PERSON_NAME]"
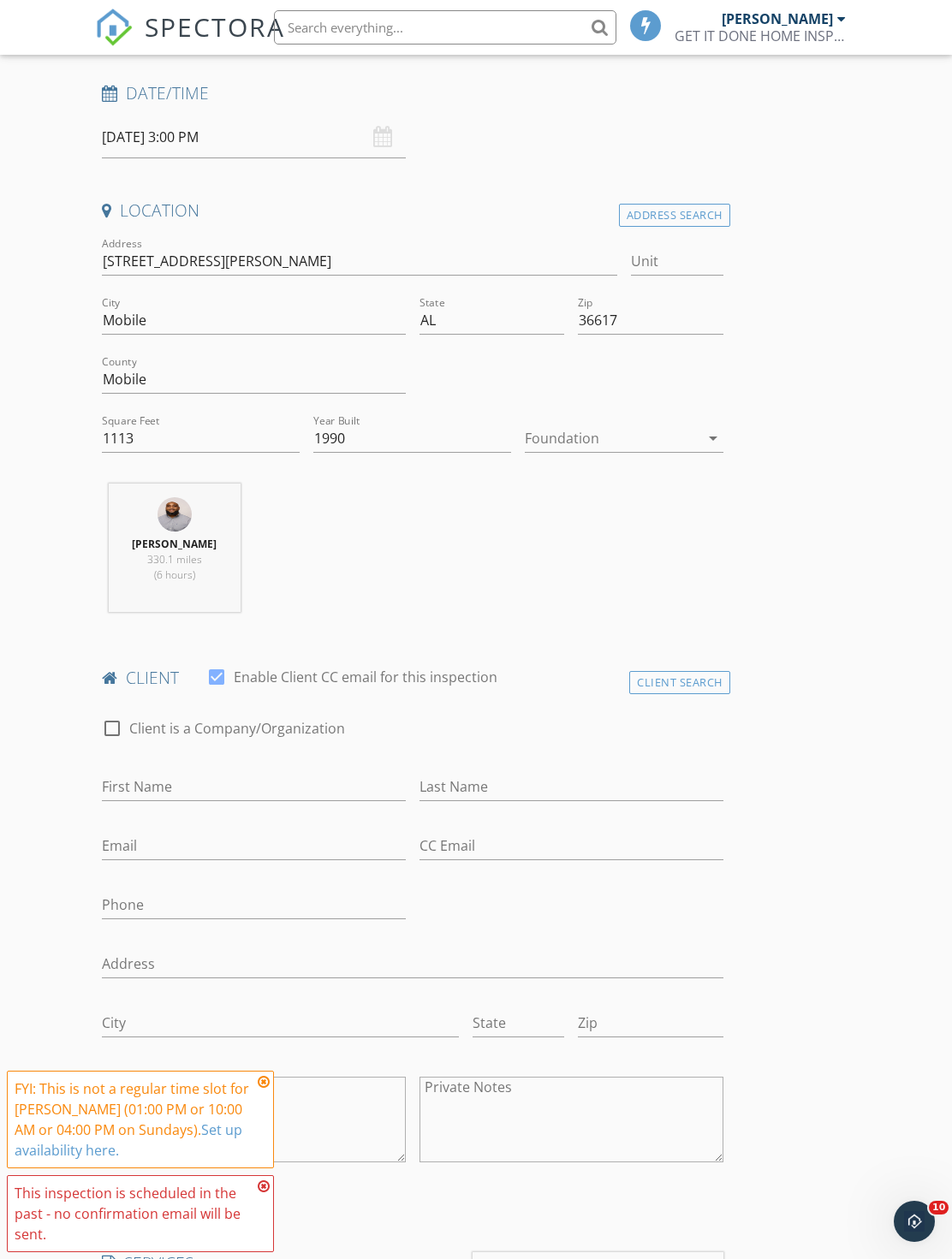
scroll to position [399, 0]
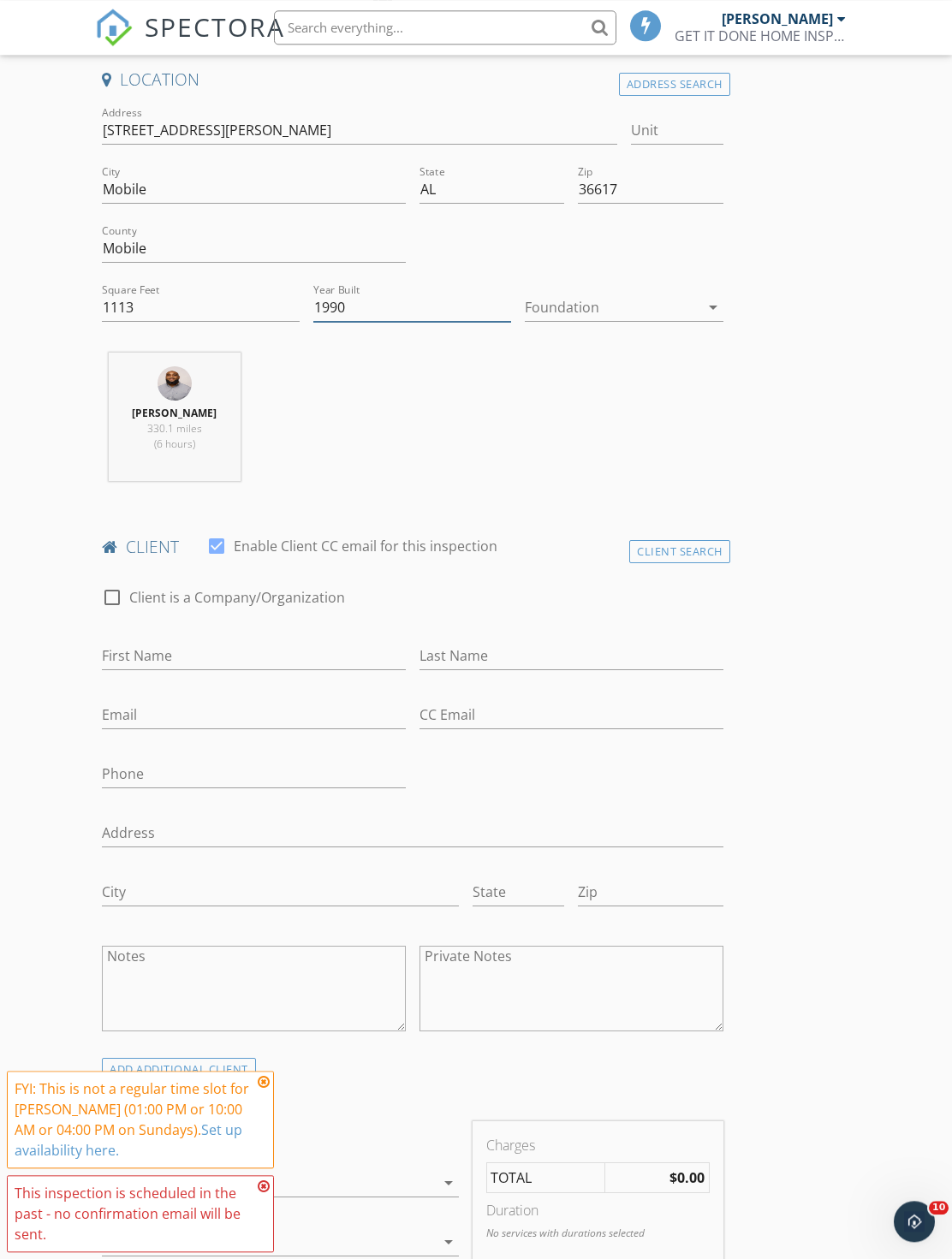
click at [415, 313] on input "1990" at bounding box center [412, 307] width 198 height 29
type input "1"
type input "202"
type input "2024"
click at [646, 293] on div at bounding box center [611, 307] width 173 height 28
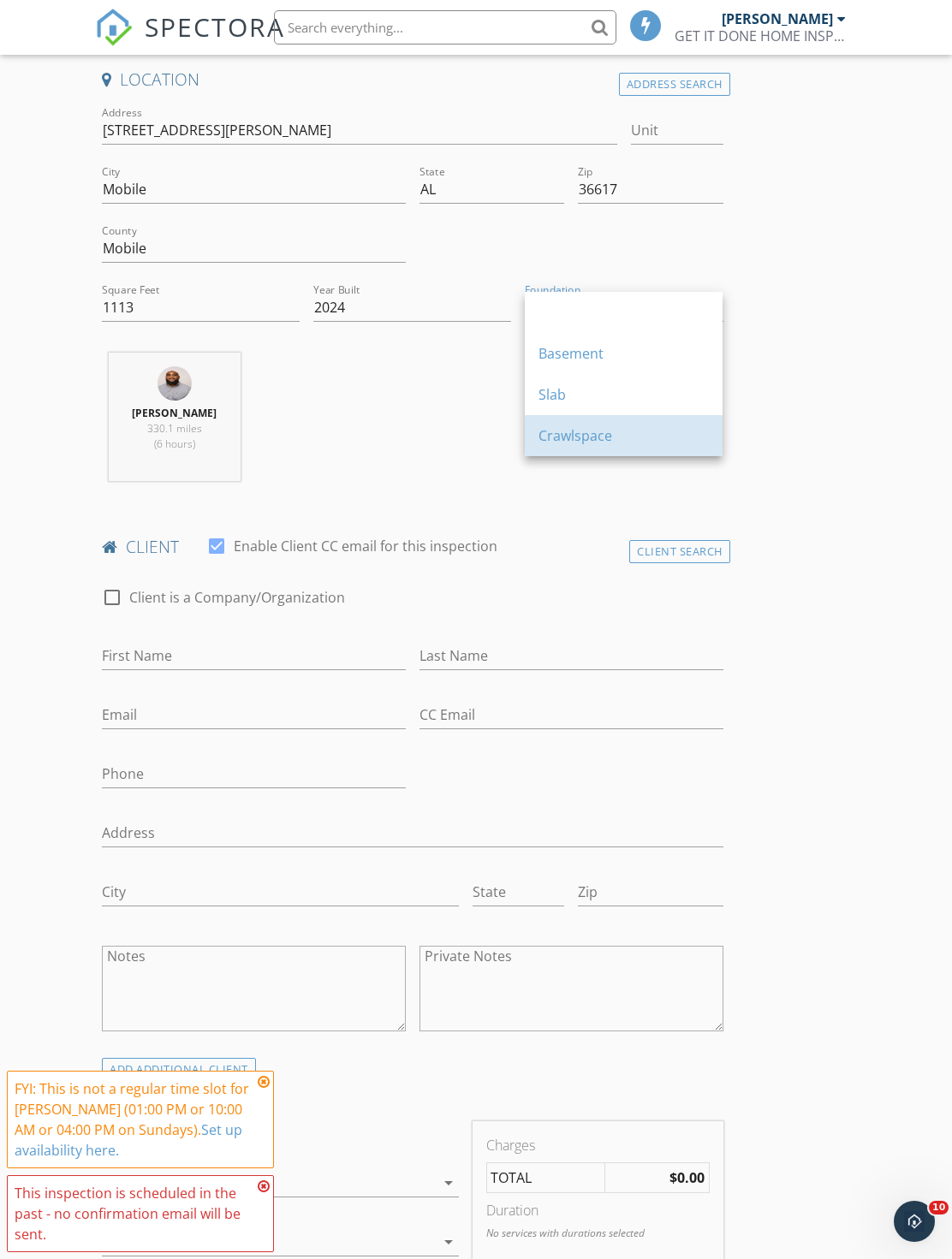
click at [613, 417] on div "Crawlspace" at bounding box center [623, 435] width 170 height 41
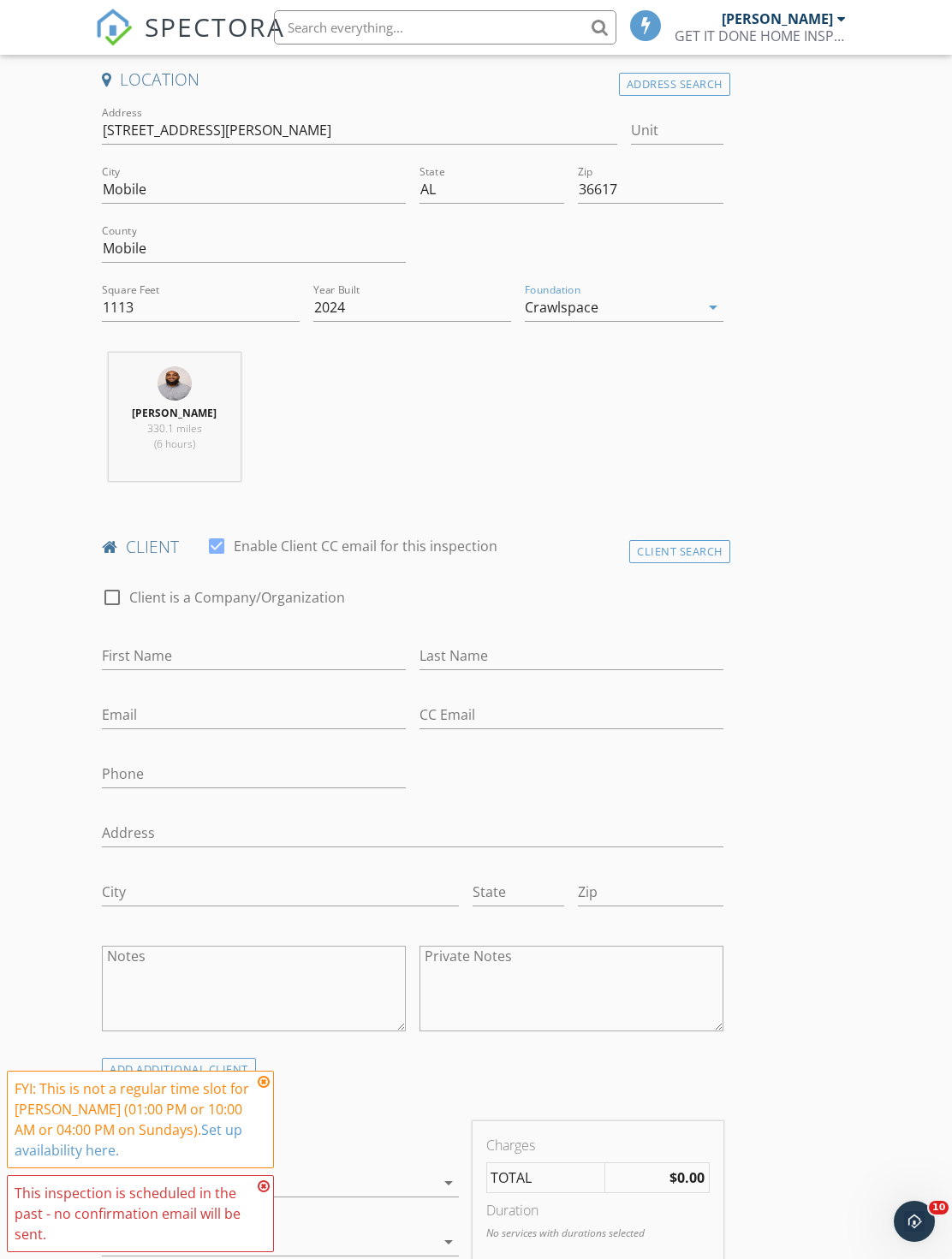
click at [606, 317] on div "Crawlspace" at bounding box center [611, 307] width 173 height 28
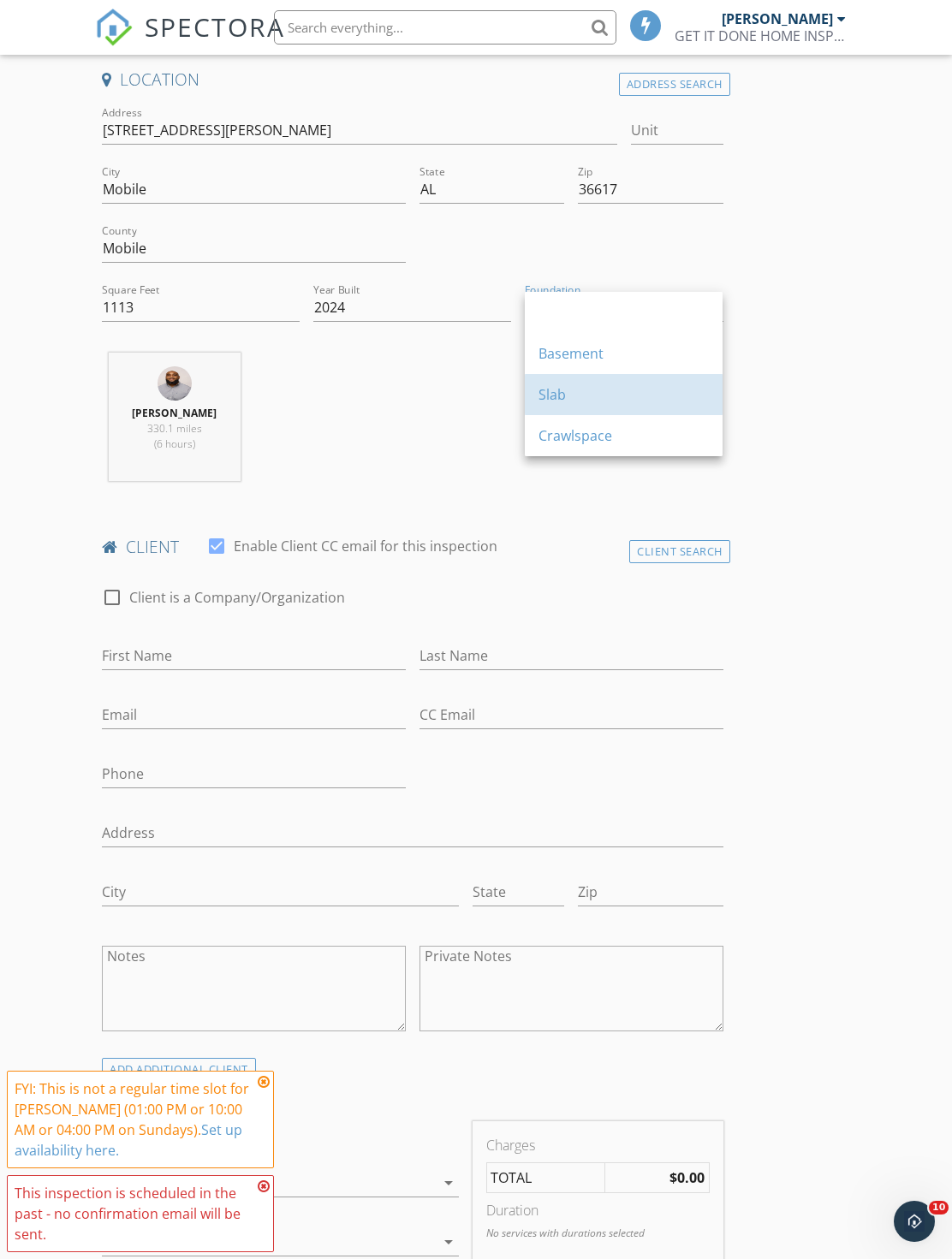
click at [582, 397] on div "Slab" at bounding box center [623, 394] width 170 height 21
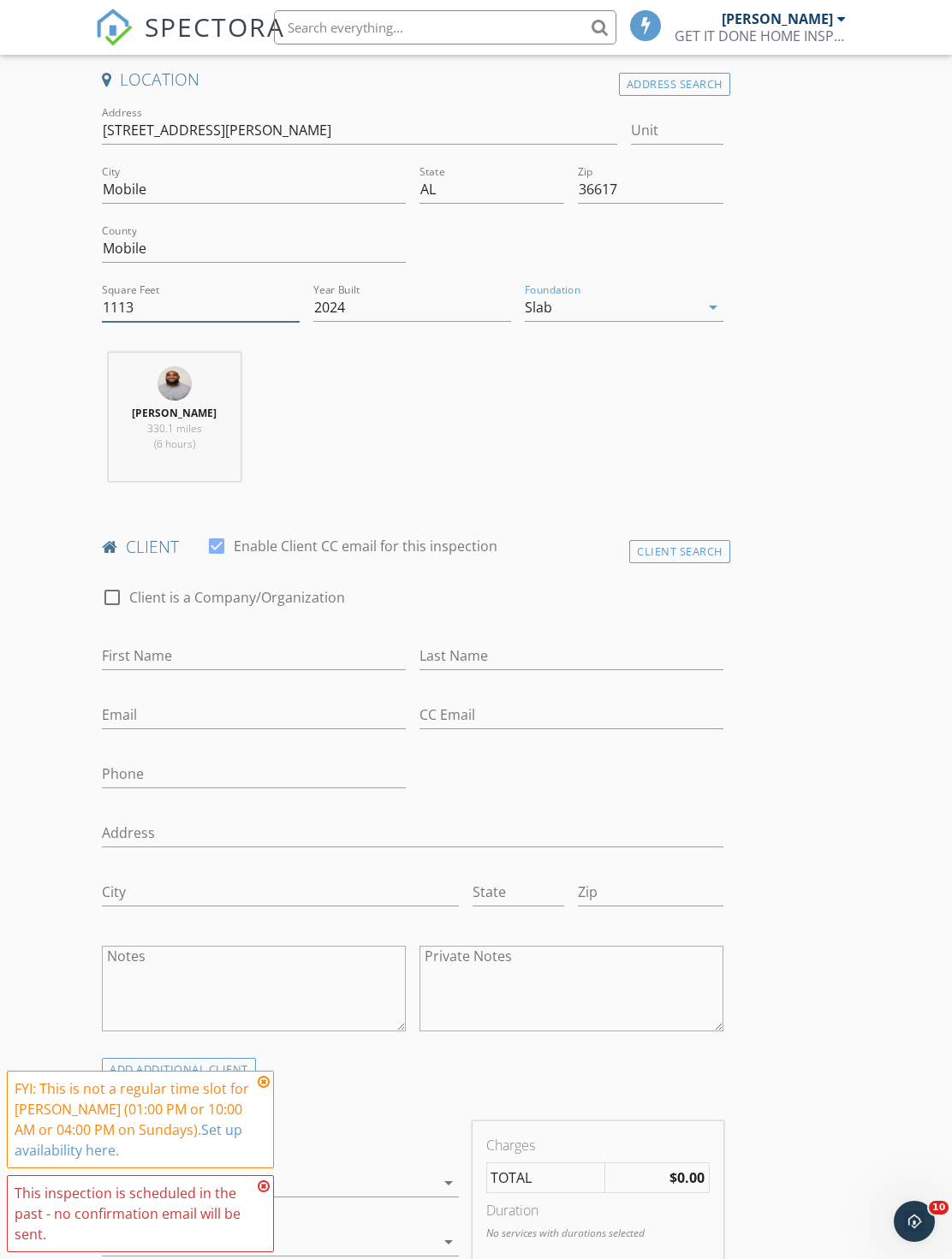
click at [194, 299] on input "1113" at bounding box center [201, 307] width 198 height 29
click at [300, 657] on input "First Name" at bounding box center [254, 656] width 304 height 29
type input "H"
click at [511, 651] on input "Last Name" at bounding box center [571, 656] width 304 height 29
click at [310, 690] on div "Email" at bounding box center [254, 718] width 304 height 55
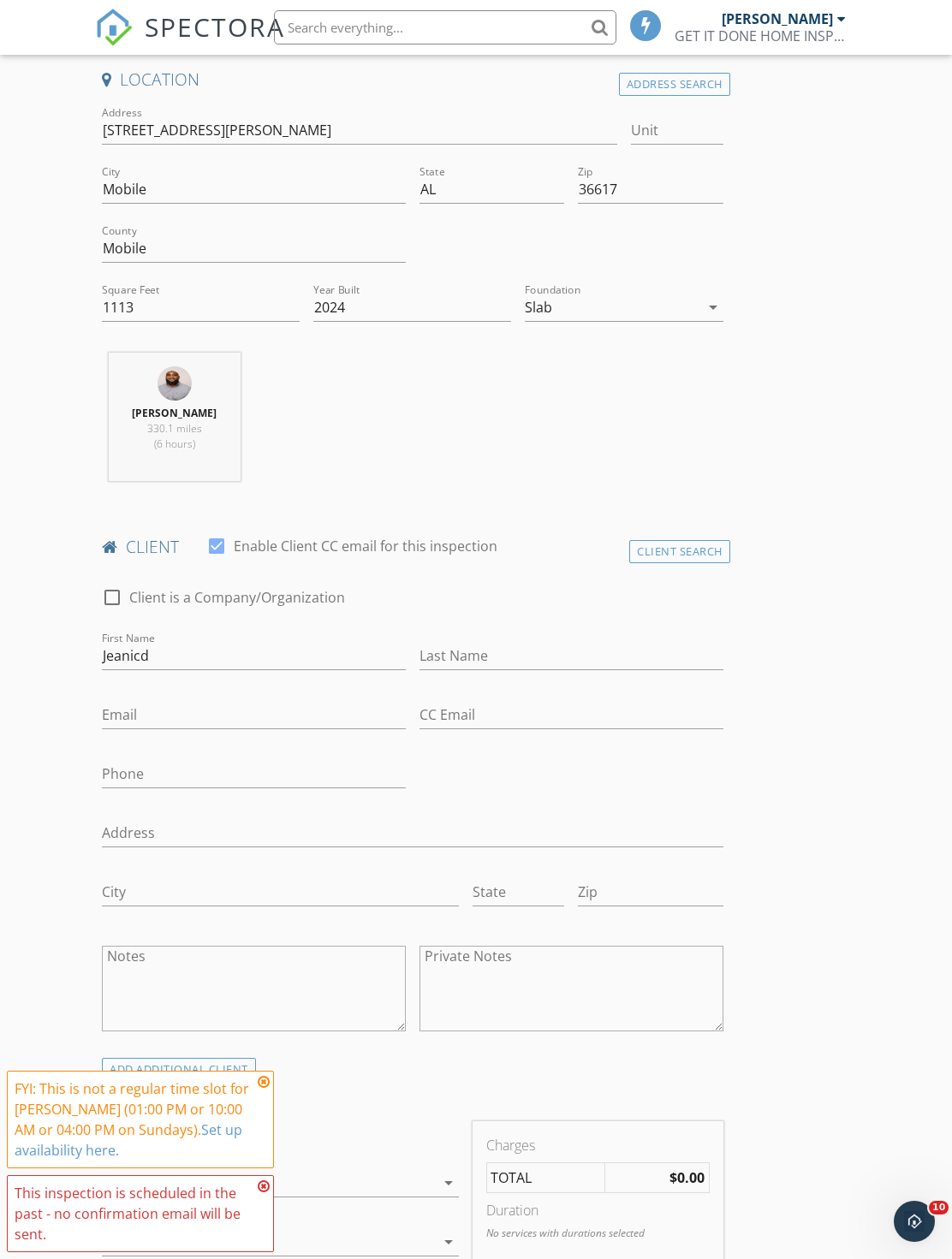
click at [350, 634] on div "First Name Jeanicd" at bounding box center [254, 660] width 304 height 55
click at [316, 668] on input "Jeanicd" at bounding box center [254, 656] width 304 height 29
click at [575, 615] on div "check_box_outline_blank Client is a Company/Organization" at bounding box center [412, 605] width 620 height 45
click at [567, 654] on input "Last Name" at bounding box center [571, 656] width 304 height 29
click at [219, 655] on input "[PERSON_NAME]" at bounding box center [254, 656] width 304 height 29
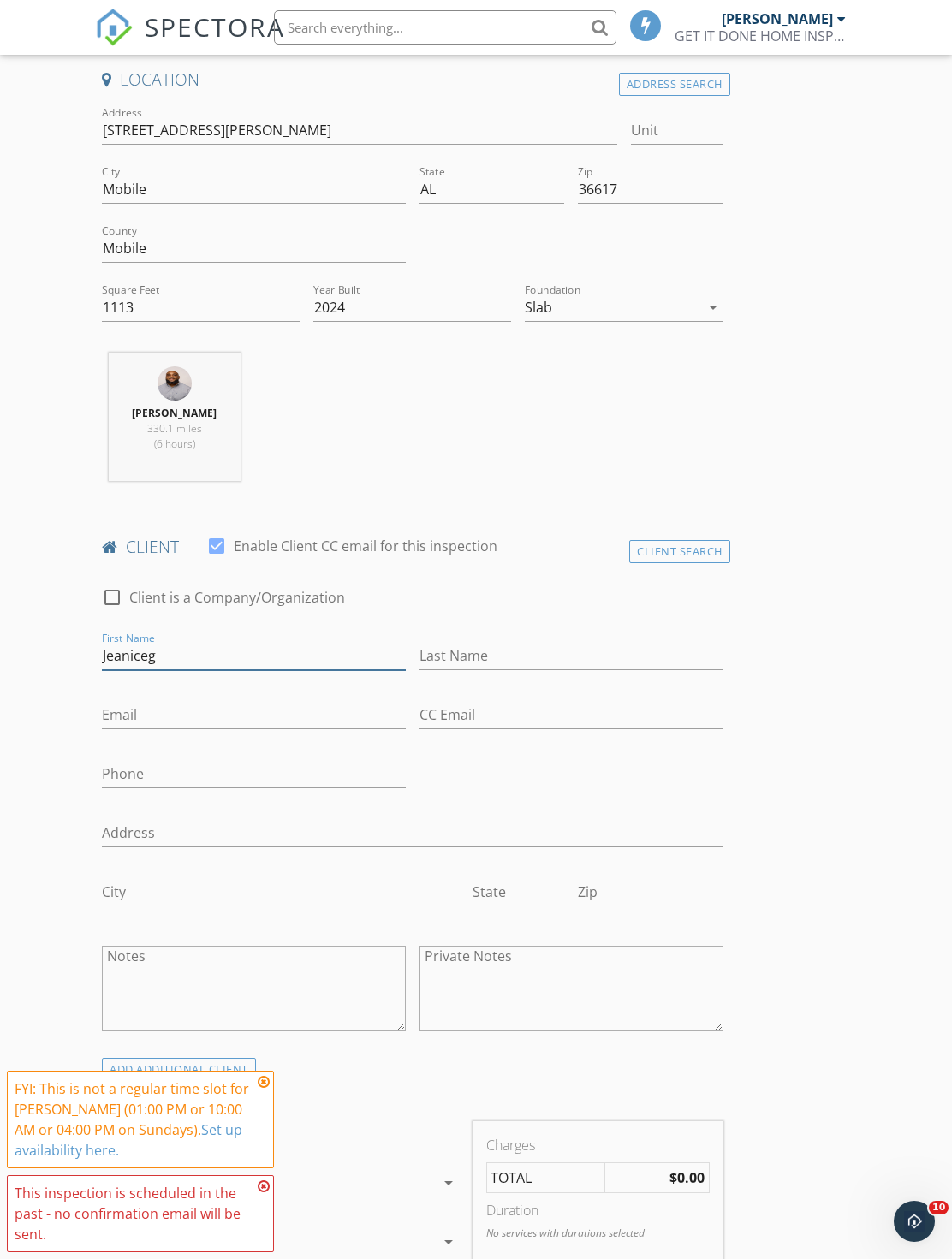
type input "Jeaniceg"
click at [544, 666] on input "Last Name" at bounding box center [571, 656] width 304 height 29
type input "Goodman"
click at [215, 632] on div "First Name Jeaniceg" at bounding box center [254, 660] width 304 height 55
click at [261, 664] on input "Jeaniceg" at bounding box center [254, 656] width 304 height 29
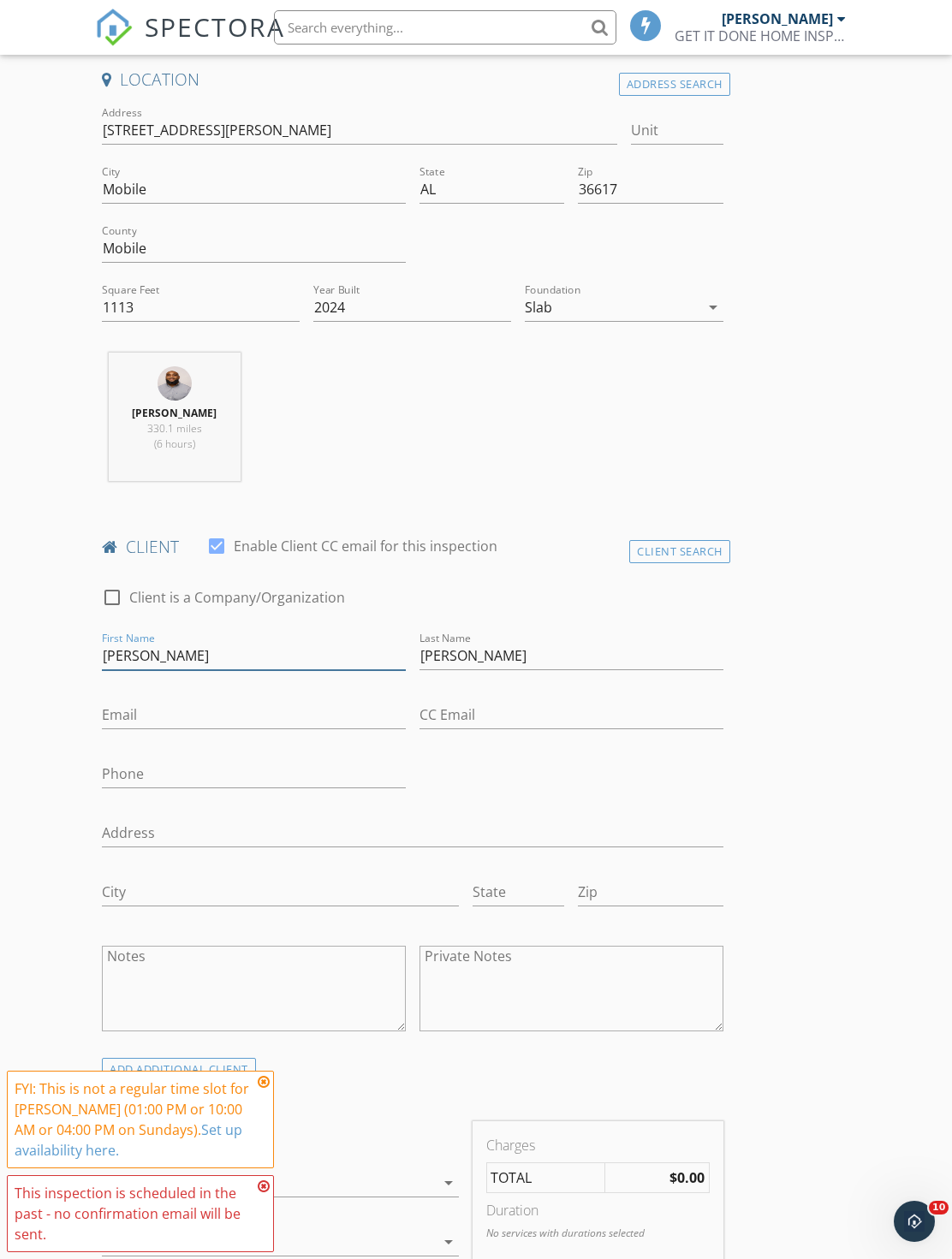
type input "[PERSON_NAME]"
click at [328, 722] on input "Email" at bounding box center [254, 715] width 304 height 29
click at [539, 664] on input "Goodman" at bounding box center [571, 656] width 304 height 29
type input "[PERSON_NAME]"
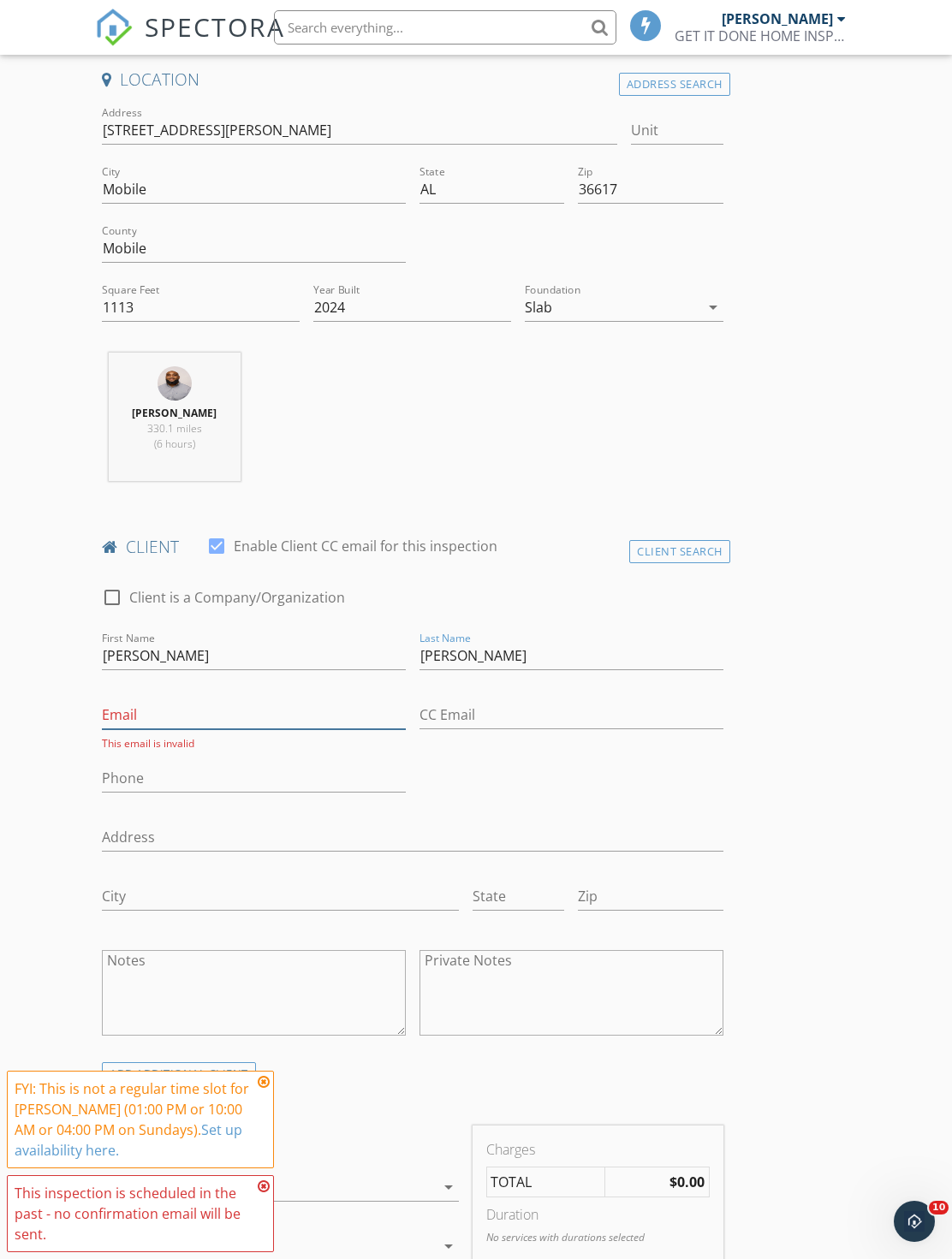
click at [300, 717] on input "Email" at bounding box center [254, 715] width 304 height 29
type input "Jeanicegoodwin@gmail.com"
click at [301, 785] on input "Phone" at bounding box center [254, 774] width 304 height 29
type input "3"
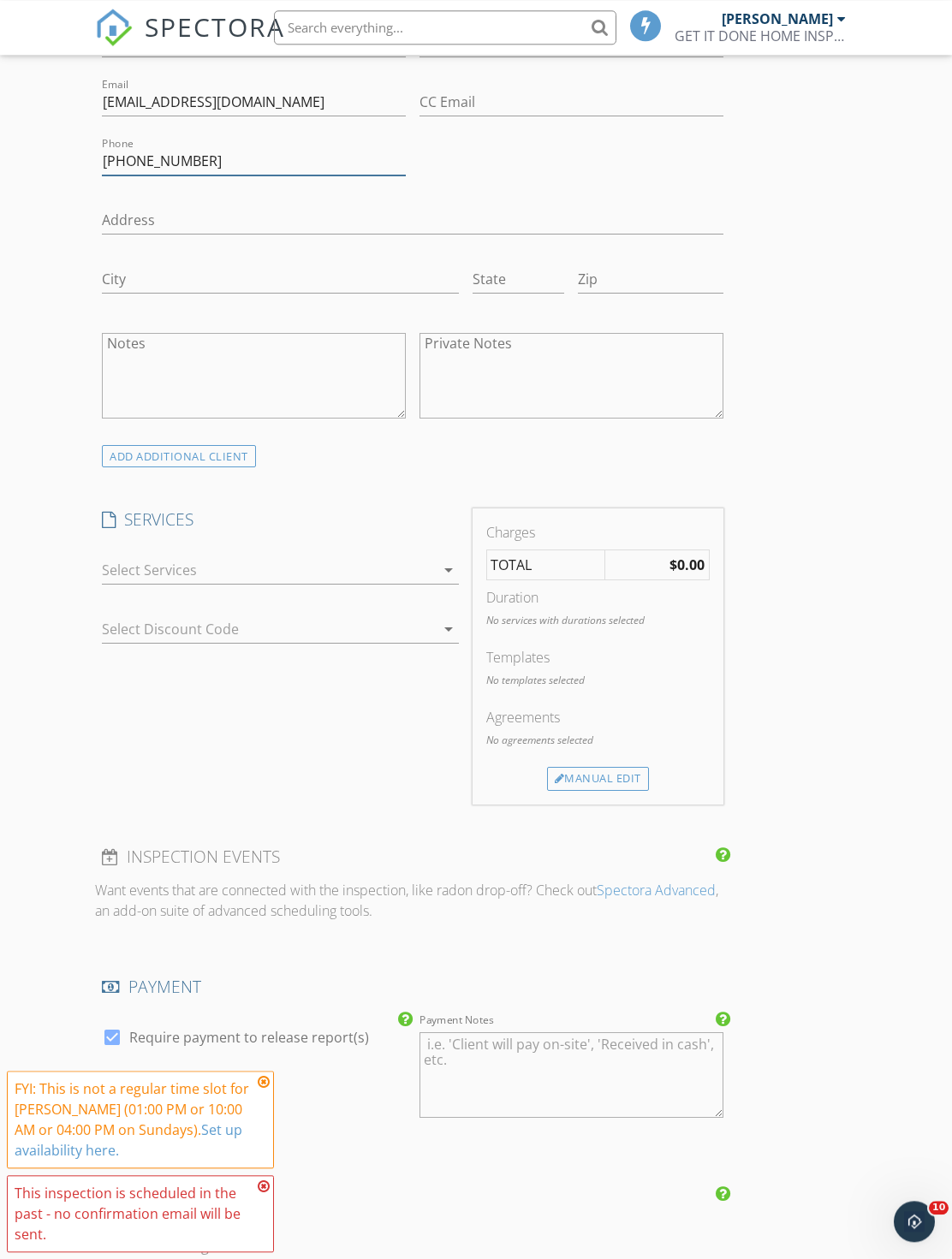
scroll to position [1012, 0]
type input "[PHONE_NUMBER]"
click at [378, 581] on div "arrow_drop_down" at bounding box center [279, 571] width 356 height 29
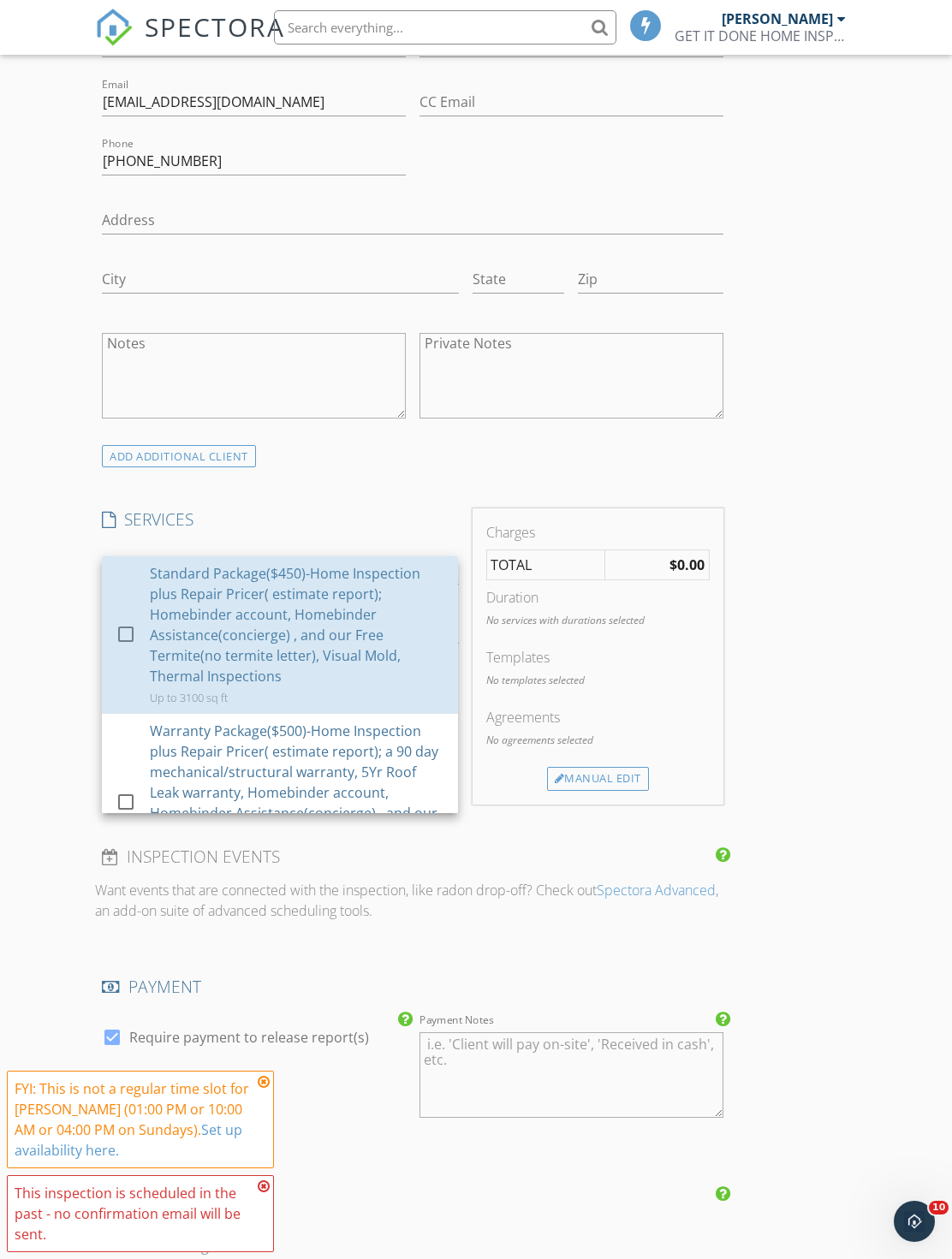
click at [389, 577] on div "Standard Package($450)-Home Inspection plus Repair Pricer( estimate report); Ho…" at bounding box center [296, 624] width 294 height 123
checkbox input "true"
checkbox input "false"
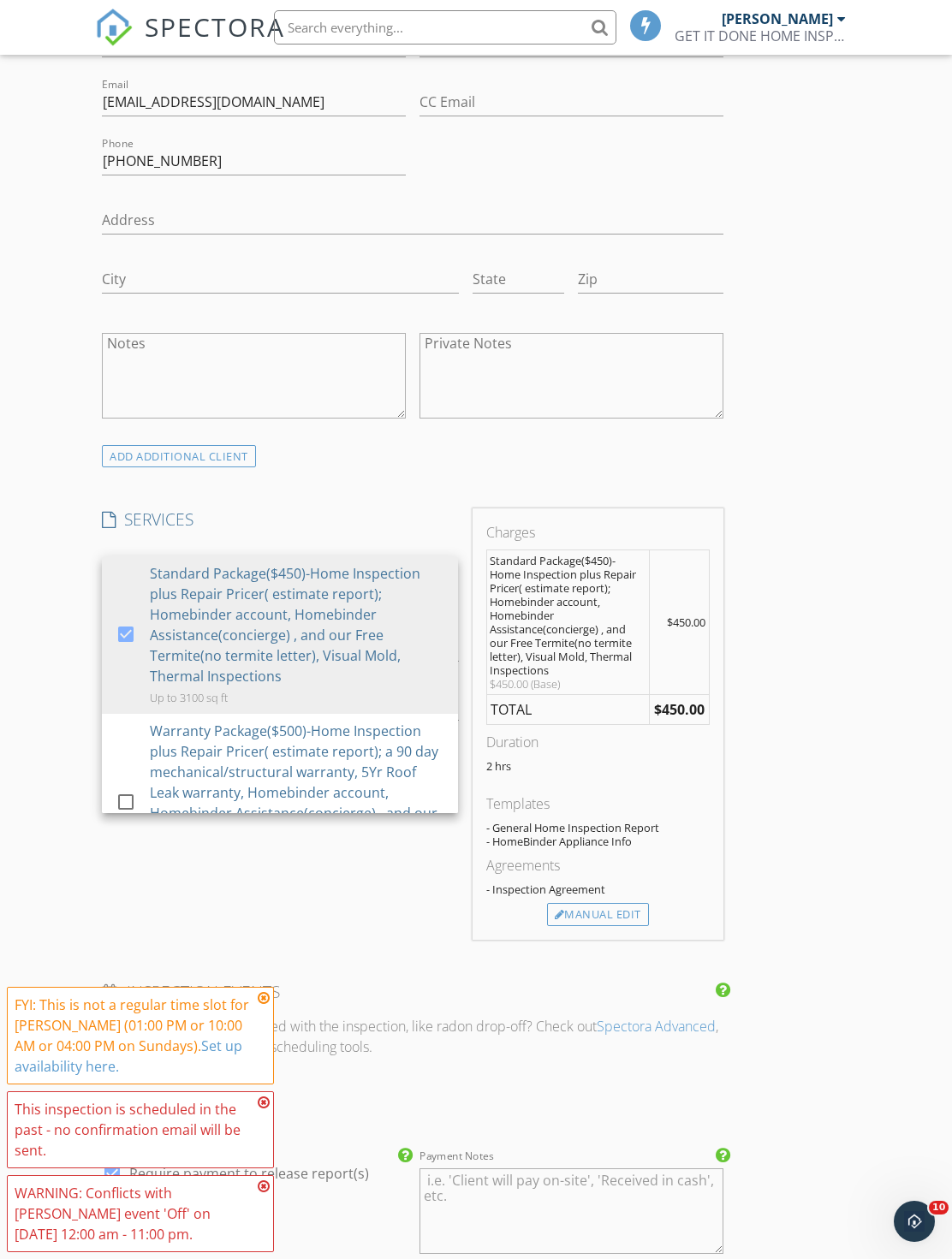
click at [656, 827] on div "- General Home Inspection Report" at bounding box center [597, 827] width 223 height 14
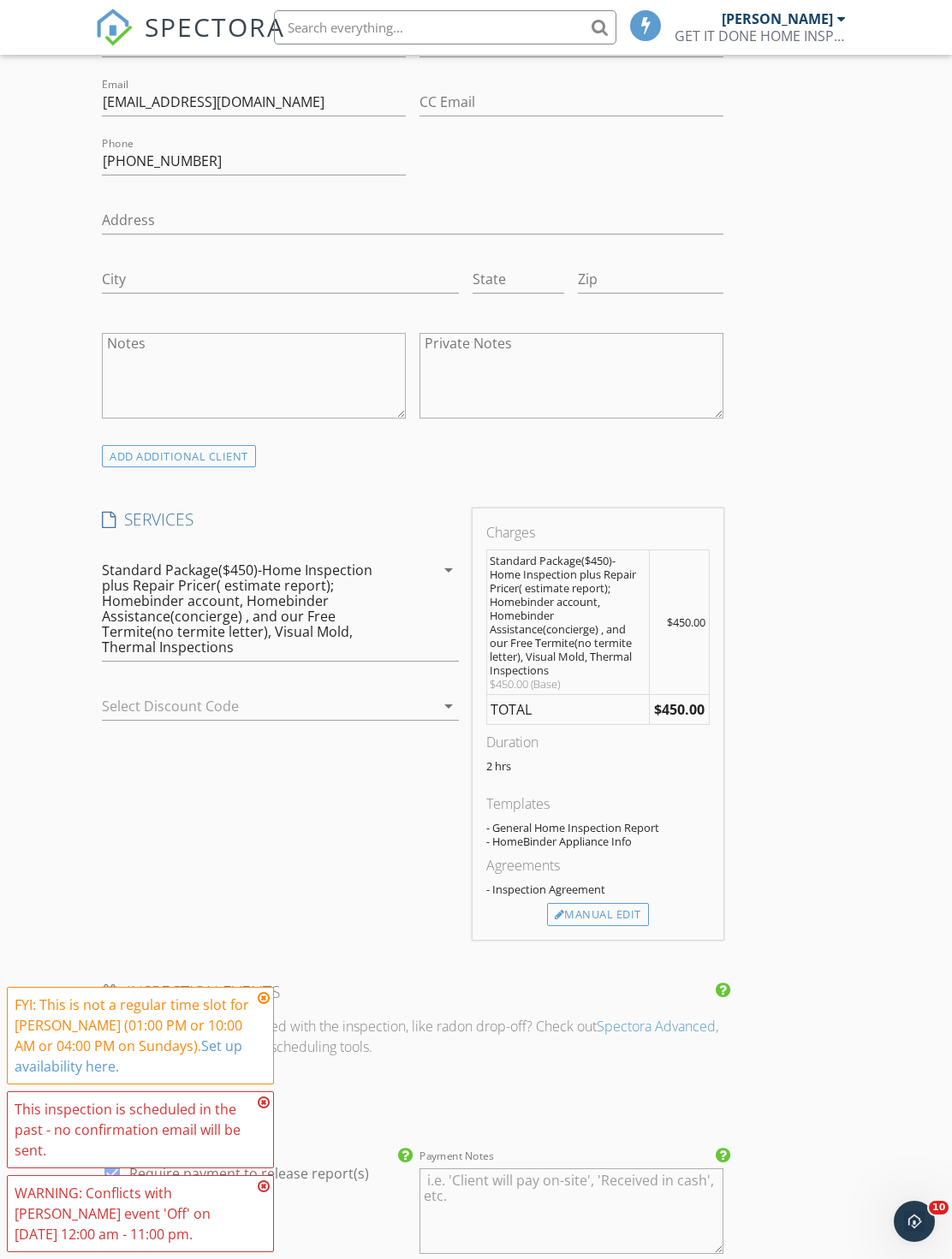
click at [628, 921] on div "Manual Edit" at bounding box center [597, 914] width 102 height 24
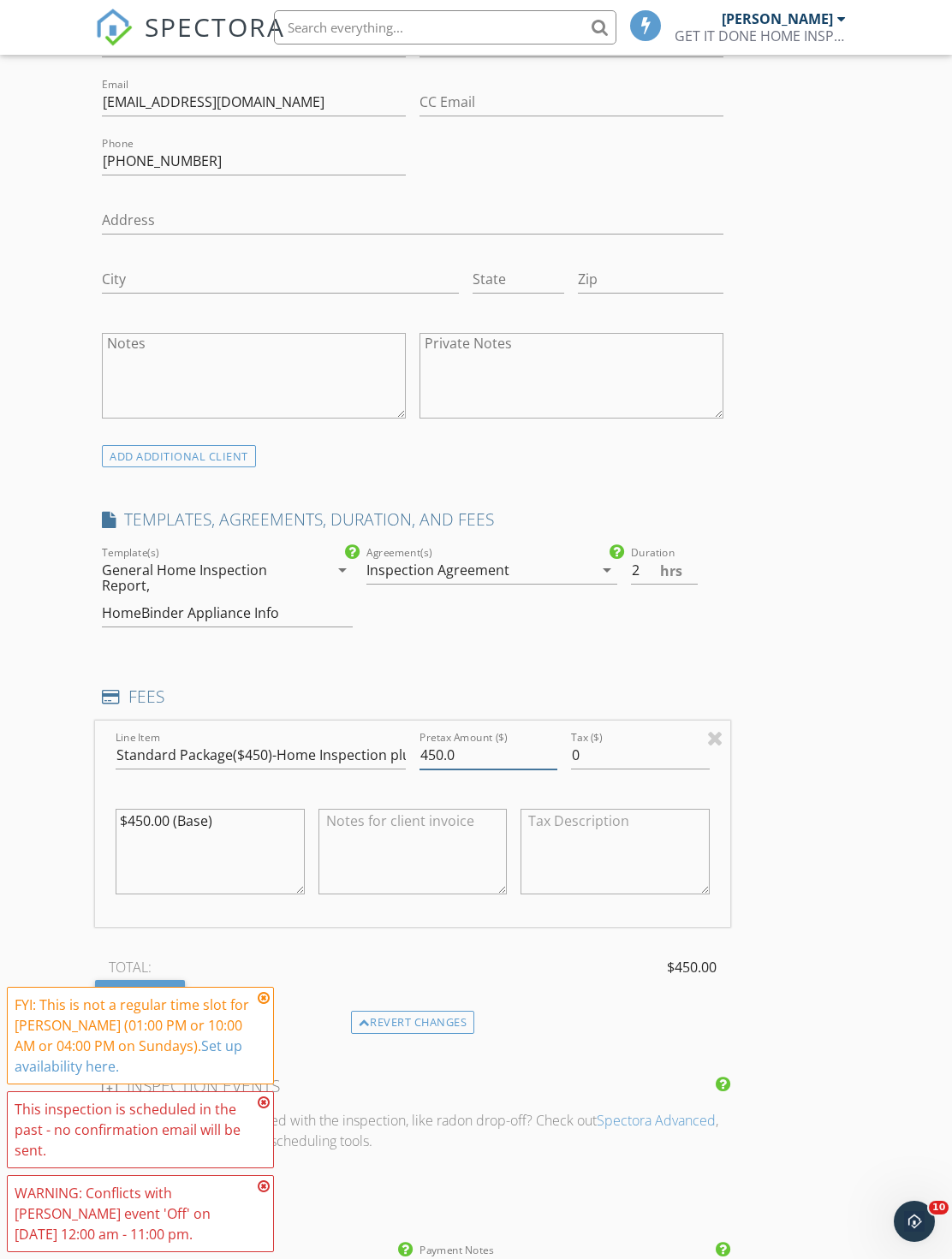
click at [521, 752] on input "450.0" at bounding box center [487, 755] width 138 height 29
type input "4"
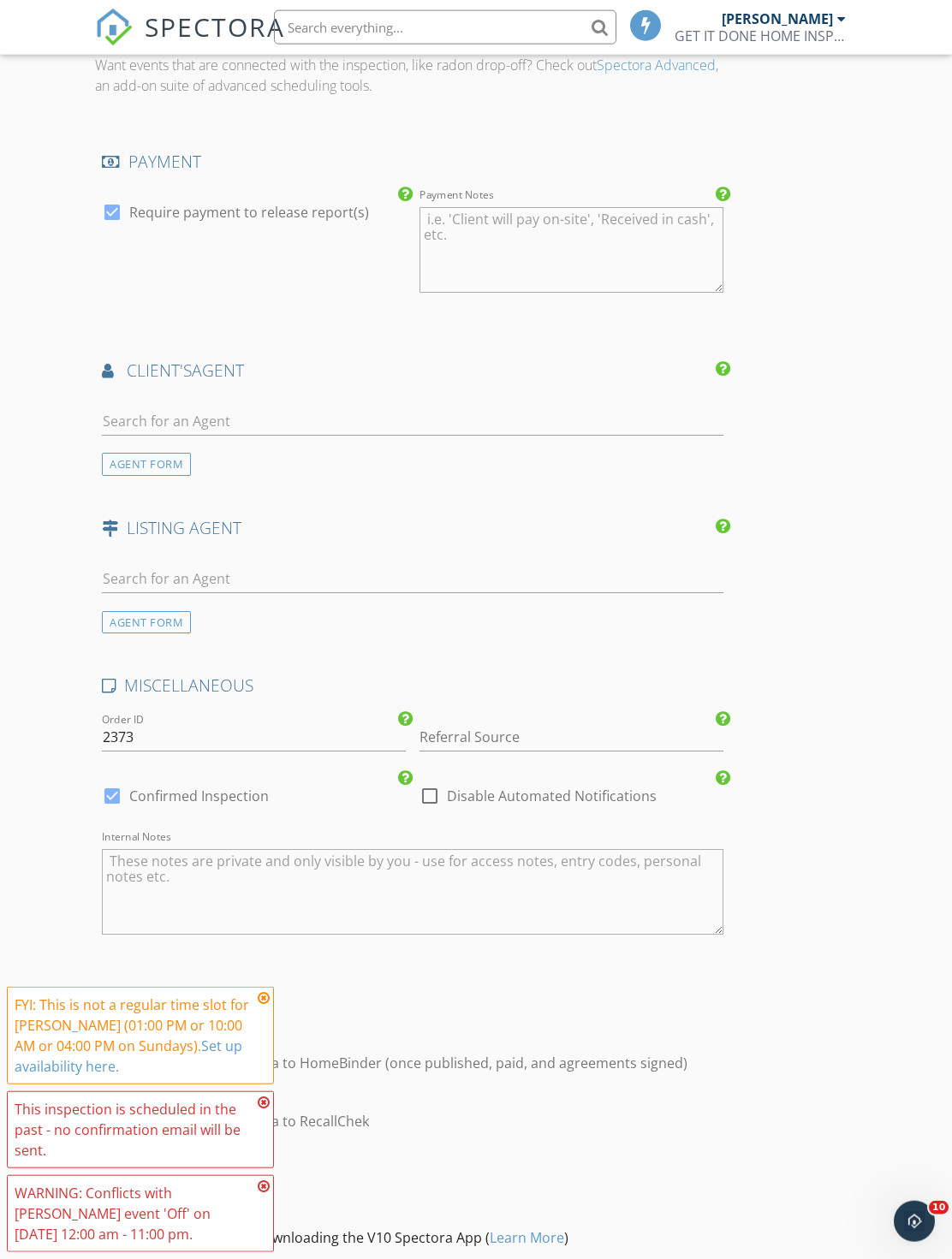
scroll to position [2073, 0]
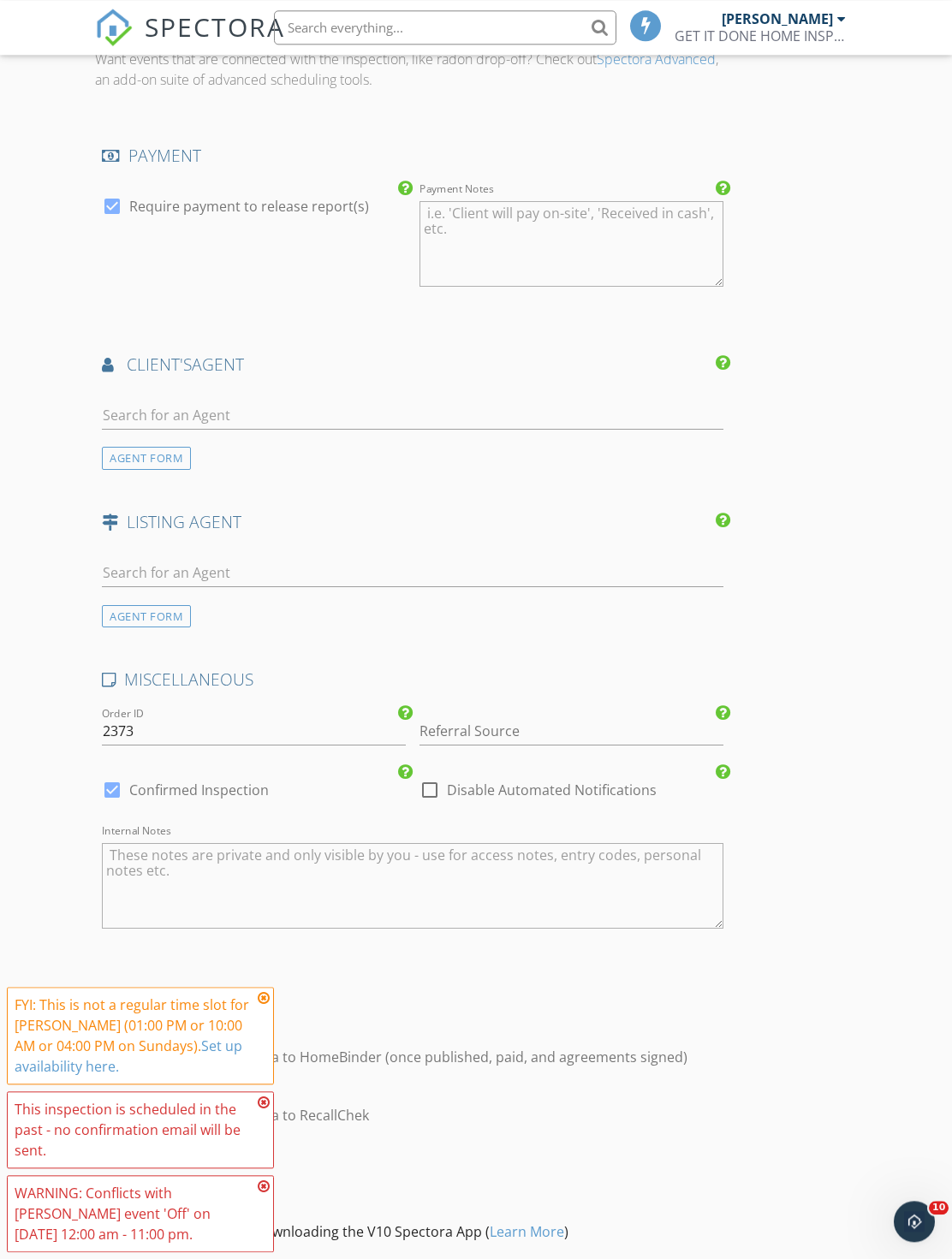
type input "0"
click at [557, 717] on input "Referral Source" at bounding box center [571, 731] width 304 height 29
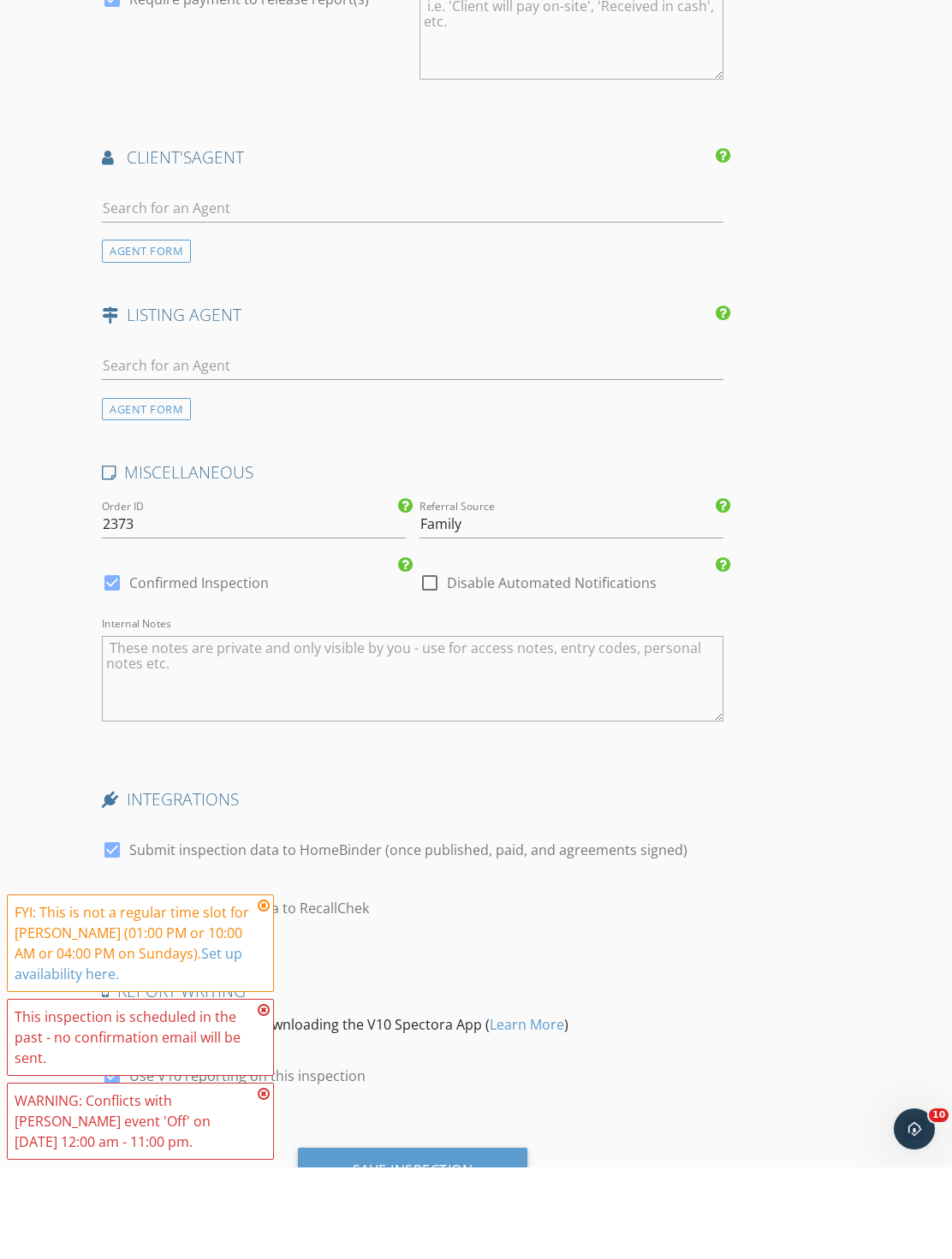
scroll to position [2188, 0]
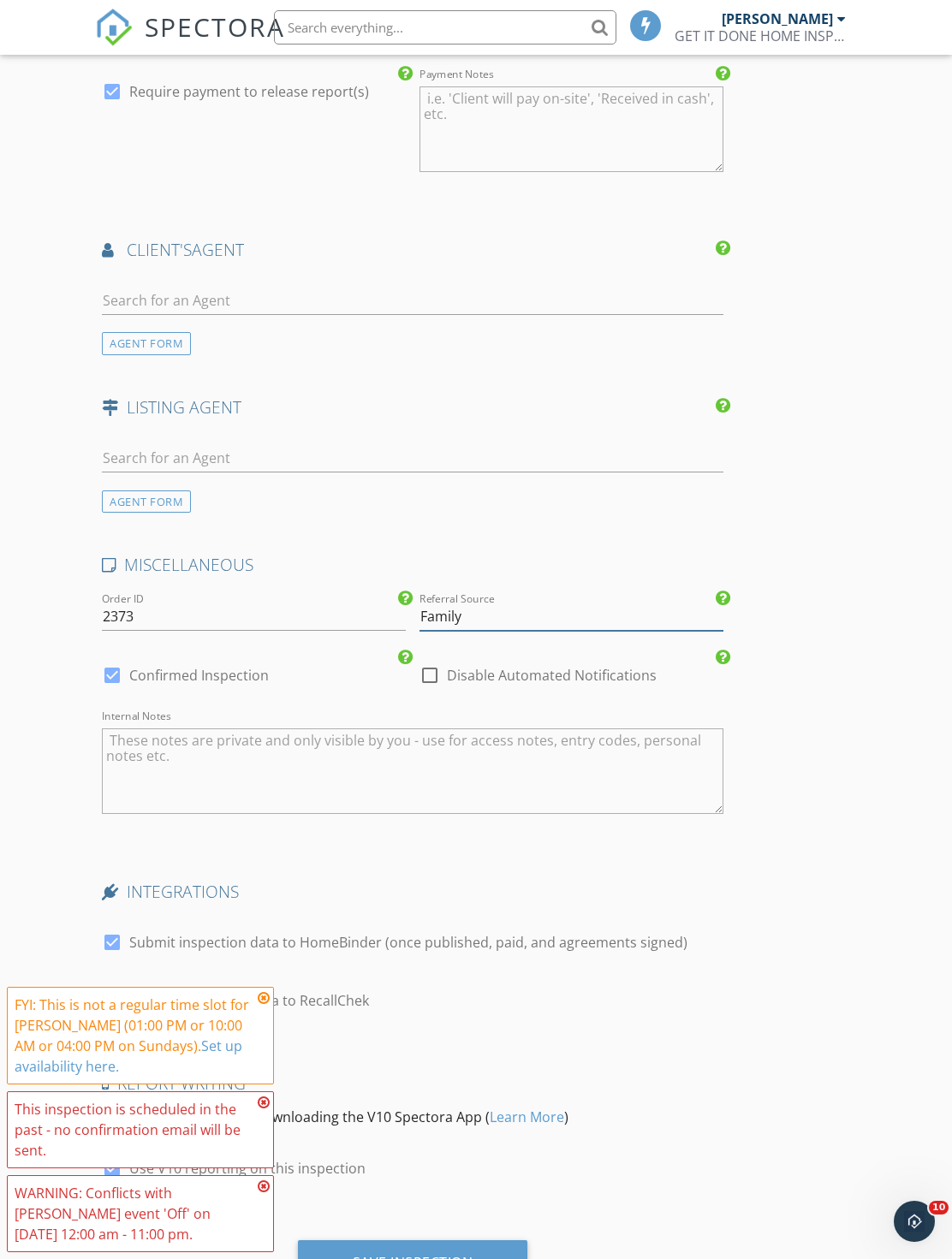
type input "Family"
click at [482, 1248] on div "Save Inspection" at bounding box center [413, 1263] width 230 height 47
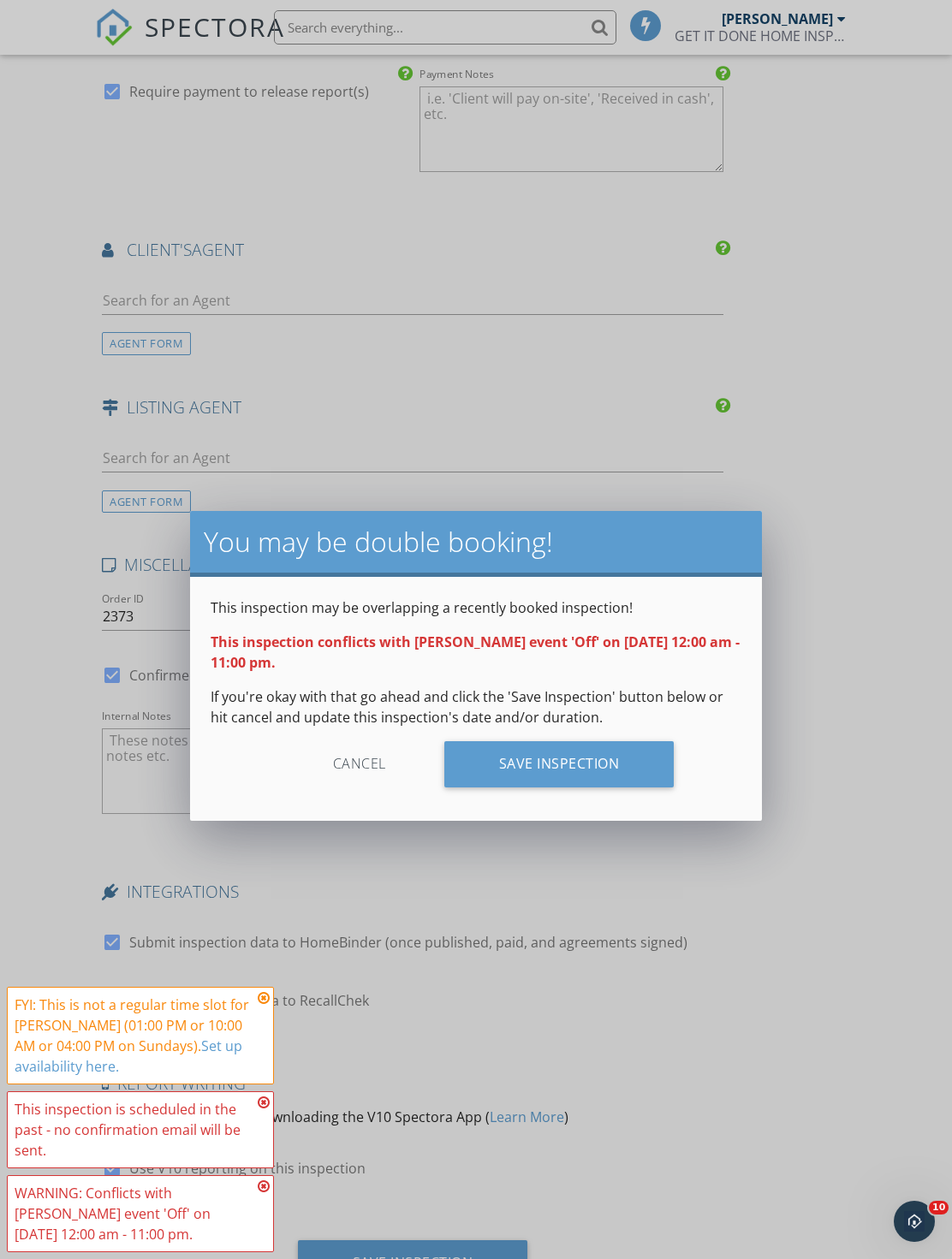
click at [643, 895] on div "You may be double booking! This inspection may be overlapping a recently booked…" at bounding box center [476, 629] width 952 height 1259
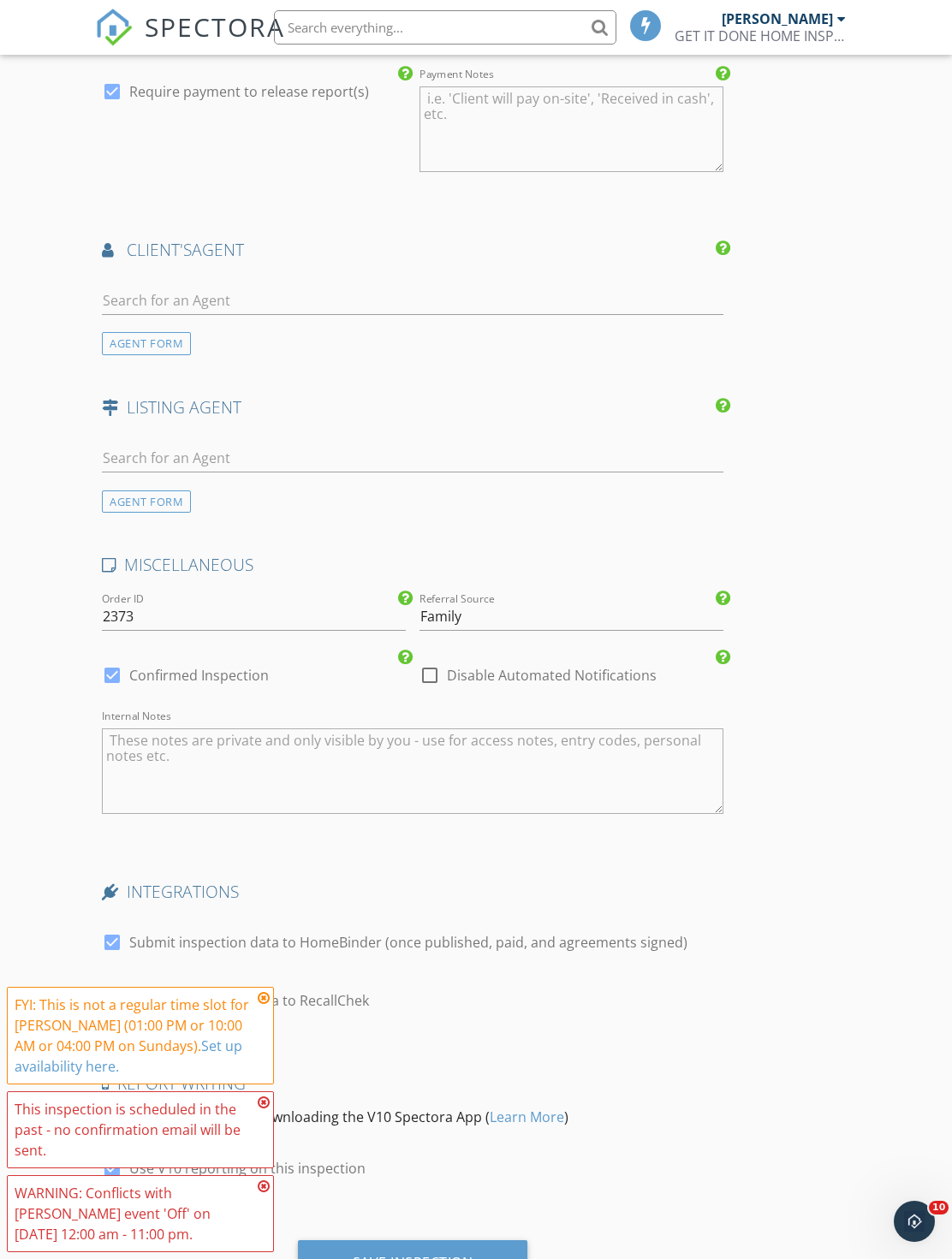
click at [492, 1240] on div "Save Inspection" at bounding box center [413, 1263] width 230 height 47
click at [506, 1258] on div "Save Inspection" at bounding box center [413, 1263] width 230 height 47
click at [492, 1243] on div "Save Inspection" at bounding box center [413, 1263] width 230 height 47
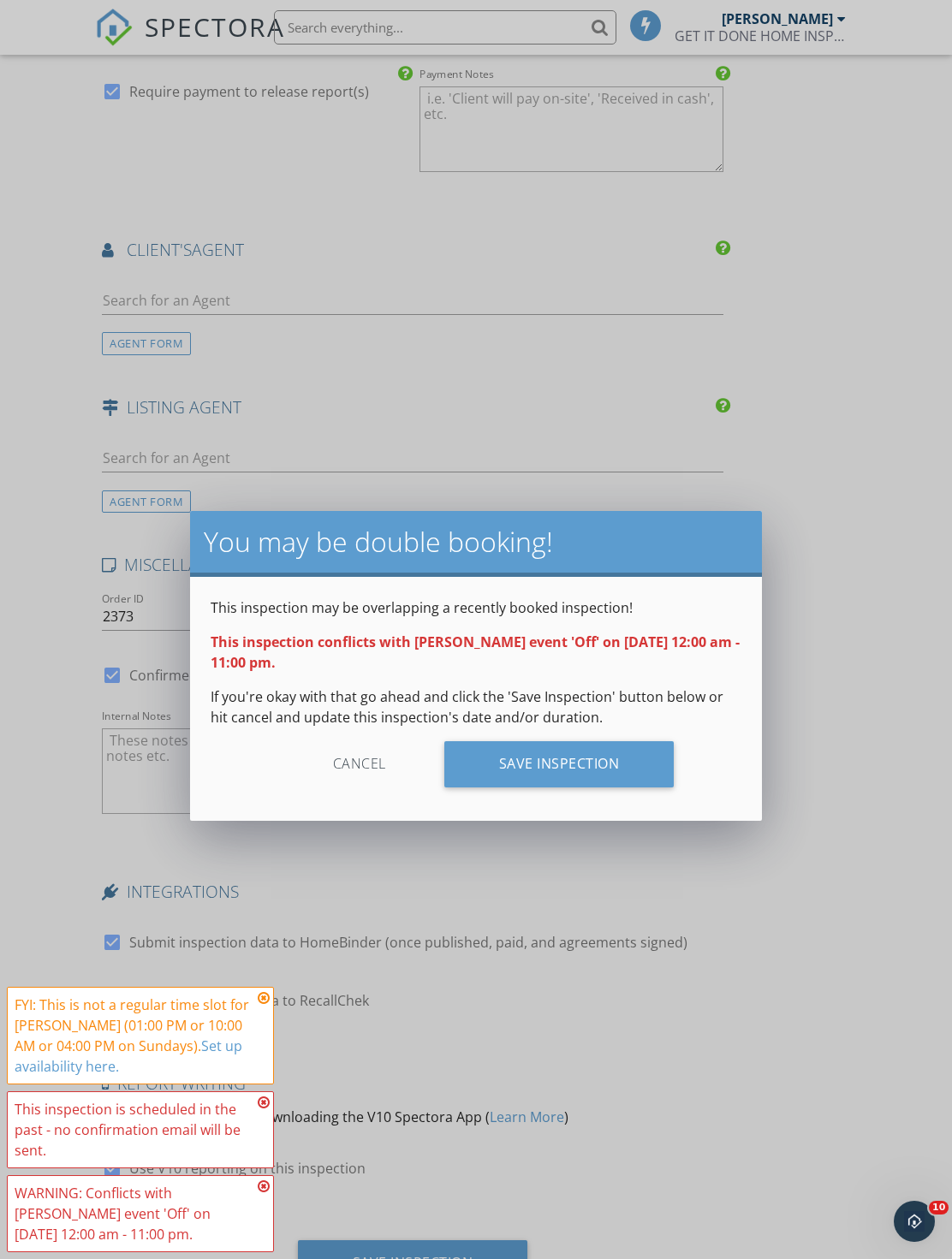
click at [575, 753] on div "Save Inspection" at bounding box center [559, 764] width 230 height 47
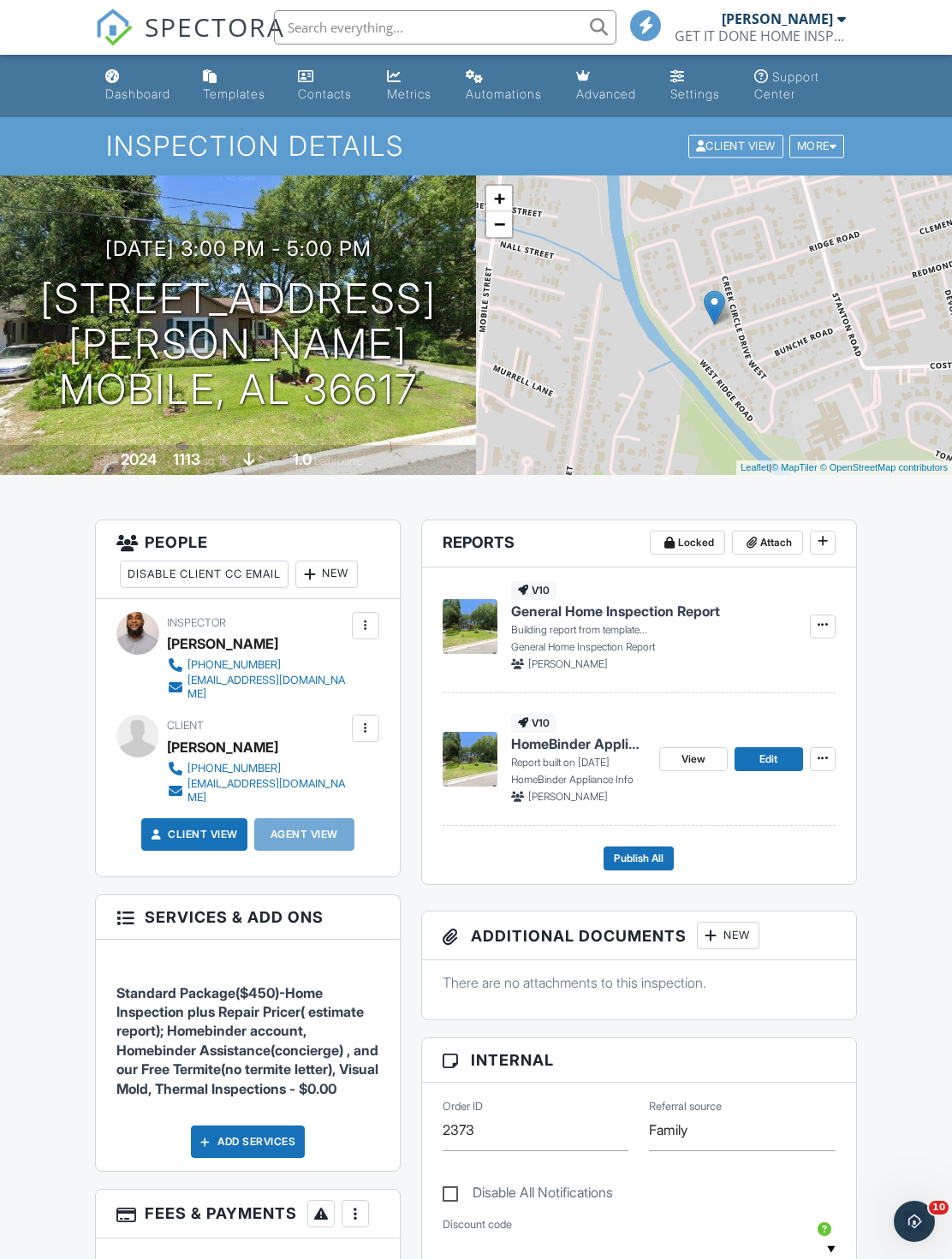
click at [152, 145] on h1 "Inspection Details" at bounding box center [476, 146] width 739 height 30
click at [141, 110] on link "Dashboard" at bounding box center [140, 85] width 84 height 49
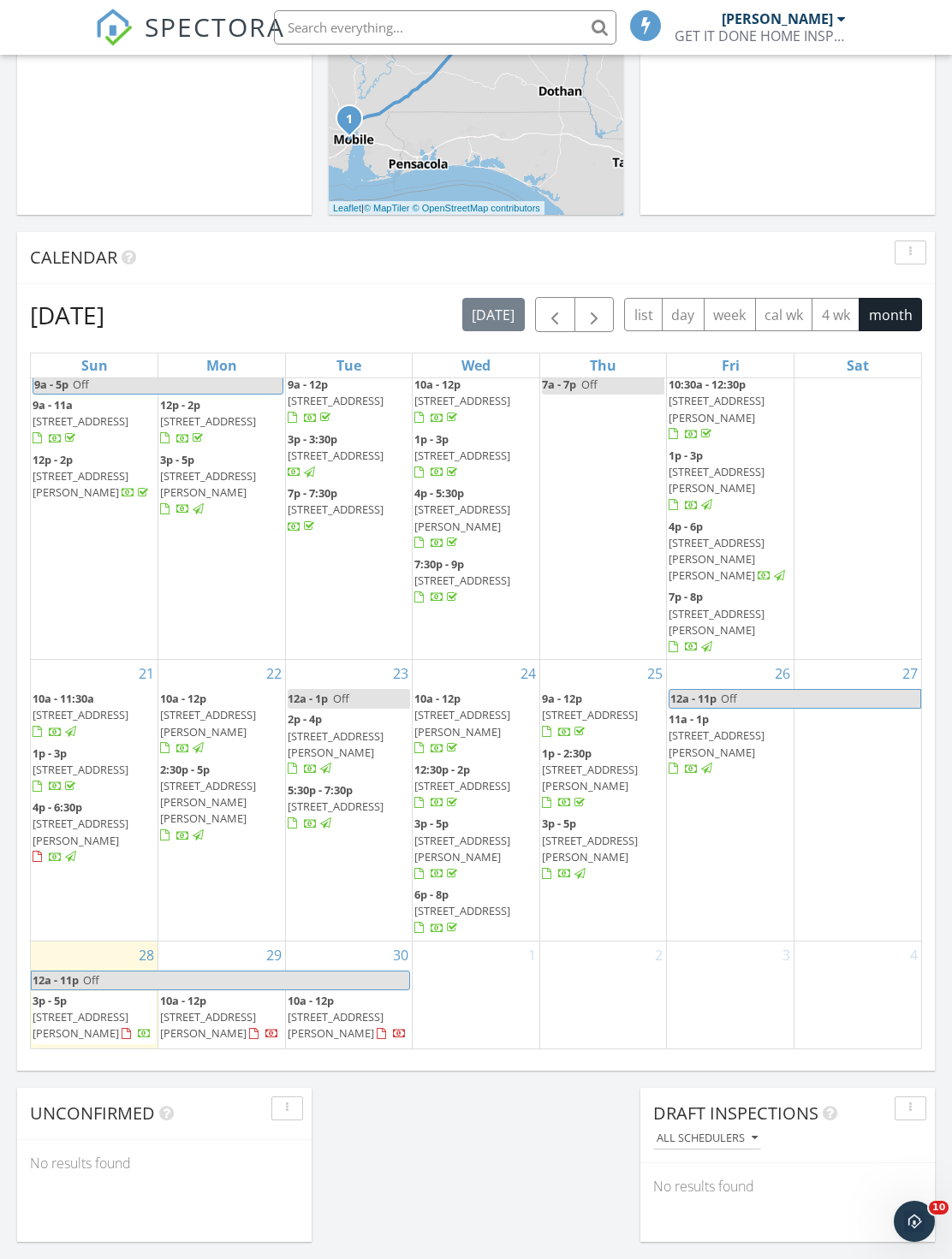
scroll to position [9, 9]
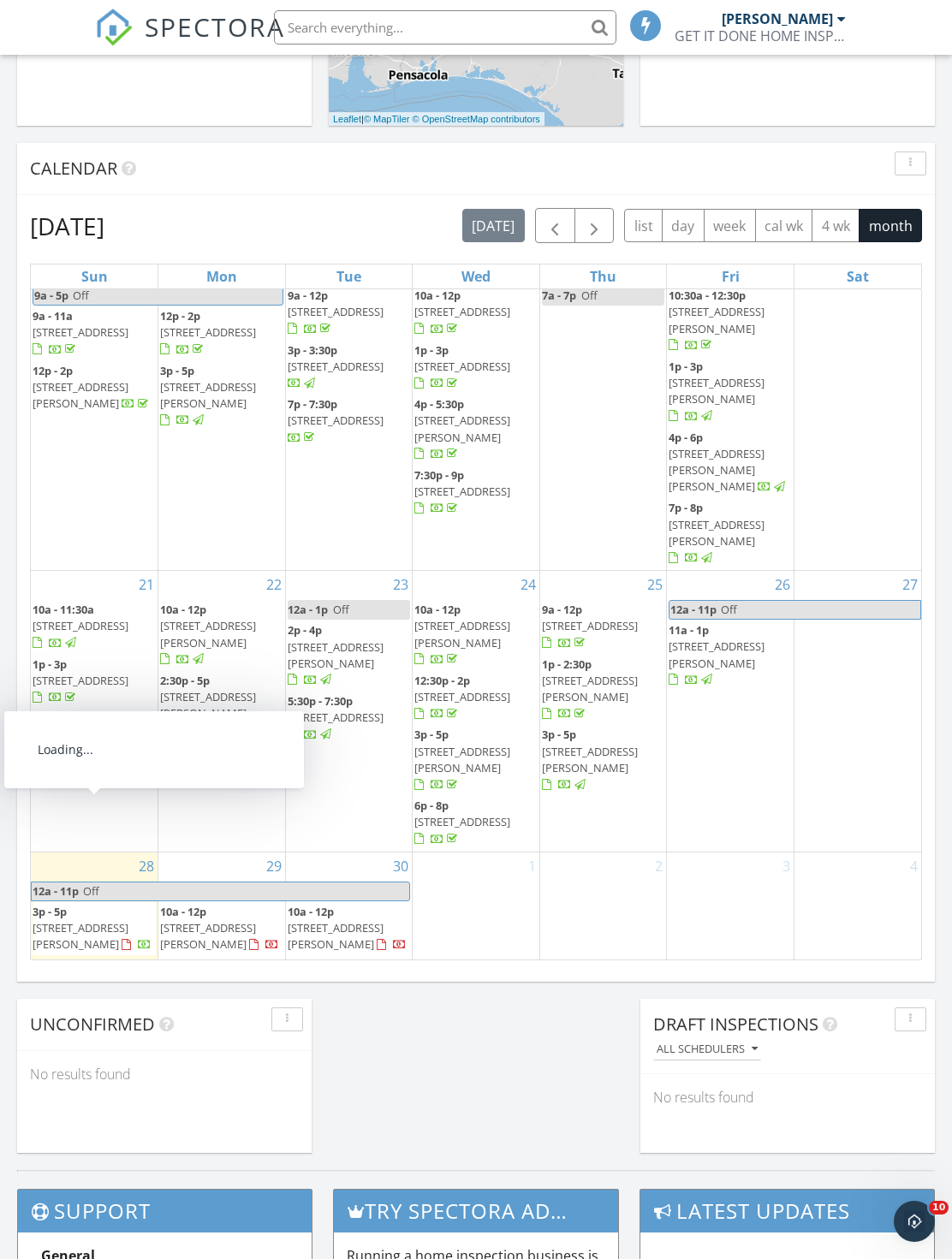
click at [107, 920] on span "2432 Redmond St, Mobile 36617" at bounding box center [80, 936] width 96 height 32
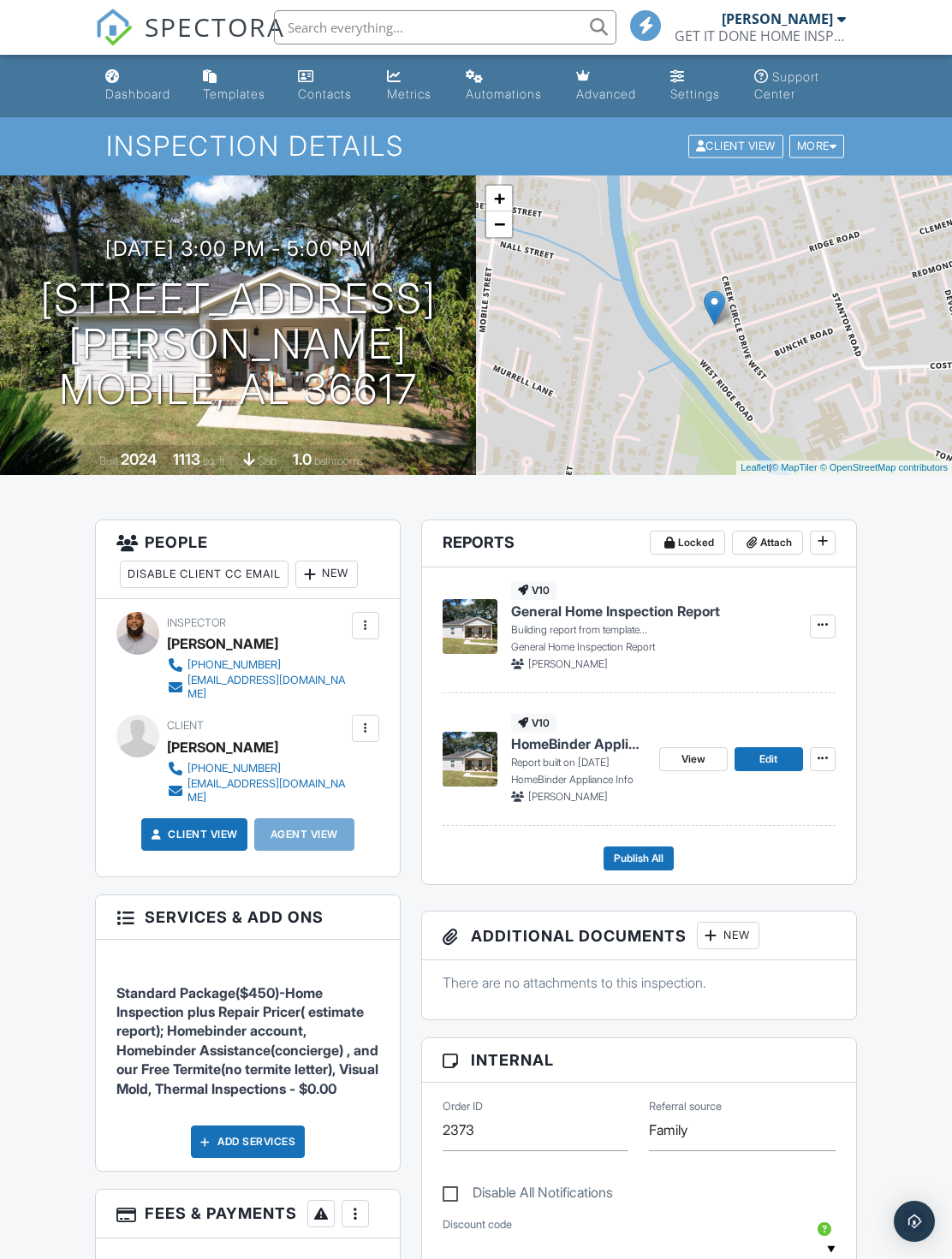
click at [304, 454] on div "1.0" at bounding box center [301, 459] width 19 height 18
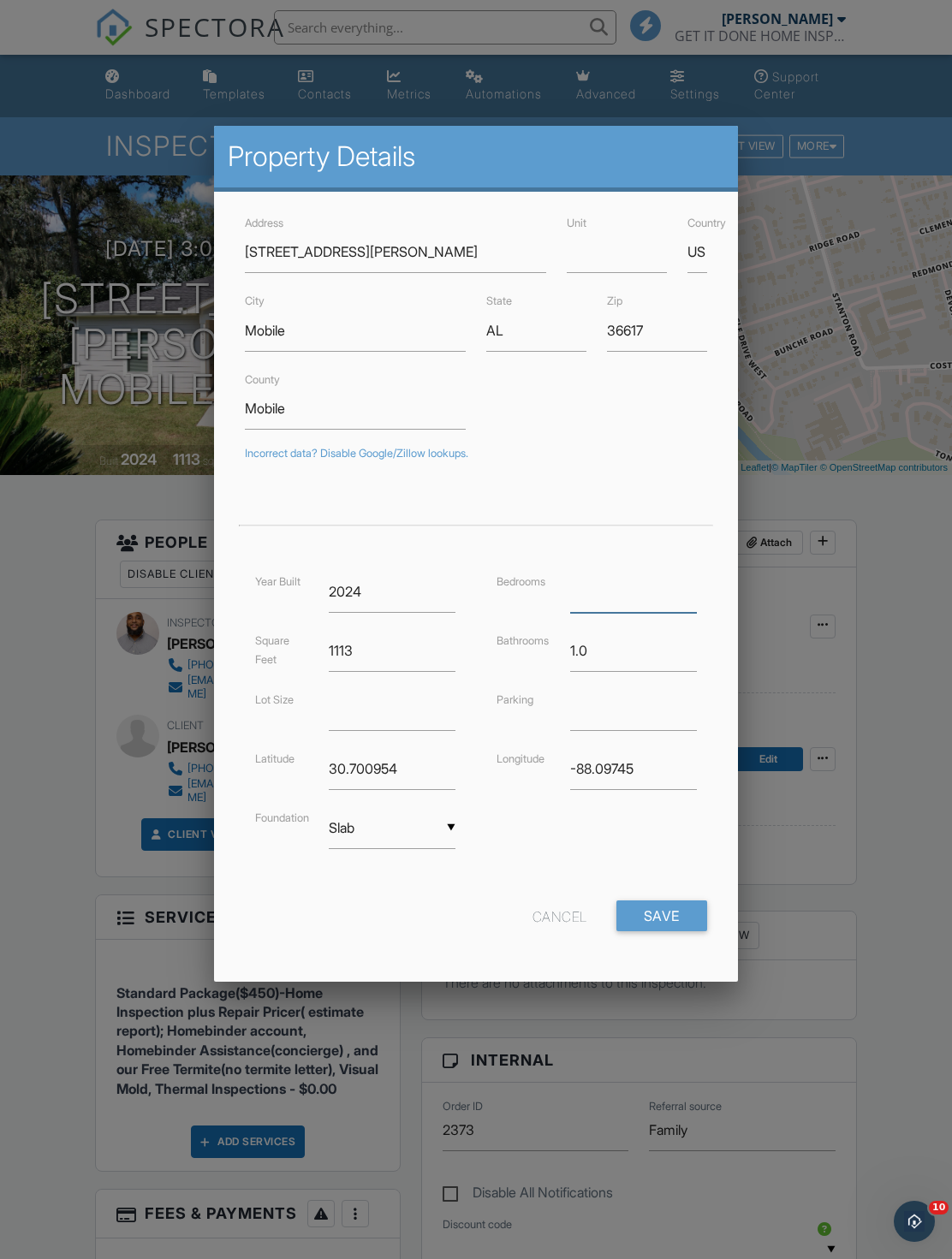
click at [612, 590] on input "number" at bounding box center [633, 591] width 127 height 42
type input "3"
click at [610, 671] on input "1.0" at bounding box center [633, 651] width 127 height 42
type input "1"
type input "2"
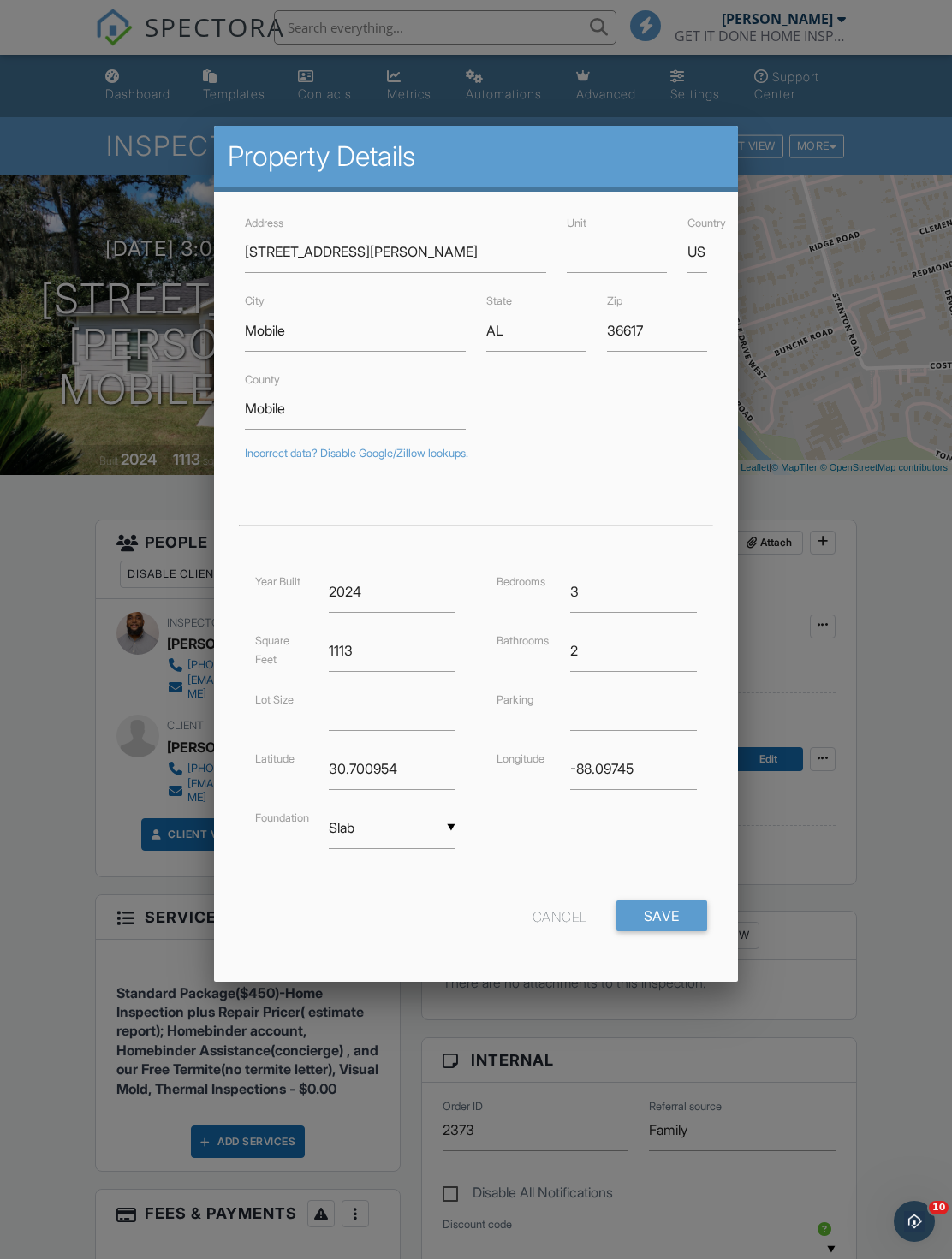
click at [664, 929] on input "Save" at bounding box center [662, 915] width 91 height 31
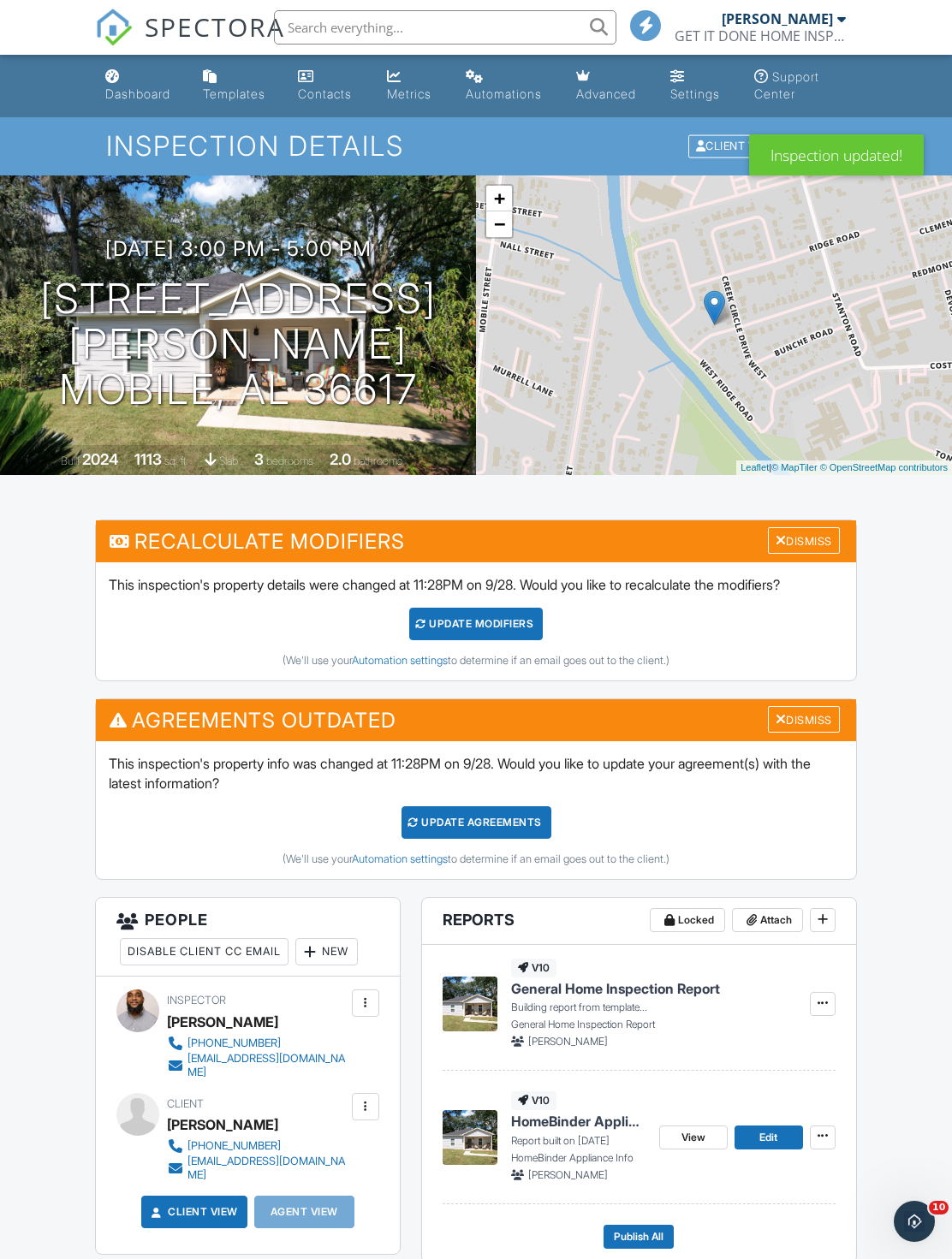
click at [834, 553] on div "Dismiss" at bounding box center [803, 540] width 72 height 27
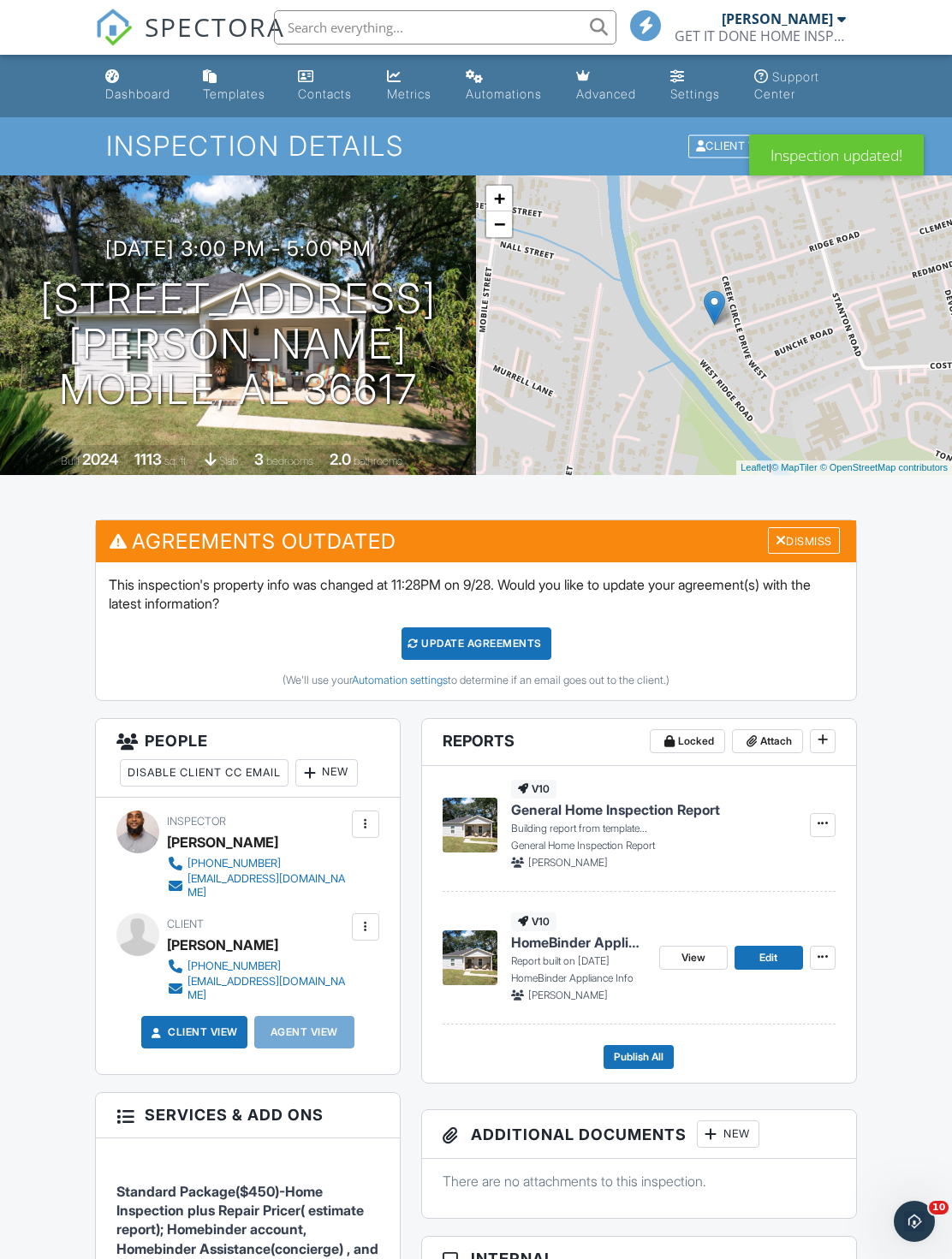
click at [827, 538] on div "Dismiss" at bounding box center [803, 540] width 72 height 27
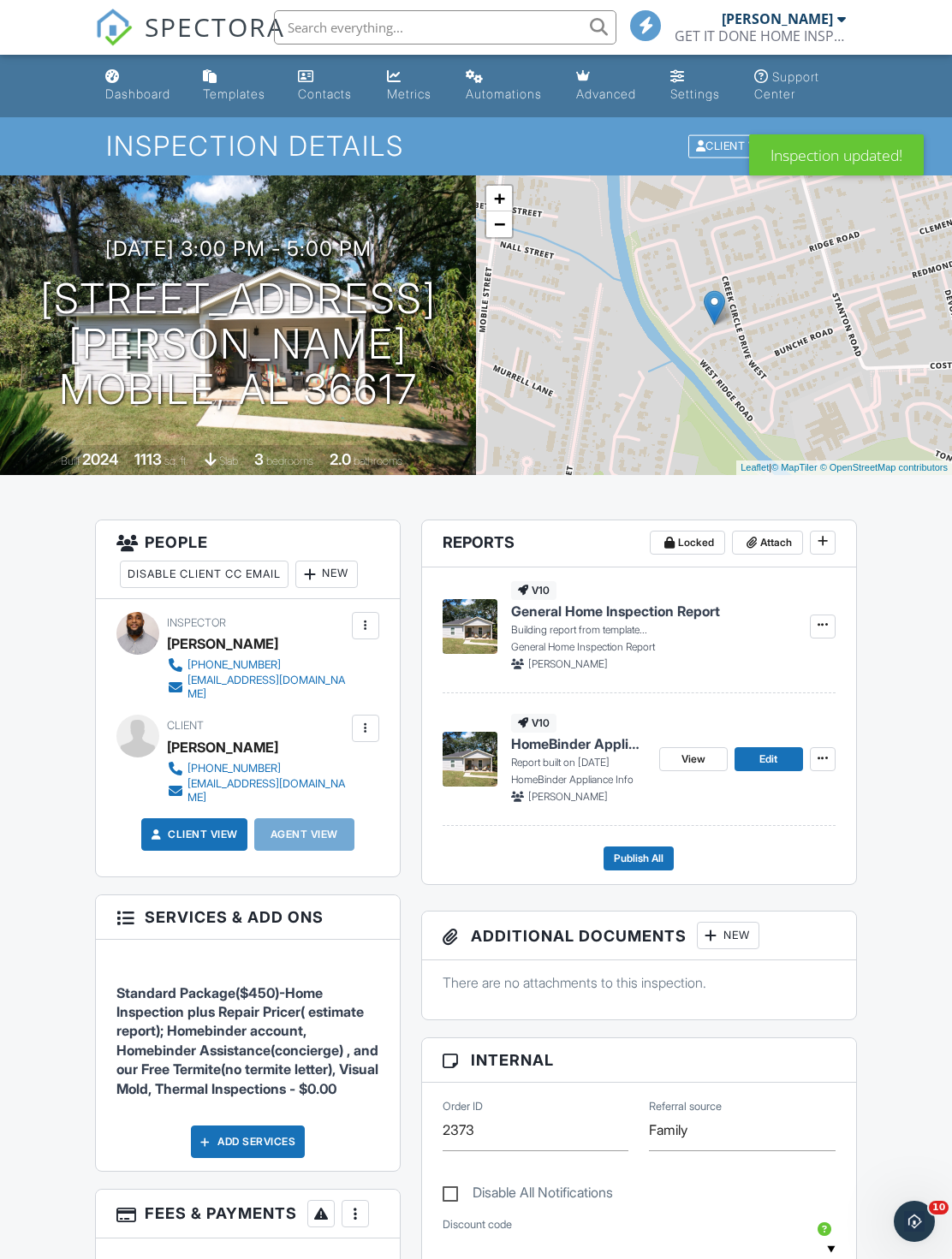
click at [145, 62] on link "Dashboard" at bounding box center [140, 85] width 84 height 49
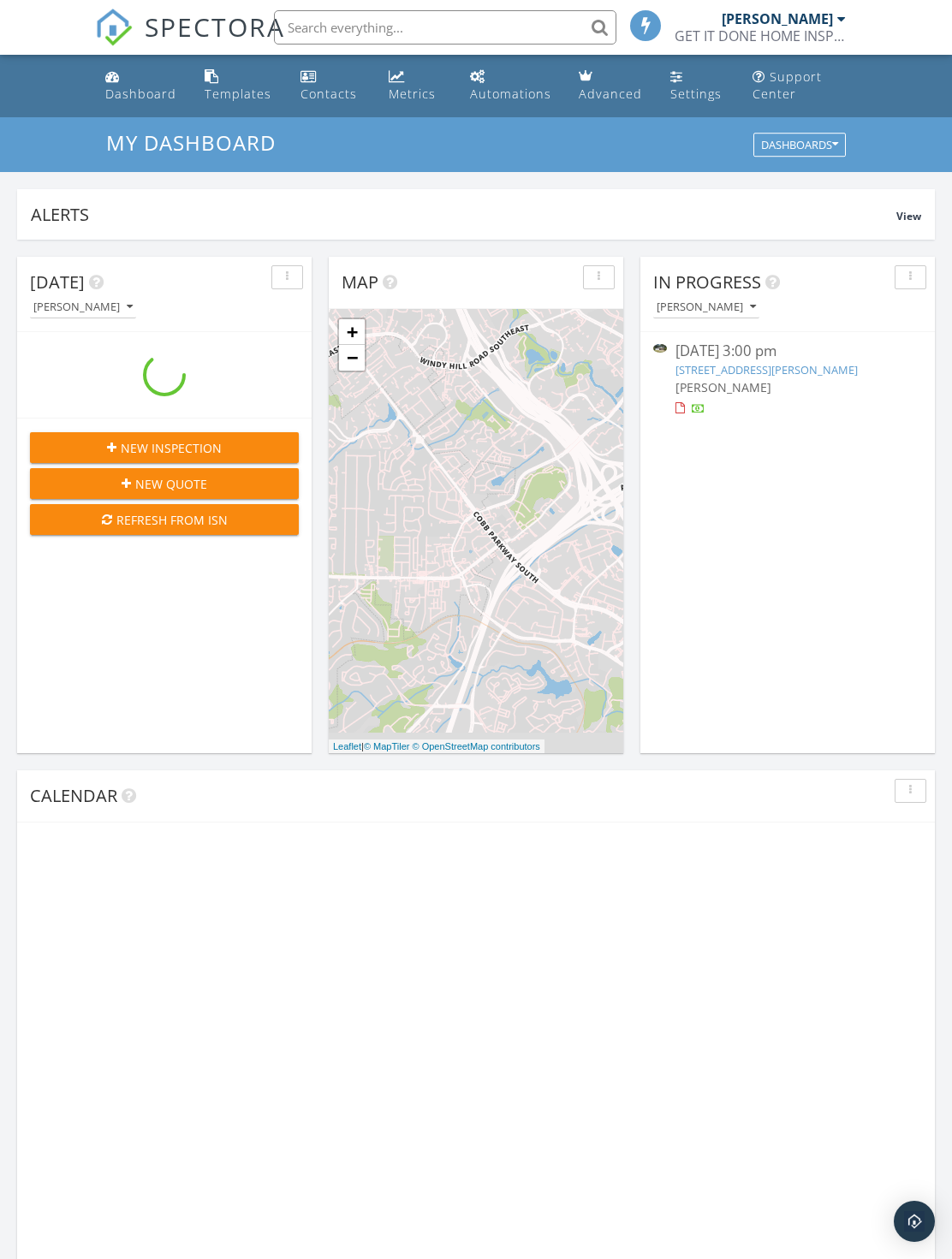
scroll to position [2205, 953]
